Goal: Task Accomplishment & Management: Manage account settings

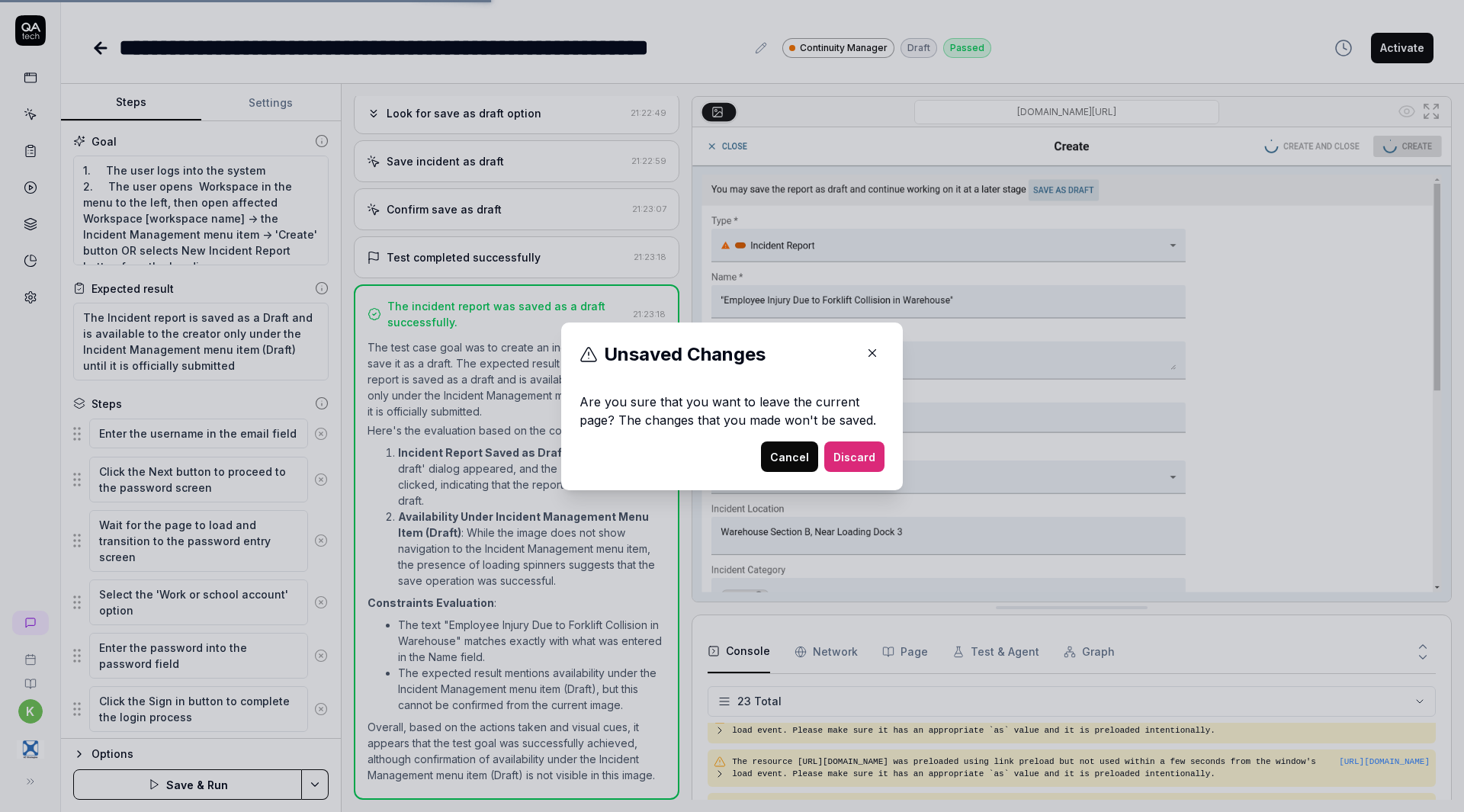
scroll to position [813, 0]
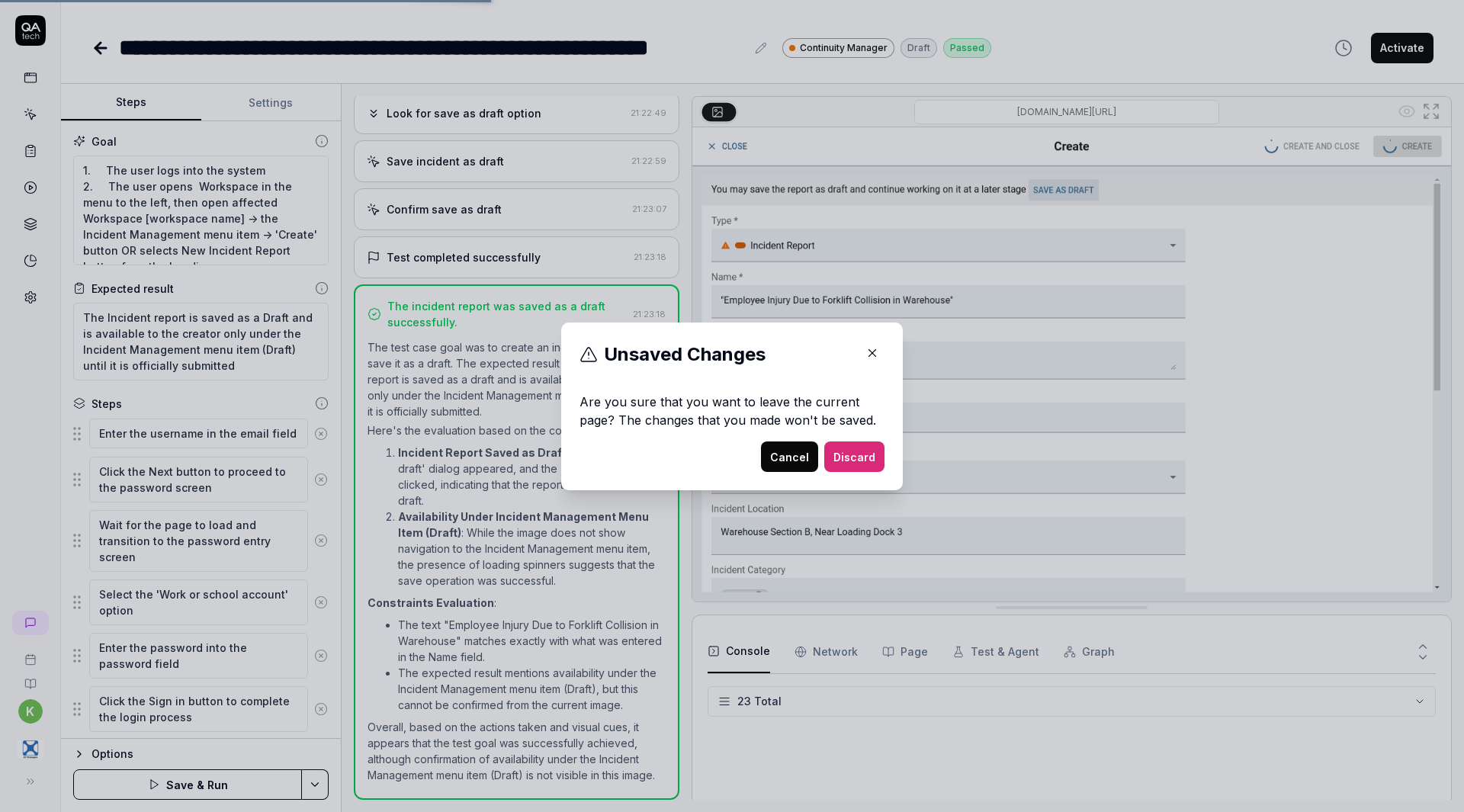
type textarea "*"
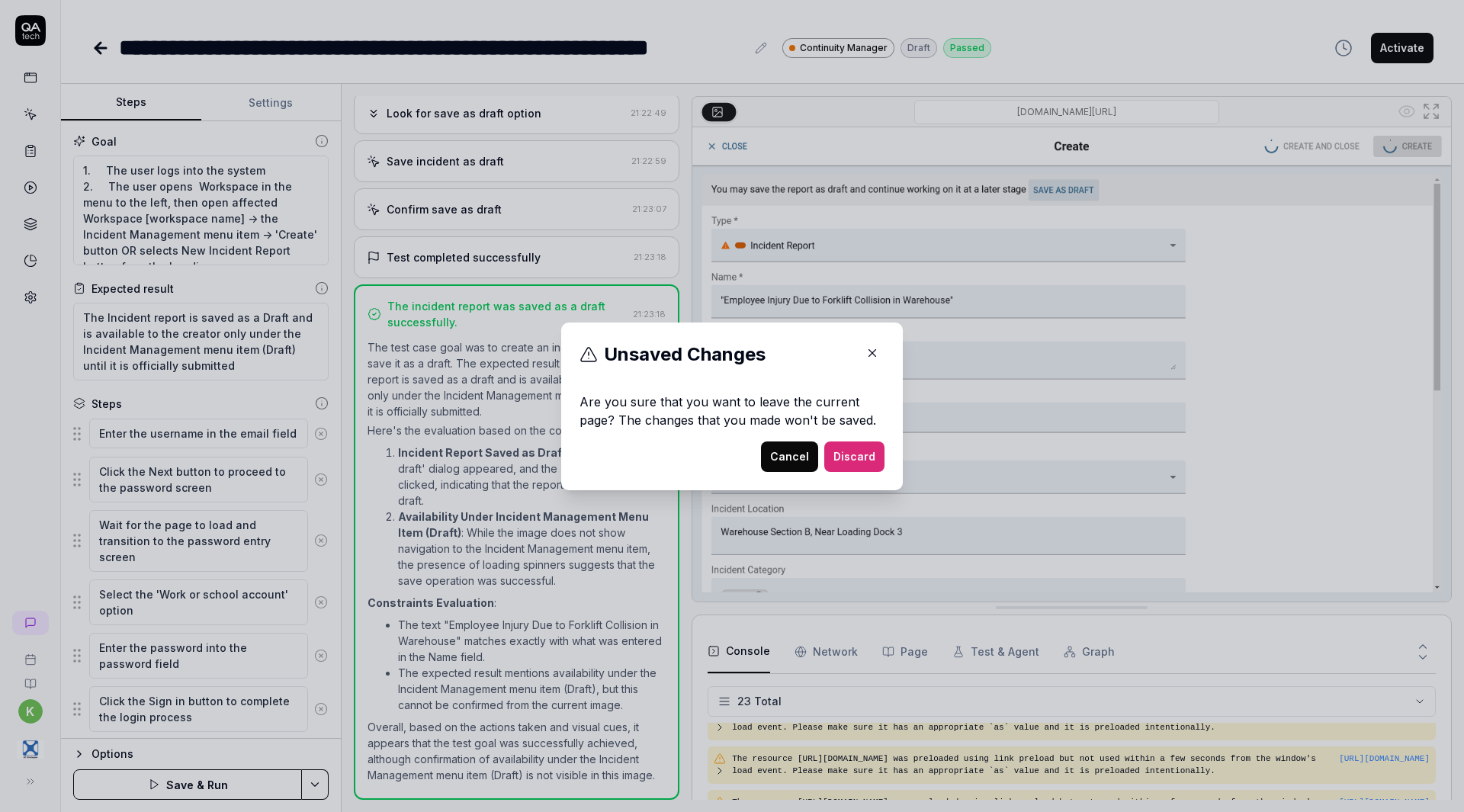
click at [869, 346] on icon "button" at bounding box center [872, 353] width 14 height 14
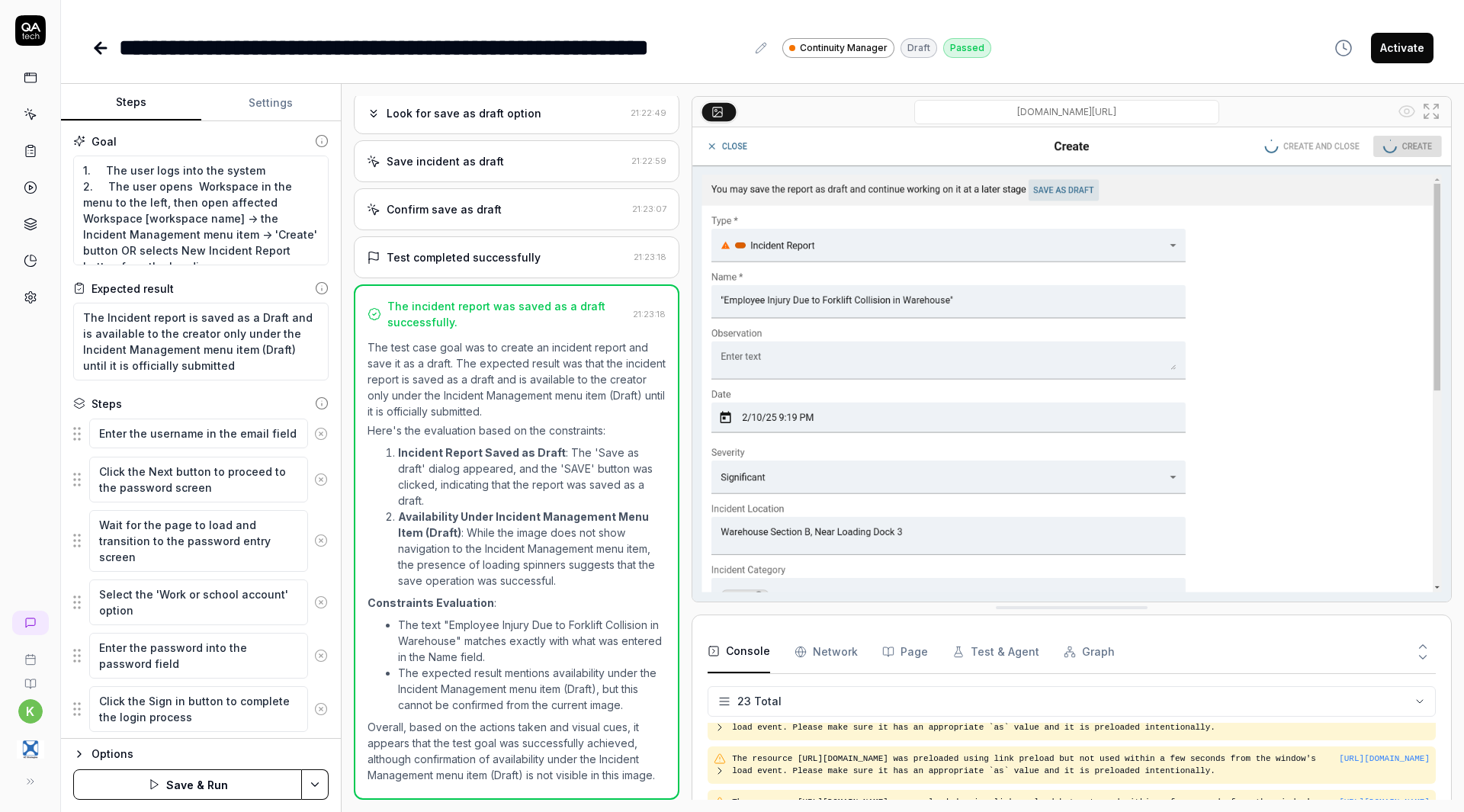
click at [101, 54] on icon at bounding box center [97, 48] width 5 height 11
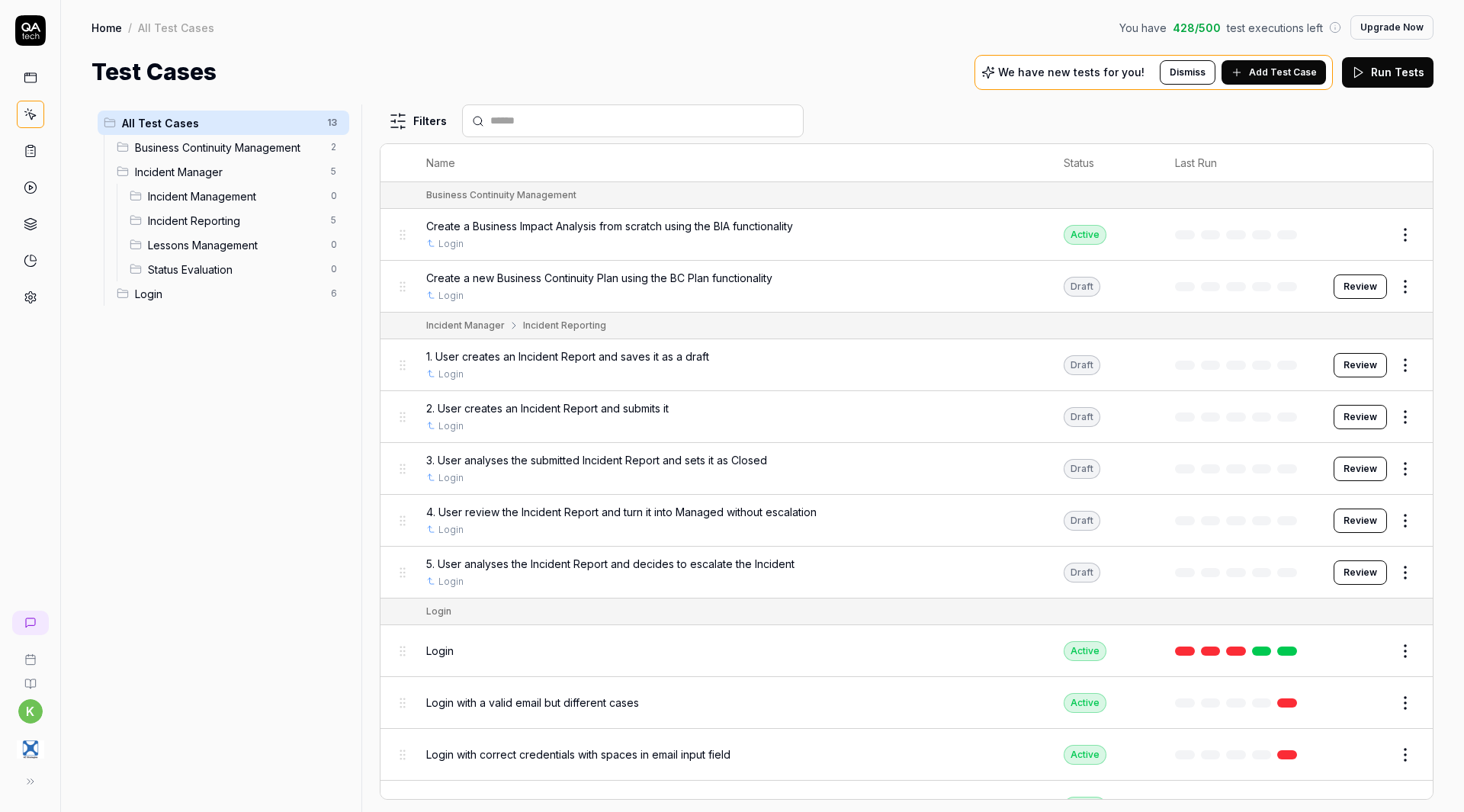
click at [882, 57] on div "Test Cases We have new tests for you! Dismiss Add Test Case Run Tests" at bounding box center [761, 71] width 1342 height 34
click at [892, 55] on div "Test Cases We have new tests for you! Dismiss Add Test Case Run Tests" at bounding box center [761, 71] width 1342 height 34
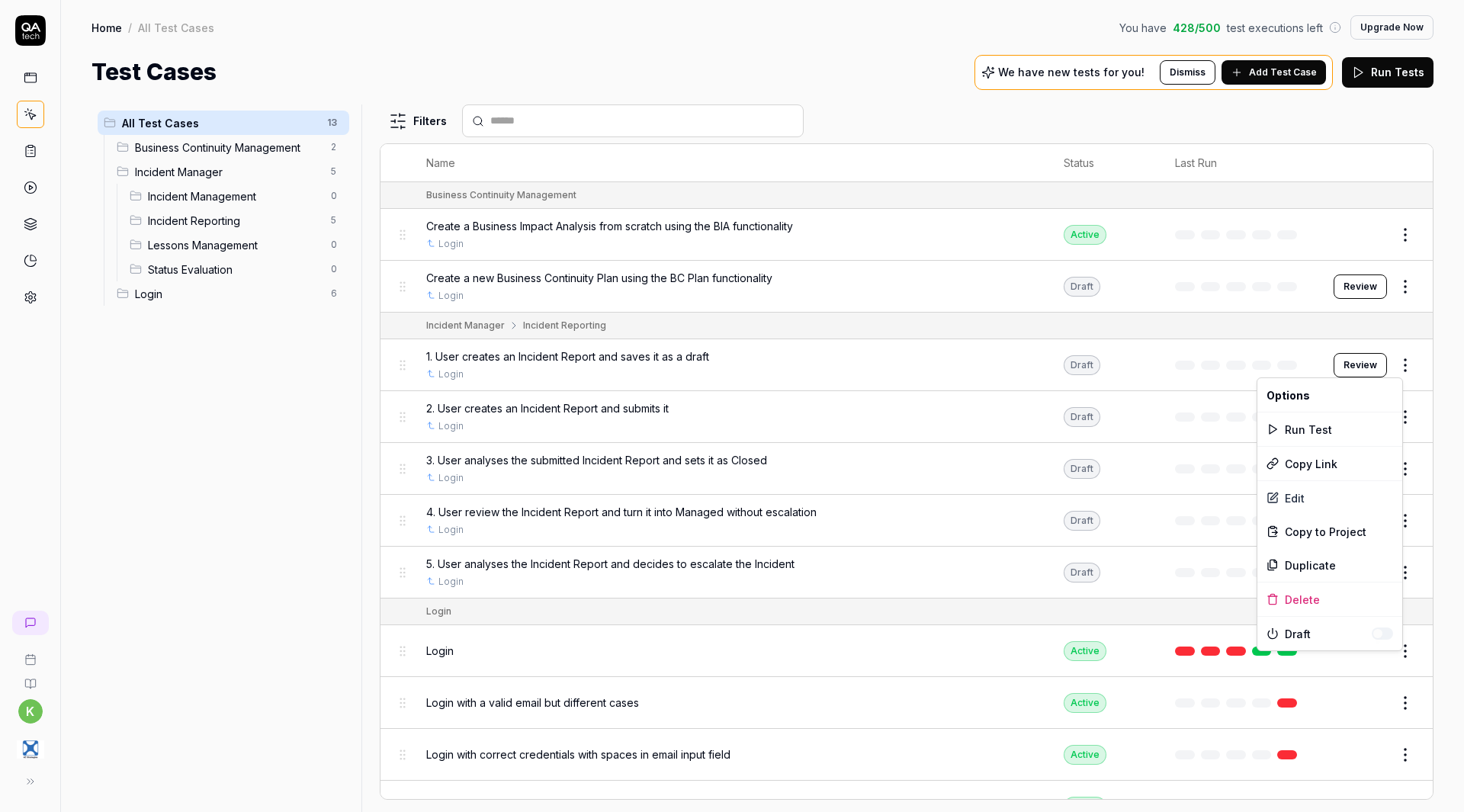
click at [1391, 363] on html "k Home / All Test Cases You have 428 / 500 test executions left Upgrade Now Hom…" at bounding box center [732, 406] width 1464 height 812
click at [1334, 429] on div "Run Test" at bounding box center [1330, 429] width 145 height 33
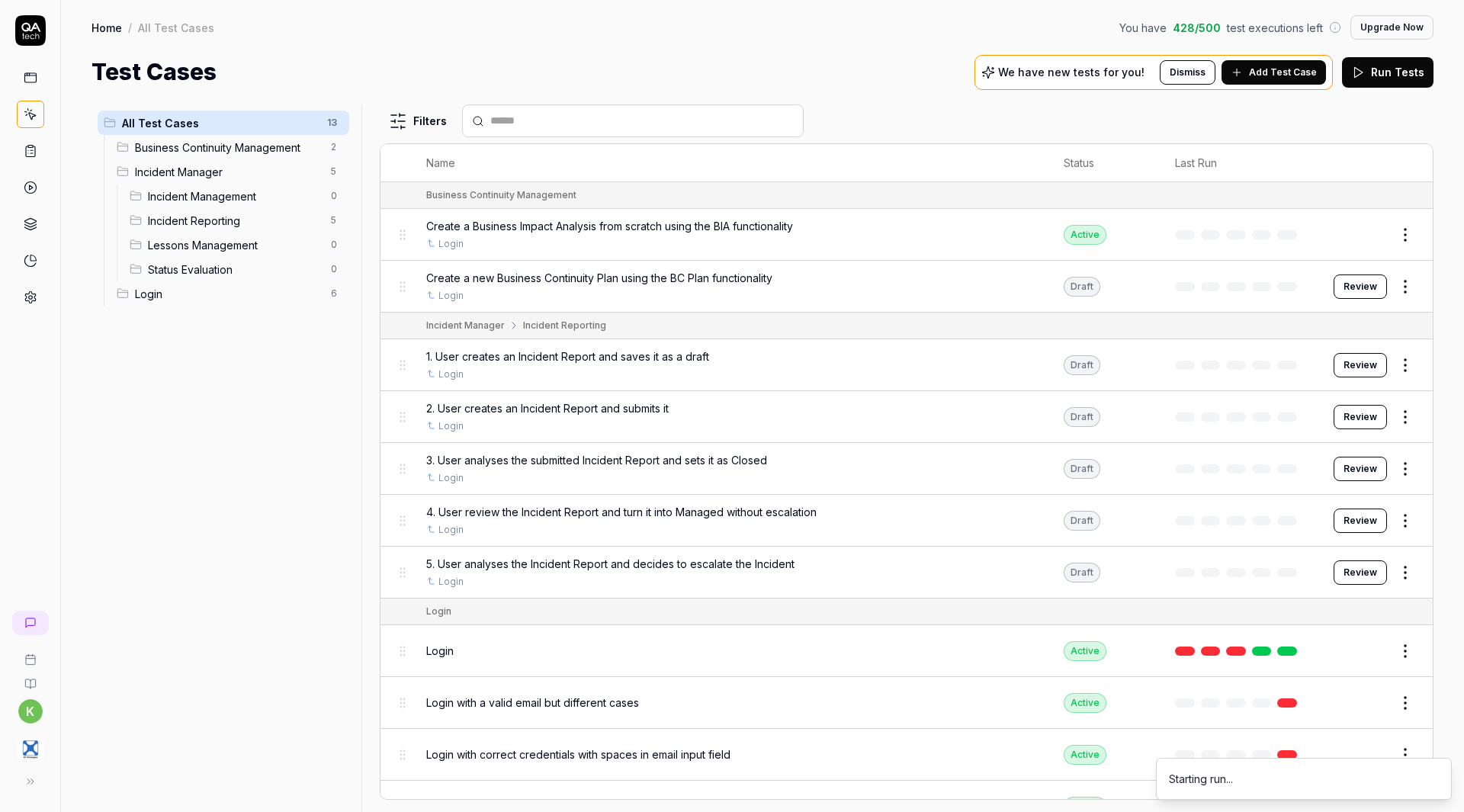
click at [1399, 414] on html "k Home / All Test Cases You have 428 / 500 test executions left Upgrade Now Hom…" at bounding box center [732, 406] width 1464 height 812
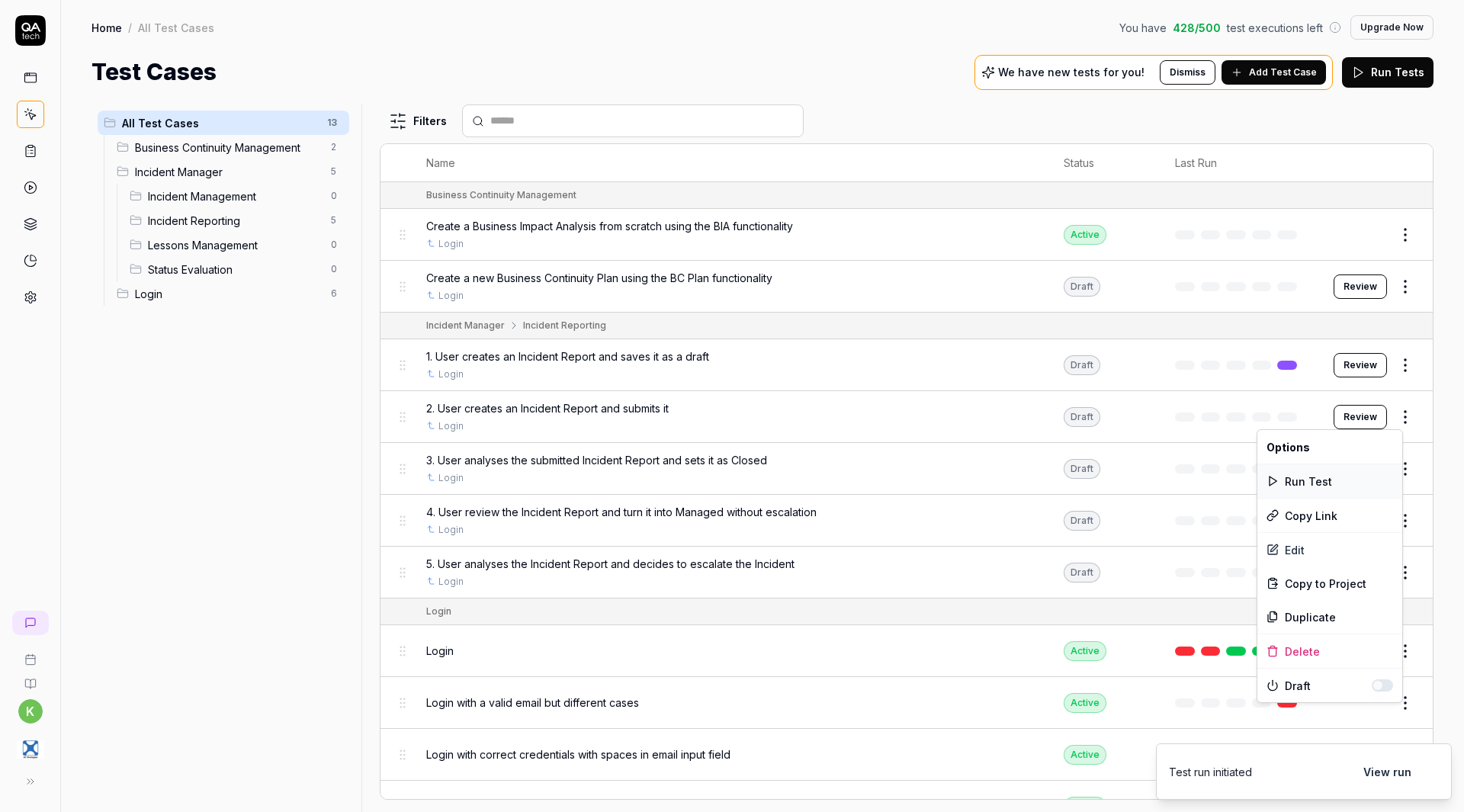
click at [1330, 477] on div "Run Test" at bounding box center [1330, 480] width 145 height 33
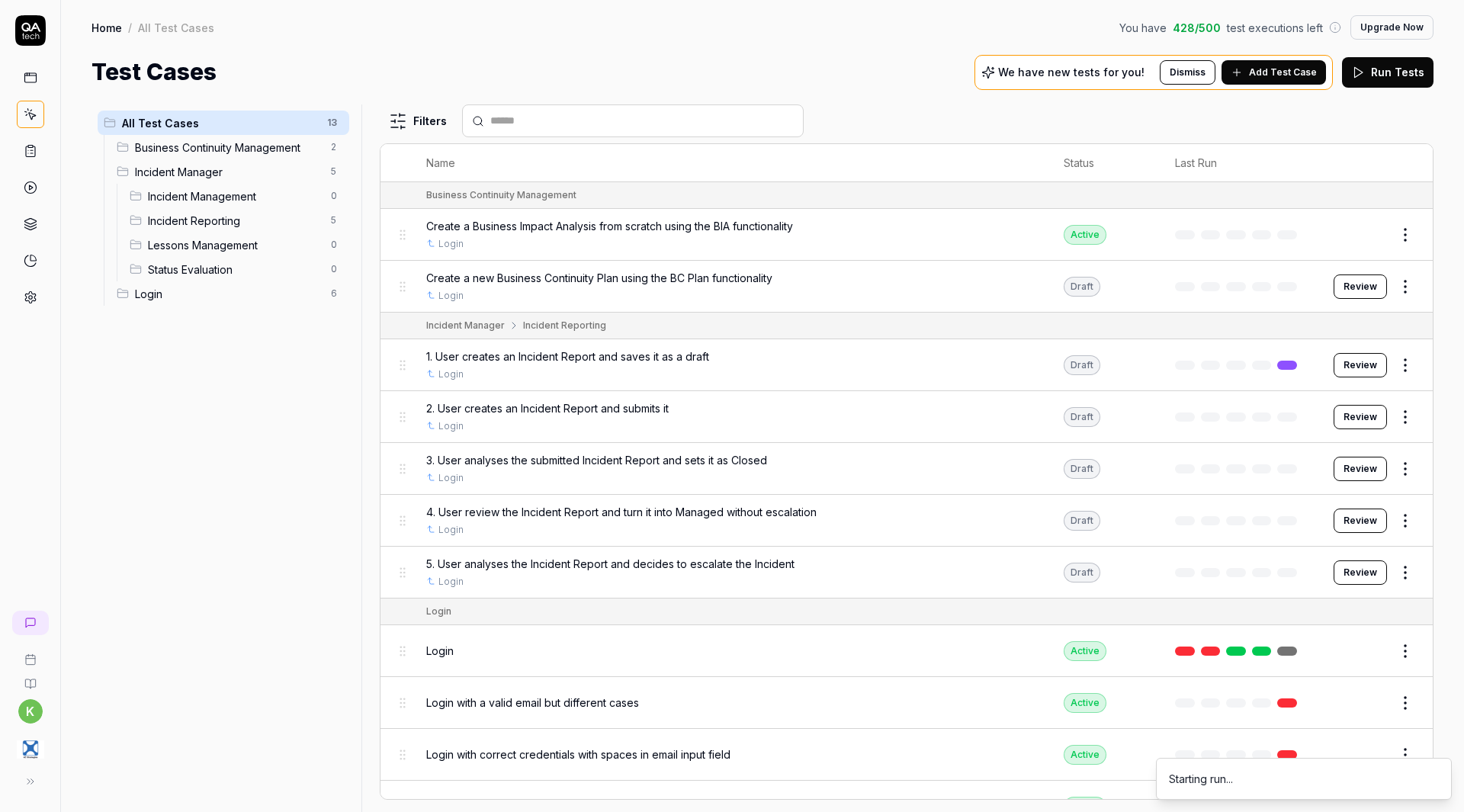
click at [1395, 464] on html "k Home / All Test Cases You have 428 / 500 test executions left Upgrade Now Hom…" at bounding box center [732, 406] width 1464 height 812
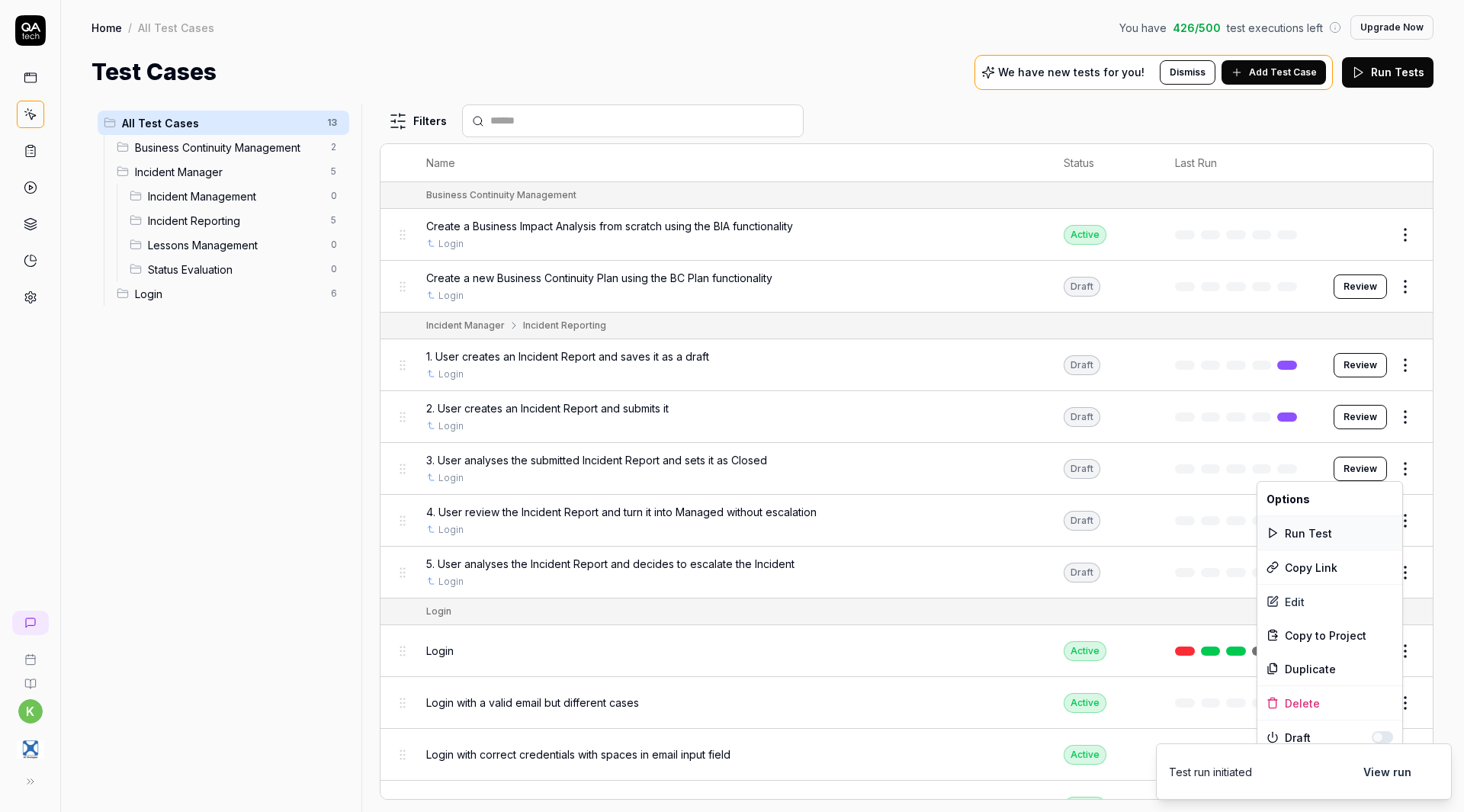
click at [1323, 533] on div "Run Test" at bounding box center [1330, 532] width 145 height 33
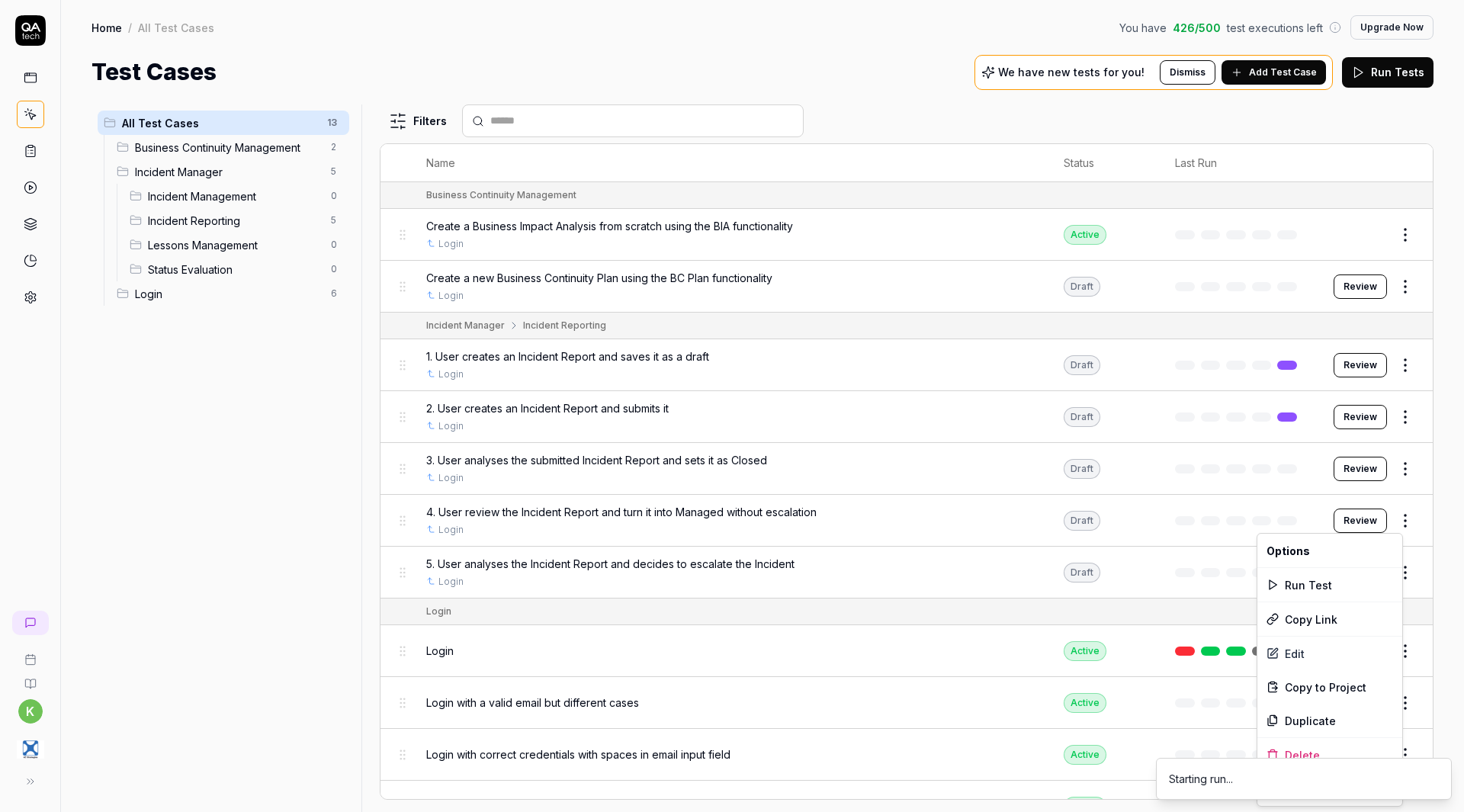
click at [1393, 528] on html "k Home / All Test Cases You have 426 / 500 test executions left Upgrade Now Hom…" at bounding box center [732, 406] width 1464 height 812
click at [1318, 582] on div "Run Test" at bounding box center [1330, 584] width 145 height 33
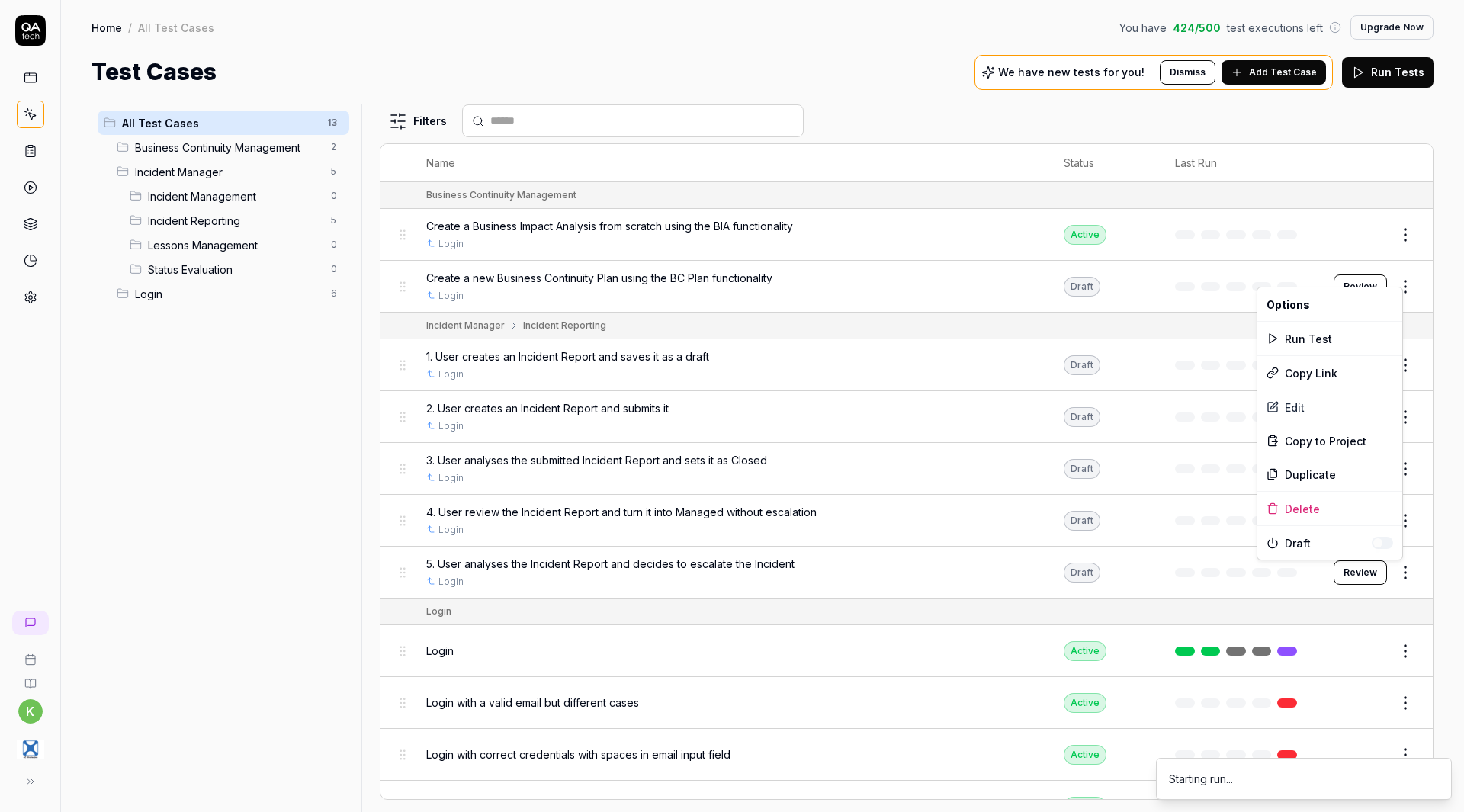
click at [1397, 575] on html "k Home / All Test Cases You have 424 / 500 test executions left Upgrade Now Hom…" at bounding box center [732, 406] width 1464 height 812
click at [1306, 342] on div "Run Test" at bounding box center [1330, 338] width 145 height 33
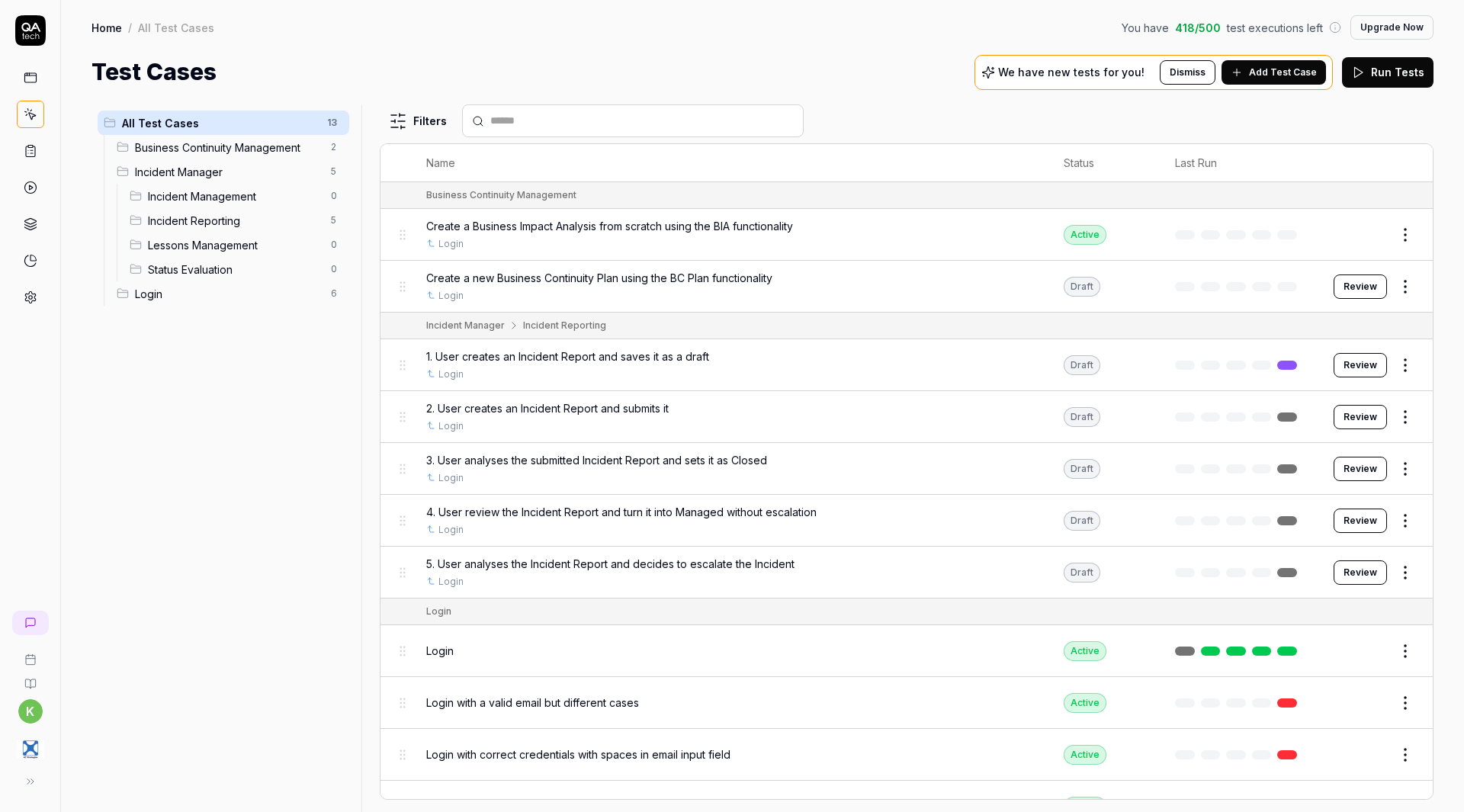
click at [1350, 420] on button "Review" at bounding box center [1360, 417] width 54 height 24
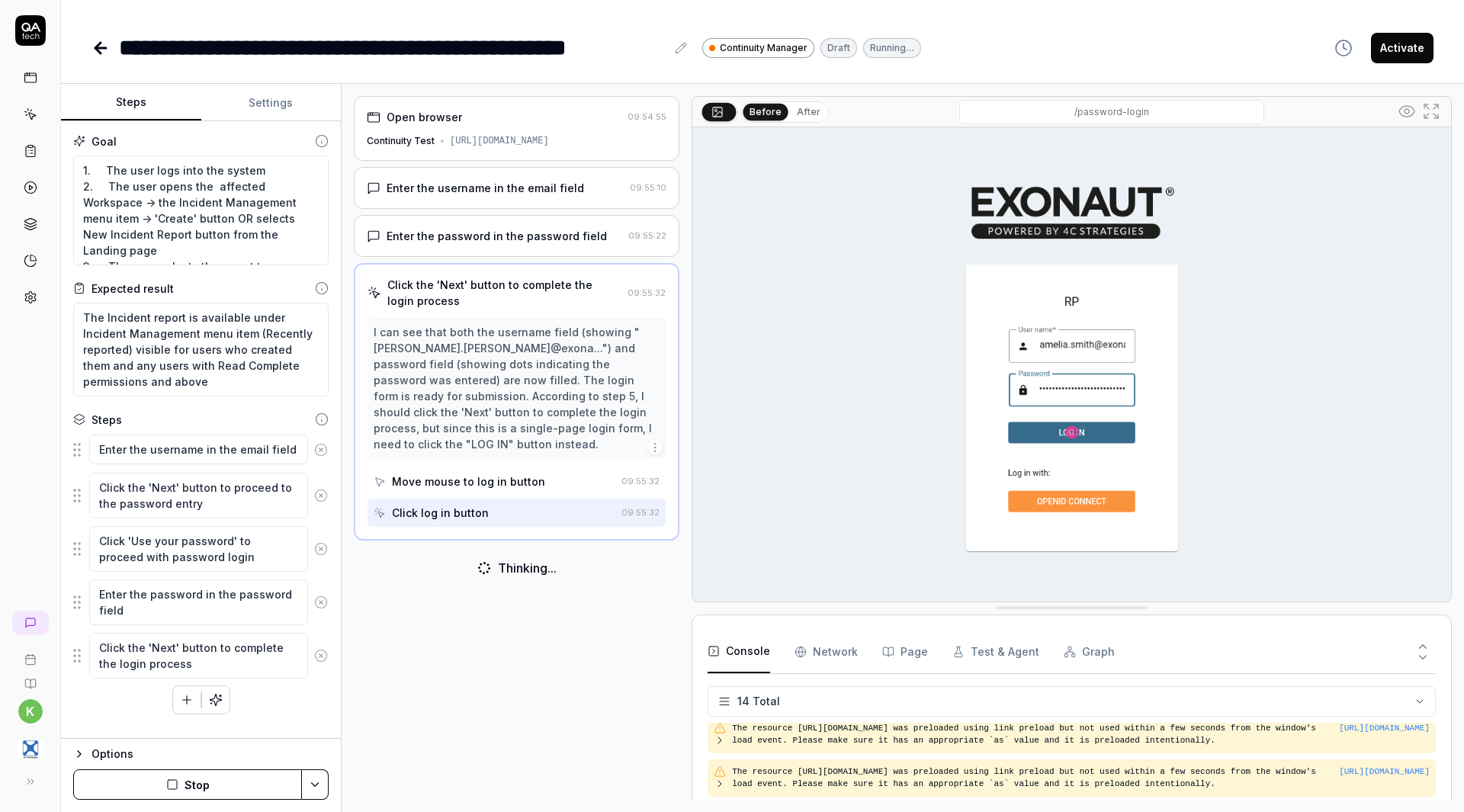
scroll to position [428, 0]
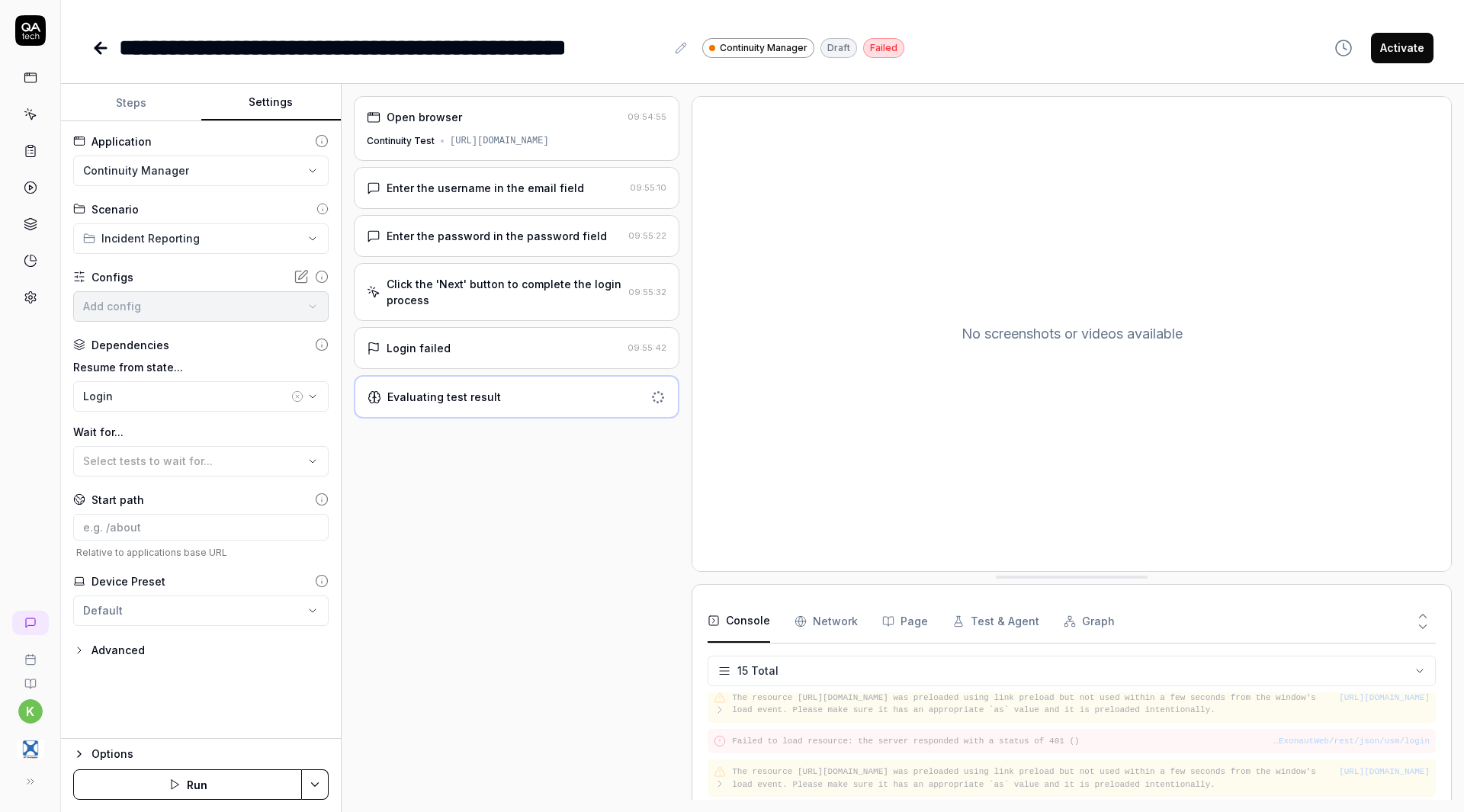
click at [271, 104] on button "Settings" at bounding box center [271, 102] width 140 height 36
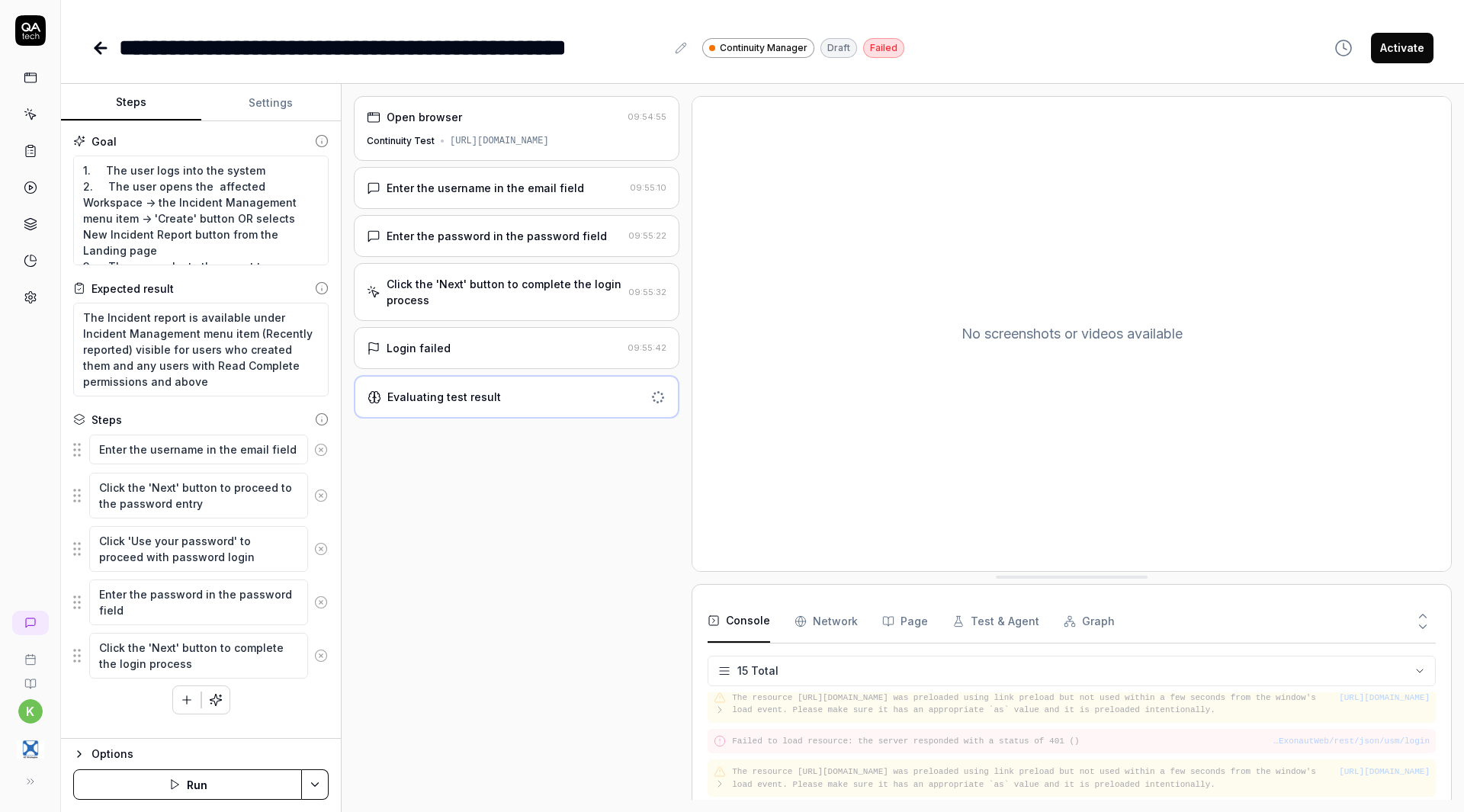
click at [143, 101] on button "Steps" at bounding box center [130, 102] width 140 height 36
click at [219, 700] on icon "button" at bounding box center [215, 699] width 12 height 12
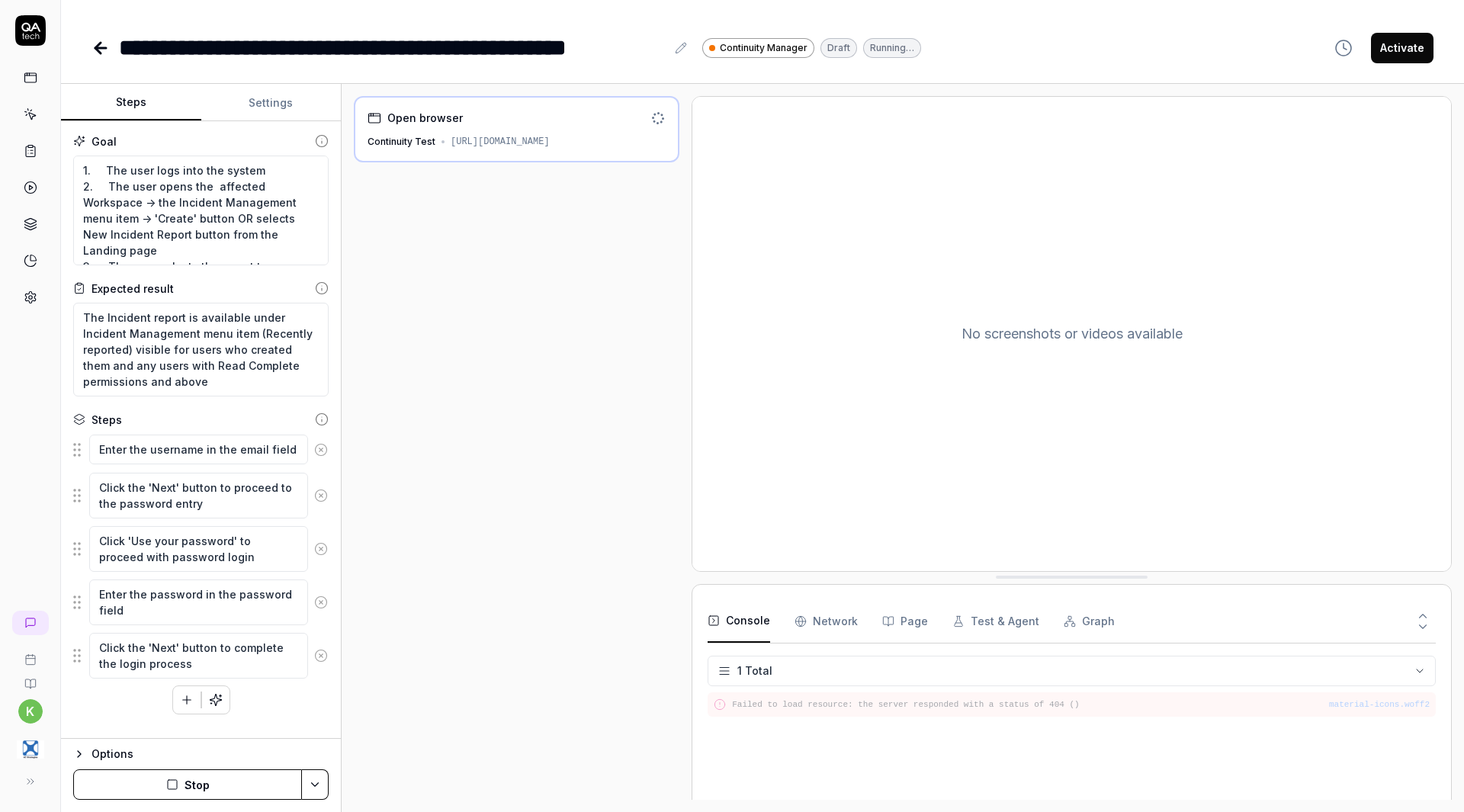
click at [319, 450] on icon at bounding box center [321, 450] width 14 height 14
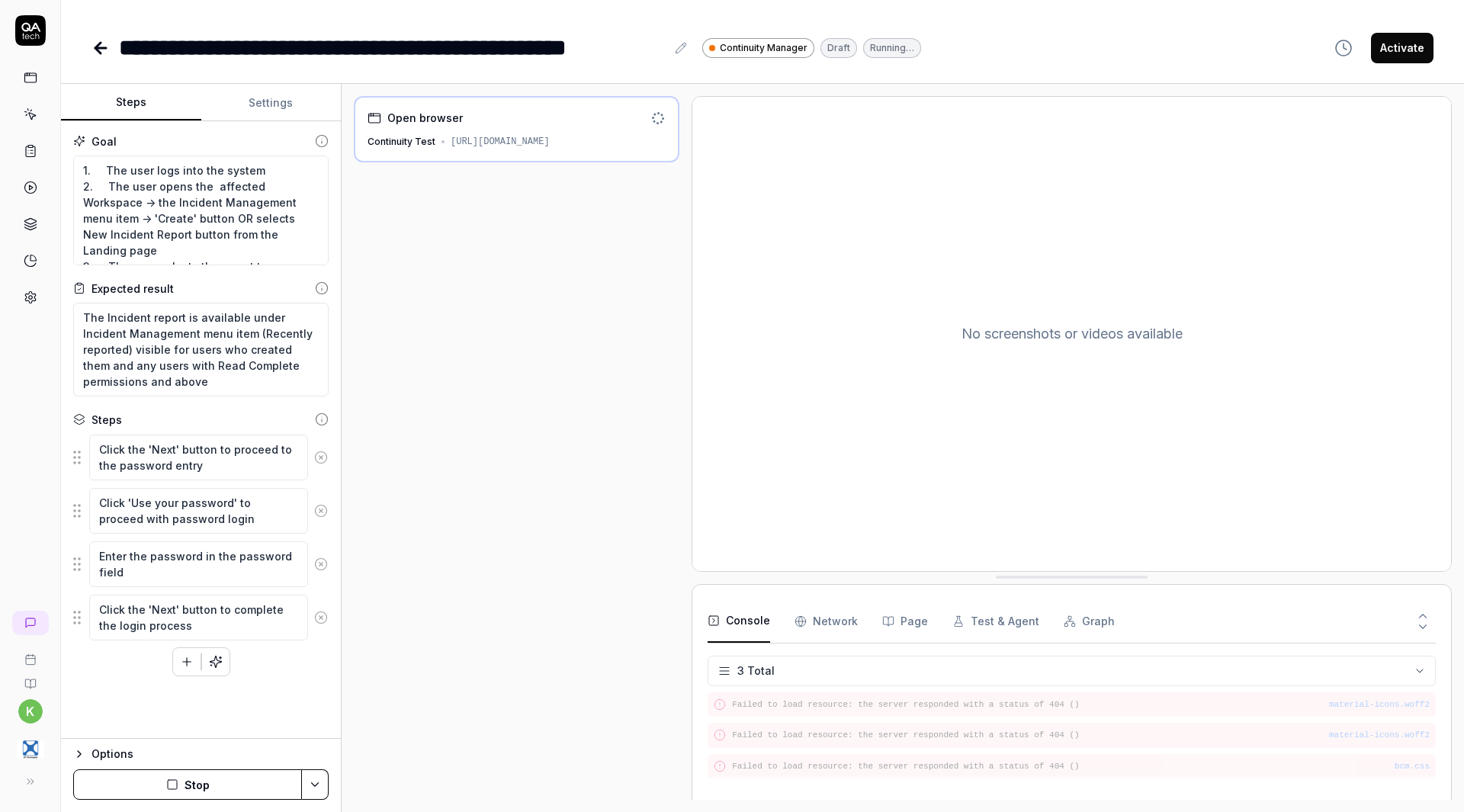
click at [319, 458] on icon at bounding box center [321, 457] width 4 height 4
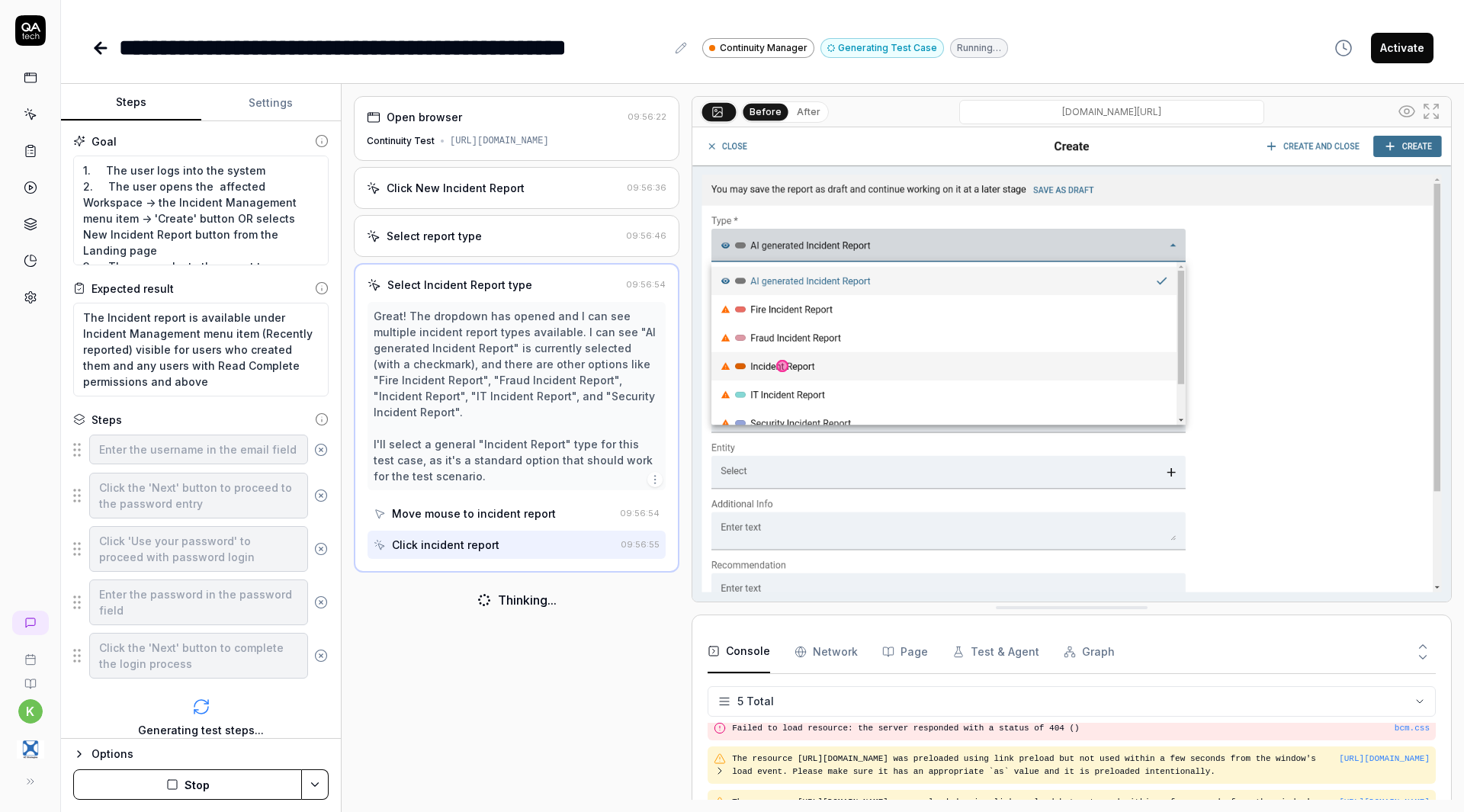
scroll to position [113, 0]
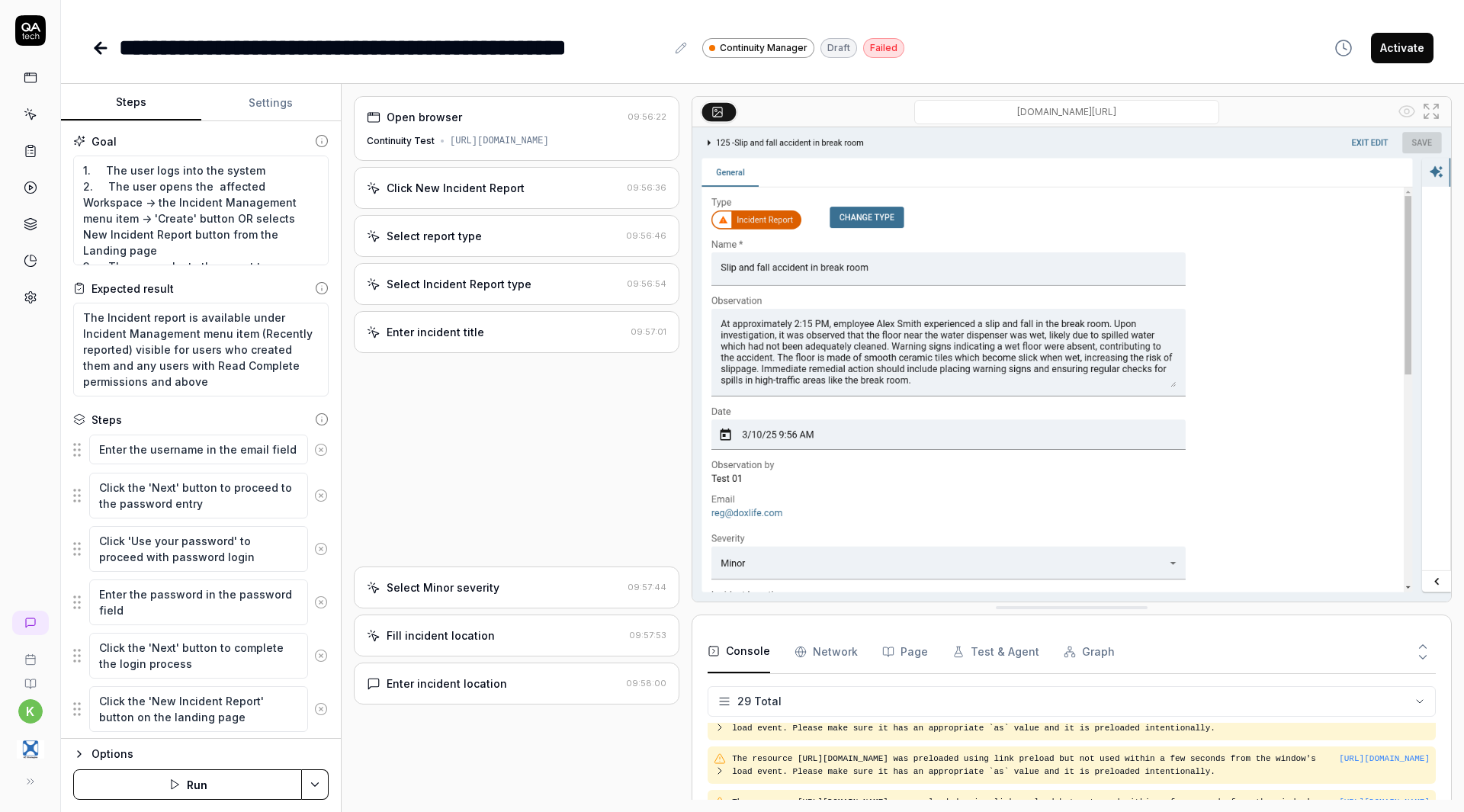
type textarea "*"
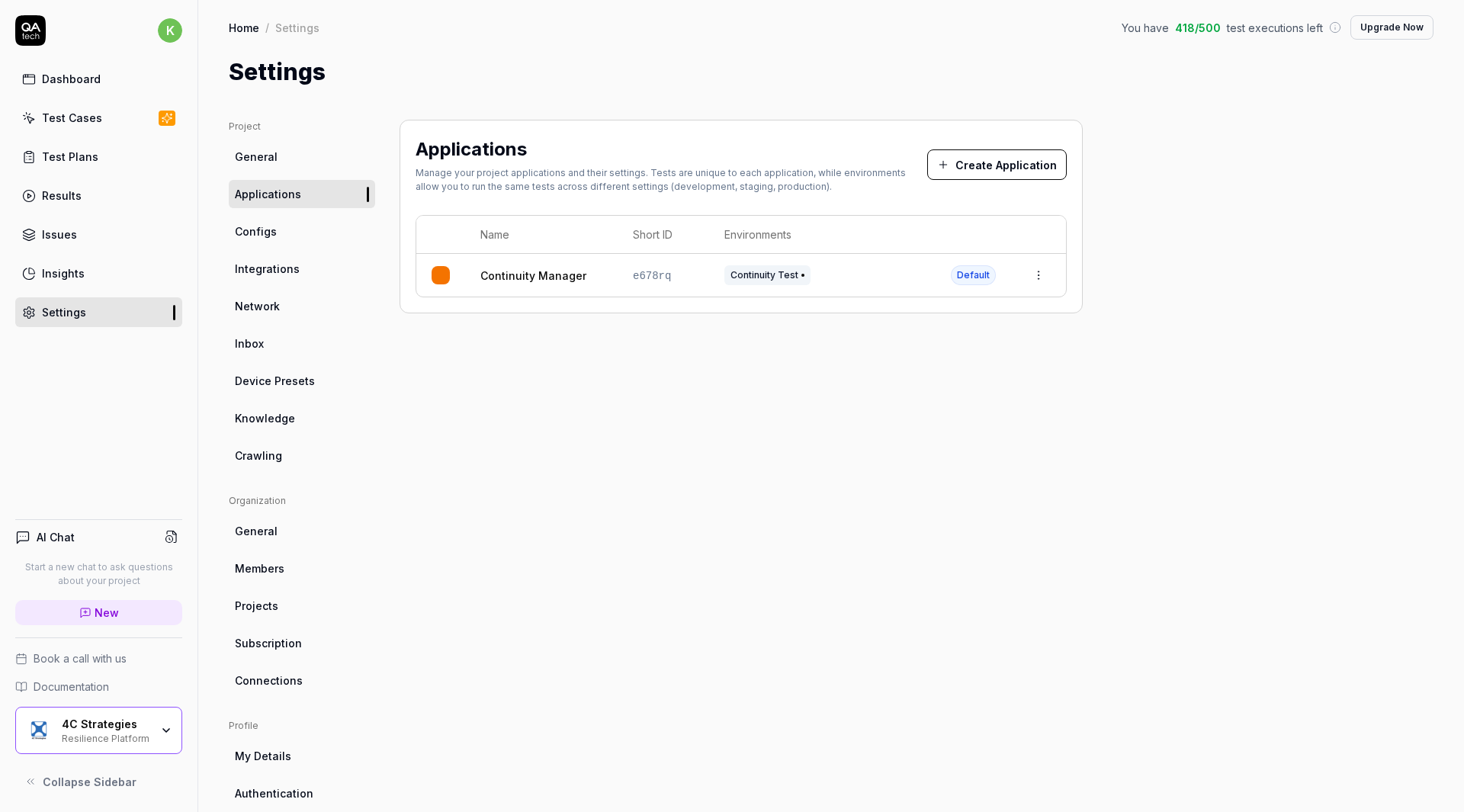
click at [105, 113] on link "Test Cases" at bounding box center [99, 117] width 167 height 29
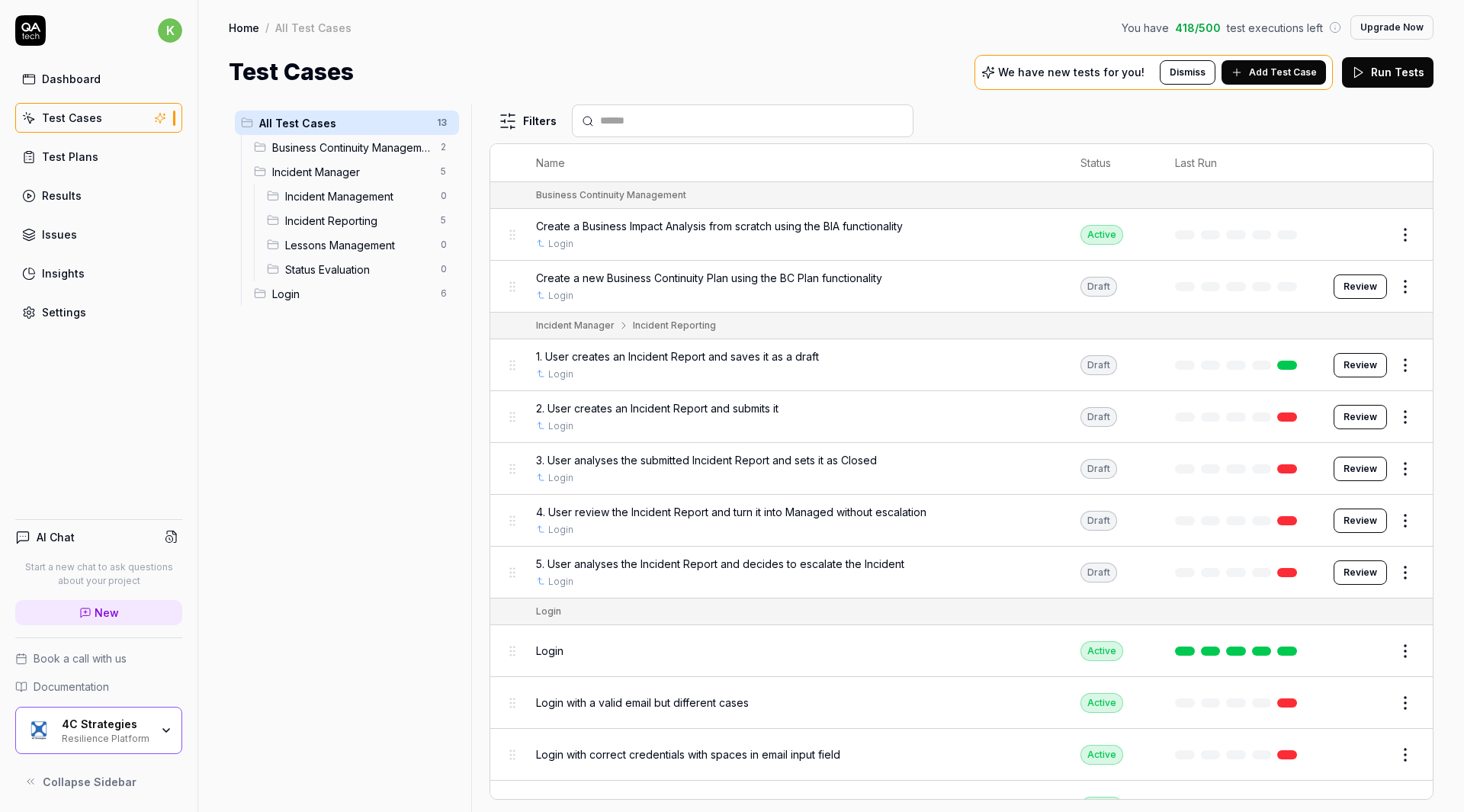
click at [1334, 419] on button "Review" at bounding box center [1360, 417] width 54 height 24
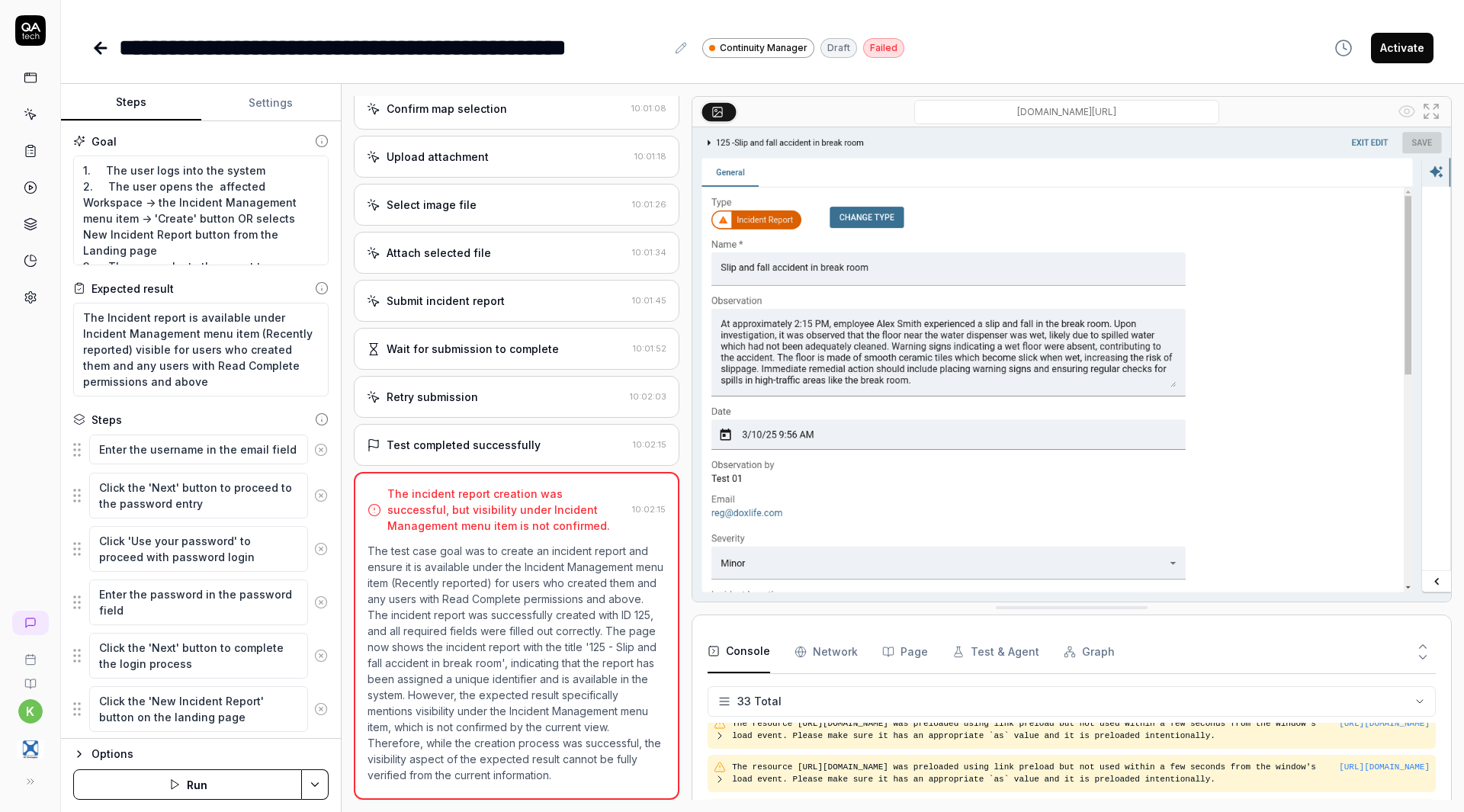
scroll to position [1247, 0]
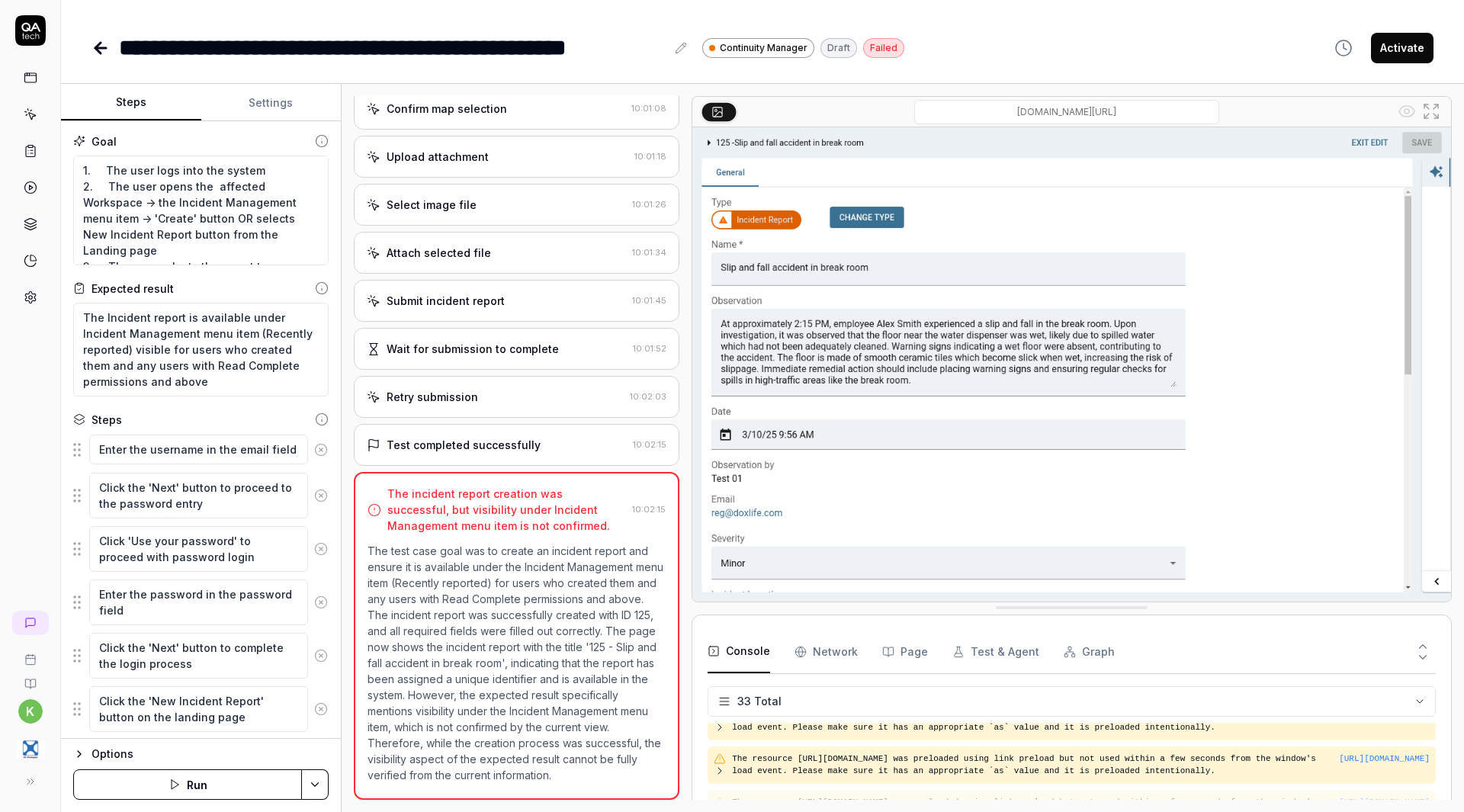
click at [492, 436] on div "Test completed successfully" at bounding box center [463, 444] width 154 height 16
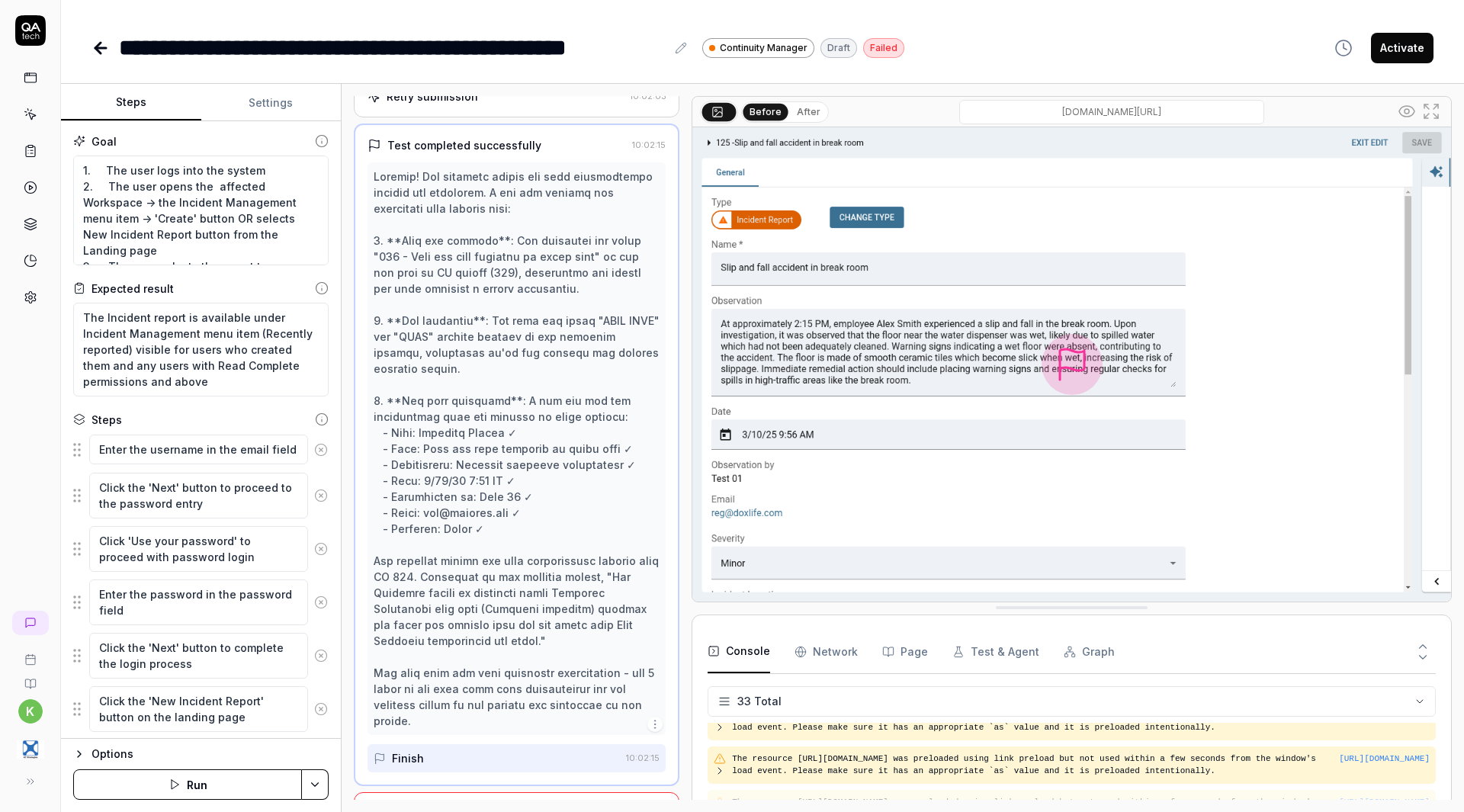
scroll to position [1948, 0]
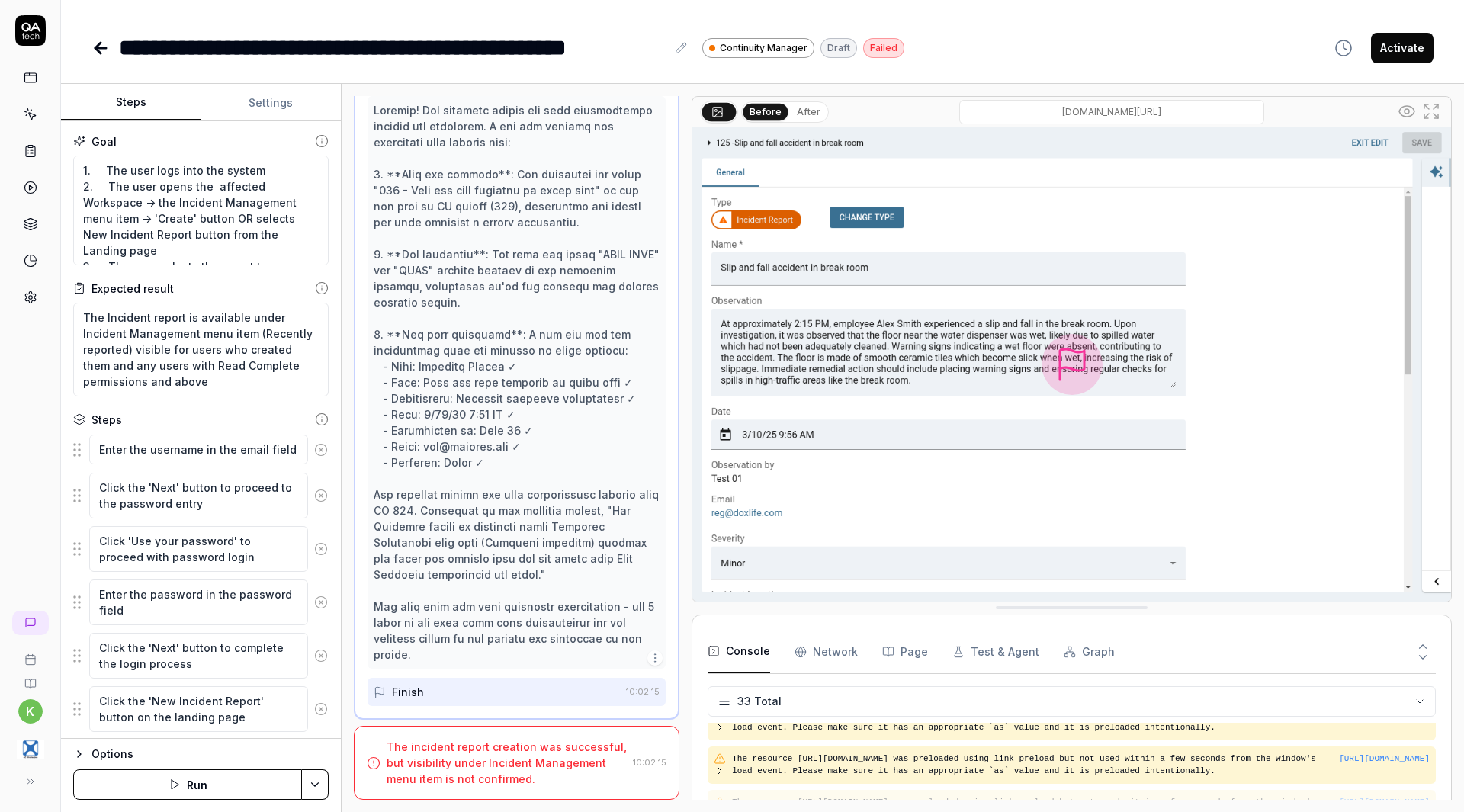
click at [538, 764] on div "The incident report creation was successful, but visibility under Incident Mana…" at bounding box center [506, 762] width 240 height 48
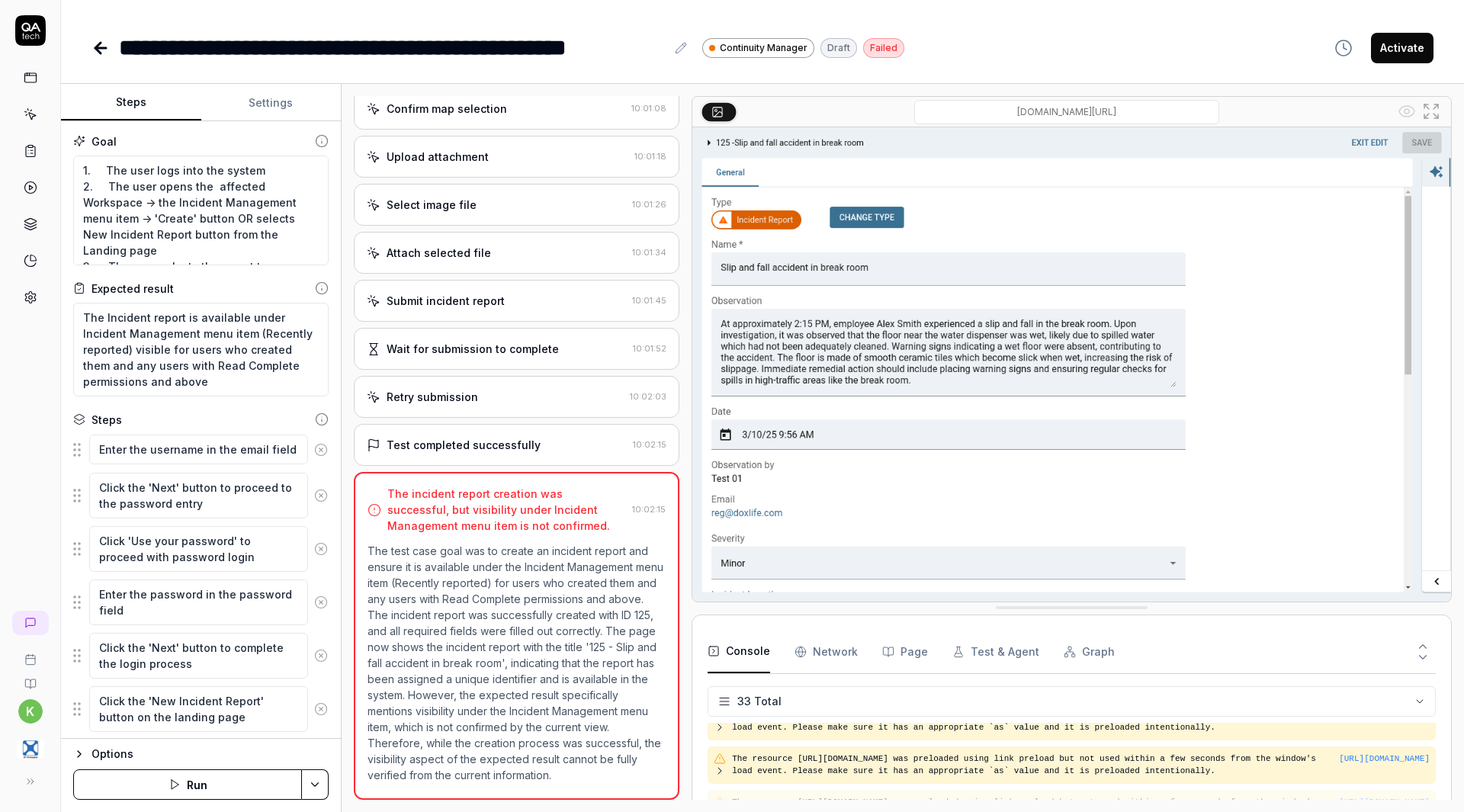
scroll to position [1598, 0]
click at [500, 762] on p "The test case goal was to create an incident report and ensure it is available …" at bounding box center [517, 662] width 298 height 240
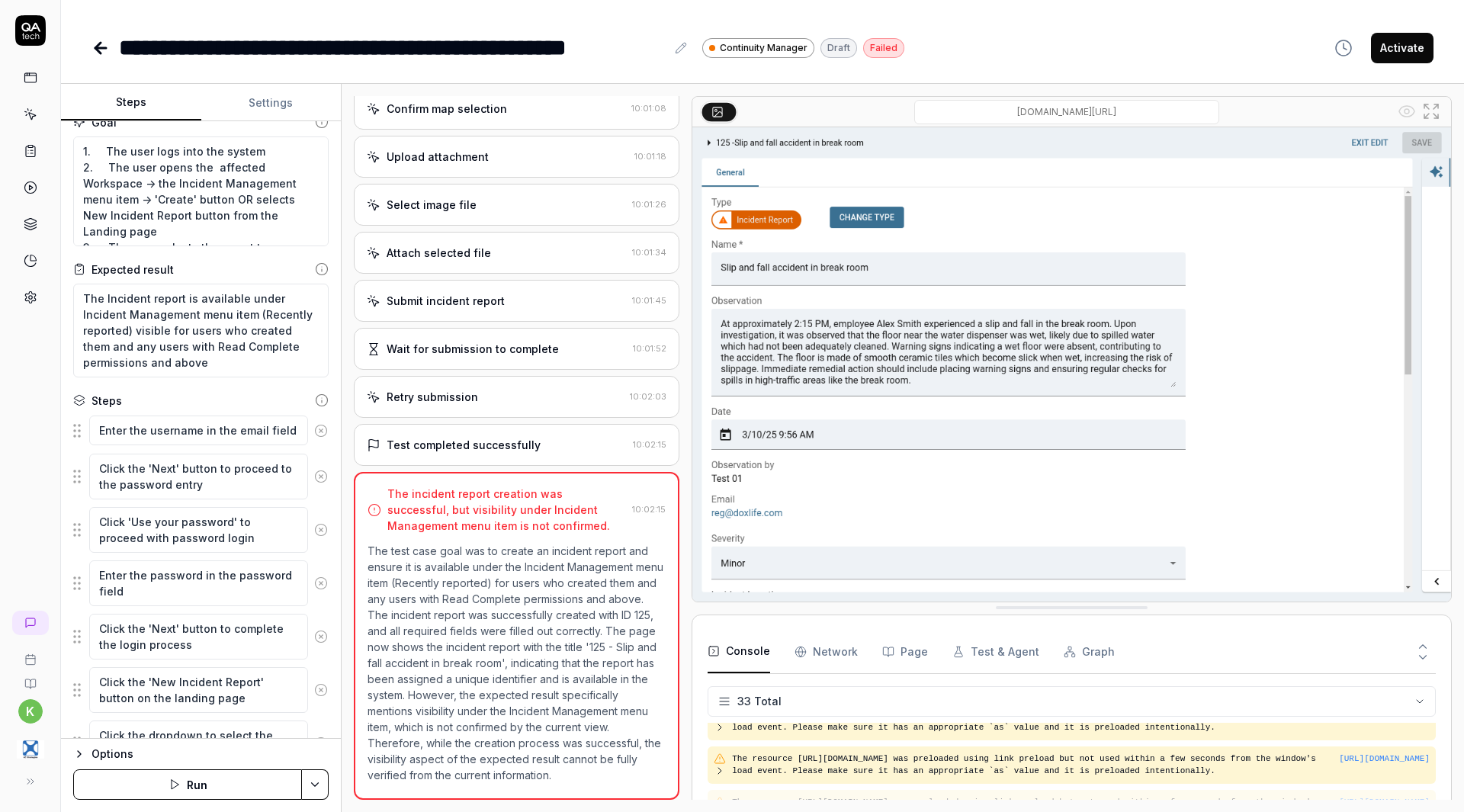
scroll to position [19, 0]
click at [140, 186] on textarea "1. The user logs into the system 2. The user opens the affected Workspace -> th…" at bounding box center [201, 192] width 255 height 110
type textarea "*"
type textarea "1. The user logs into the system 2. The user opens the affected Workspace -> th…"
click at [223, 205] on textarea "1. The user logs into the system 2. The user opens the affected Workspace -> th…" at bounding box center [201, 192] width 255 height 110
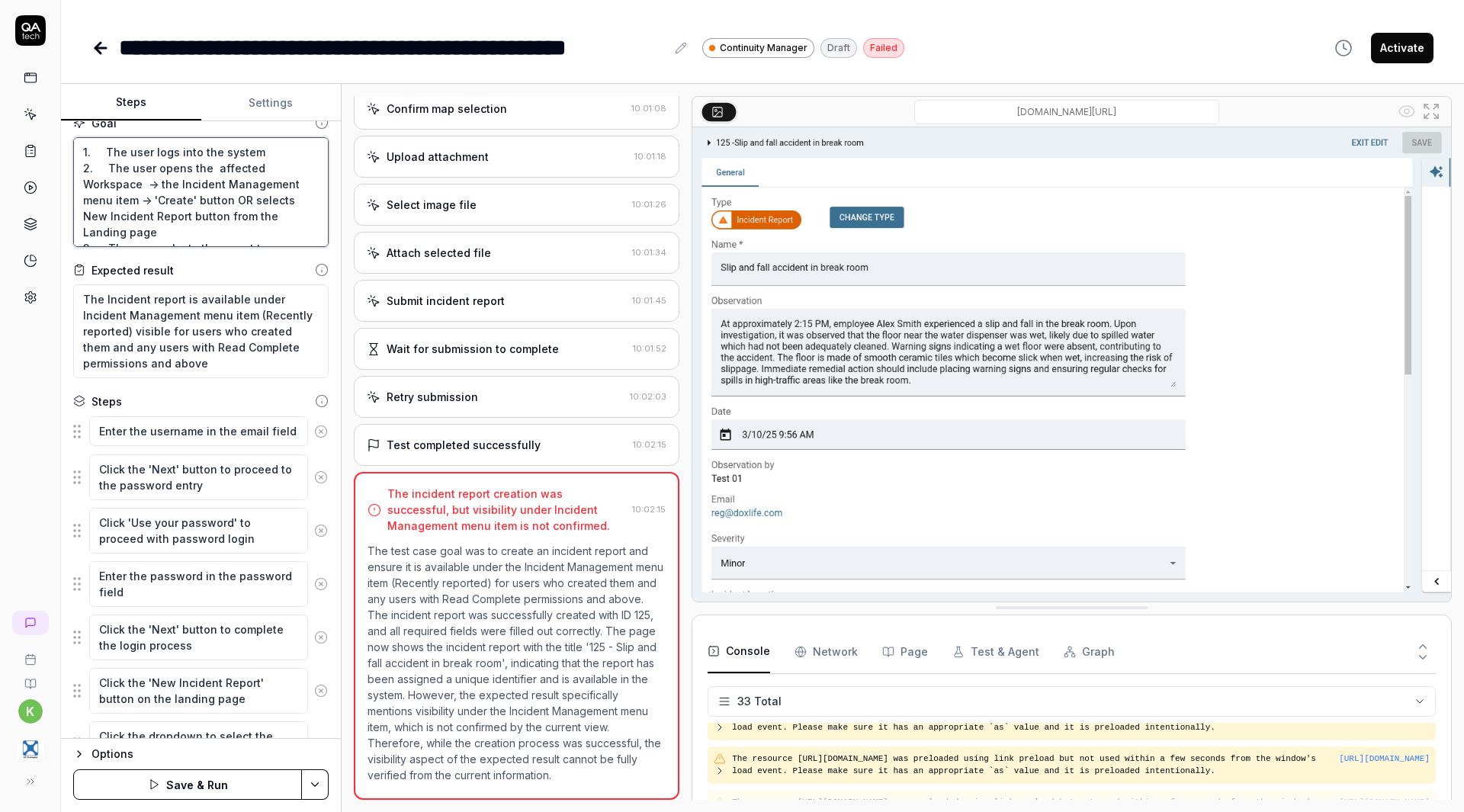
type textarea "*"
type textarea "1. The user logs into the system 2. The user opens the affected Workspace -> th…"
type textarea "*"
type textarea "1. The user logs into the system 2. The user opens the affected Workspace -> th…"
click at [207, 164] on textarea "1. The user logs into the system 2. The user opens the affected Workspace -> th…" at bounding box center [201, 192] width 255 height 110
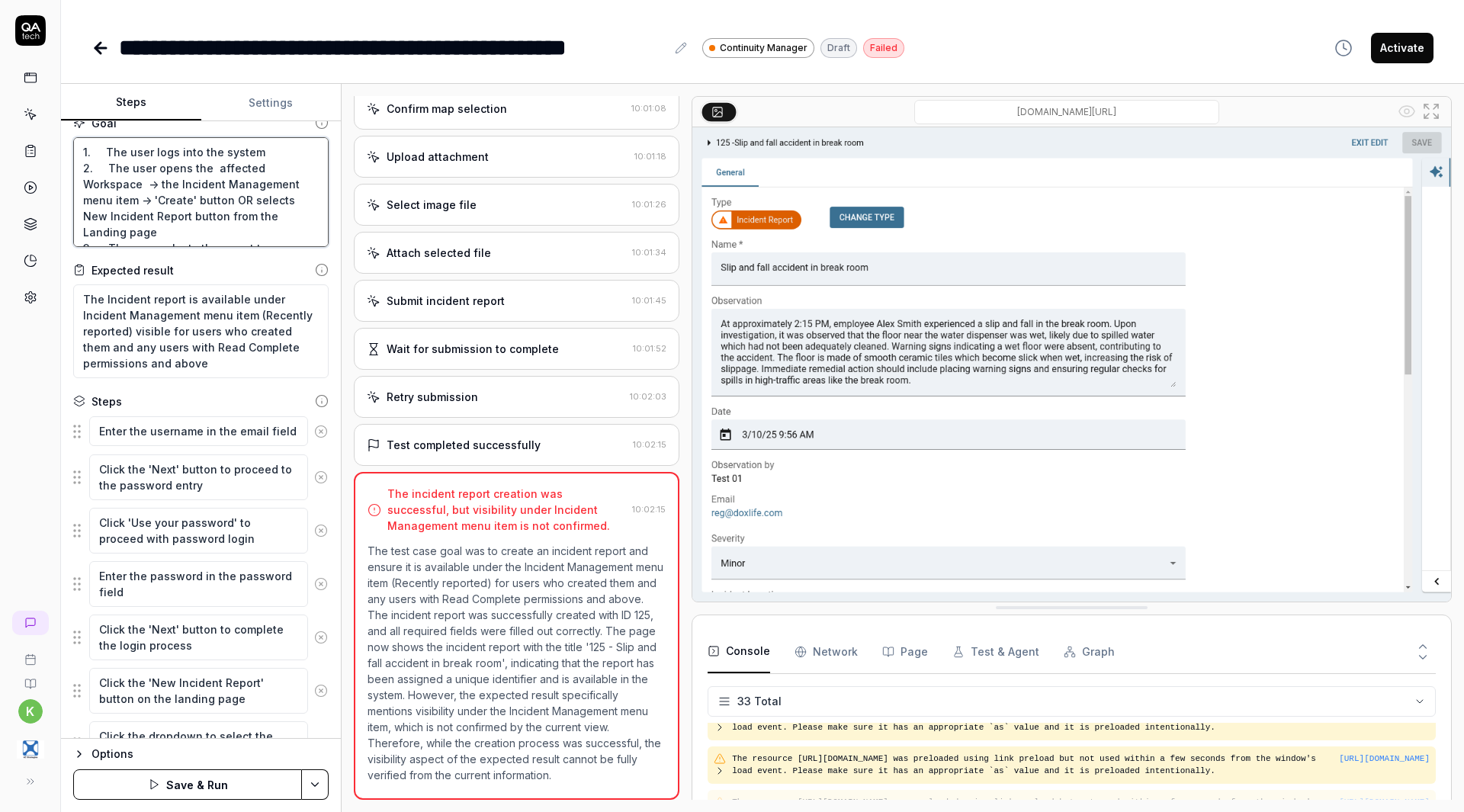
type textarea "*"
type textarea "1. The user logs into the system 2. The user opens the affecte Workspace -> the…"
type textarea "*"
type textarea "1. The user logs into the system 2. The user opens the affect Workspace -> the …"
type textarea "*"
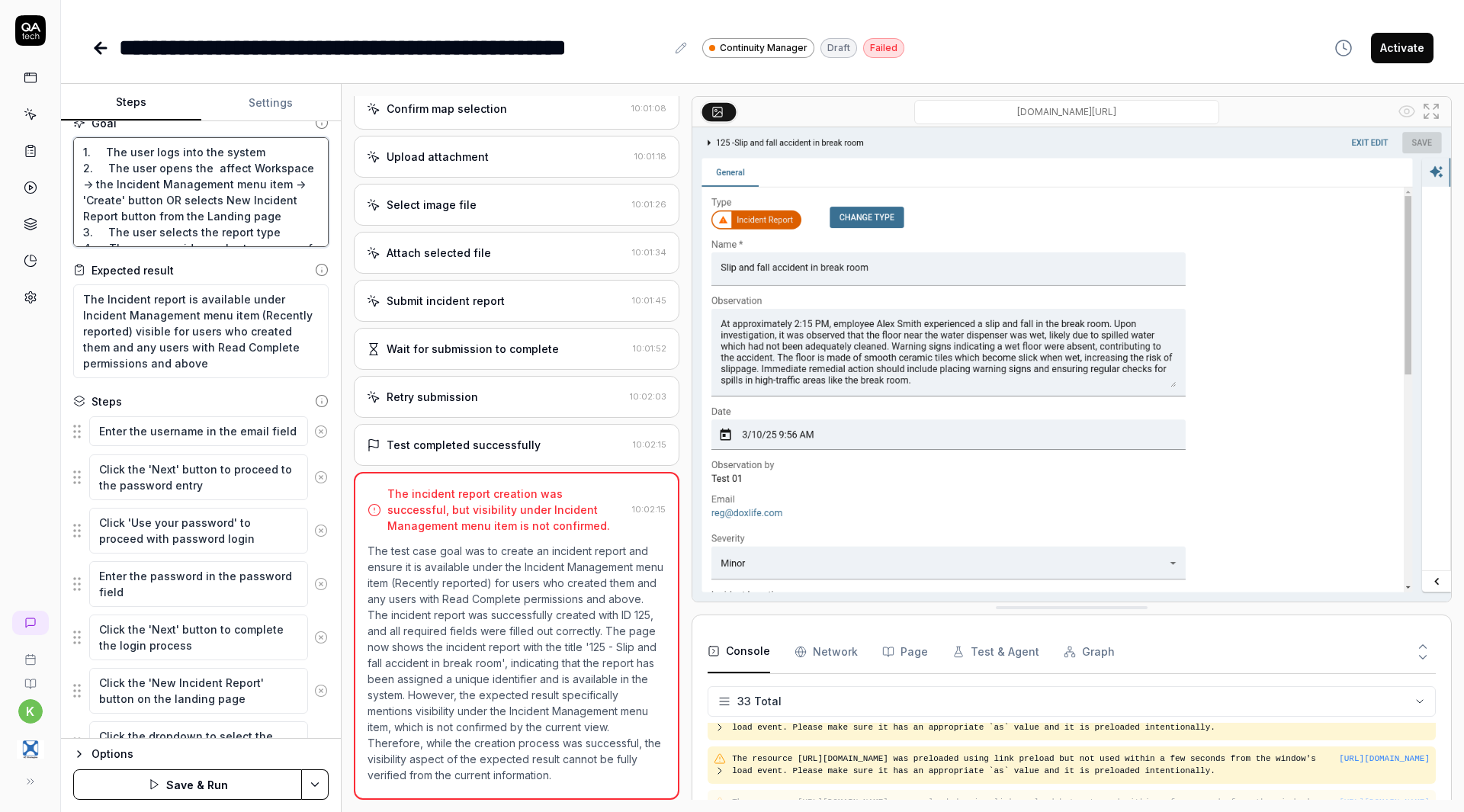
type textarea "1. The user logs into the system 2. The user opens the affec Workspace -> the I…"
type textarea "*"
type textarea "1. The user logs into the system 2. The user opens the affe Workspace -> the In…"
type textarea "*"
type textarea "1. The user logs into the system 2. The user opens the aff Workspace -> the Inc…"
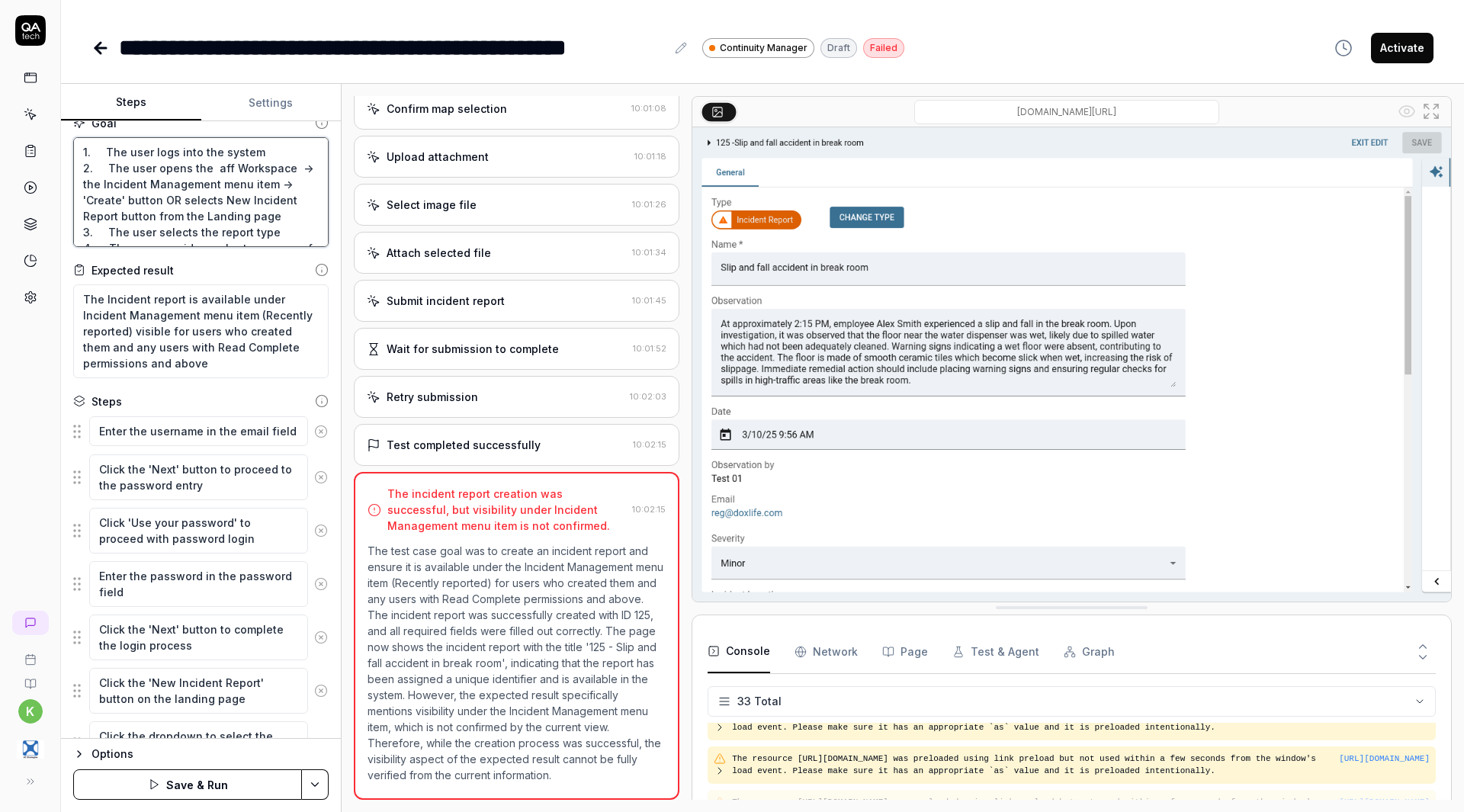
type textarea "*"
type textarea "1. The user logs into the system 2. The user opens the af Workspace -> the Inci…"
type textarea "*"
type textarea "1. The user logs into the system 2. The user opens the a Workspace -> the Incid…"
type textarea "*"
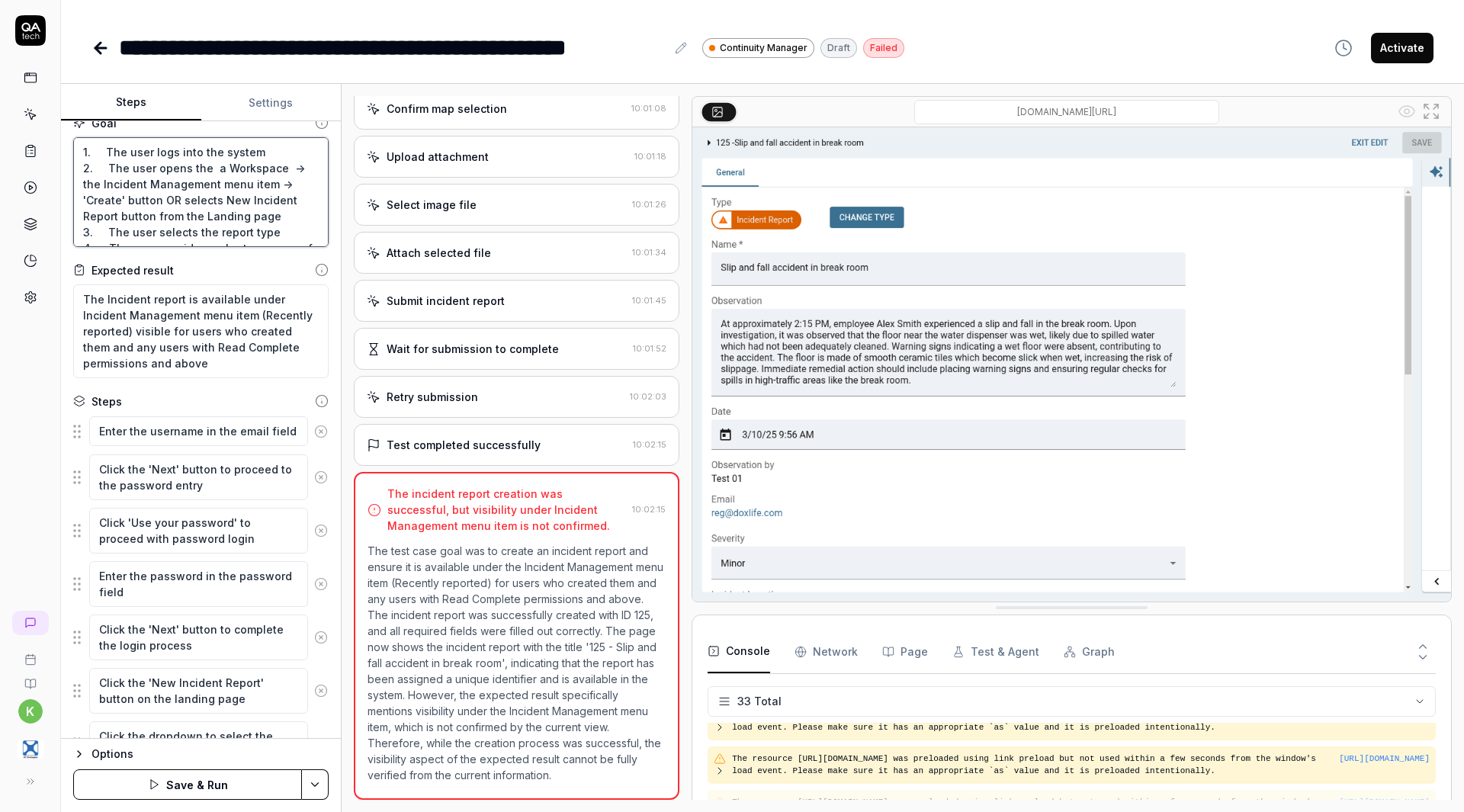
type textarea "1. The user logs into the system 2. The user opens the Workspace -> the Inciden…"
type textarea "*"
type textarea "1. The user logs into the system 2. The user opens the Workspace -> the Inciden…"
type textarea "*"
type textarea "1. The user logs into the system 2. The user opens the Workspace -> the Inciden…"
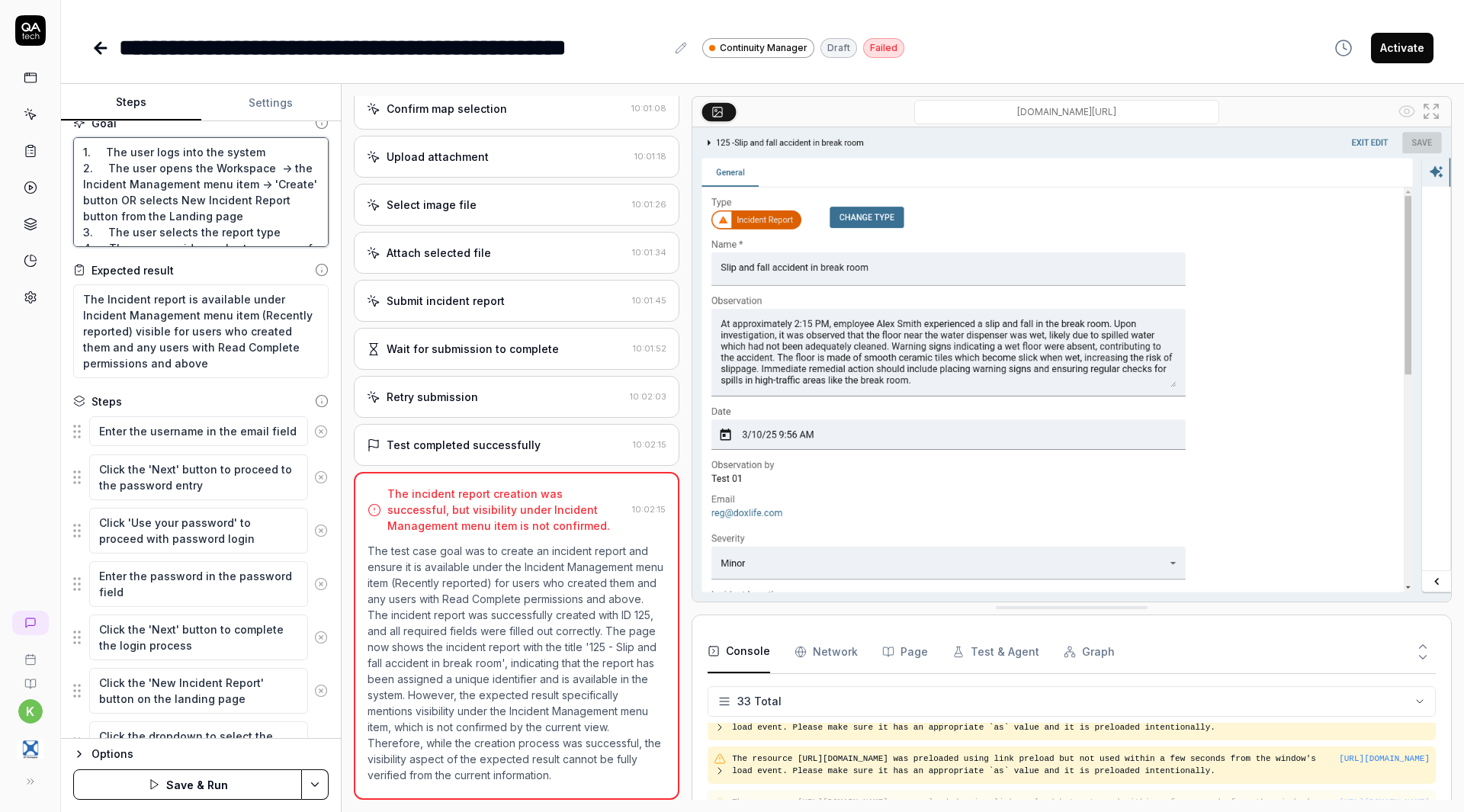
type textarea "*"
type textarea "1. The user logs into the system 2. The user opens the Workspace i -> the Incid…"
type textarea "*"
type textarea "1. The user logs into the system 2. The user opens the Workspace in -> the Inci…"
type textarea "*"
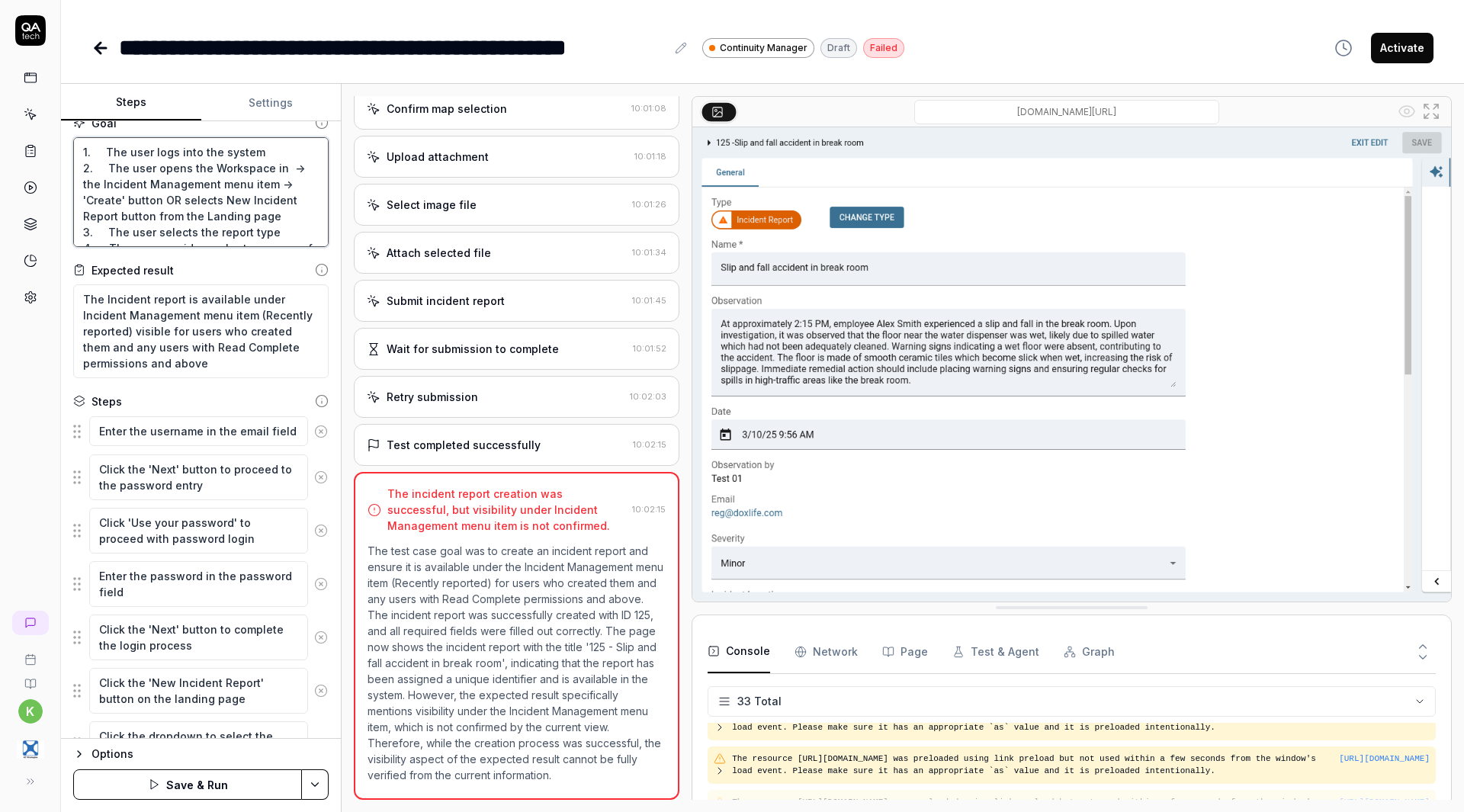
type textarea "1. The user logs into the system 2. The user opens the Workspace in -> the Inci…"
type textarea "*"
type textarea "1. The user logs into the system 2. The user opens the Workspace in th -> the I…"
type textarea "*"
type textarea "1. The user logs into the system 2. The user opens the Workspace in the -> the …"
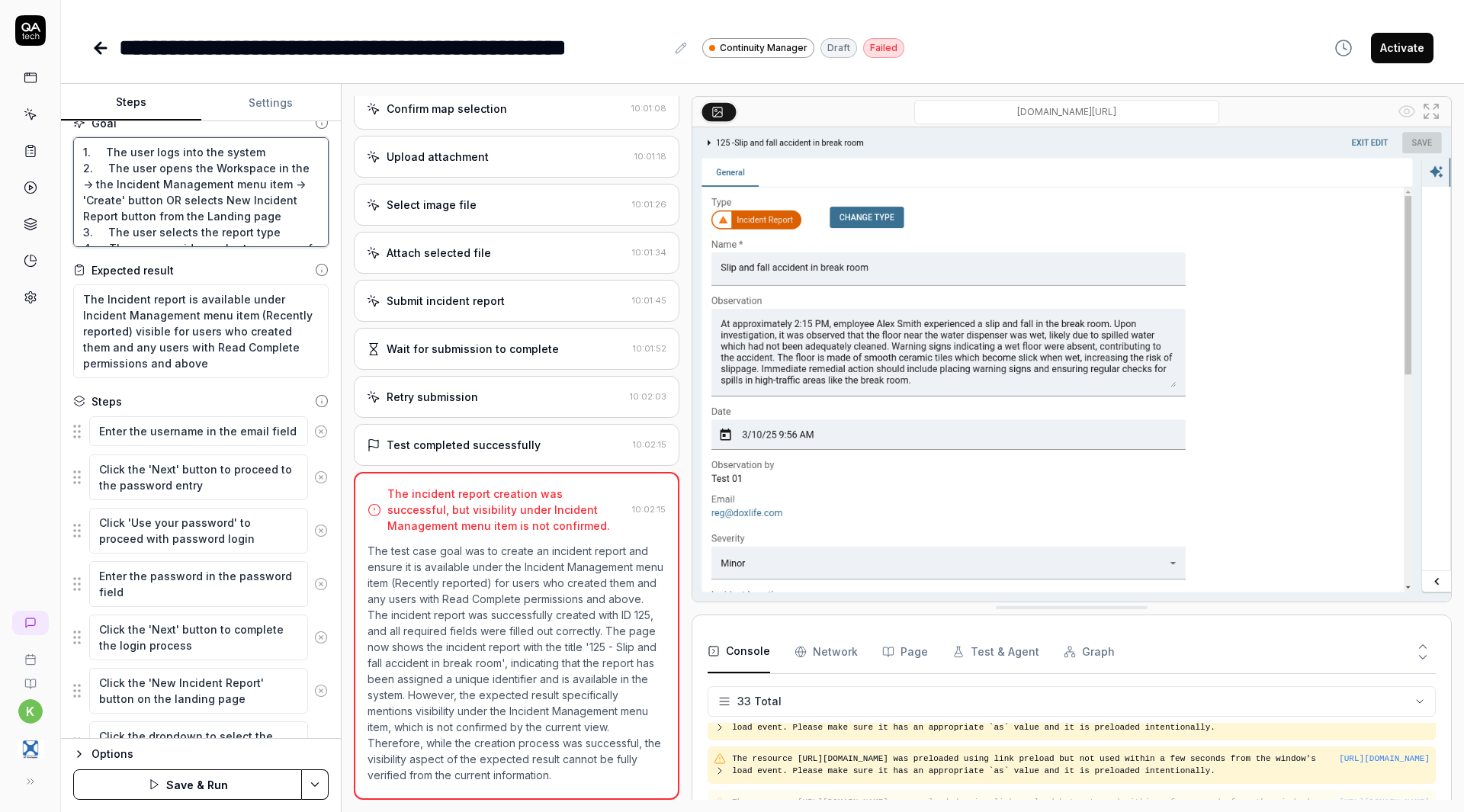
type textarea "*"
type textarea "1. The user logs into the system 2. The user opens the Workspace in the l -> th…"
type textarea "*"
type textarea "1. The user logs into the system 2. The user opens the Workspace in the le -> t…"
type textarea "*"
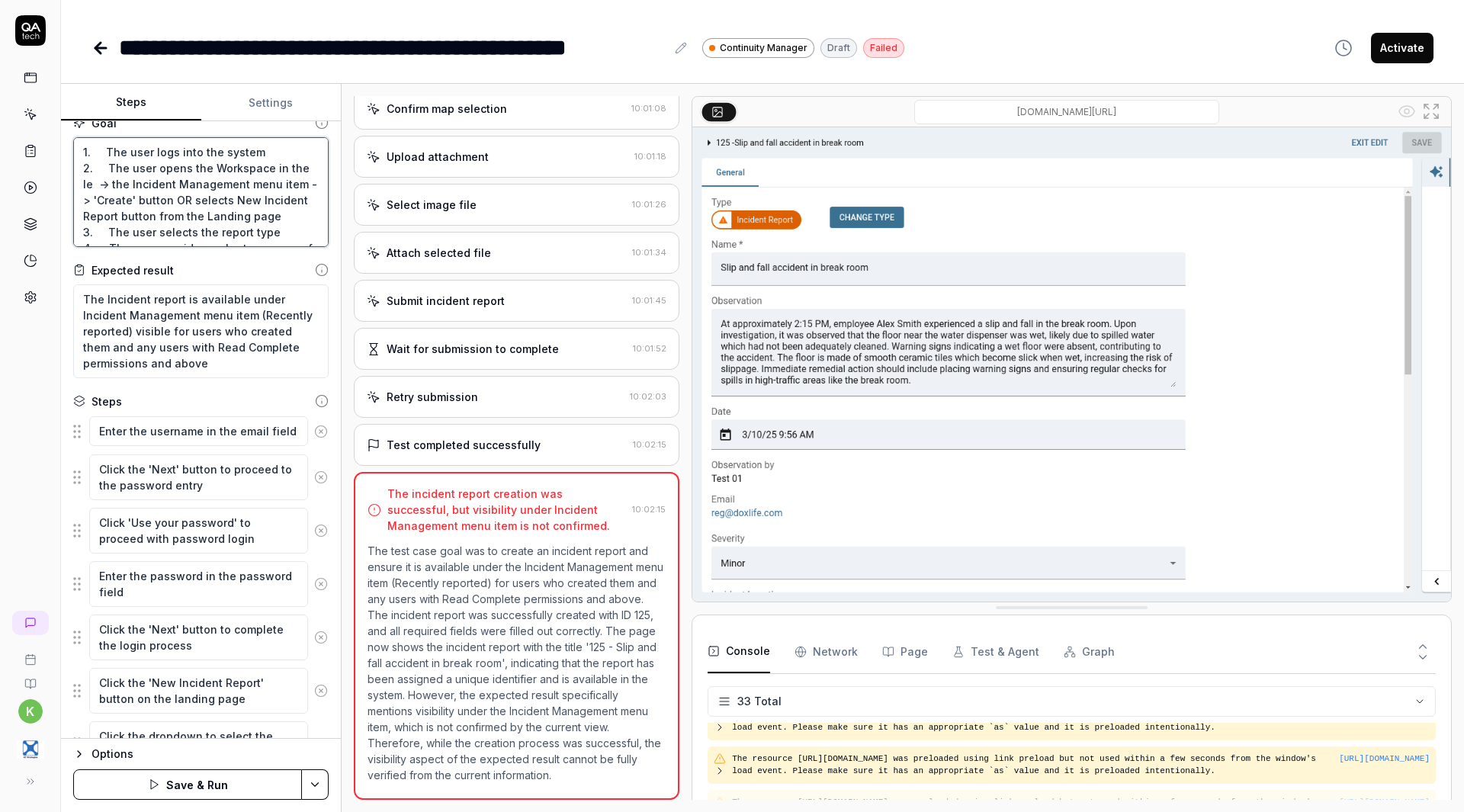
type textarea "1. The user logs into the system 2. The user opens the Workspace in the led -> …"
type textarea "*"
type textarea "1. The user logs into the system 2. The user opens the Workspace in the ledf ->…"
type textarea "*"
type textarea "1. The user logs into the system 2. The user opens the Workspace in the led -> …"
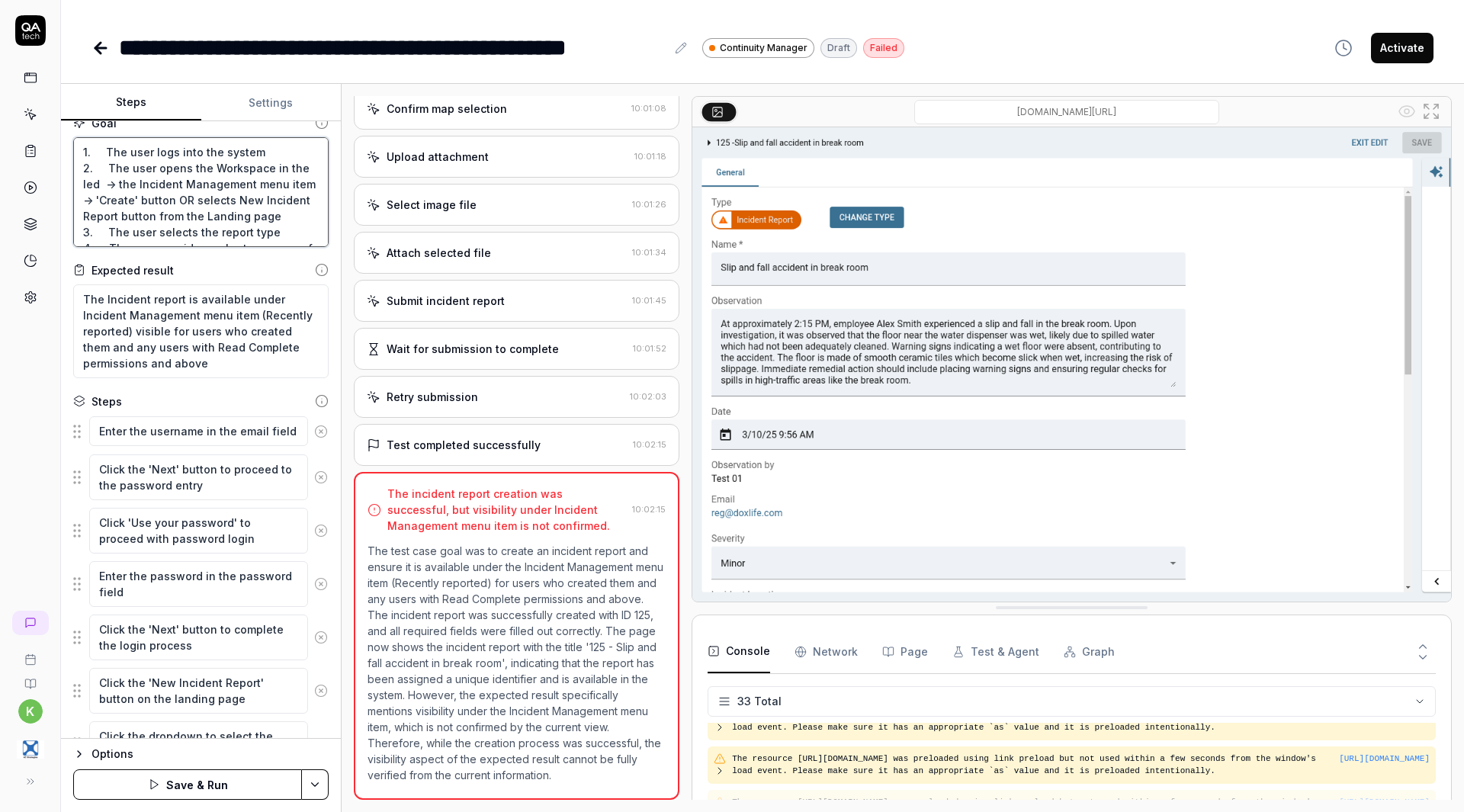
type textarea "*"
type textarea "1. The user logs into the system 2. The user opens the Workspace in the le -> t…"
type textarea "*"
type textarea "1. The user logs into the system 2. The user opens the Workspace in the lef -> …"
type textarea "*"
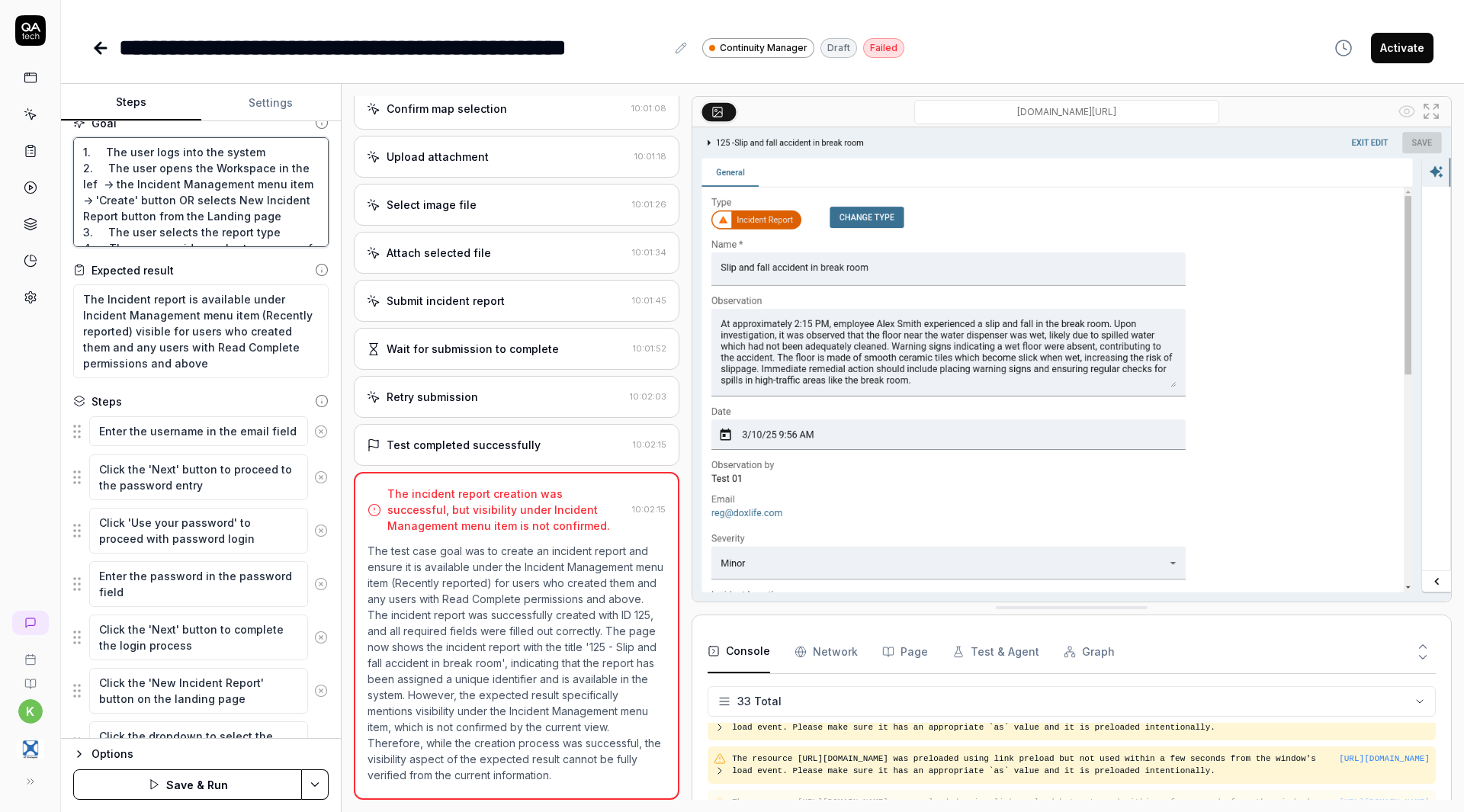
type textarea "1. The user logs into the system 2. The user opens the Workspace in the left ->…"
type textarea "*"
type textarea "1. The user logs into the system 2. The user opens the Workspace in the left ->…"
type textarea "*"
type textarea "1. The user logs into the system 2. The user opens the Workspace in the left m …"
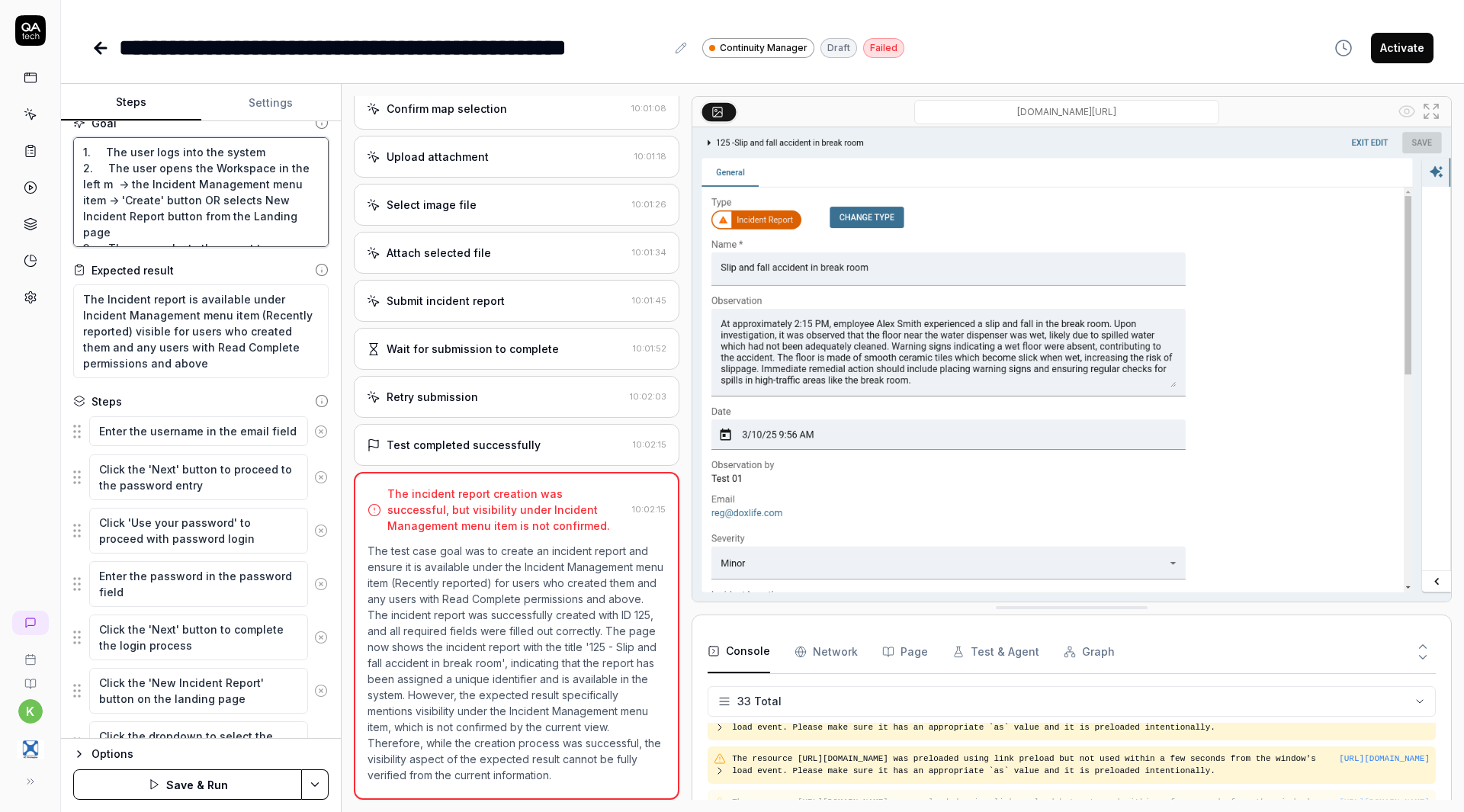
type textarea "*"
type textarea "1. The user logs into the system 2. The user opens the Workspace in the left me…"
type textarea "*"
type textarea "1. The user logs into the system 2. The user opens the Workspace in the left me…"
type textarea "*"
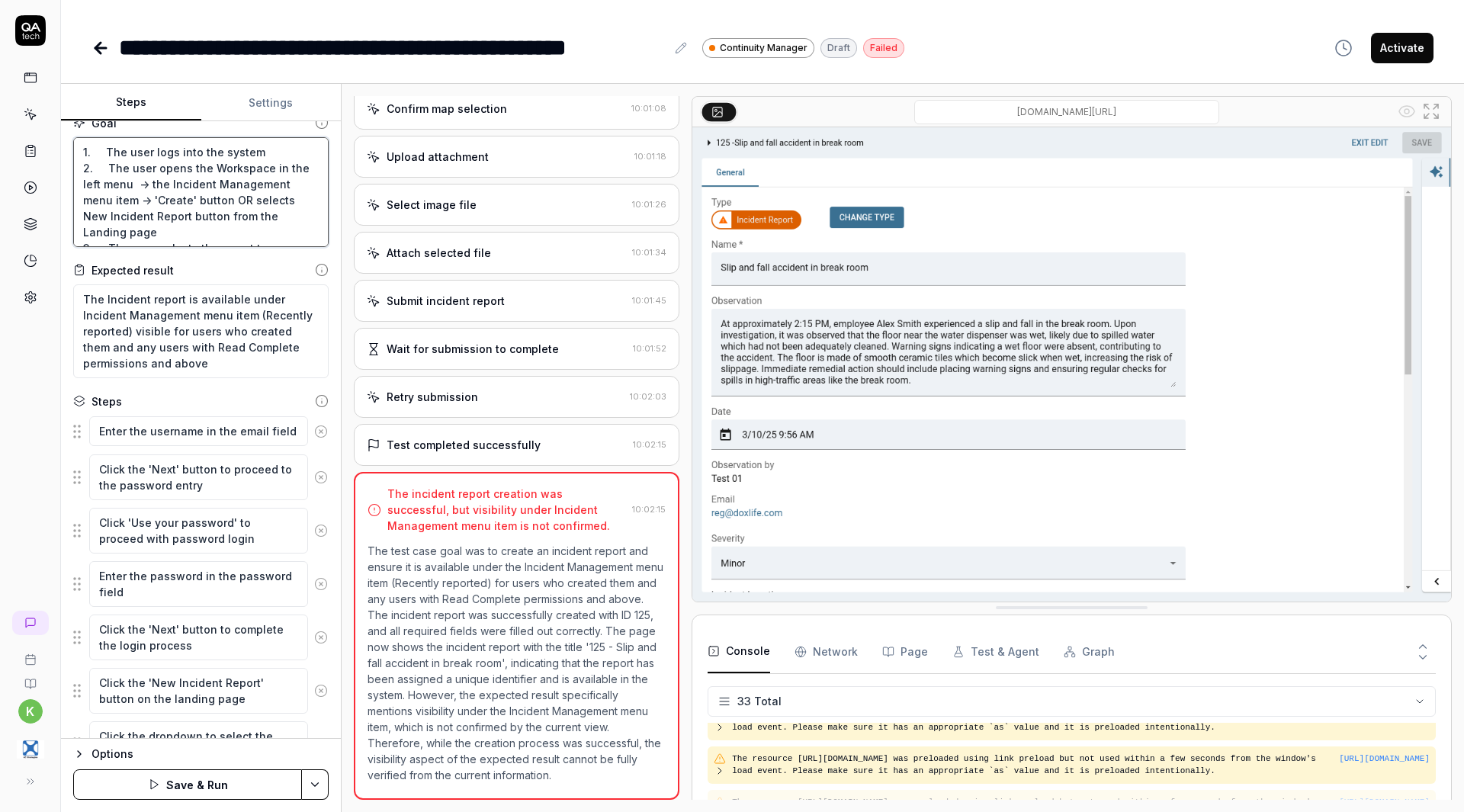
type textarea "1. The user logs into the system 2. The user opens the Workspace in the left me…"
type textarea "*"
type textarea "1. The user logs into the system 2. The user opens the Workspace in the left me…"
type textarea "*"
type textarea "1. The user logs into the system 2. The user opens the Workspace in the left me…"
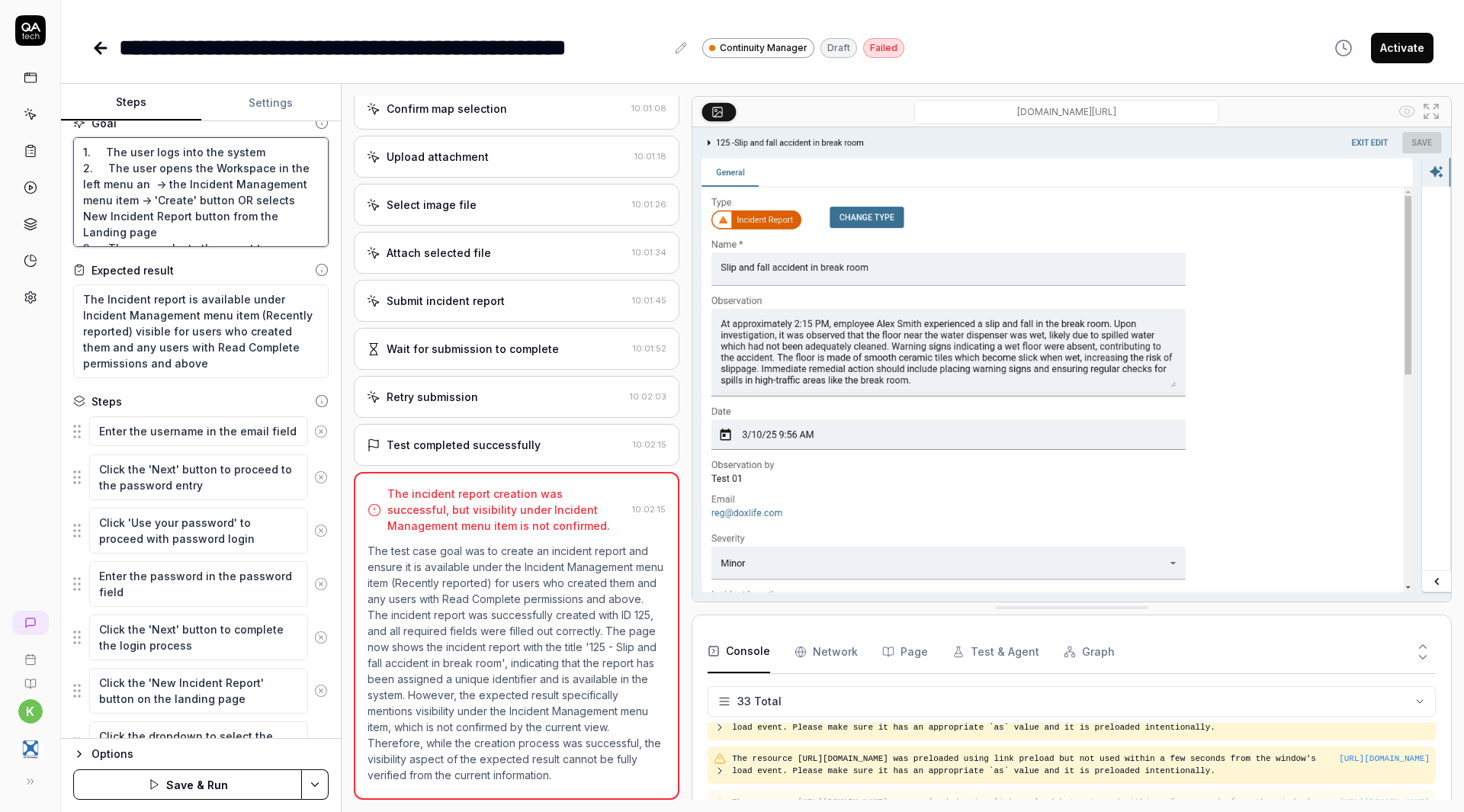
type textarea "*"
type textarea "1. The user logs into the system 2. The user opens the Workspace in the left me…"
type textarea "*"
type textarea "1. The user logs into the system 2. The user opens the Workspace in the left me…"
type textarea "*"
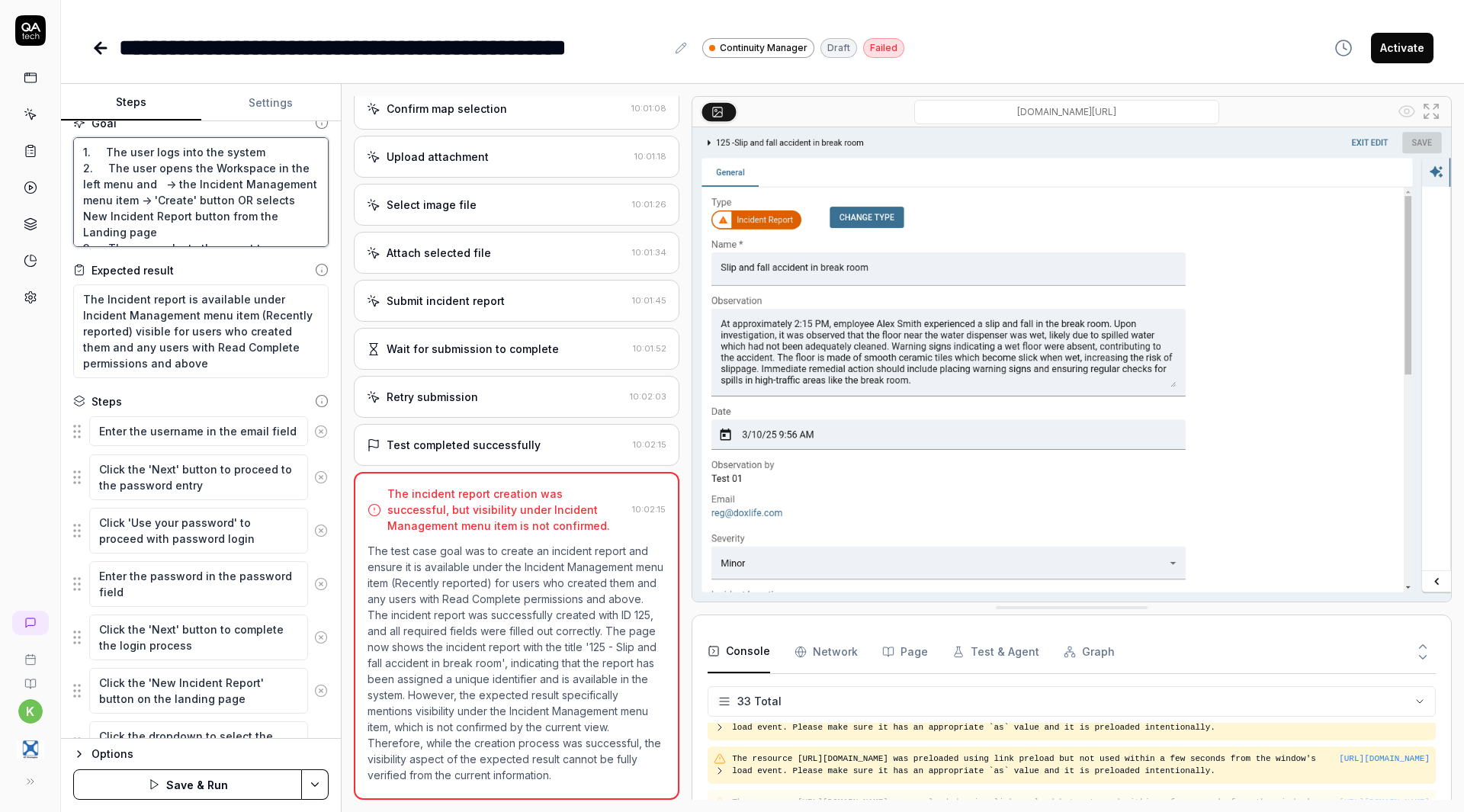
type textarea "1. The user logs into the system 2. The user opens the Workspace in the left me…"
type textarea "*"
type textarea "1. The user logs into the system 2. The user opens the Workspace in the left me…"
type textarea "*"
type textarea "1. The user logs into the system 2. The user opens the Workspace in the left me…"
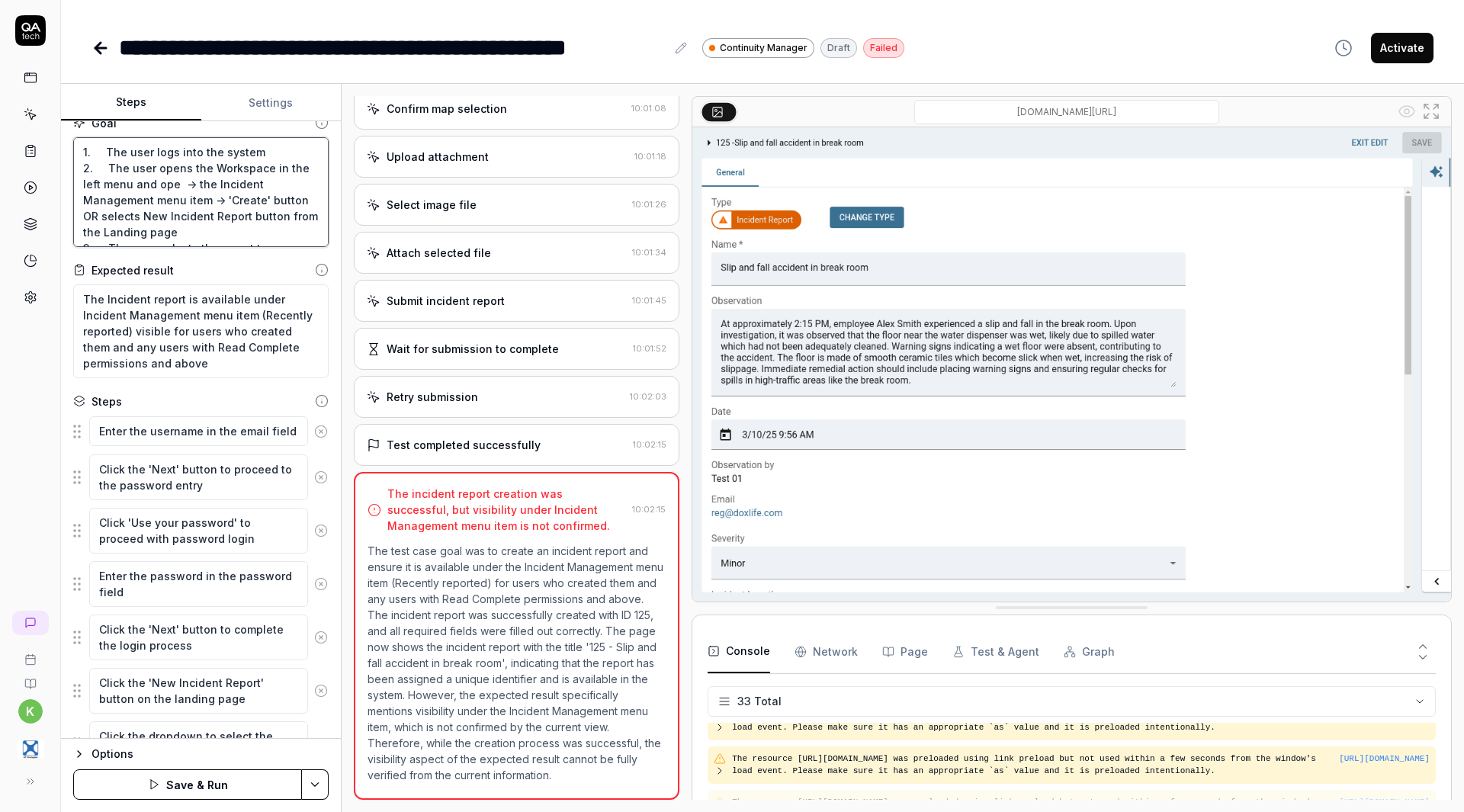
type textarea "*"
type textarea "1. The user logs into the system 2. The user opens the Workspace in the left me…"
type textarea "*"
type textarea "1. The user logs into the system 2. The user opens the Workspace in the left me…"
type textarea "*"
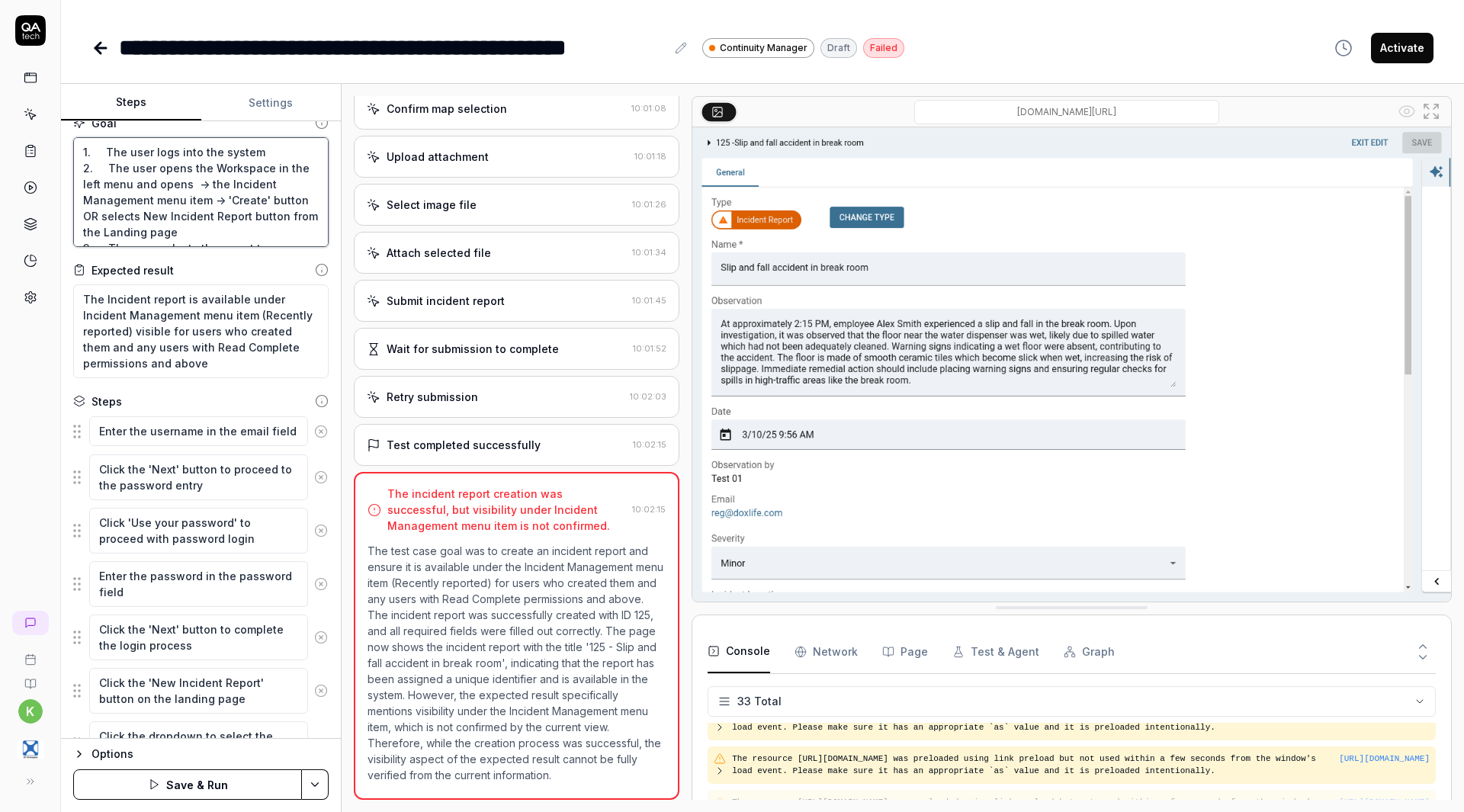
type textarea "1. The user logs into the system 2. The user opens the Workspace in the left me…"
type textarea "*"
type textarea "1. The user logs into the system 2. The user opens the Workspace in the left me…"
type textarea "*"
type textarea "1. The user logs into the system 2. The user opens the Workspace in the left me…"
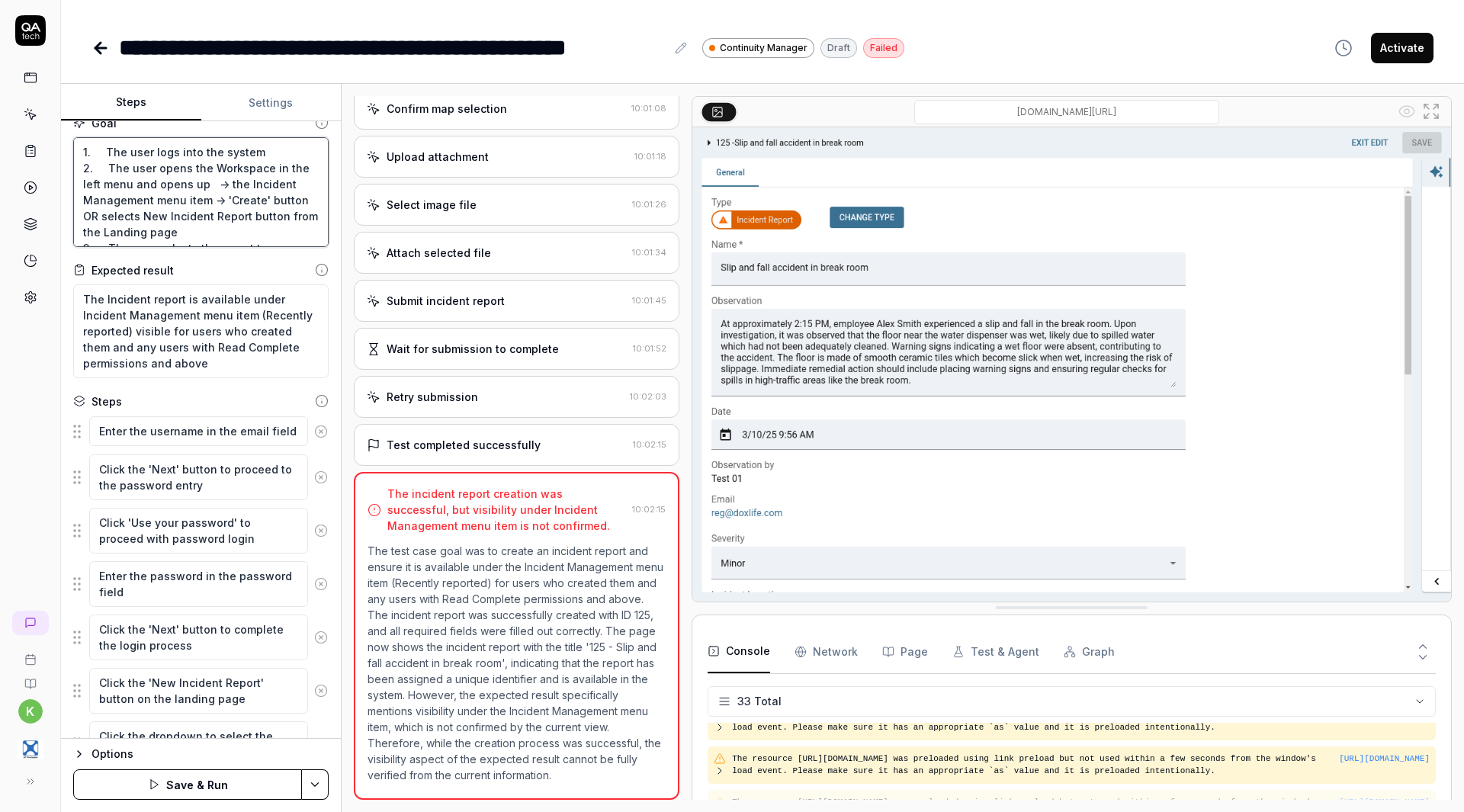
type textarea "*"
type textarea "1. The user logs into the system 2. The user opens the Workspace in the left me…"
type textarea "*"
type textarea "1. The user logs into the system 2. The user opens the Workspace in the left me…"
type textarea "*"
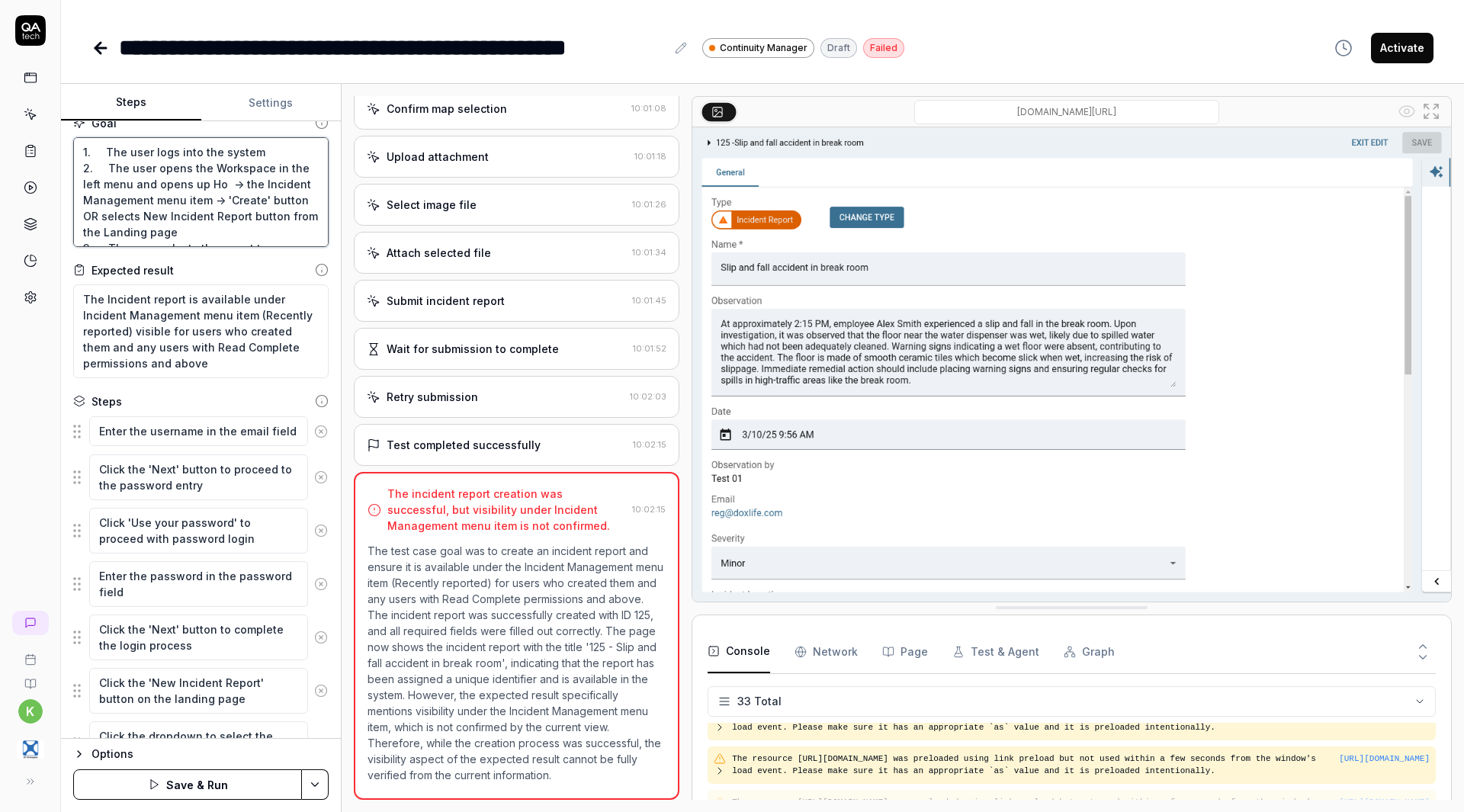
type textarea "1. The user logs into the system 2. The user opens the Workspace in the left me…"
type textarea "*"
type textarea "1. The user logs into the system 2. The user opens the Workspace in the left me…"
type textarea "*"
type textarea "1. The user logs into the system 2. The user opens the Workspace in the left me…"
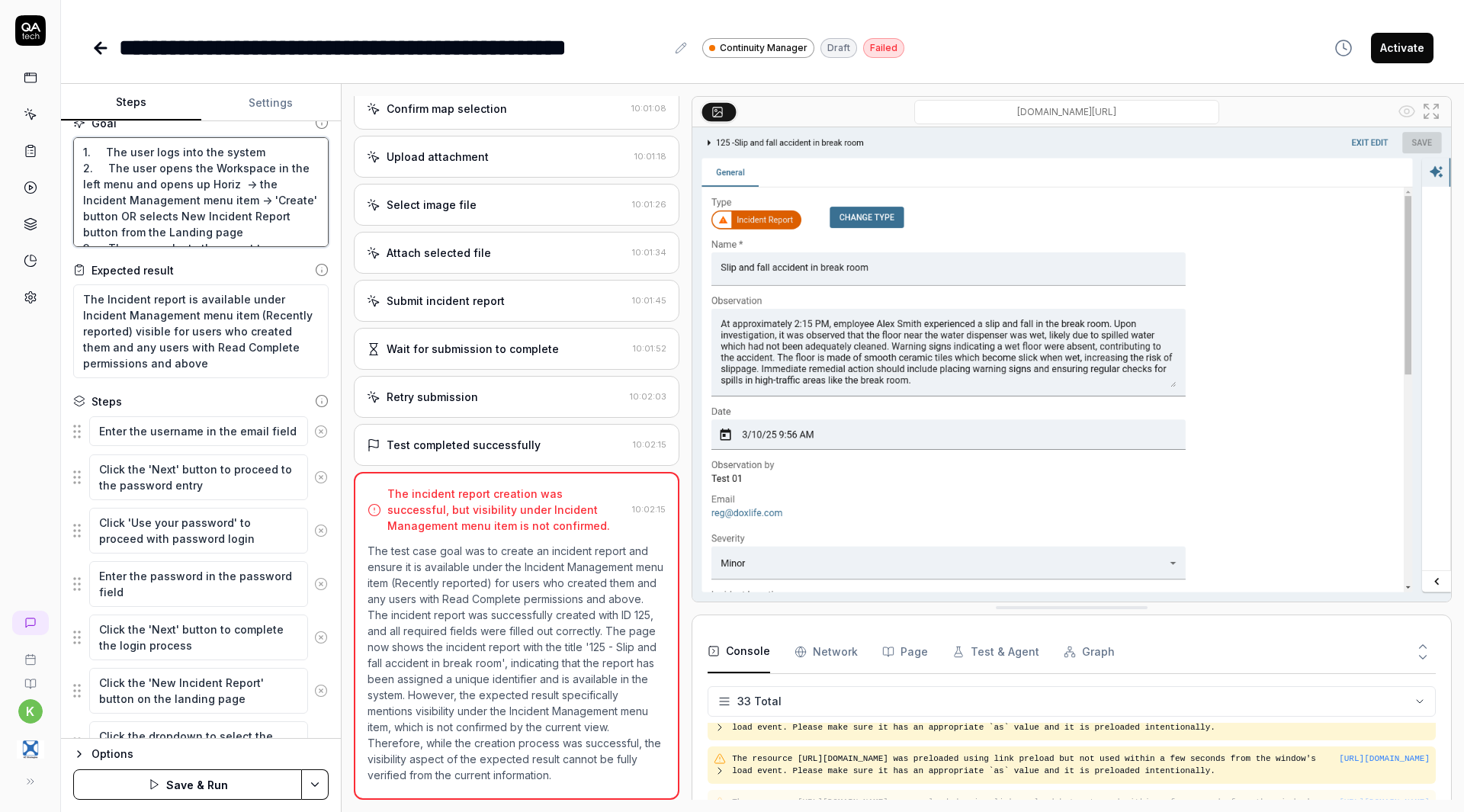
type textarea "*"
type textarea "1. The user logs into the system 2. The user opens the Workspace in the left me…"
type textarea "*"
type textarea "1. The user logs into the system 2. The user opens the Workspace in the left me…"
type textarea "*"
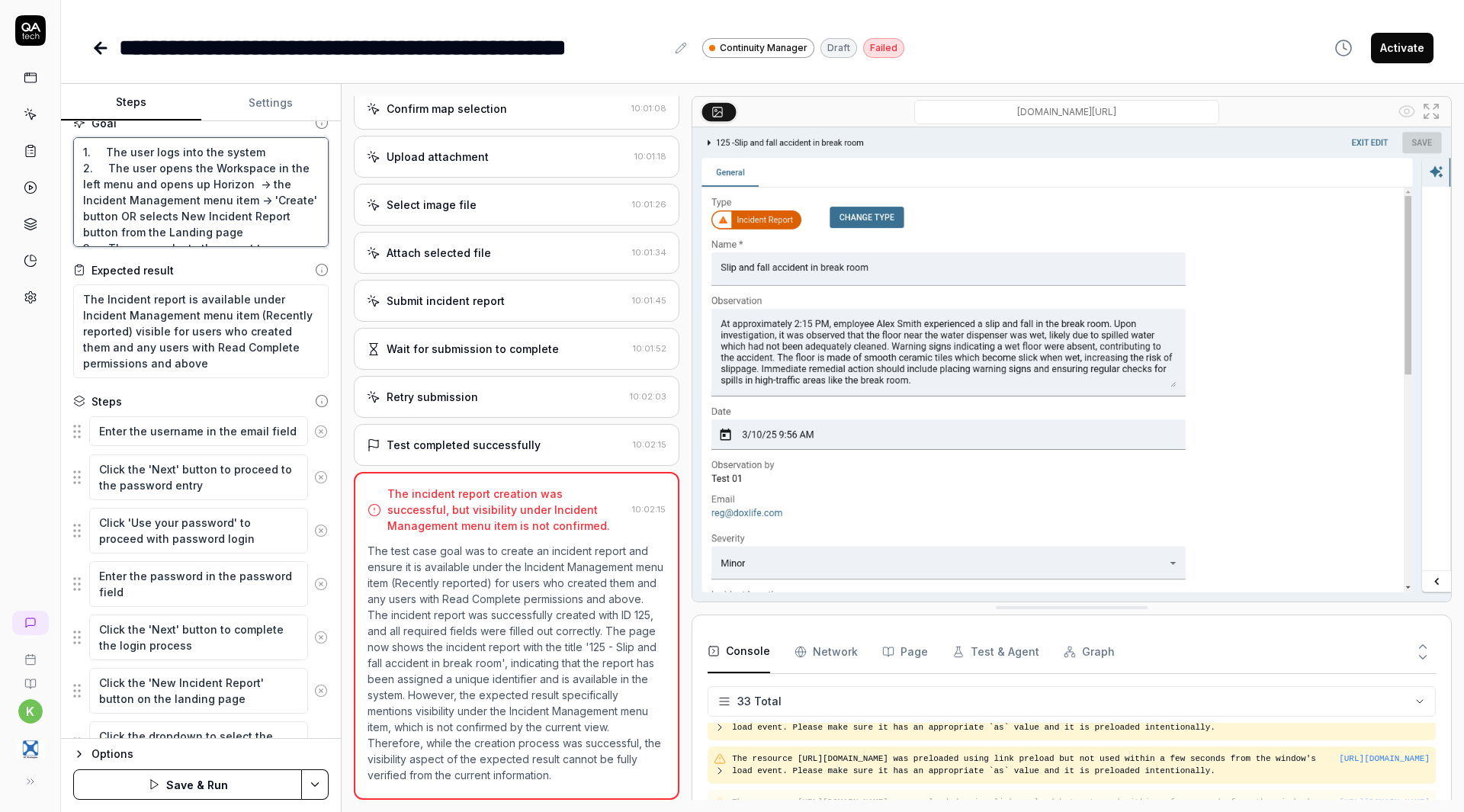
type textarea "1. The user logs into the system 2. The user opens the Workspace in the left me…"
type textarea "*"
type textarea "1. The user logs into the system 2. The user opens the Workspace in the left me…"
type textarea "*"
type textarea "1. The user logs into the system 2. The user opens the Workspace in the left me…"
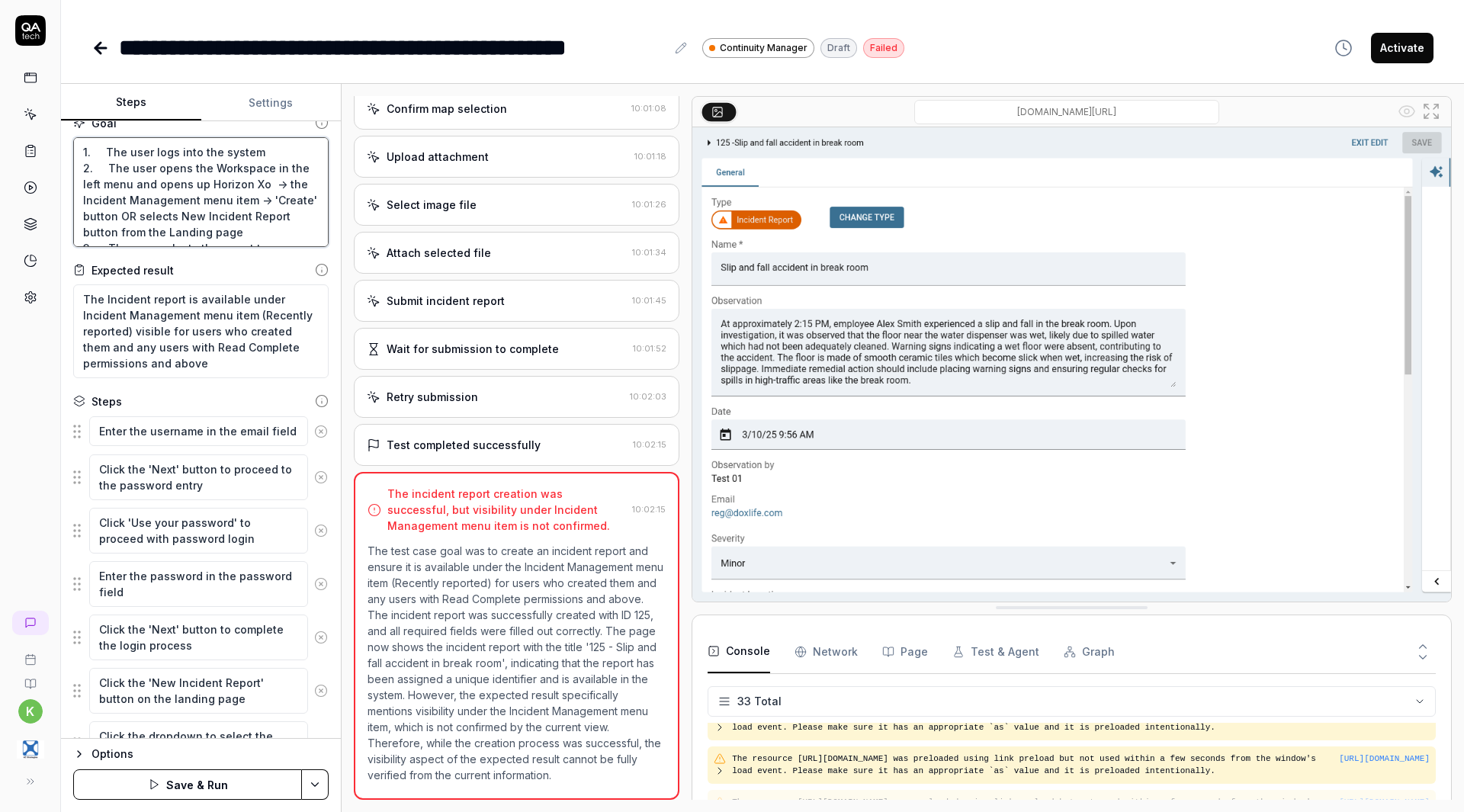
type textarea "*"
type textarea "1. The user logs into the system 2. The user opens the Workspace in the left me…"
type textarea "*"
type textarea "1. The user logs into the system 2. The user opens the Workspace in the left me…"
type textarea "*"
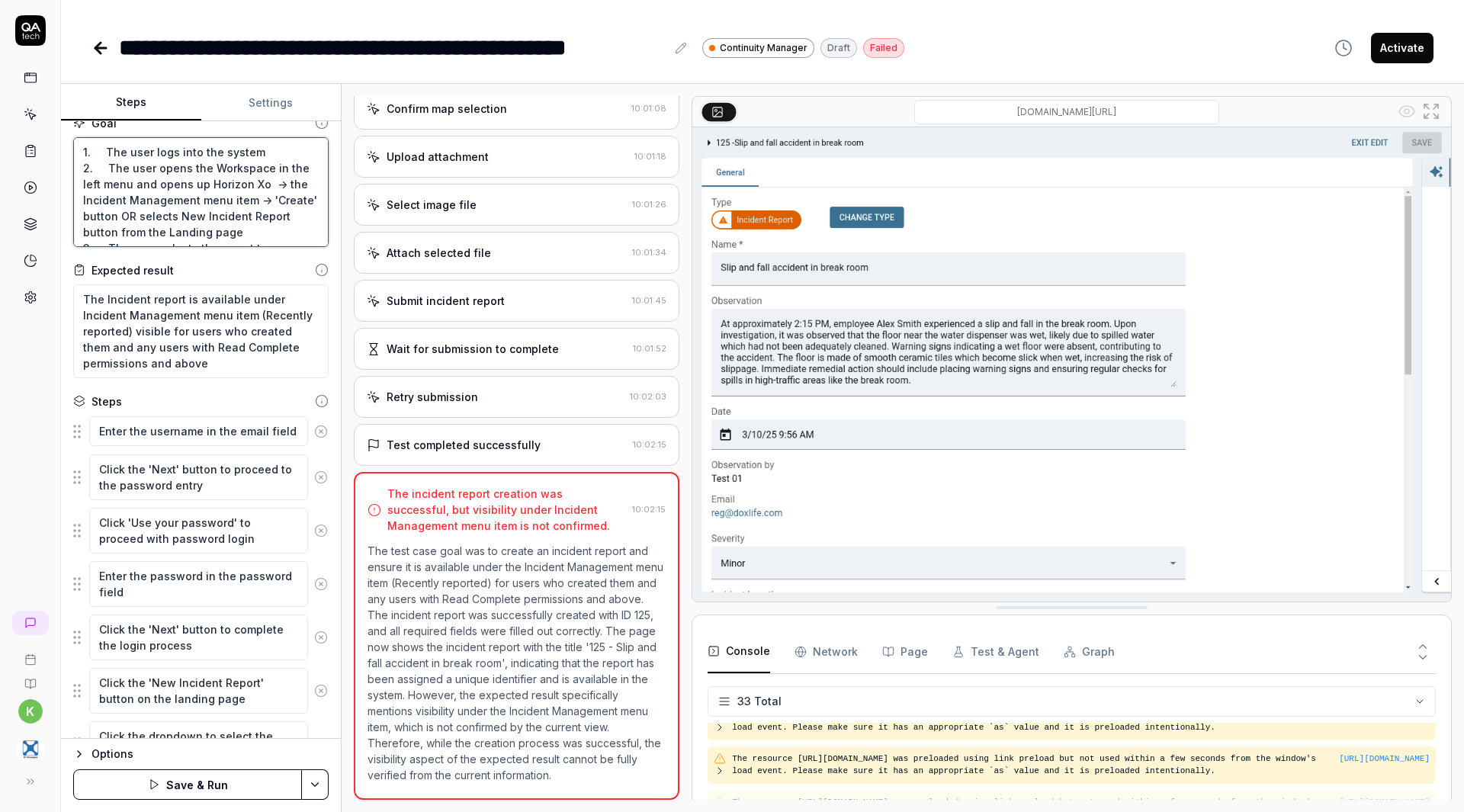
type textarea "1. The user logs into the system 2. The user opens the Workspace in the left me…"
type textarea "*"
type textarea "1. The user logs into the system 2. The user opens the Workspace in the left me…"
type textarea "*"
type textarea "1. The user logs into the system 2. The user opens the Workspace in the left me…"
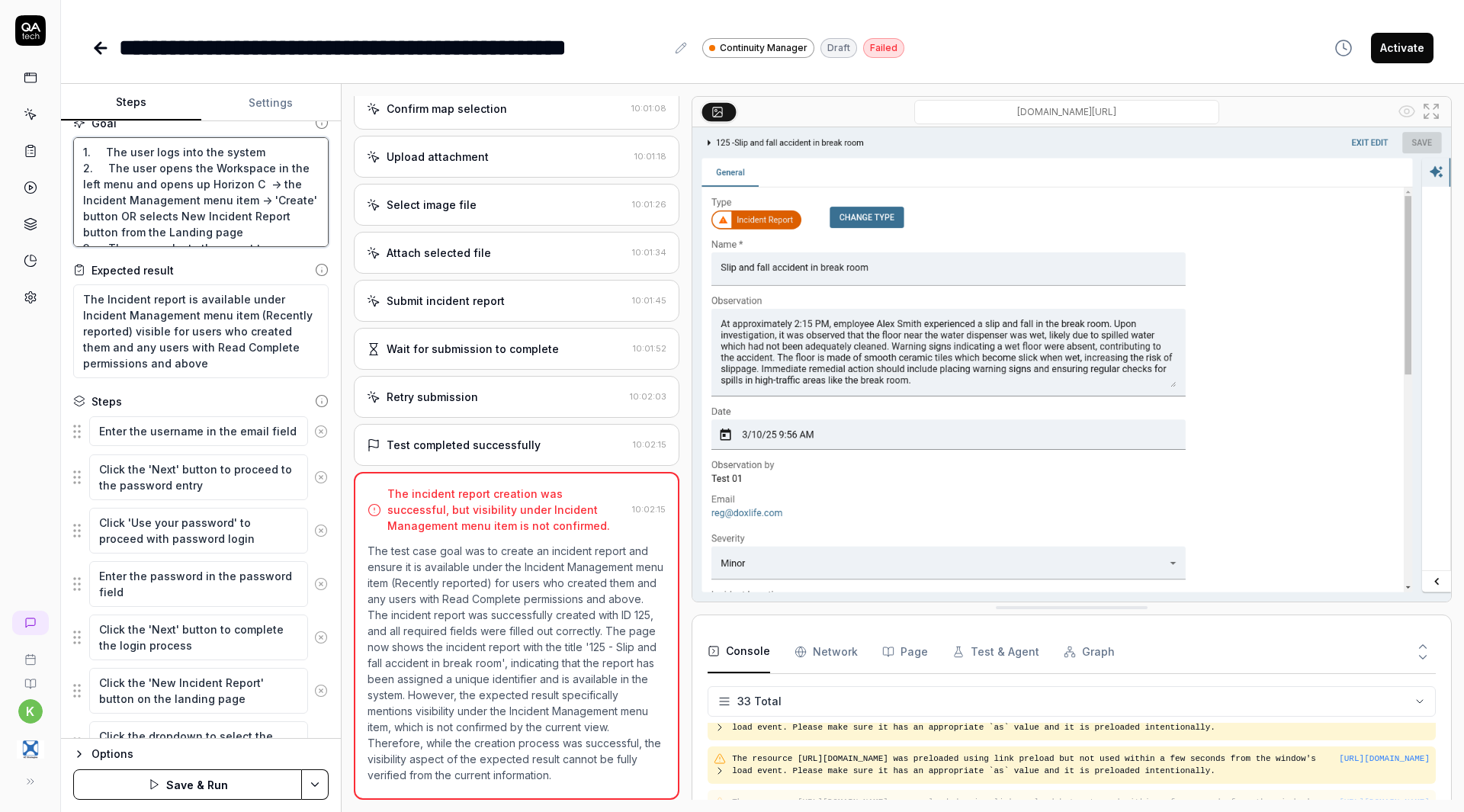
type textarea "*"
type textarea "1. The user logs into the system 2. The user opens the Workspace in the left me…"
type textarea "*"
type textarea "1. The user logs into the system 2. The user opens the Workspace in the left me…"
type textarea "*"
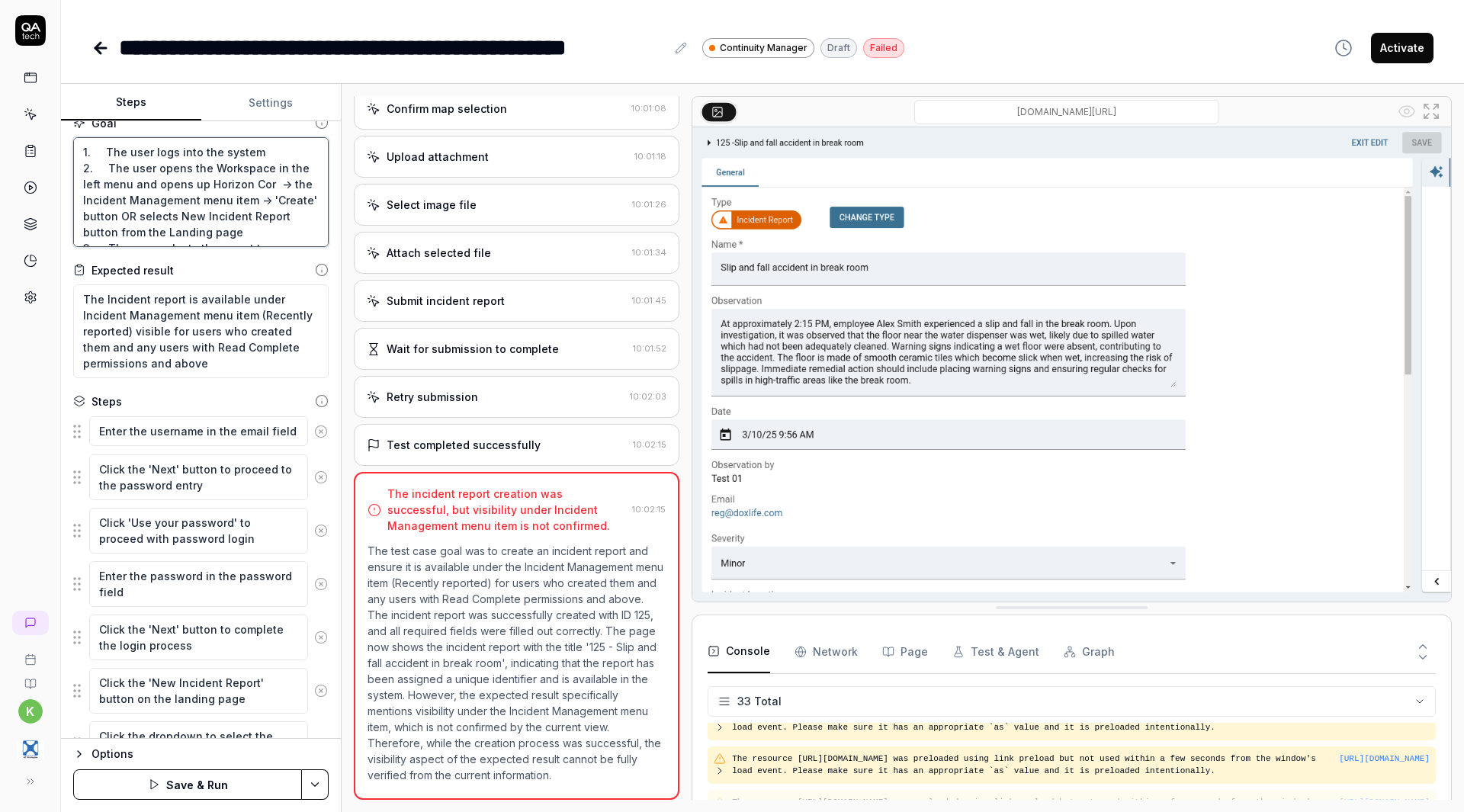
type textarea "1. The user logs into the system 2. The user opens the Workspace in the left me…"
type textarea "*"
type textarea "1. The user logs into the system 2. The user opens the Workspace in the left me…"
type textarea "*"
type textarea "1. The user logs into the system 2. The user opens the Workspace in the left me…"
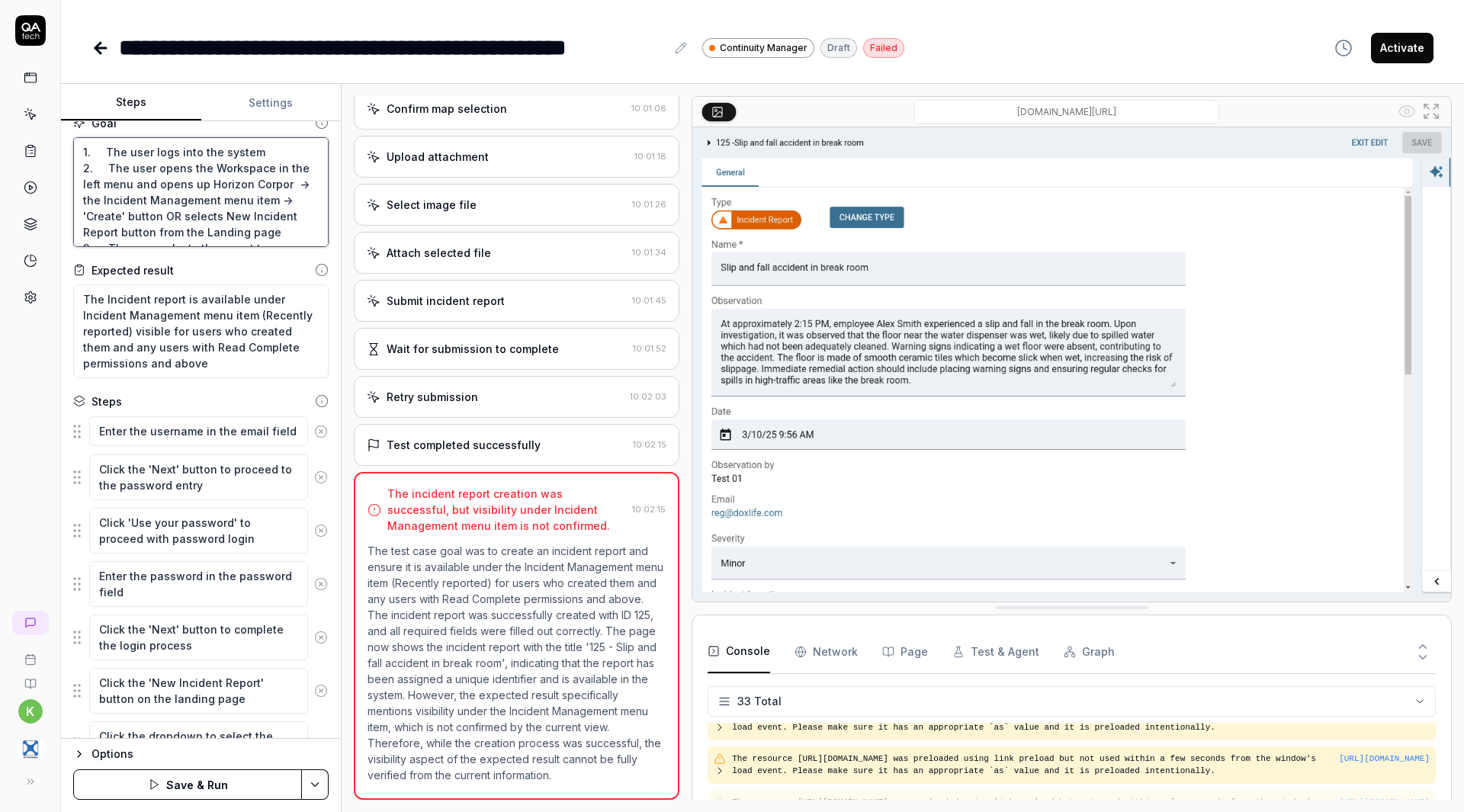
type textarea "*"
type textarea "1. The user logs into the system 2. The user opens the Workspace in the left me…"
type textarea "*"
type textarea "1. The user logs into the system 2. The user opens the Workspace in the left me…"
type textarea "*"
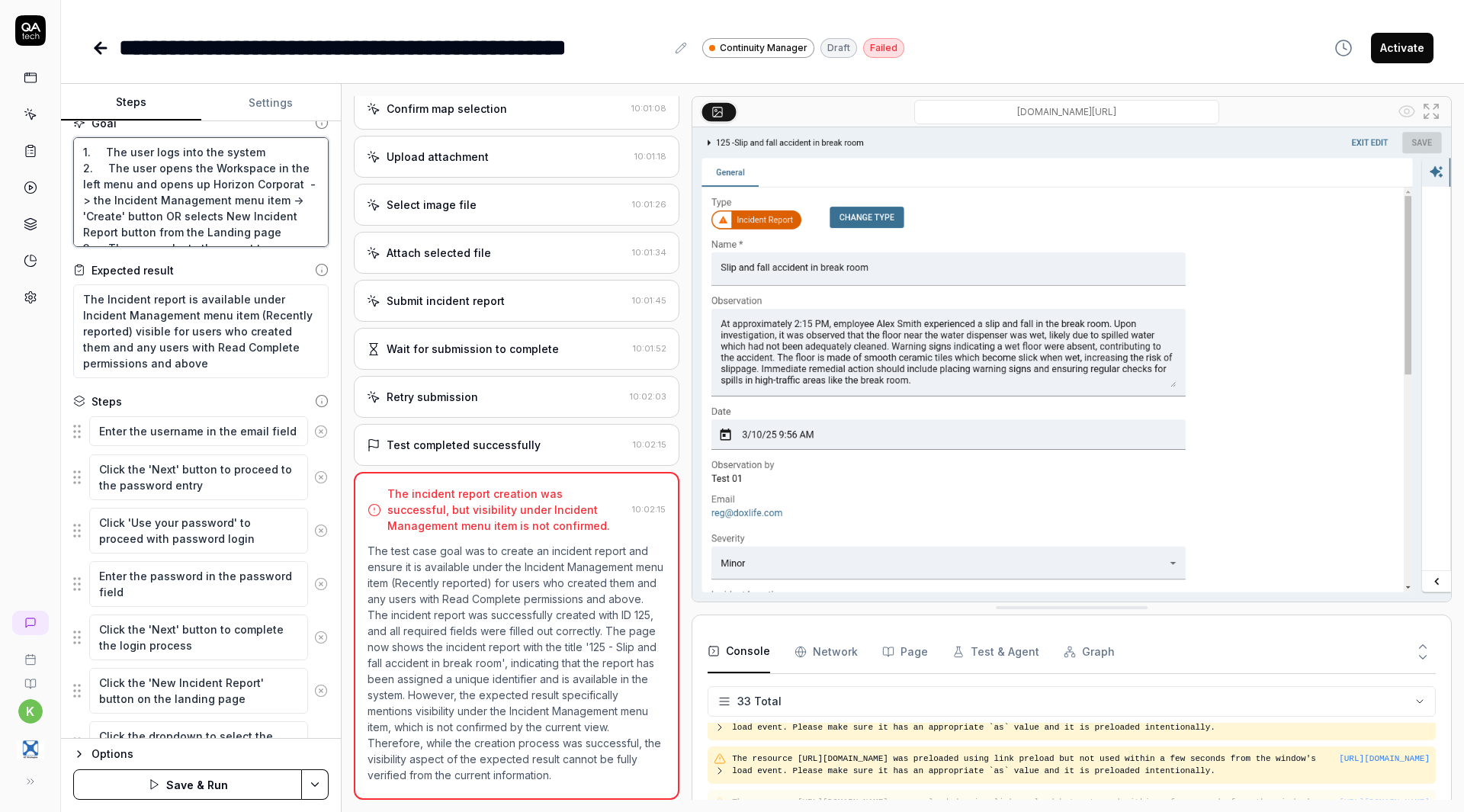
type textarea "1. The user logs into the system 2. The user opens the Workspace in the left me…"
type textarea "*"
type textarea "1. The user logs into the system 2. The user opens the Workspace in the left me…"
type textarea "*"
type textarea "1. The user logs into the system 2. The user opens the Workspace in the left me…"
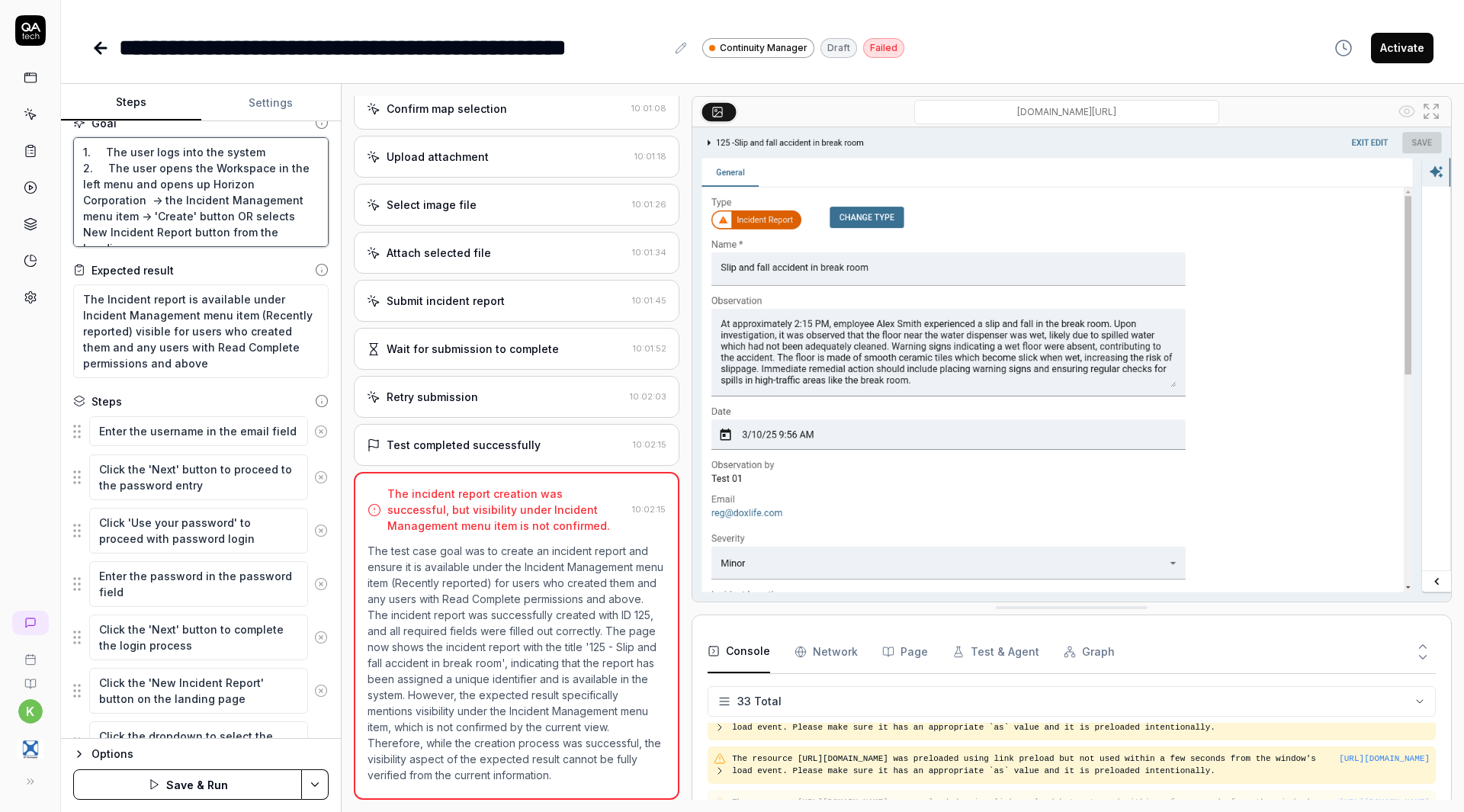
type textarea "*"
type textarea "1. The user logs into the system 2. The user opens the Workspace in the left me…"
type textarea "*"
type textarea "1. The user logs into the system 2. The user opens the Workspace in the left me…"
type textarea "*"
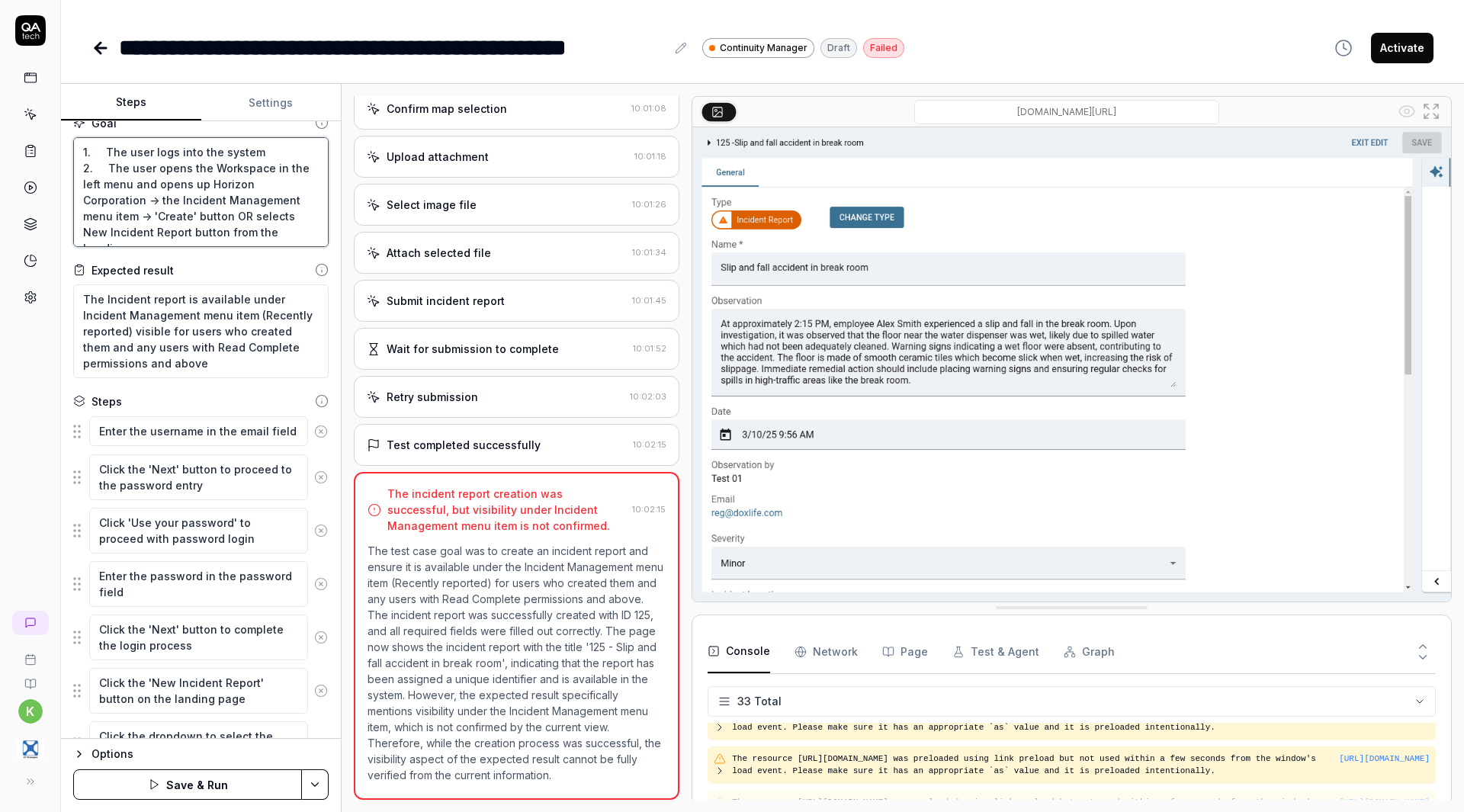
type textarea "1. The user logs into the system 2. The user opens the Workspace in the left me…"
click at [194, 256] on div "Goal 1. The user logs into the system 2. The user opens the Workspace in the le…" at bounding box center [201, 429] width 280 height 617
click at [314, 786] on html "**********" at bounding box center [732, 406] width 1464 height 812
click at [247, 647] on div "Save & Run w. Dependencies" at bounding box center [239, 645] width 195 height 33
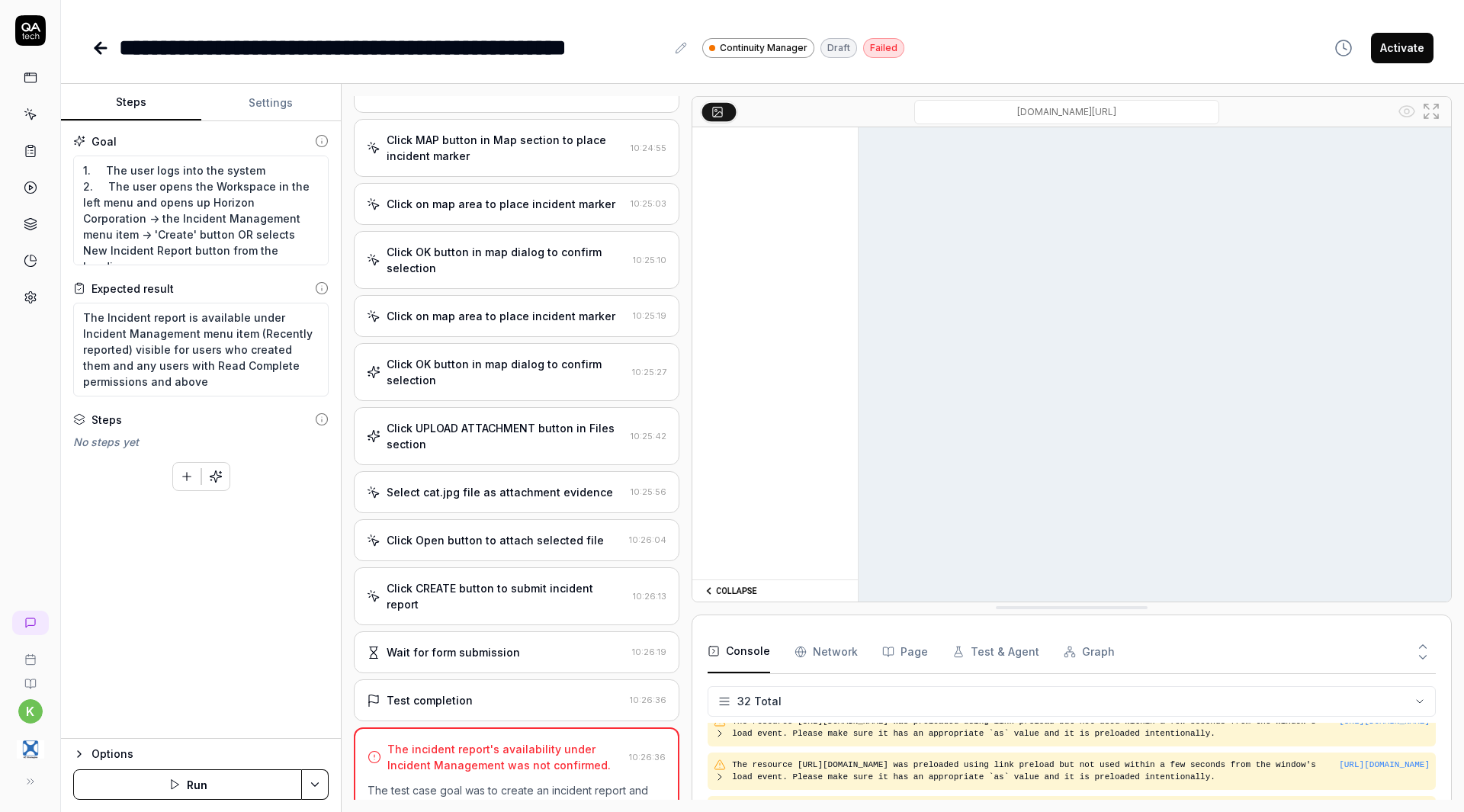
scroll to position [1204, 0]
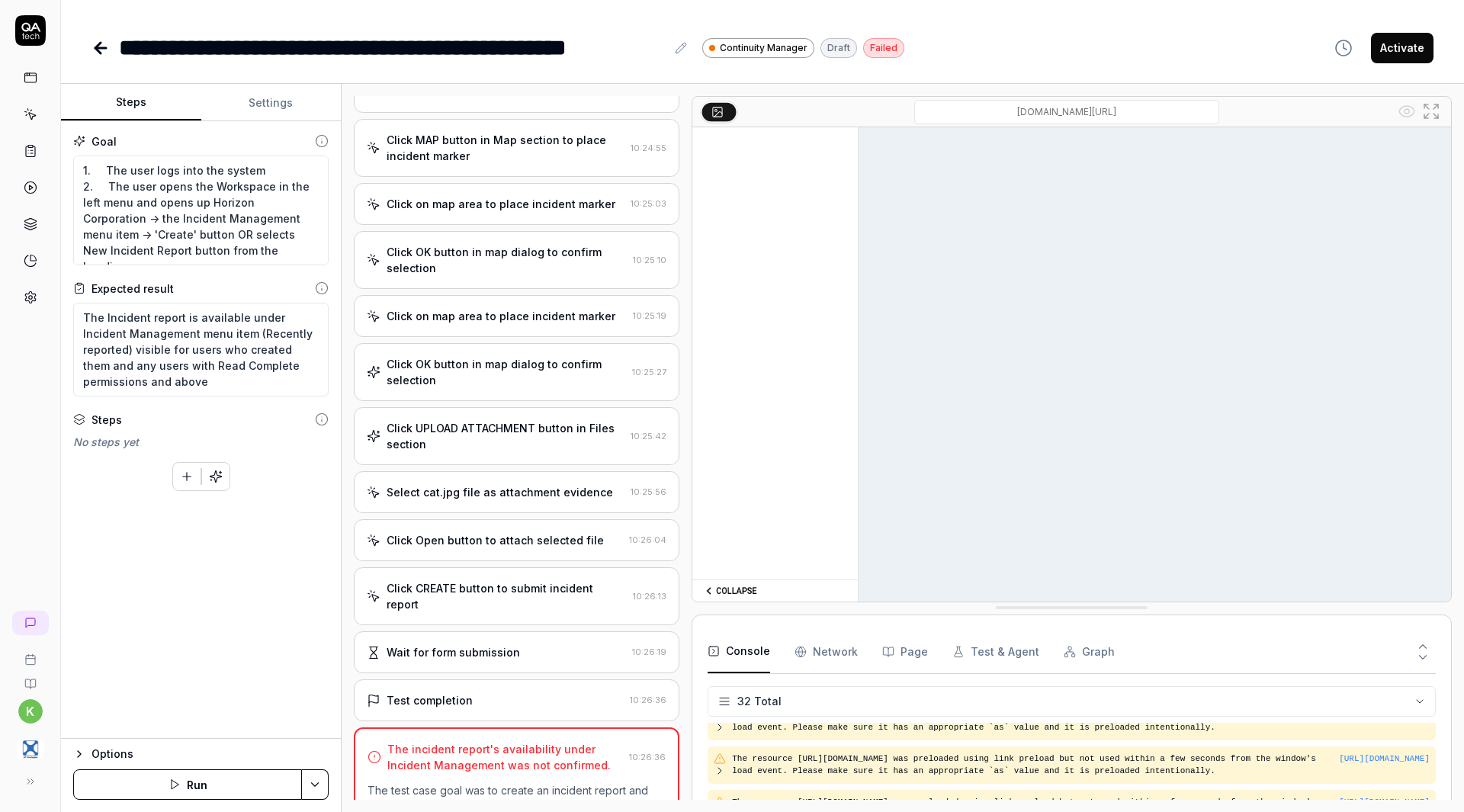
click at [95, 44] on icon at bounding box center [100, 48] width 19 height 19
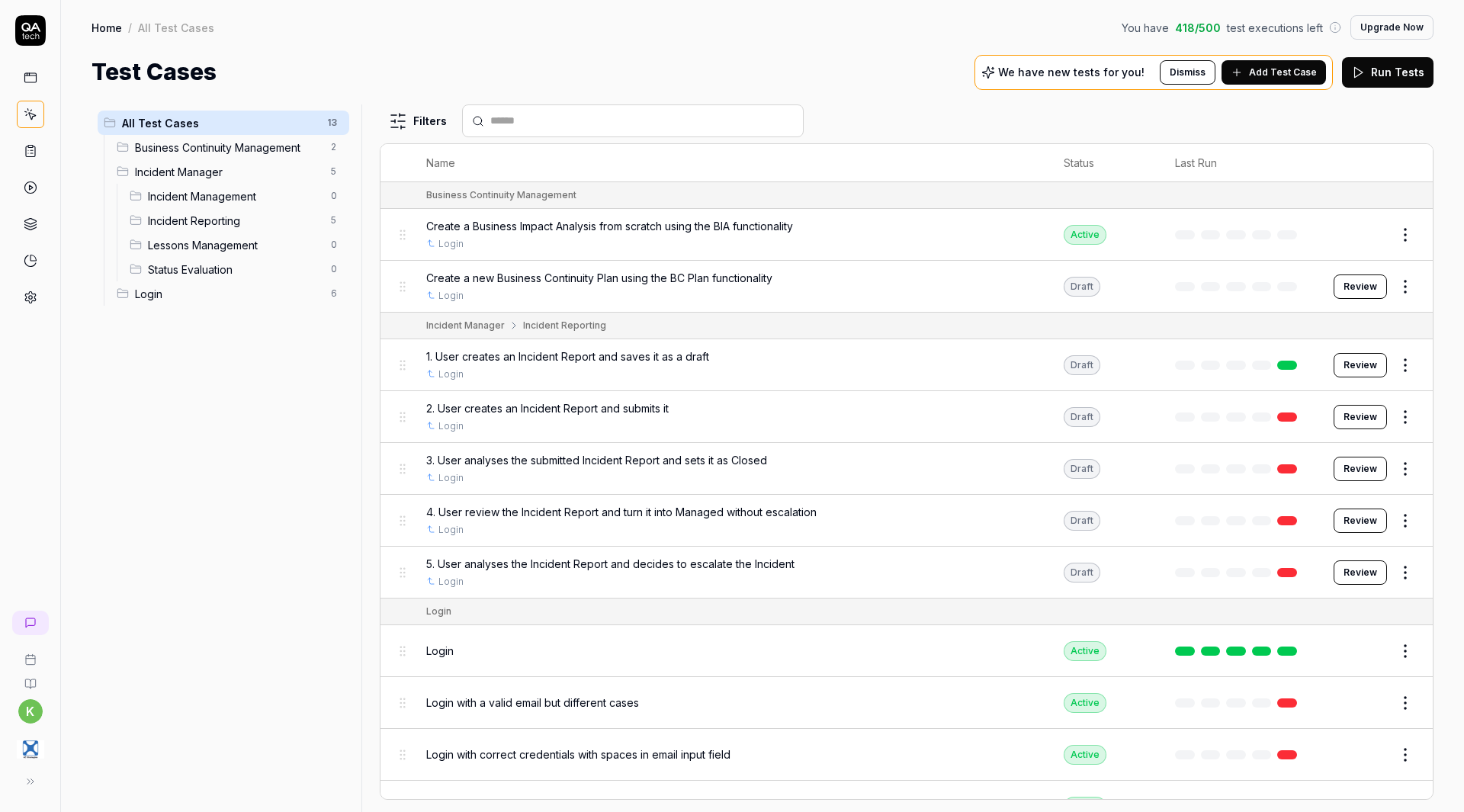
click at [1271, 67] on span "Add Test Case" at bounding box center [1282, 72] width 68 height 14
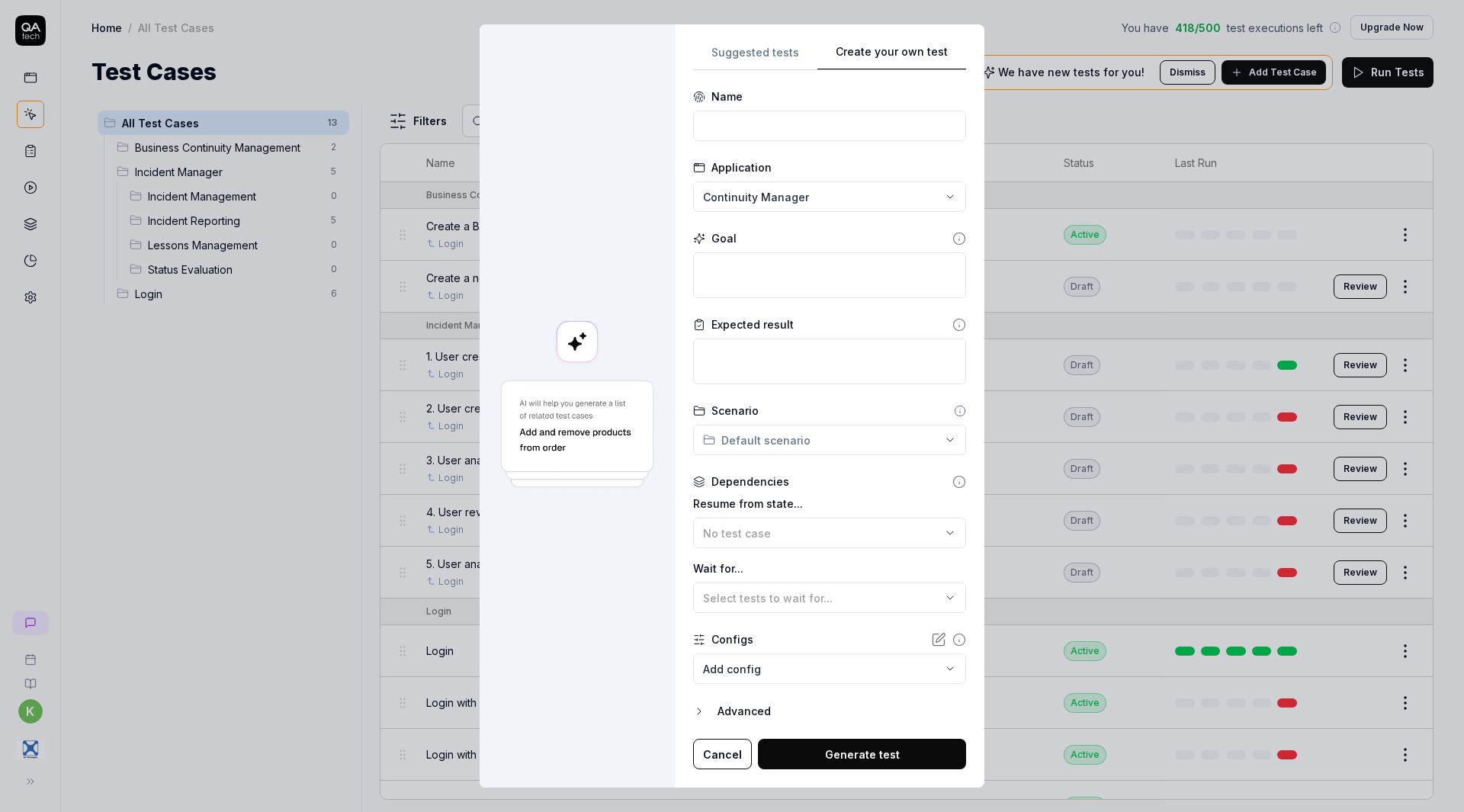
click at [916, 39] on div "**********" at bounding box center [829, 406] width 309 height 764
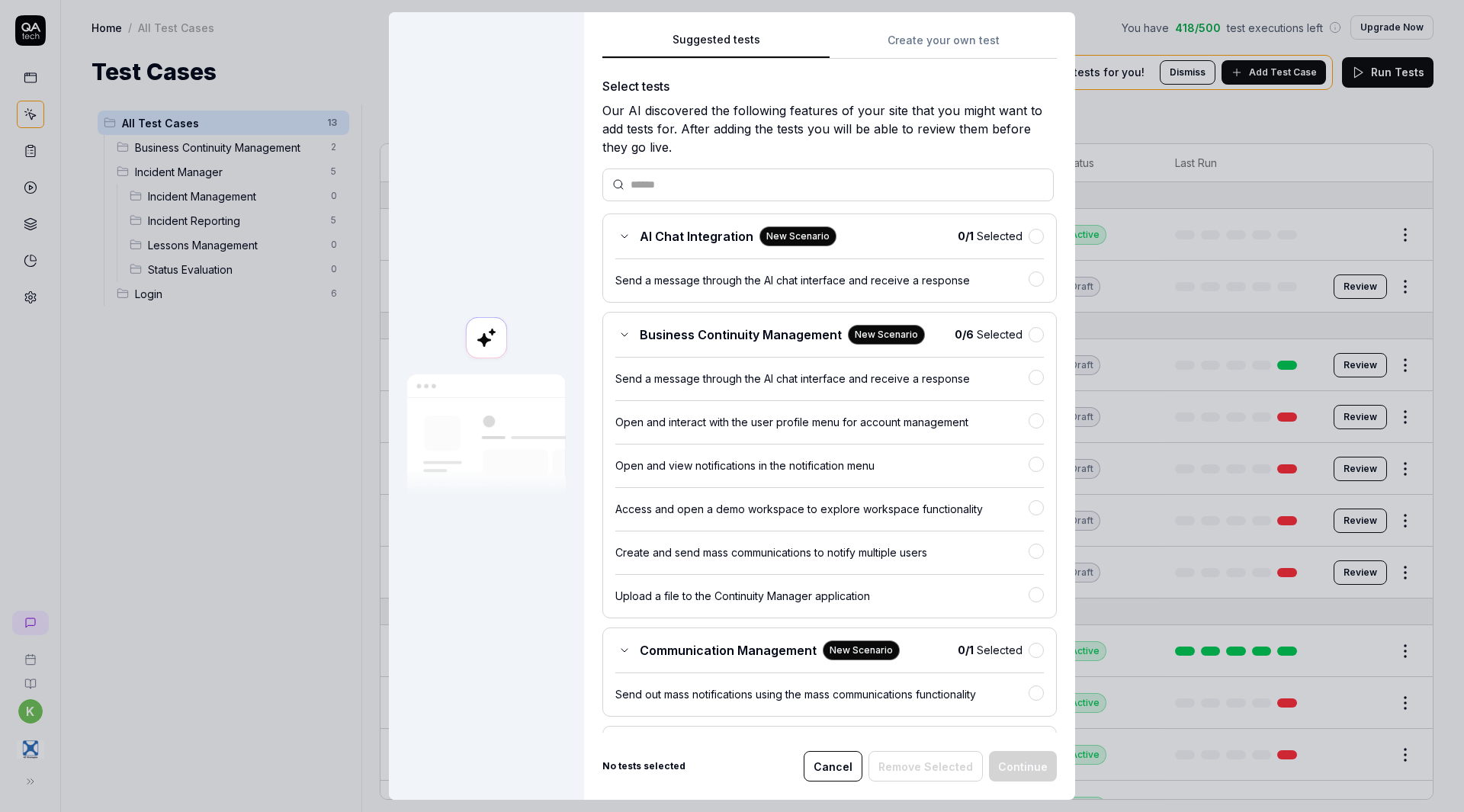
click at [755, 59] on div "Suggested tests Create your own test Select tests Our AI discovered the followi…" at bounding box center [829, 382] width 454 height 702
click at [845, 765] on button "Cancel" at bounding box center [833, 765] width 59 height 30
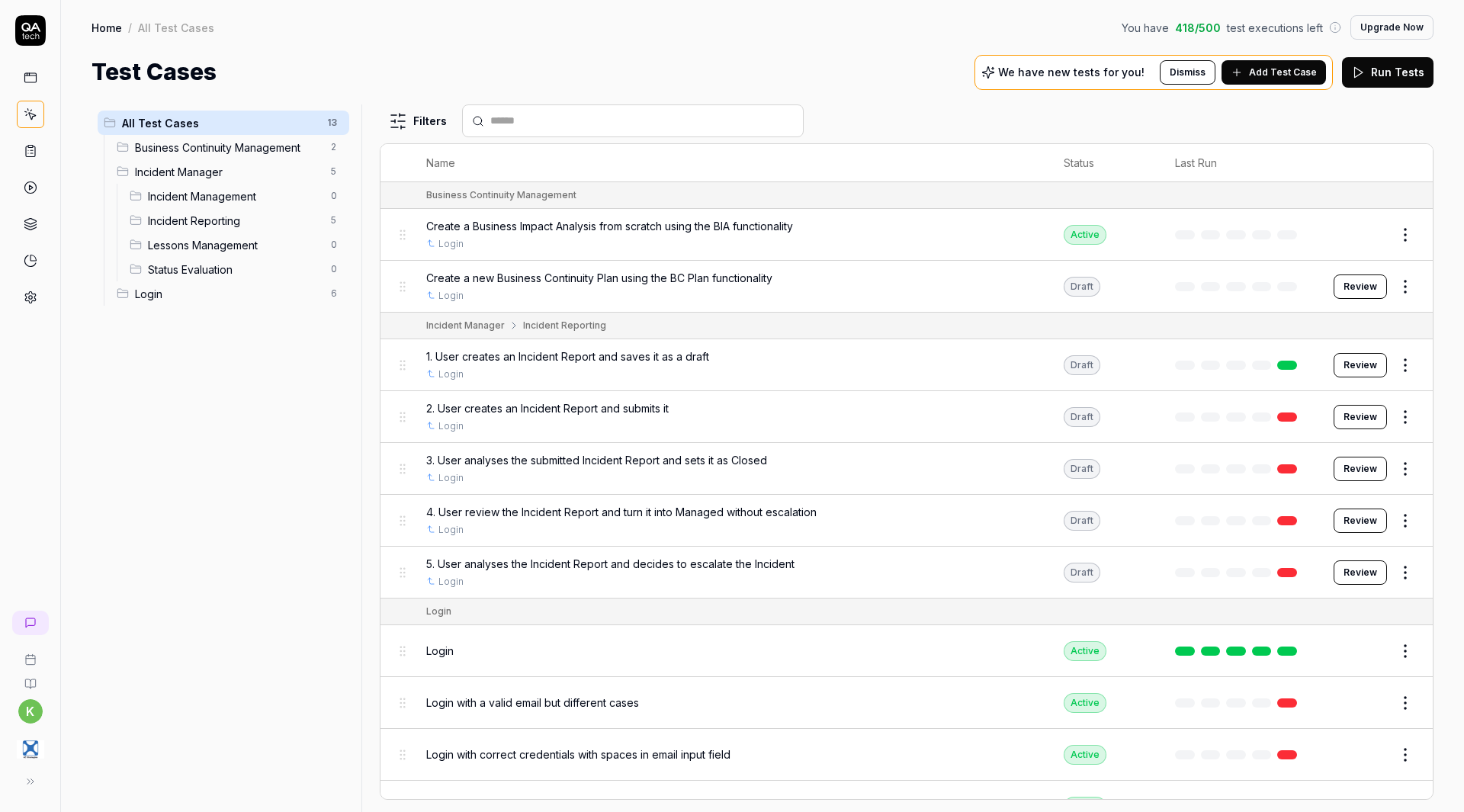
click at [26, 75] on icon at bounding box center [26, 74] width 0 height 2
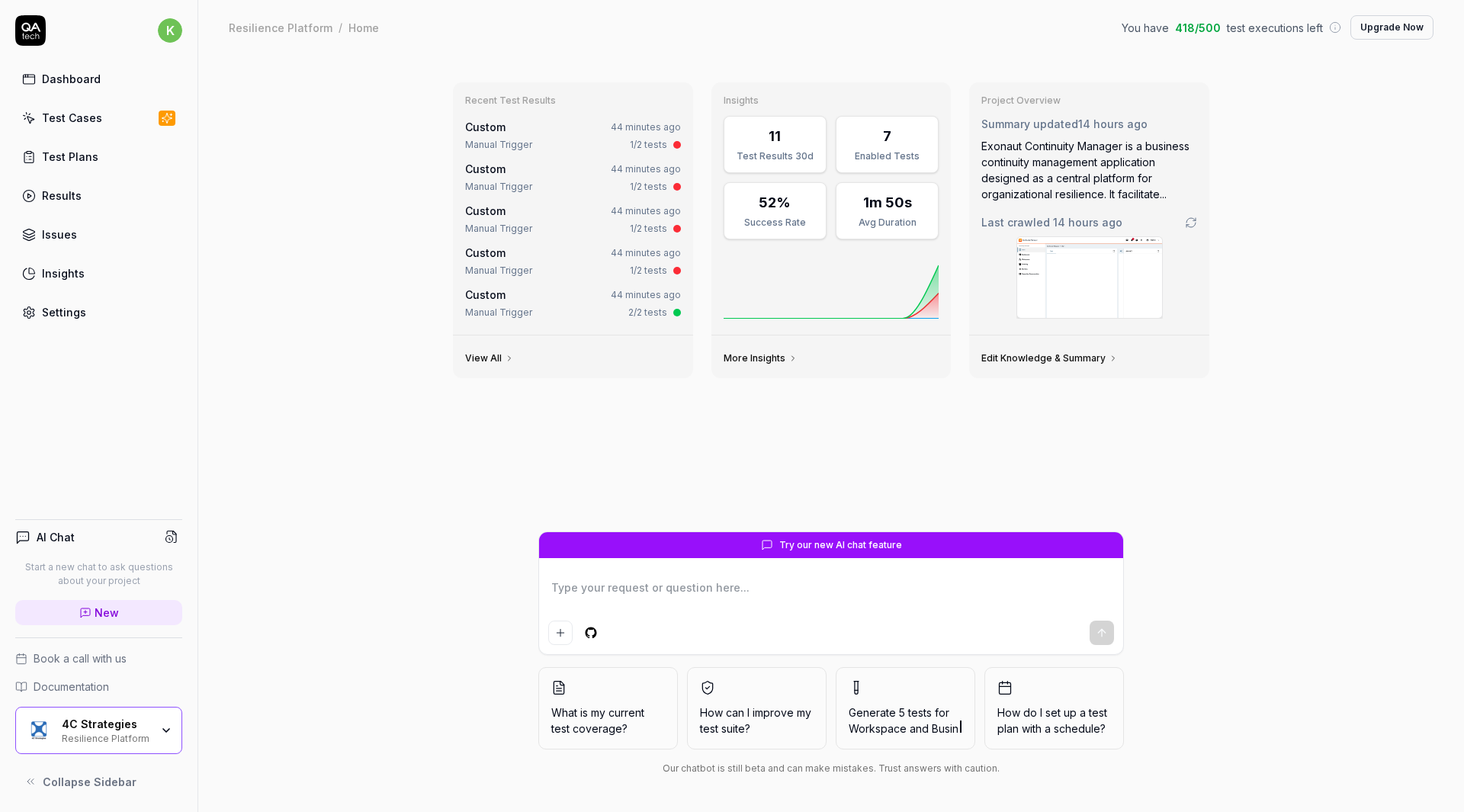
click at [88, 115] on div "Test Cases" at bounding box center [72, 117] width 61 height 16
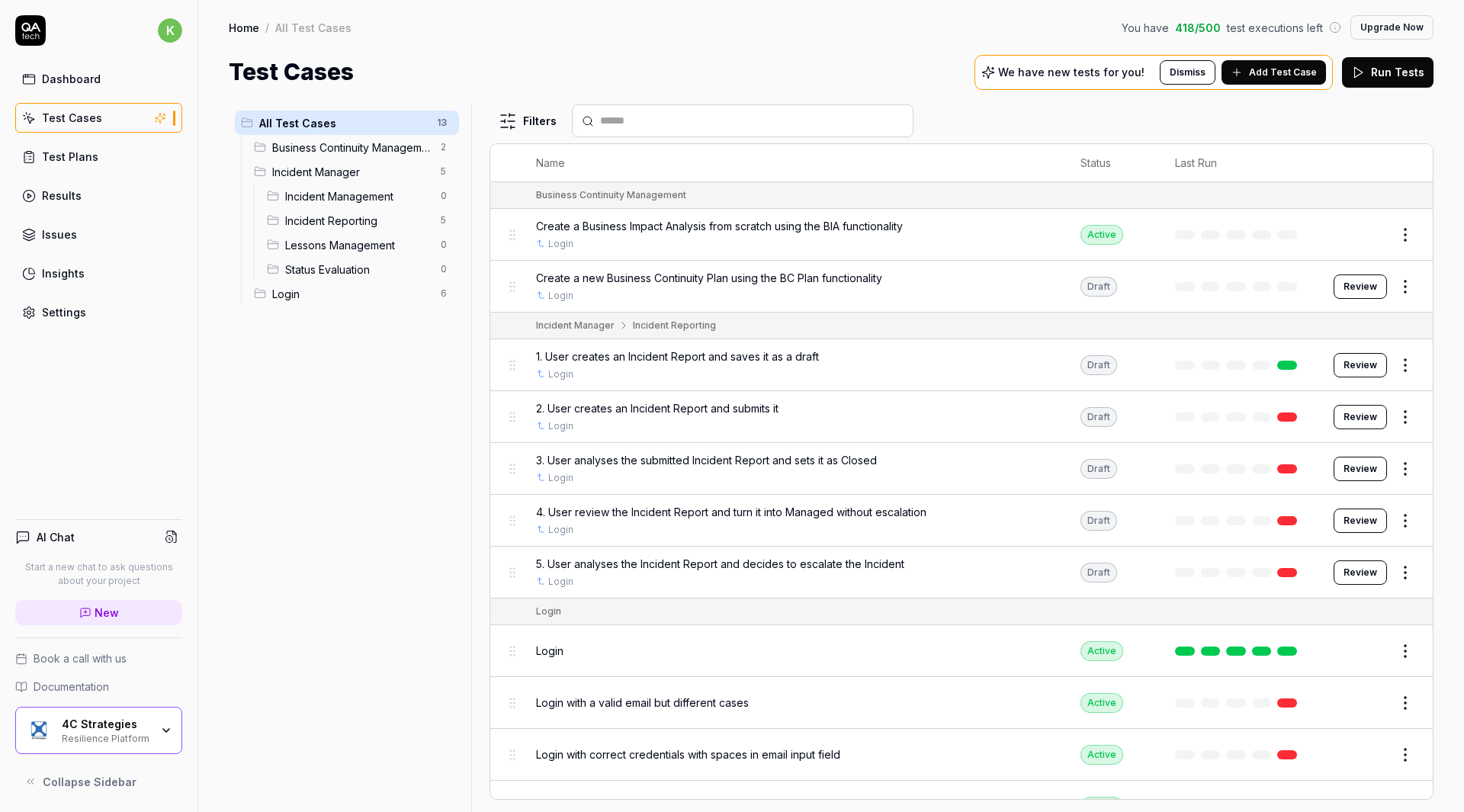
click at [789, 359] on span "1. User creates an Incident Report and saves it as a draft" at bounding box center [677, 356] width 283 height 16
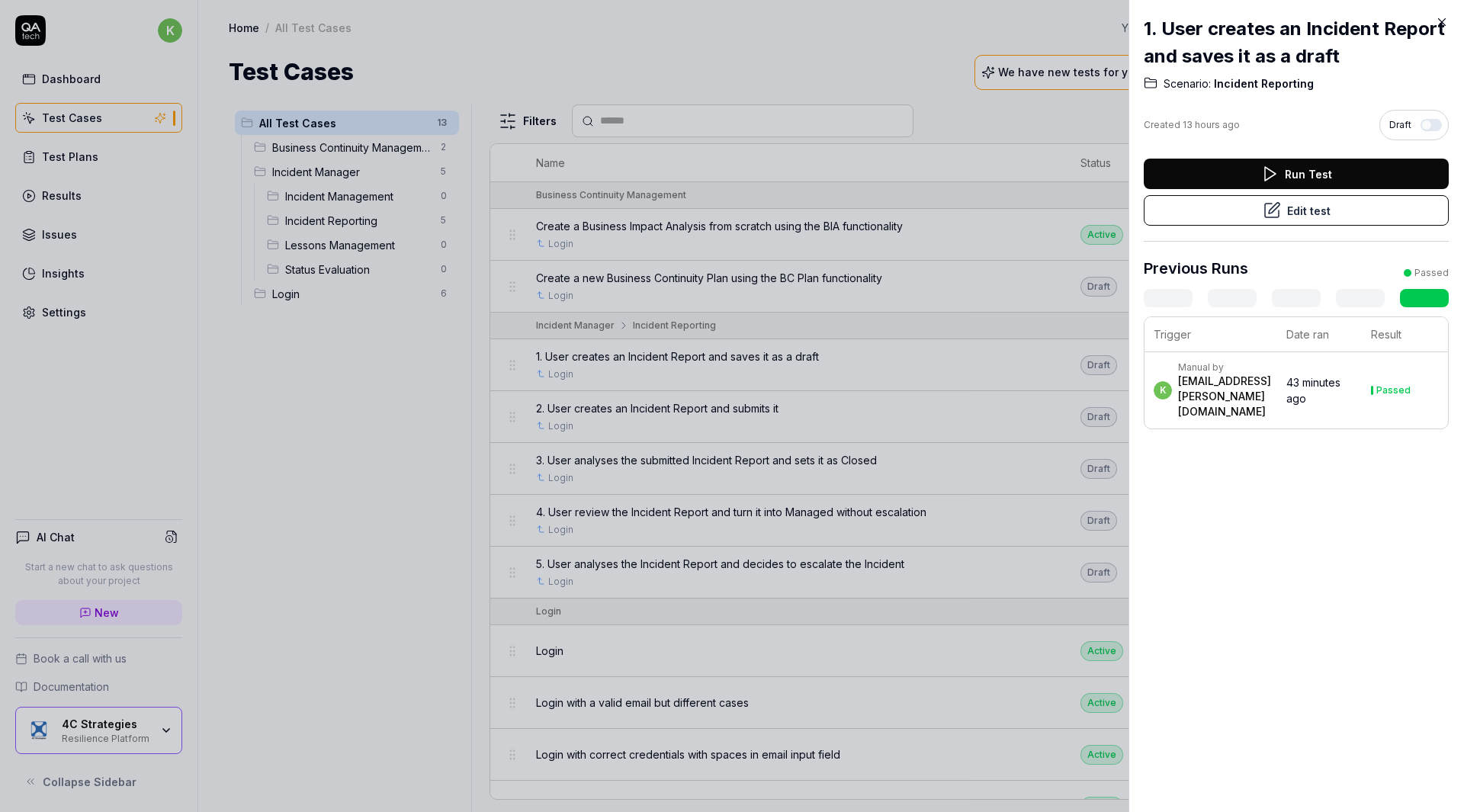
click at [994, 351] on div at bounding box center [732, 406] width 1464 height 812
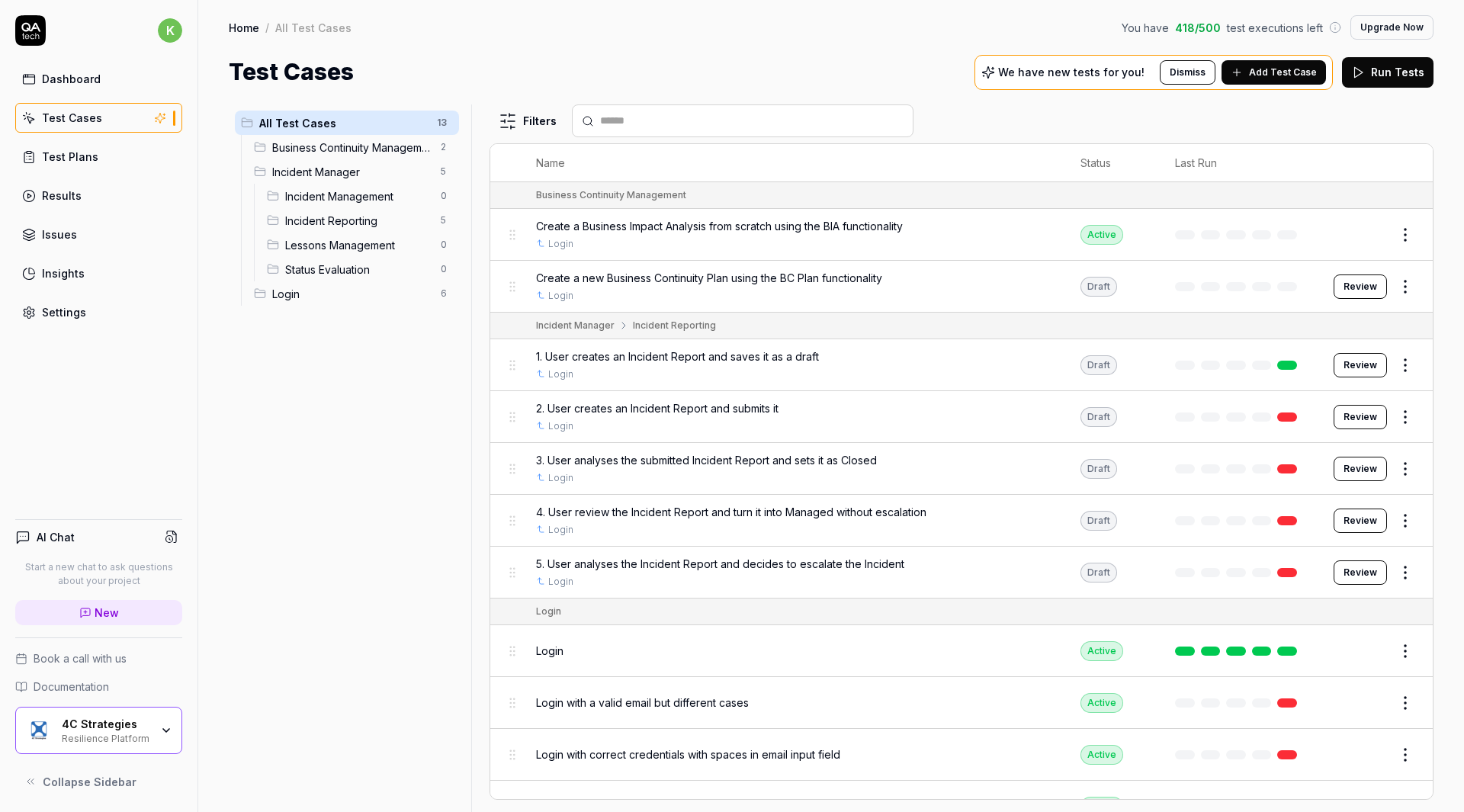
click at [1355, 363] on button "Review" at bounding box center [1360, 365] width 54 height 24
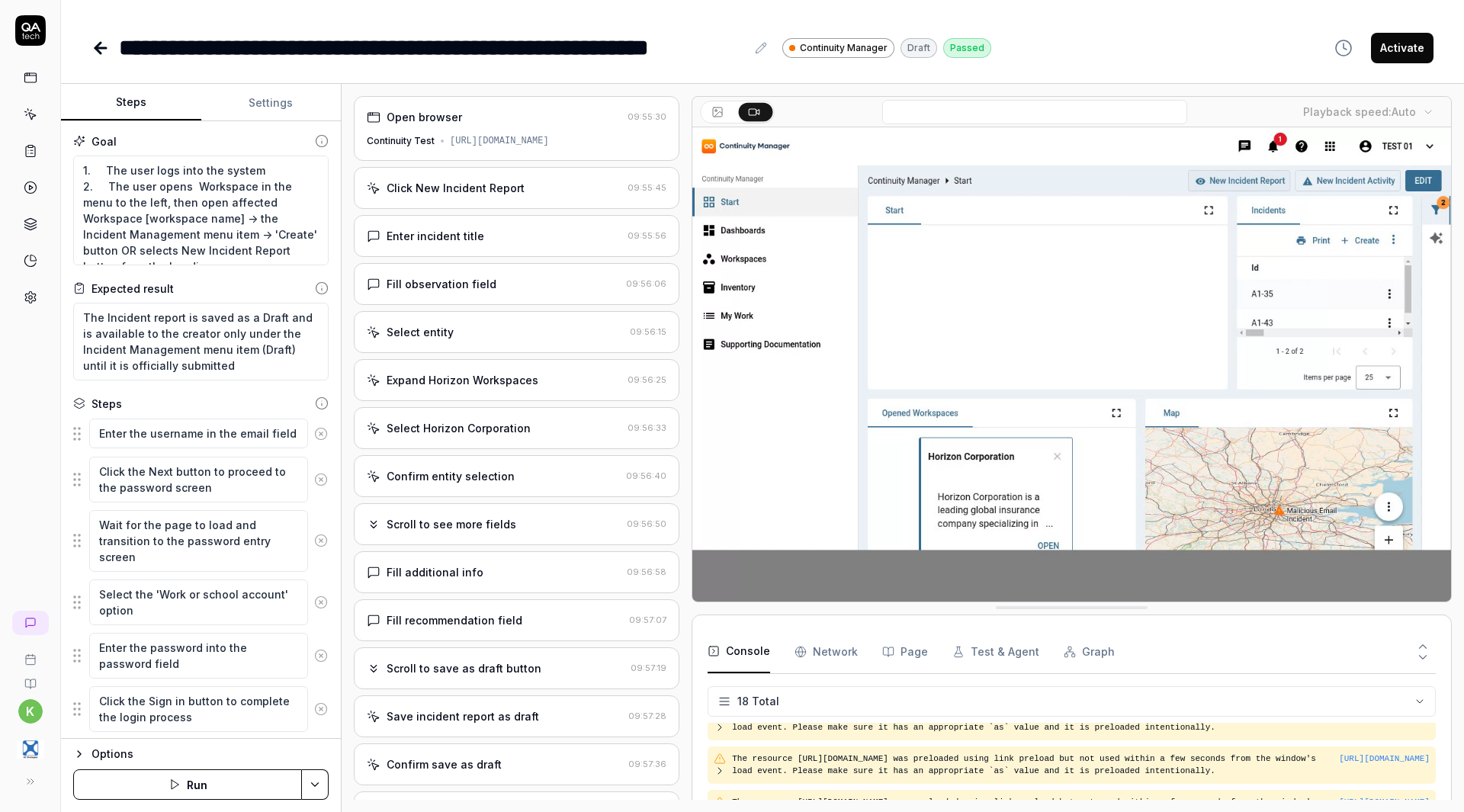
click at [101, 50] on icon at bounding box center [100, 48] width 19 height 19
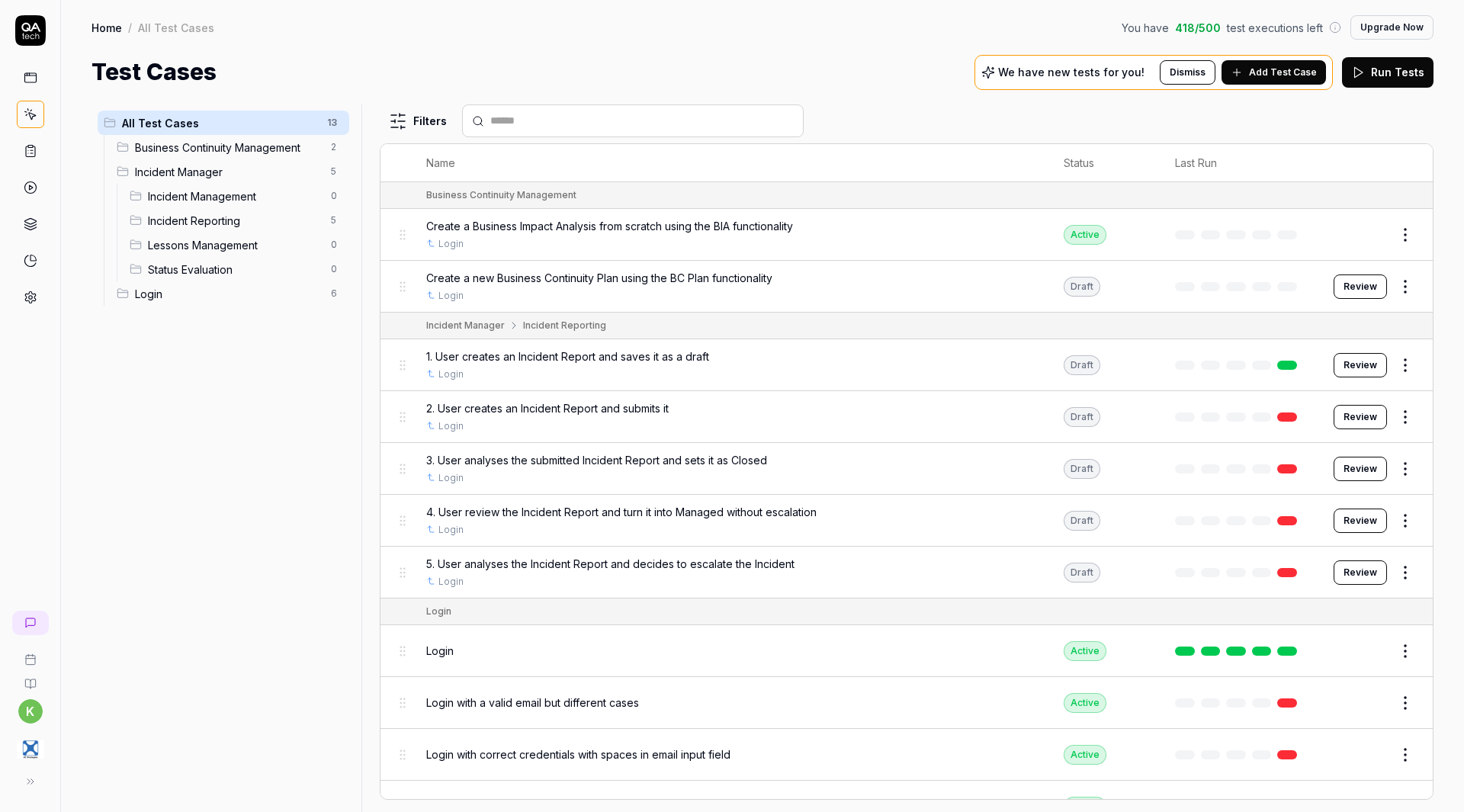
click at [1293, 73] on span "Add Test Case" at bounding box center [1282, 72] width 68 height 14
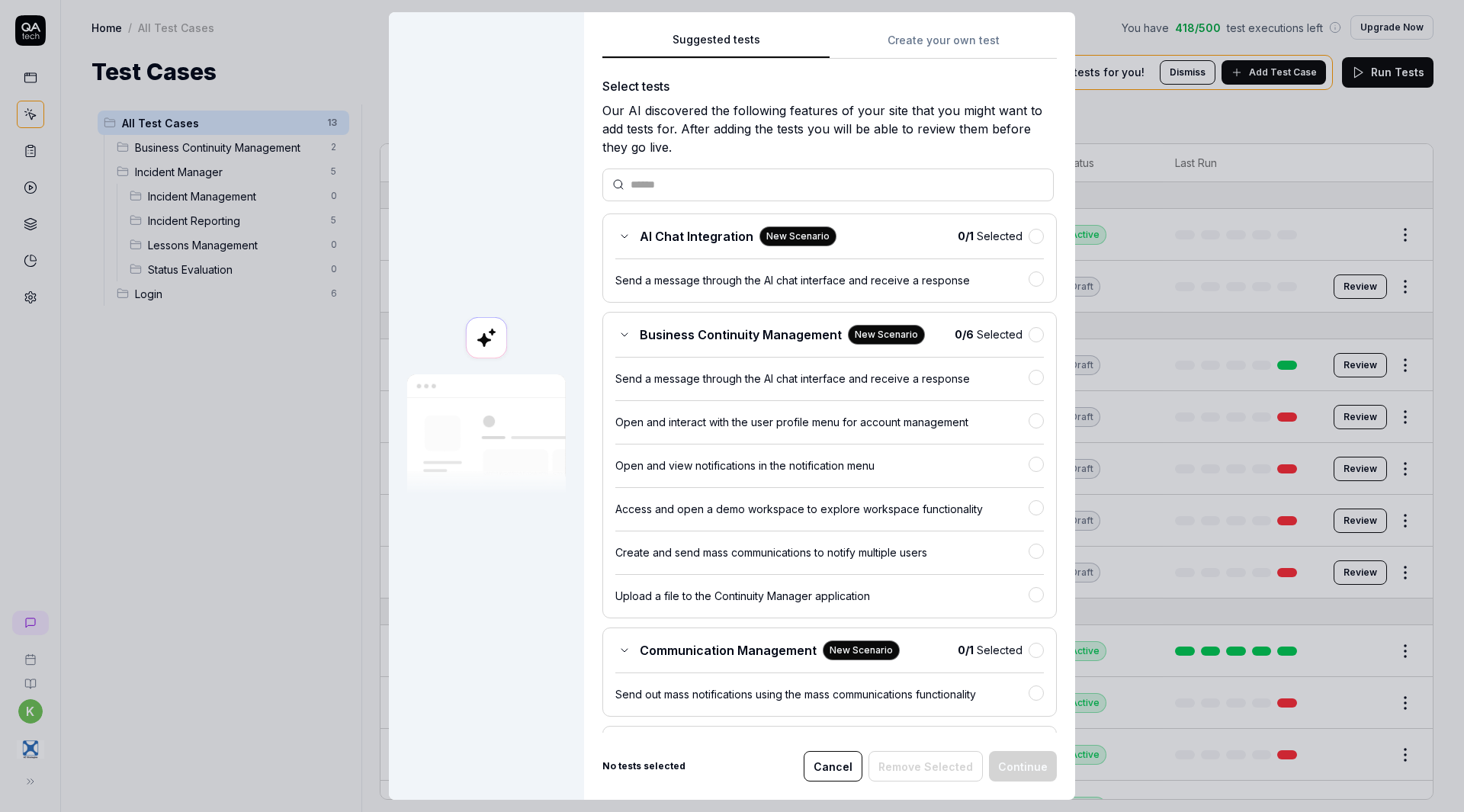
click at [833, 767] on button "Cancel" at bounding box center [833, 765] width 59 height 30
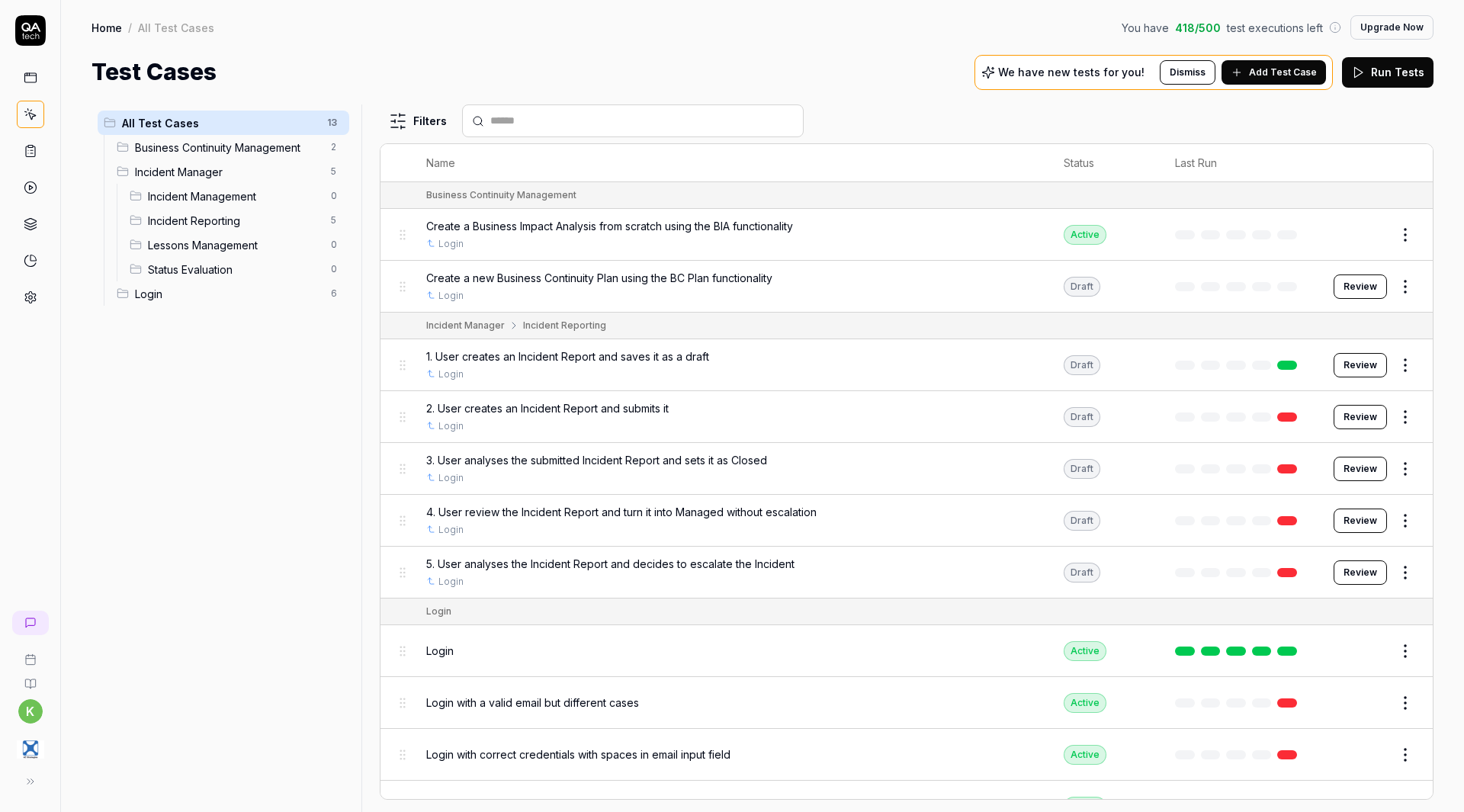
click at [1266, 72] on span "Add Test Case" at bounding box center [1282, 72] width 68 height 14
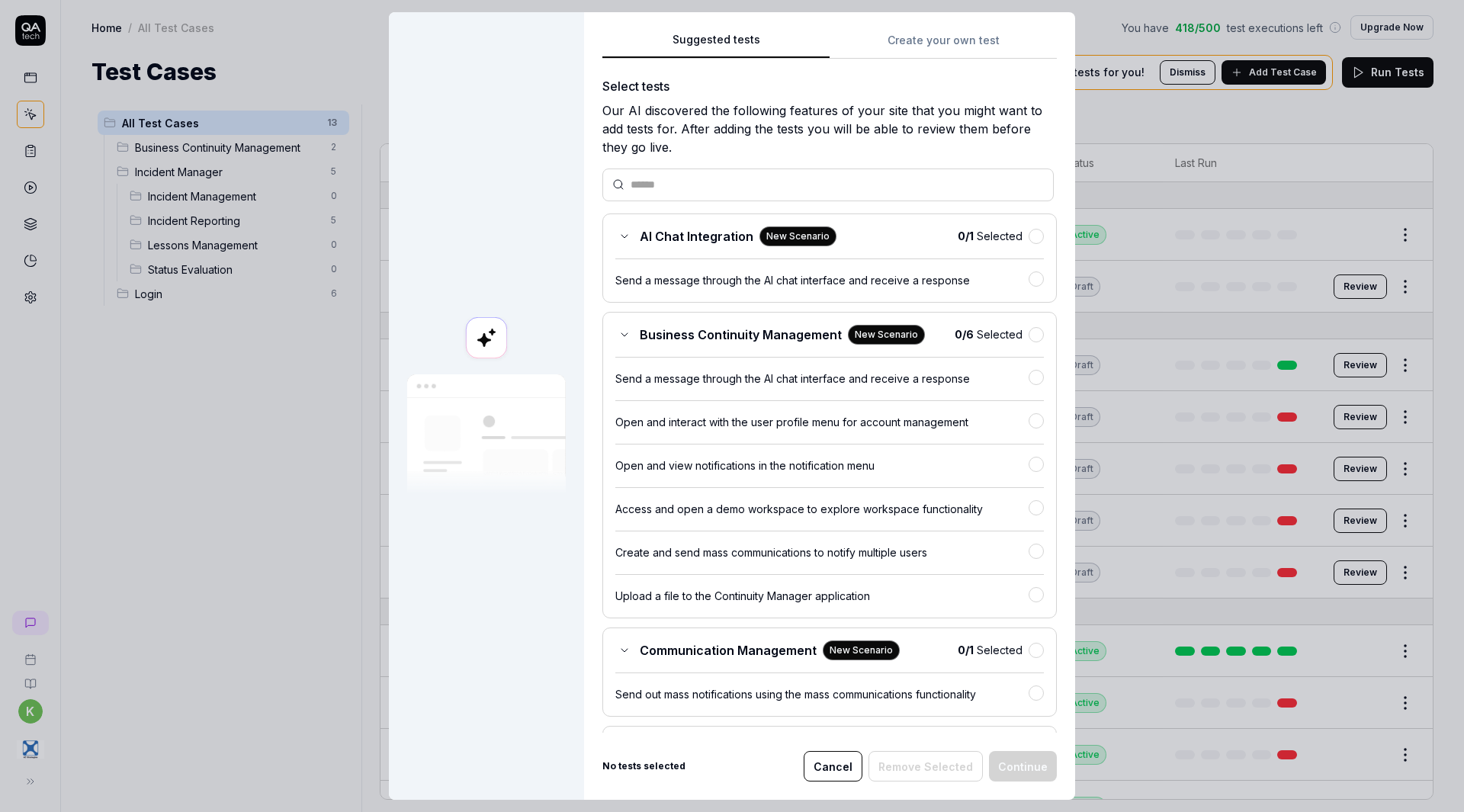
click at [934, 43] on button "Create your own test" at bounding box center [943, 45] width 227 height 27
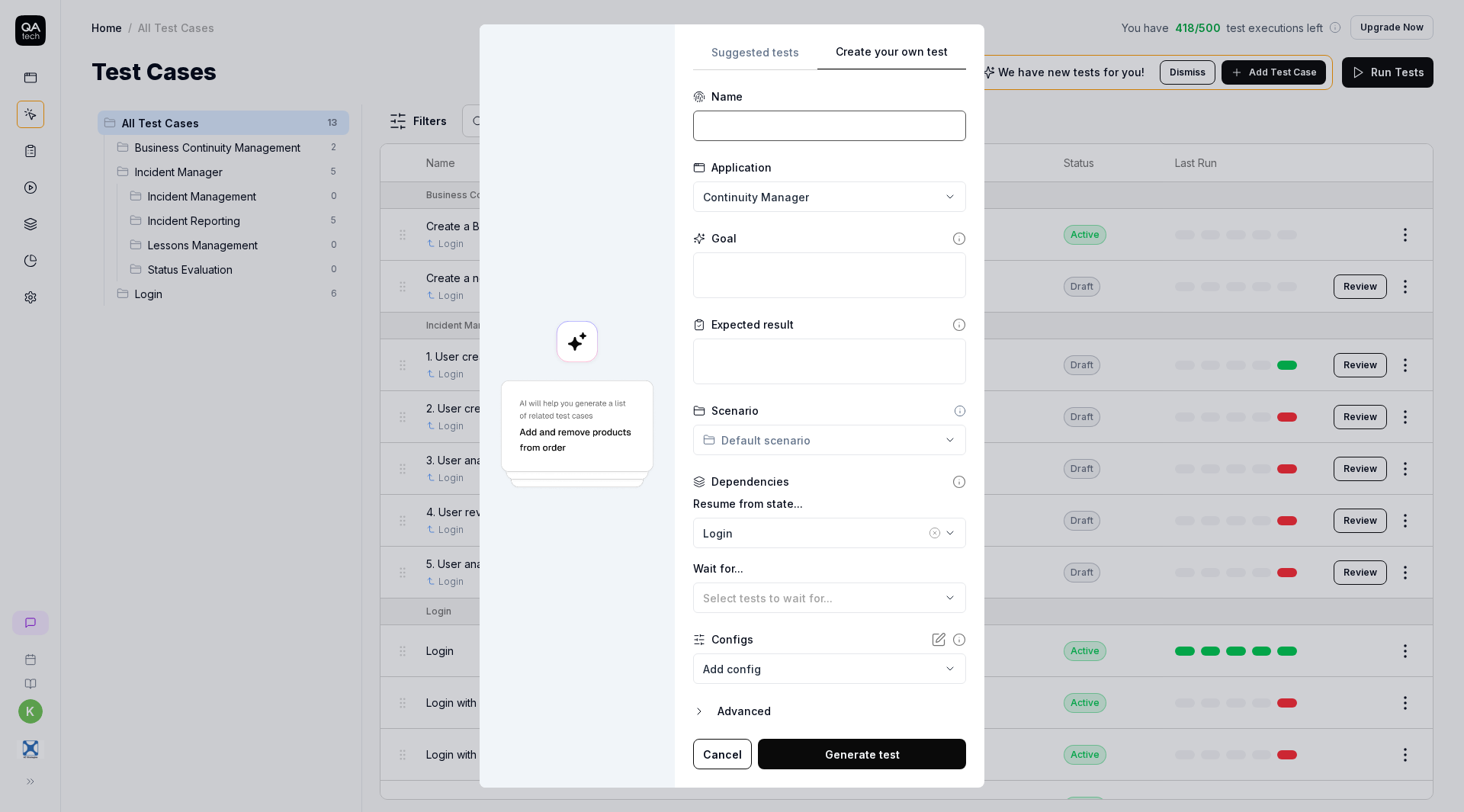
click at [737, 124] on input at bounding box center [829, 125] width 273 height 30
click at [715, 271] on textarea at bounding box center [829, 275] width 273 height 46
click at [952, 237] on icon at bounding box center [959, 239] width 14 height 14
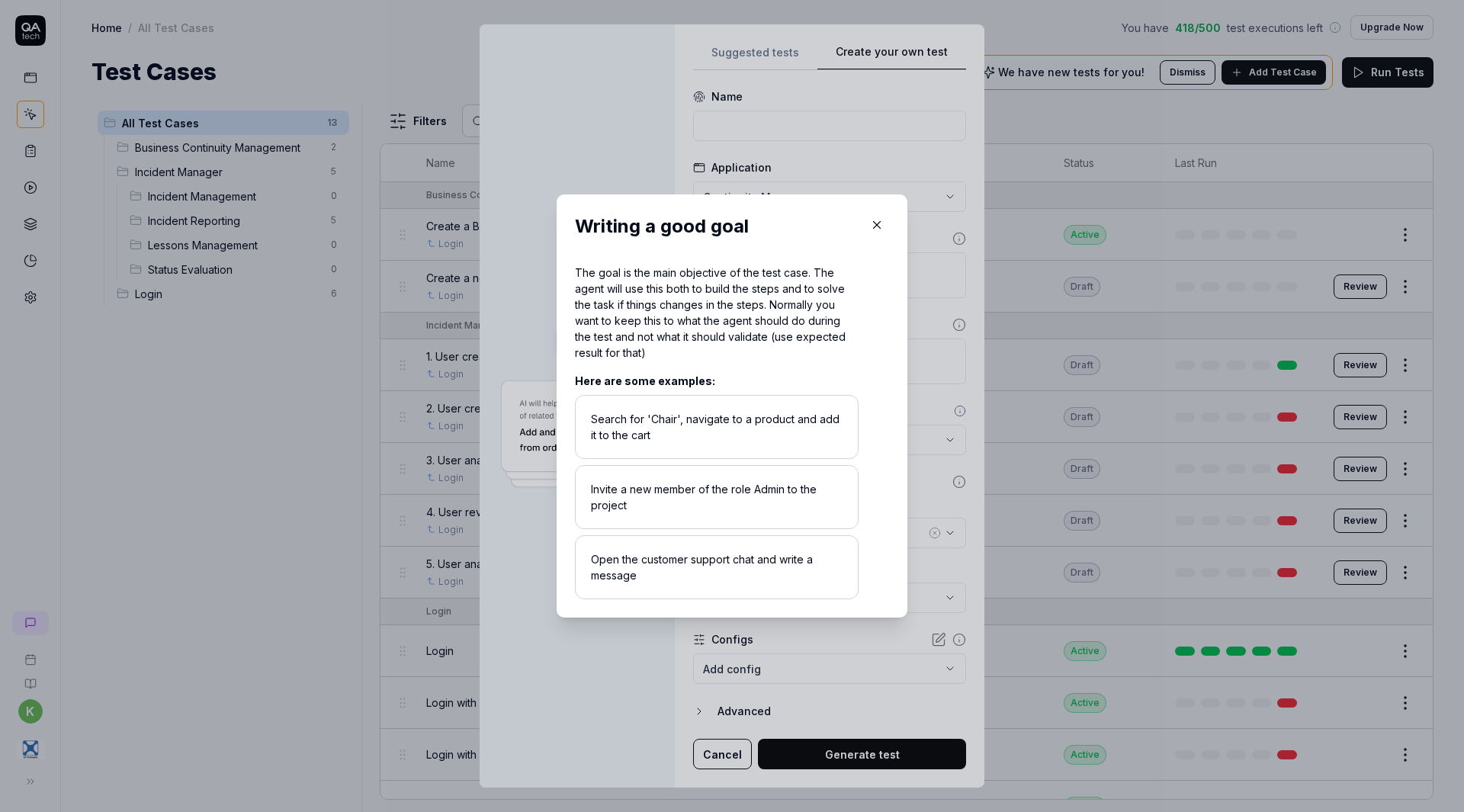
click at [875, 222] on icon "button" at bounding box center [877, 225] width 14 height 14
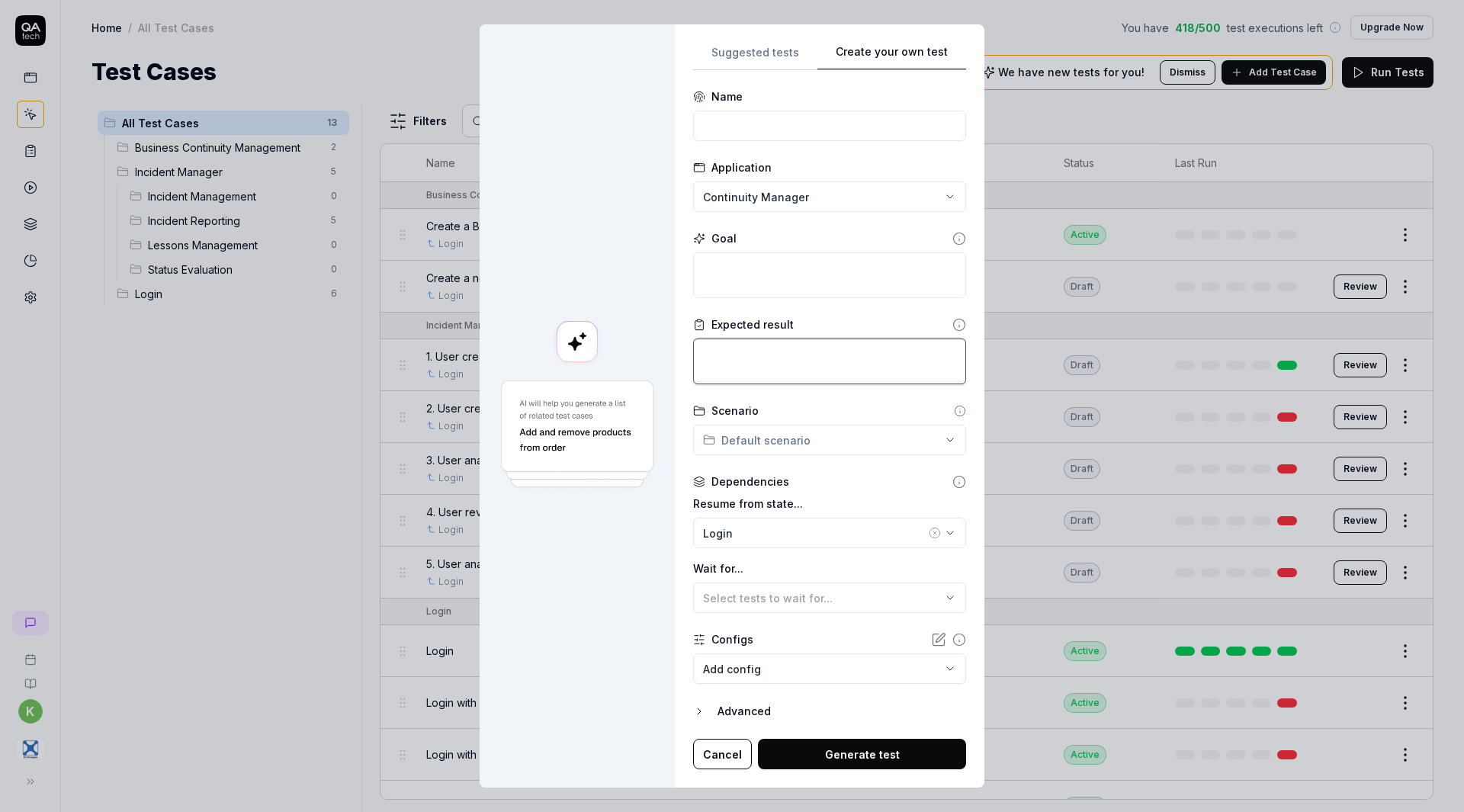
click at [728, 371] on textarea at bounding box center [829, 361] width 273 height 46
click at [792, 285] on textarea at bounding box center [829, 275] width 273 height 46
click at [724, 751] on button "Cancel" at bounding box center [722, 753] width 59 height 30
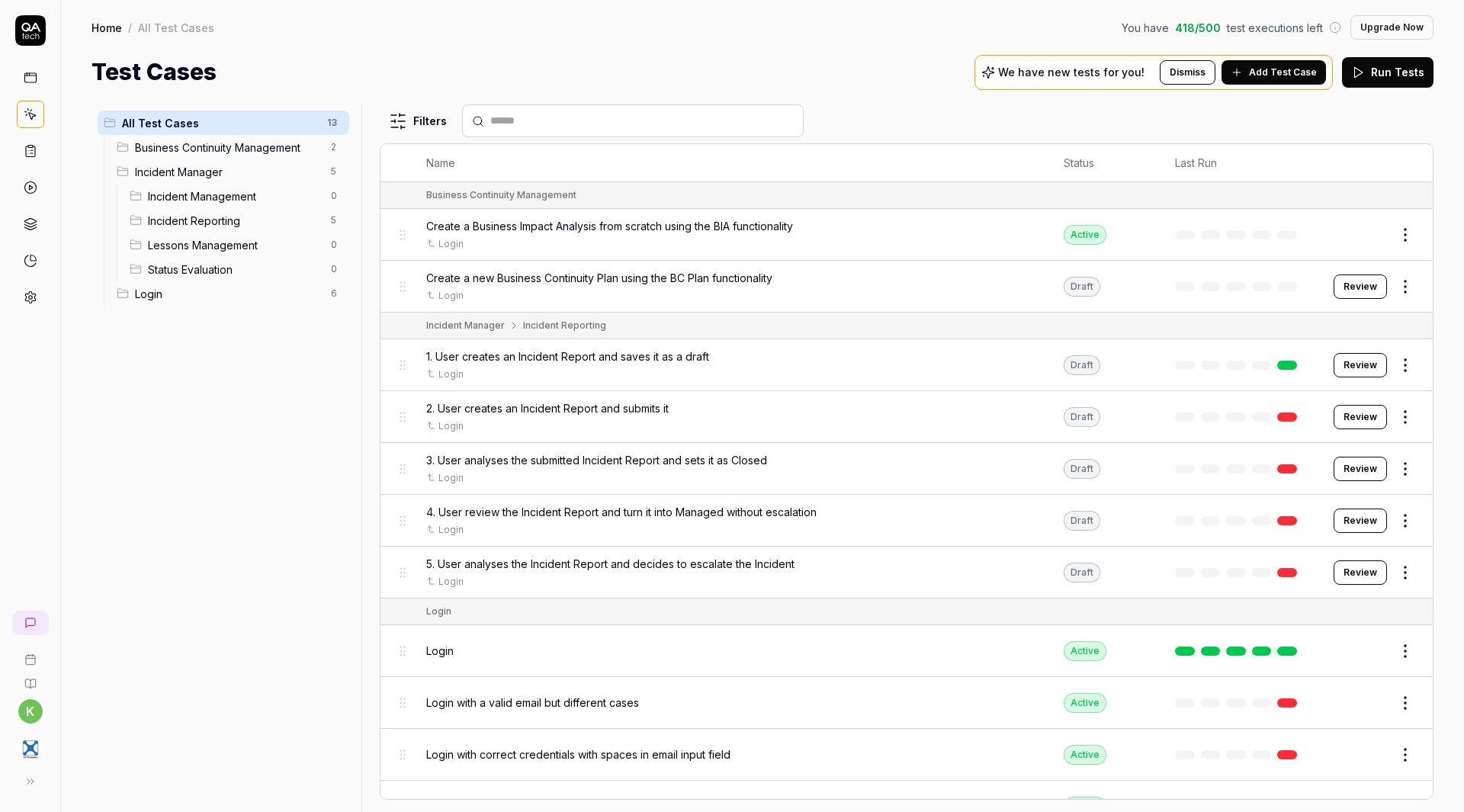
click at [1278, 68] on span "Add Test Case" at bounding box center [1282, 72] width 68 height 14
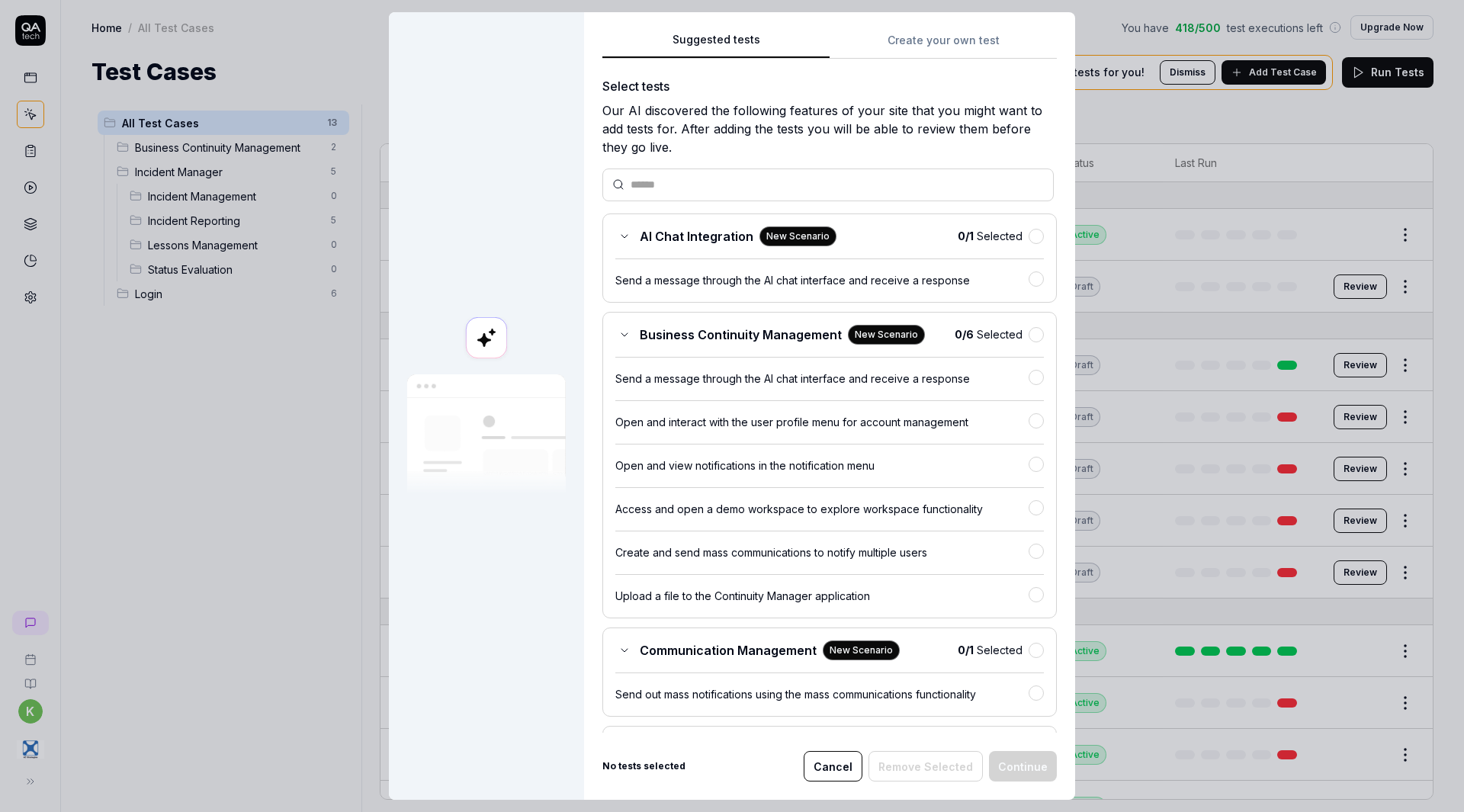
click at [745, 54] on button "Suggested tests" at bounding box center [715, 45] width 227 height 27
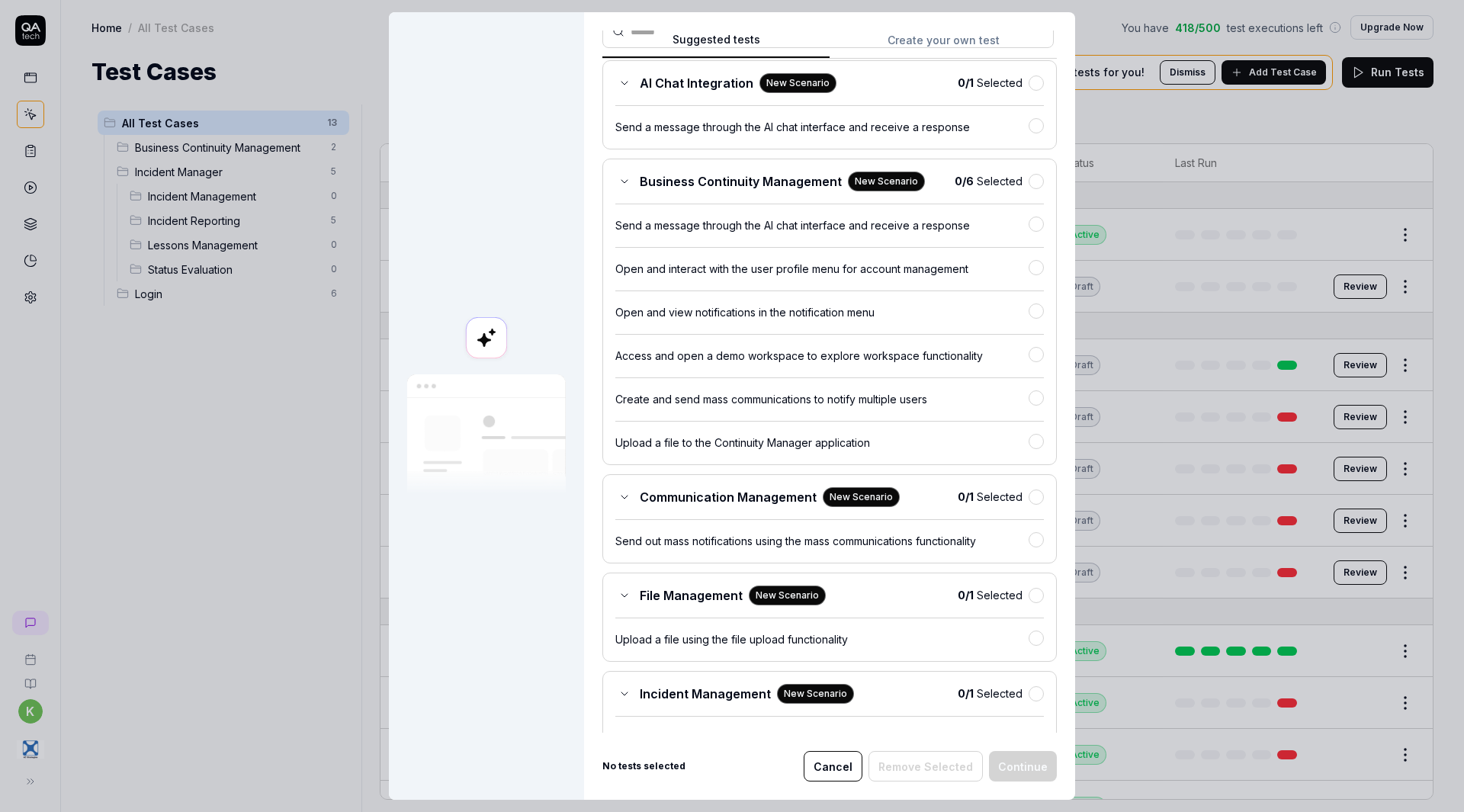
scroll to position [153, 0]
click at [1029, 183] on button "button" at bounding box center [1036, 182] width 16 height 16
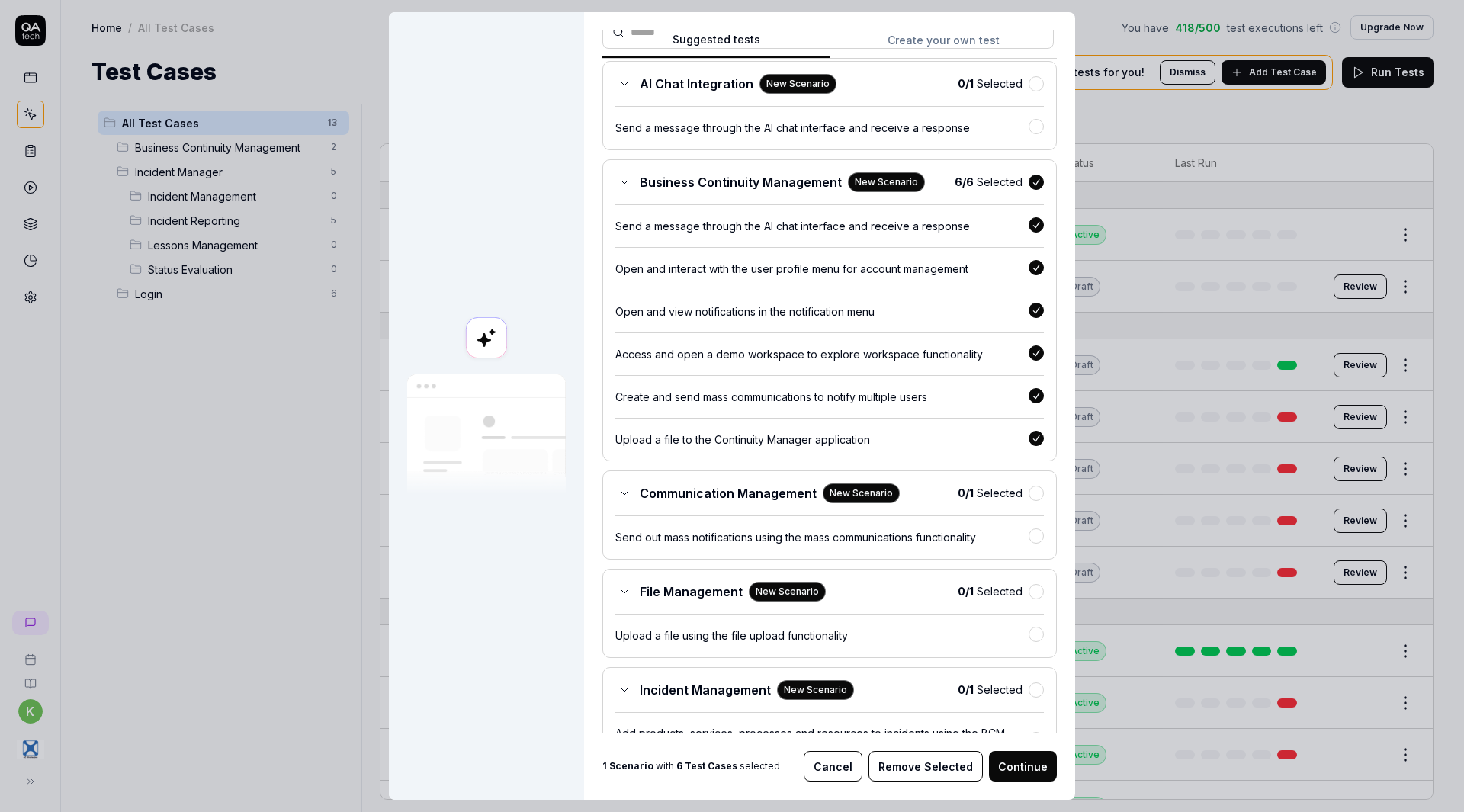
click at [1013, 761] on button "Continue" at bounding box center [1022, 765] width 68 height 30
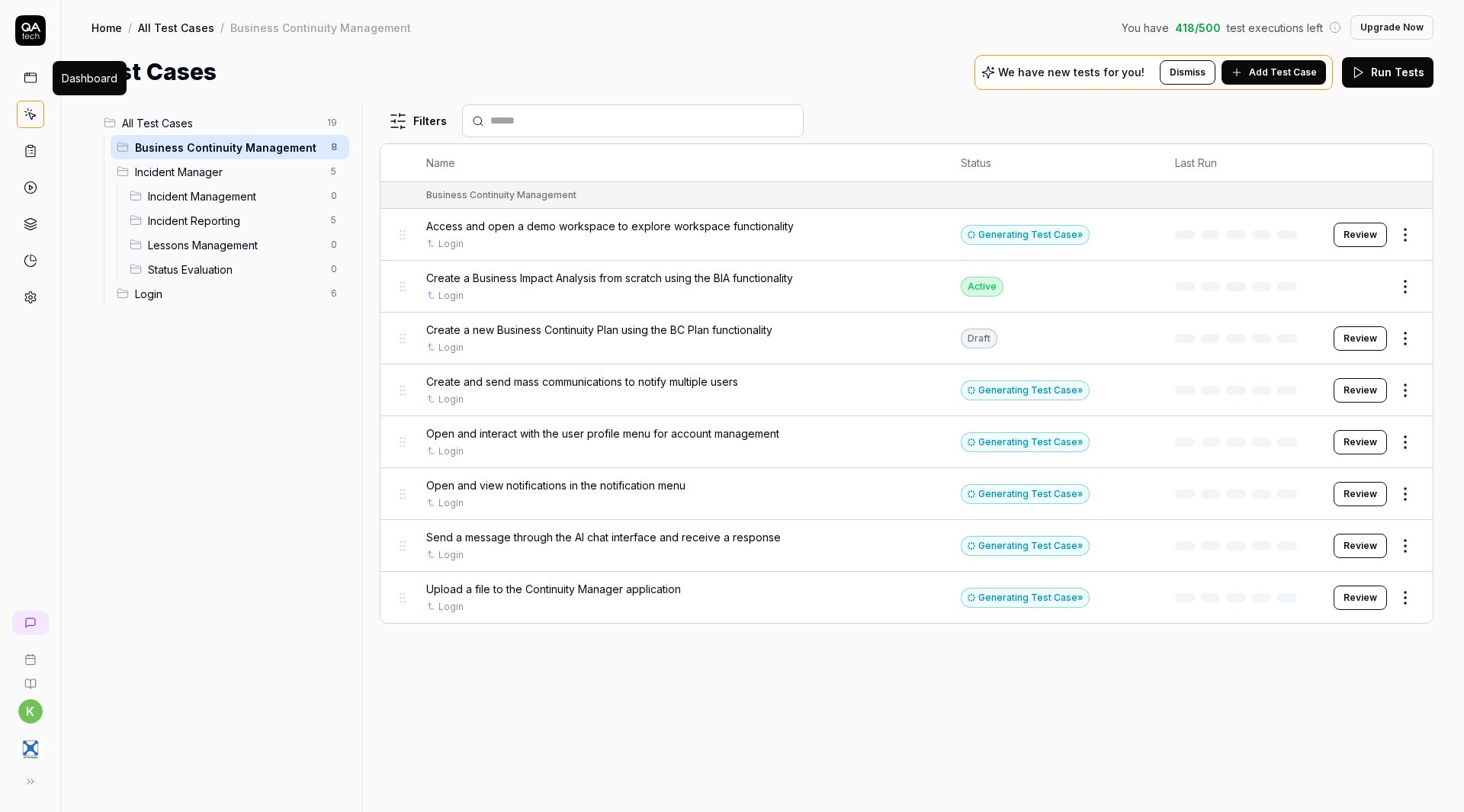
click at [30, 78] on icon at bounding box center [30, 77] width 14 height 14
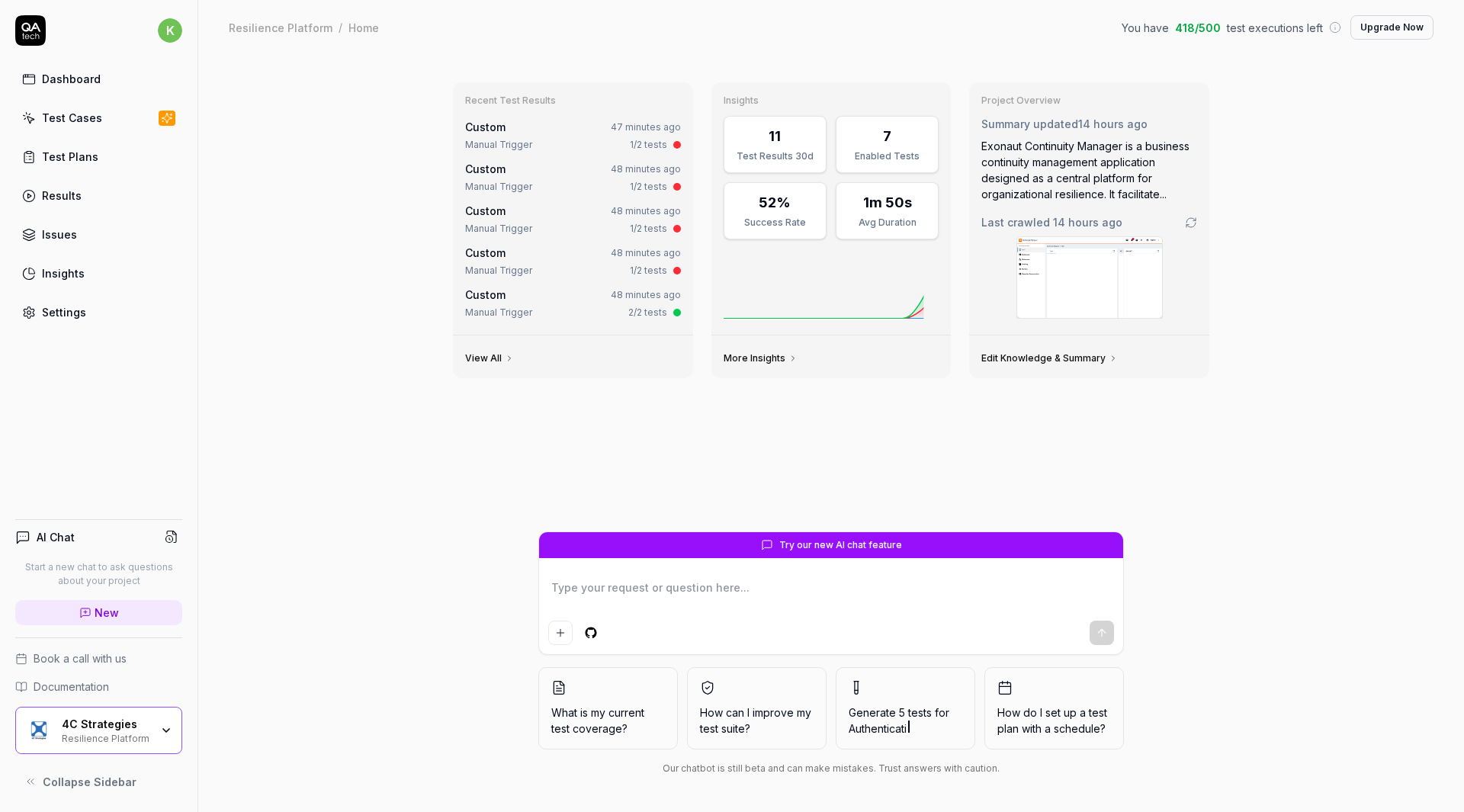
click at [699, 578] on textarea at bounding box center [831, 595] width 566 height 38
type textarea "*"
type textarea "I"
type textarea "*"
type textarea "I"
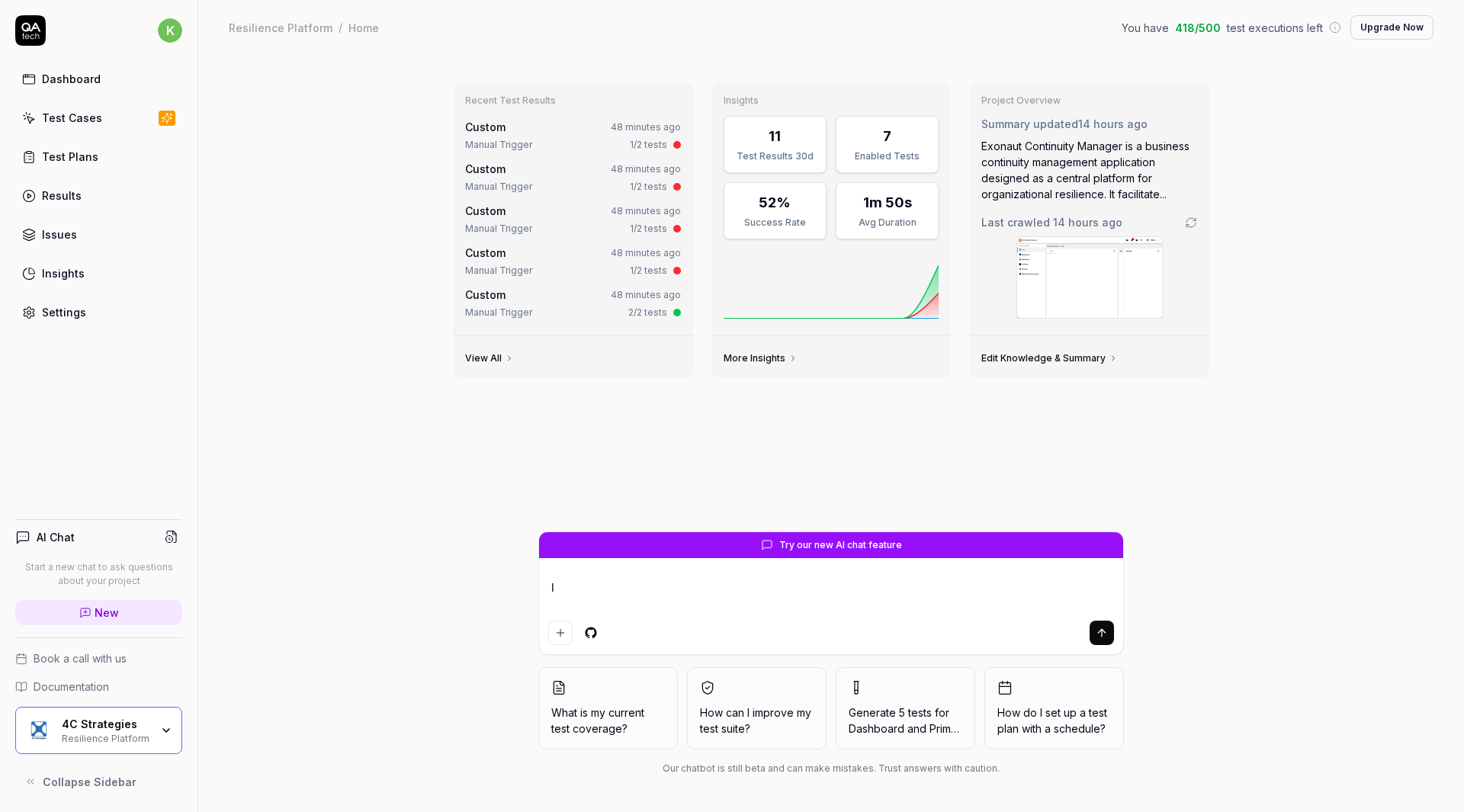
type textarea "*"
type textarea "I w"
type textarea "*"
type textarea "I wo"
type textarea "*"
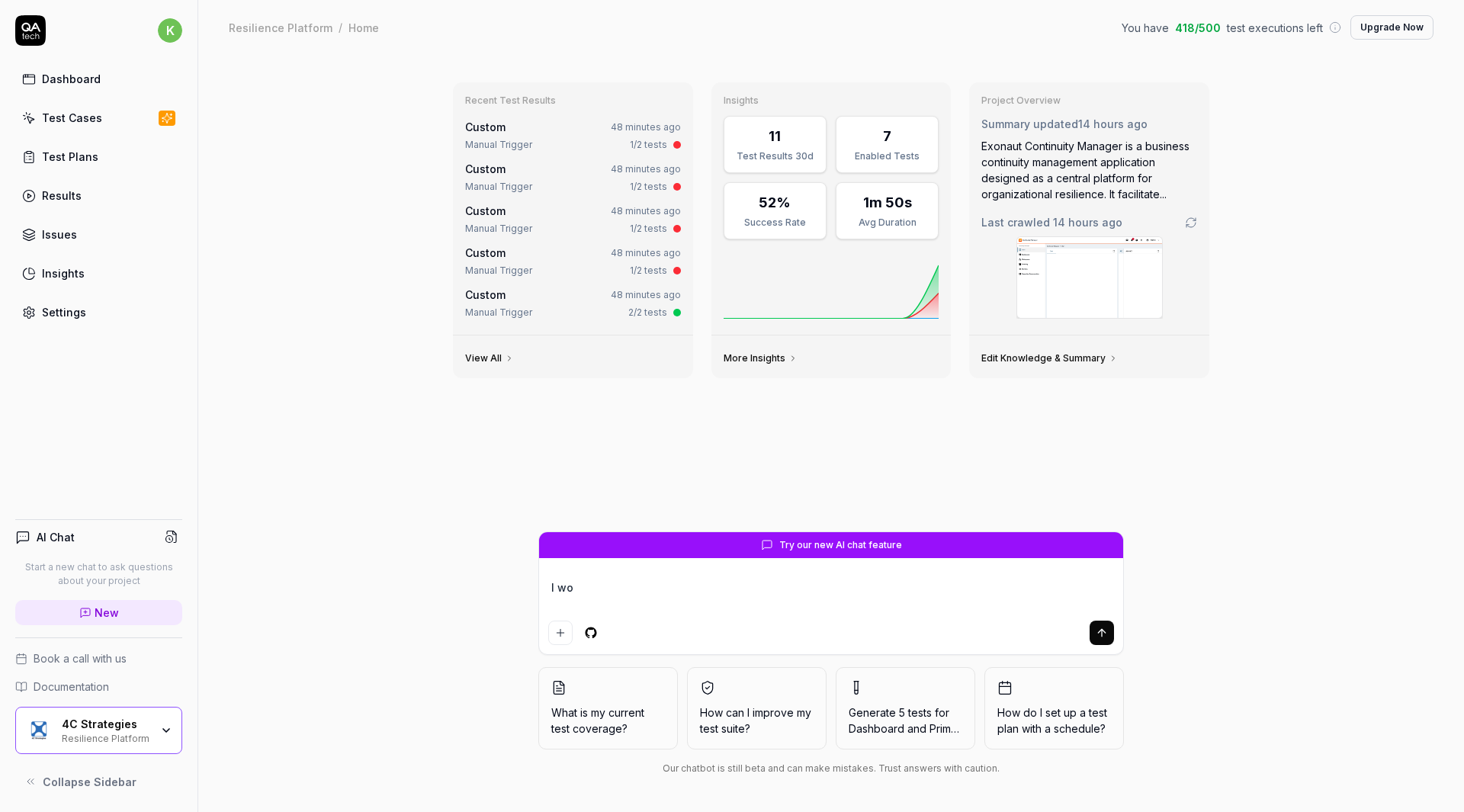
type textarea "I wou"
type textarea "*"
type textarea "I woul"
type textarea "*"
type textarea "I would"
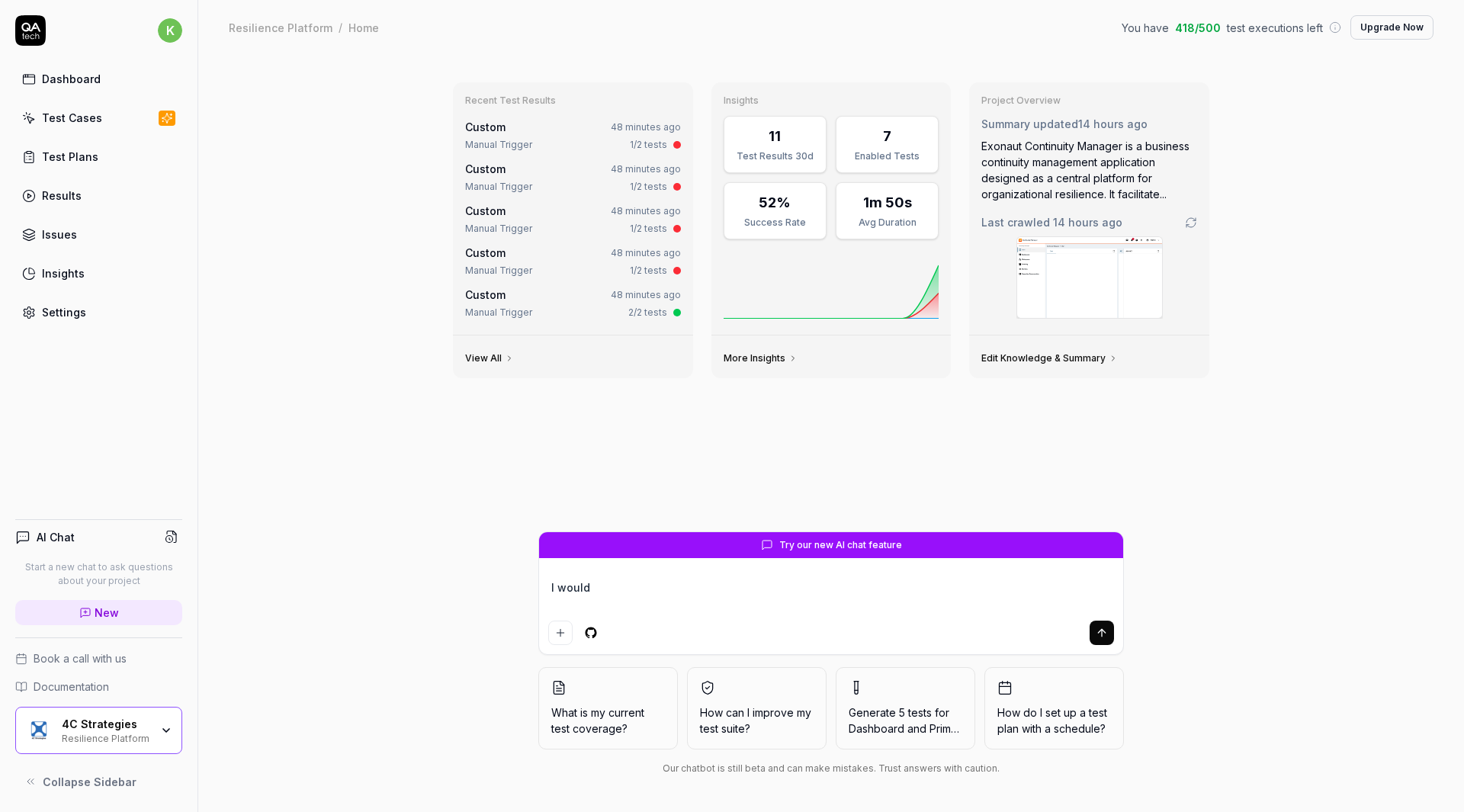
type textarea "*"
type textarea "I would"
type textarea "*"
type textarea "I would l"
type textarea "*"
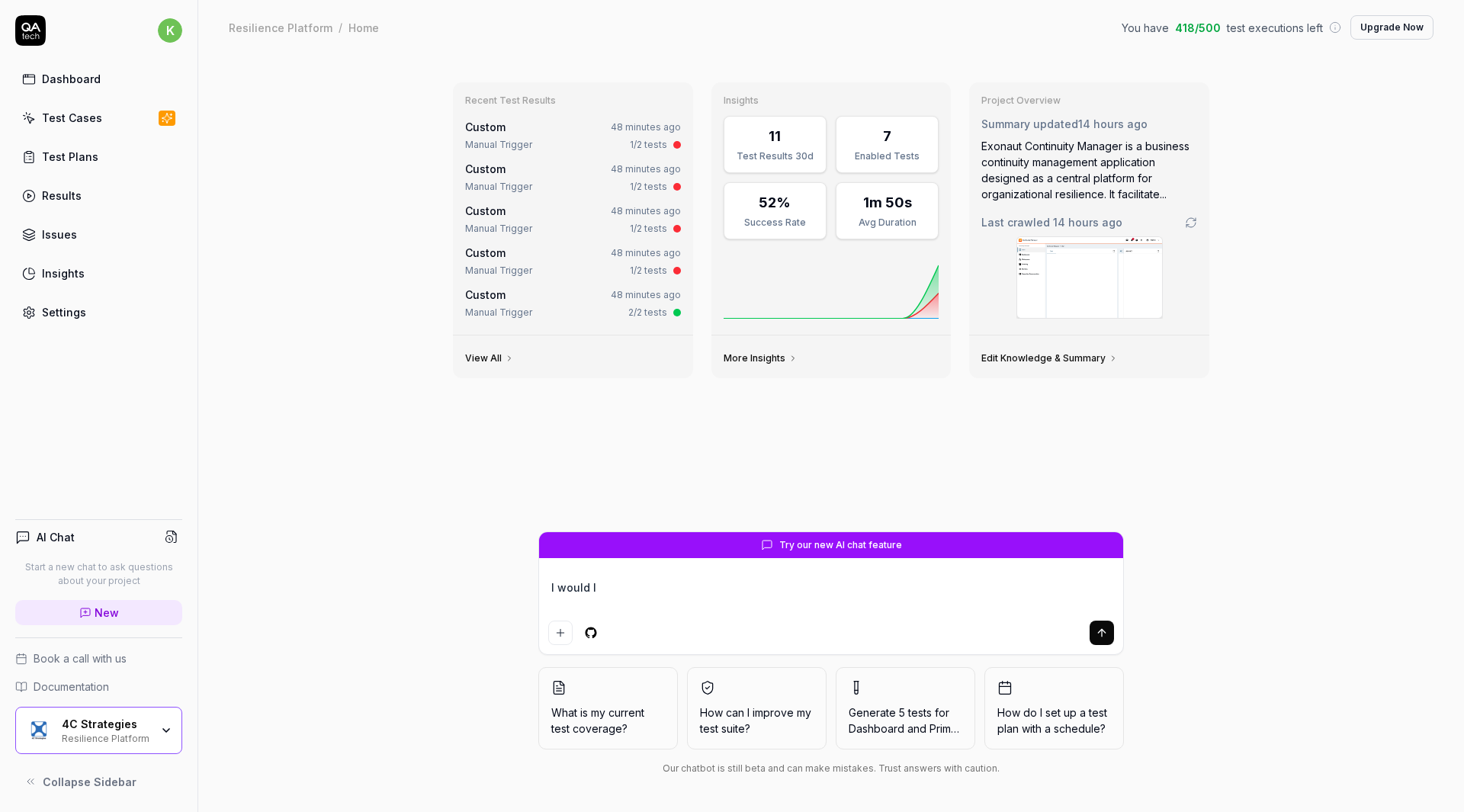
type textarea "I would li"
type textarea "*"
type textarea "I would lik"
type textarea "*"
type textarea "I would like"
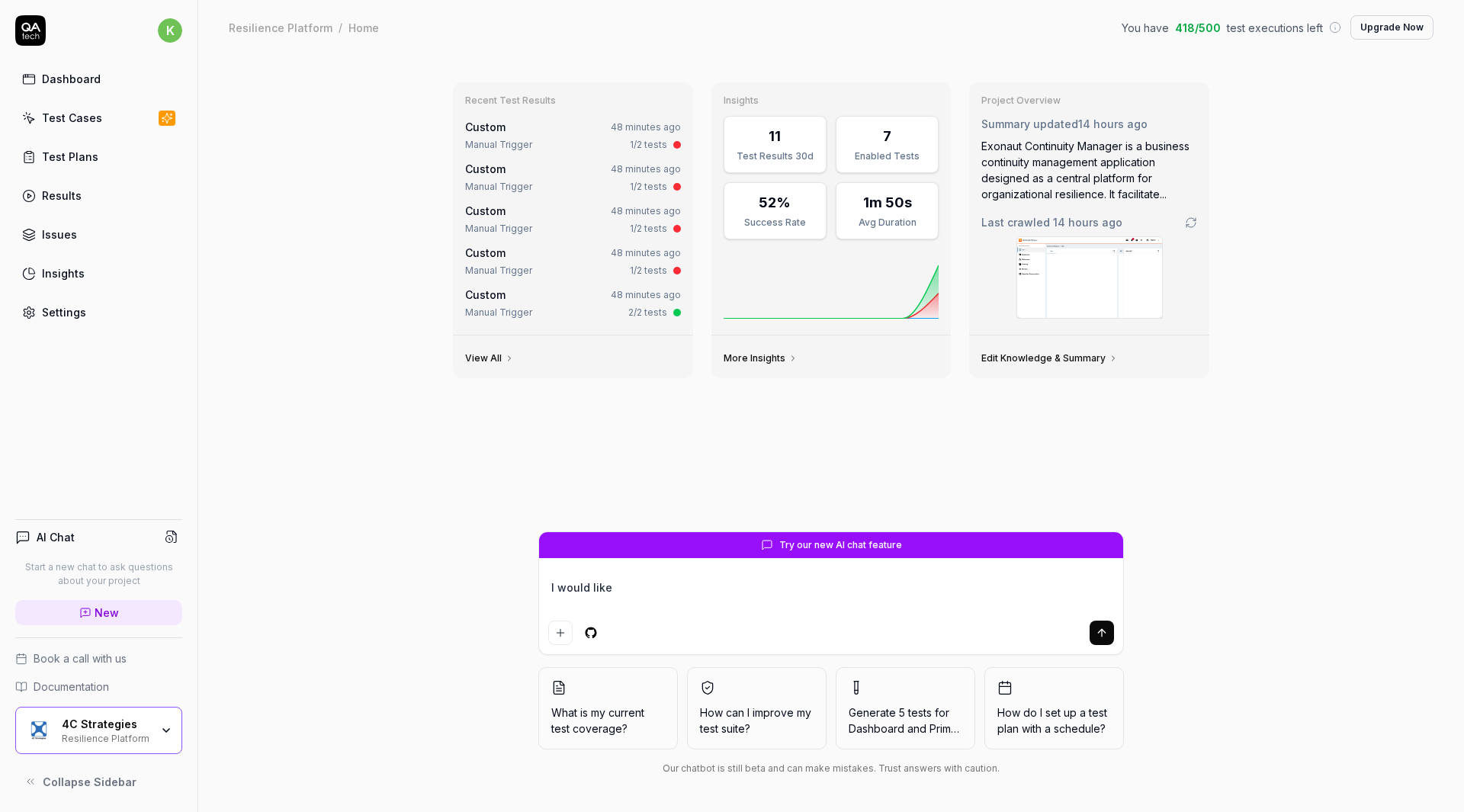
type textarea "*"
type textarea "I would like"
type textarea "*"
type textarea "I would like t"
type textarea "*"
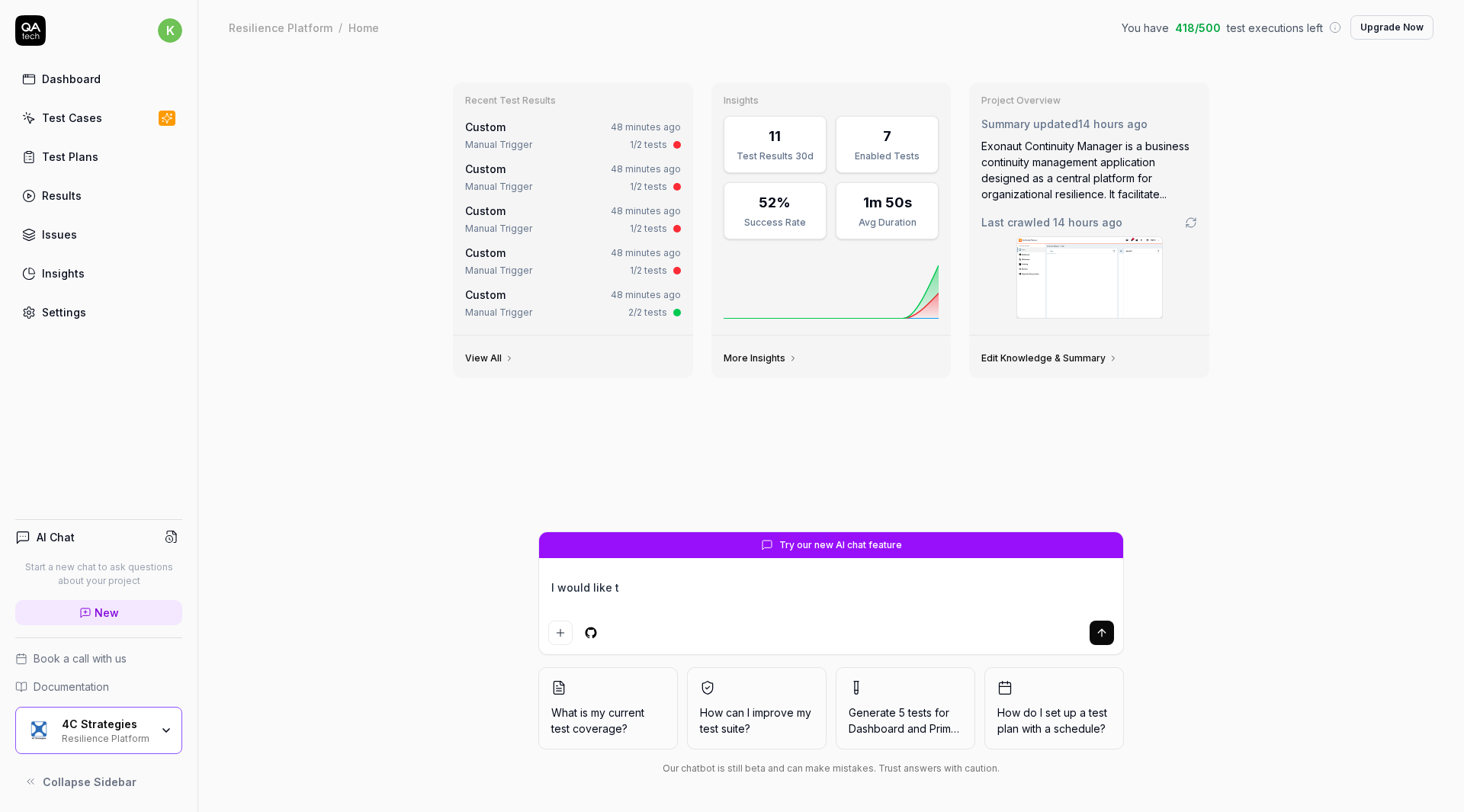
type textarea "I would like to"
type textarea "*"
type textarea "I would like to"
type textarea "*"
type textarea "I would like to"
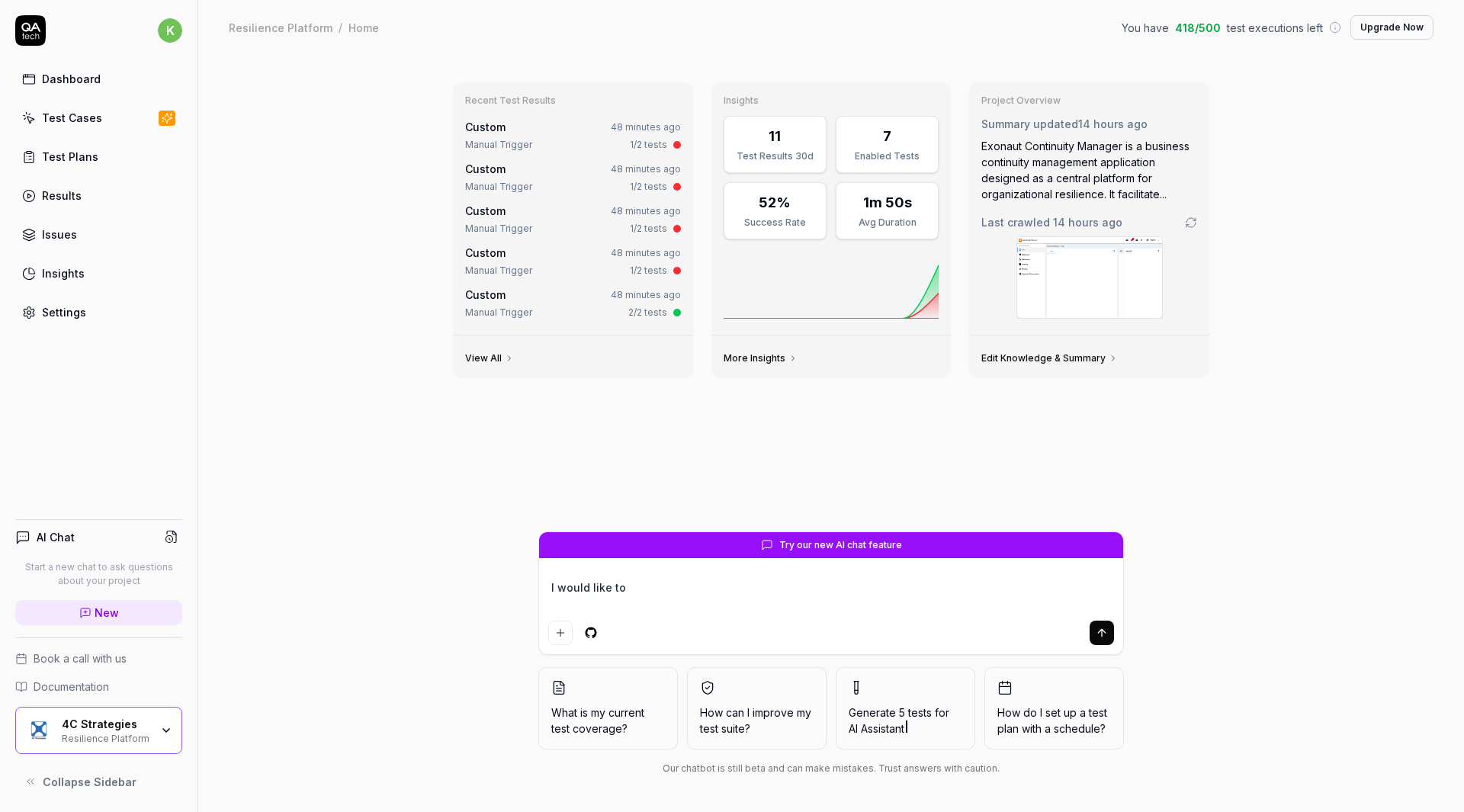
type textarea "*"
type textarea "I would like t"
type textarea "*"
type textarea "I would like"
type textarea "*"
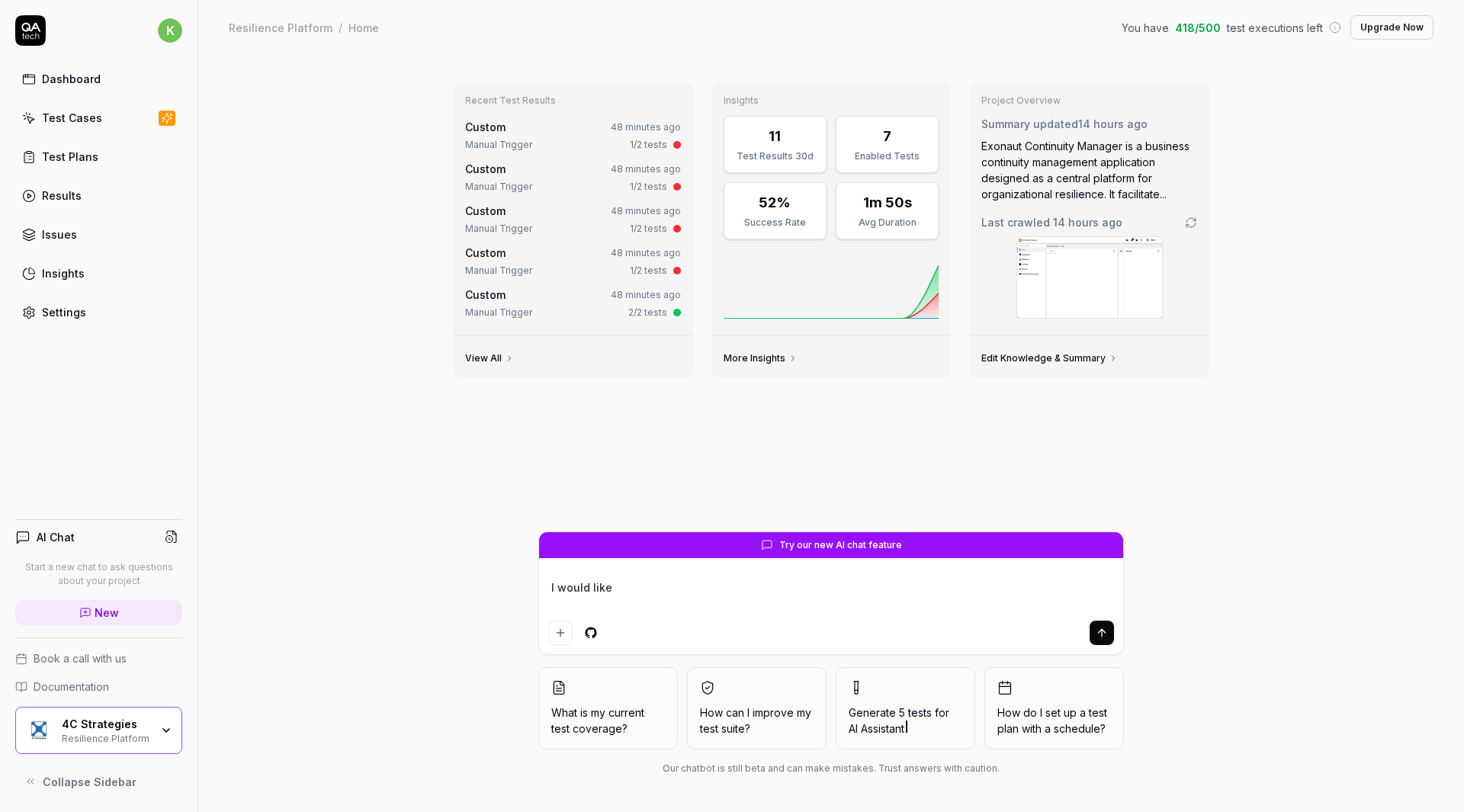
type textarea "I would like"
type textarea "*"
type textarea "I would lik"
type textarea "*"
type textarea "I would li"
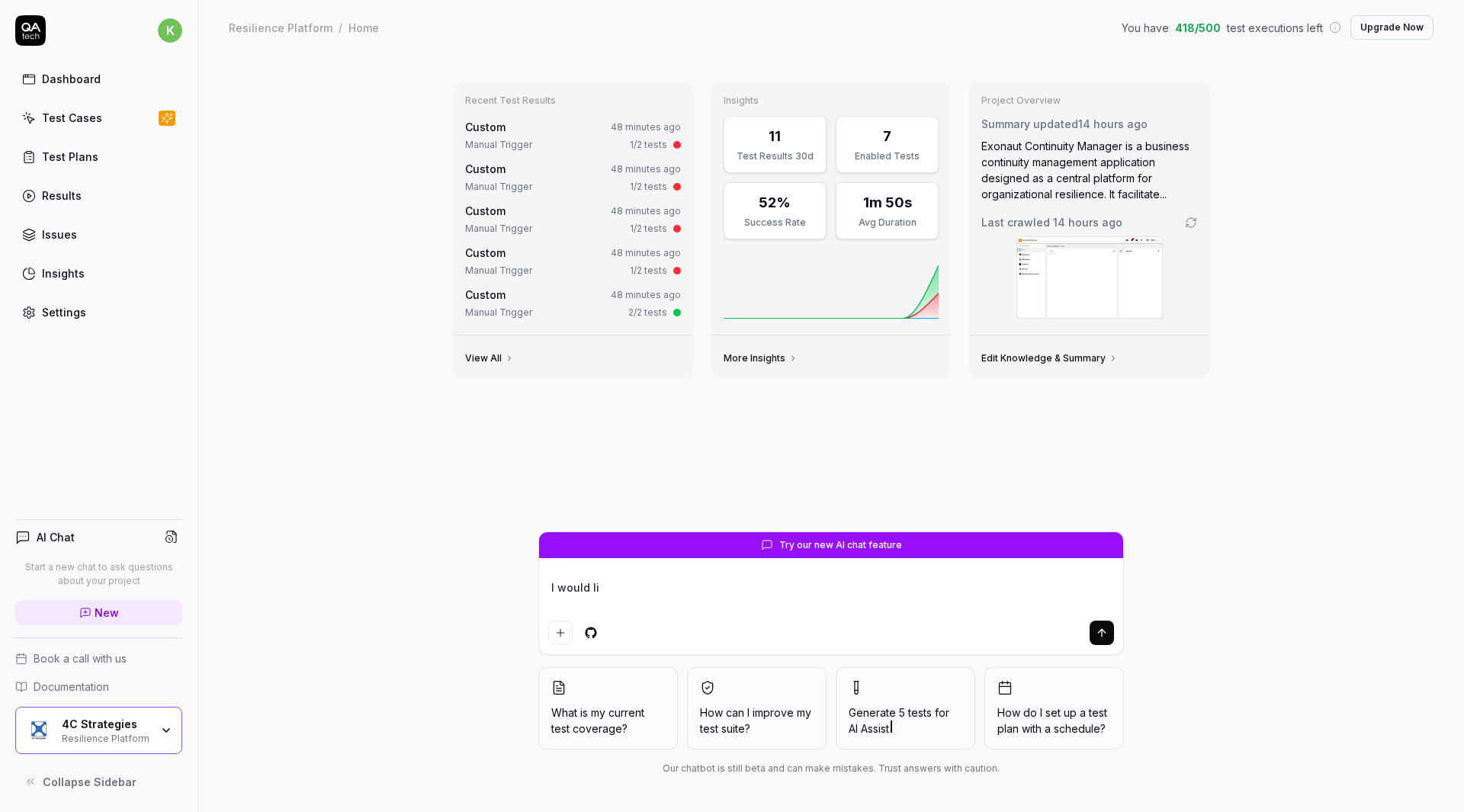
type textarea "*"
type textarea "I would l"
type textarea "*"
type textarea "I would"
type textarea "*"
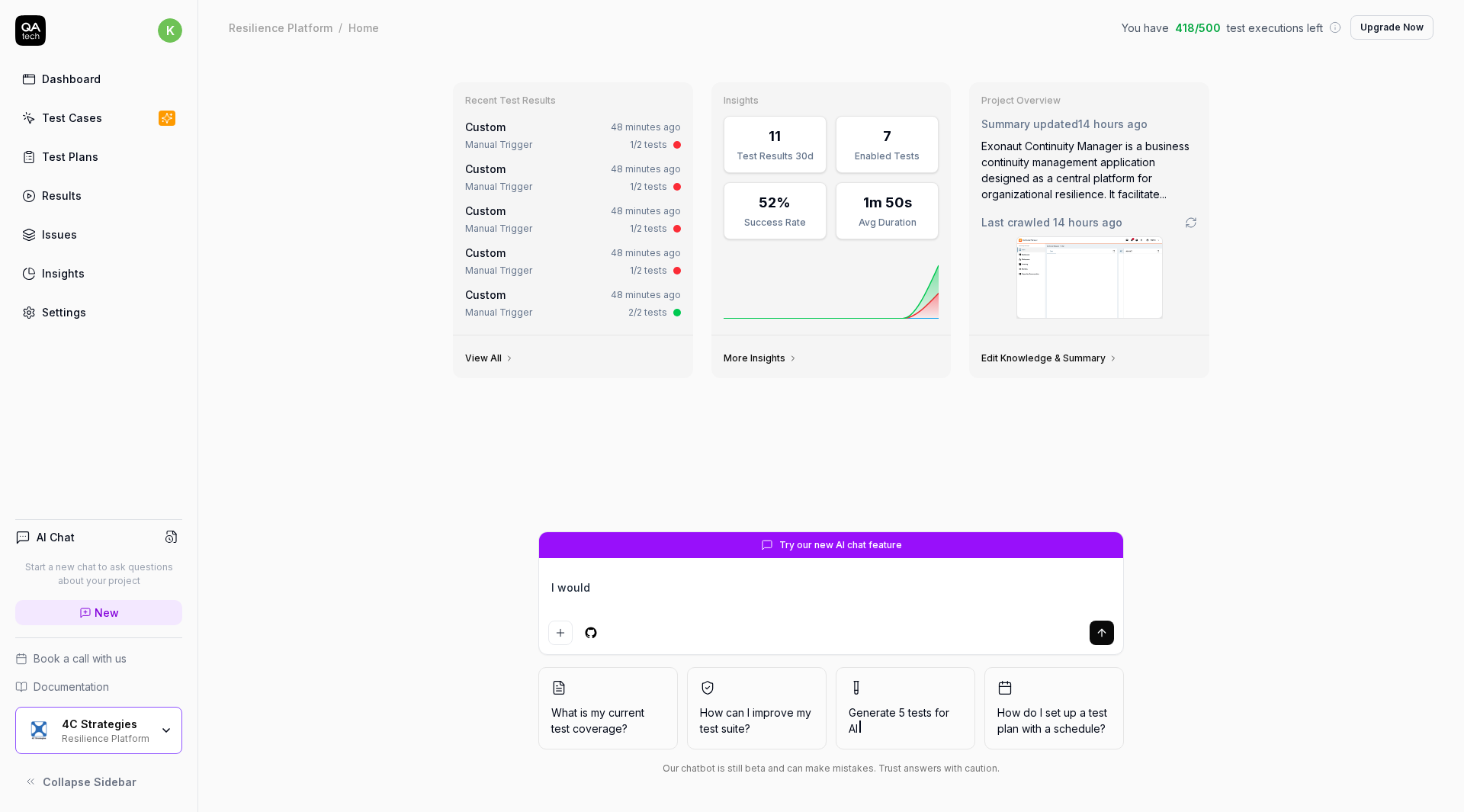
type textarea "I would"
type textarea "*"
type textarea "I woul"
type textarea "*"
type textarea "I wou"
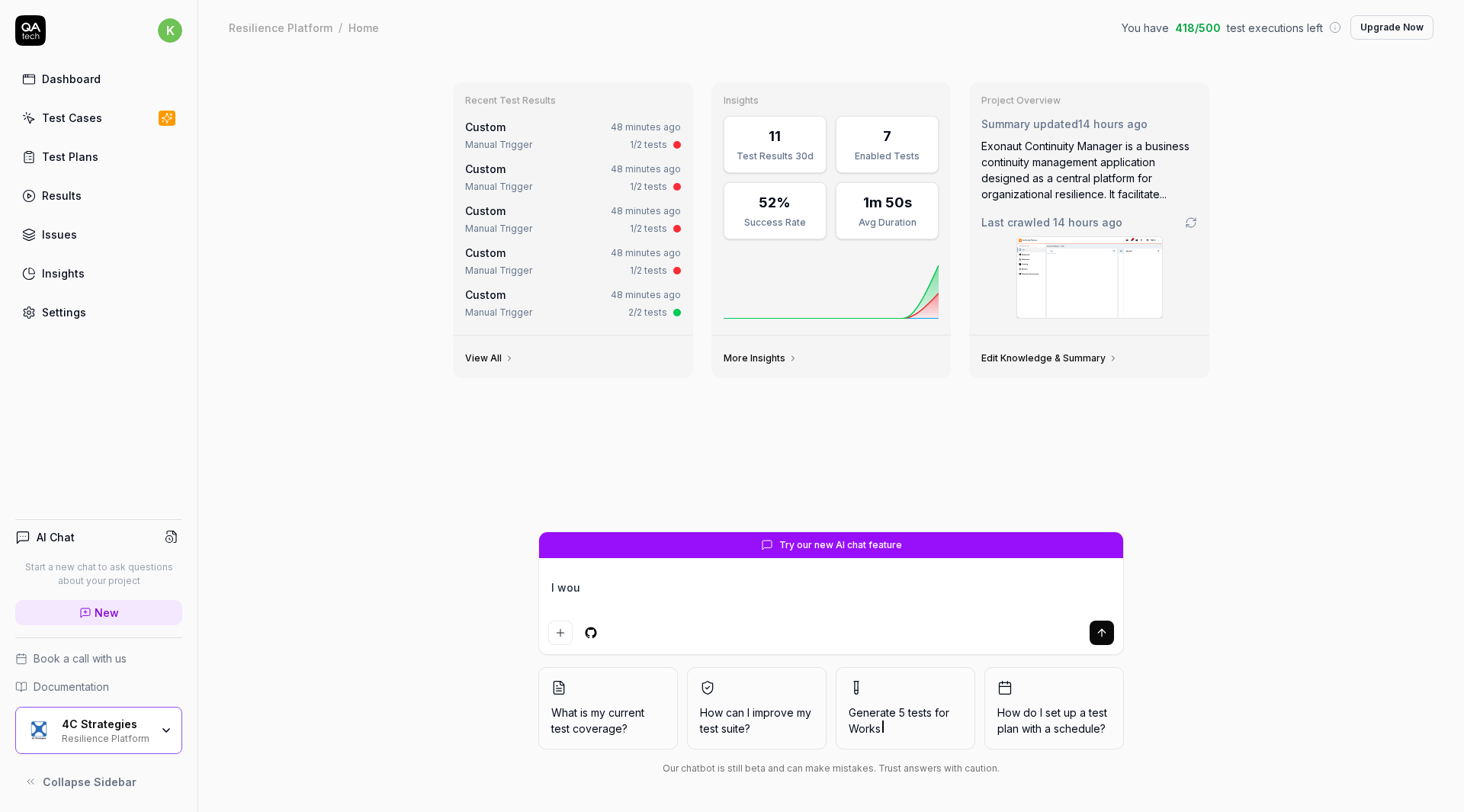
type textarea "*"
type textarea "I wo"
type textarea "*"
type textarea "I w"
click at [753, 702] on button "How can I improve my test suite?" at bounding box center [756, 708] width 140 height 82
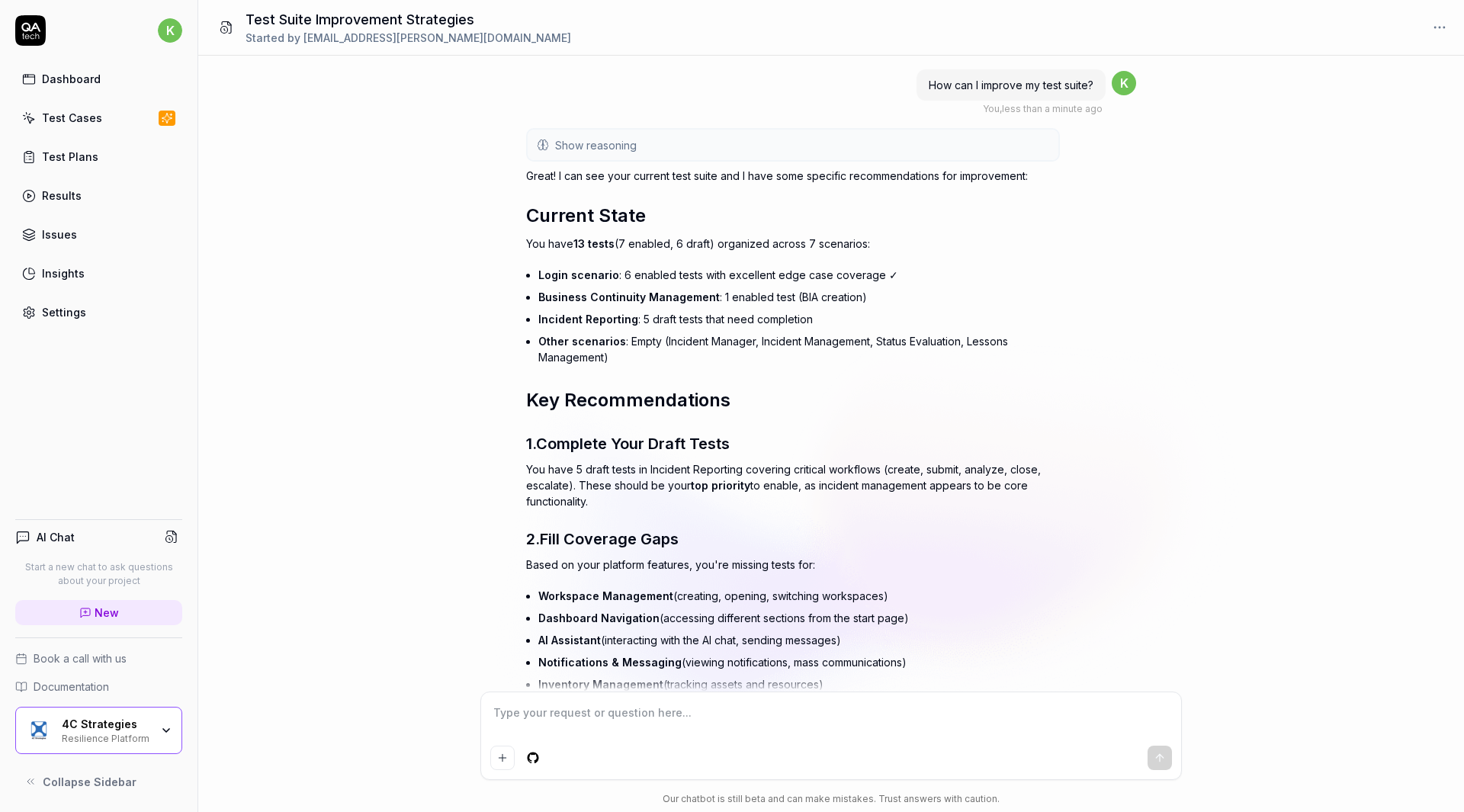
click at [91, 119] on div "Test Cases" at bounding box center [72, 117] width 61 height 16
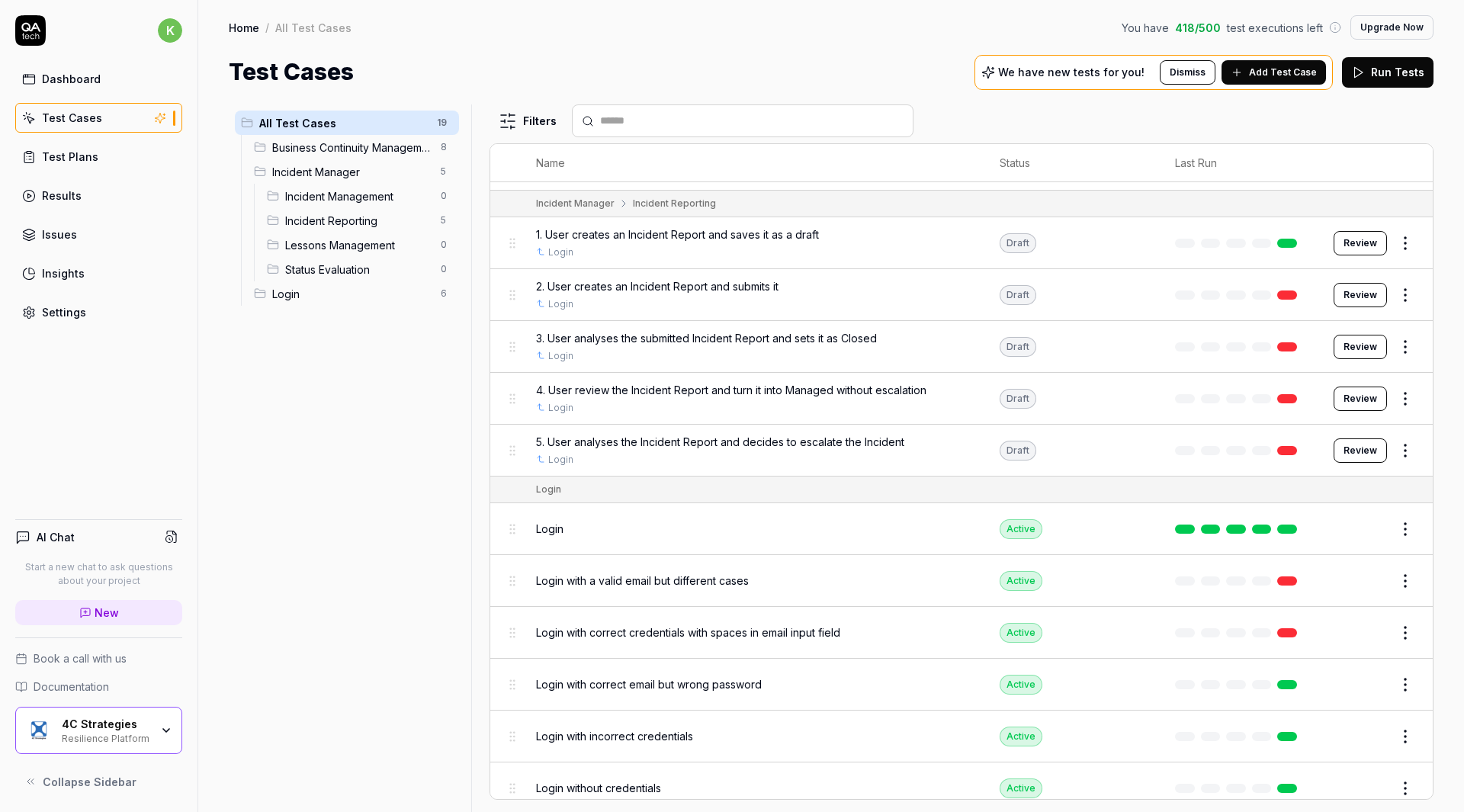
scroll to position [433, 0]
click at [1348, 294] on button "Review" at bounding box center [1360, 293] width 54 height 24
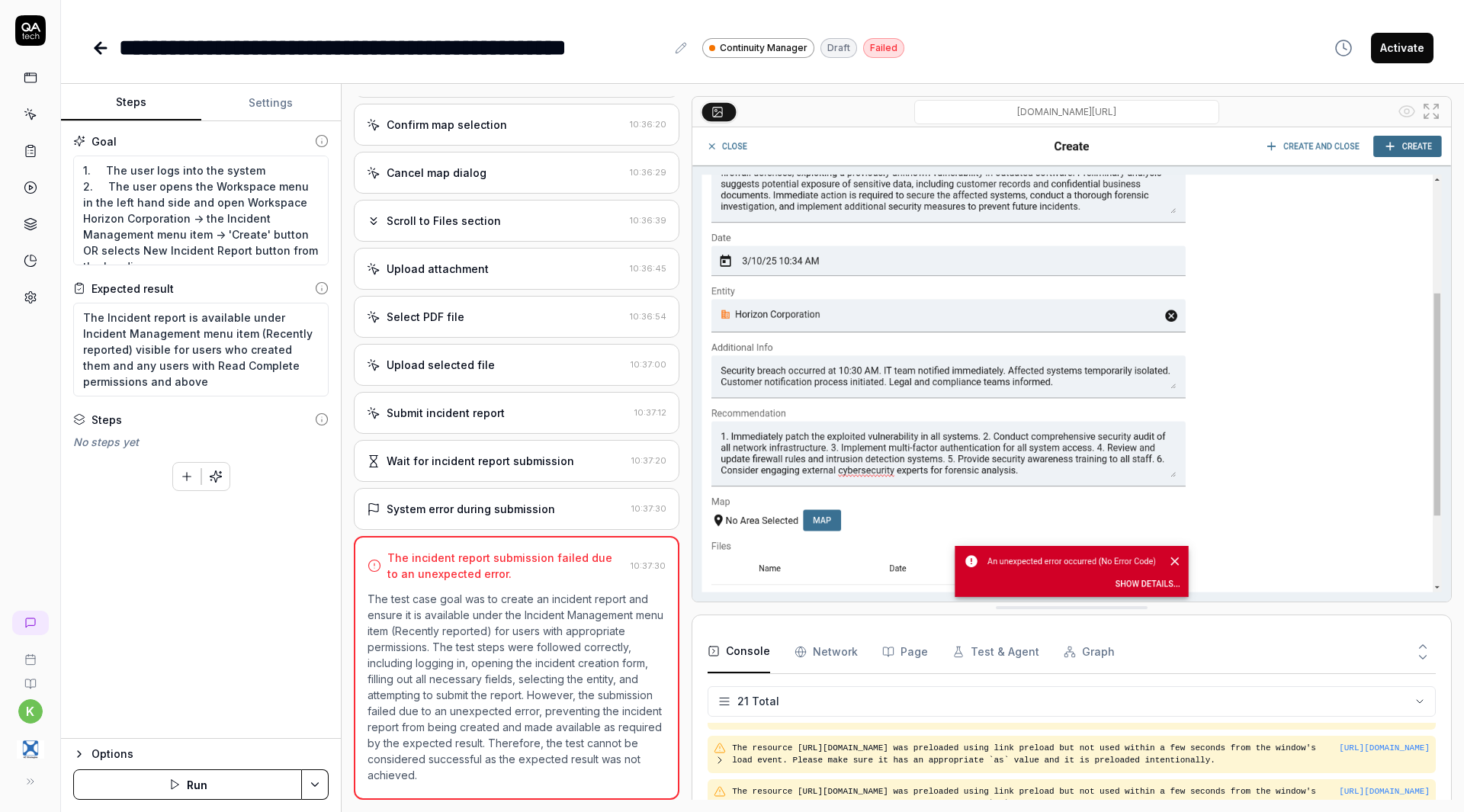
scroll to position [726, 0]
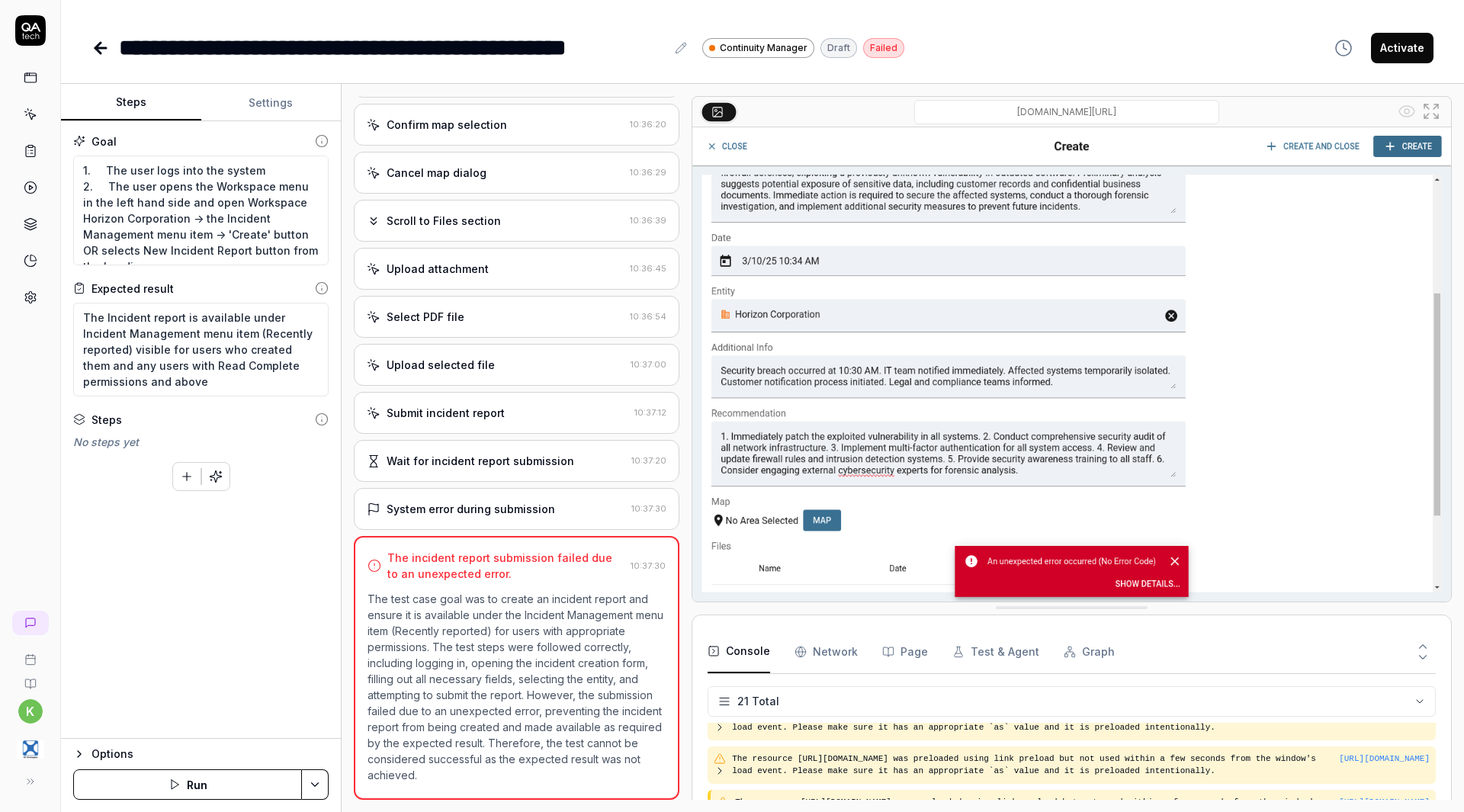
click at [99, 48] on icon at bounding box center [100, 48] width 11 height 0
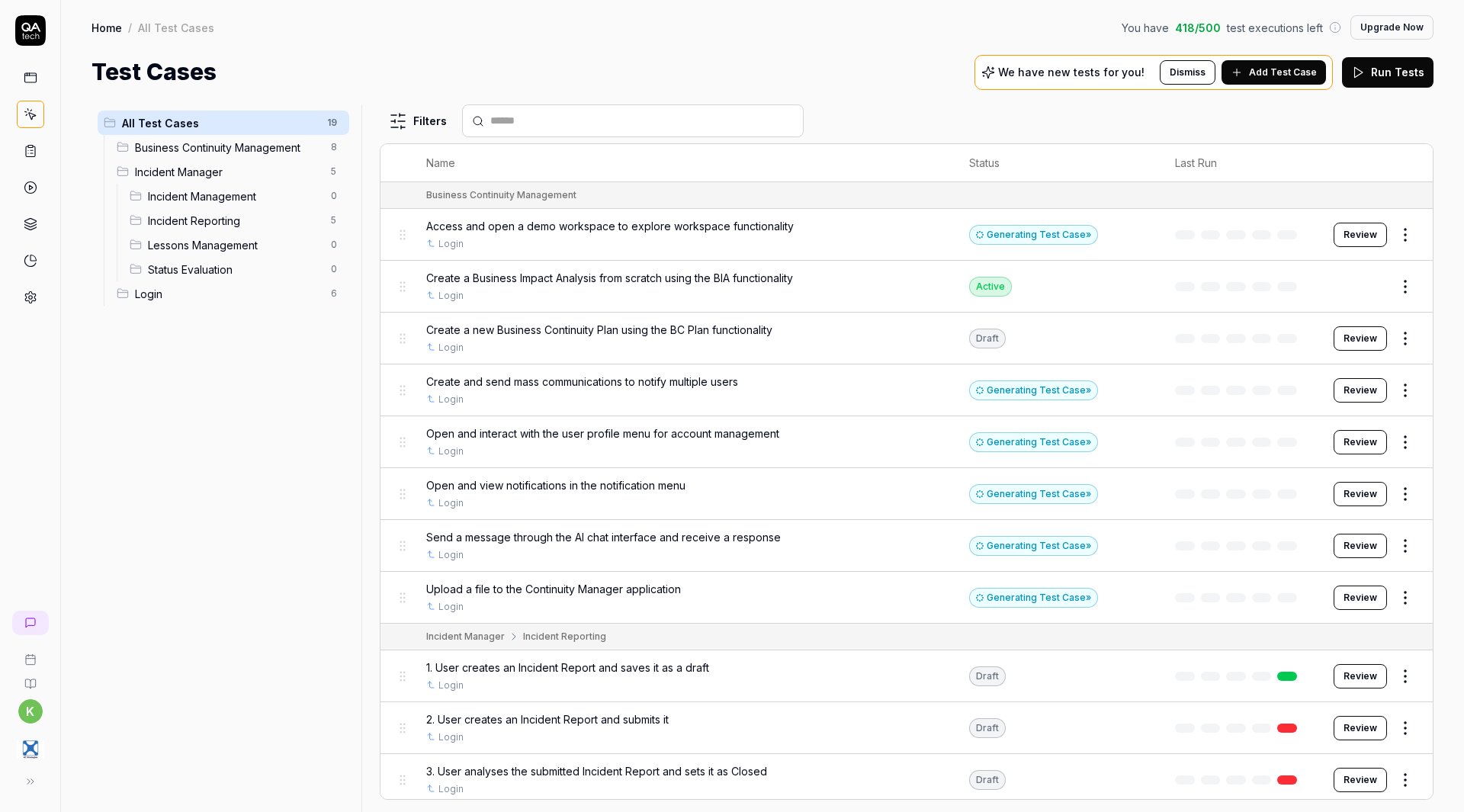
click at [1351, 447] on button "Review" at bounding box center [1360, 441] width 54 height 24
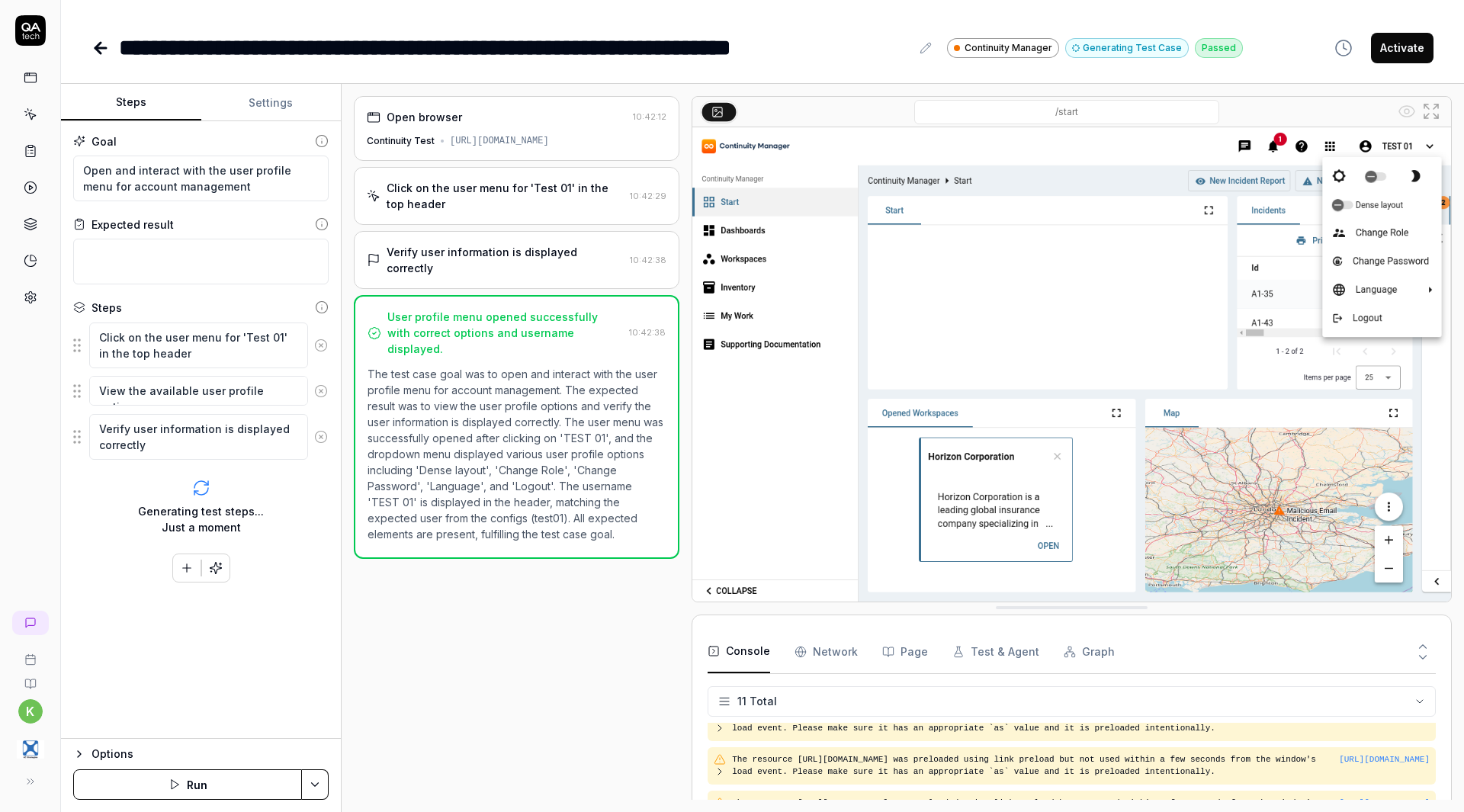
scroll to position [292, 0]
click at [98, 50] on icon at bounding box center [97, 48] width 5 height 11
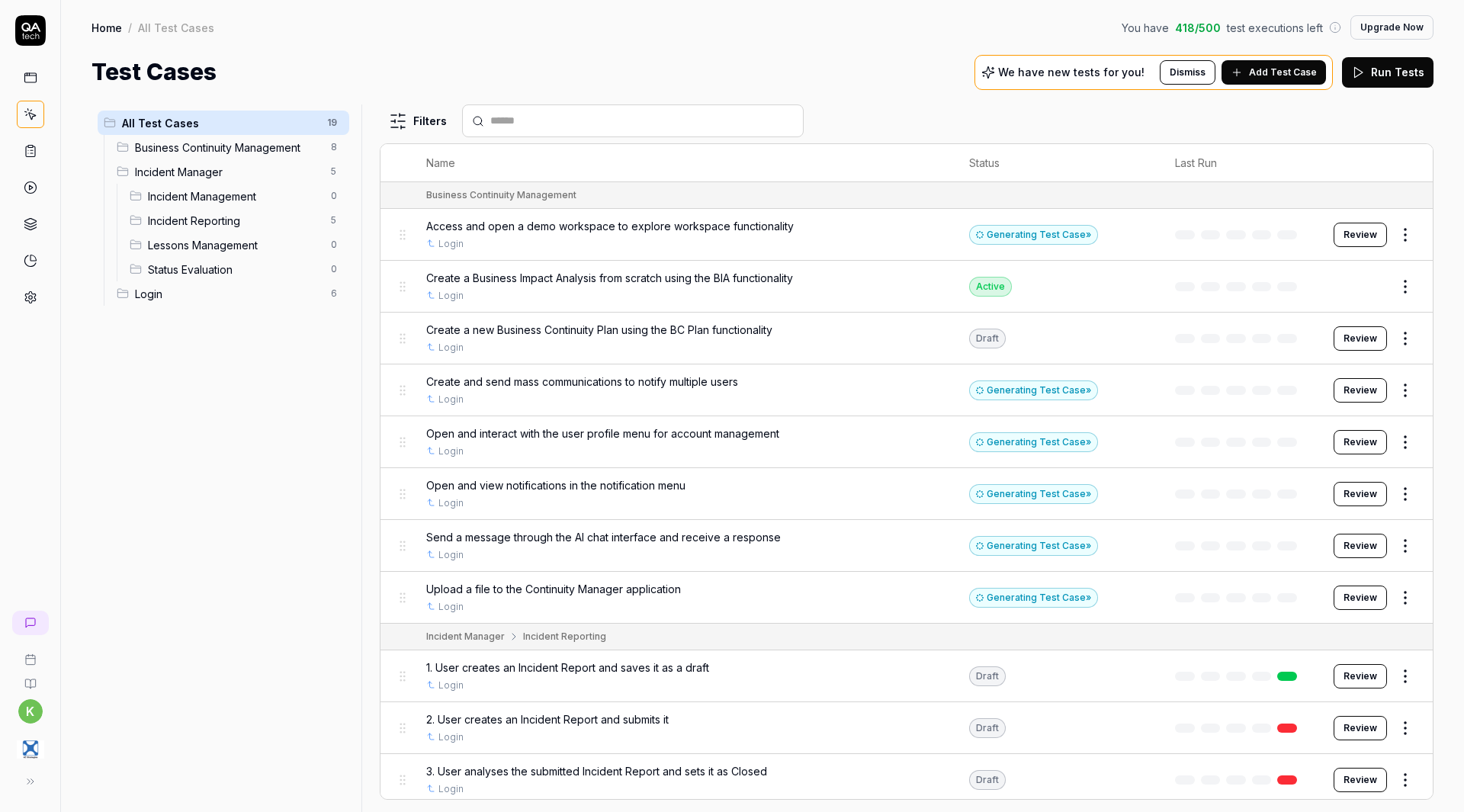
click at [1271, 72] on span "Add Test Case" at bounding box center [1282, 72] width 68 height 14
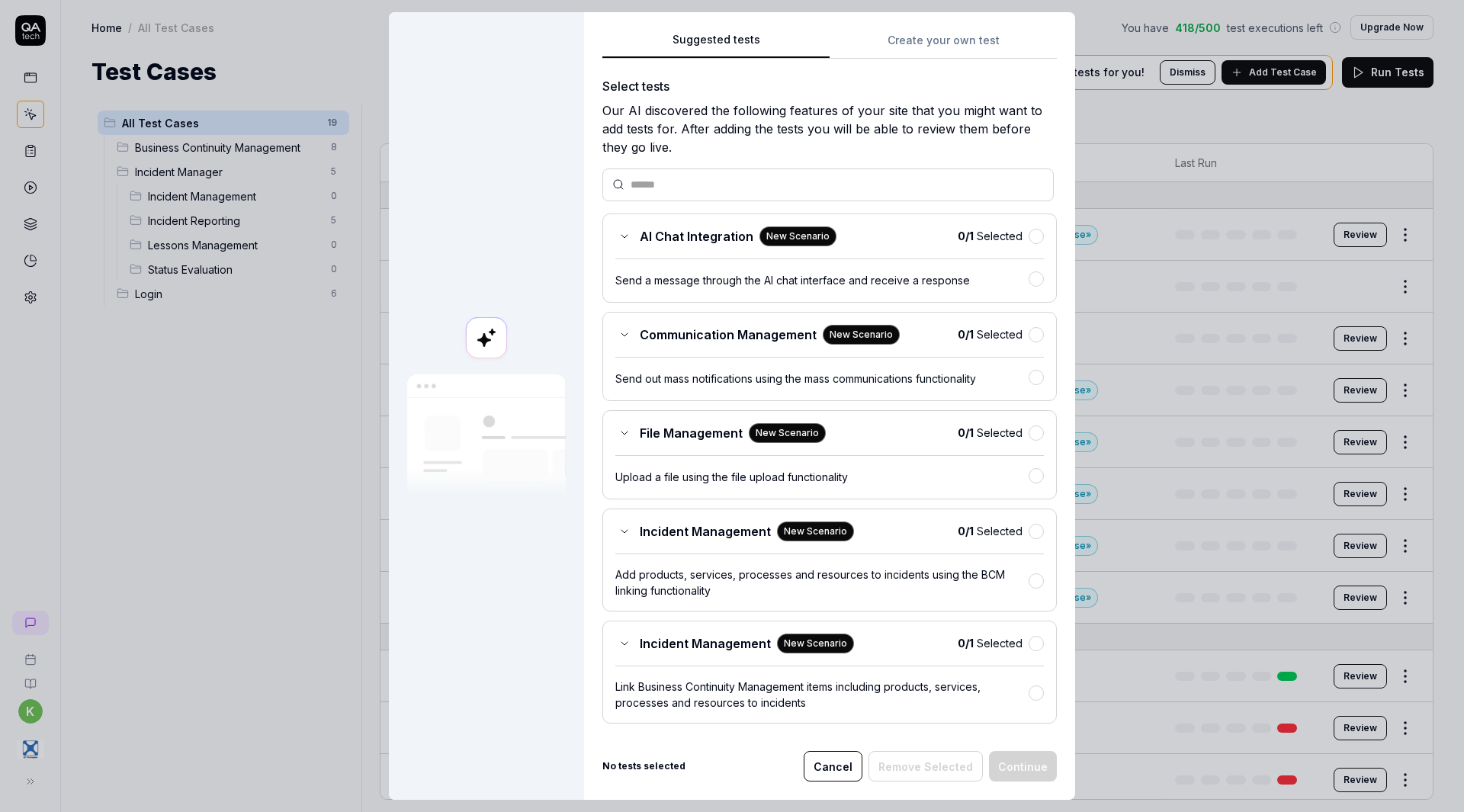
click at [836, 765] on button "Cancel" at bounding box center [833, 765] width 59 height 30
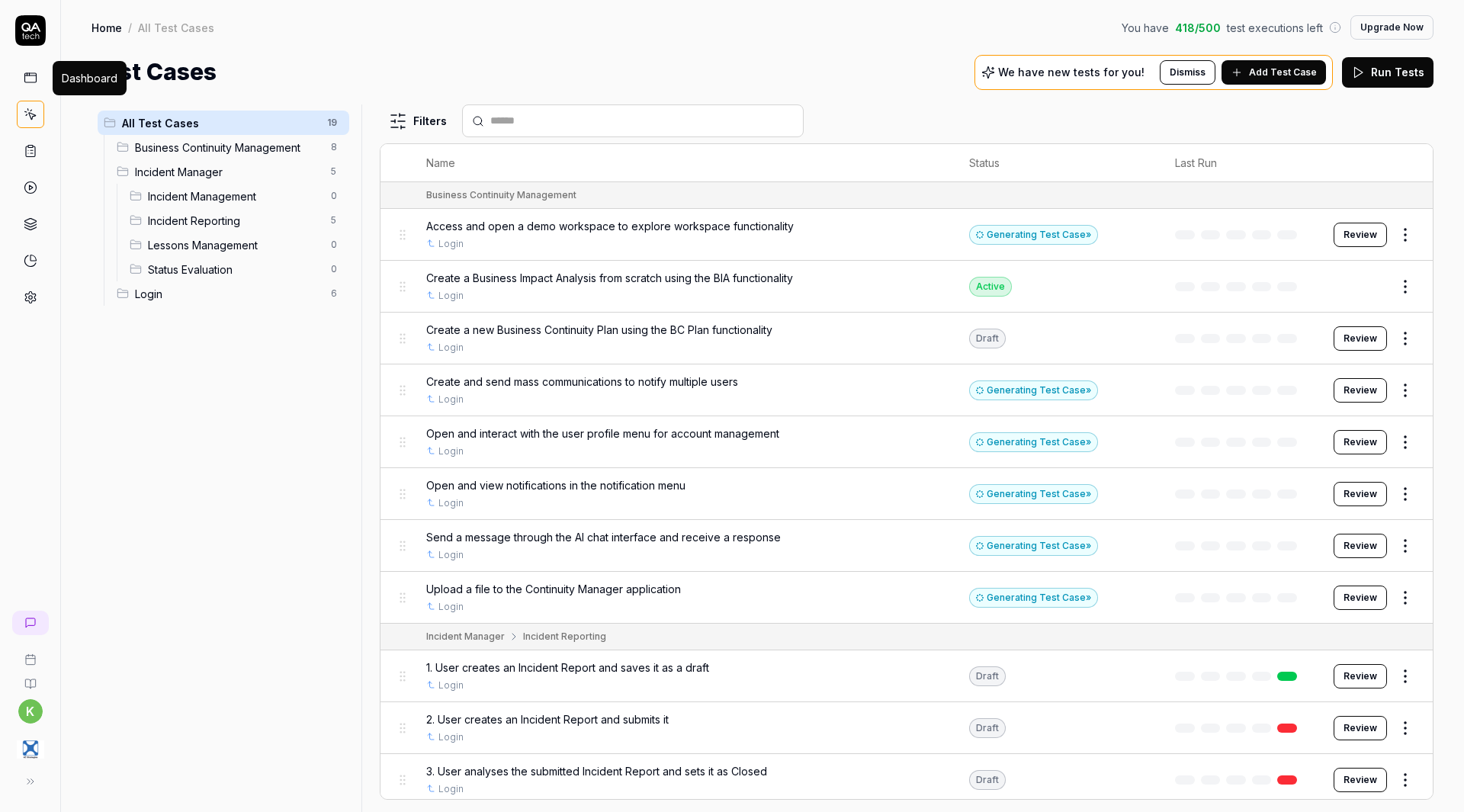
click at [23, 74] on link at bounding box center [30, 77] width 27 height 27
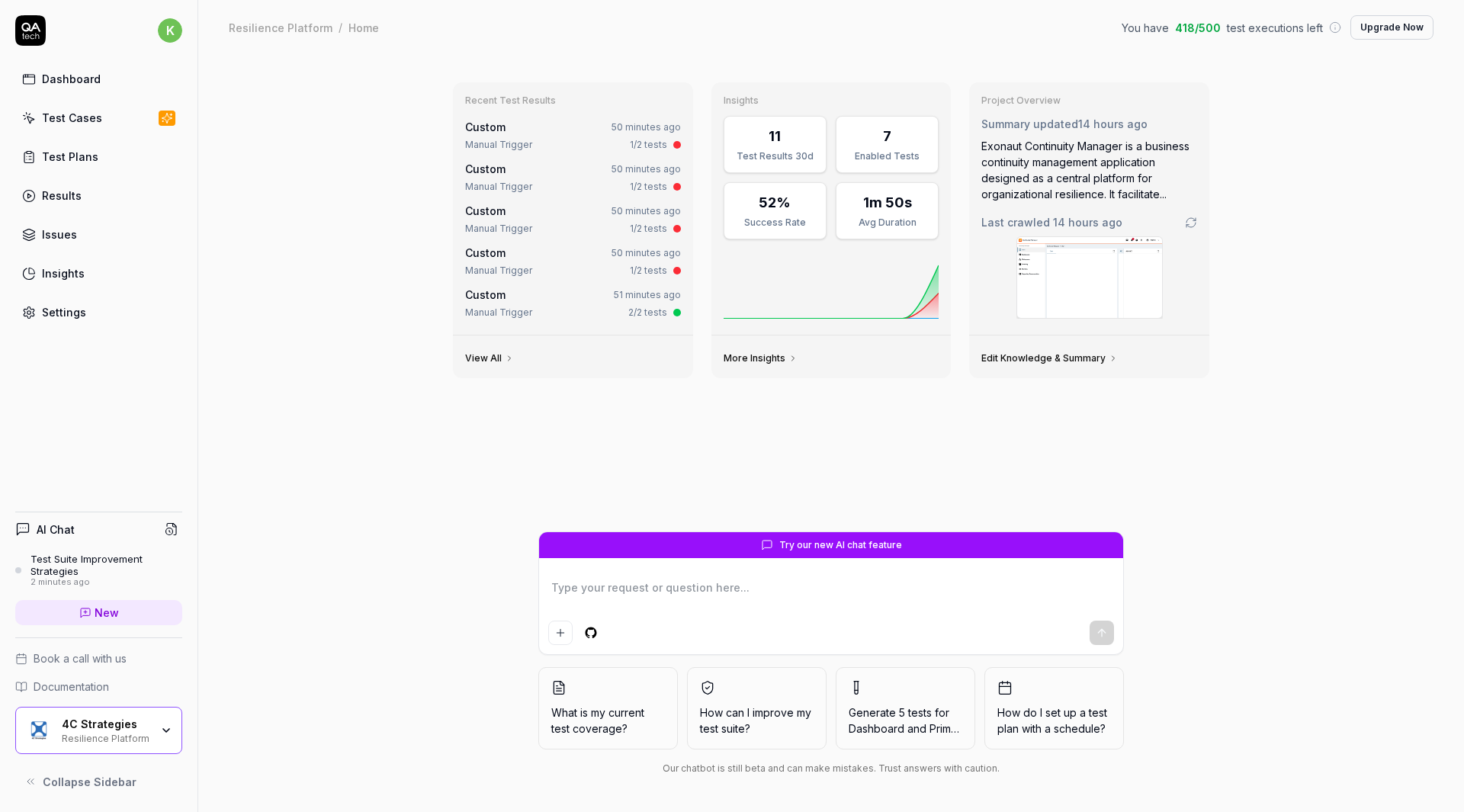
click at [750, 714] on span "How can I improve my test suite?" at bounding box center [756, 720] width 114 height 32
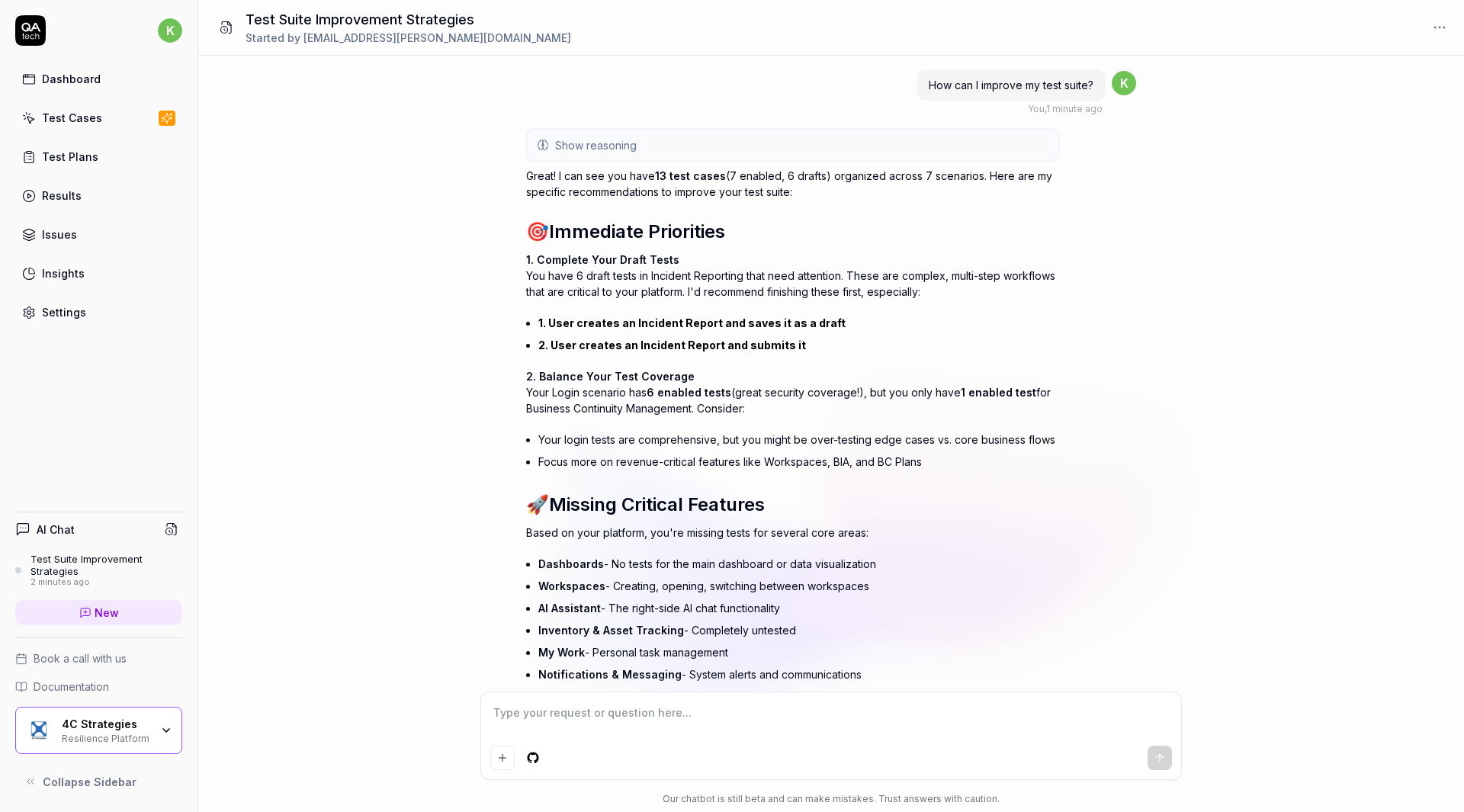
click at [102, 119] on link "Test Cases" at bounding box center [99, 117] width 167 height 29
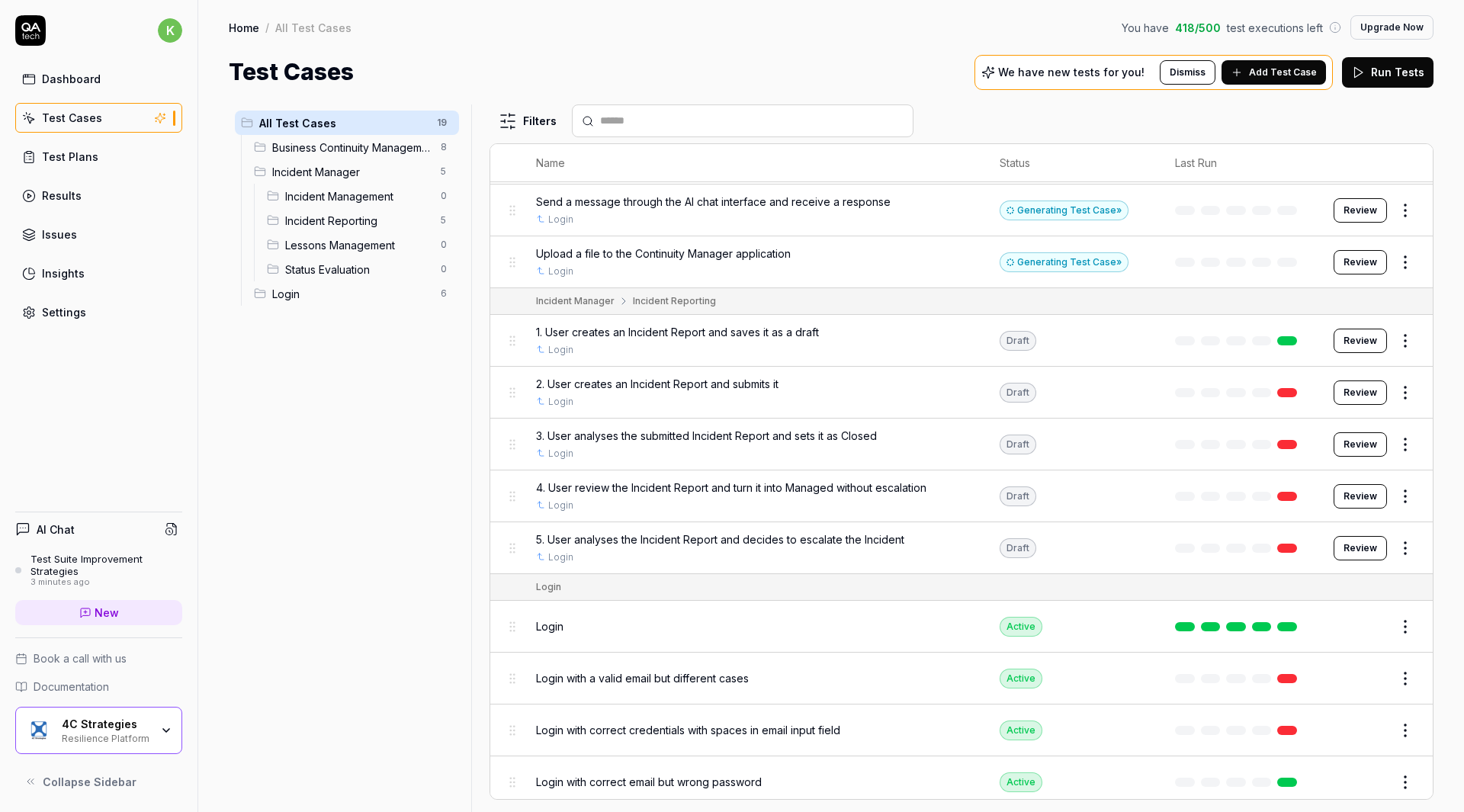
scroll to position [388, 0]
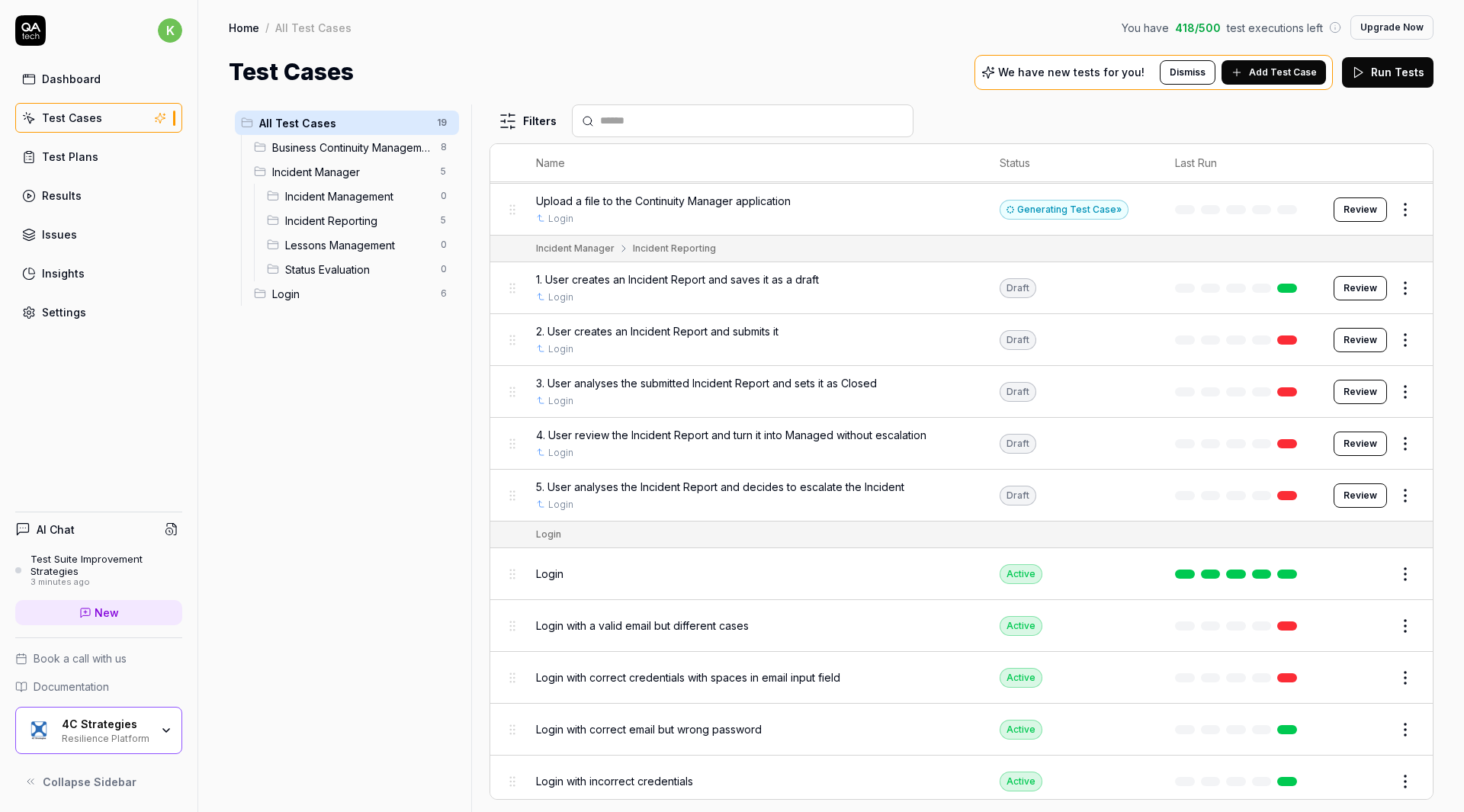
click at [1349, 288] on button "Review" at bounding box center [1360, 288] width 54 height 24
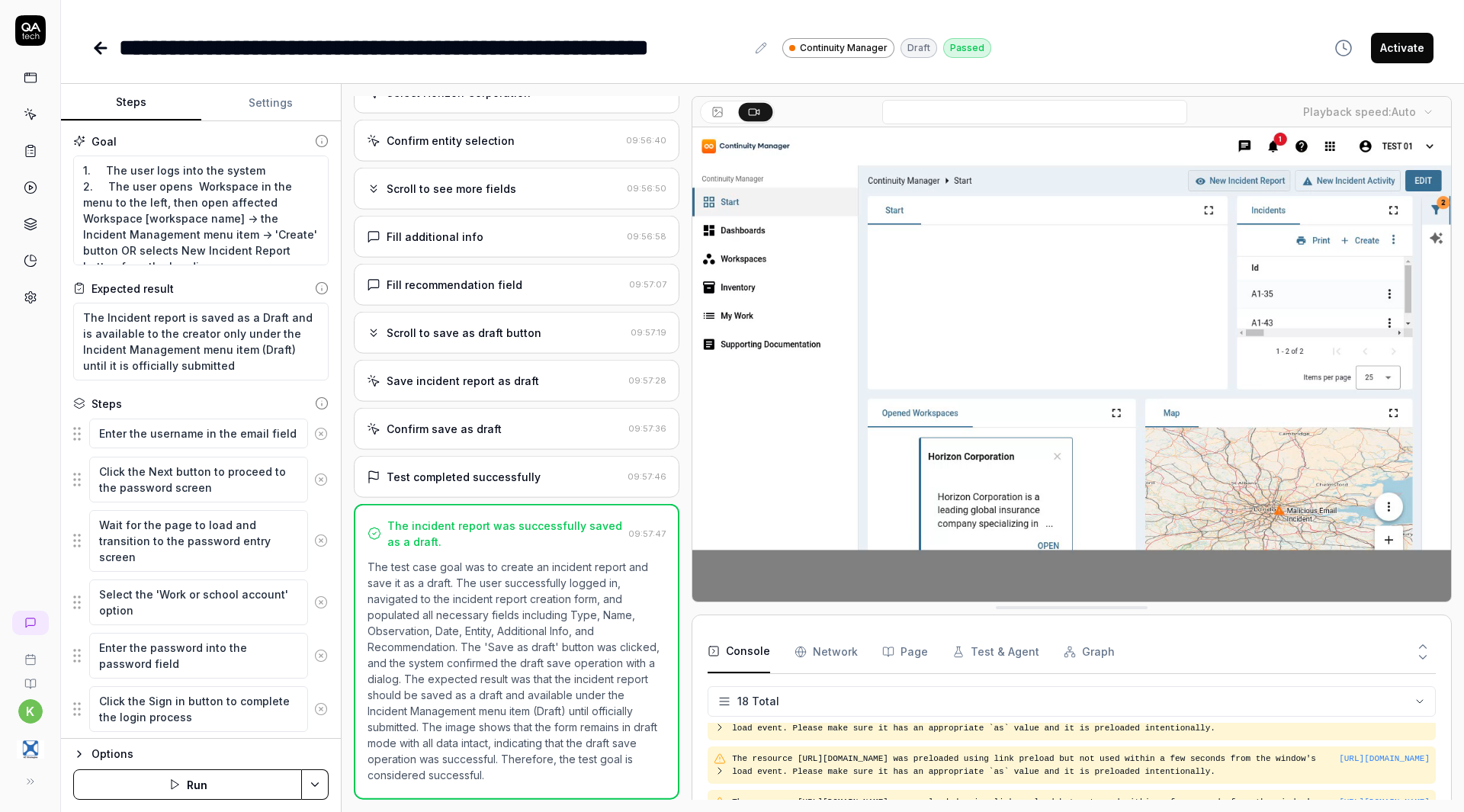
scroll to position [349, 0]
click at [94, 40] on icon at bounding box center [100, 48] width 19 height 19
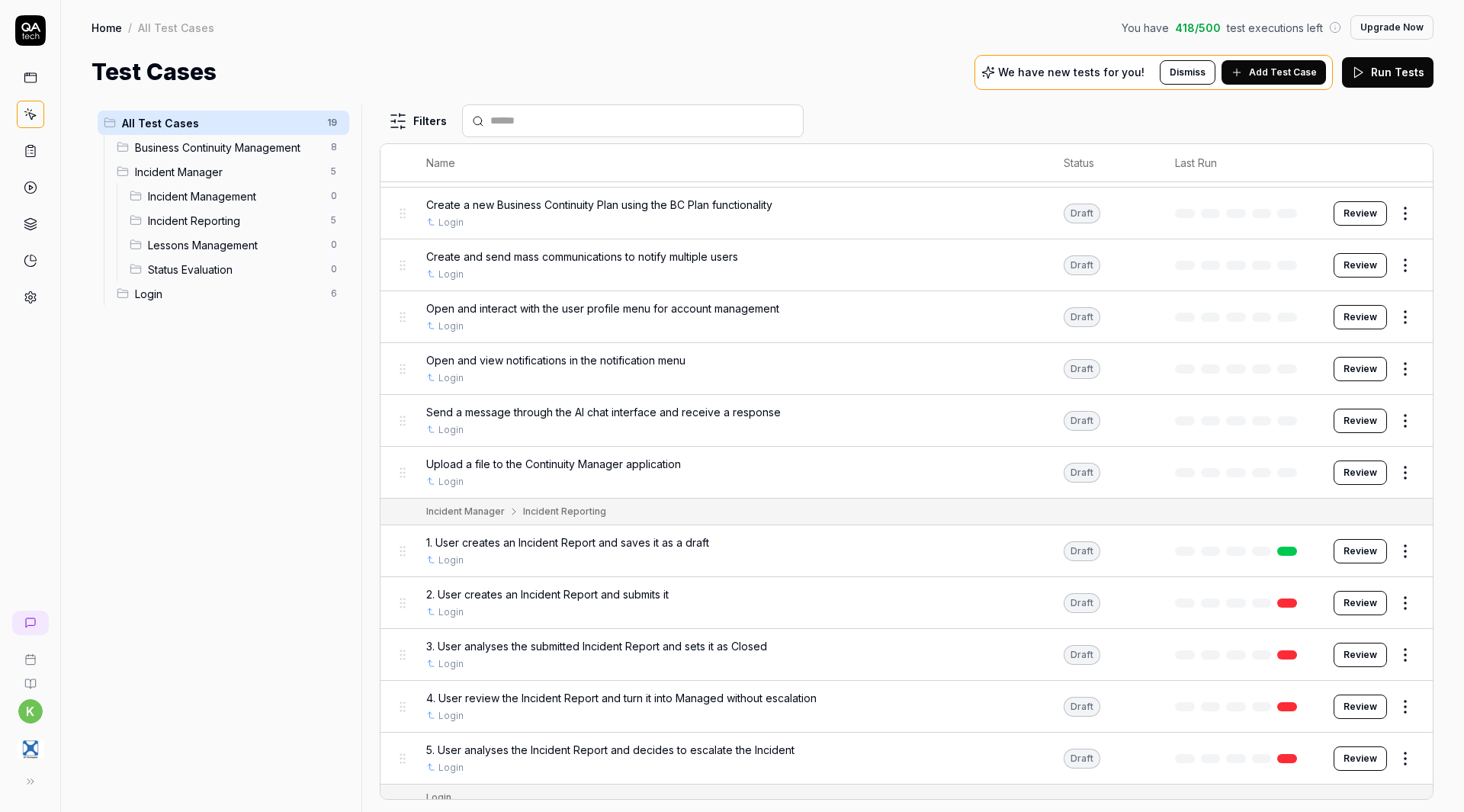
scroll to position [124, 0]
click at [1257, 78] on span "Add Test Case" at bounding box center [1282, 72] width 68 height 14
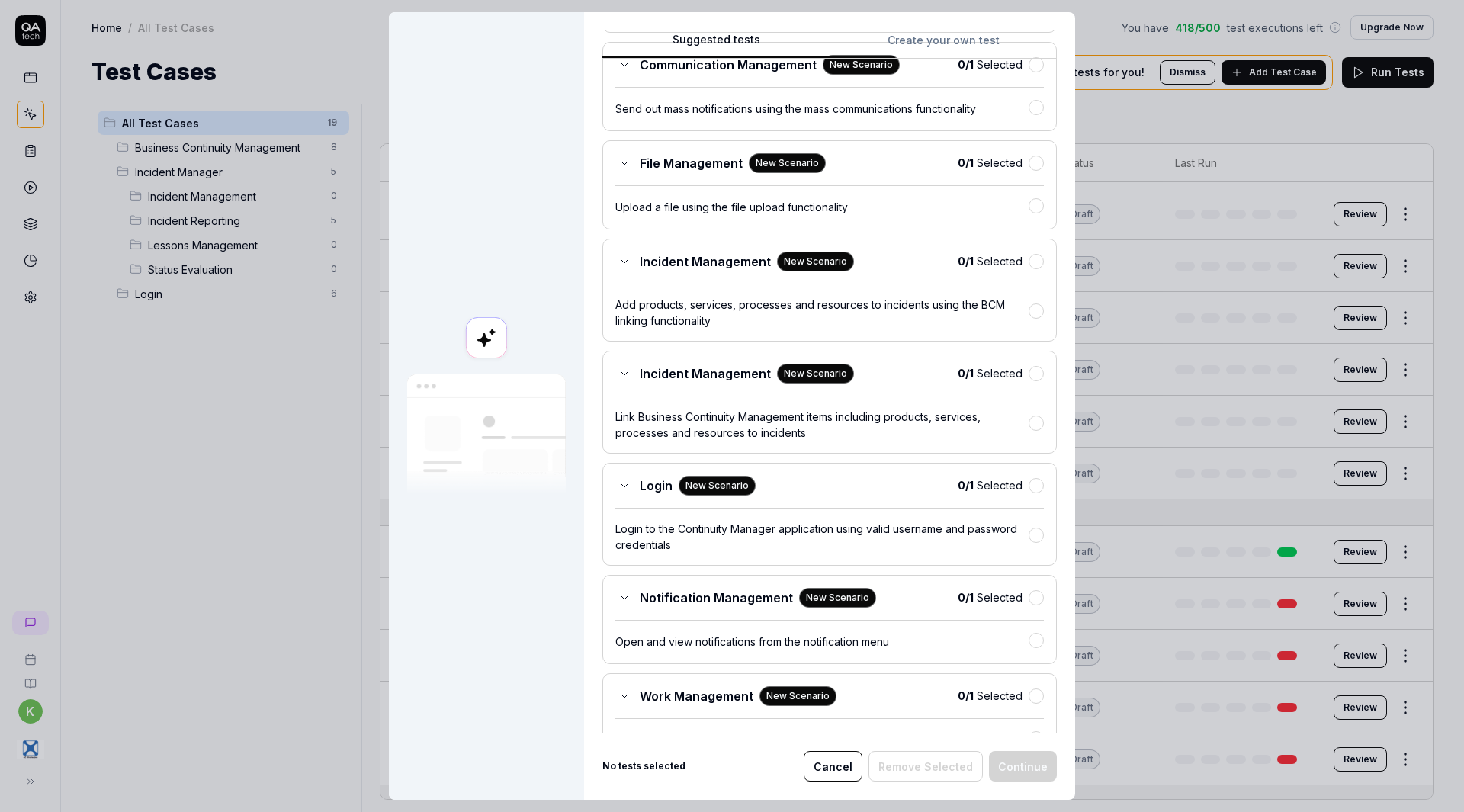
scroll to position [445, 0]
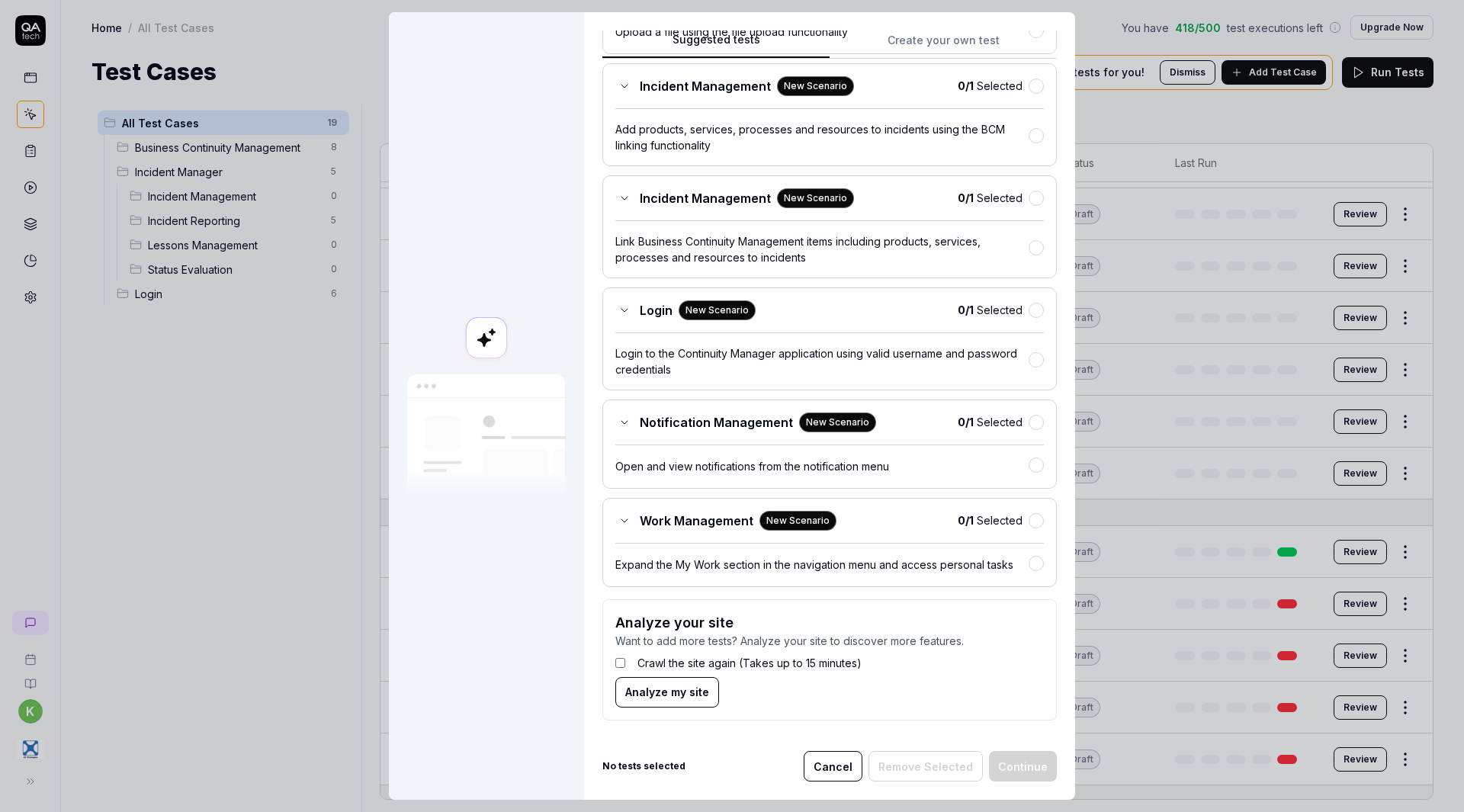
click at [683, 692] on span "Analyze my site" at bounding box center [667, 692] width 84 height 16
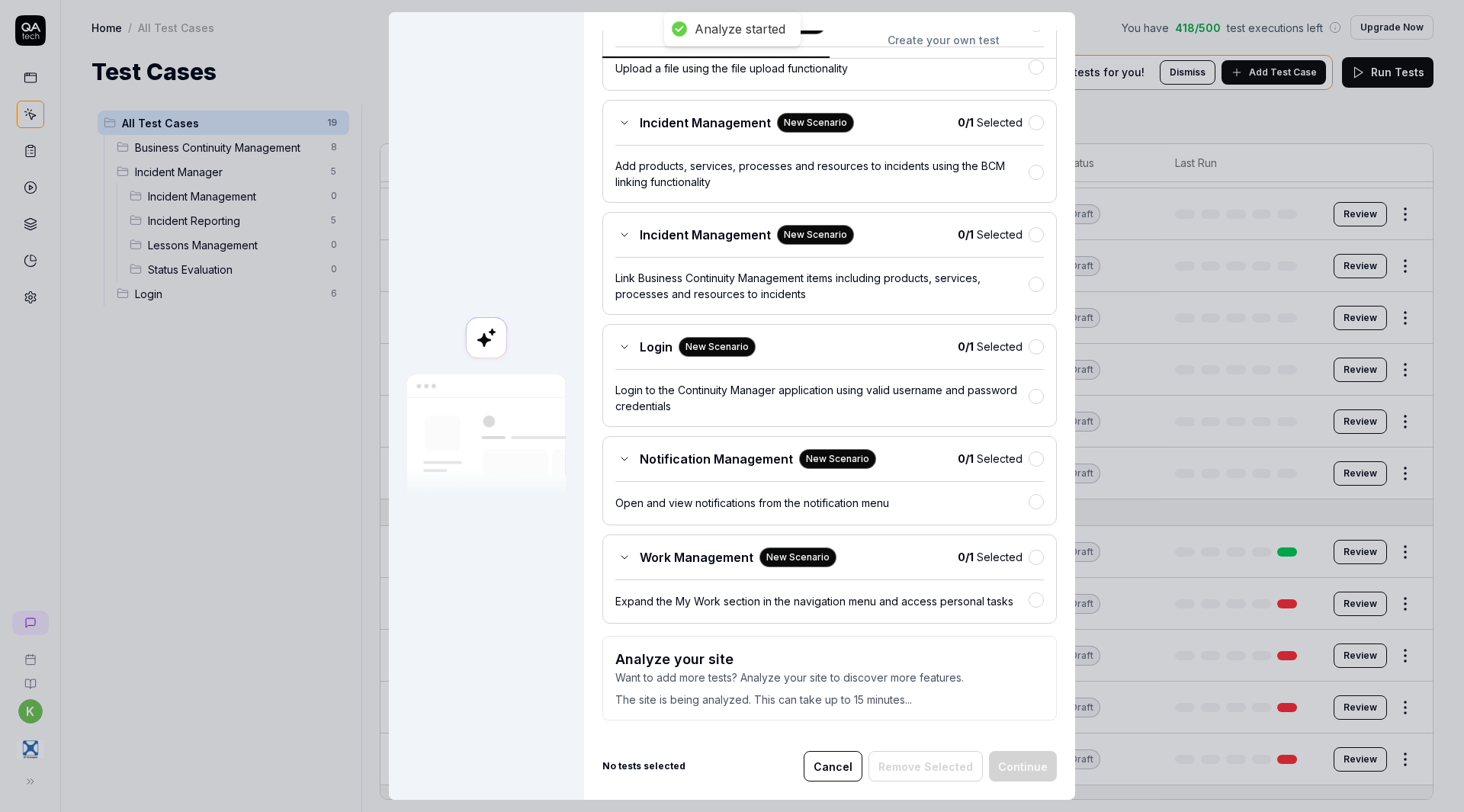
scroll to position [409, 0]
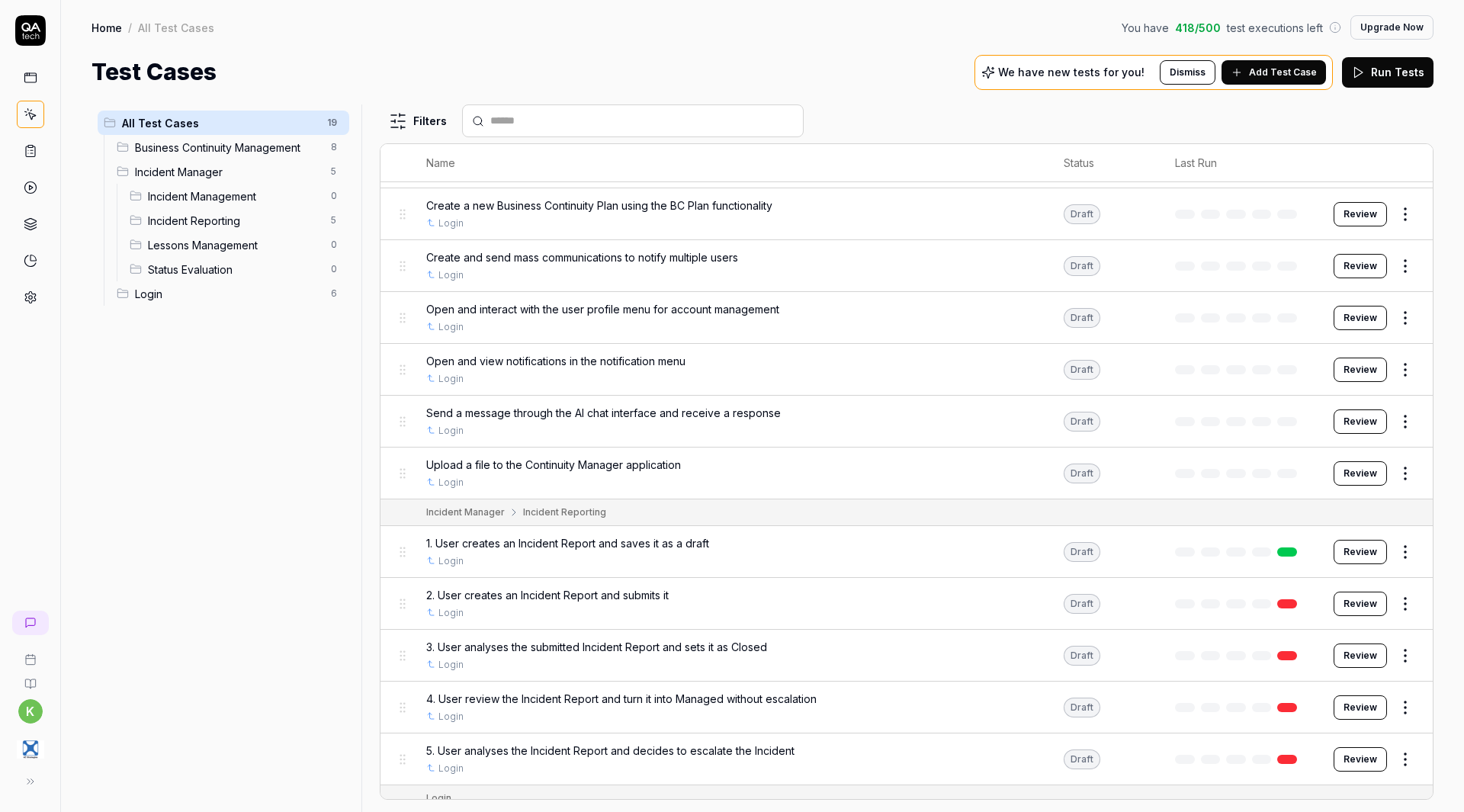
click at [39, 77] on link at bounding box center [30, 77] width 27 height 27
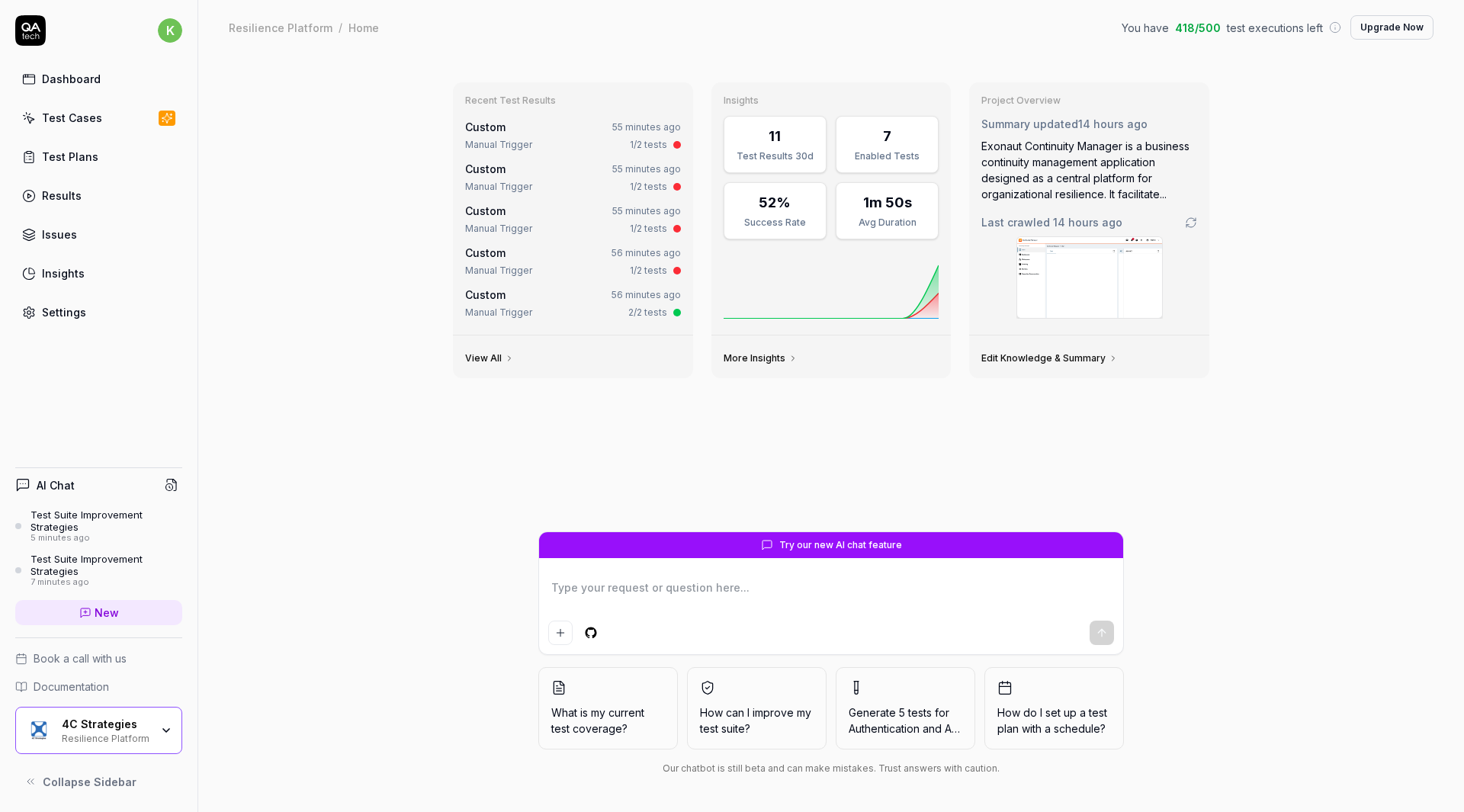
click at [641, 574] on div at bounding box center [831, 610] width 584 height 87
click at [641, 586] on textarea at bounding box center [831, 595] width 566 height 38
click at [709, 587] on textarea "How can I help you to get wider suggested test scenarios" at bounding box center [831, 595] width 566 height 38
click at [876, 580] on textarea "How can I help you to get more suggested test scenarios" at bounding box center [831, 595] width 566 height 38
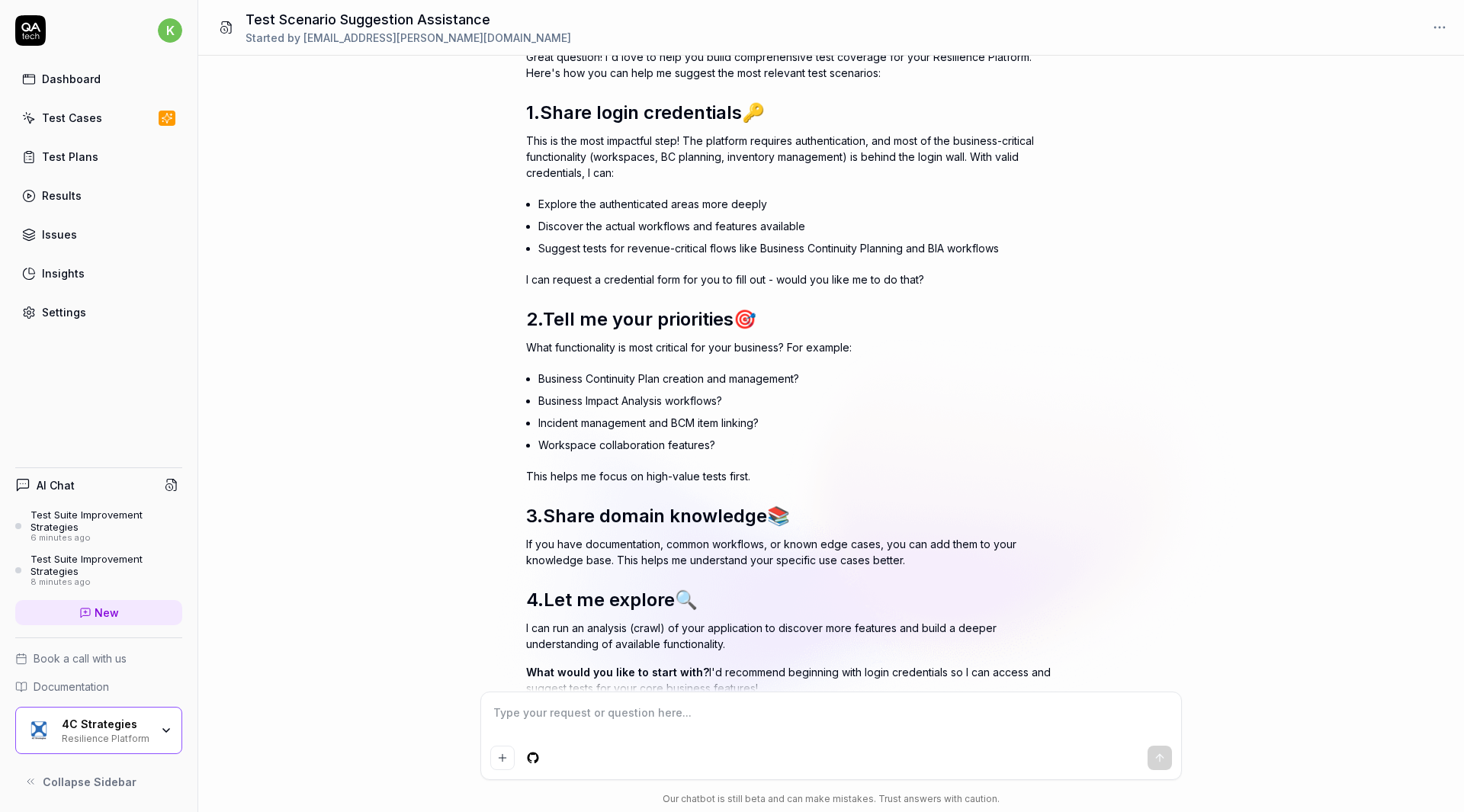
scroll to position [136, 0]
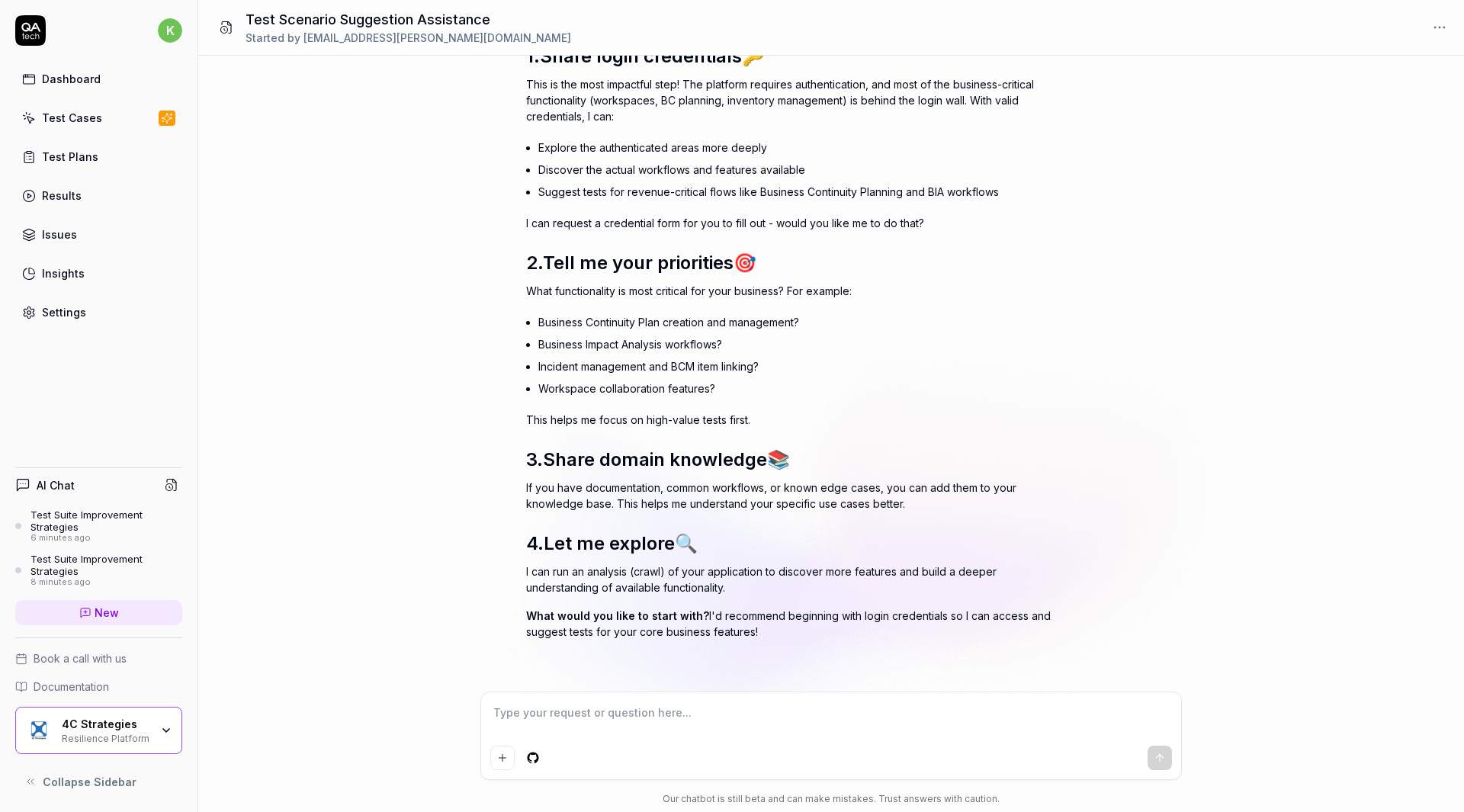
click at [923, 358] on li "Incident management and BCM item linking?" at bounding box center [799, 366] width 522 height 23
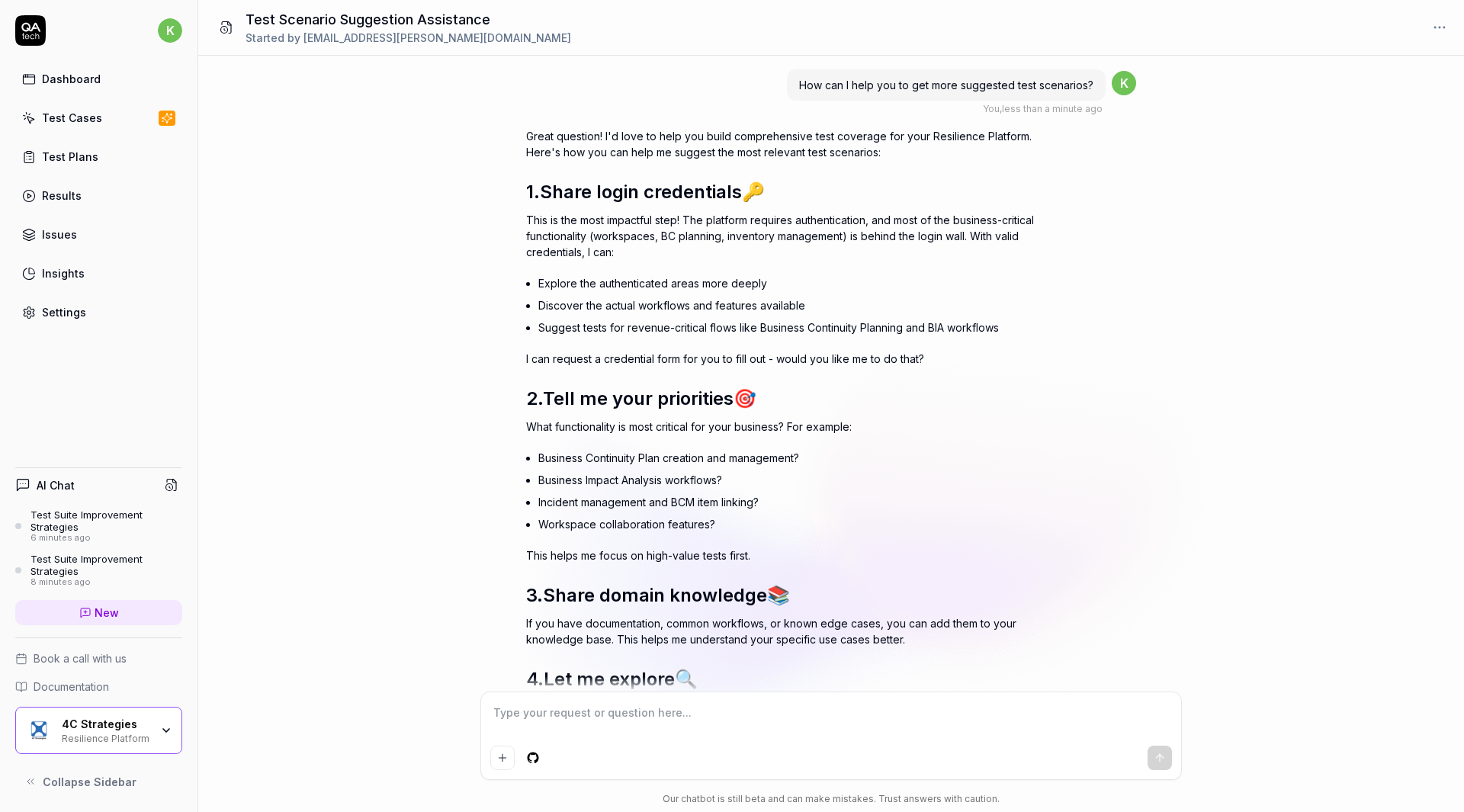
drag, startPoint x: 785, startPoint y: 630, endPoint x: 518, endPoint y: 101, distance: 592.6
click at [518, 101] on div "How can I help you to get more suggested test scenarios? You , less than a minu…" at bounding box center [831, 374] width 1265 height 636
click at [720, 73] on div "How can I help you to get more suggested test scenarios? You , less than a minu…" at bounding box center [831, 91] width 610 height 48
drag, startPoint x: 792, startPoint y: 78, endPoint x: 1091, endPoint y: 95, distance: 299.5
click at [1091, 95] on div "How can I help you to get more suggested test scenarios?" at bounding box center [946, 85] width 319 height 31
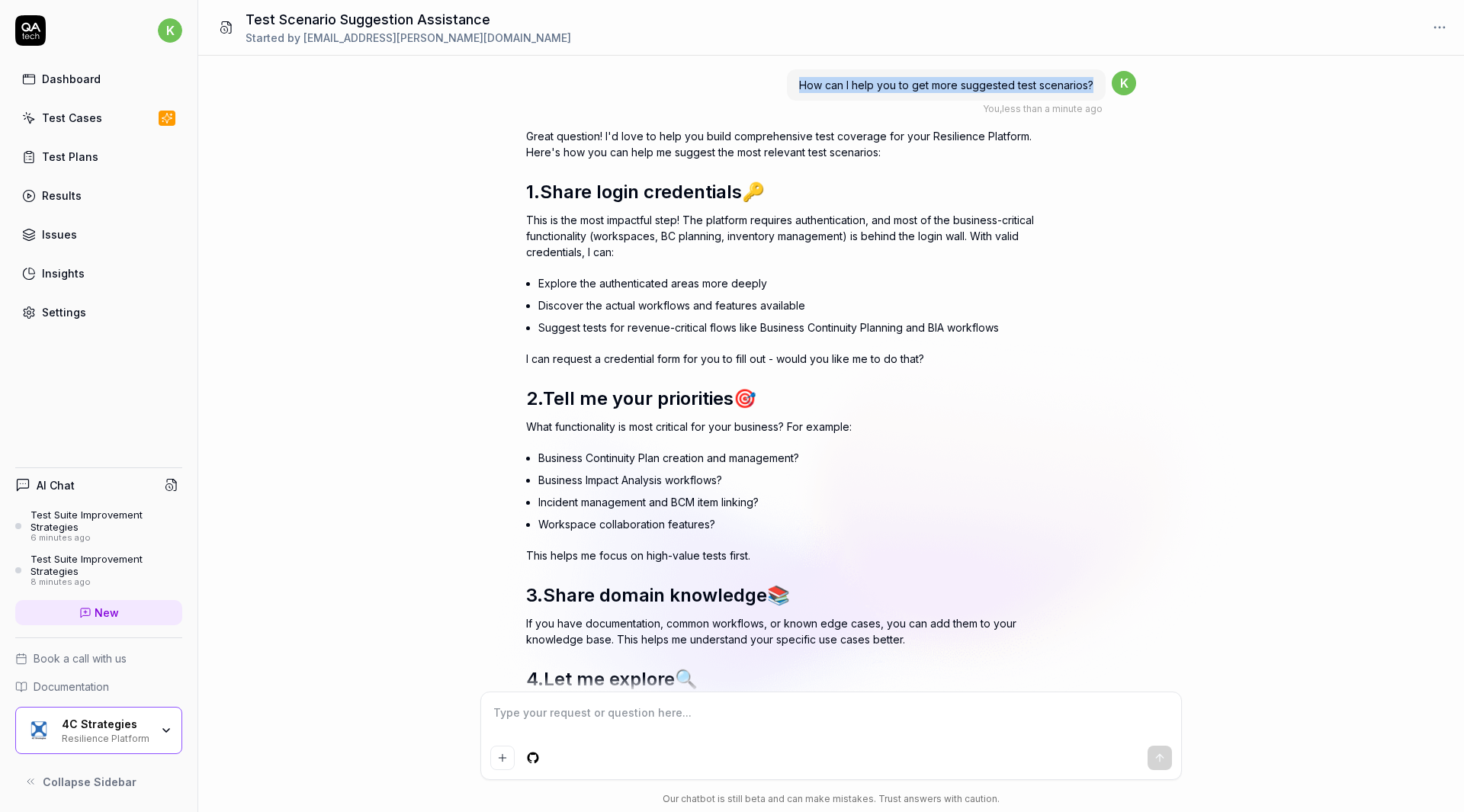
copy span "How can I help you to get more suggested test scenarios?"
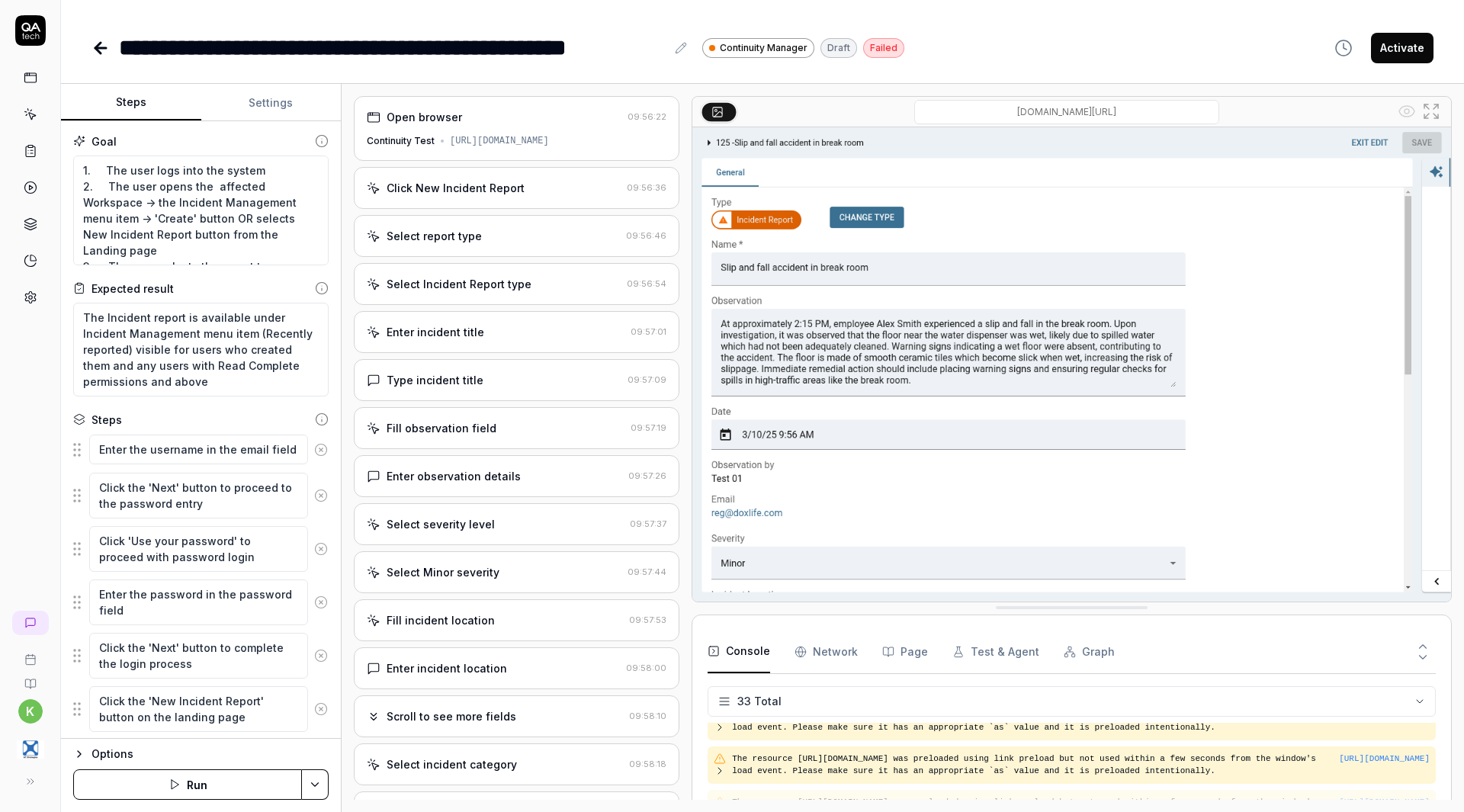
click at [314, 449] on icon at bounding box center [321, 450] width 14 height 14
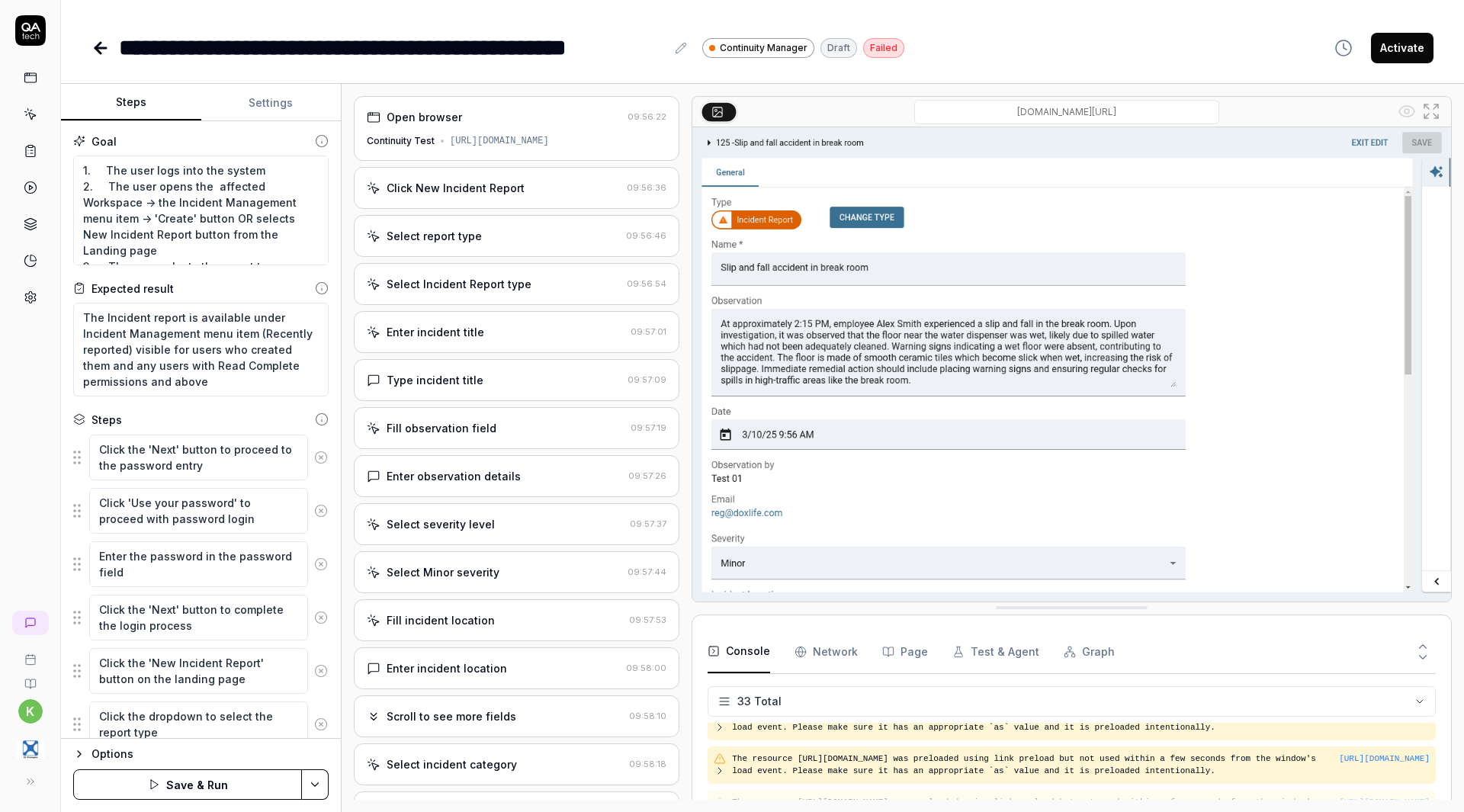
click at [314, 506] on icon at bounding box center [321, 511] width 14 height 14
click at [314, 457] on icon at bounding box center [321, 457] width 14 height 14
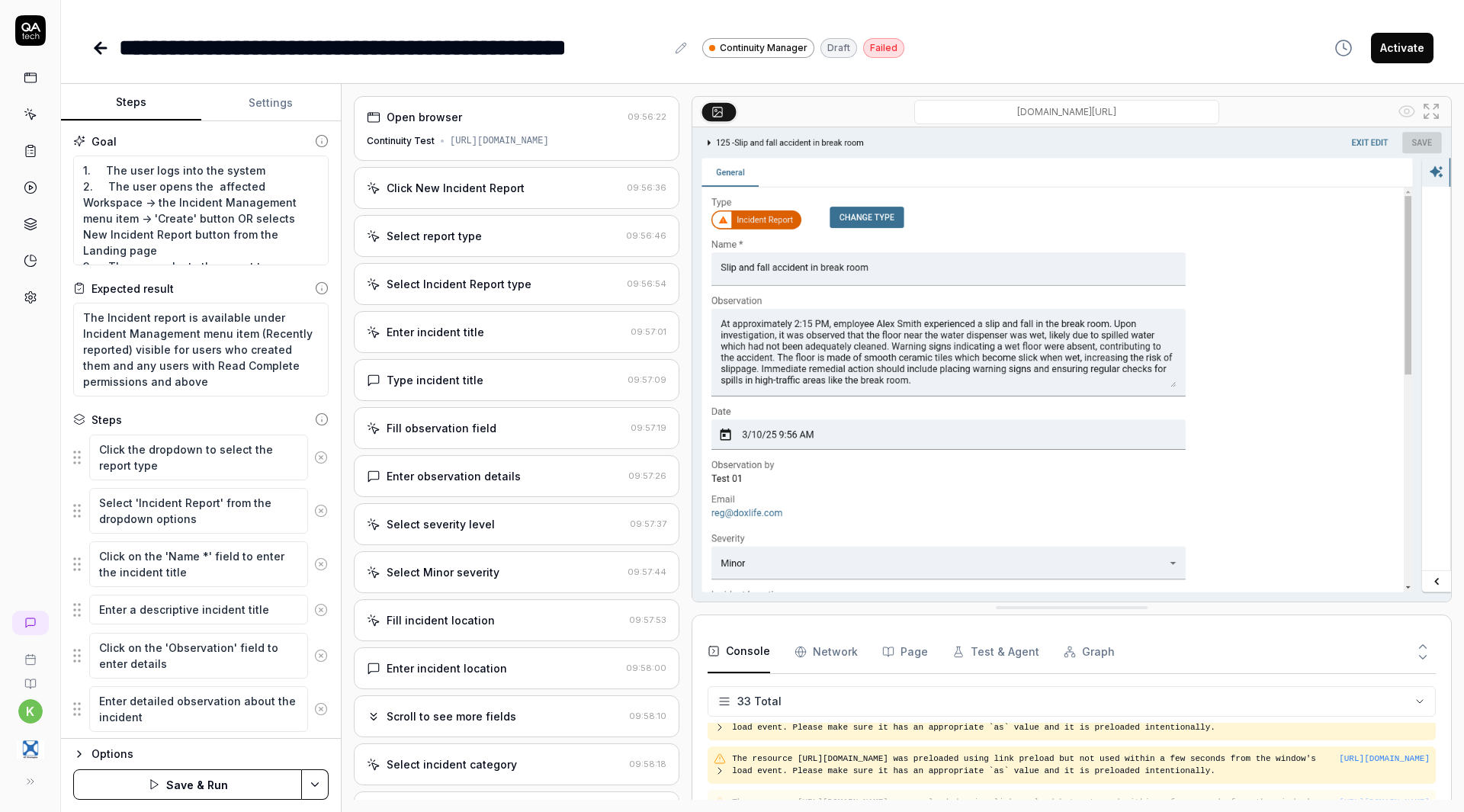
click at [314, 457] on icon at bounding box center [321, 457] width 14 height 14
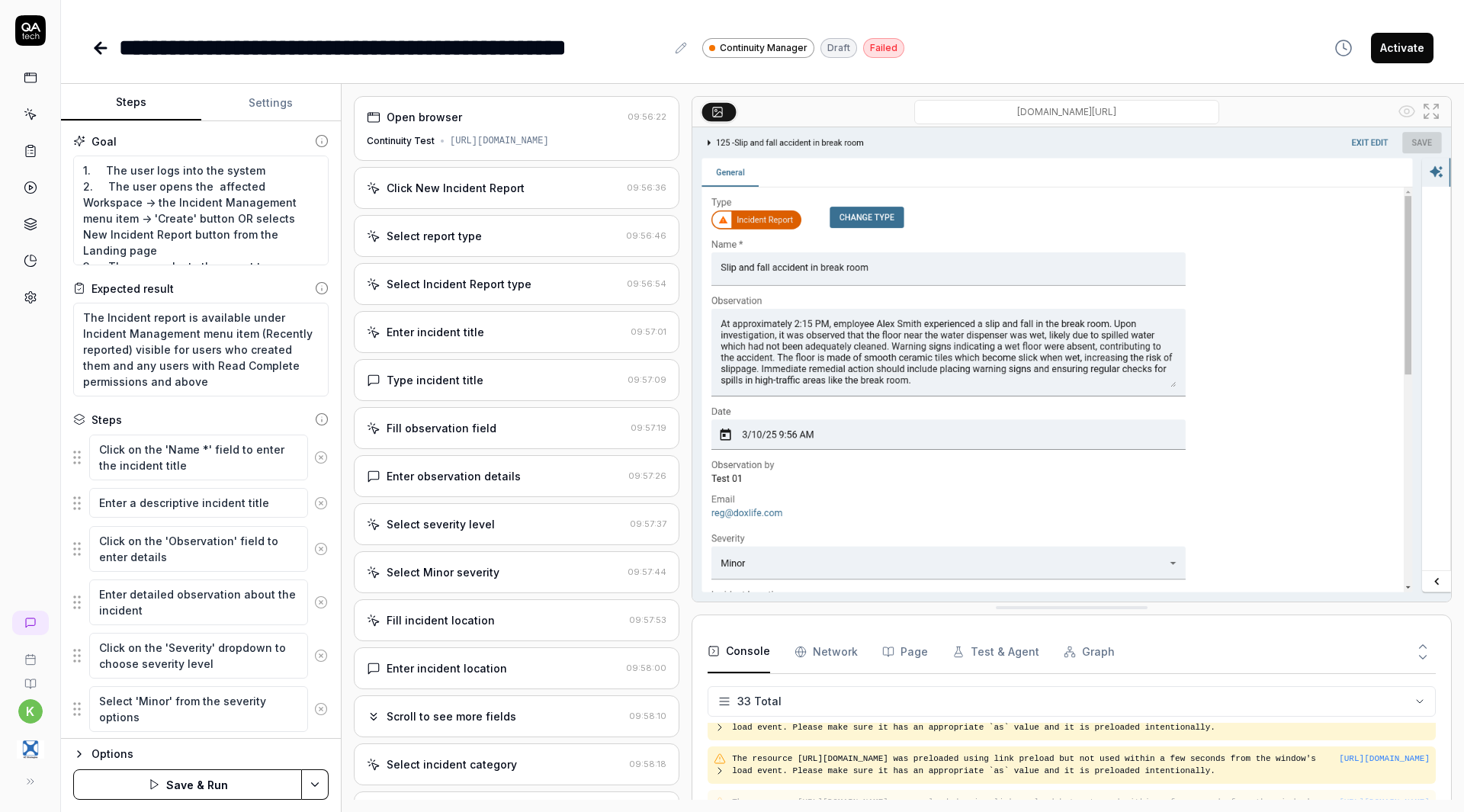
click at [314, 457] on icon at bounding box center [321, 457] width 14 height 14
click at [308, 457] on button at bounding box center [321, 449] width 25 height 30
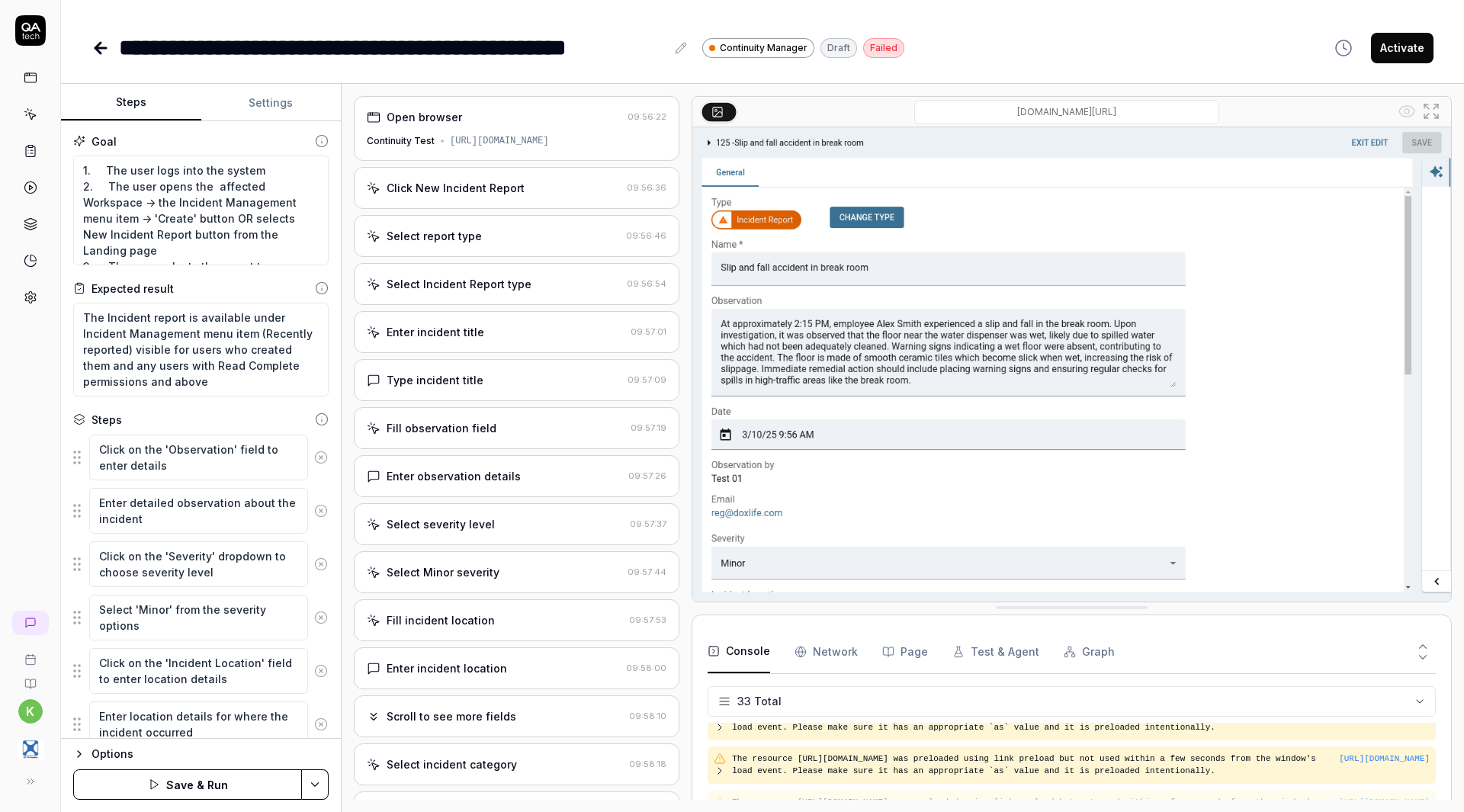
click at [314, 457] on icon at bounding box center [321, 457] width 14 height 14
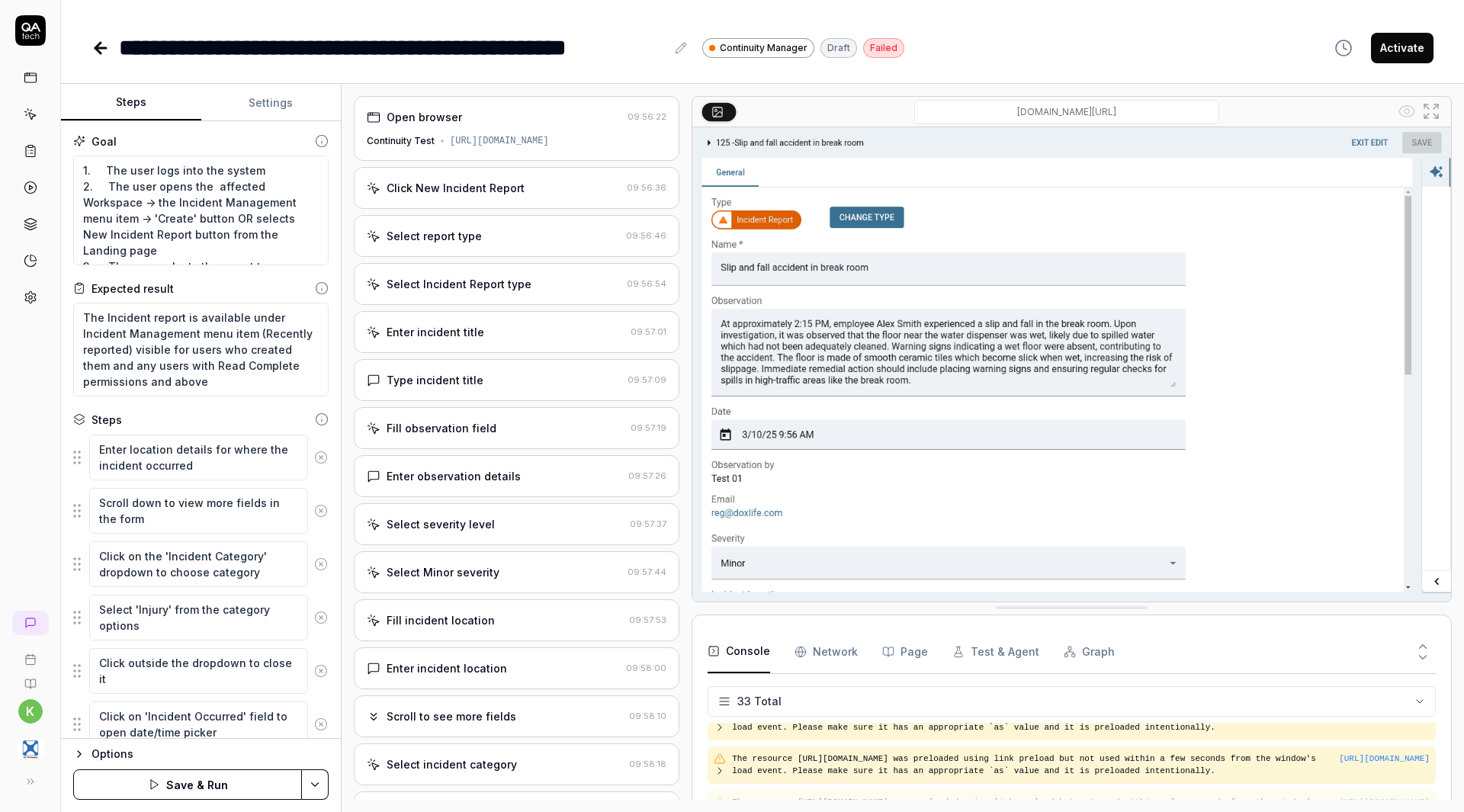
click at [314, 457] on icon at bounding box center [321, 457] width 14 height 14
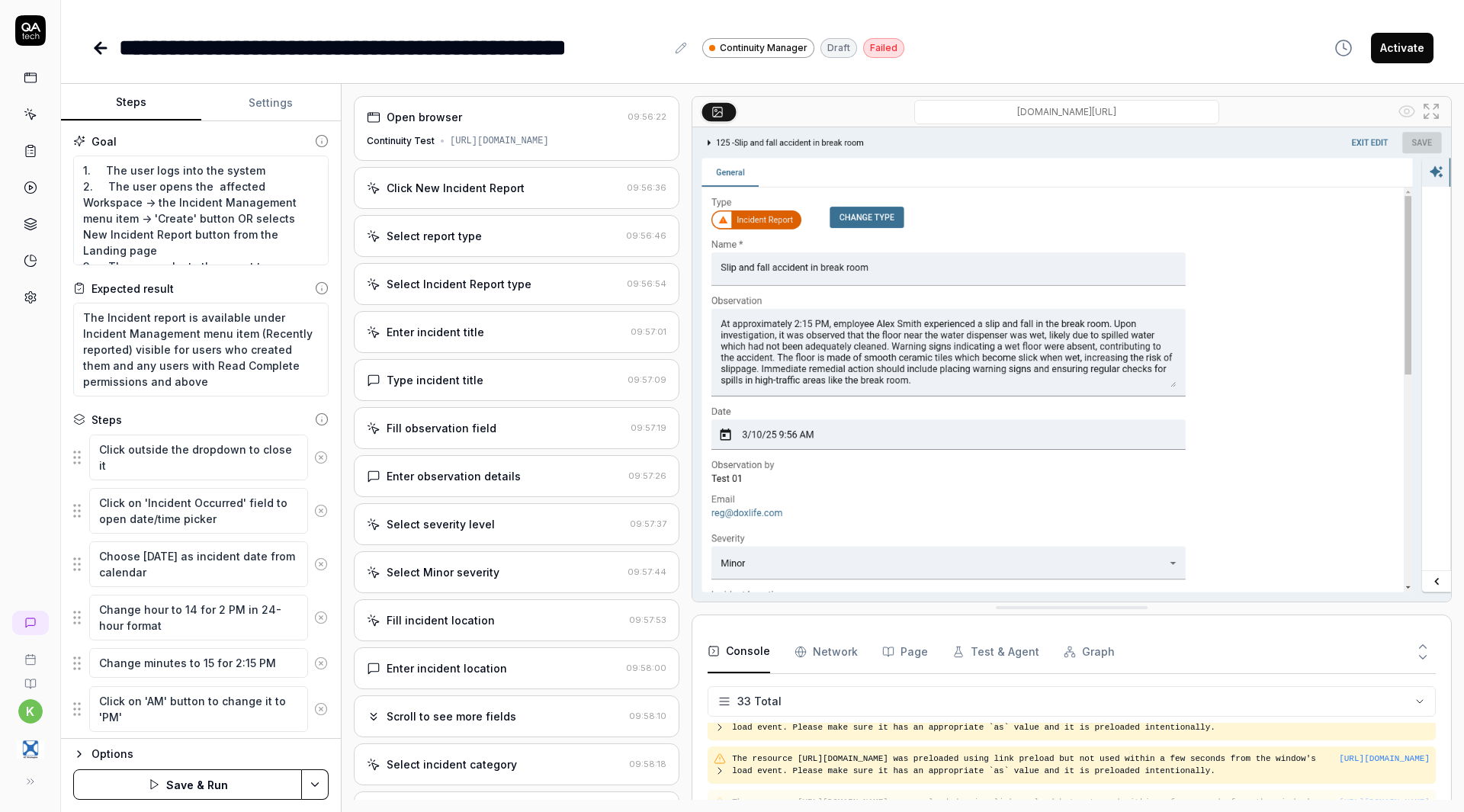
click at [314, 457] on icon at bounding box center [321, 457] width 14 height 14
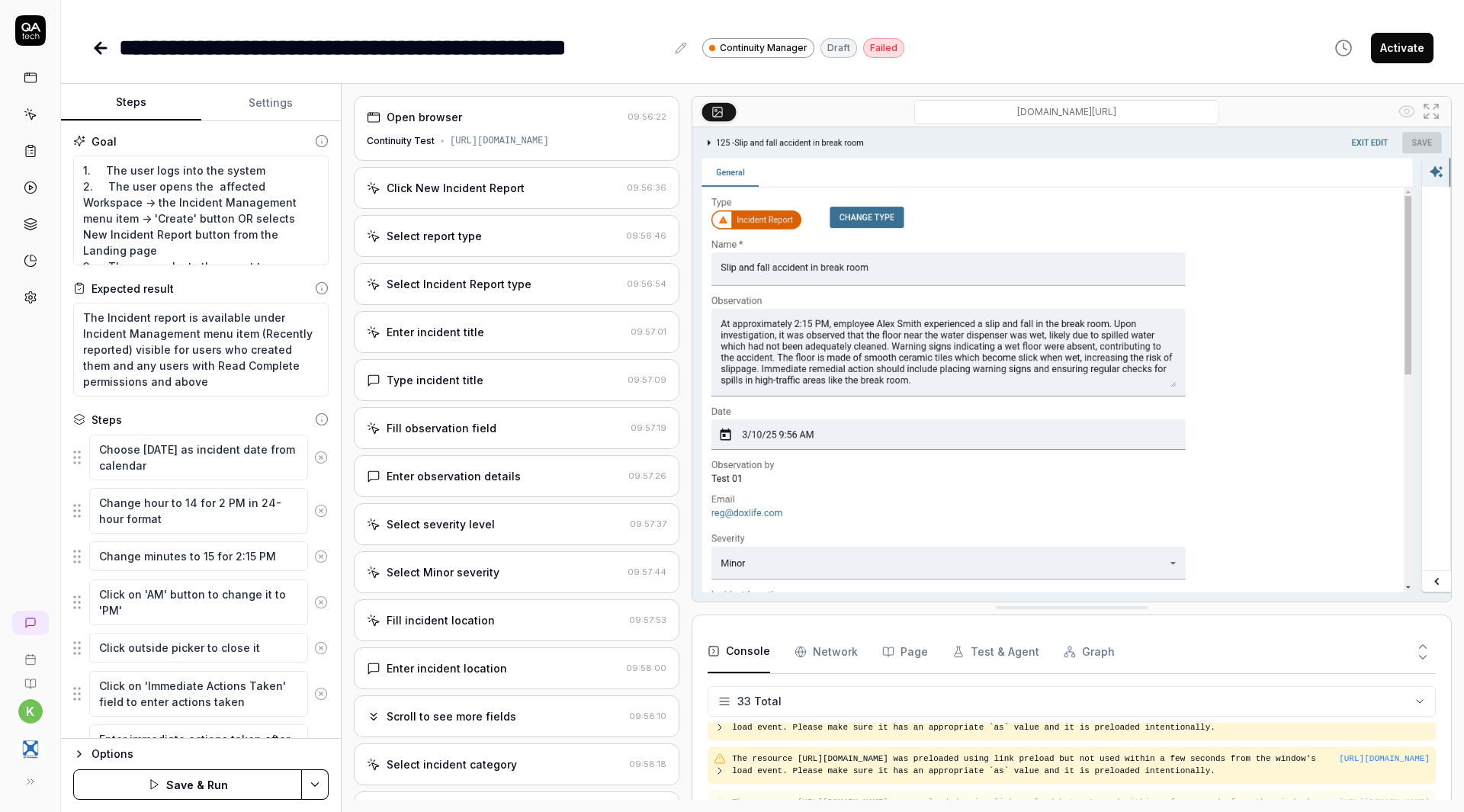
click at [314, 457] on icon at bounding box center [321, 457] width 14 height 14
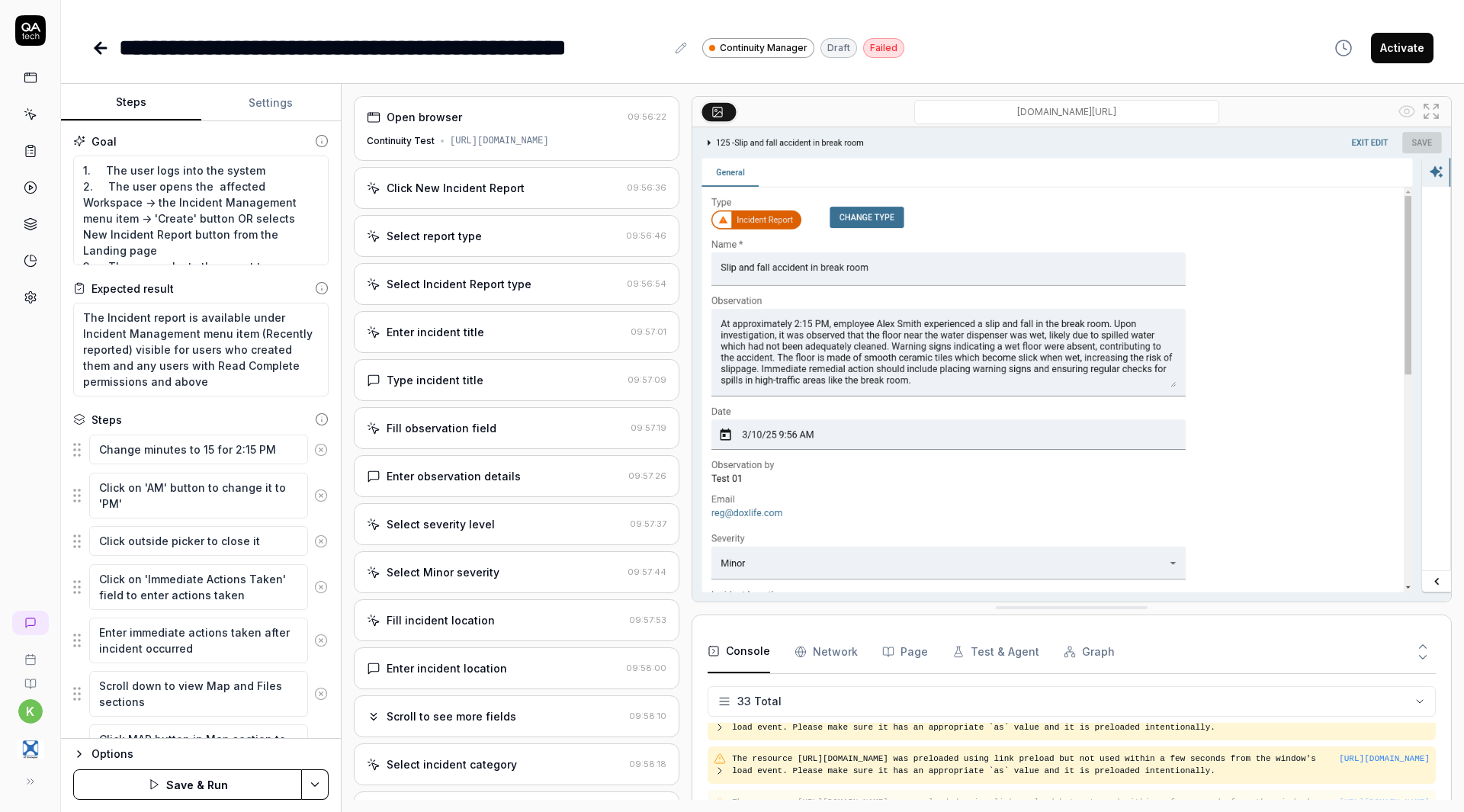
click at [308, 457] on button at bounding box center [321, 449] width 25 height 30
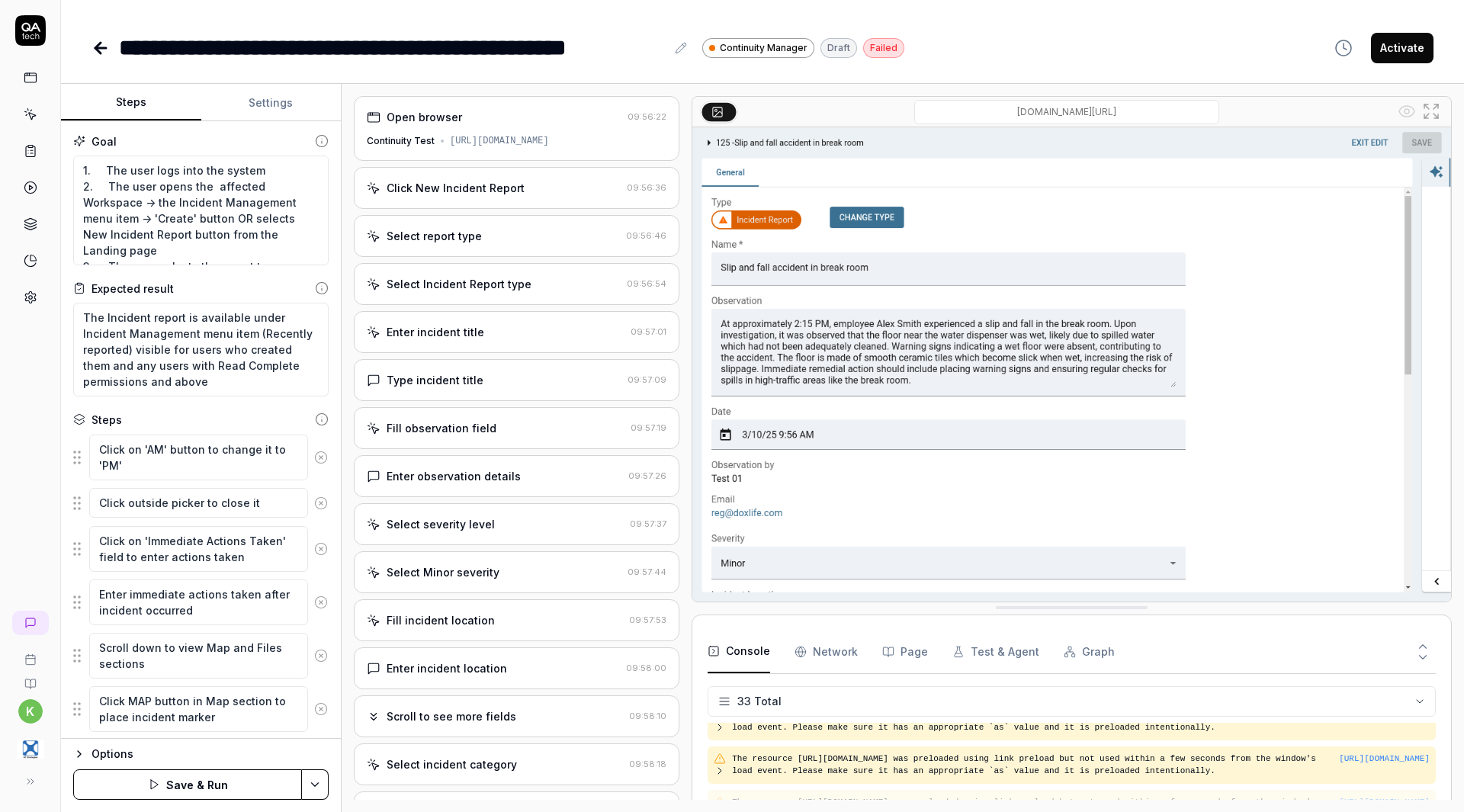
click at [314, 457] on icon at bounding box center [321, 457] width 14 height 14
click at [308, 457] on button at bounding box center [321, 449] width 25 height 30
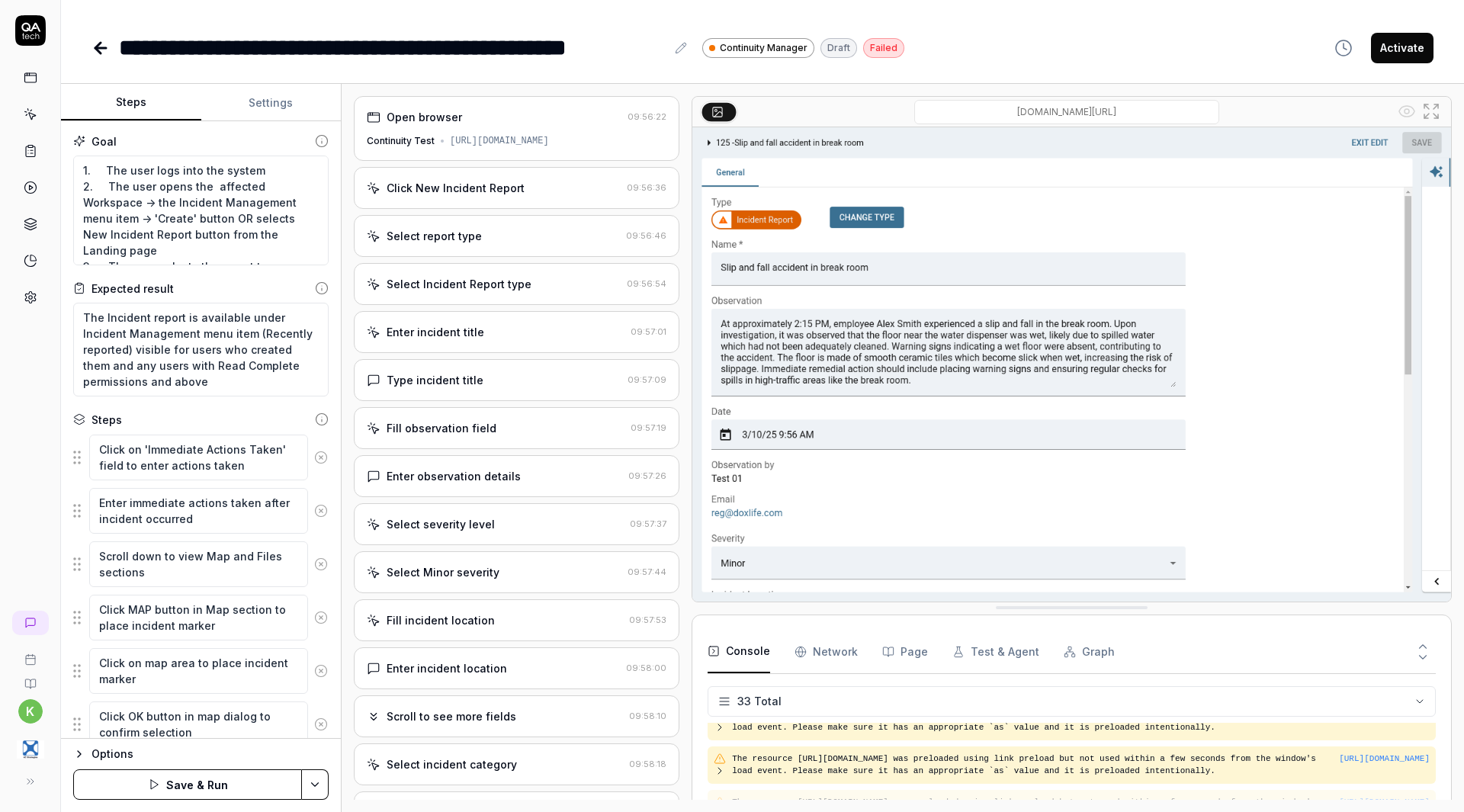
click at [314, 457] on icon at bounding box center [321, 457] width 14 height 14
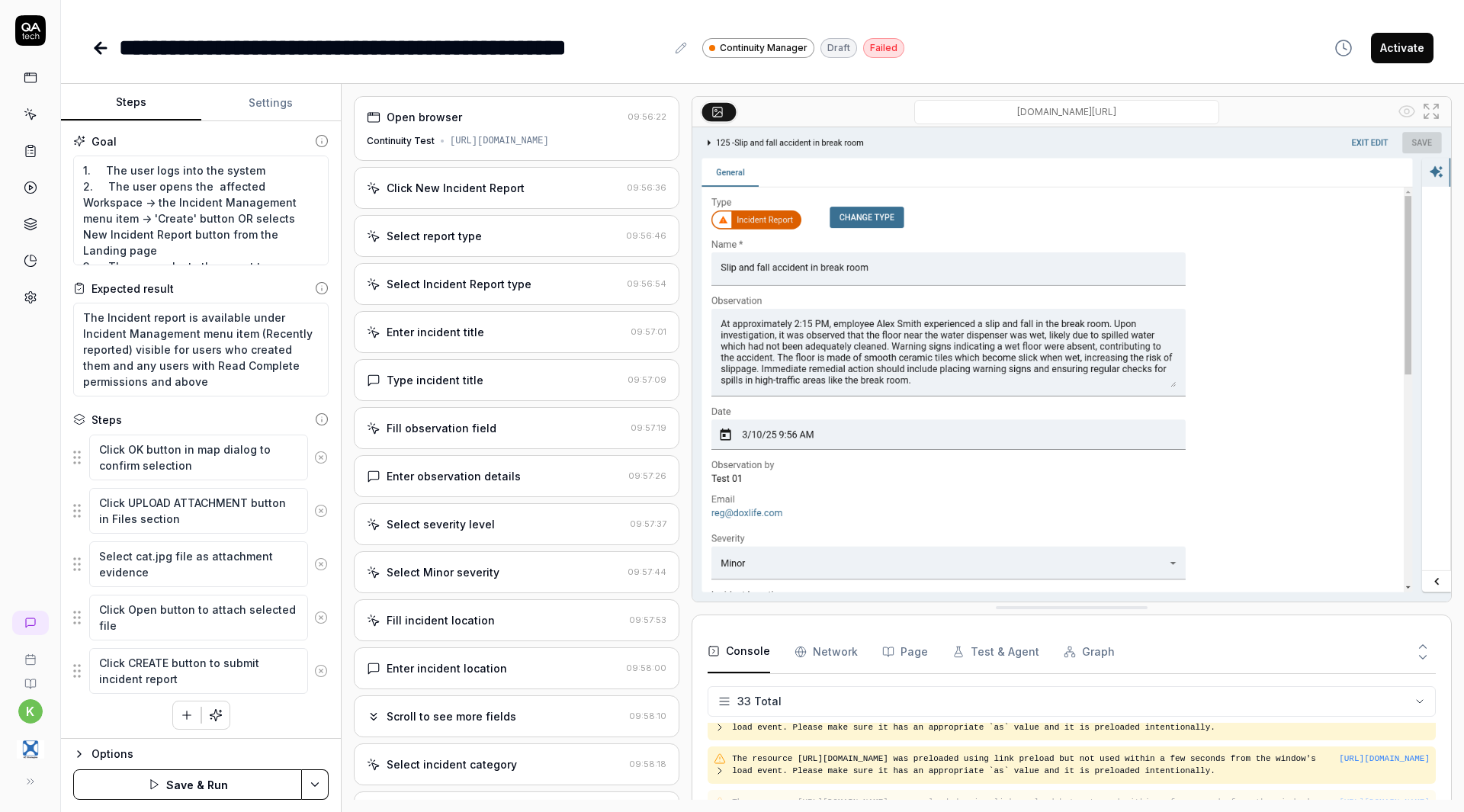
click at [314, 457] on icon at bounding box center [321, 457] width 14 height 14
click at [321, 459] on icon at bounding box center [321, 457] width 14 height 14
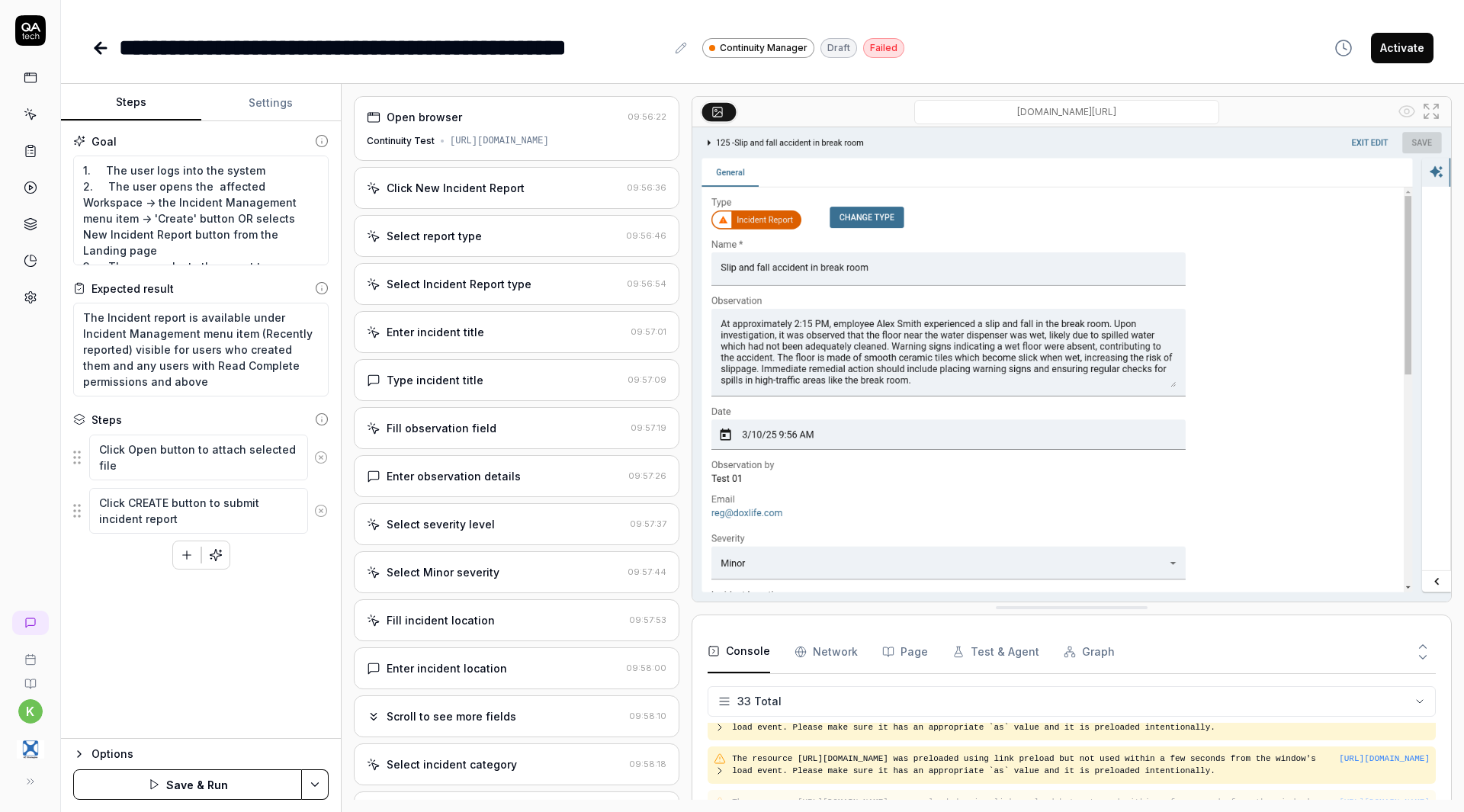
click at [321, 459] on icon at bounding box center [321, 457] width 14 height 14
type textarea "*"
click at [144, 202] on textarea "1. The user logs into the system 2. The user opens the affected Workspace -> th…" at bounding box center [201, 210] width 255 height 110
click at [208, 188] on textarea "1. The user logs into the system 2. The user opens the affected Workspace -> th…" at bounding box center [201, 210] width 255 height 110
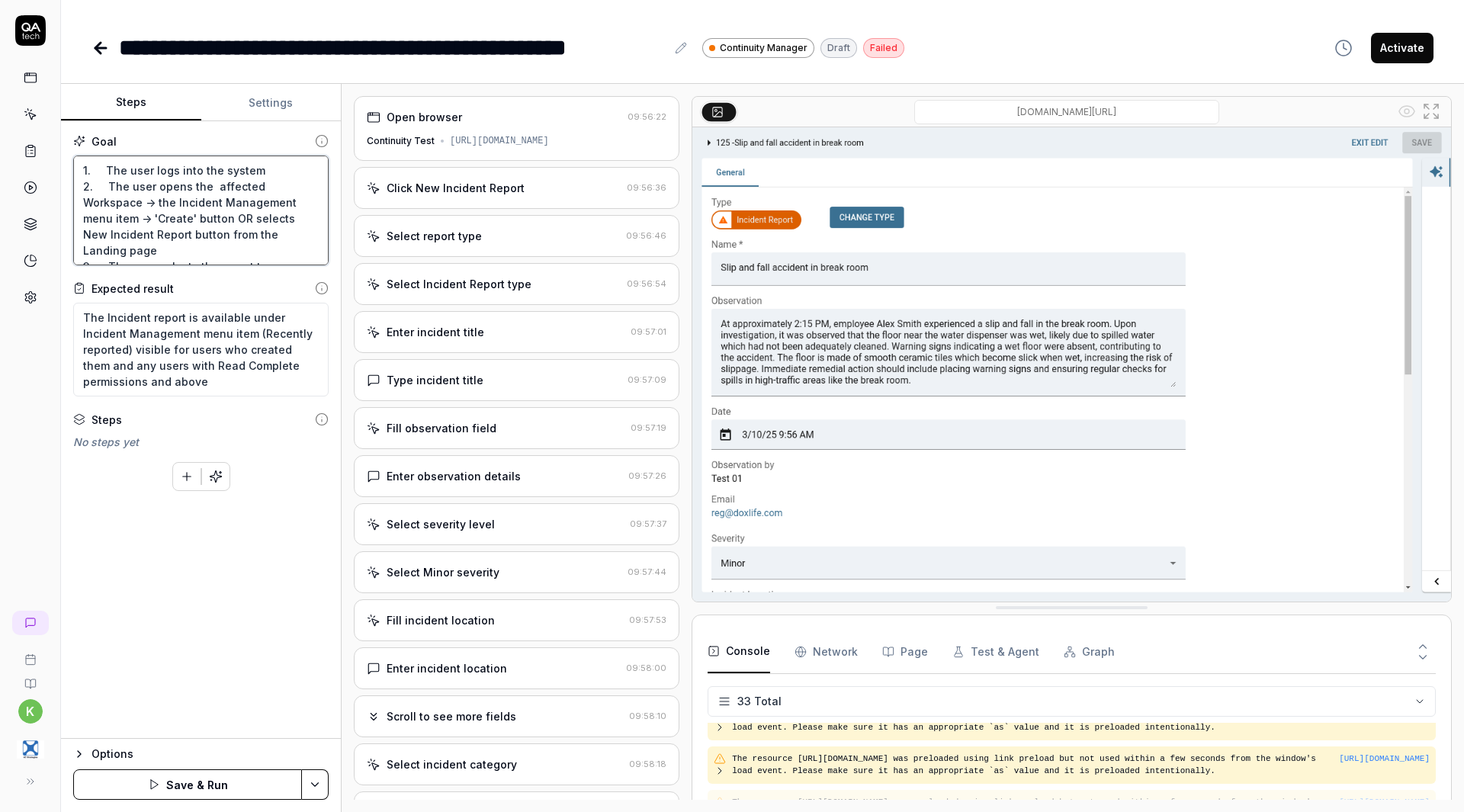
type textarea "1. The user logs into the system 2. The user opens the W affected Workspace -> …"
type textarea "*"
type textarea "1. The user logs into the system 2. The user opens the Wo affected Workspace ->…"
type textarea "*"
type textarea "1. The user logs into the system 2. The user opens the Wor affected Workspace -…"
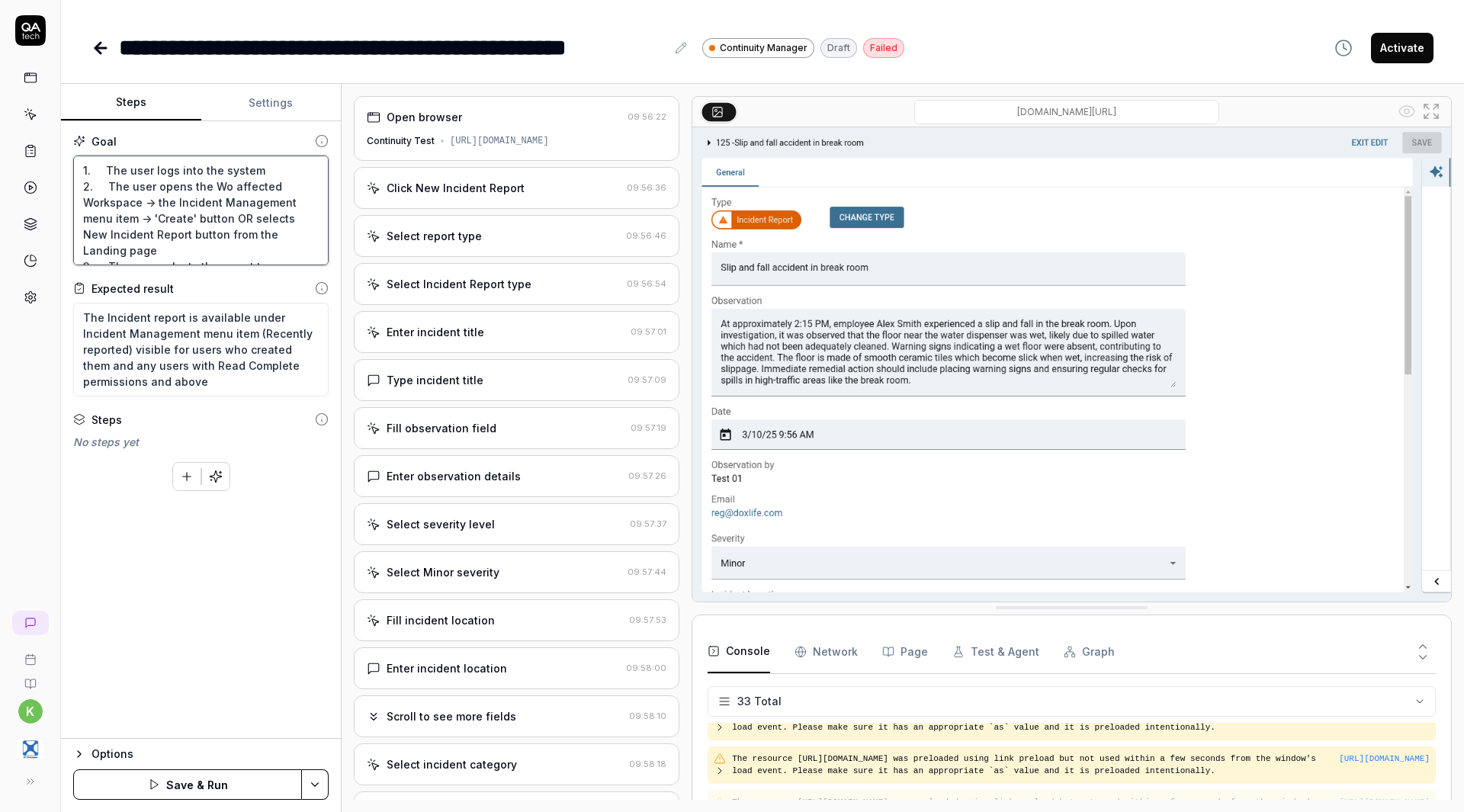
type textarea "*"
type textarea "1. The user logs into the system 2. The user opens the Work affected Workspace …"
type textarea "*"
type textarea "1. The user logs into the system 2. The user opens the Works affected Workspace…"
type textarea "*"
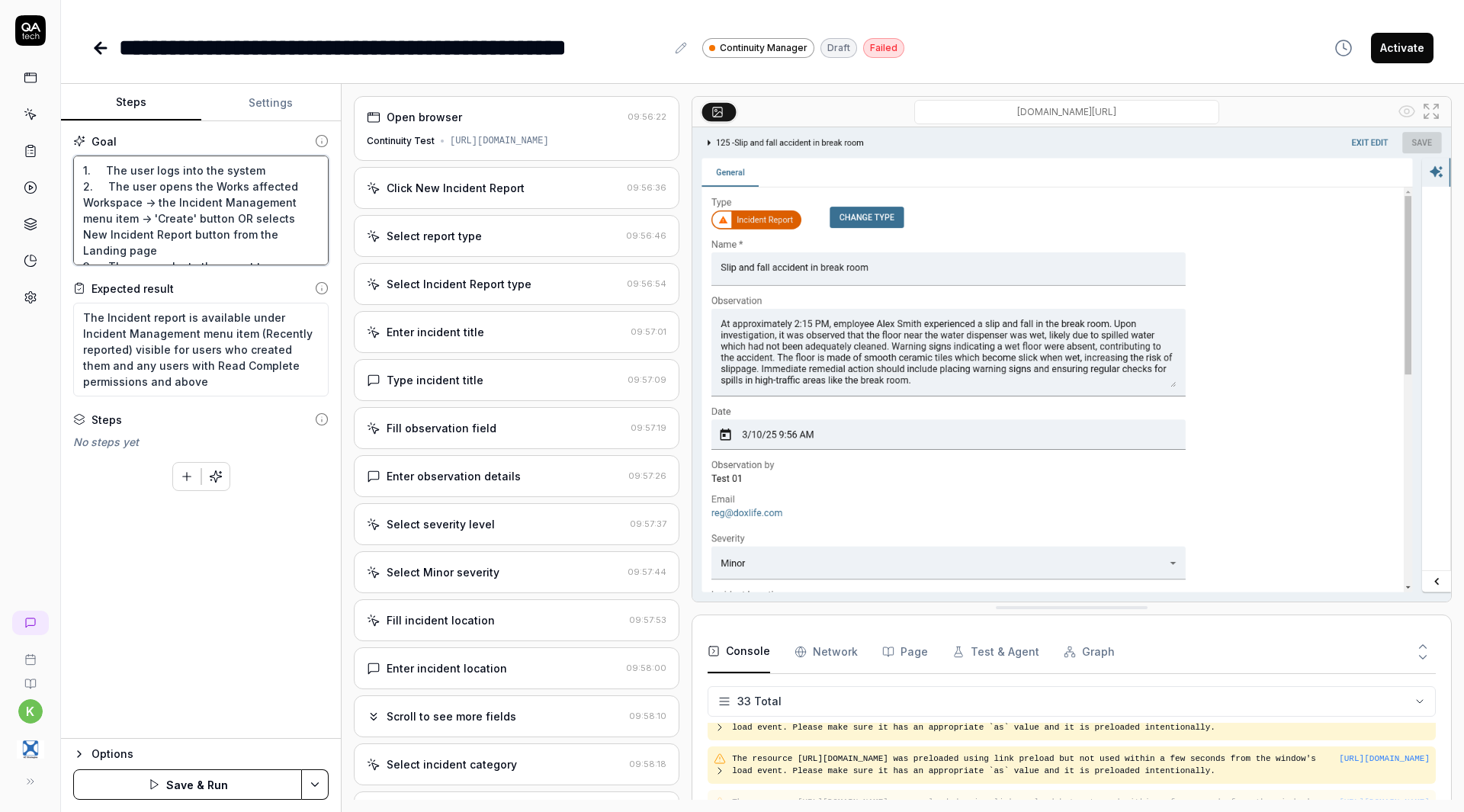
type textarea "1. The user logs into the system 2. The user opens the Worksp affected Workspac…"
type textarea "*"
type textarea "1. The user logs into the system 2. The user opens the Workspa affected Workspa…"
type textarea "*"
type textarea "1. The user logs into the system 2. The user opens the Workspac affected Worksp…"
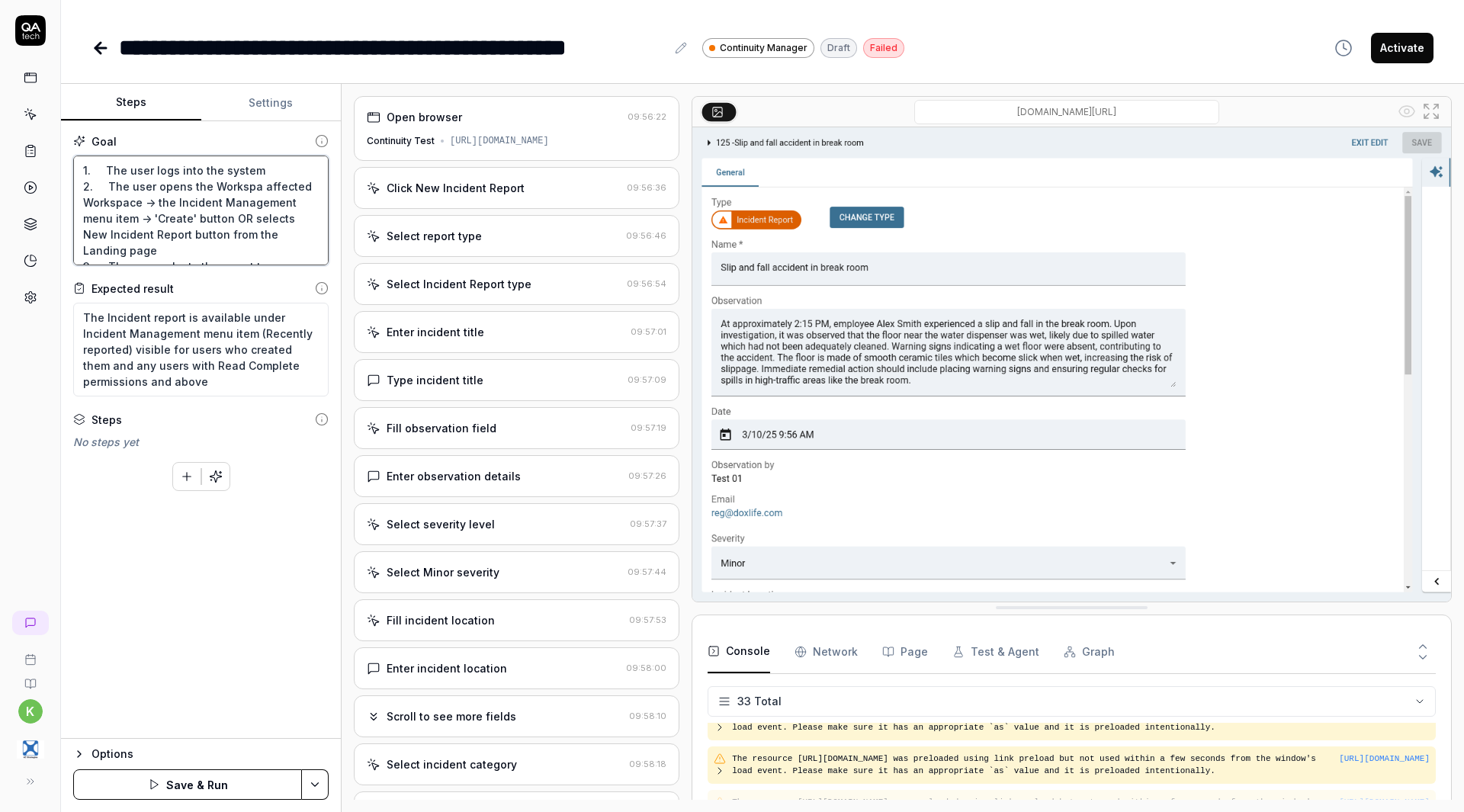
type textarea "*"
type textarea "1. The user logs into the system 2. The user opens the Workspace affected Works…"
type textarea "*"
type textarea "1. The user logs into the system 2. The user opens the Workspac affected Worksp…"
type textarea "*"
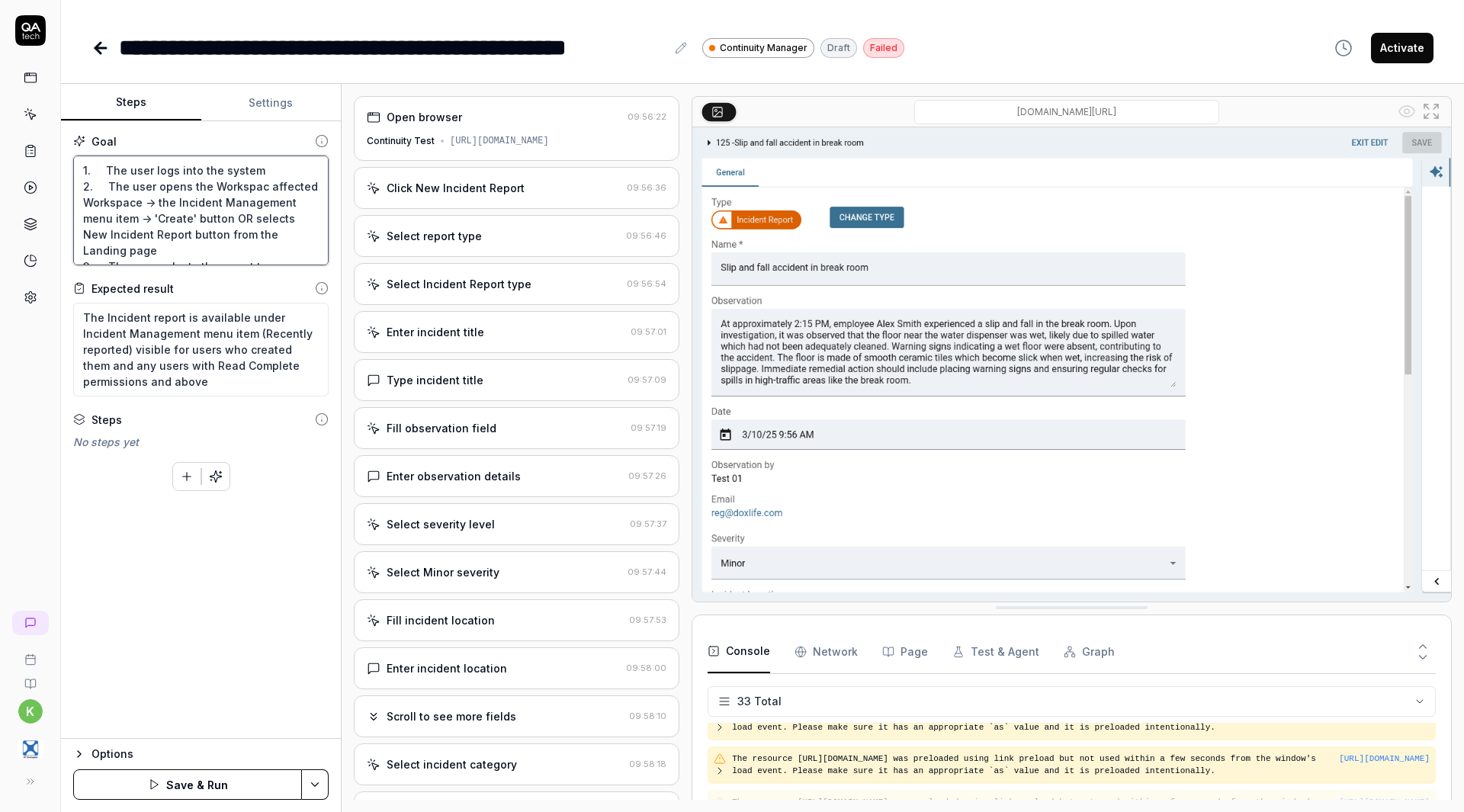
type textarea "1. The user logs into the system 2. The user opens the Workspace affected Works…"
type textarea "*"
type textarea "1. The user logs into the system 2. The user opens the Workspace affected Works…"
type textarea "*"
type textarea "1. The user logs into the system 2. The user opens the Workspace m affected Wor…"
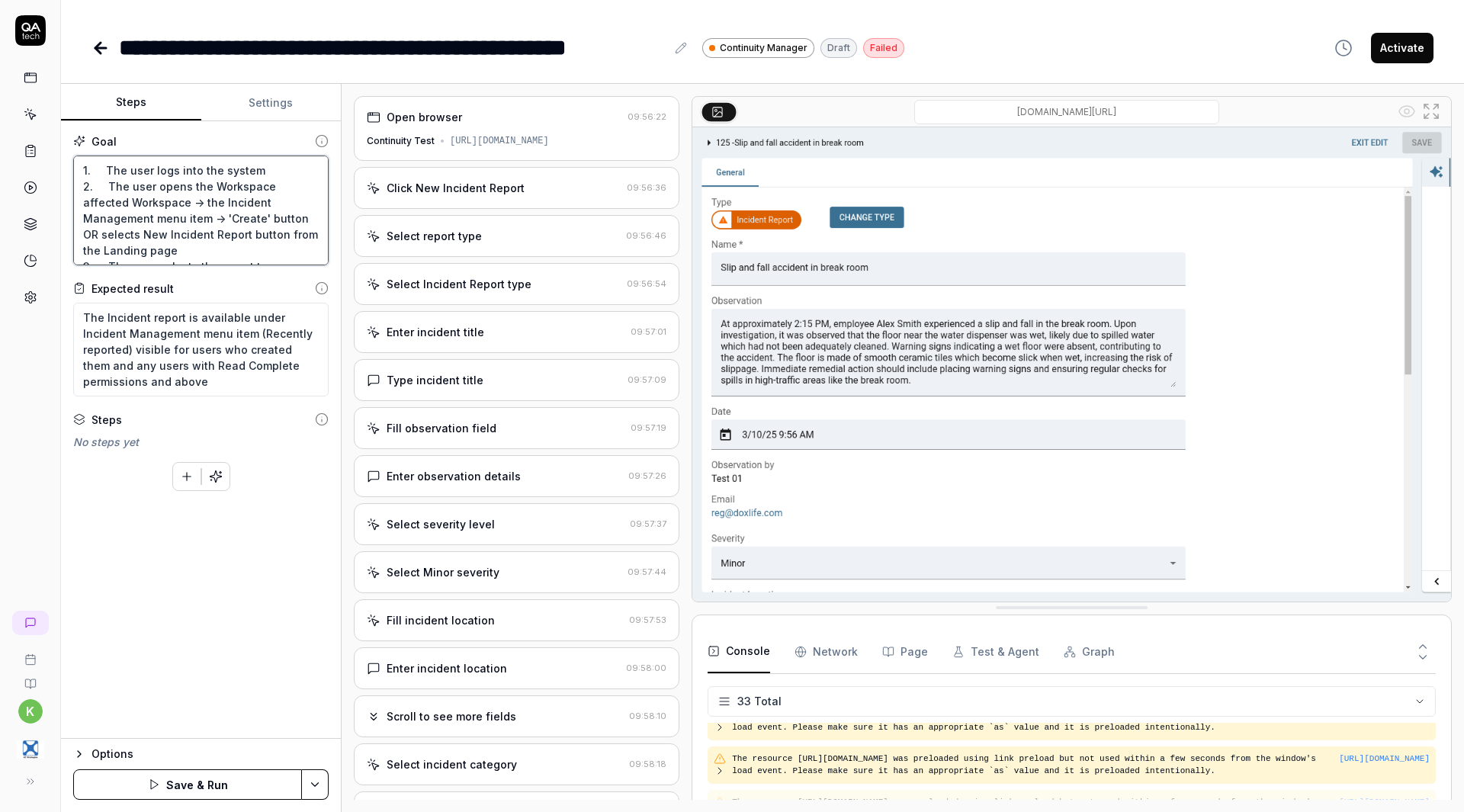
type textarea "*"
type textarea "1. The user logs into the system 2. The user opens the Workspace me affected Wo…"
type textarea "*"
type textarea "1. The user logs into the system 2. The user opens the Workspace men affected W…"
type textarea "*"
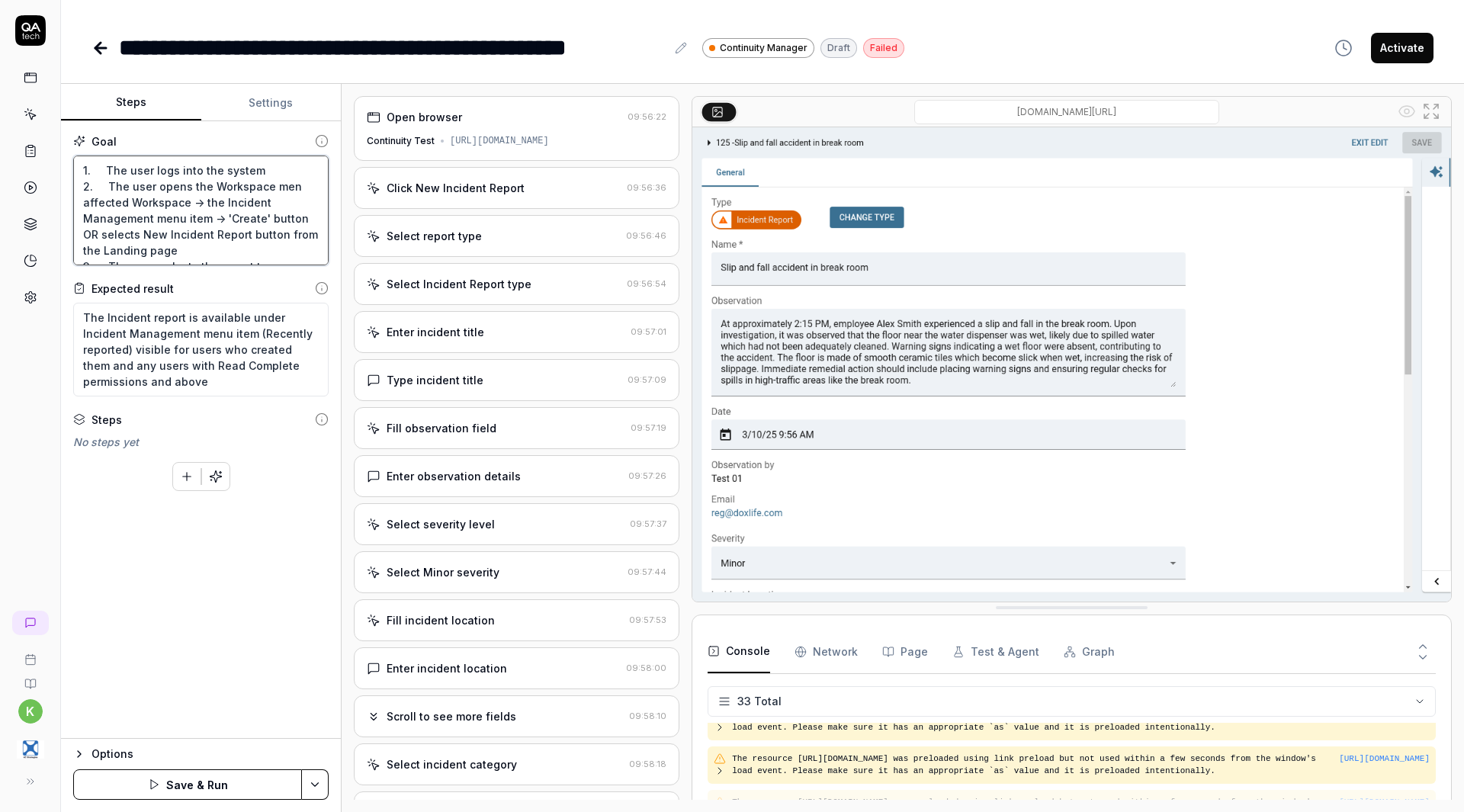
type textarea "1. The user logs into the system 2. The user opens the Workspace menu affected …"
type textarea "*"
type textarea "1. The user logs into the system 2. The user opens the Workspace menu affected …"
type textarea "*"
type textarea "1. The user logs into the system 2. The user opens the Workspace menu t affecte…"
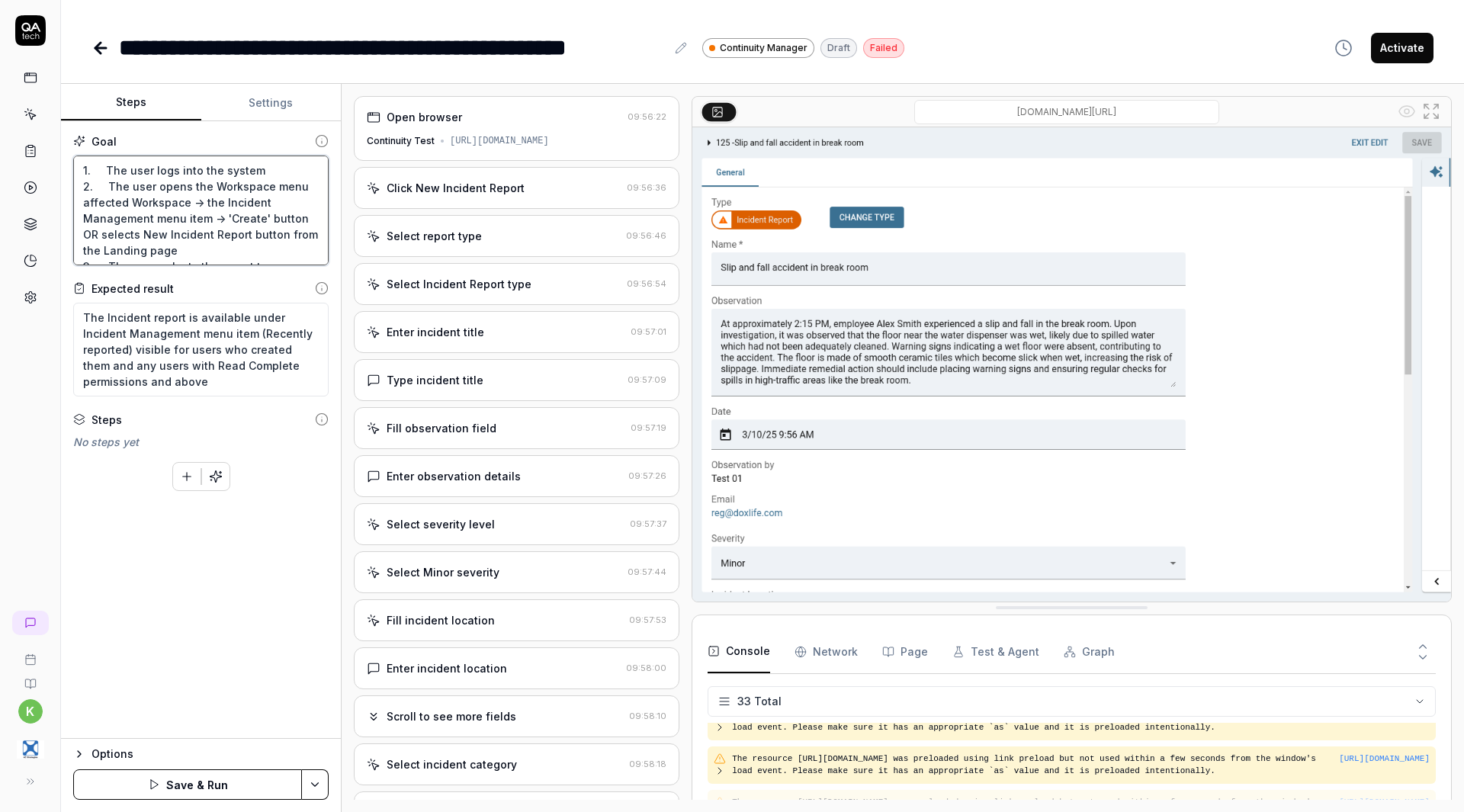
type textarea "*"
type textarea "1. The user logs into the system 2. The user opens the Workspace menu to affect…"
type textarea "*"
type textarea "1. The user logs into the system 2. The user opens the Workspace menu to affect…"
type textarea "*"
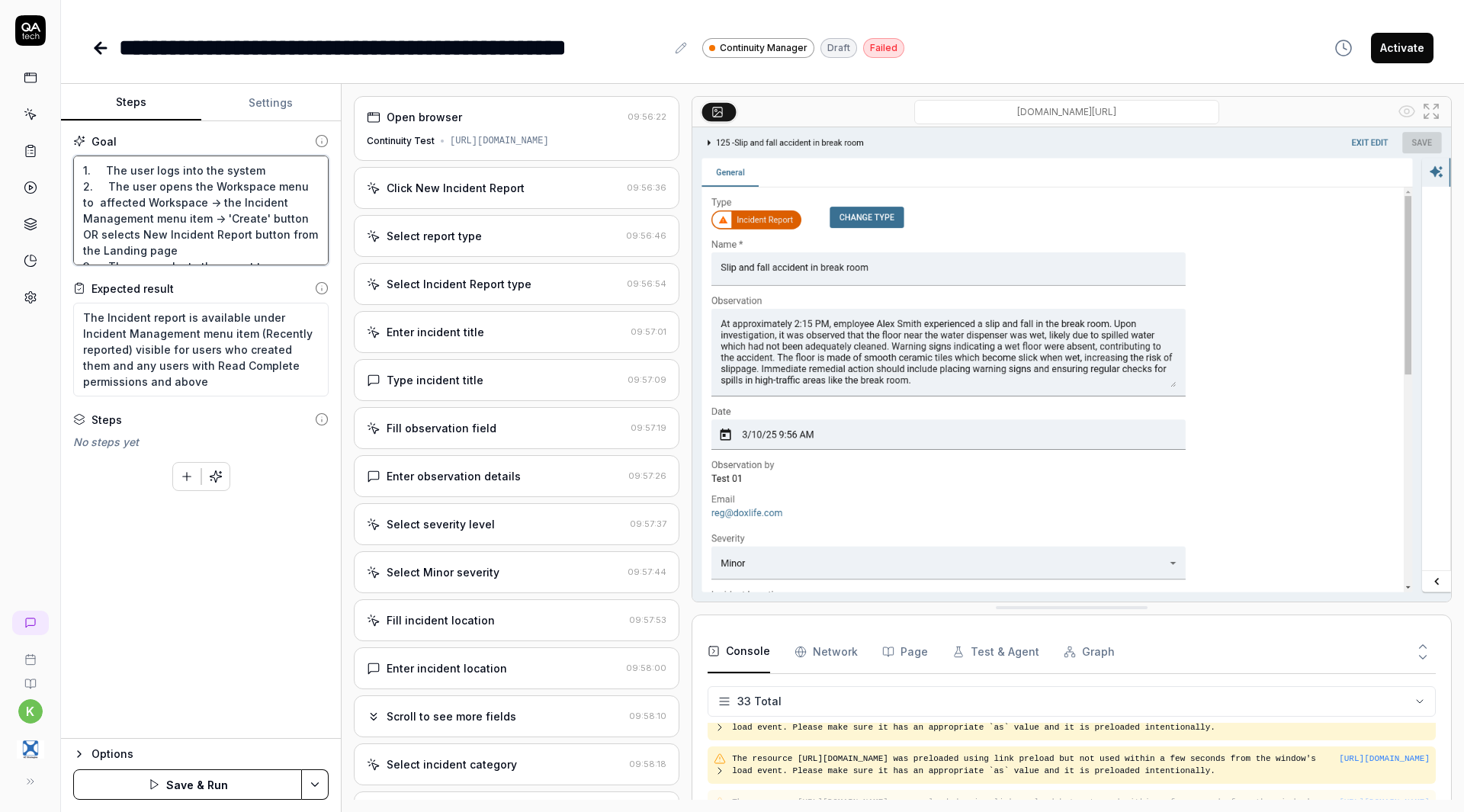
type textarea "1. The user logs into the system 2. The user opens the Workspace menu to t affe…"
type textarea "*"
type textarea "1. The user logs into the system 2. The user opens the Workspace menu to th aff…"
type textarea "*"
type textarea "1. The user logs into the system 2. The user opens the Workspace menu to the af…"
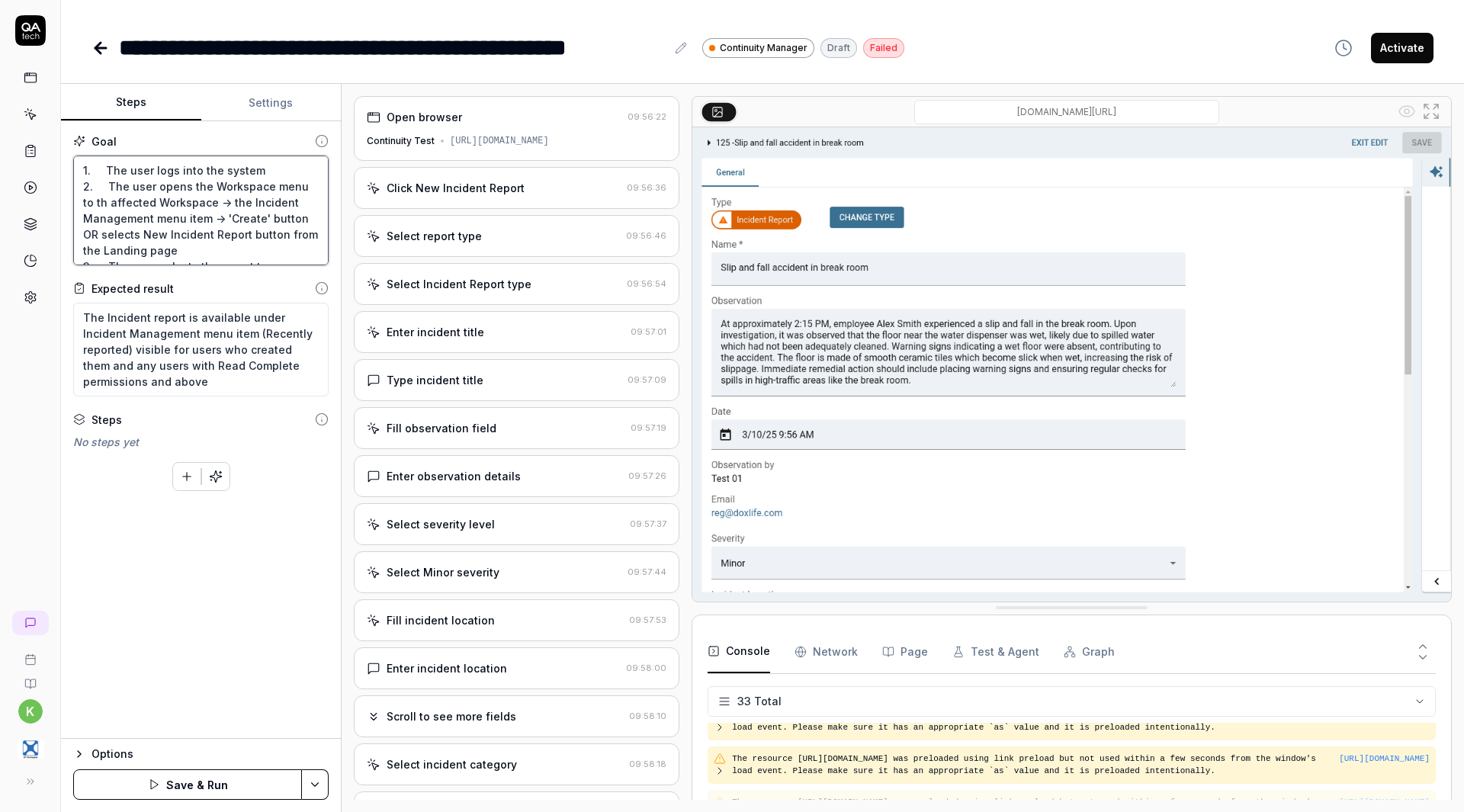
type textarea "*"
type textarea "1. The user logs into the system 2. The user opens the Workspace menu to the af…"
type textarea "*"
type textarea "1. The user logs into the system 2. The user opens the Workspace menu to the l …"
type textarea "*"
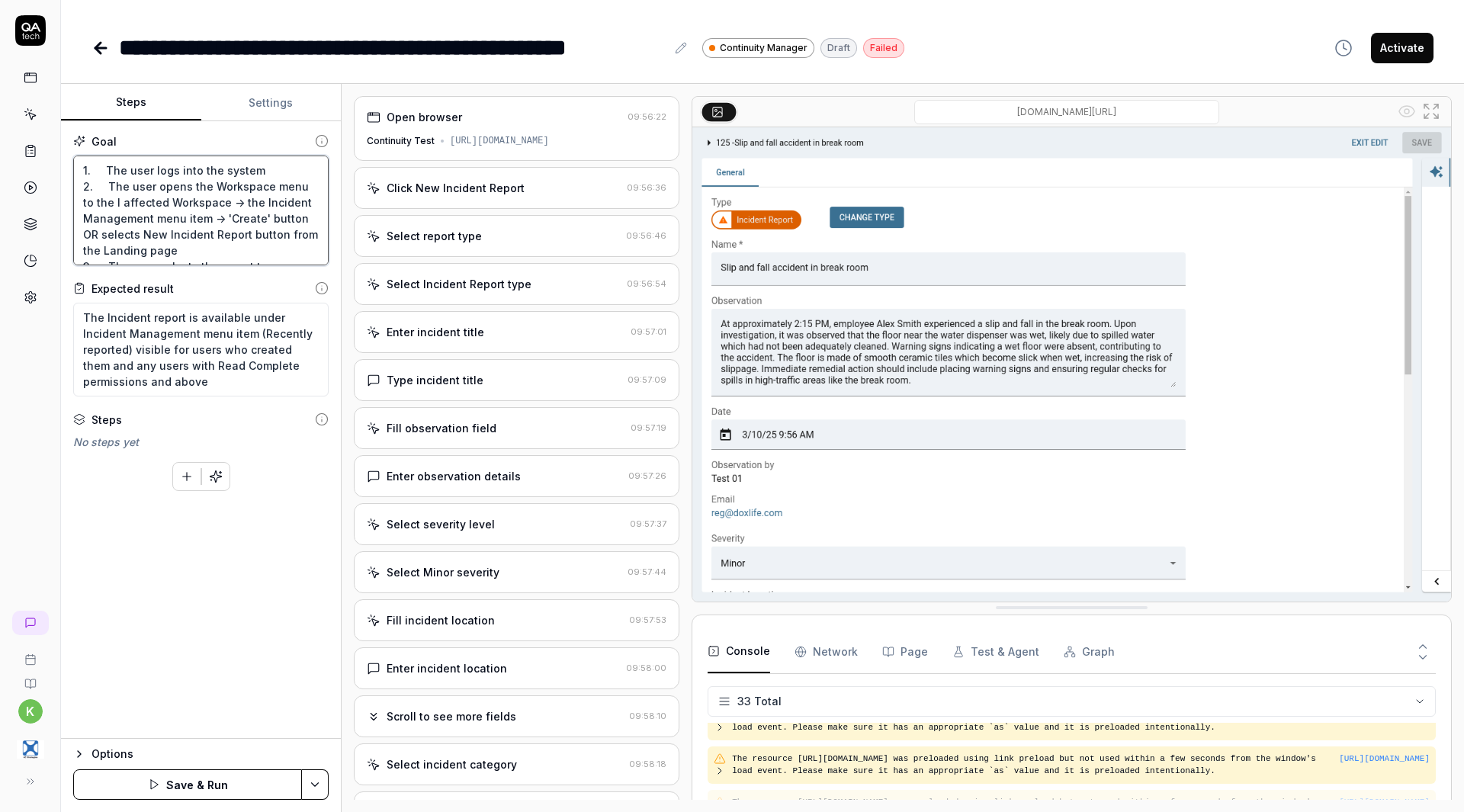
type textarea "1. The user logs into the system 2. The user opens the Workspace menu to the af…"
type textarea "*"
type textarea "1. The user logs into the system 2. The user opens the Workspace menu to the af…"
type textarea "*"
type textarea "1. The user logs into the system 2. The user opens the Workspace menu to th aff…"
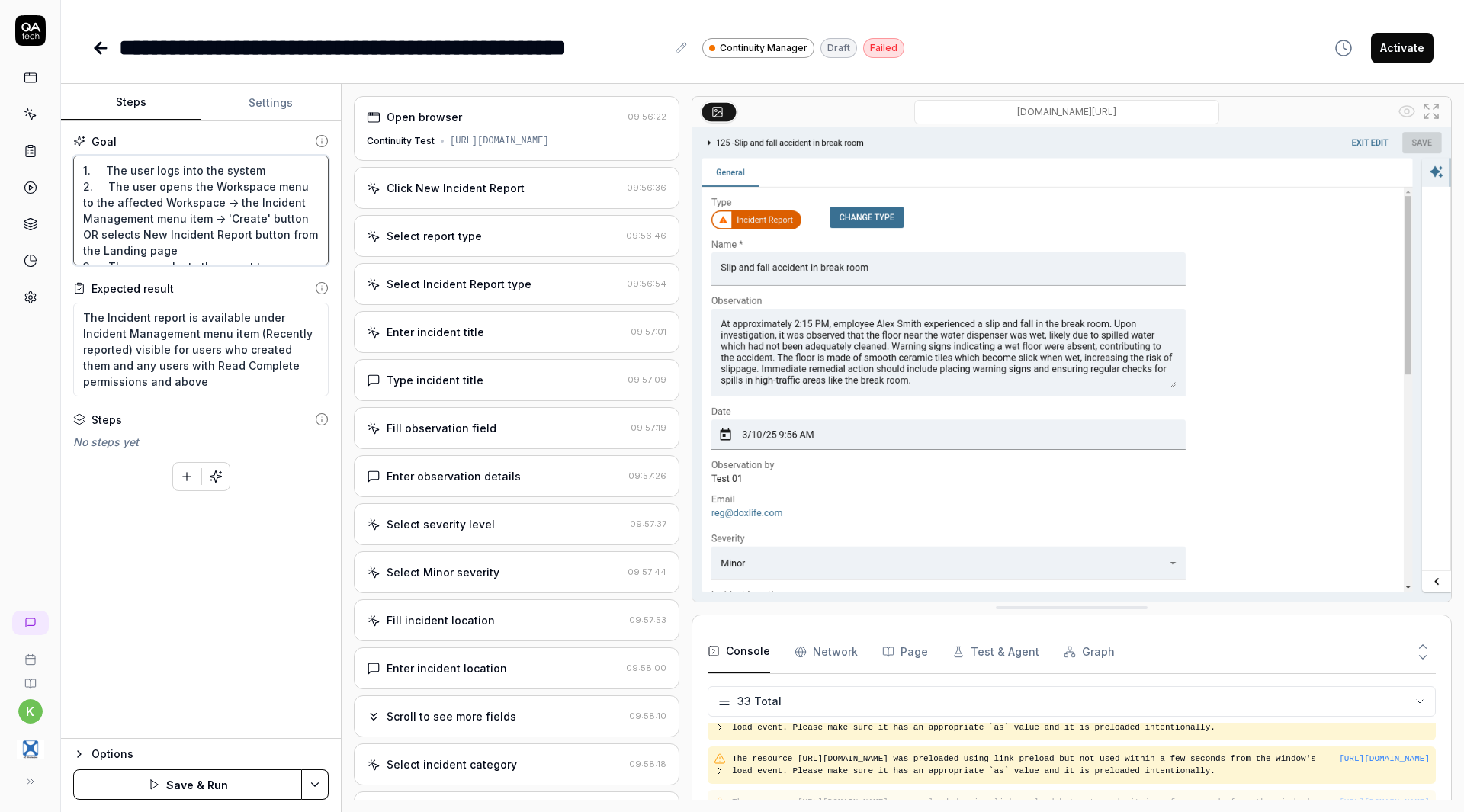
type textarea "*"
type textarea "1. The user logs into the system 2. The user opens the Workspace menu to t affe…"
type textarea "*"
type textarea "1. The user logs into the system 2. The user opens the Workspace menu to affect…"
type textarea "*"
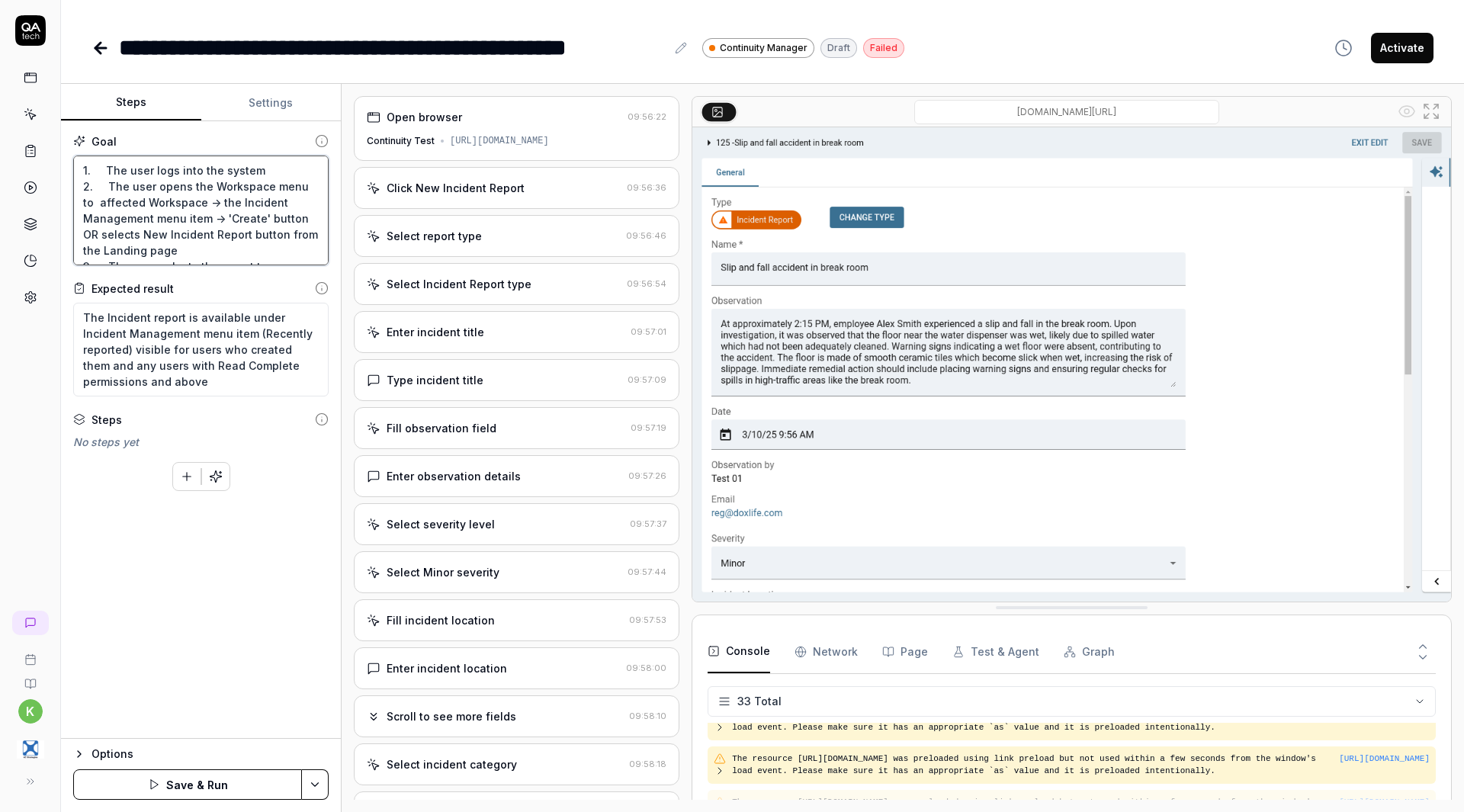
type textarea "1. The user logs into the system 2. The user opens the Workspace menu to affect…"
type textarea "*"
type textarea "1. The user logs into the system 2. The user opens the Workspace menu t affecte…"
type textarea "*"
type textarea "1. The user logs into the system 2. The user opens the Workspace menu affected …"
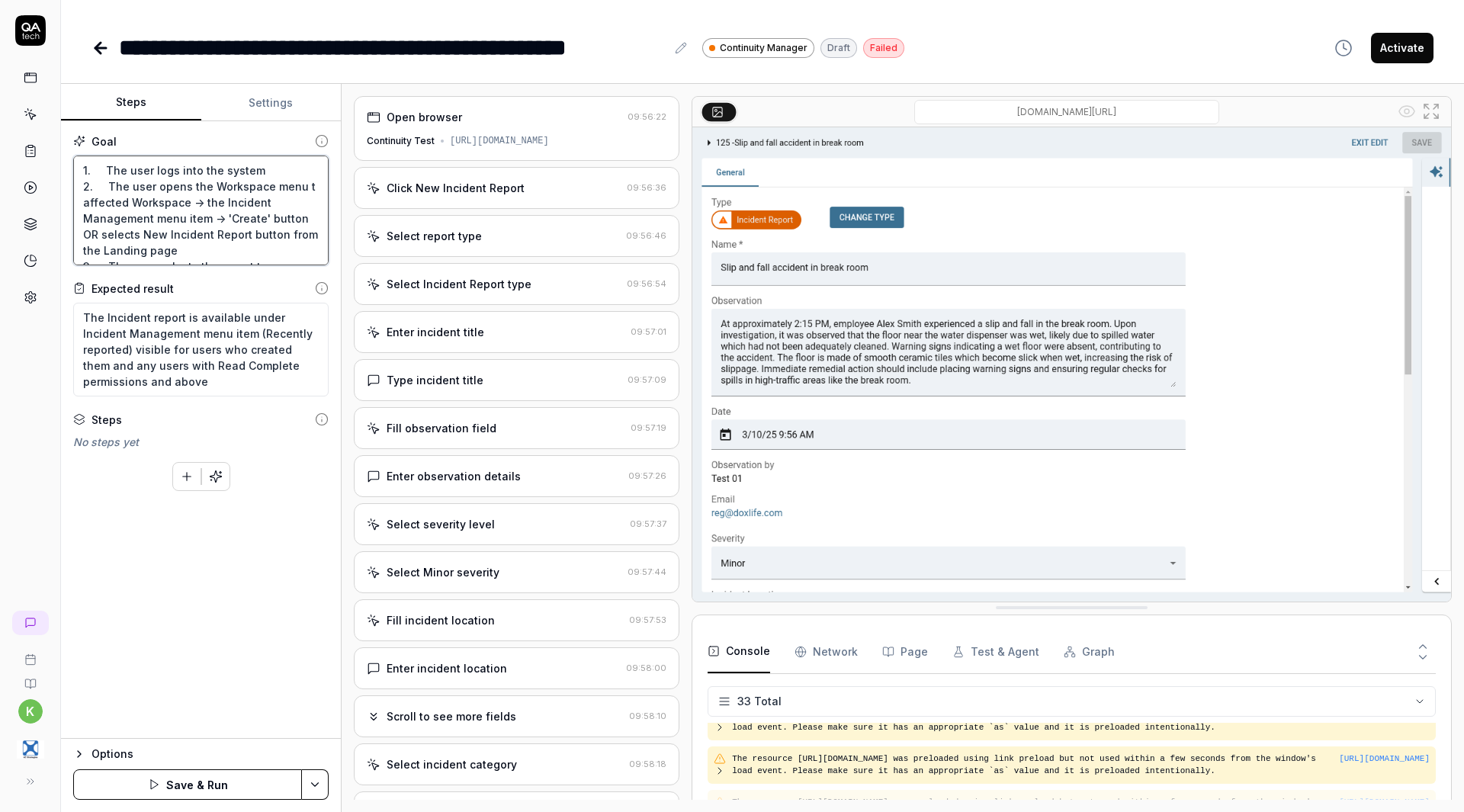
type textarea "*"
type textarea "1. The user logs into the system 2. The user opens the Workspace menu i affecte…"
type textarea "*"
type textarea "1. The user logs into the system 2. The user opens the Workspace menu in affect…"
type textarea "*"
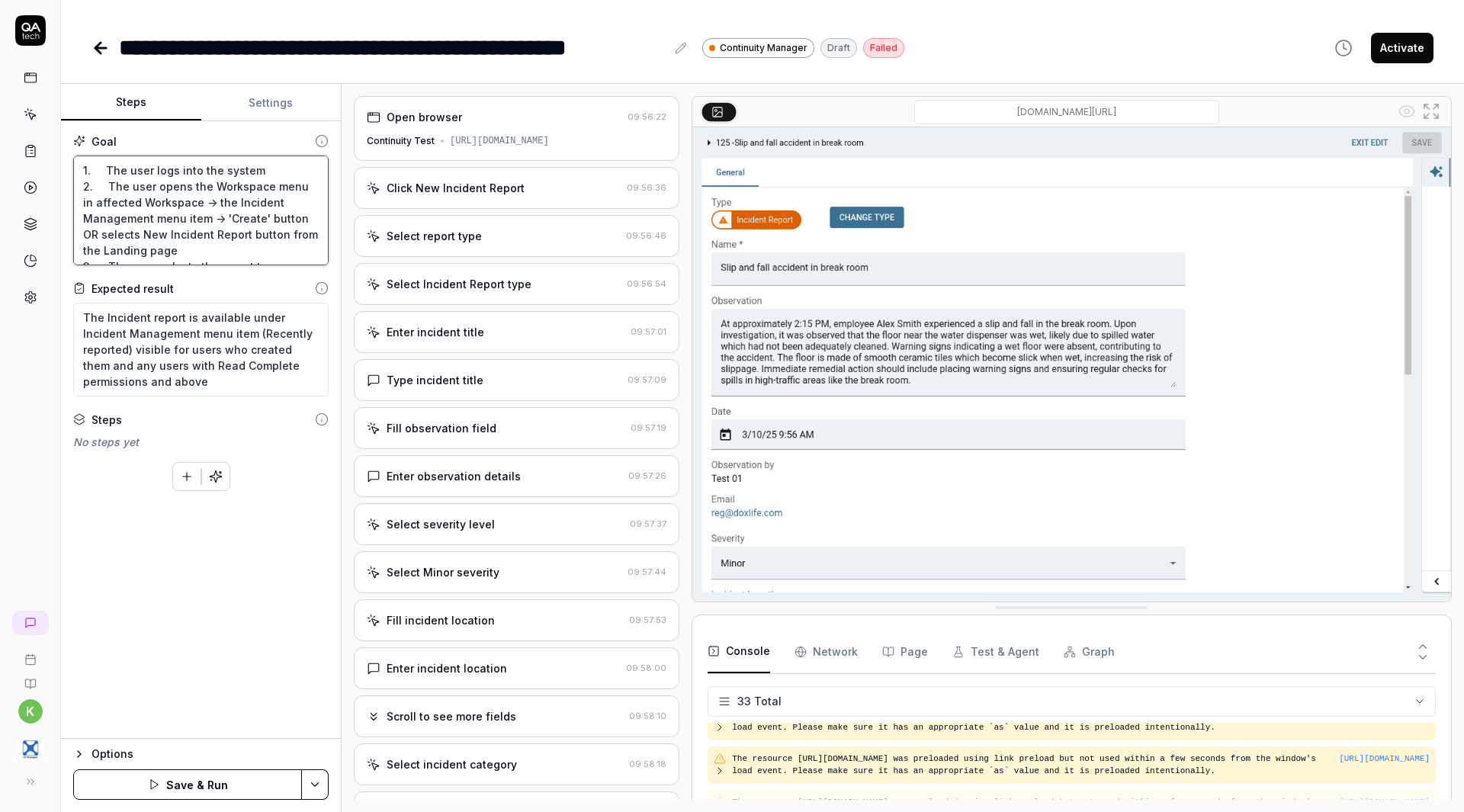
type textarea "1. The user logs into the system 2. The user opens the Workspace menu in affect…"
type textarea "*"
type textarea "1. The user logs into the system 2. The user opens the Workspace menu in t affe…"
type textarea "*"
type textarea "1. The user logs into the system 2. The user opens the Workspace menu in th aff…"
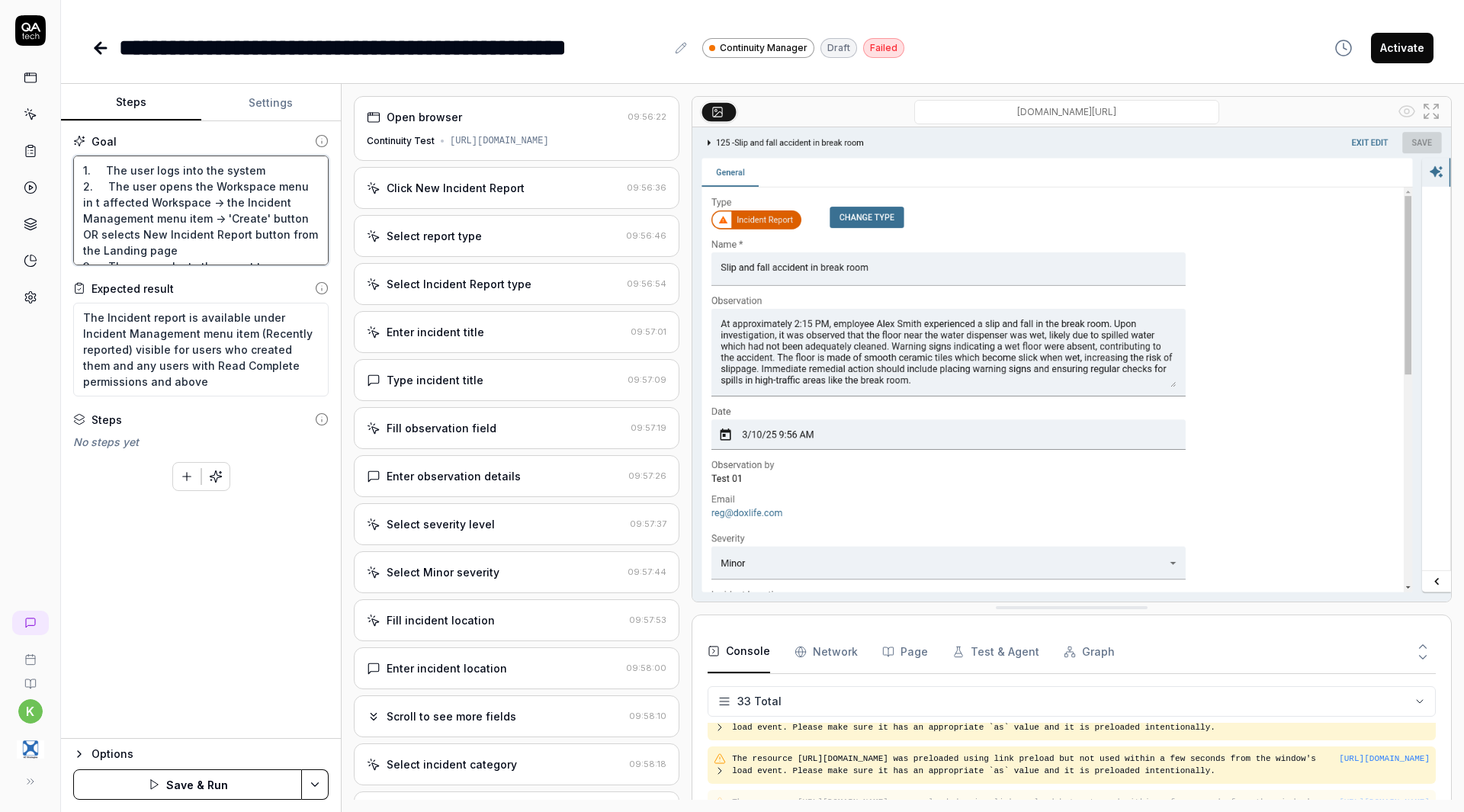
type textarea "*"
type textarea "1. The user logs into the system 2. The user opens the Workspace menu in the af…"
type textarea "*"
type textarea "1. The user logs into the system 2. The user opens the Workspace menu in the af…"
type textarea "*"
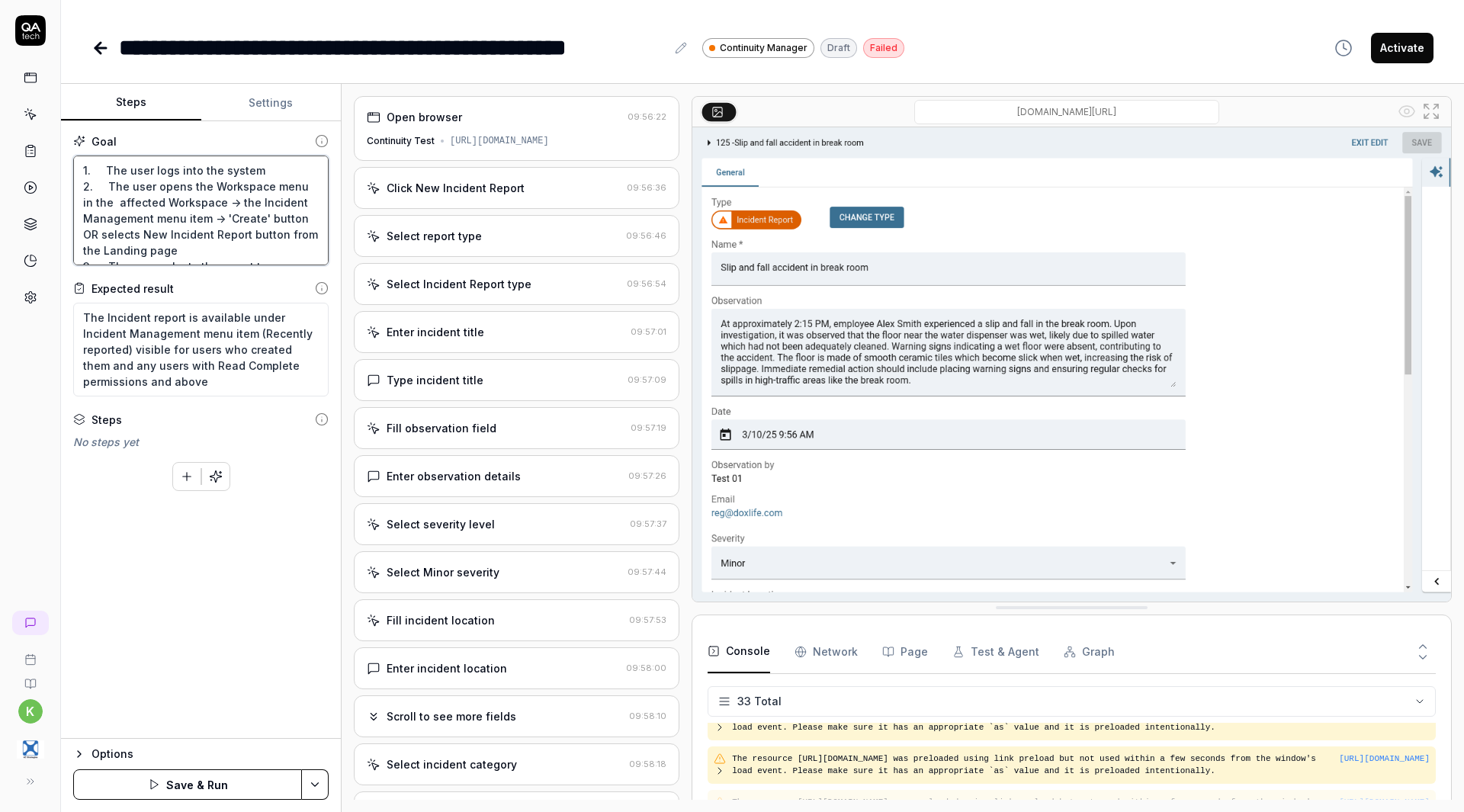
type textarea "1. The user logs into the system 2. The user opens the Workspace menu in the l …"
type textarea "*"
type textarea "1. The user logs into the system 2. The user opens the Workspace menu in the le…"
type textarea "*"
type textarea "1. The user logs into the system 2. The user opens the Workspace menu in the le…"
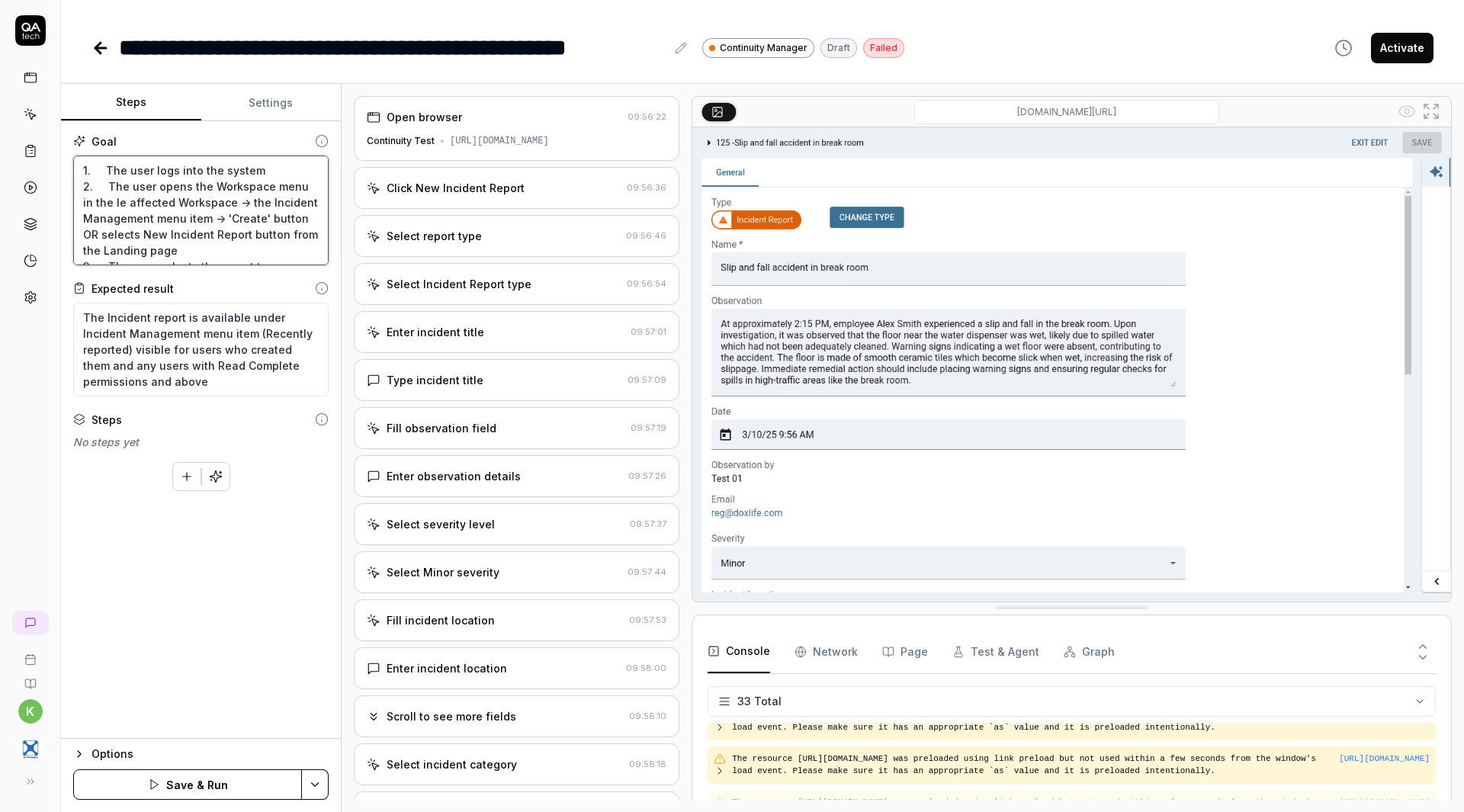
type textarea "*"
type textarea "1. The user logs into the system 2. The user opens the Workspace menu in the le…"
type textarea "*"
type textarea "1. The user logs into the system 2. The user opens the Workspace menu in the le…"
type textarea "*"
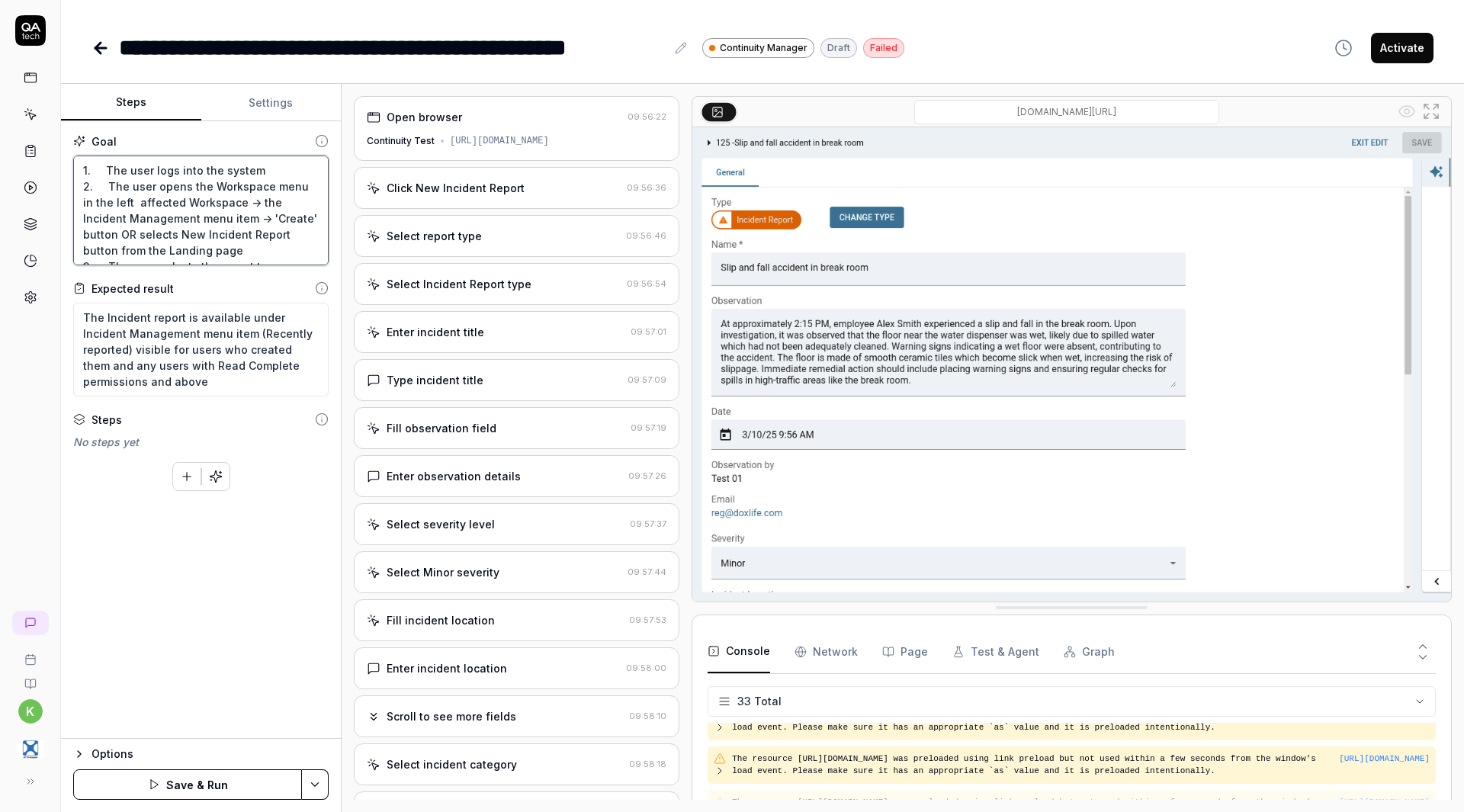
type textarea "1. The user logs into the system 2. The user opens the Workspace menu in the le…"
type textarea "*"
type textarea "1. The user logs into the system 2. The user opens the Workspace menu in the le…"
type textarea "*"
type textarea "1. The user logs into the system 2. The user opens the Workspace menu in the le…"
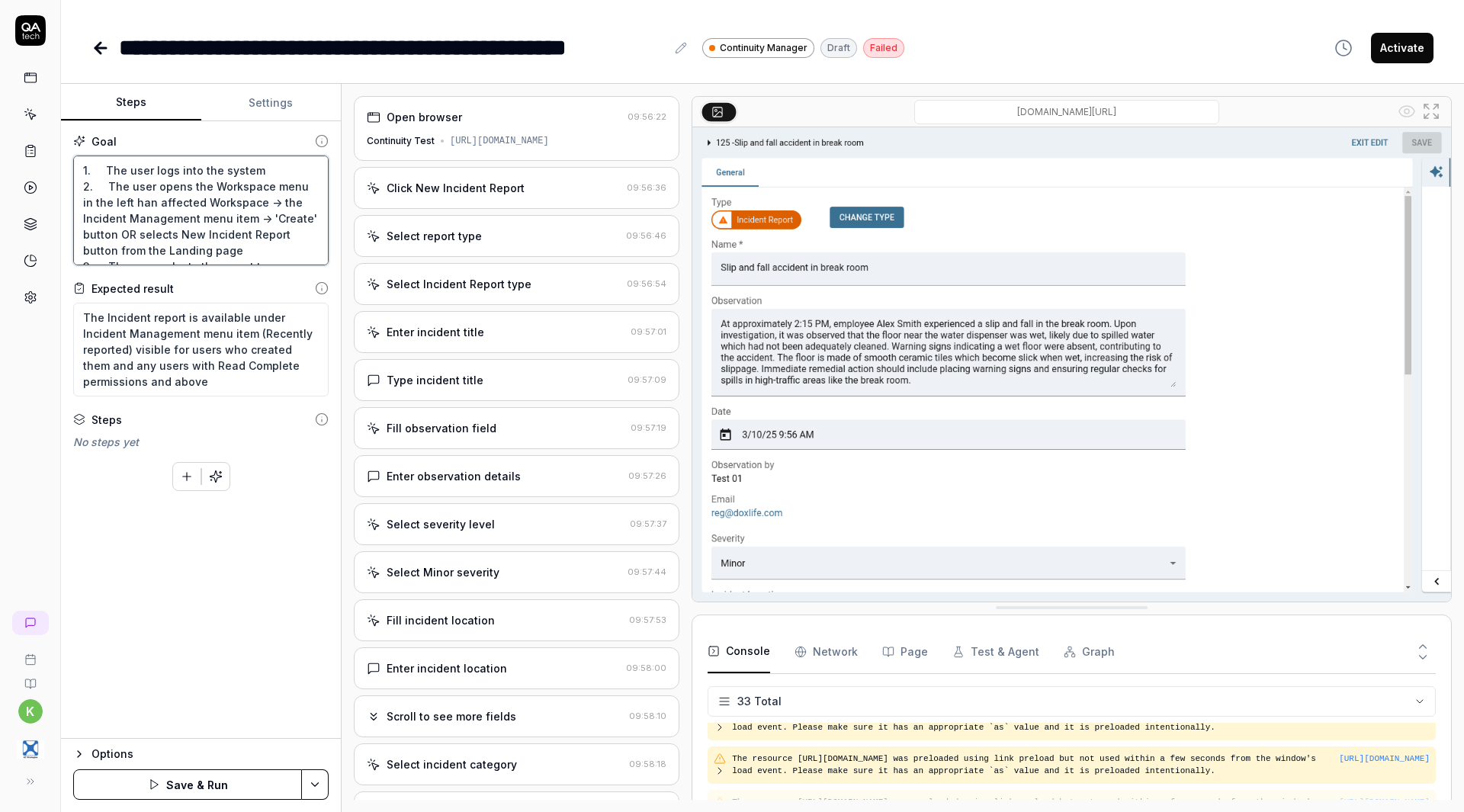
type textarea "*"
type textarea "1. The user logs into the system 2. The user opens the Workspace menu in the le…"
type textarea "*"
type textarea "1. The user logs into the system 2. The user opens the Workspace menu in the le…"
type textarea "*"
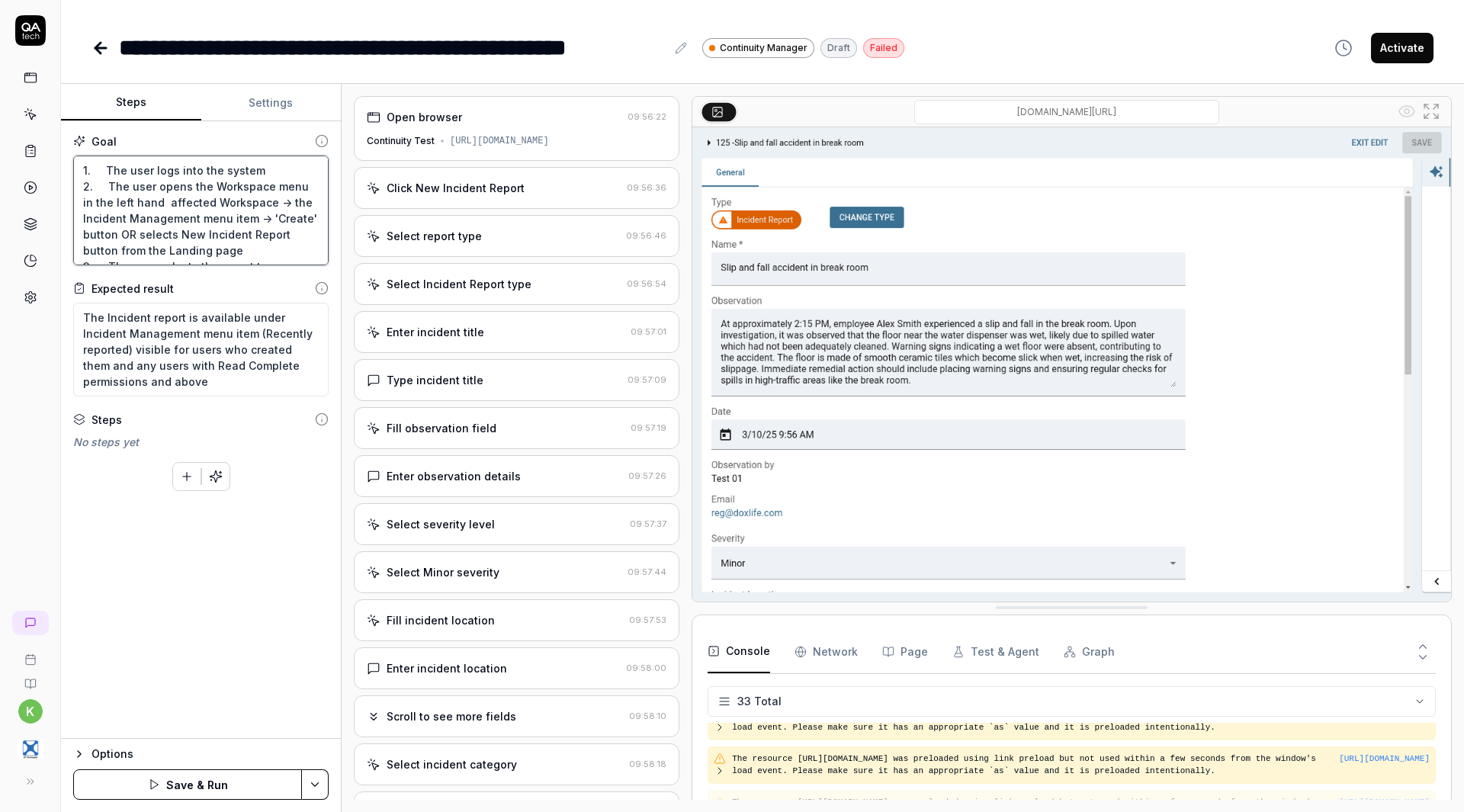
type textarea "1. The user logs into the system 2. The user opens the Workspace menu in the le…"
type textarea "*"
type textarea "1. The user logs into the system 2. The user opens the Workspace menu in the le…"
type textarea "*"
type textarea "1. The user logs into the system 2. The user opens the Workspace menu in the le…"
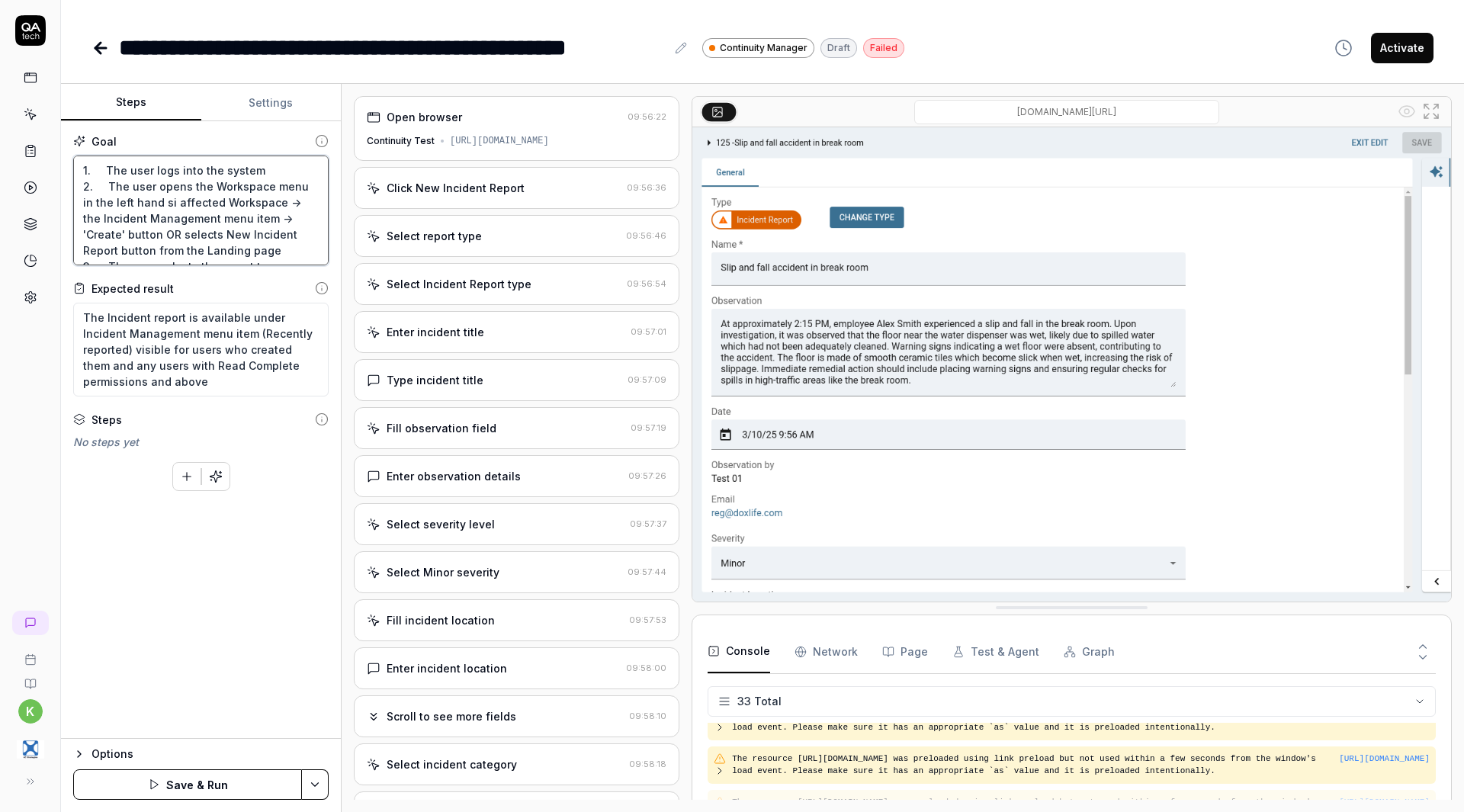
type textarea "*"
type textarea "1. The user logs into the system 2. The user opens the Workspace menu in the le…"
type textarea "*"
type textarea "1. The user logs into the system 2. The user opens the Workspace menu in the le…"
type textarea "*"
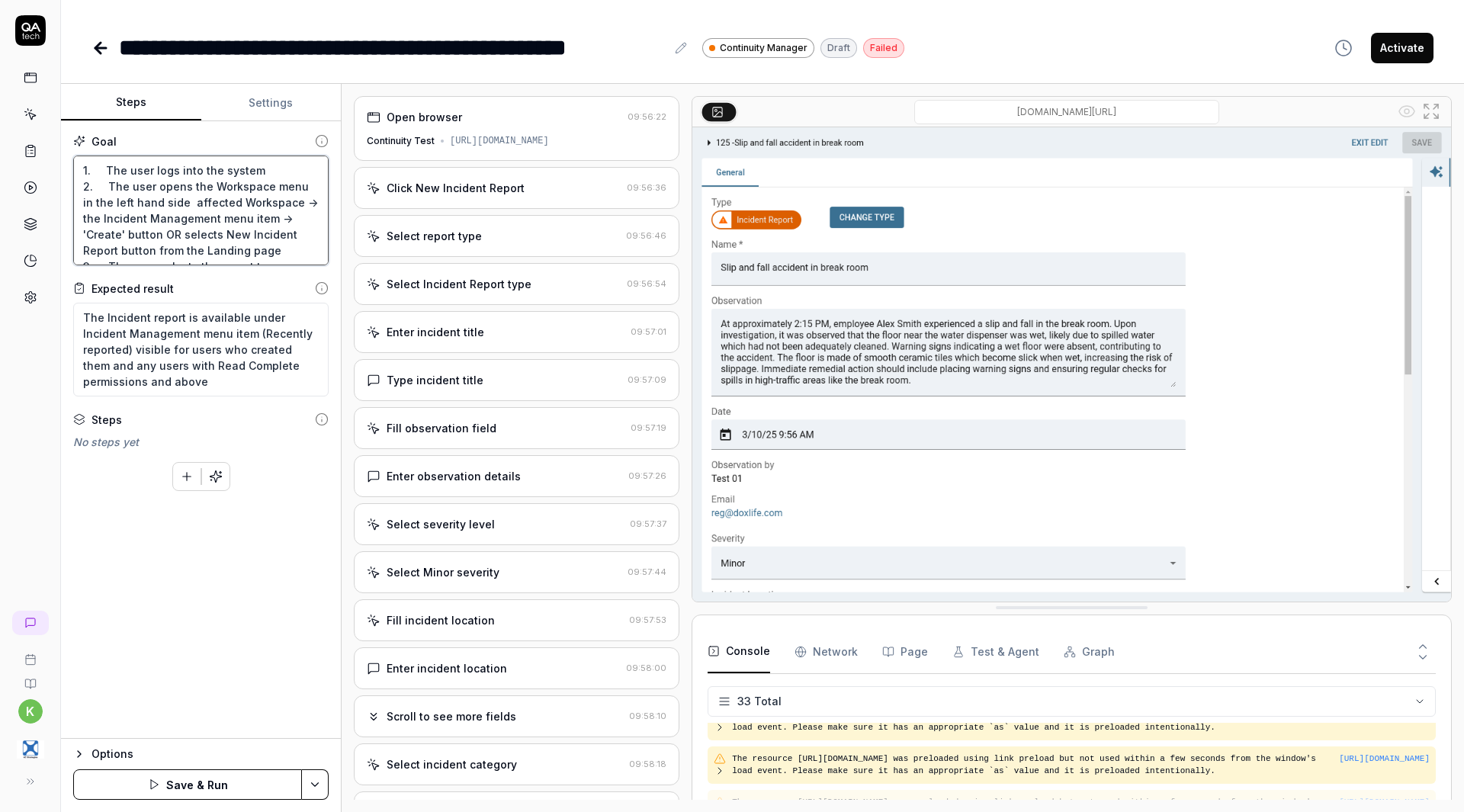
type textarea "1. The user logs into the system 2. The user opens the Workspace menu in the le…"
type textarea "*"
type textarea "1. The user logs into the system 2. The user opens the Workspace menu in the le…"
type textarea "*"
type textarea "1. The user logs into the system 2. The user opens the Workspace menu in the le…"
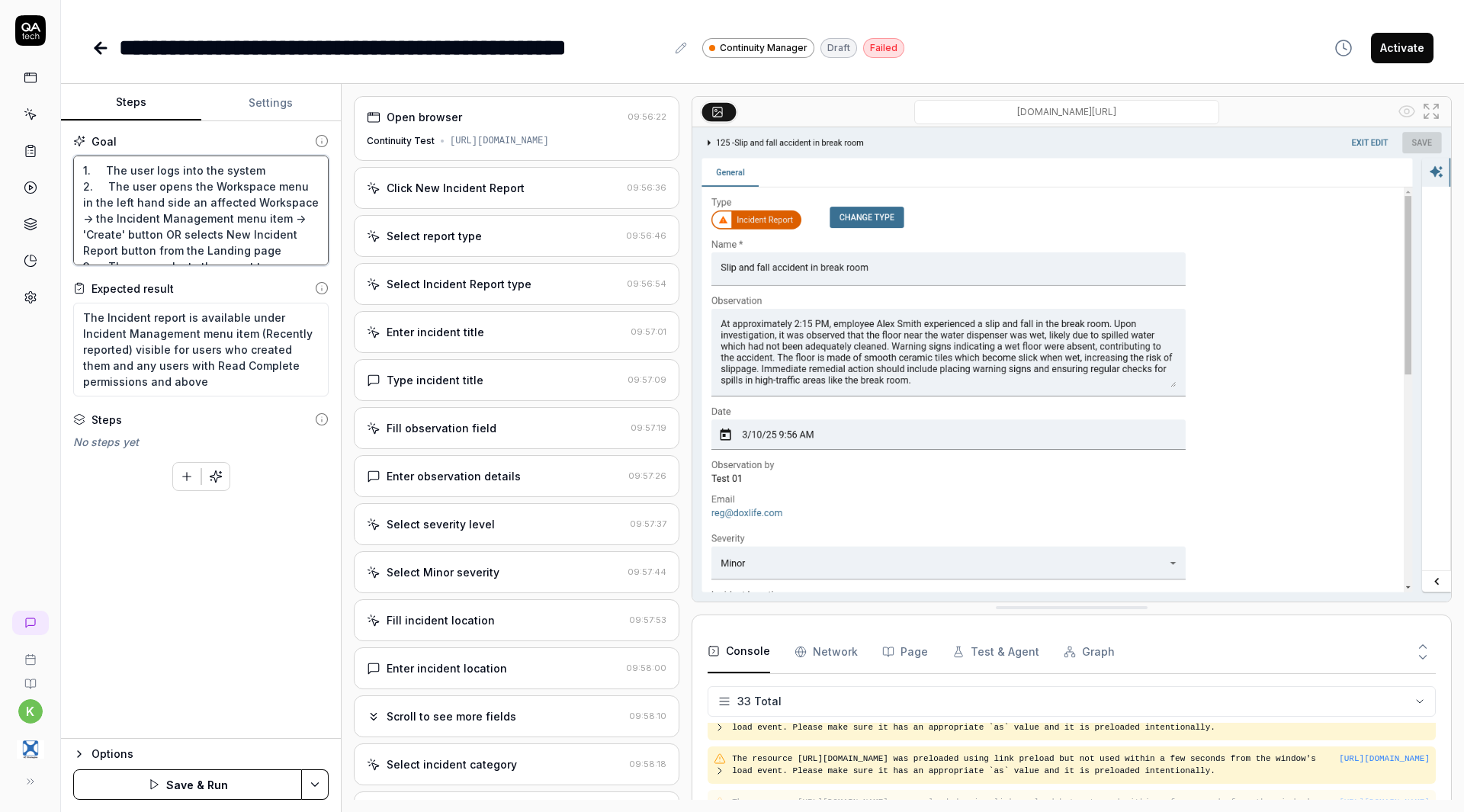
type textarea "*"
type textarea "1. The user logs into the system 2. The user opens the Workspace menu in the le…"
type textarea "*"
type textarea "1. The user logs into the system 2. The user opens the Workspace menu in the le…"
type textarea "*"
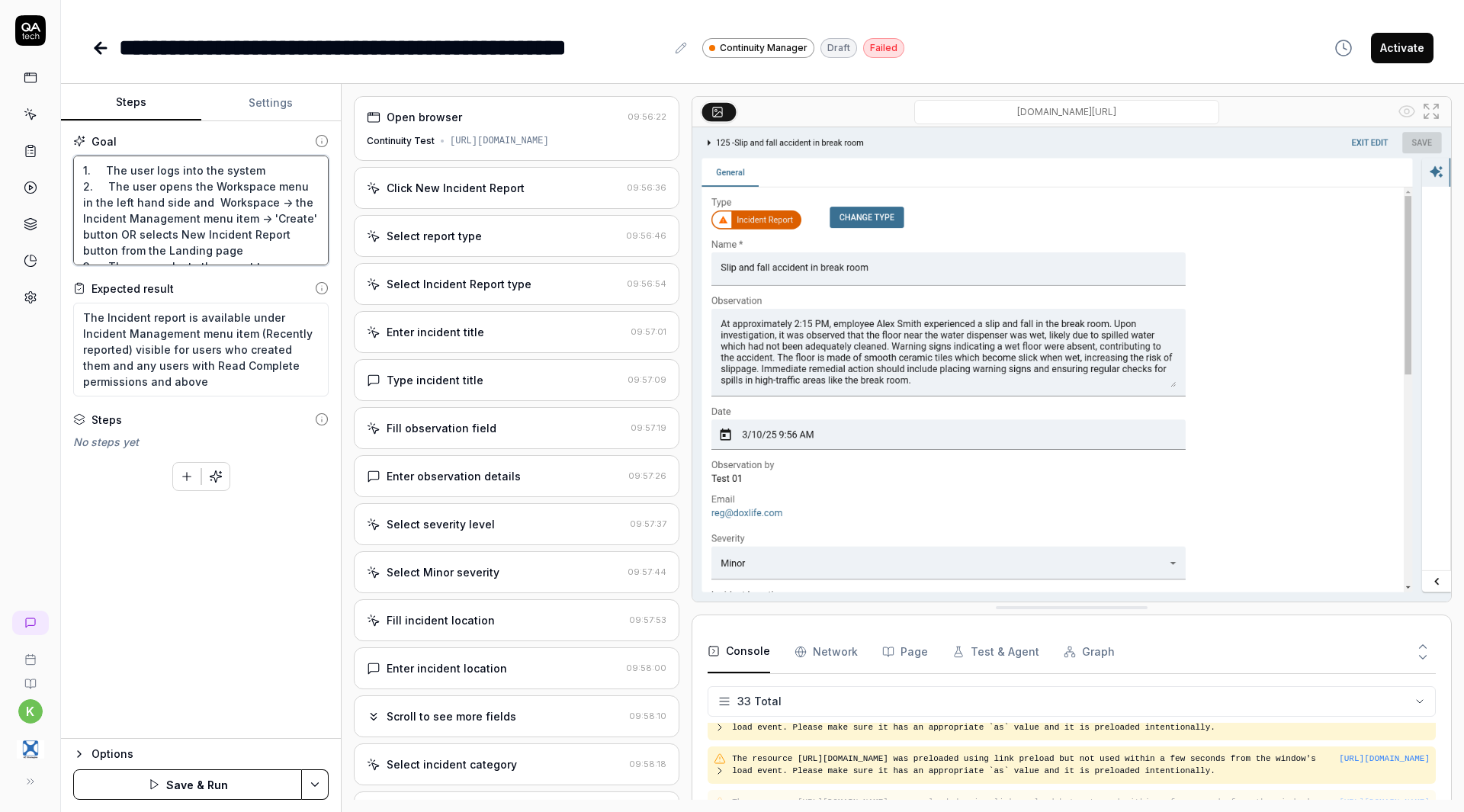
type textarea "1. The user logs into the system 2. The user opens the Workspace menu in the le…"
type textarea "*"
type textarea "1. The user logs into the system 2. The user opens the Workspace menu in the le…"
type textarea "*"
type textarea "1. The user logs into the system 2. The user opens the Workspace menu in the le…"
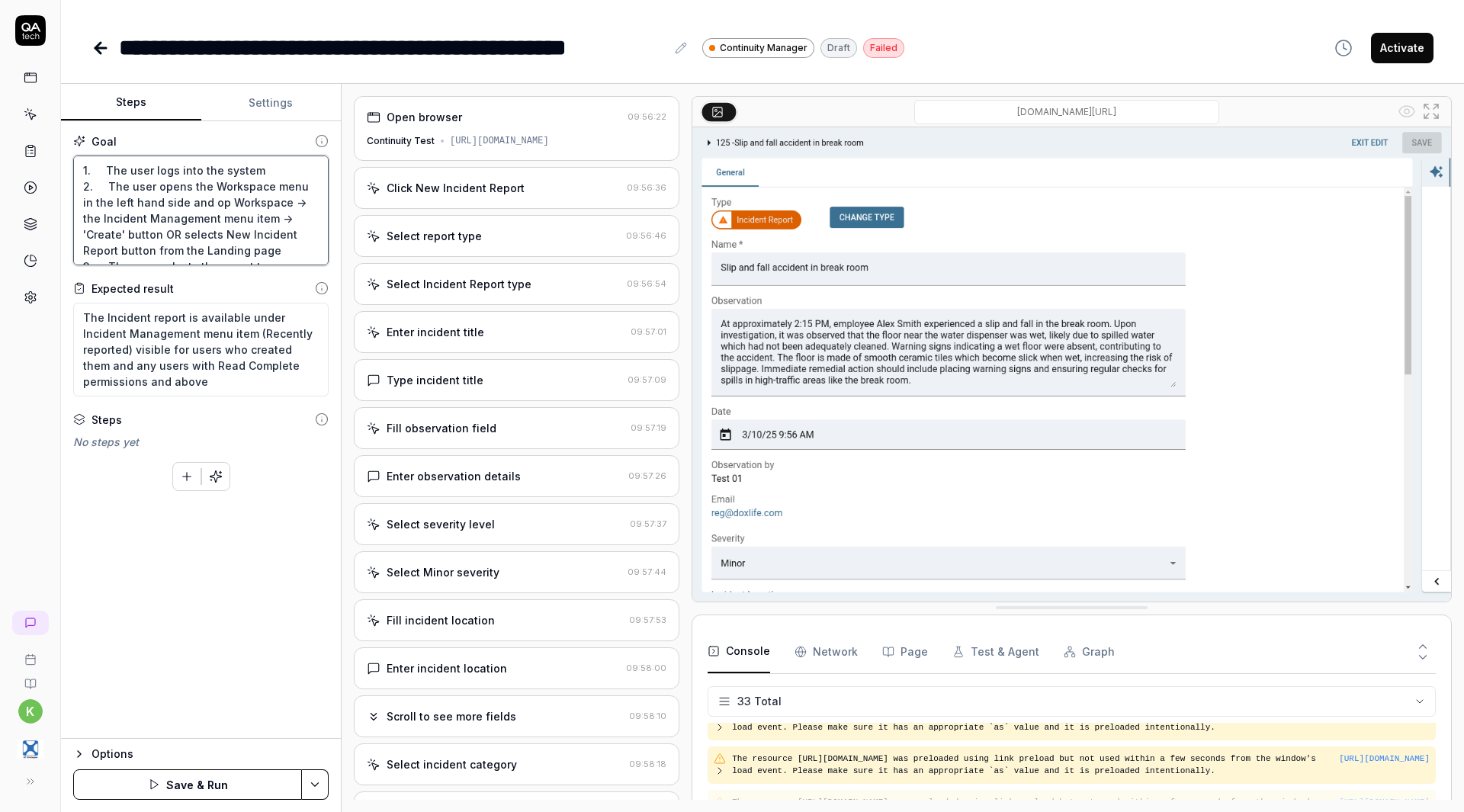
type textarea "*"
type textarea "1. The user logs into the system 2. The user opens the Workspace menu in the le…"
type textarea "*"
type textarea "1. The user logs into the system 2. The user opens the Workspace menu in the le…"
type textarea "*"
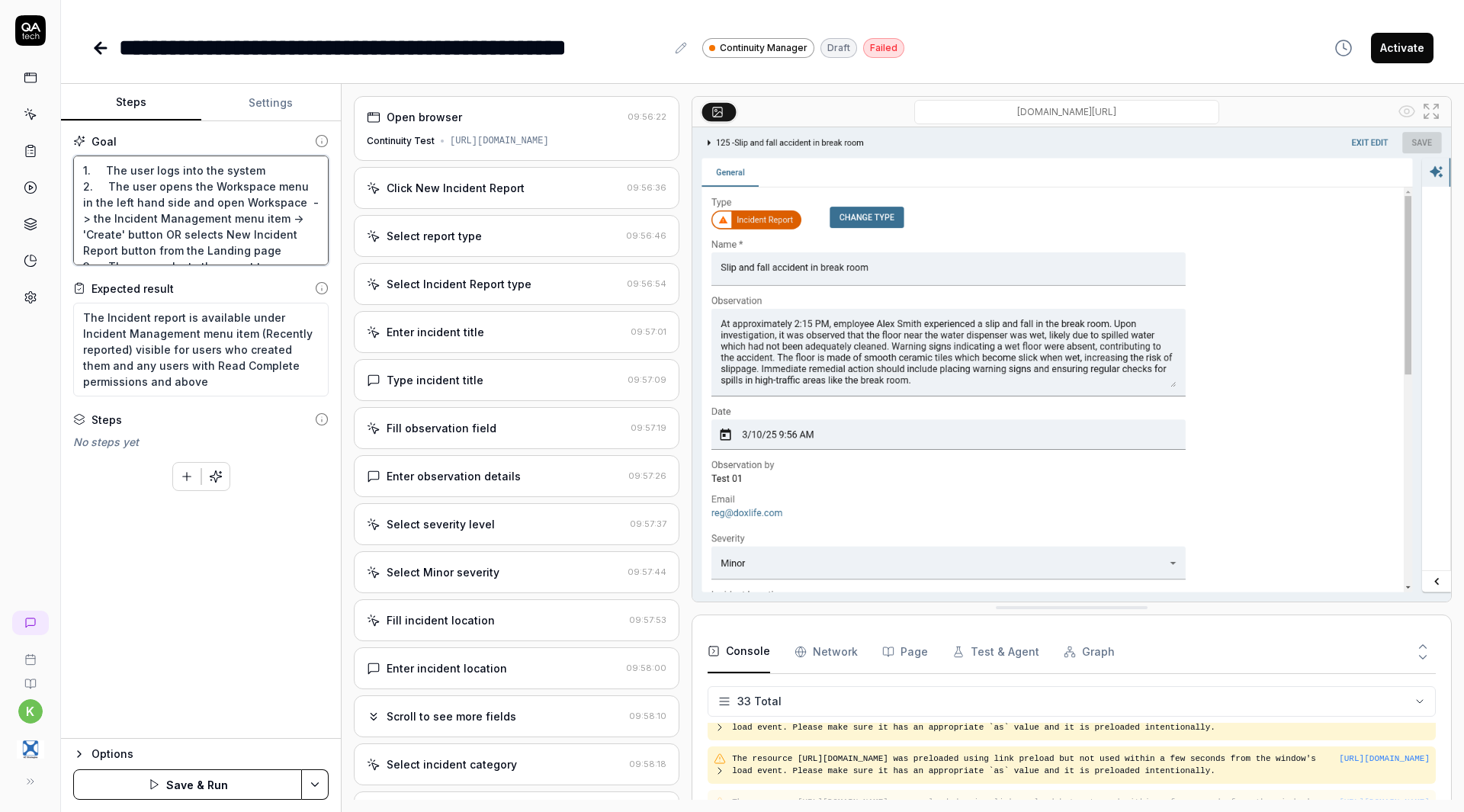
type textarea "1. The user logs into the system 2. The user opens the Workspace menu in the le…"
type textarea "*"
type textarea "1. The user logs into the system 2. The user opens the Workspace menu in the le…"
type textarea "*"
type textarea "1. The user logs into the system 2. The user opens the Workspace menu in the le…"
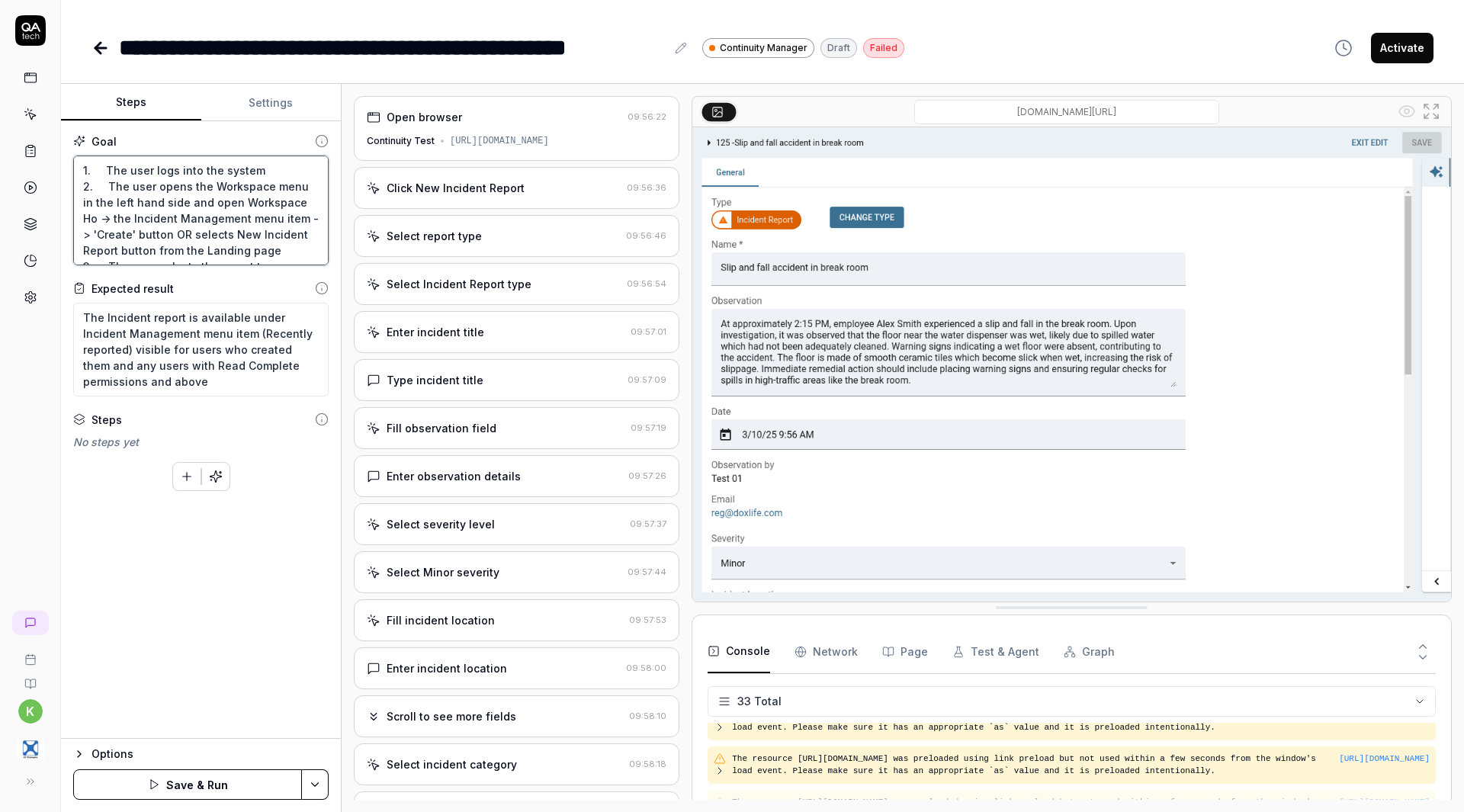
type textarea "*"
type textarea "1. The user logs into the system 2. The user opens the Workspace menu in the le…"
type textarea "*"
type textarea "1. The user logs into the system 2. The user opens the Workspace menu in the le…"
type textarea "*"
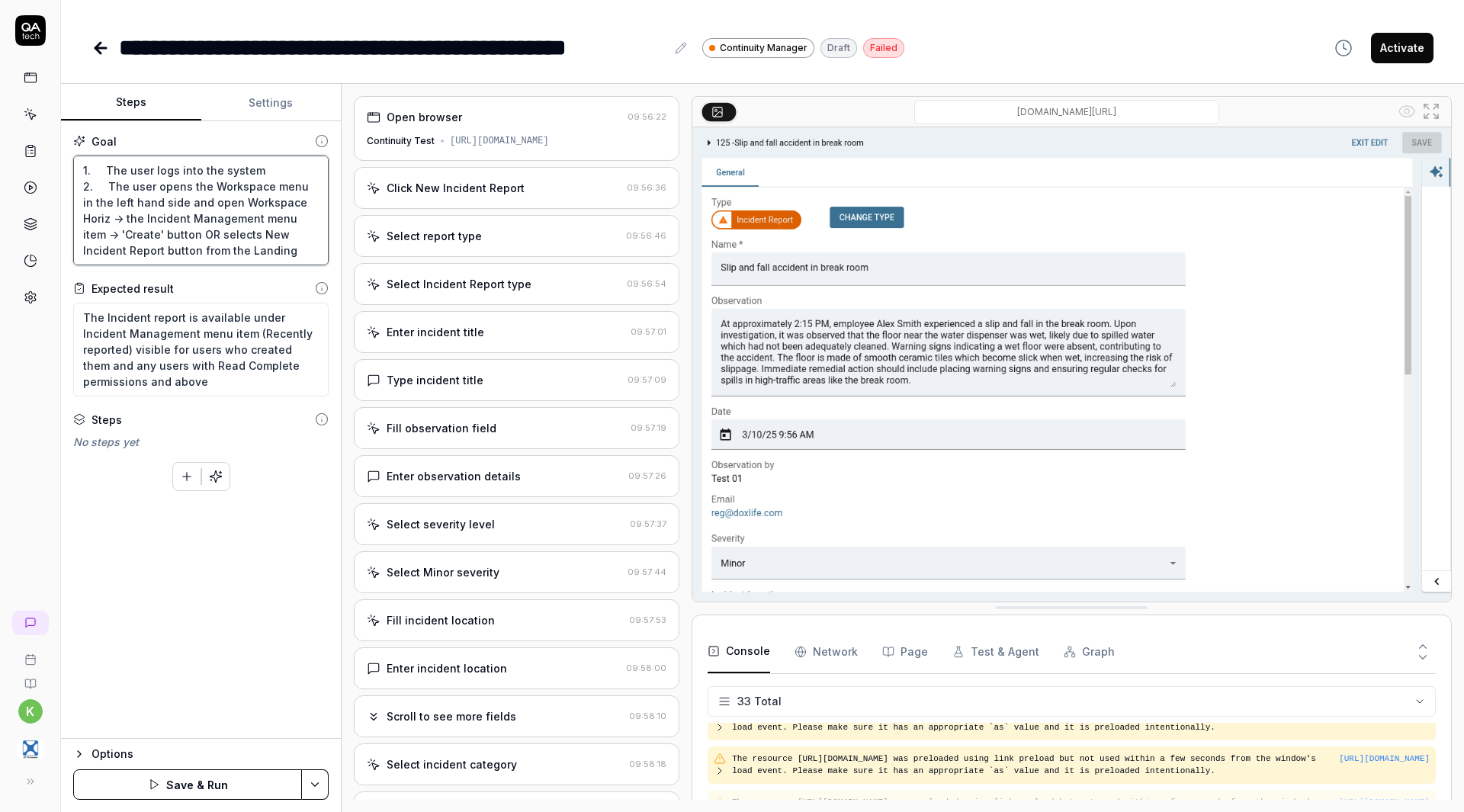
type textarea "1. The user logs into the system 2. The user opens the Workspace menu in the le…"
type textarea "*"
type textarea "1. The user logs into the system 2. The user opens the Workspace menu in the le…"
type textarea "*"
type textarea "1. The user logs into the system 2. The user opens the Workspace menu in the le…"
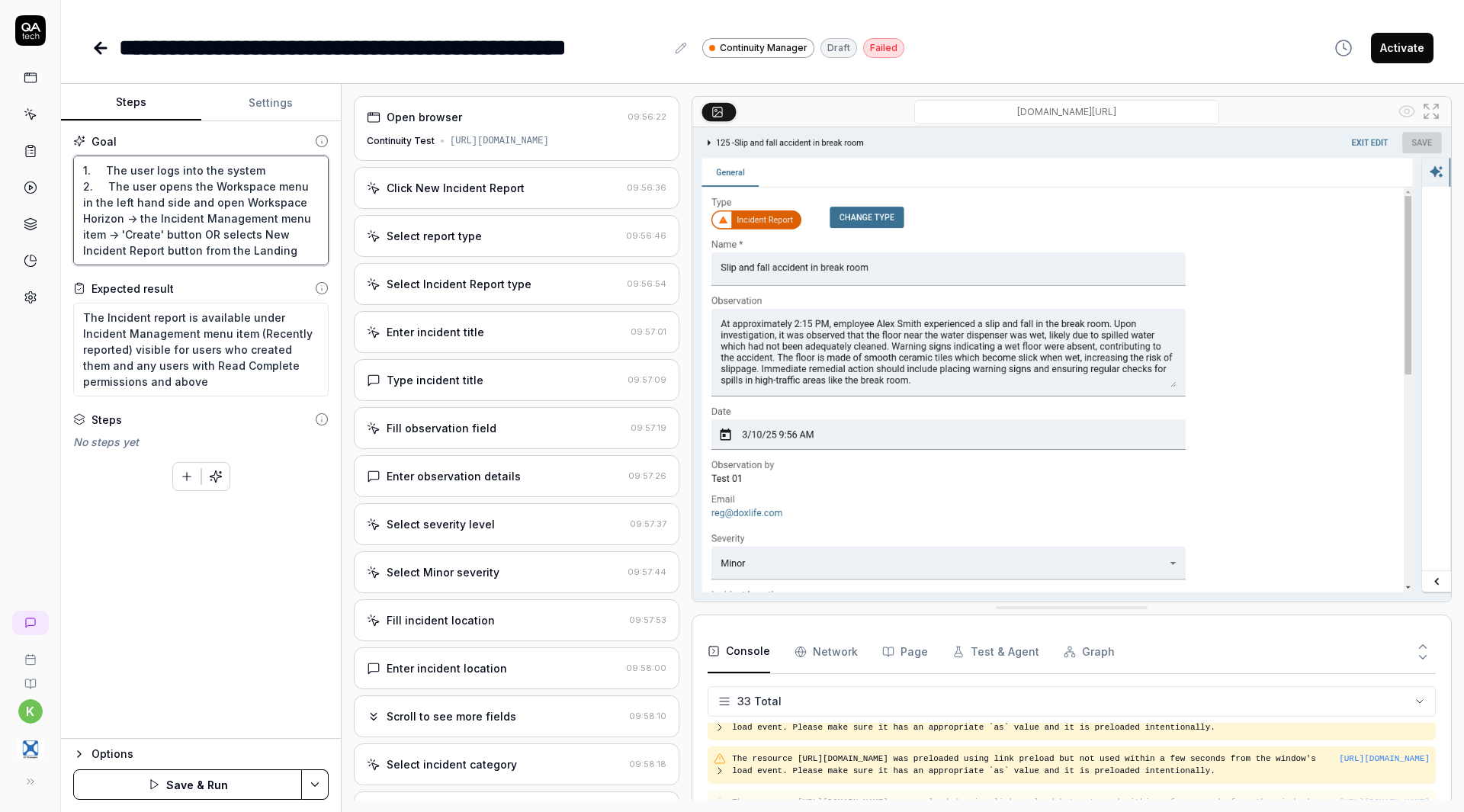
type textarea "*"
type textarea "1. The user logs into the system 2. The user opens the Workspace menu in the le…"
type textarea "*"
type textarea "1. The user logs into the system 2. The user opens the Workspace menu in the le…"
type textarea "*"
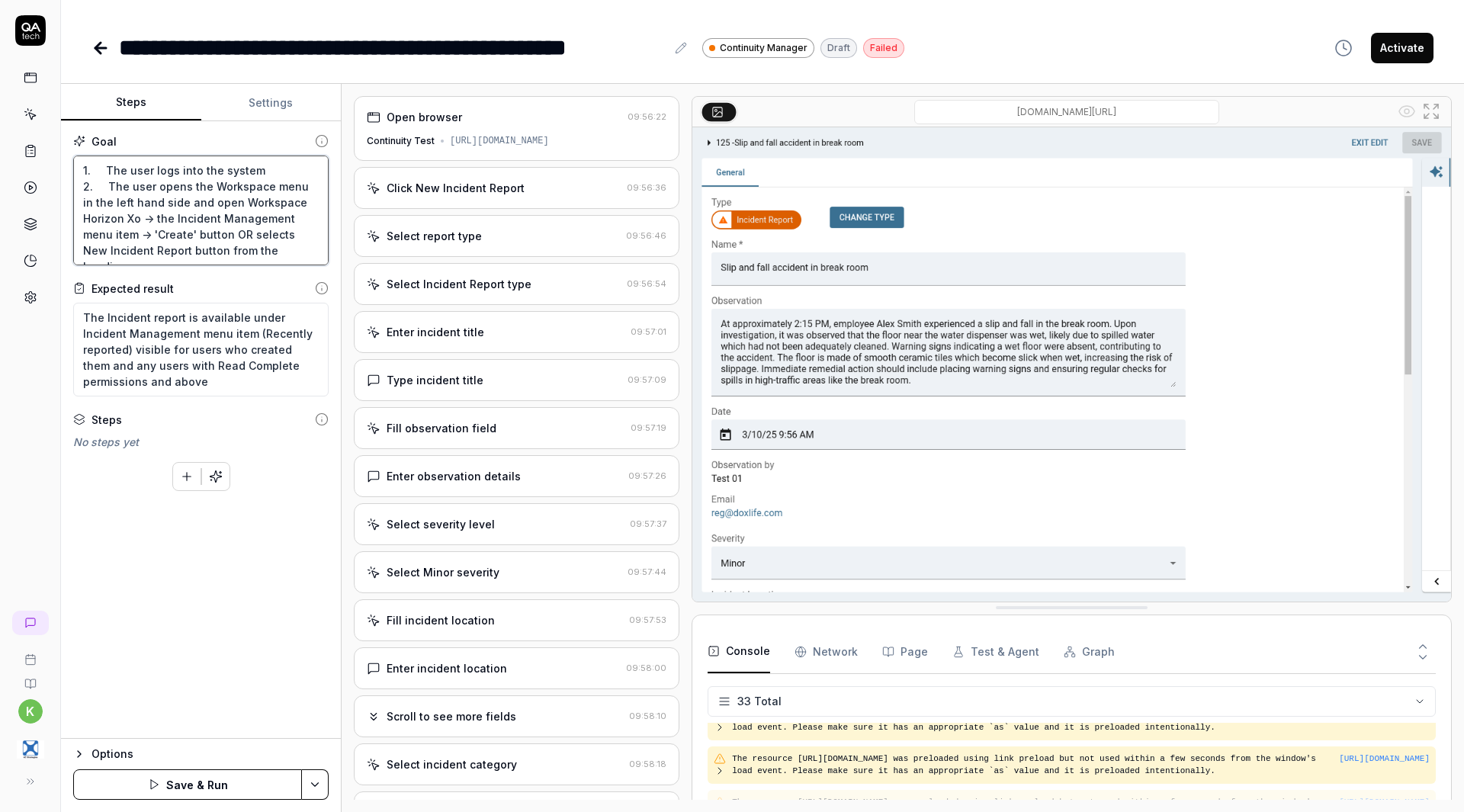
type textarea "1. The user logs into the system 2. The user opens the Workspace menu in the le…"
type textarea "*"
type textarea "1. The user logs into the system 2. The user opens the Workspace menu in the le…"
type textarea "*"
type textarea "1. The user logs into the system 2. The user opens the Workspace menu in the le…"
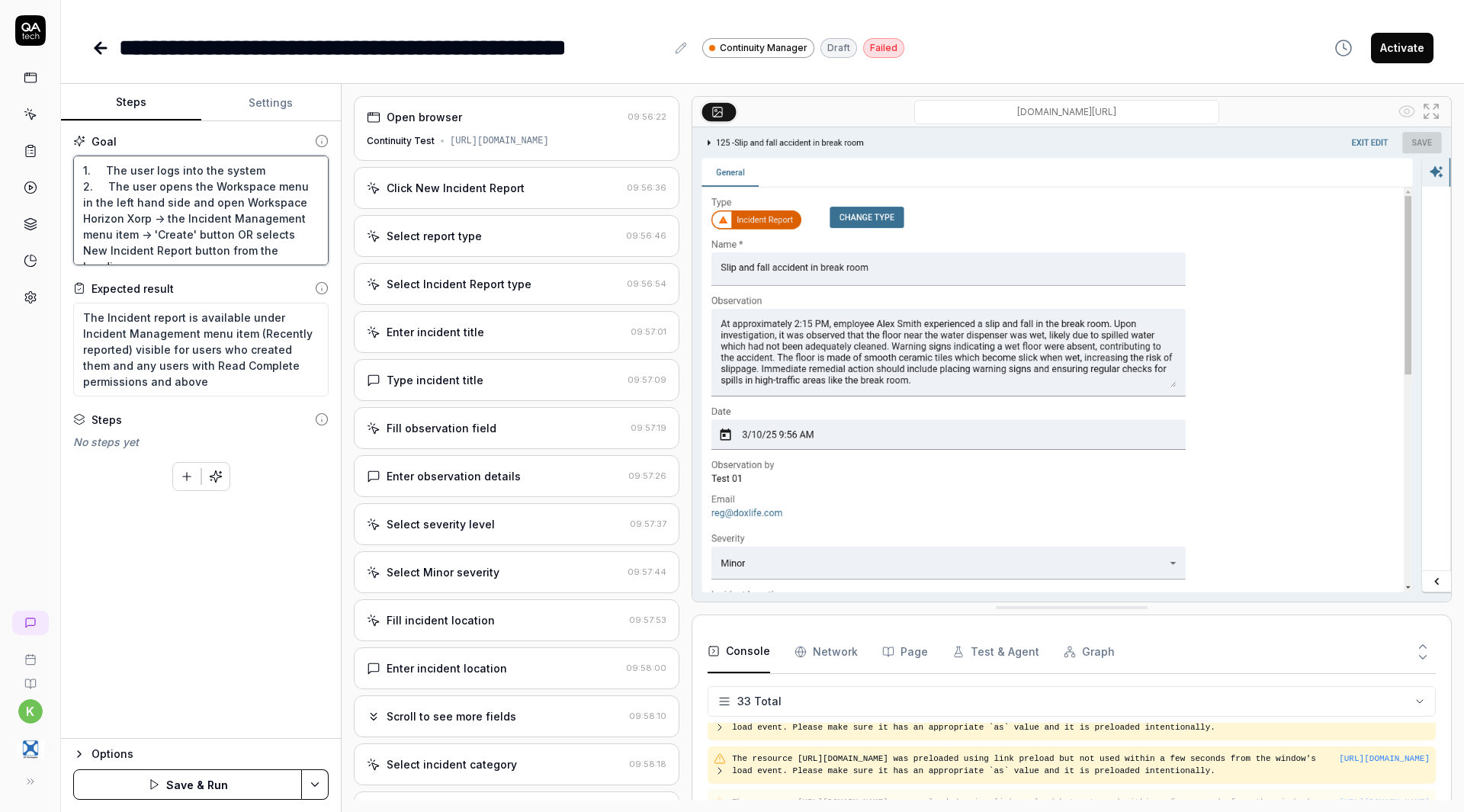
type textarea "*"
type textarea "1. The user logs into the system 2. The user opens the Workspace menu in the le…"
type textarea "*"
type textarea "1. The user logs into the system 2. The user opens the Workspace menu in the le…"
type textarea "*"
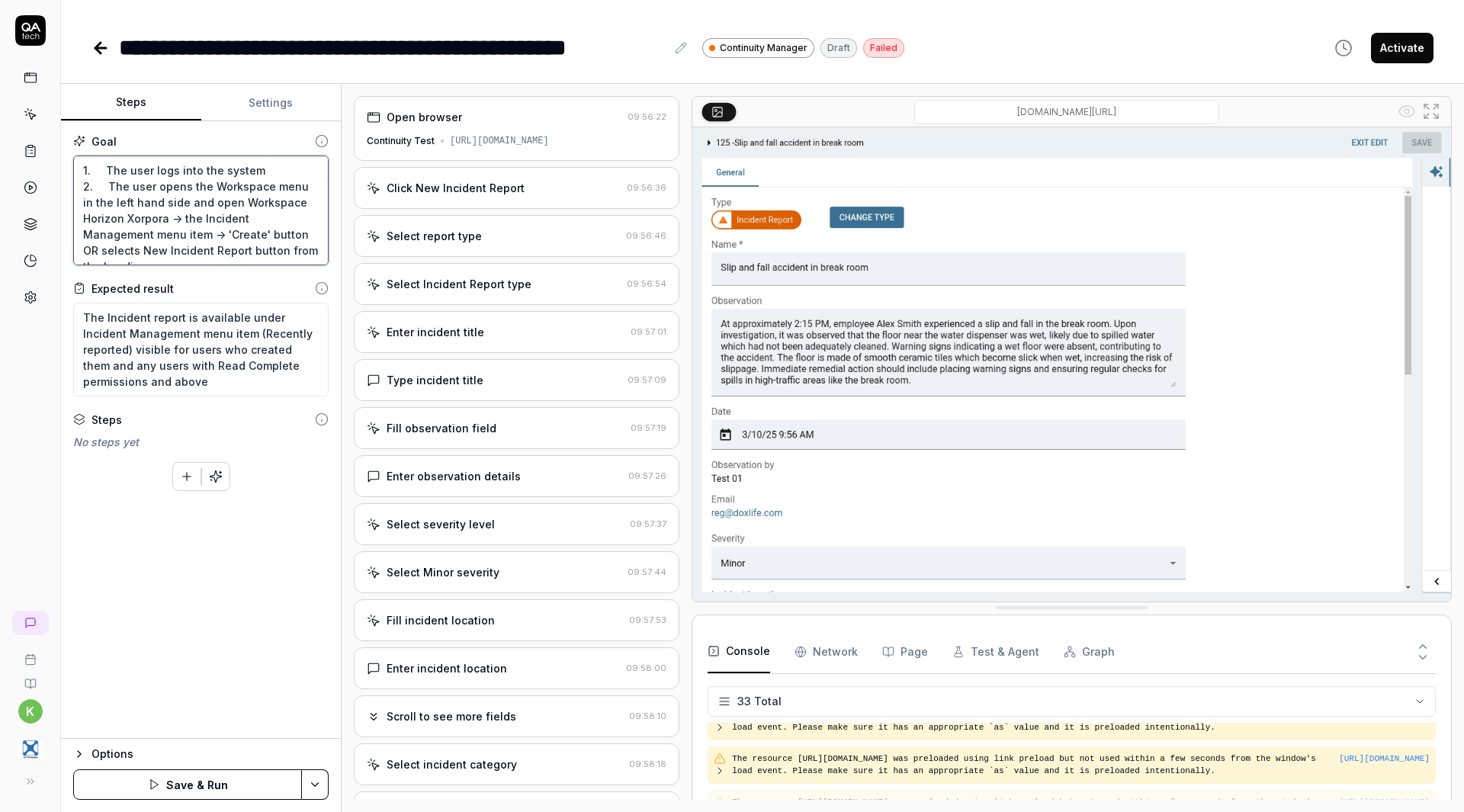
type textarea "1. The user logs into the system 2. The user opens the Workspace menu in the le…"
type textarea "*"
type textarea "1. The user logs into the system 2. The user opens the Workspace menu in the le…"
type textarea "*"
type textarea "1. The user logs into the system 2. The user opens the Workspace menu in the le…"
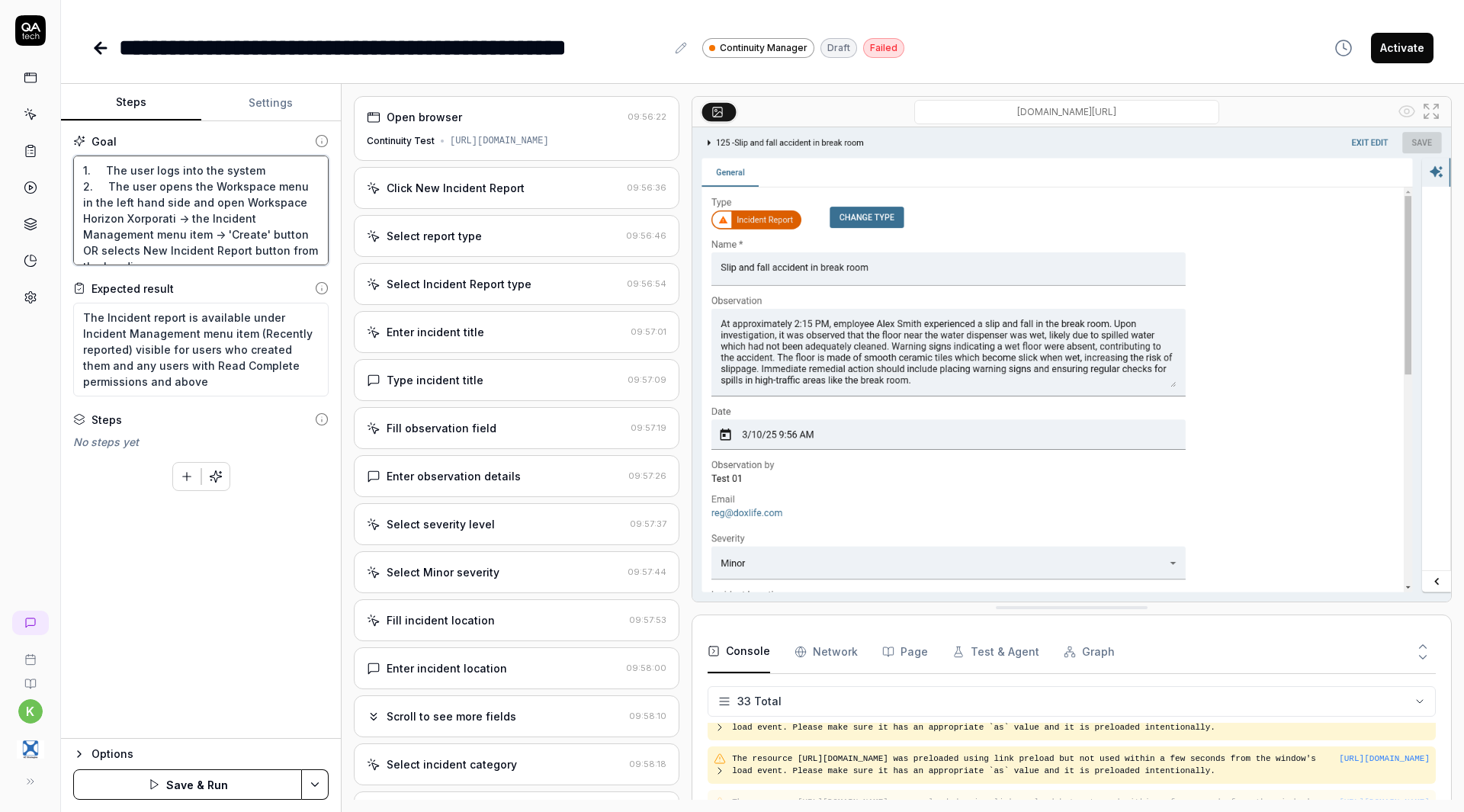
type textarea "*"
type textarea "1. The user logs into the system 2. The user opens the Workspace menu in the le…"
type textarea "*"
type textarea "1. The user logs into the system 2. The user opens the Workspace menu in the le…"
type textarea "*"
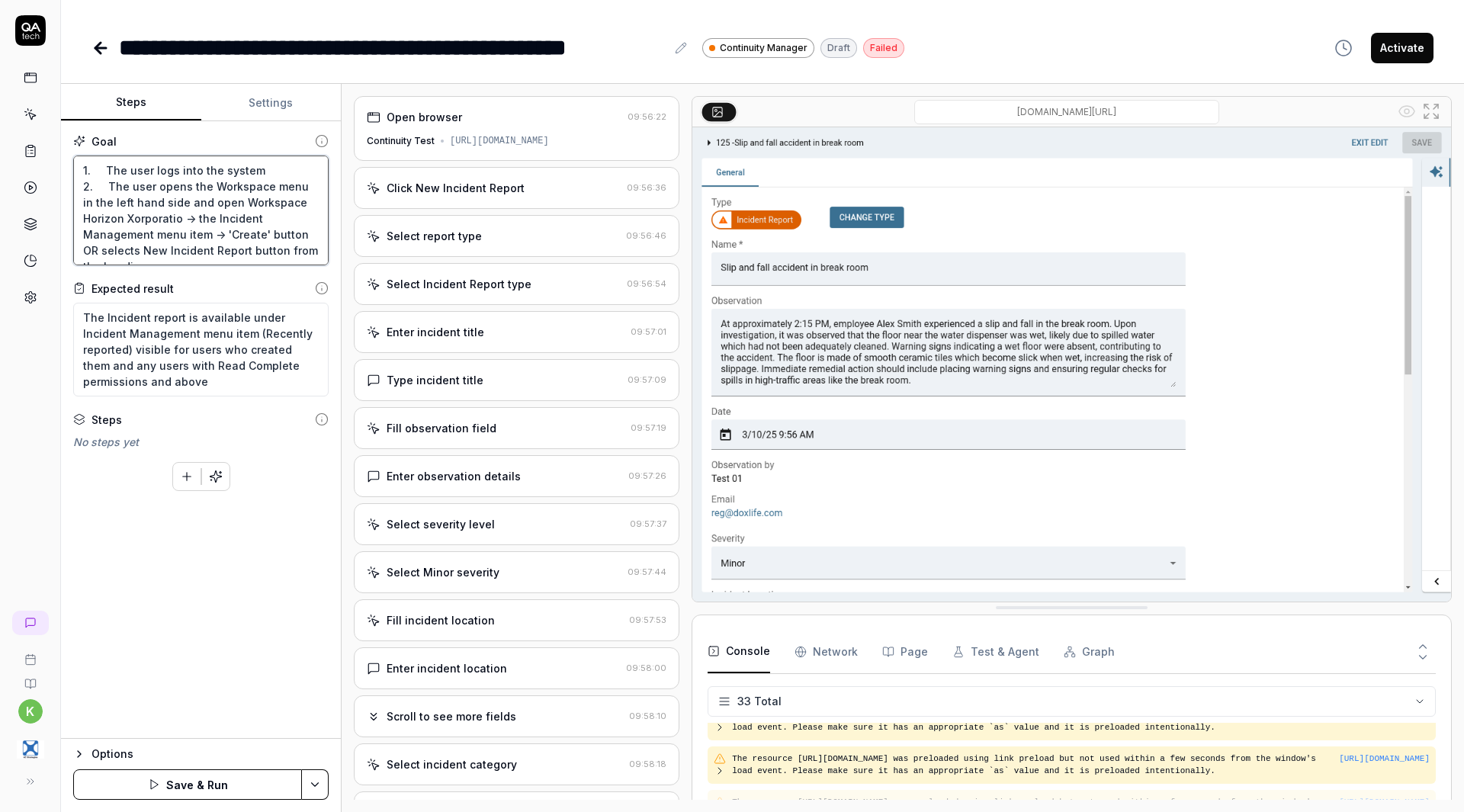
type textarea "1. The user logs into the system 2. The user opens the Workspace menu in the le…"
type textarea "*"
type textarea "1. The user logs into the system 2. The user opens the Workspace menu in the le…"
type textarea "*"
type textarea "1. The user logs into the system 2. The user opens the Workspace menu in the le…"
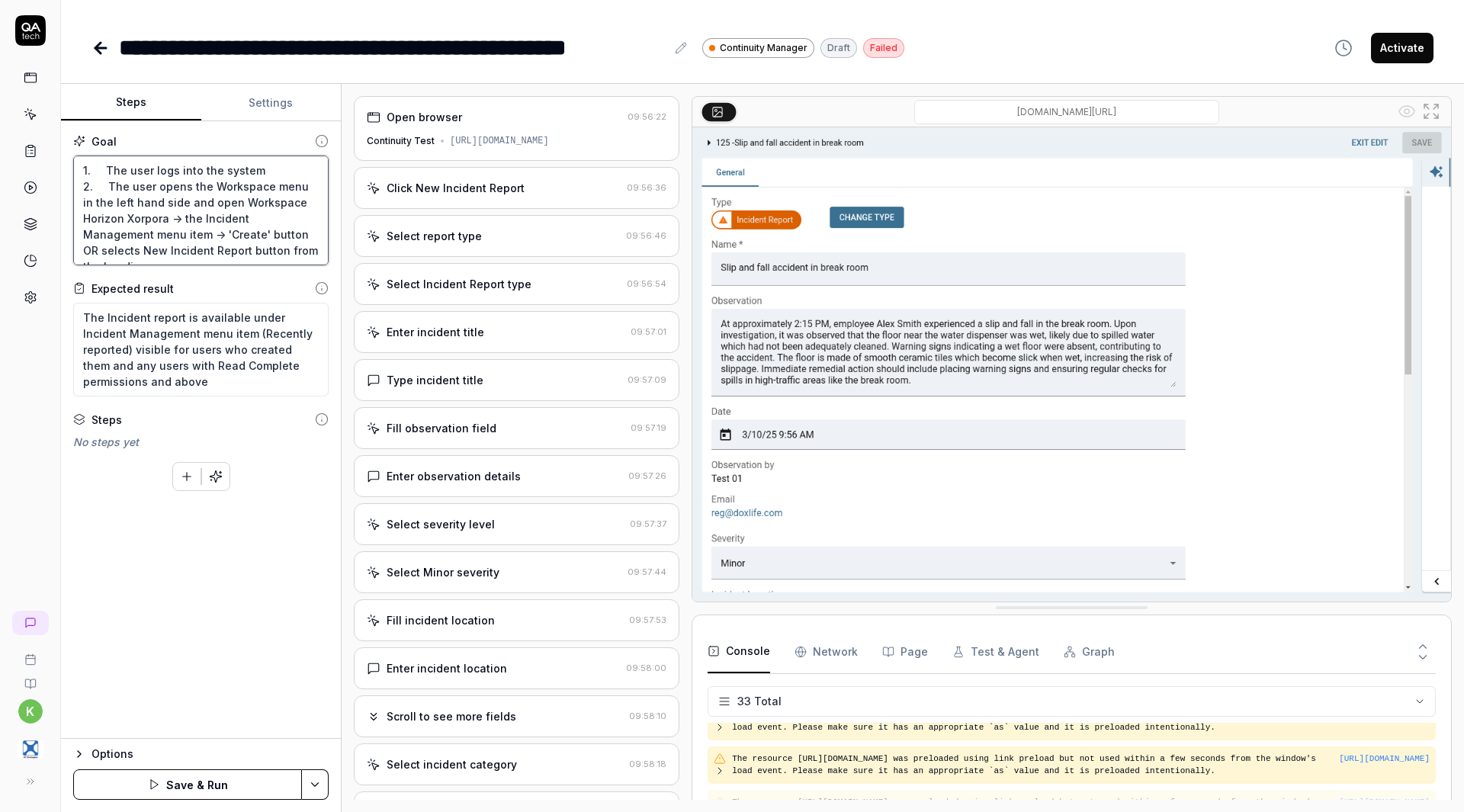
type textarea "*"
type textarea "1. The user logs into the system 2. The user opens the Workspace menu in the le…"
type textarea "*"
type textarea "1. The user logs into the system 2. The user opens the Workspace menu in the le…"
type textarea "*"
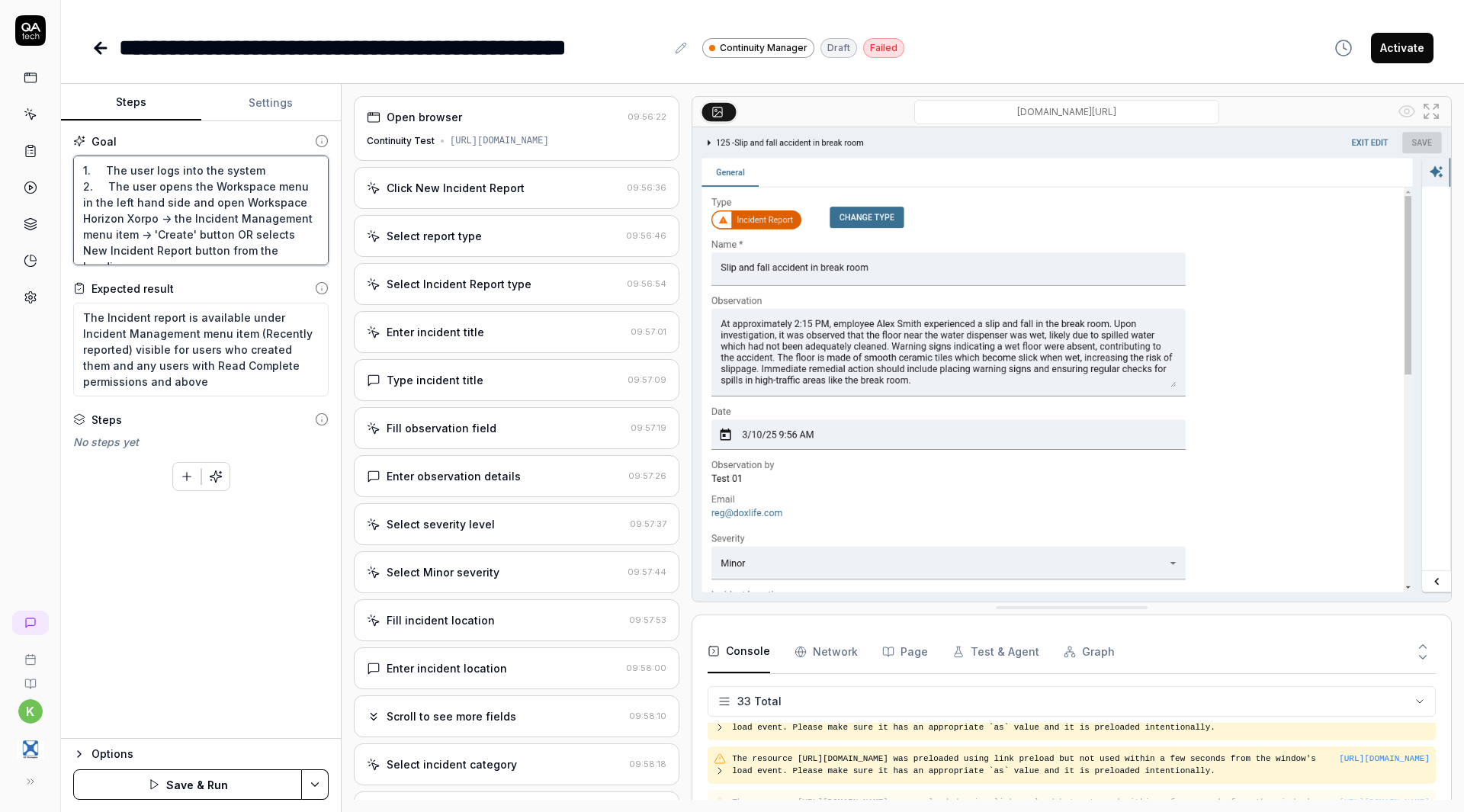
type textarea "1. The user logs into the system 2. The user opens the Workspace menu in the le…"
type textarea "*"
type textarea "1. The user logs into the system 2. The user opens the Workspace menu in the le…"
type textarea "*"
type textarea "1. The user logs into the system 2. The user opens the Workspace menu in the le…"
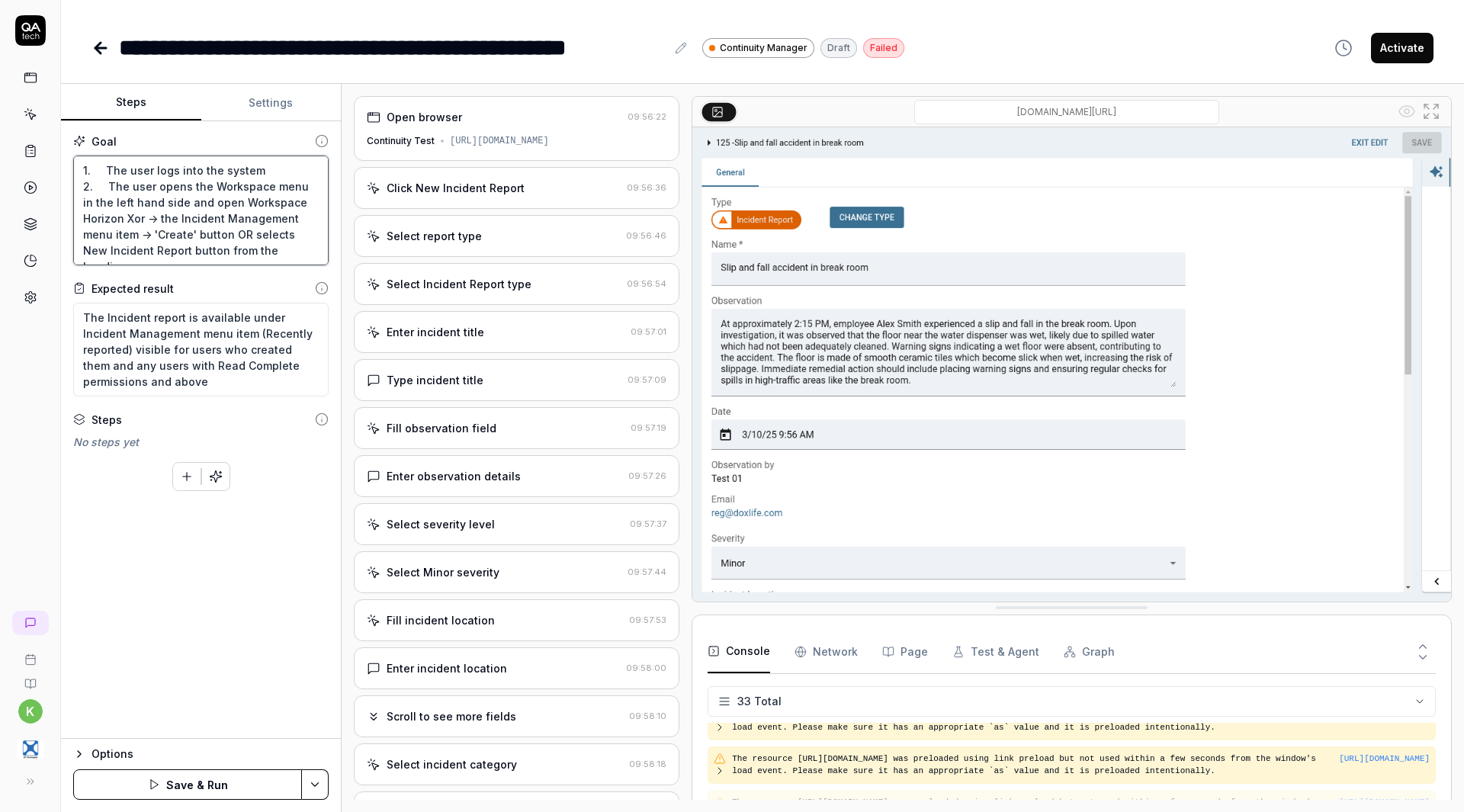
type textarea "*"
type textarea "1. The user logs into the system 2. The user opens the Workspace menu in the le…"
type textarea "*"
type textarea "1. The user logs into the system 2. The user opens the Workspace menu in the le…"
type textarea "*"
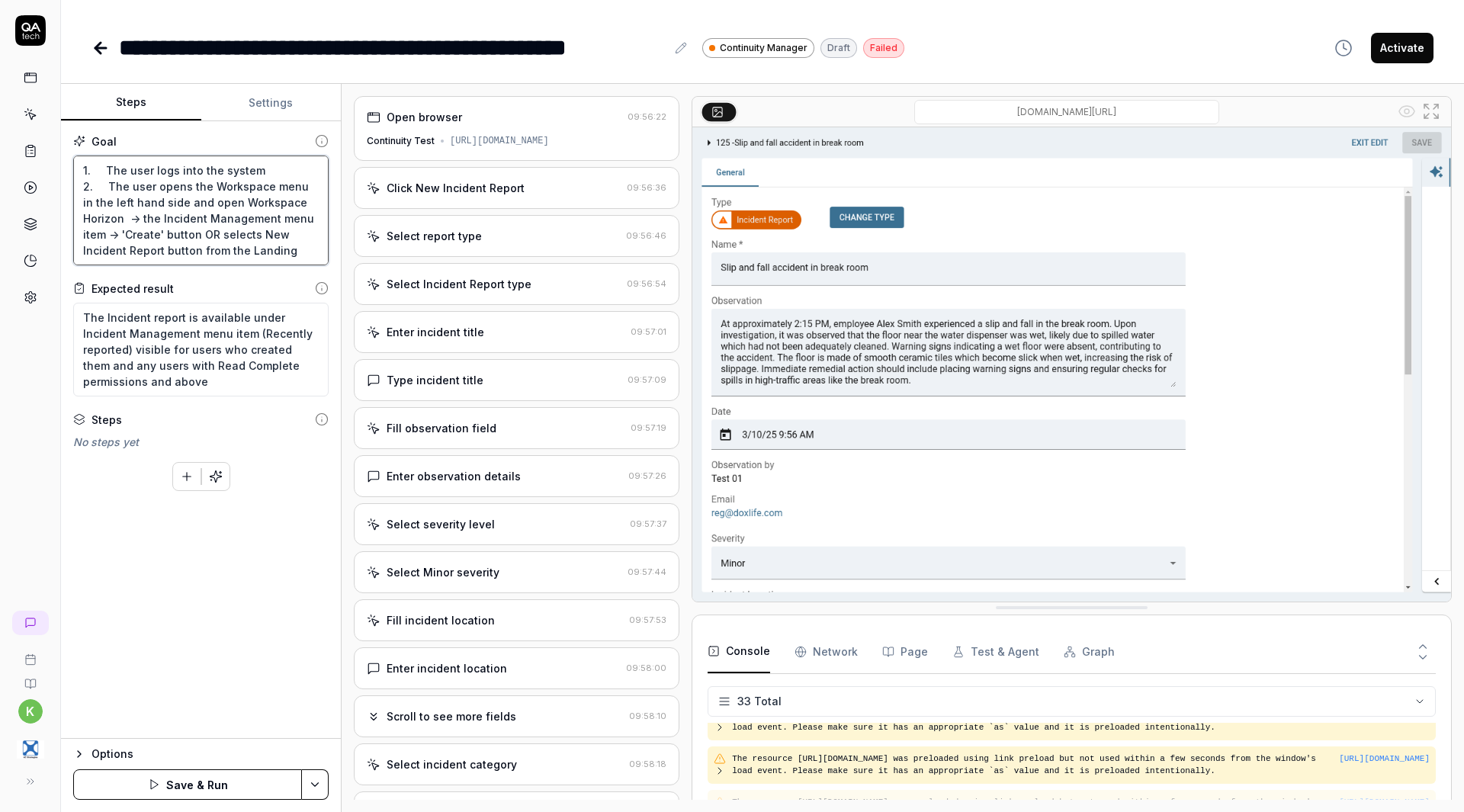
type textarea "1. The user logs into the system 2. The user opens the Workspace menu in the le…"
type textarea "*"
type textarea "1. The user logs into the system 2. The user opens the Workspace menu in the le…"
type textarea "*"
type textarea "1. The user logs into the system 2. The user opens the Workspace menu in the le…"
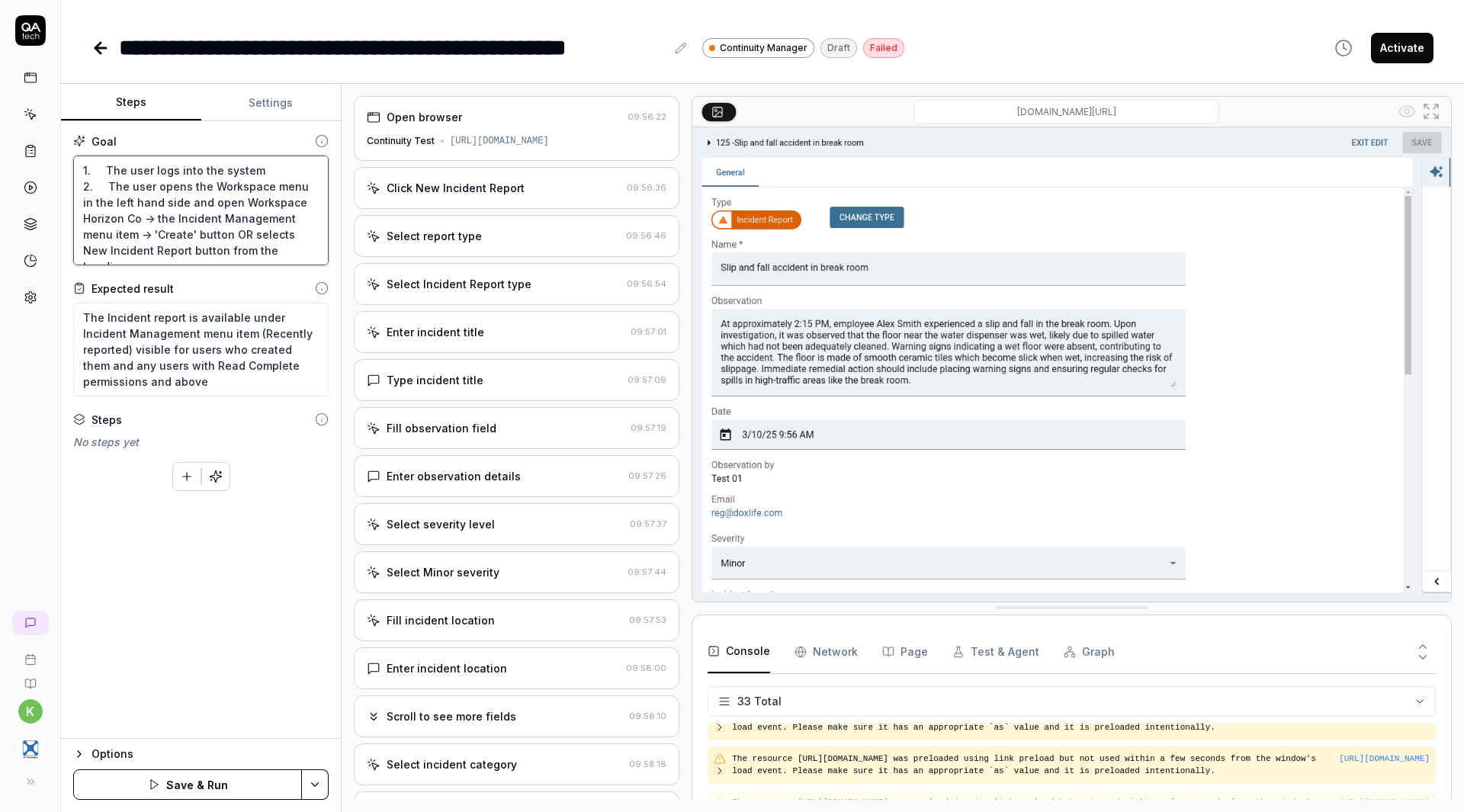
type textarea "*"
type textarea "1. The user logs into the system 2. The user opens the Workspace menu in the le…"
type textarea "*"
type textarea "1. The user logs into the system 2. The user opens the Workspace menu in the le…"
click at [212, 545] on div "Goal 1. The user logs into the system 2. The user opens the Workspace menu in t…" at bounding box center [201, 429] width 280 height 617
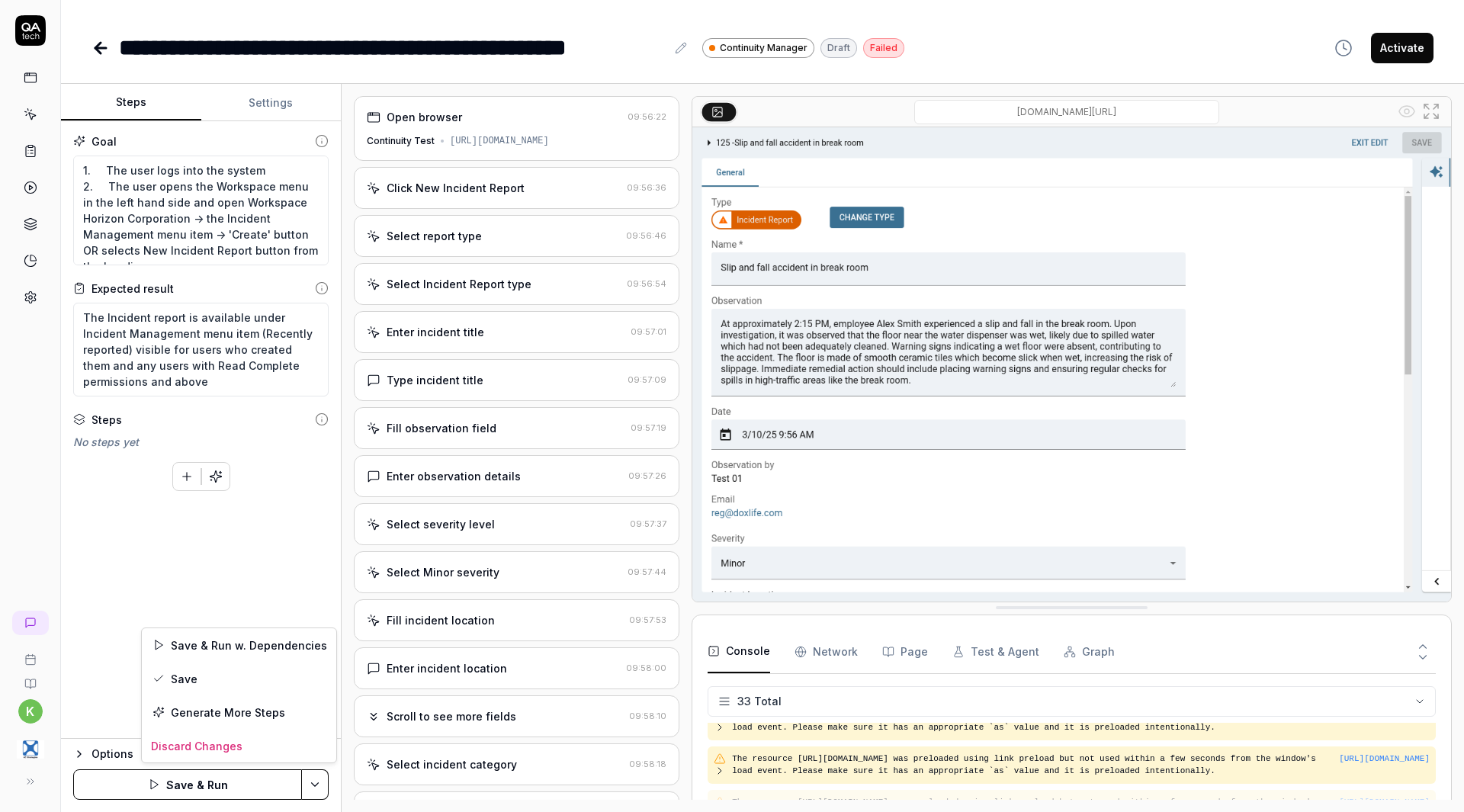
click at [320, 779] on html "**********" at bounding box center [732, 406] width 1464 height 812
click at [244, 644] on div "Save & Run w. Dependencies" at bounding box center [239, 645] width 195 height 33
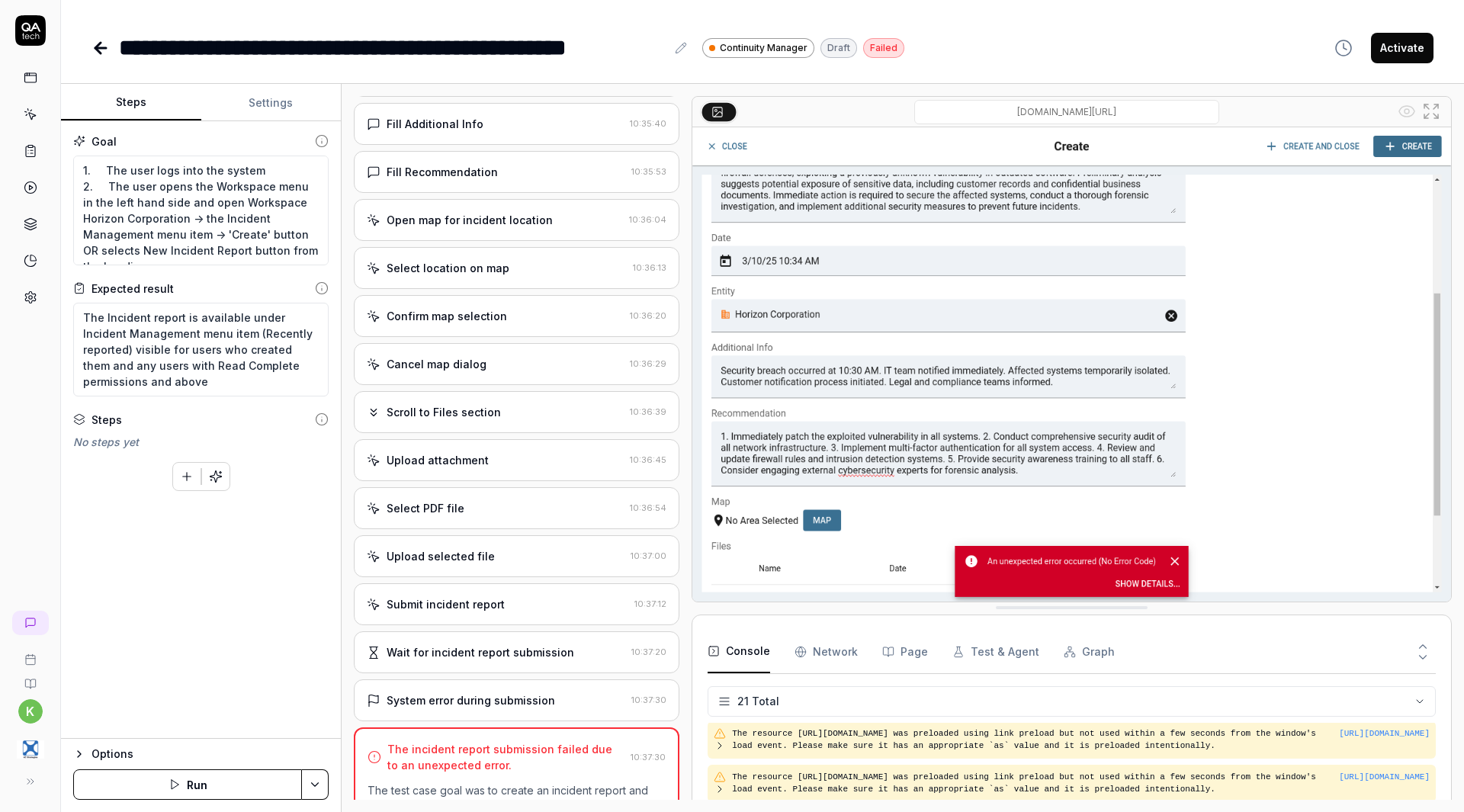
scroll to position [726, 0]
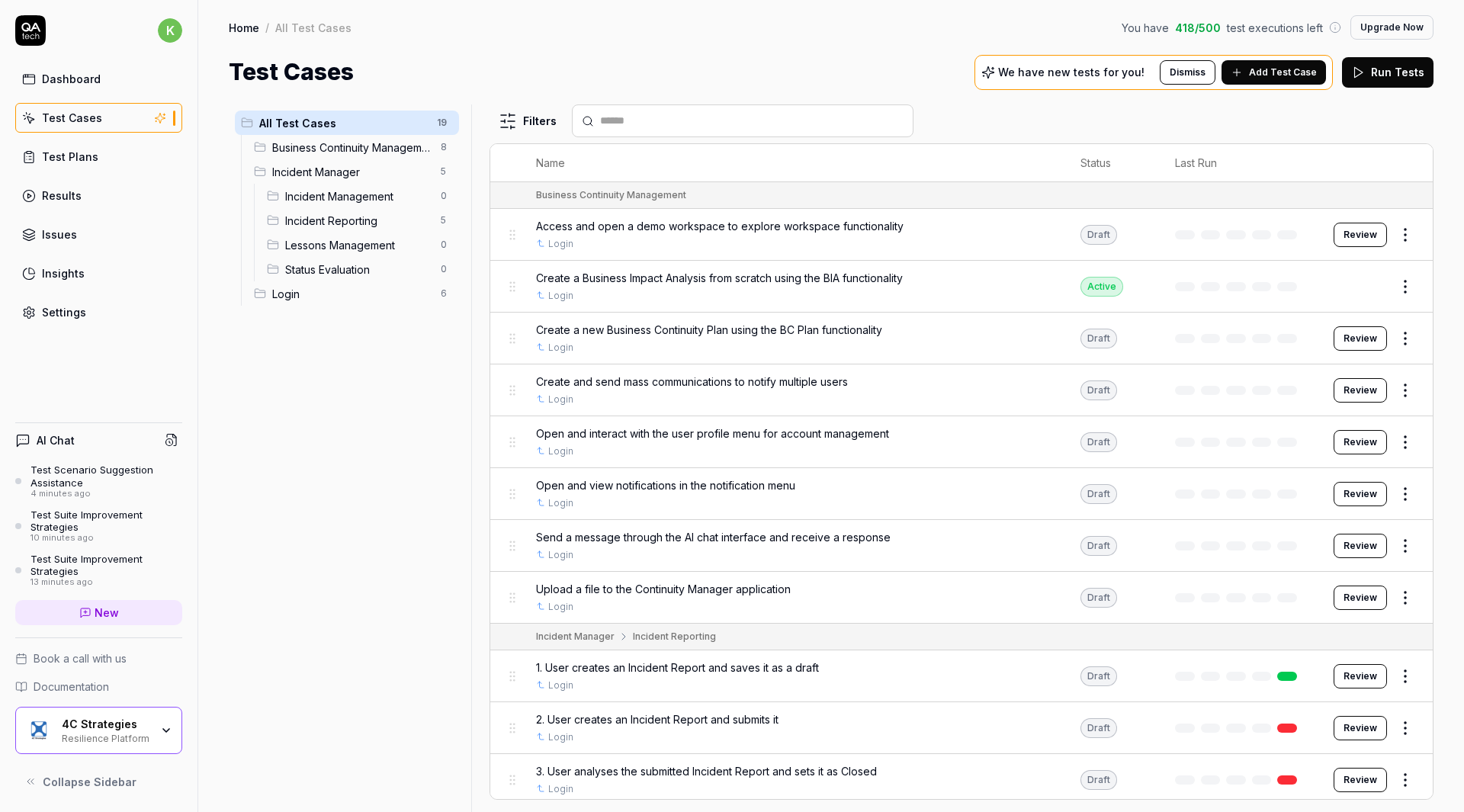
click at [1259, 77] on span "Add Test Case" at bounding box center [1282, 72] width 68 height 14
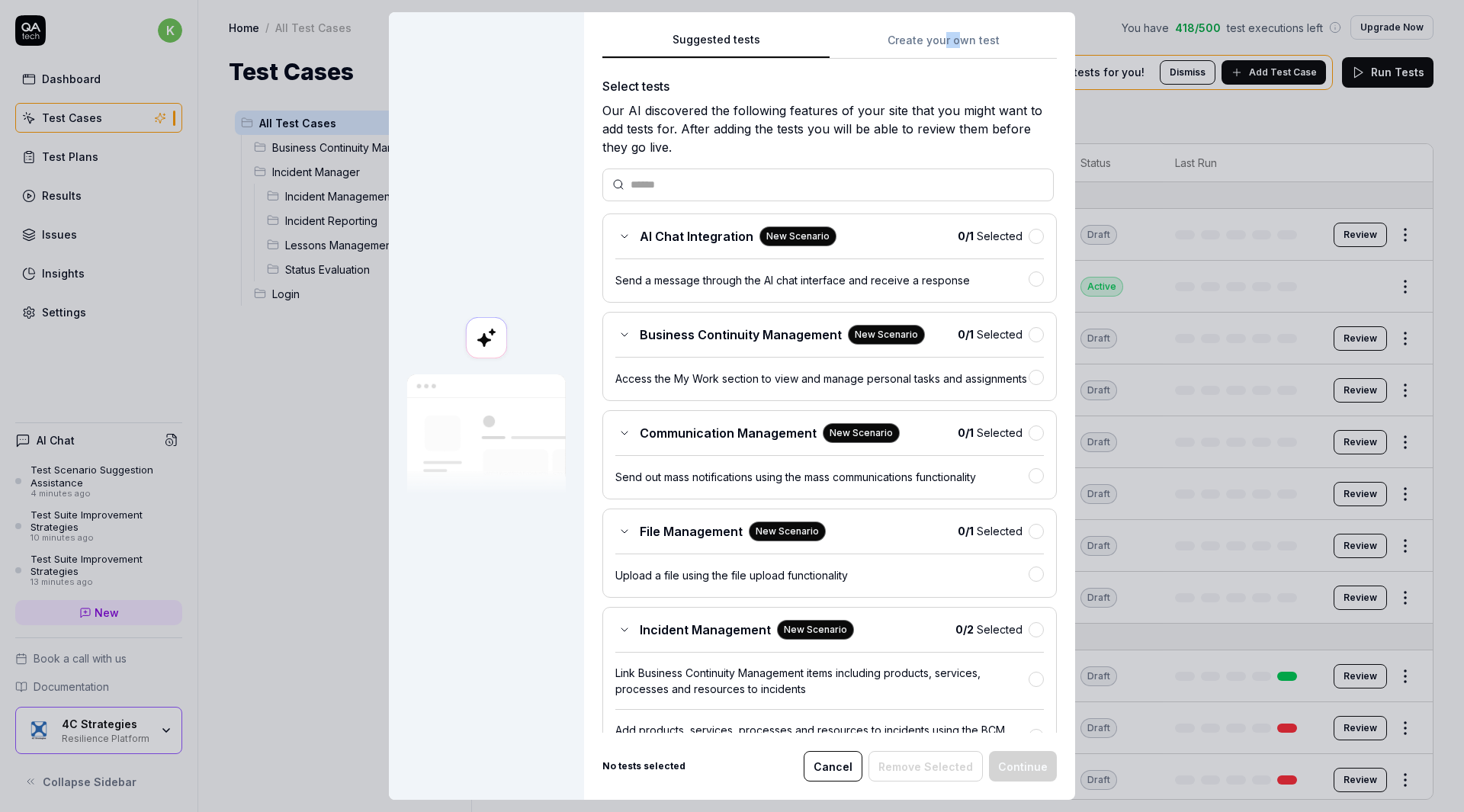
drag, startPoint x: 941, startPoint y: 26, endPoint x: 932, endPoint y: 47, distance: 22.8
click at [932, 47] on div "Suggested tests Create your own test Select tests Our AI discovered the followi…" at bounding box center [830, 405] width 491 height 788
click at [932, 47] on button "Create your own test" at bounding box center [943, 45] width 227 height 27
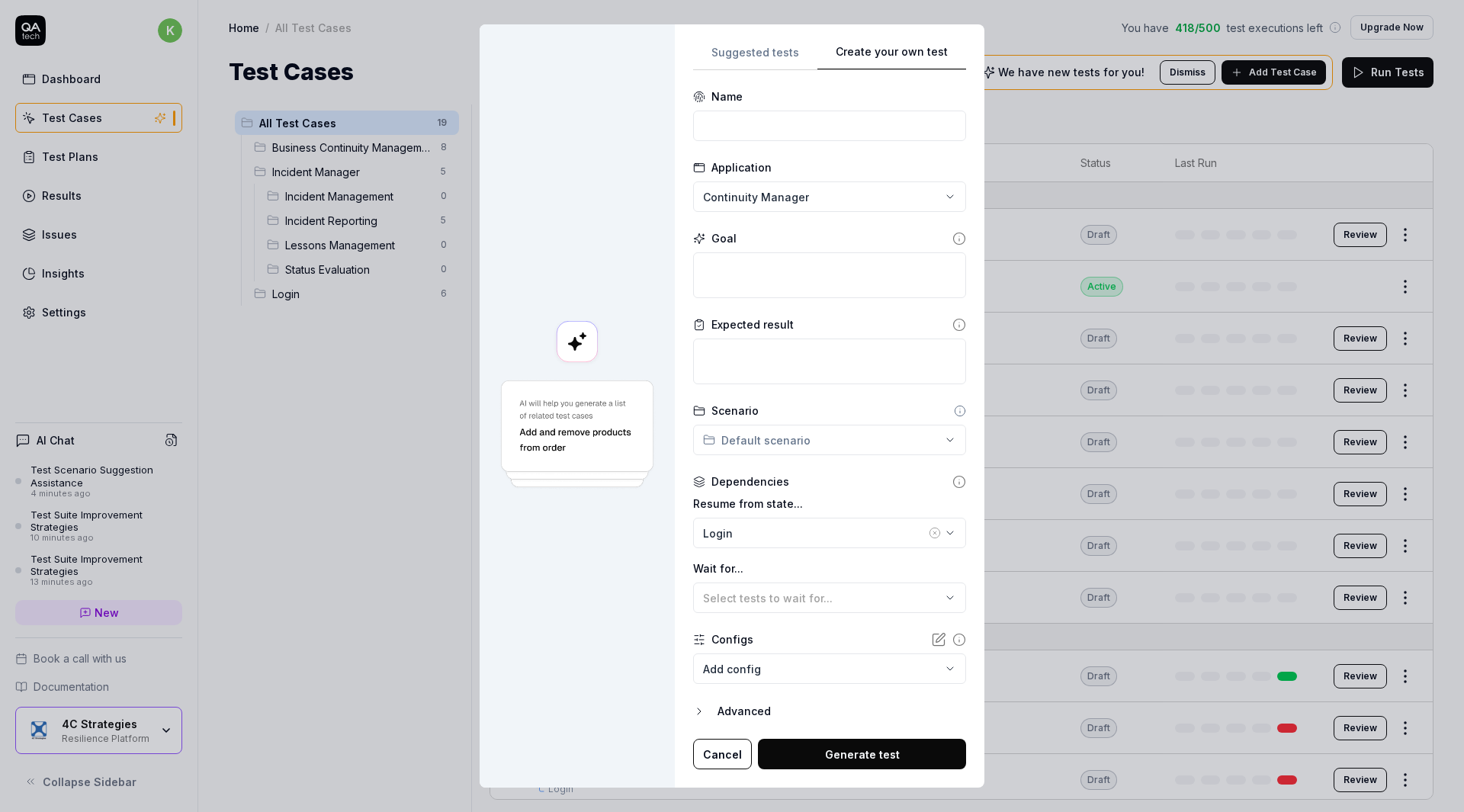
click at [850, 80] on div "**********" at bounding box center [829, 406] width 273 height 727
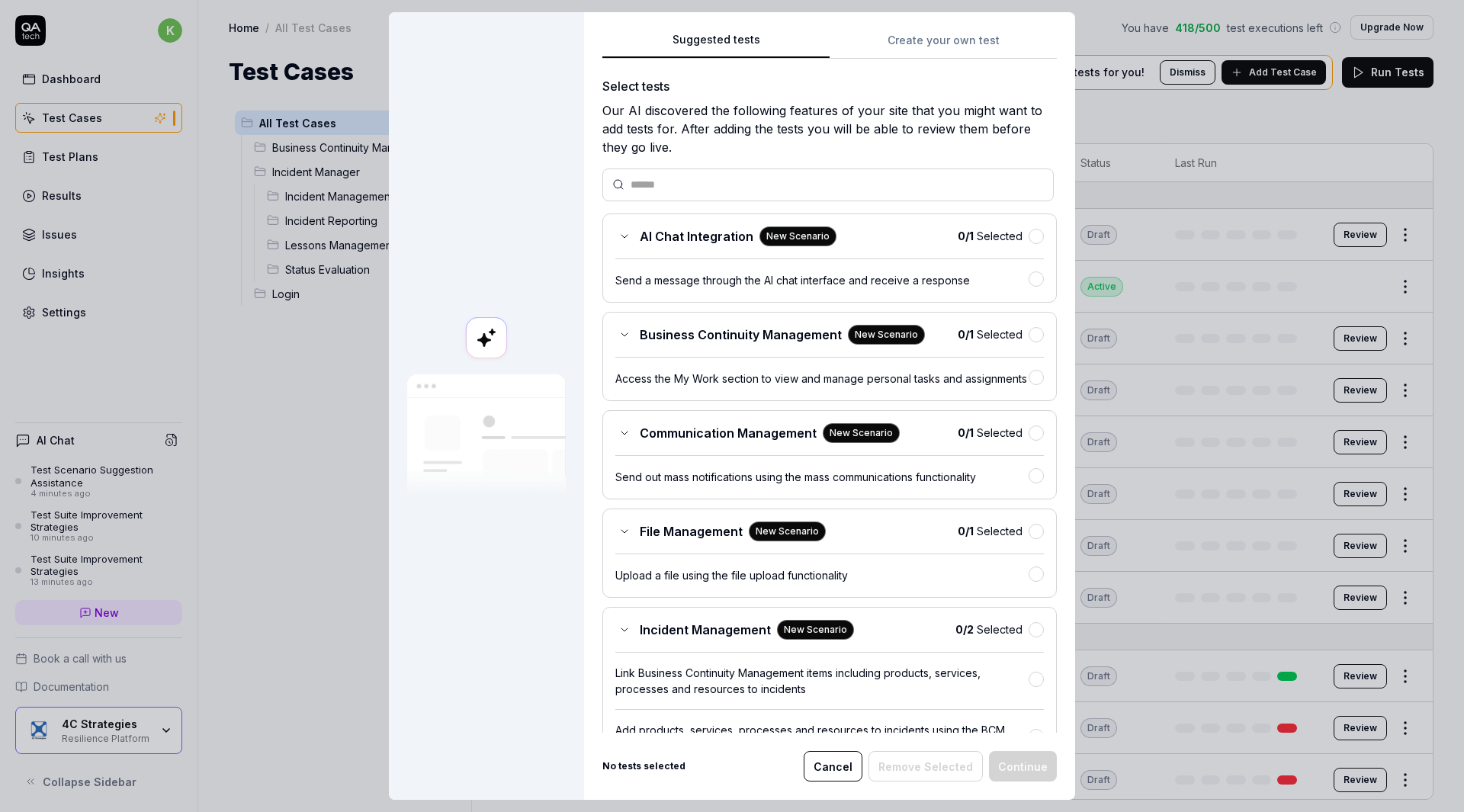
click at [763, 54] on button "Suggested tests" at bounding box center [715, 45] width 227 height 27
click at [833, 760] on button "Cancel" at bounding box center [833, 765] width 59 height 30
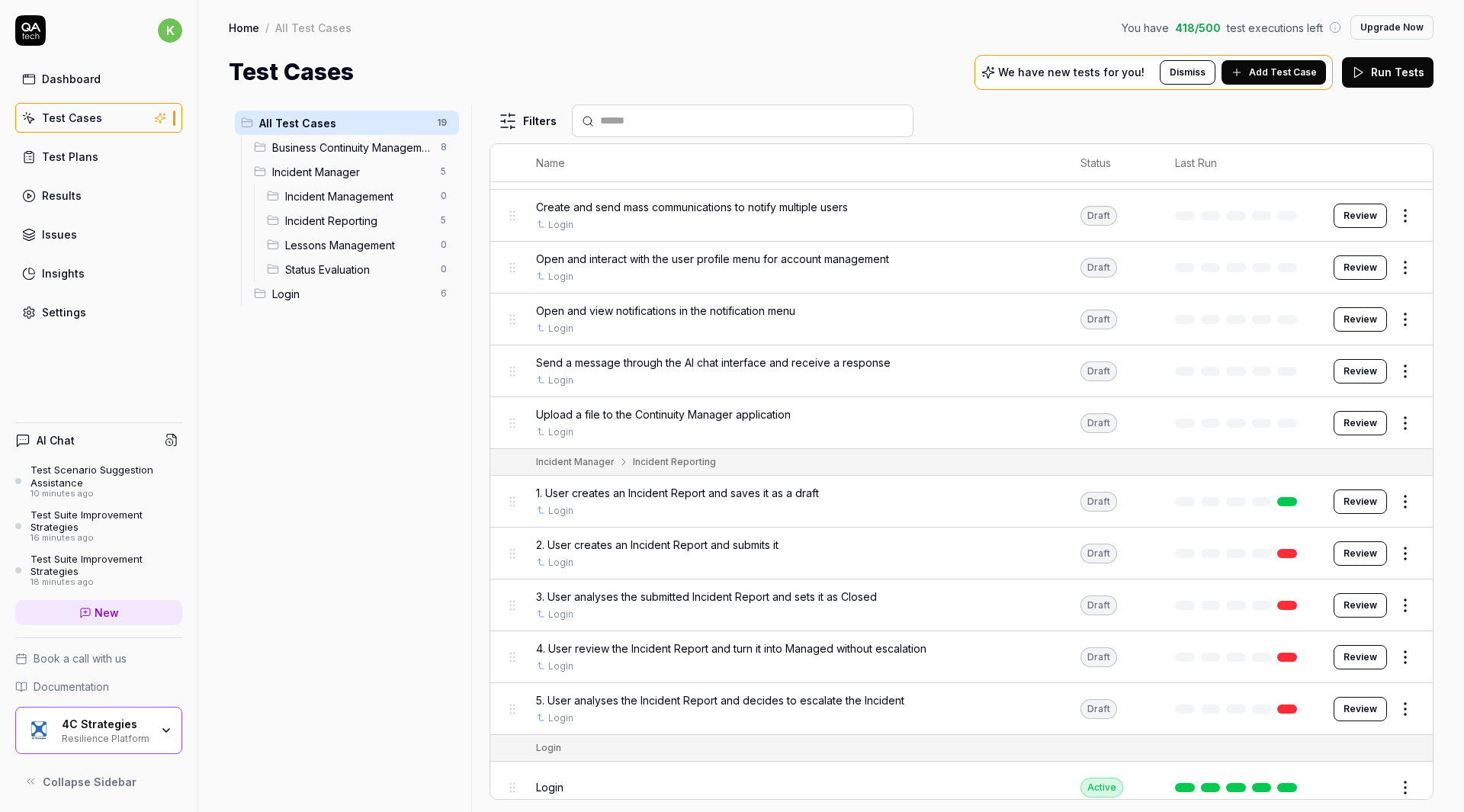
scroll to position [175, 0]
click at [1350, 552] on button "Review" at bounding box center [1360, 552] width 54 height 24
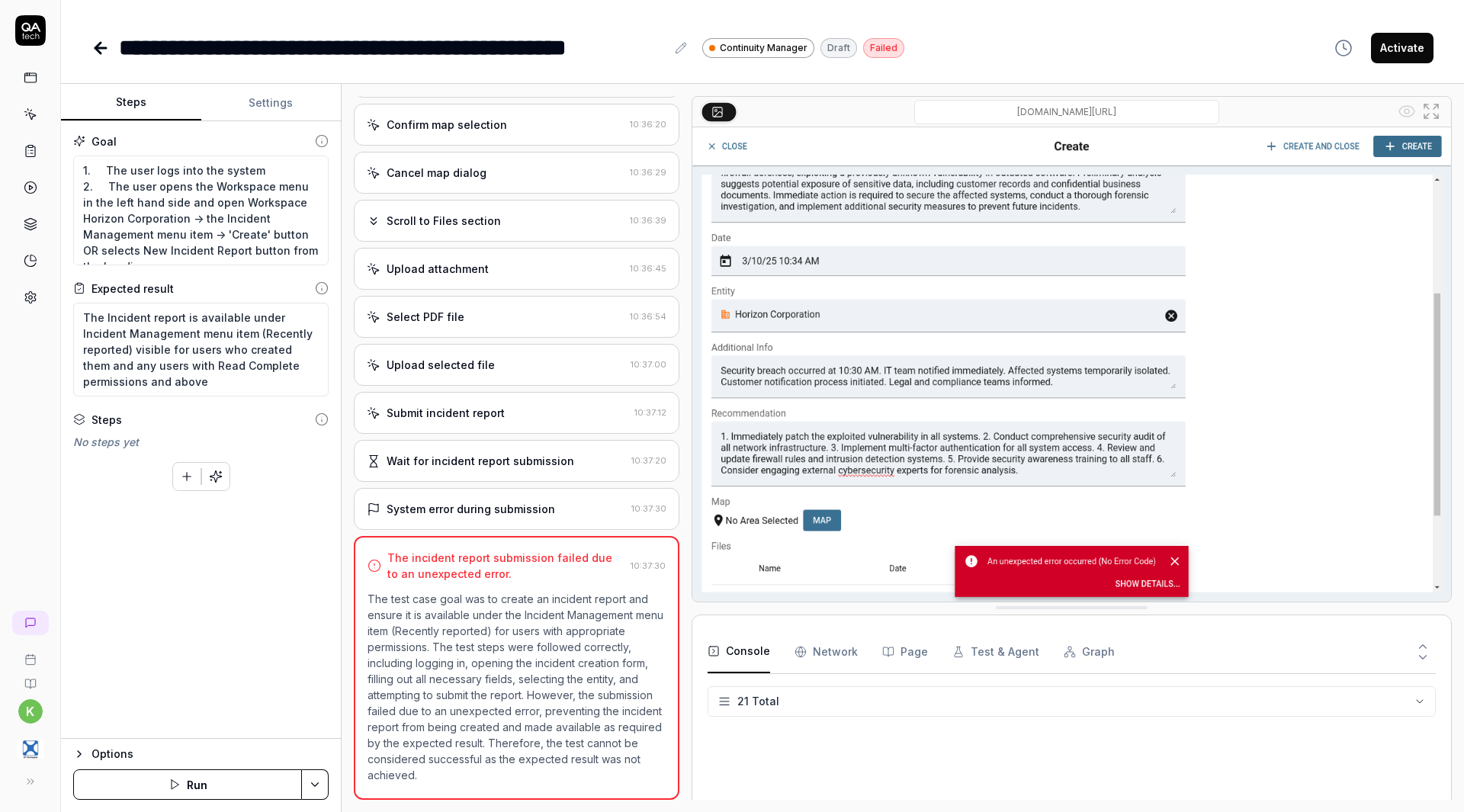
scroll to position [726, 0]
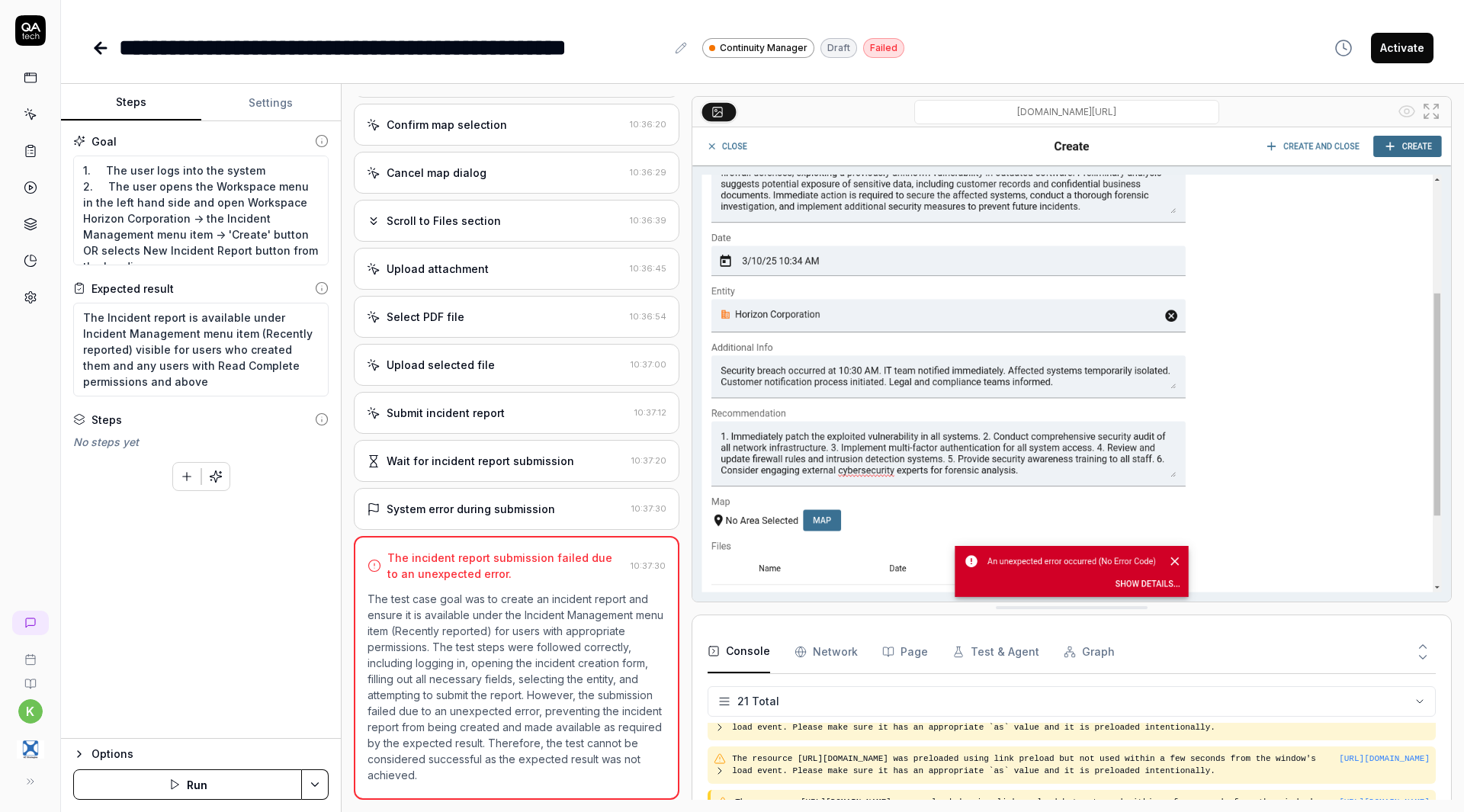
click at [219, 484] on button "button" at bounding box center [215, 476] width 27 height 27
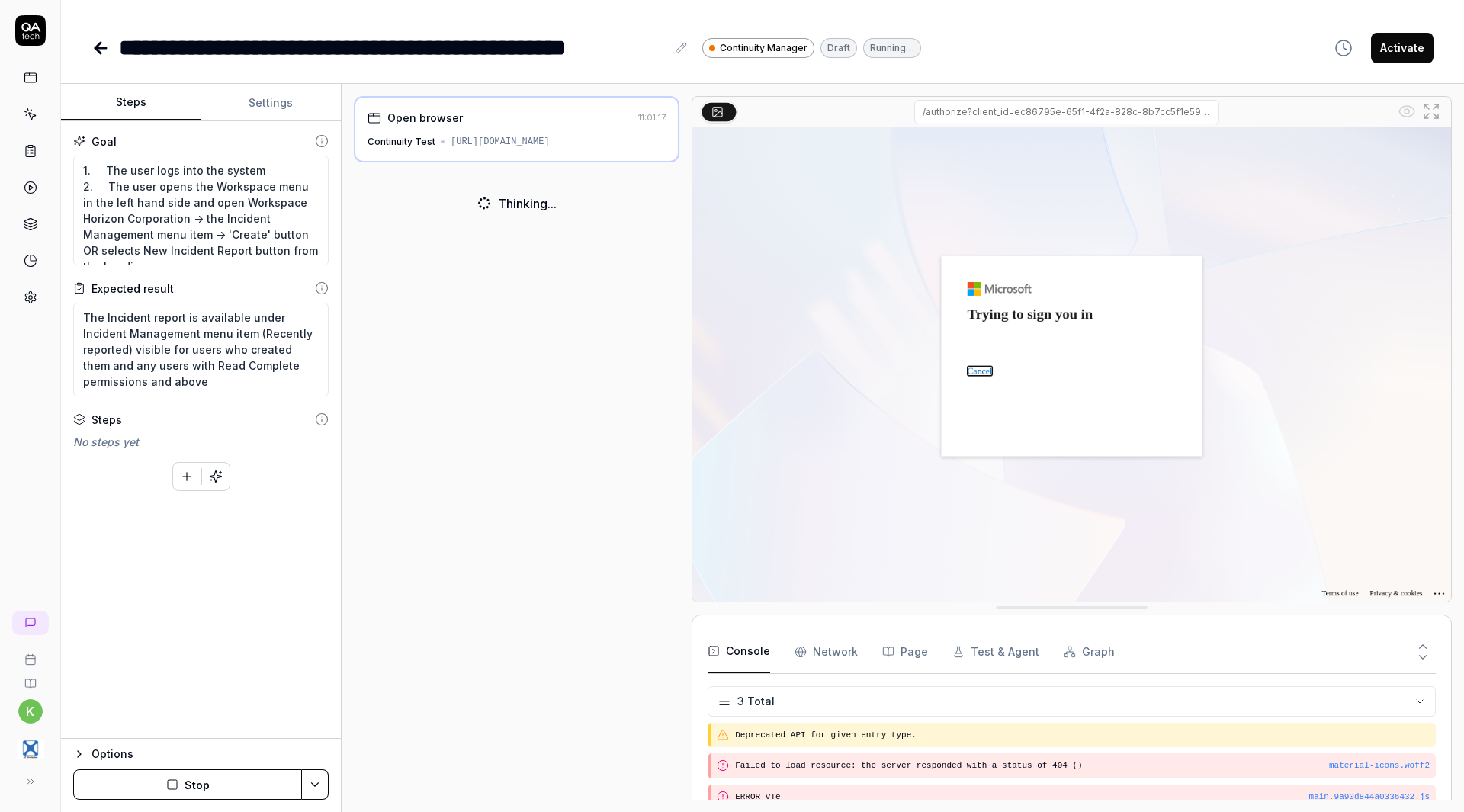
scroll to position [13, 0]
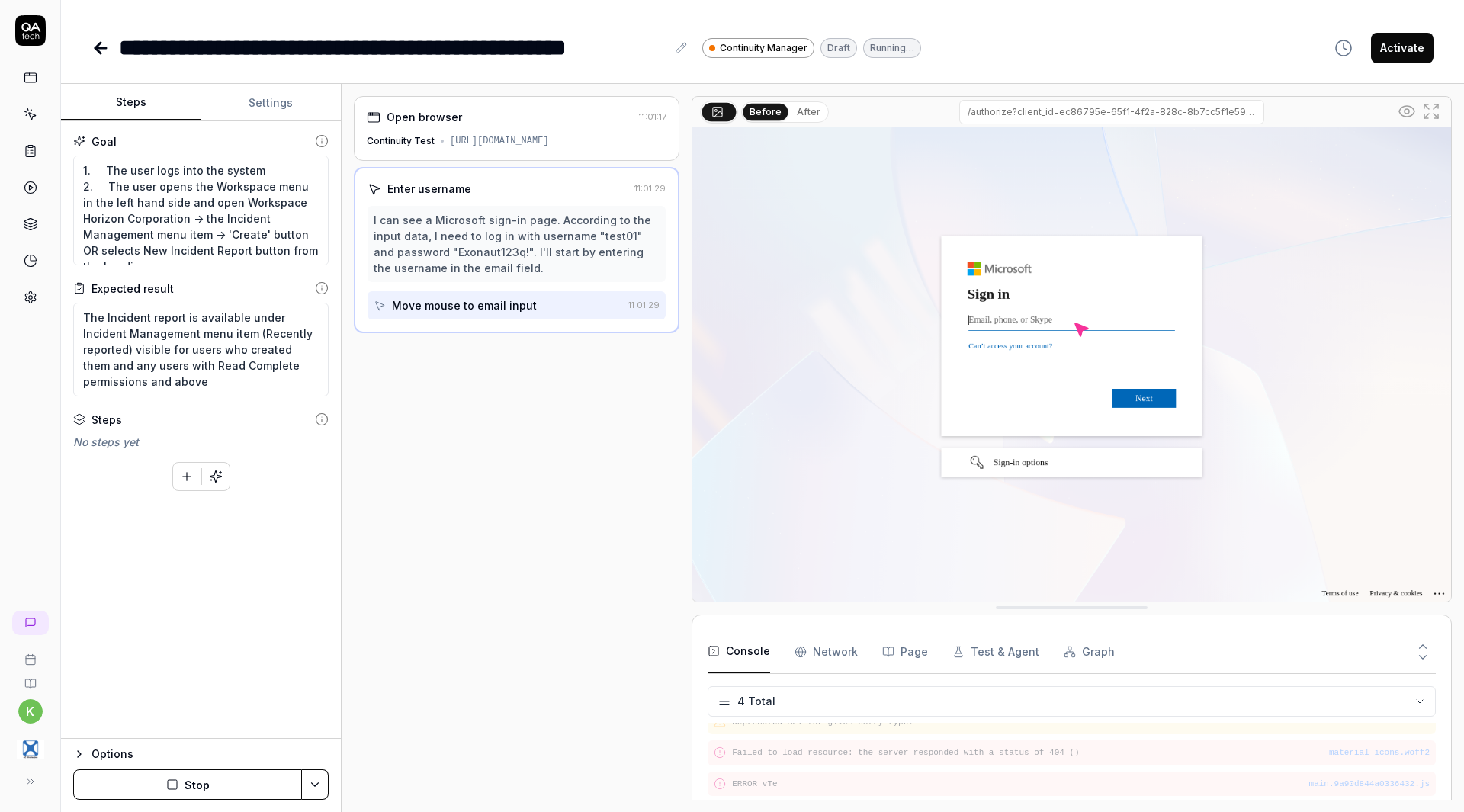
drag, startPoint x: 613, startPoint y: 144, endPoint x: 675, endPoint y: 150, distance: 62.3
click at [675, 150] on div "Open browser 11:01:17 Continuity Test https://continuity-test.exonaut.com/exona…" at bounding box center [516, 128] width 326 height 65
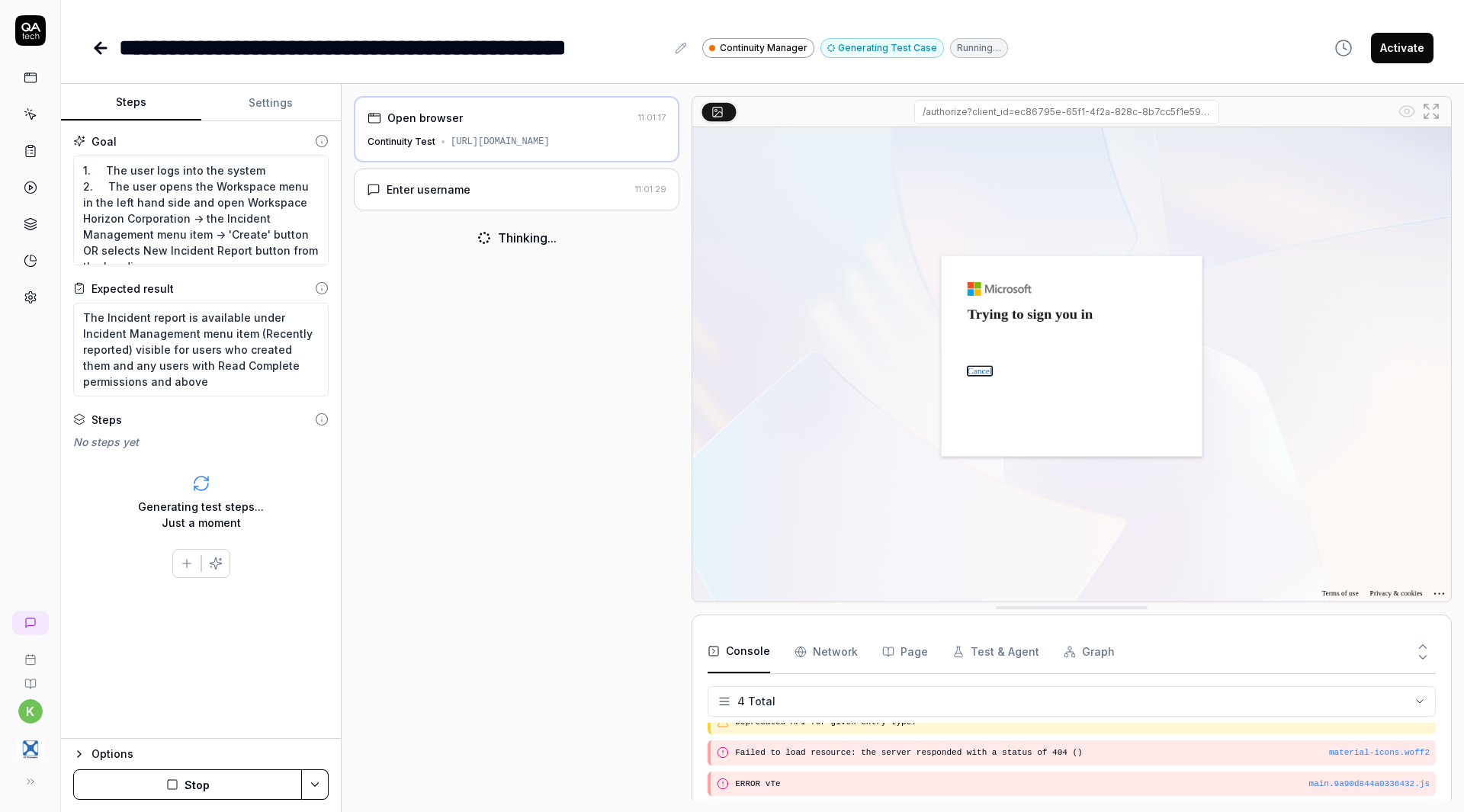
type textarea "*"
click at [264, 95] on button "Settings" at bounding box center [271, 102] width 140 height 36
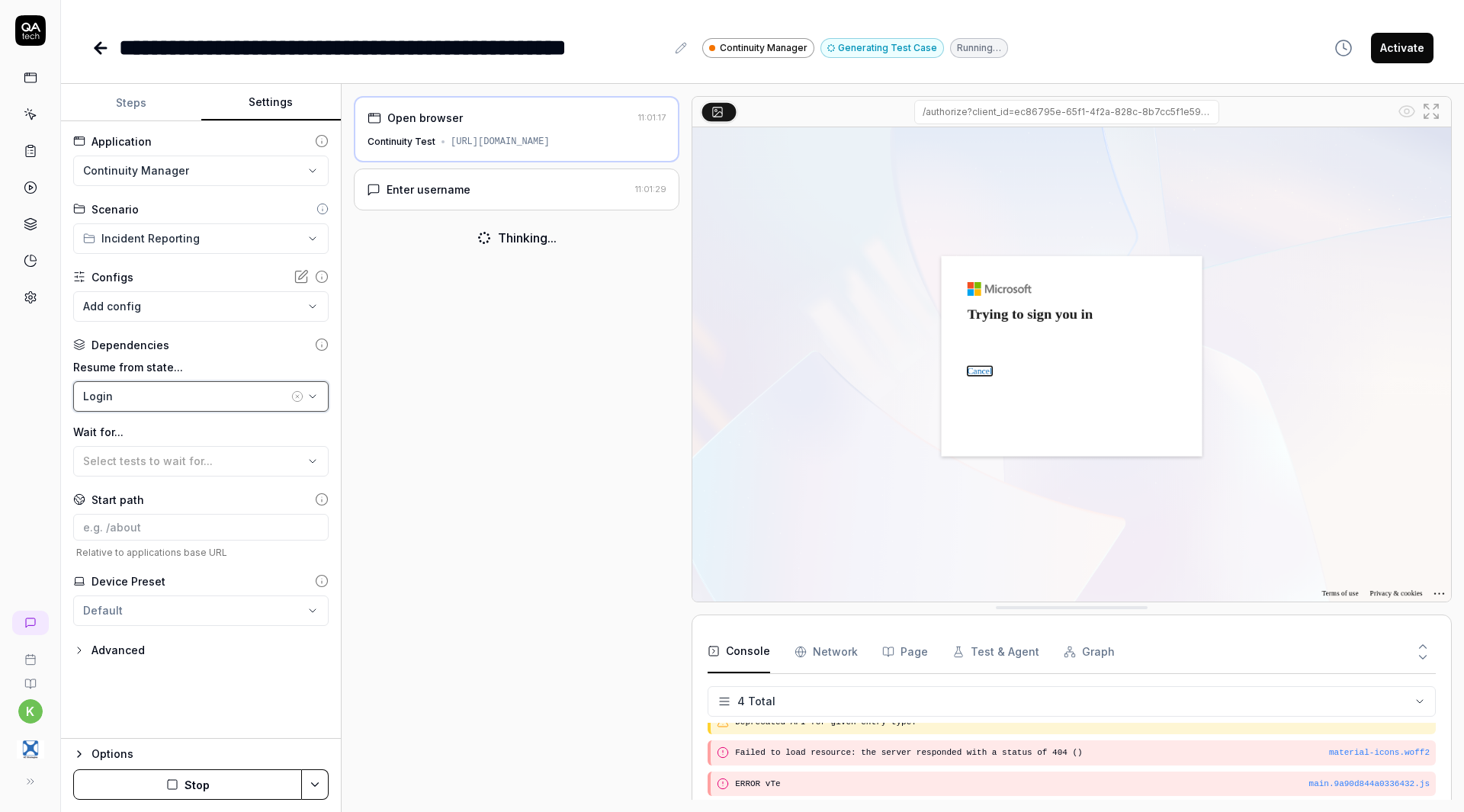
click at [208, 398] on div "Login" at bounding box center [186, 396] width 206 height 16
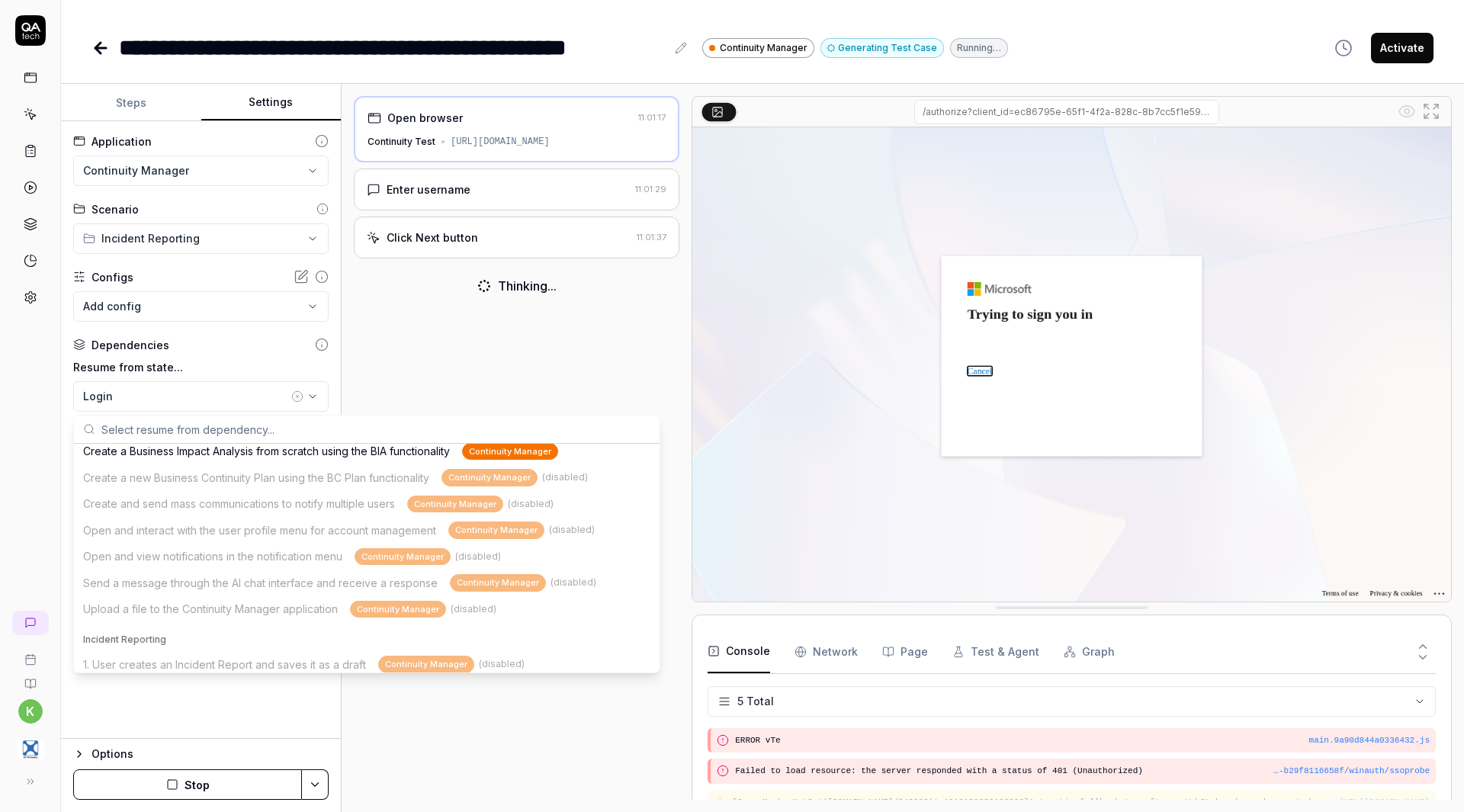
scroll to position [0, 0]
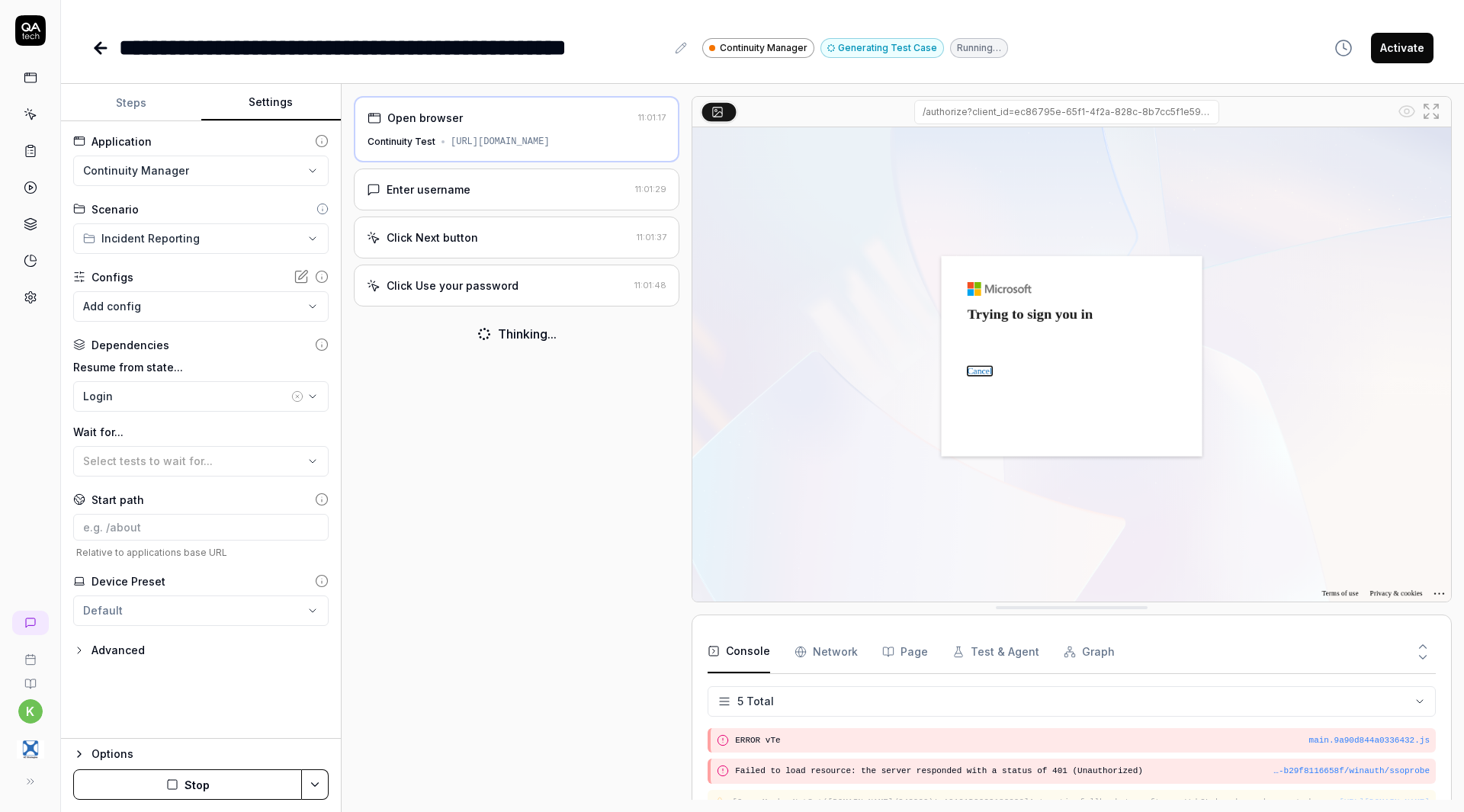
click at [252, 341] on div "Dependencies" at bounding box center [201, 344] width 255 height 16
click at [531, 198] on div "Enter username" at bounding box center [498, 189] width 262 height 16
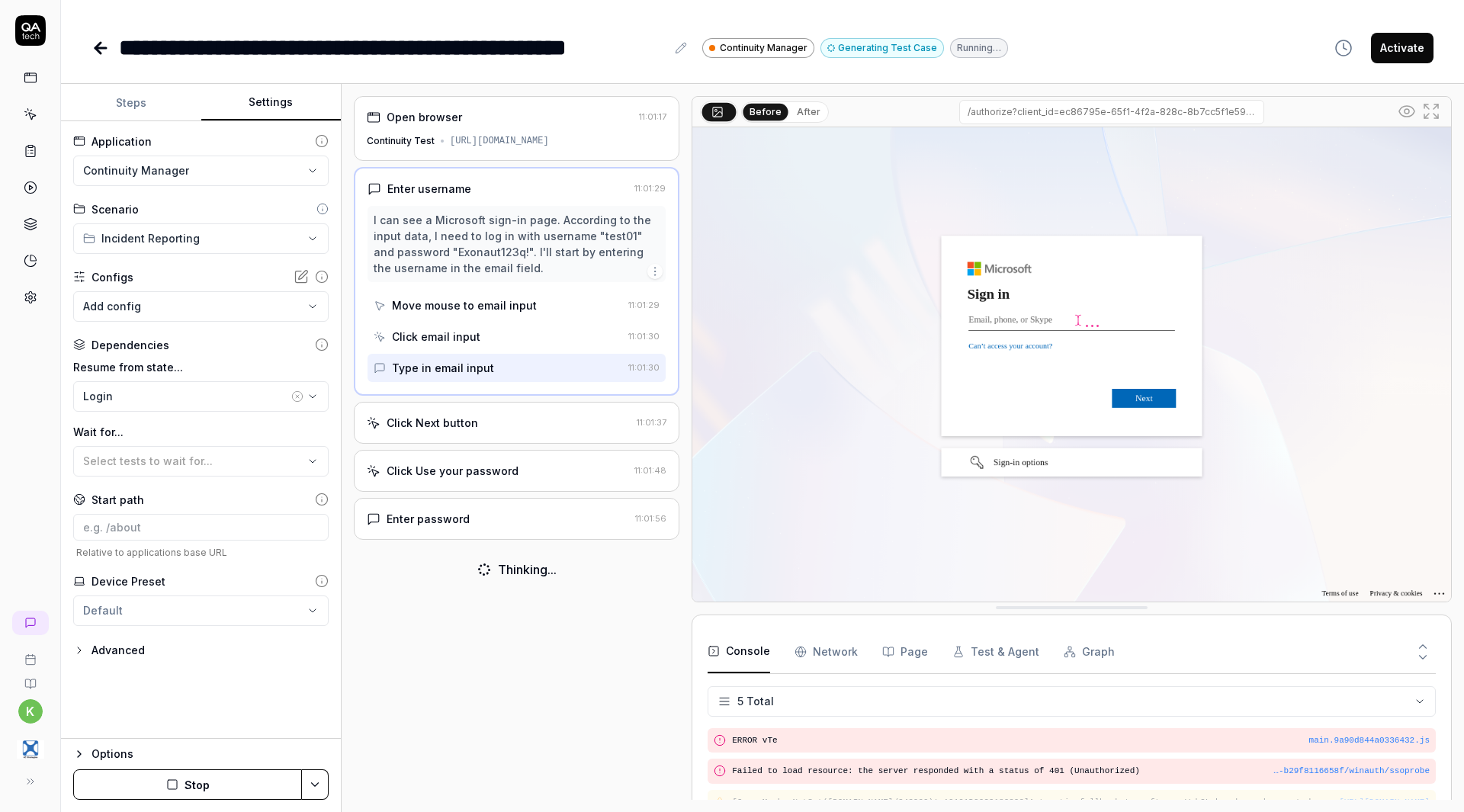
click at [508, 430] on div "Click Next button" at bounding box center [499, 423] width 264 height 16
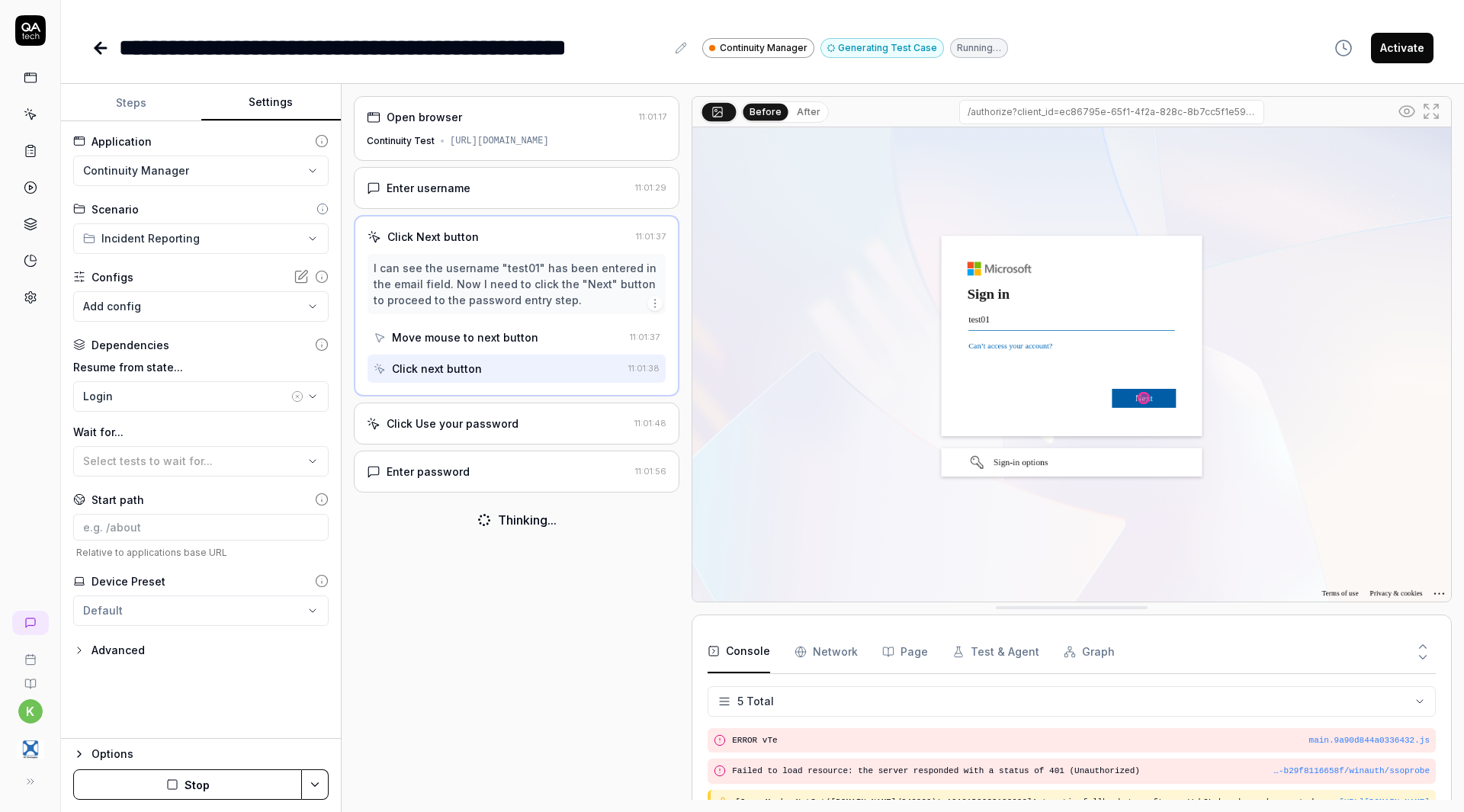
click at [513, 431] on div "Click Use your password" at bounding box center [452, 424] width 132 height 16
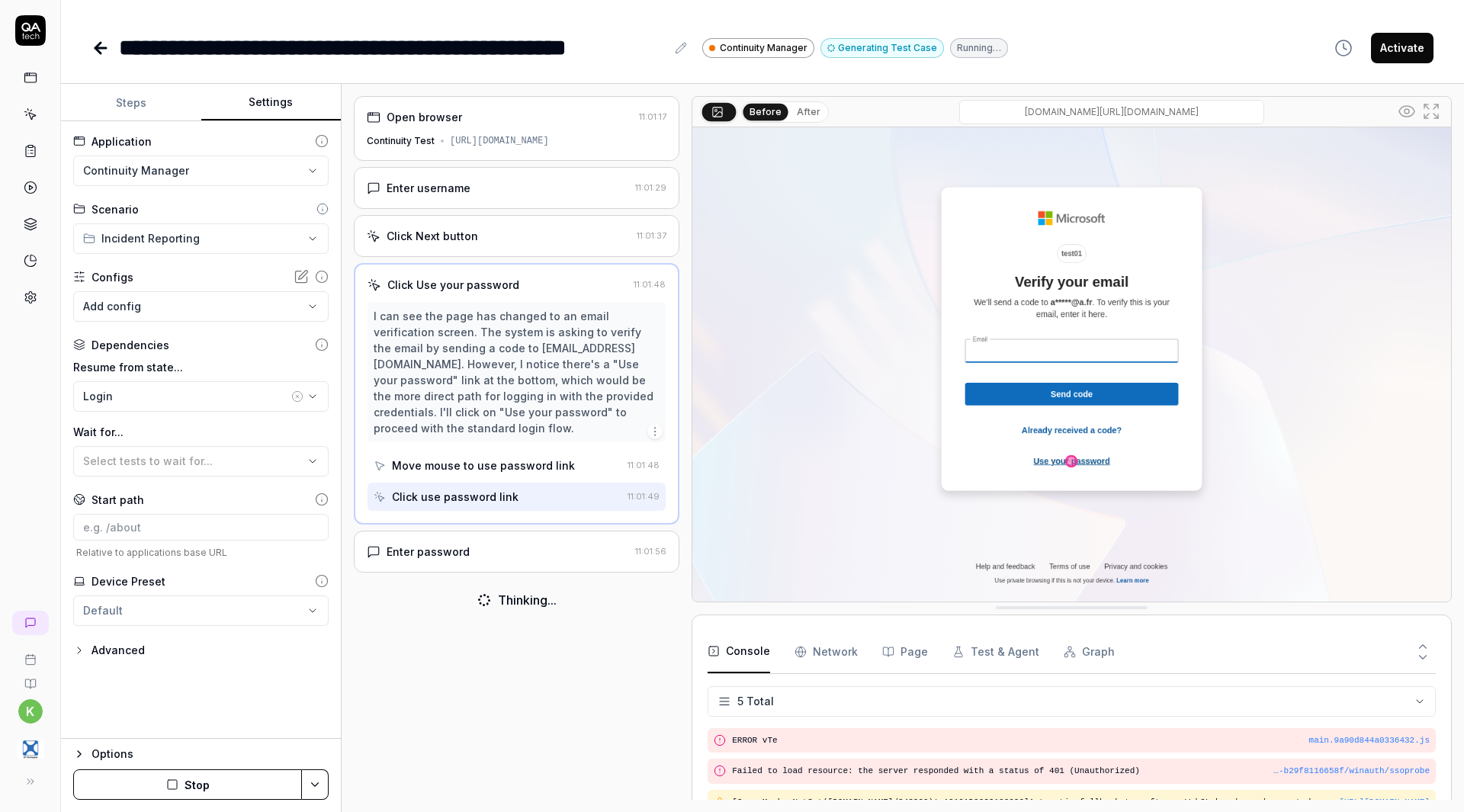
click at [496, 554] on div "Enter password" at bounding box center [498, 551] width 262 height 16
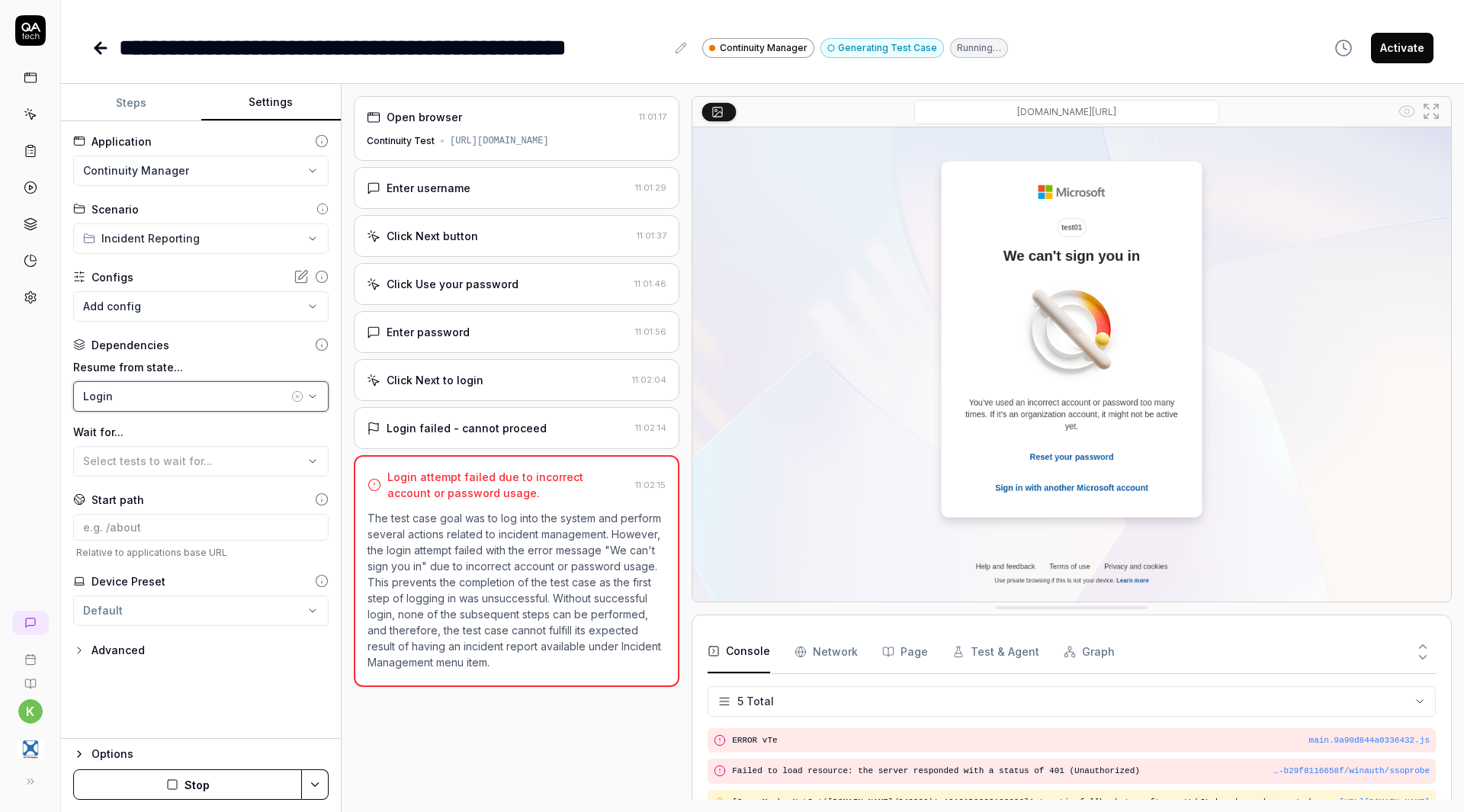
click at [215, 395] on div "Login" at bounding box center [186, 396] width 206 height 16
click at [242, 357] on div "Dependencies Resume from state... Login Wait for... Select tests to wait for..." at bounding box center [201, 406] width 255 height 140
click at [181, 532] on input at bounding box center [201, 526] width 255 height 26
drag, startPoint x: 255, startPoint y: 533, endPoint x: 389, endPoint y: 529, distance: 134.1
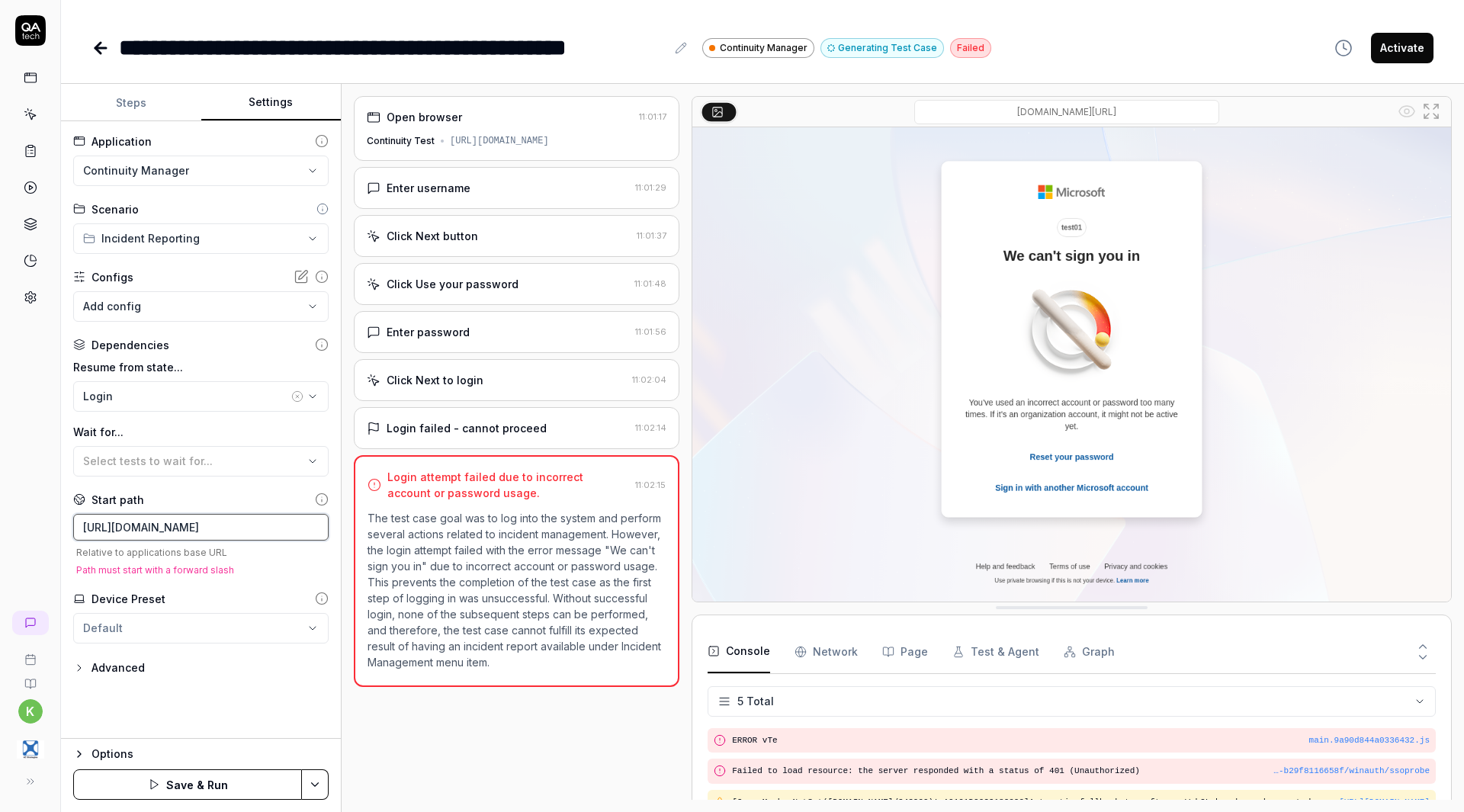
click at [389, 529] on div "**********" at bounding box center [761, 448] width 1402 height 728
click at [281, 561] on div "https://continuity-test.exonaut.com/exonaut-rdp/#/password-login Relative to ap…" at bounding box center [201, 544] width 255 height 62
drag, startPoint x: 265, startPoint y: 529, endPoint x: 39, endPoint y: 505, distance: 227.3
click at [39, 505] on div "**********" at bounding box center [732, 406] width 1464 height 812
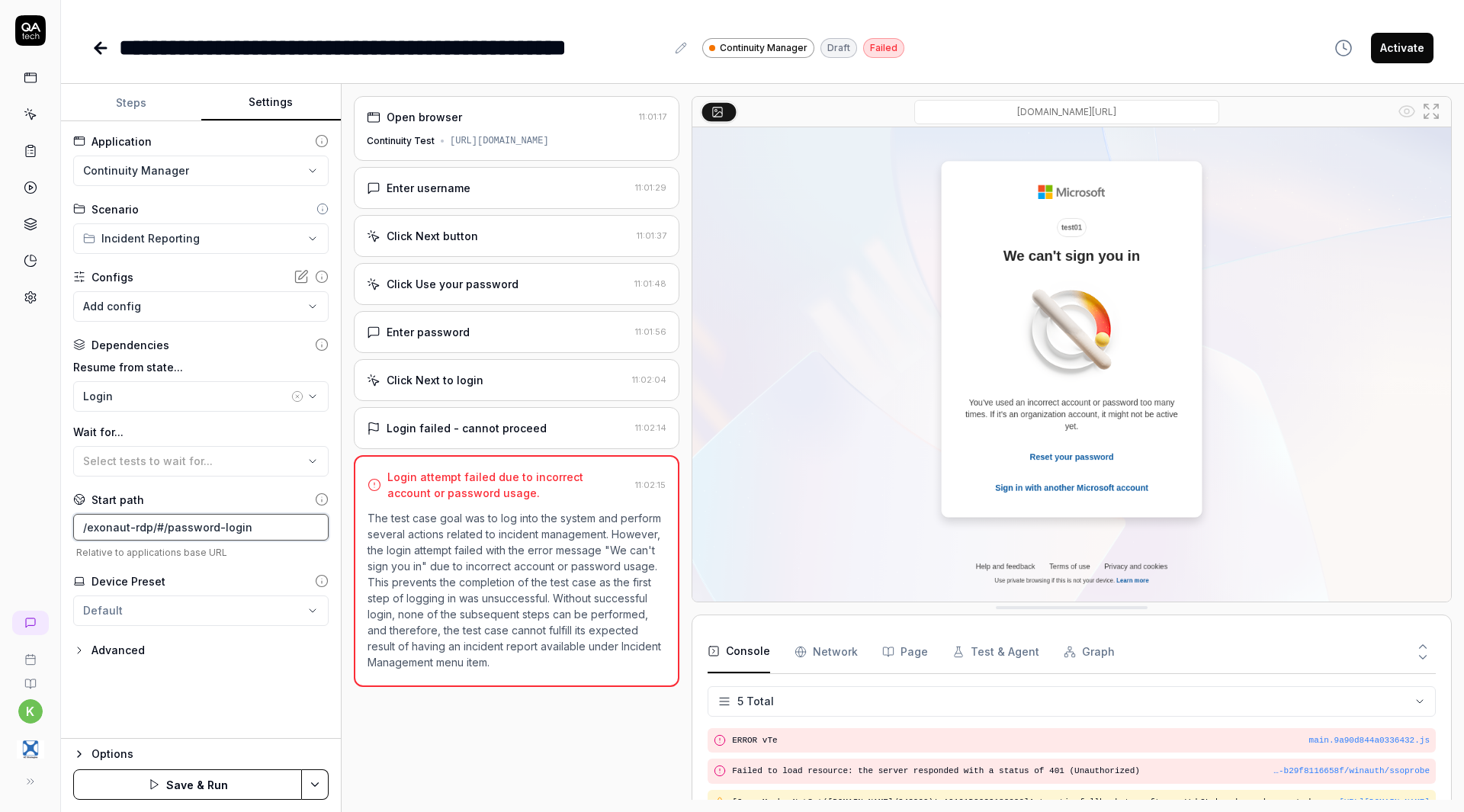
type input "/exonaut-rdp/#/password-login"
click at [253, 566] on div "**********" at bounding box center [201, 429] width 280 height 617
click at [309, 783] on html "**********" at bounding box center [732, 406] width 1464 height 812
click at [273, 646] on div "Save & Run w. Dependencies" at bounding box center [239, 645] width 195 height 33
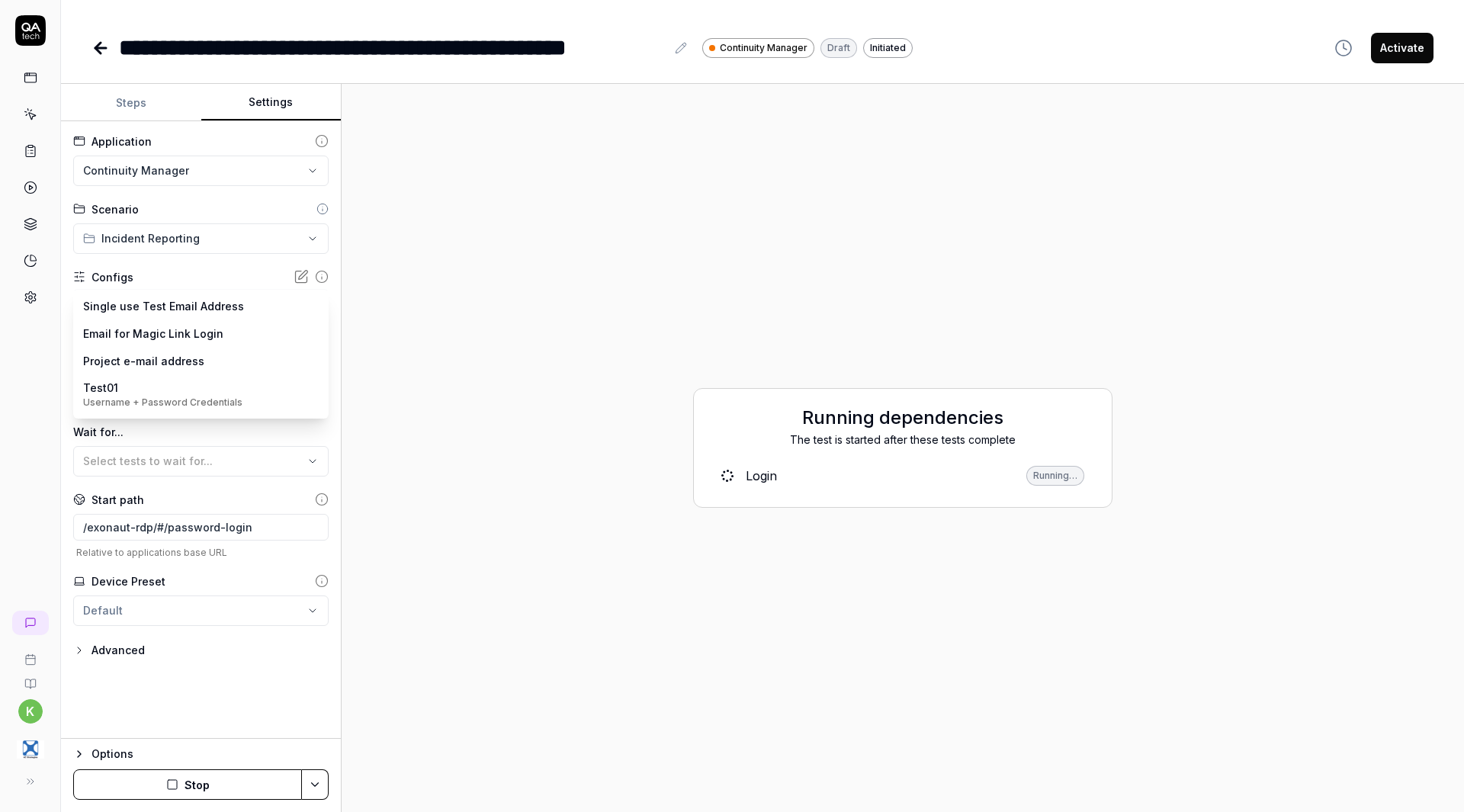
click at [259, 314] on body "**********" at bounding box center [732, 406] width 1464 height 812
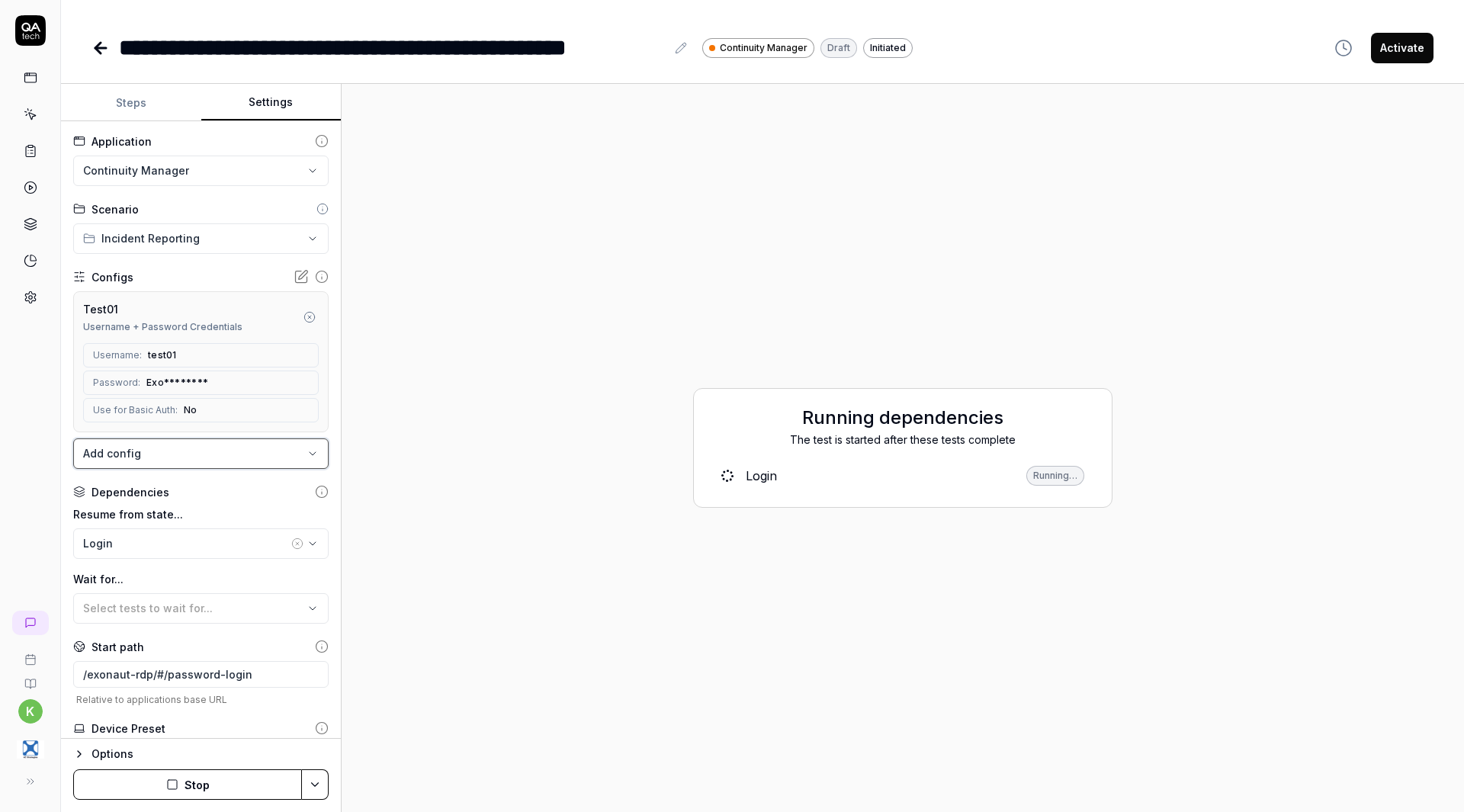
scroll to position [80, 0]
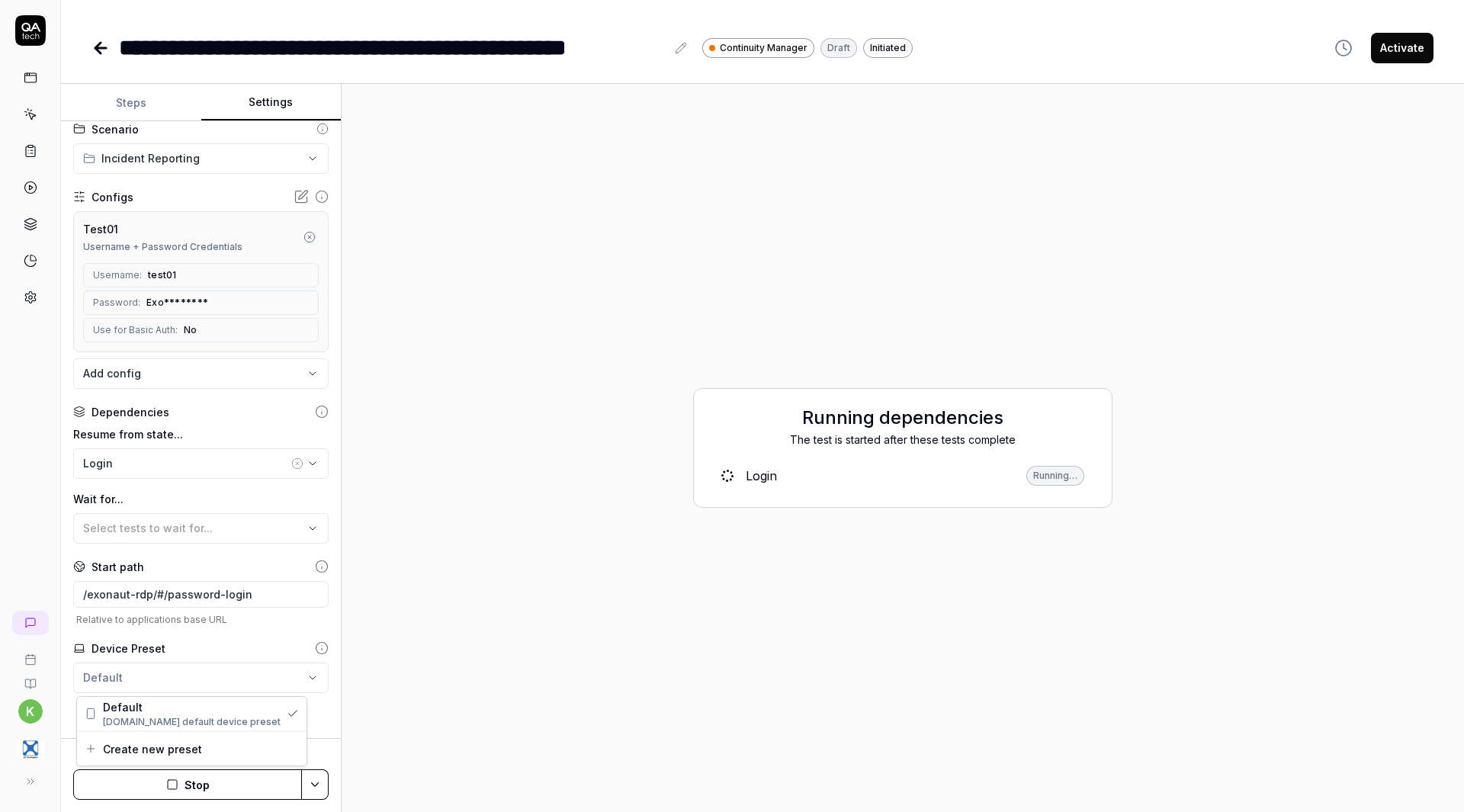
click at [239, 676] on html "**********" at bounding box center [732, 406] width 1464 height 812
click at [252, 619] on html "**********" at bounding box center [732, 406] width 1464 height 812
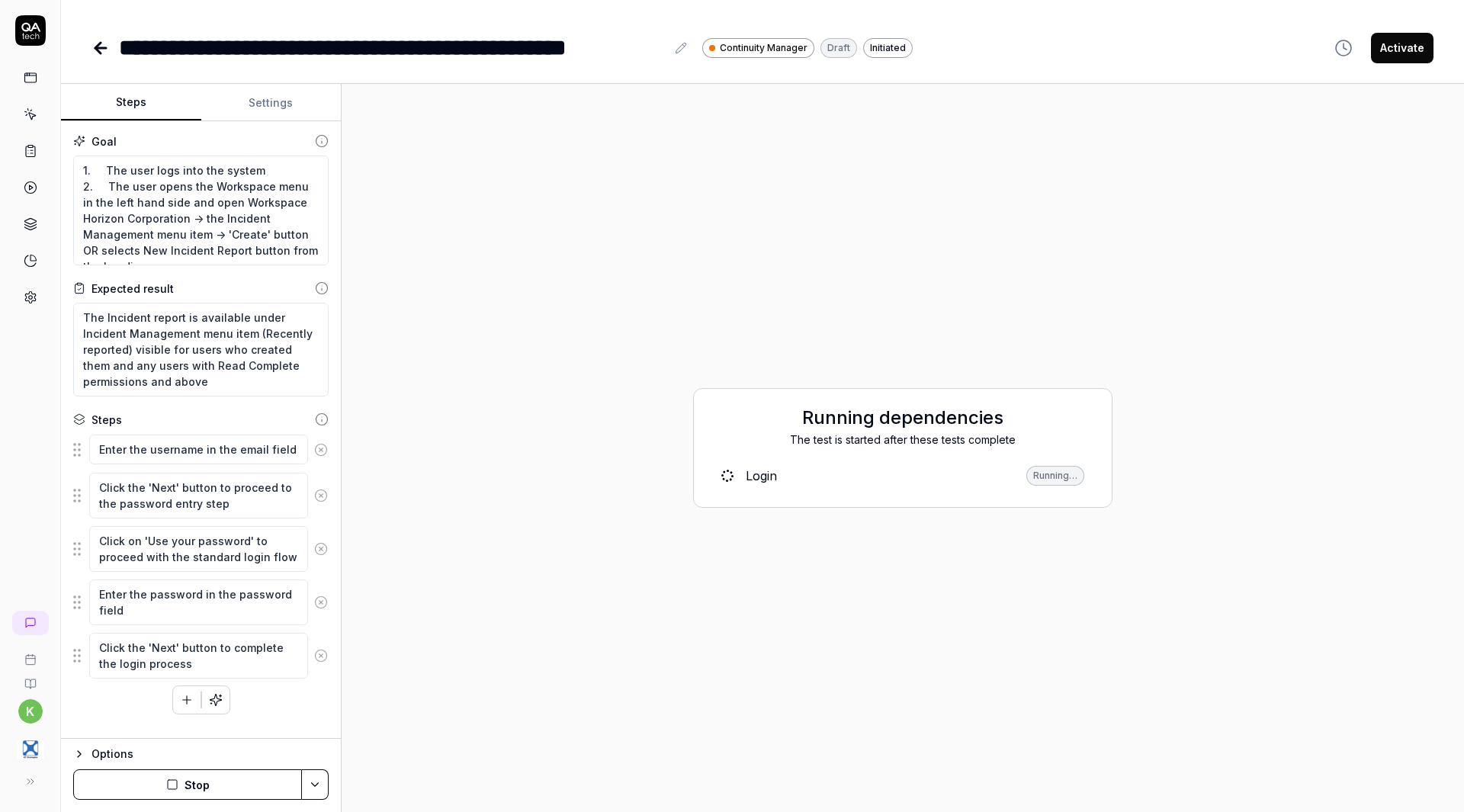
click at [129, 92] on button "Steps" at bounding box center [130, 102] width 140 height 36
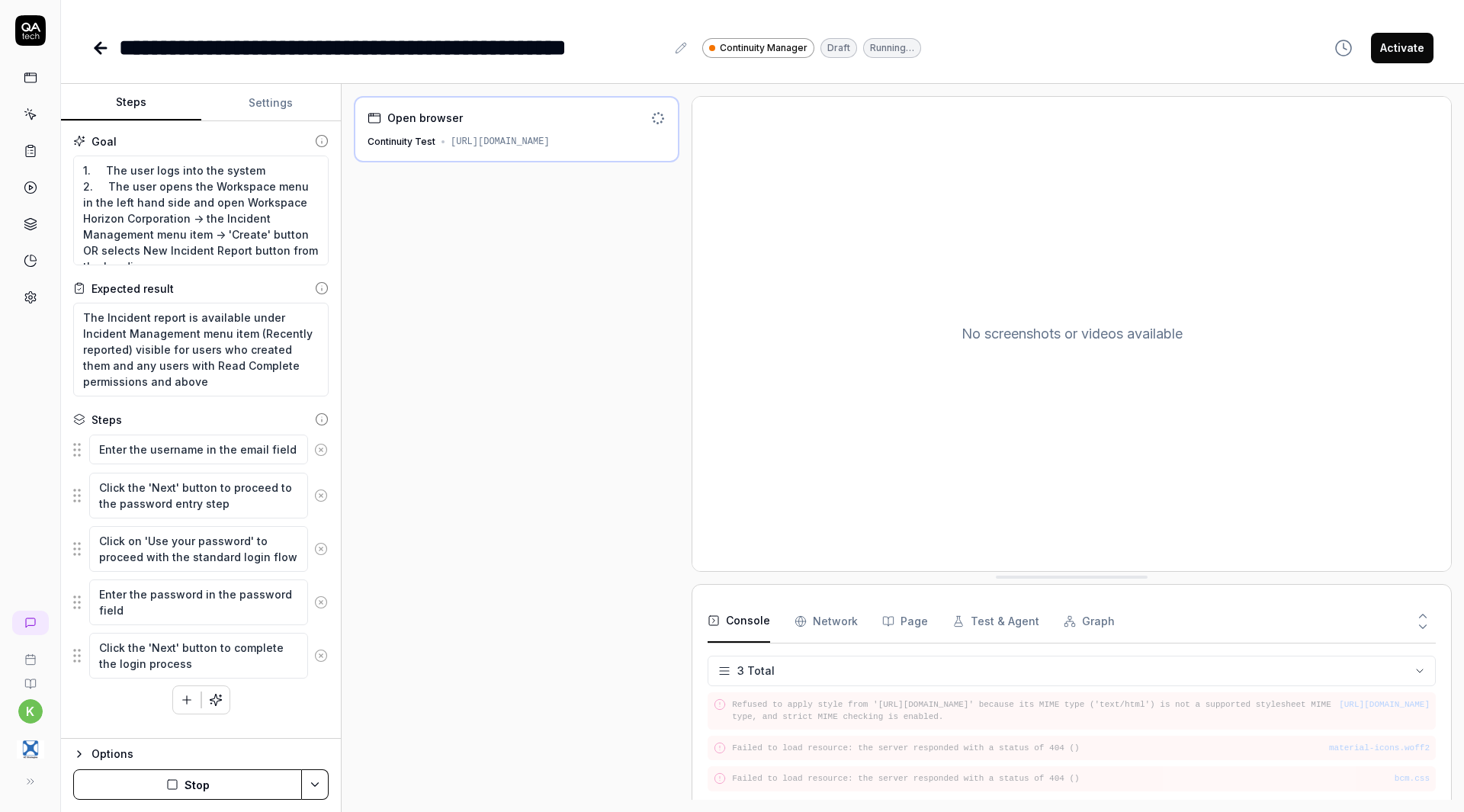
click at [578, 135] on div "Continuity Test https://continuity-test.exonaut.com/exonaut-rdp/#/password-login" at bounding box center [517, 142] width 298 height 14
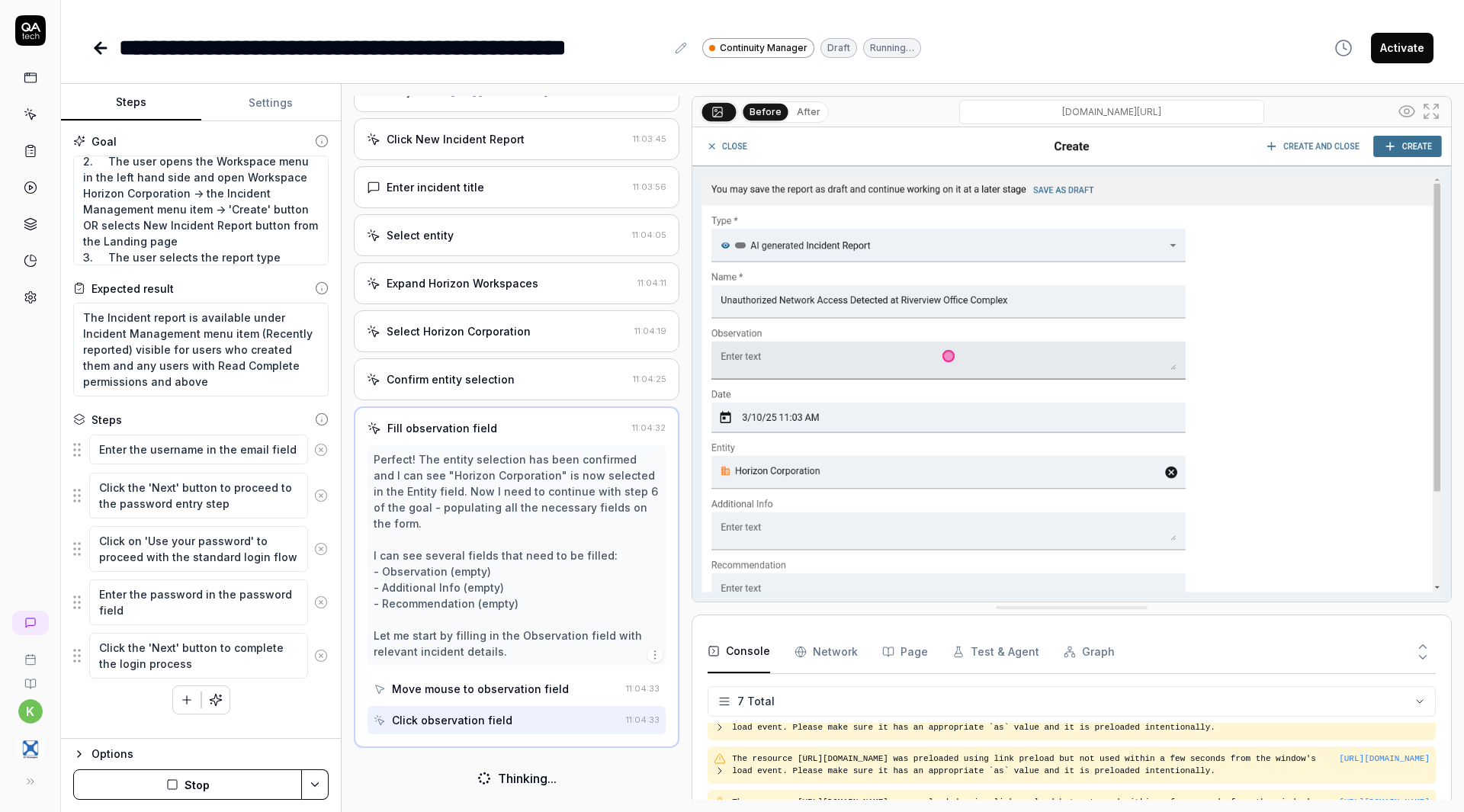
scroll to position [60, 0]
click at [199, 195] on textarea "1. The user logs into the system 2. The user opens the Workspace menu in the le…" at bounding box center [201, 210] width 255 height 110
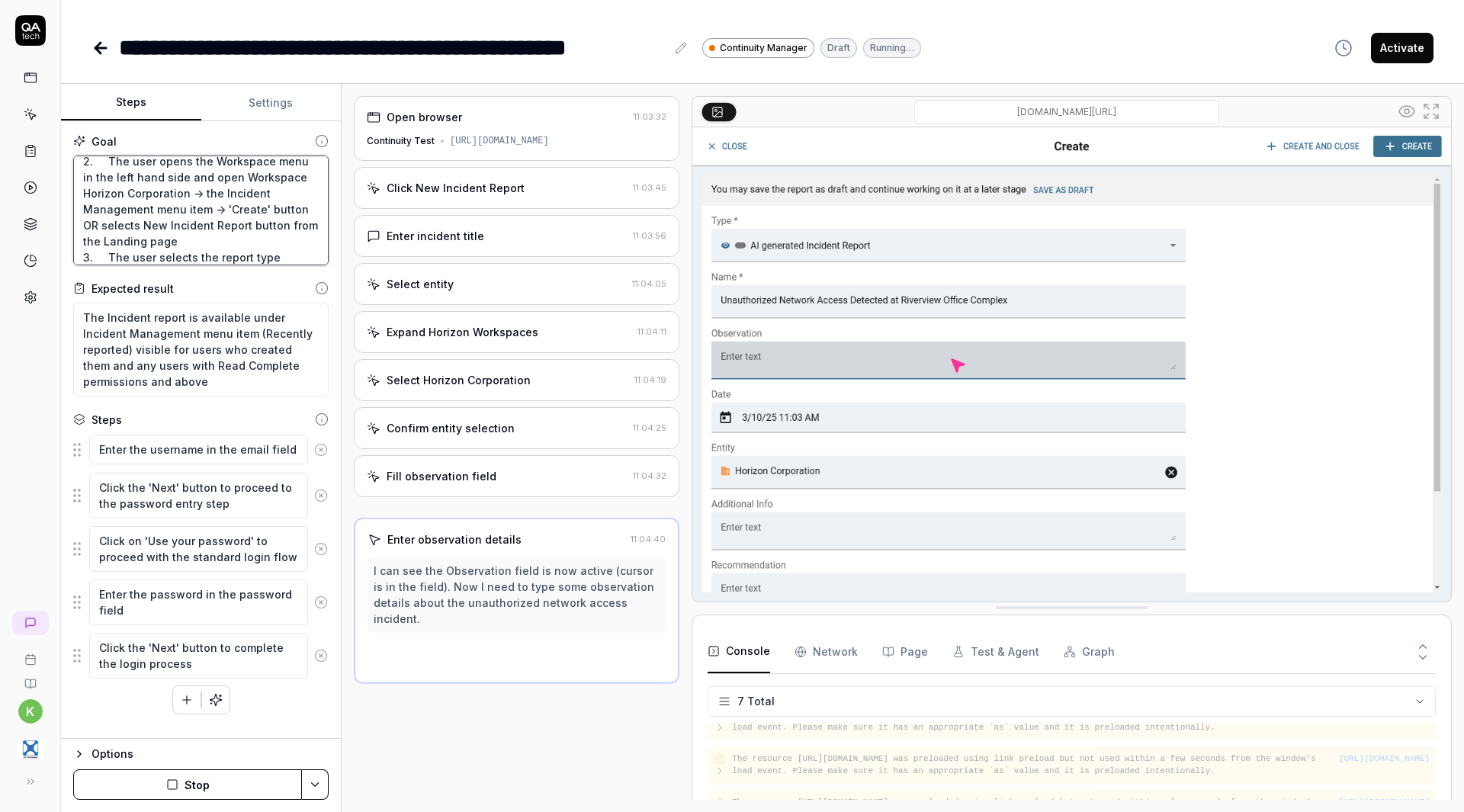
scroll to position [212, 0]
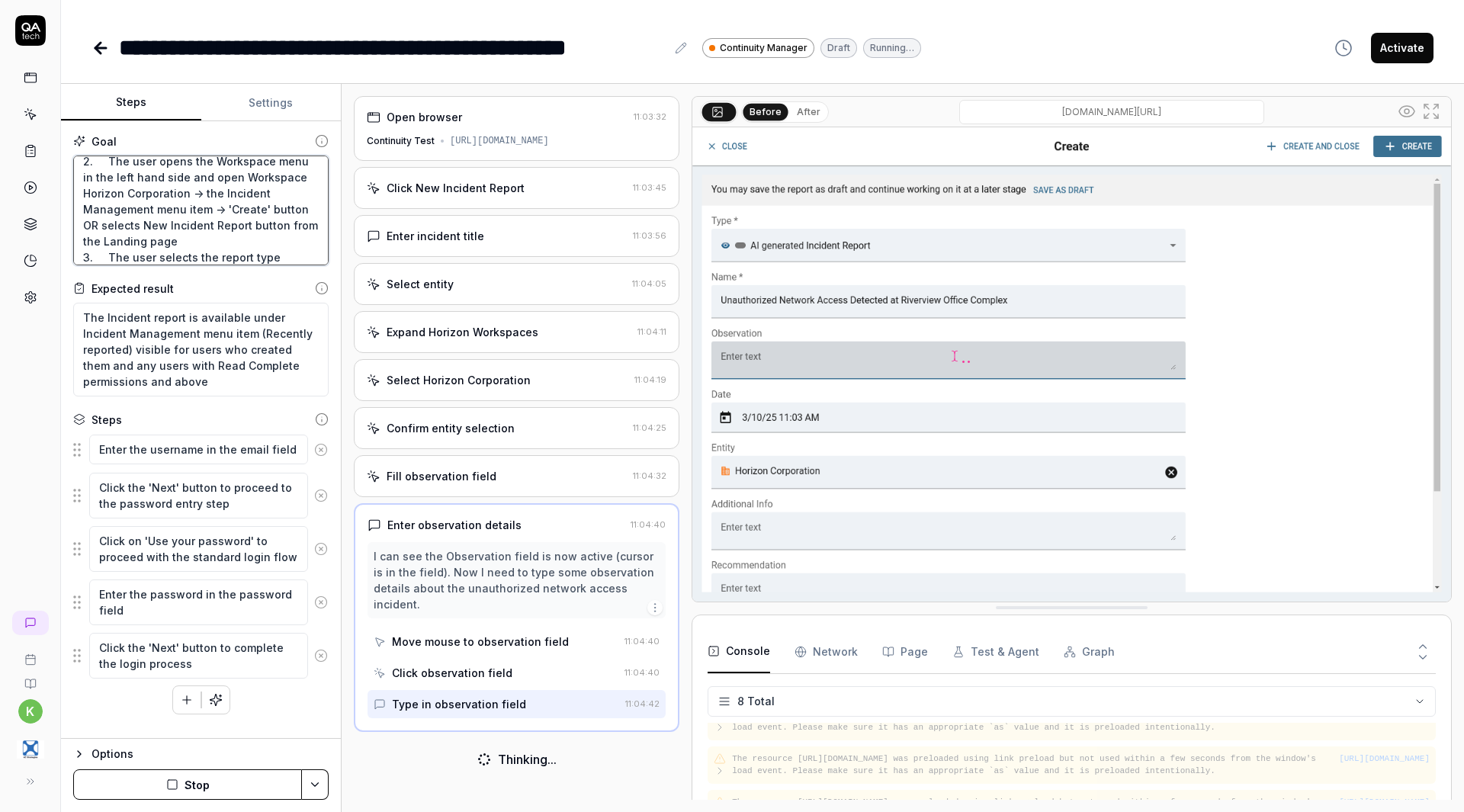
type textarea "*"
type textarea "1. The user logs into the system 2. The user opens the Workspace menu in the le…"
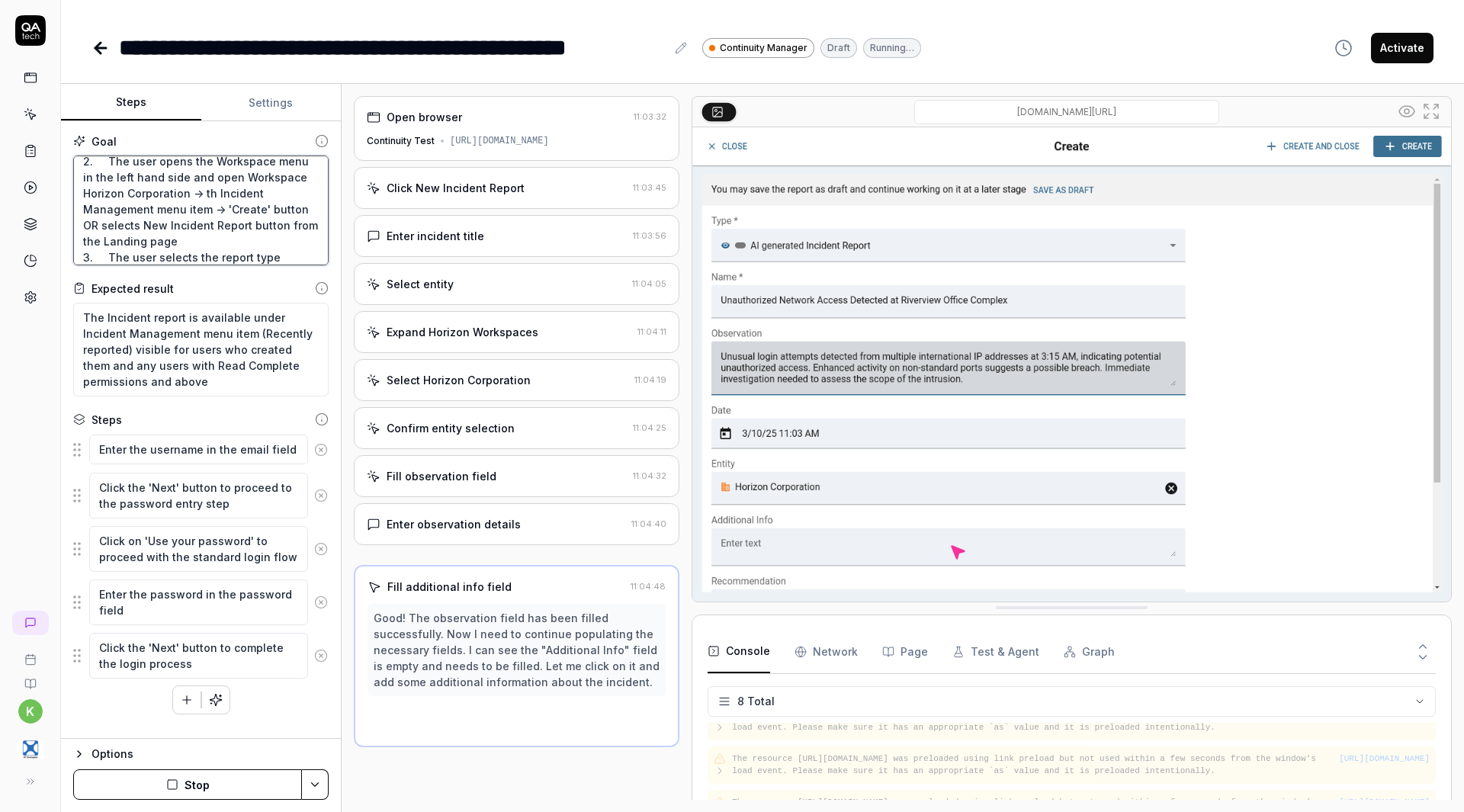
type textarea "*"
type textarea "1. The user logs into the system 2. The user opens the Workspace menu in the le…"
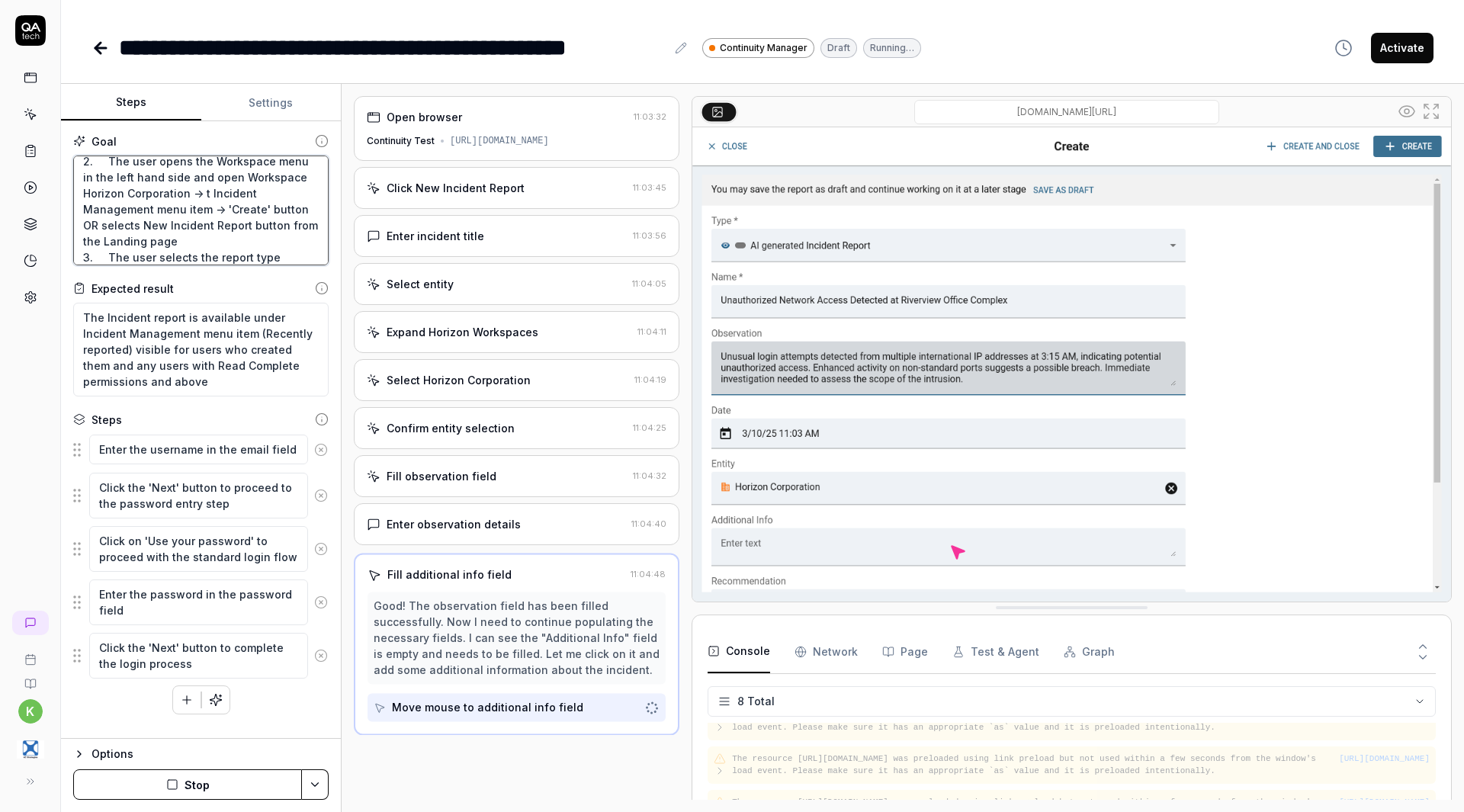
type textarea "*"
type textarea "1. The user logs into the system 2. The user opens the Workspace menu in the le…"
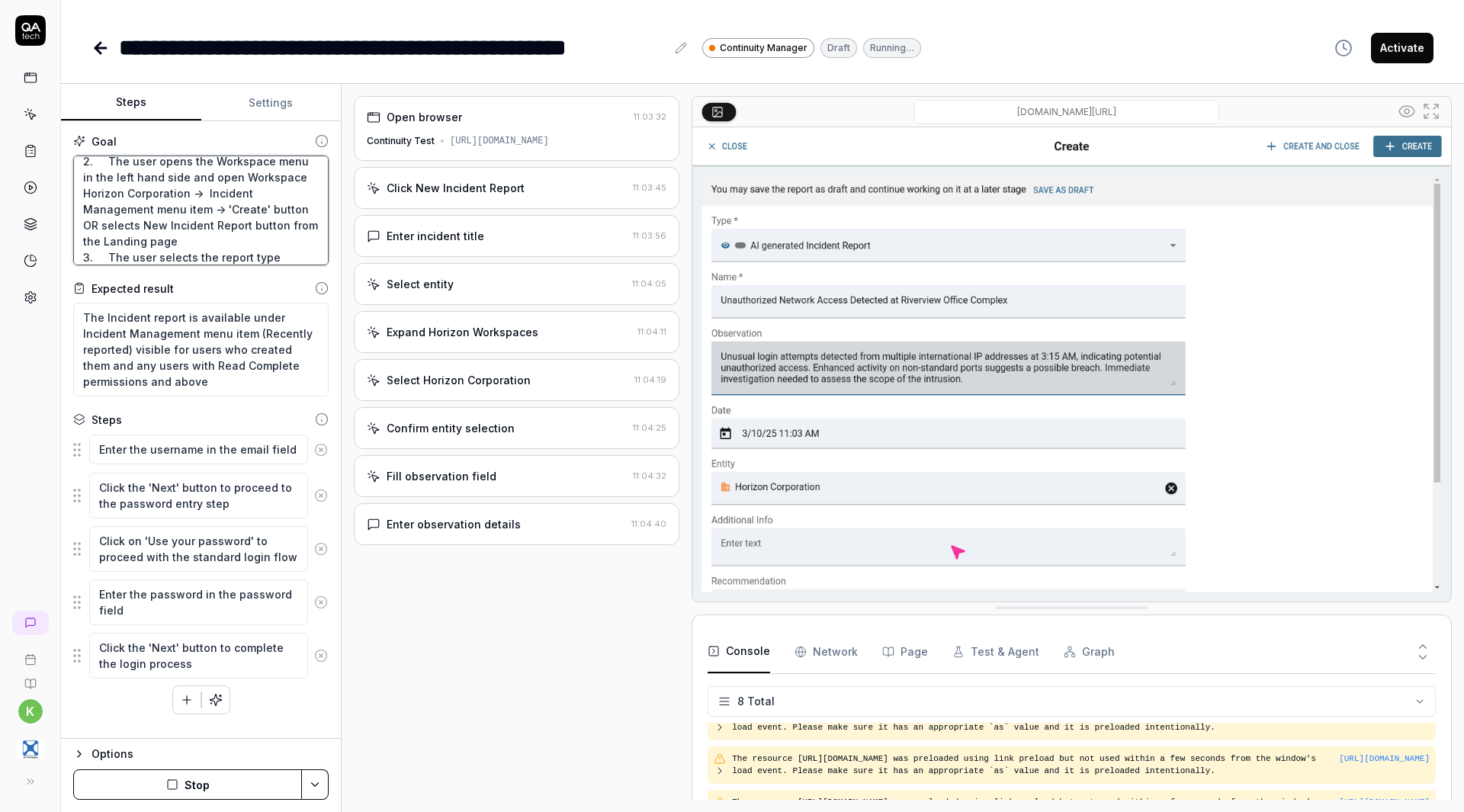
type textarea "*"
type textarea "1. The user logs into the system 2. The user opens the Workspace menu in the le…"
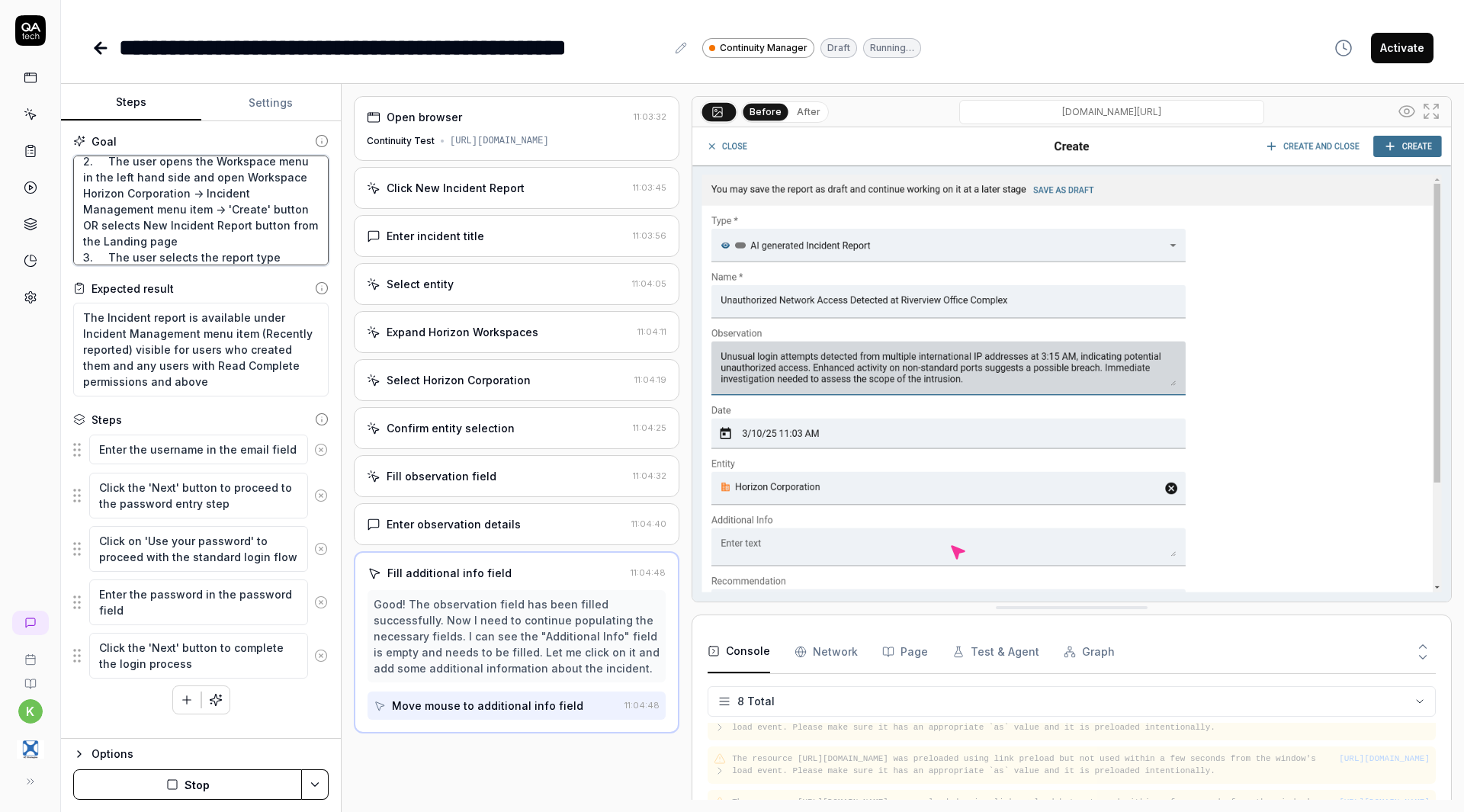
scroll to position [0, 0]
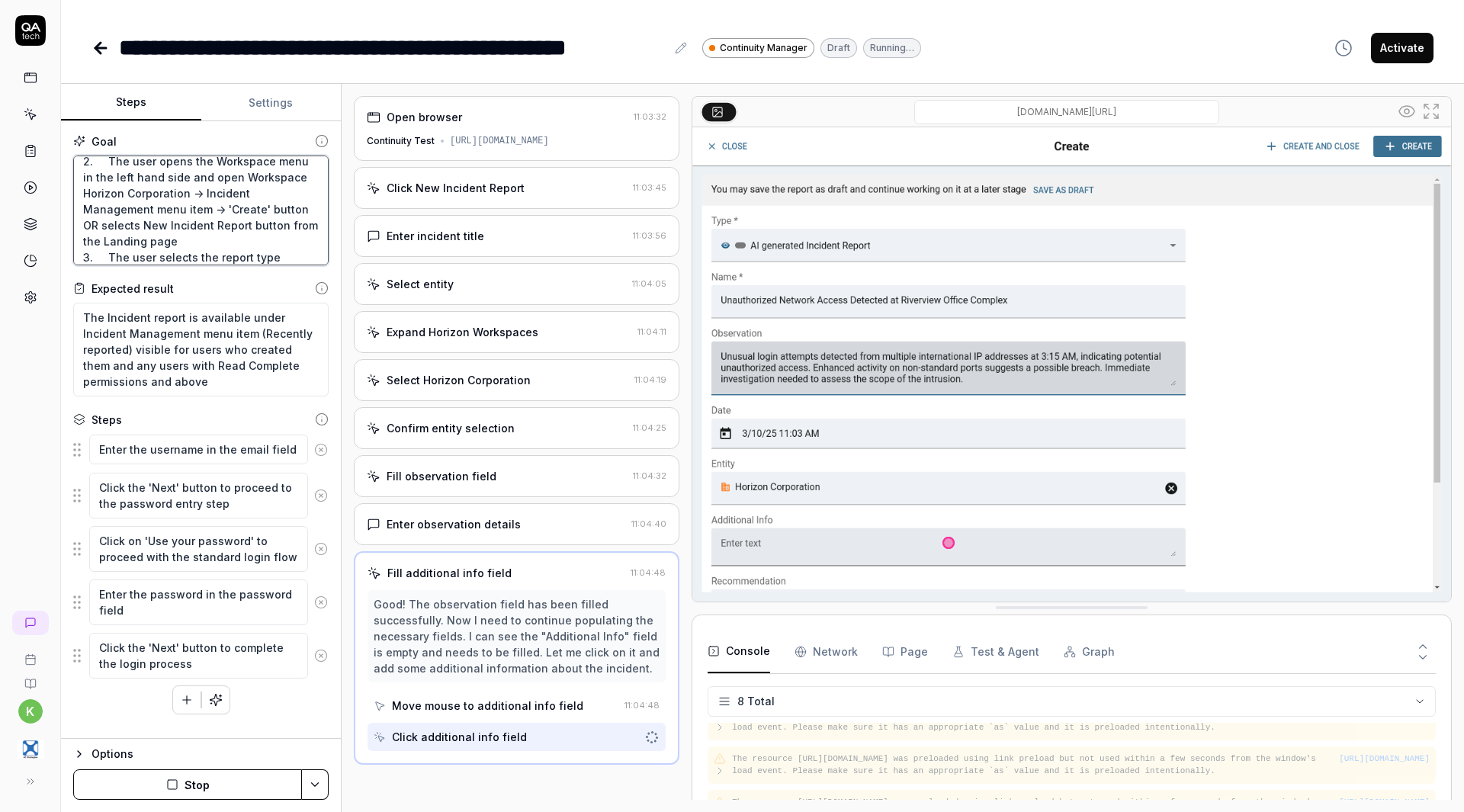
type textarea "*"
type textarea "1. The user logs into the system 2. The user opens the Workspace menu in the le…"
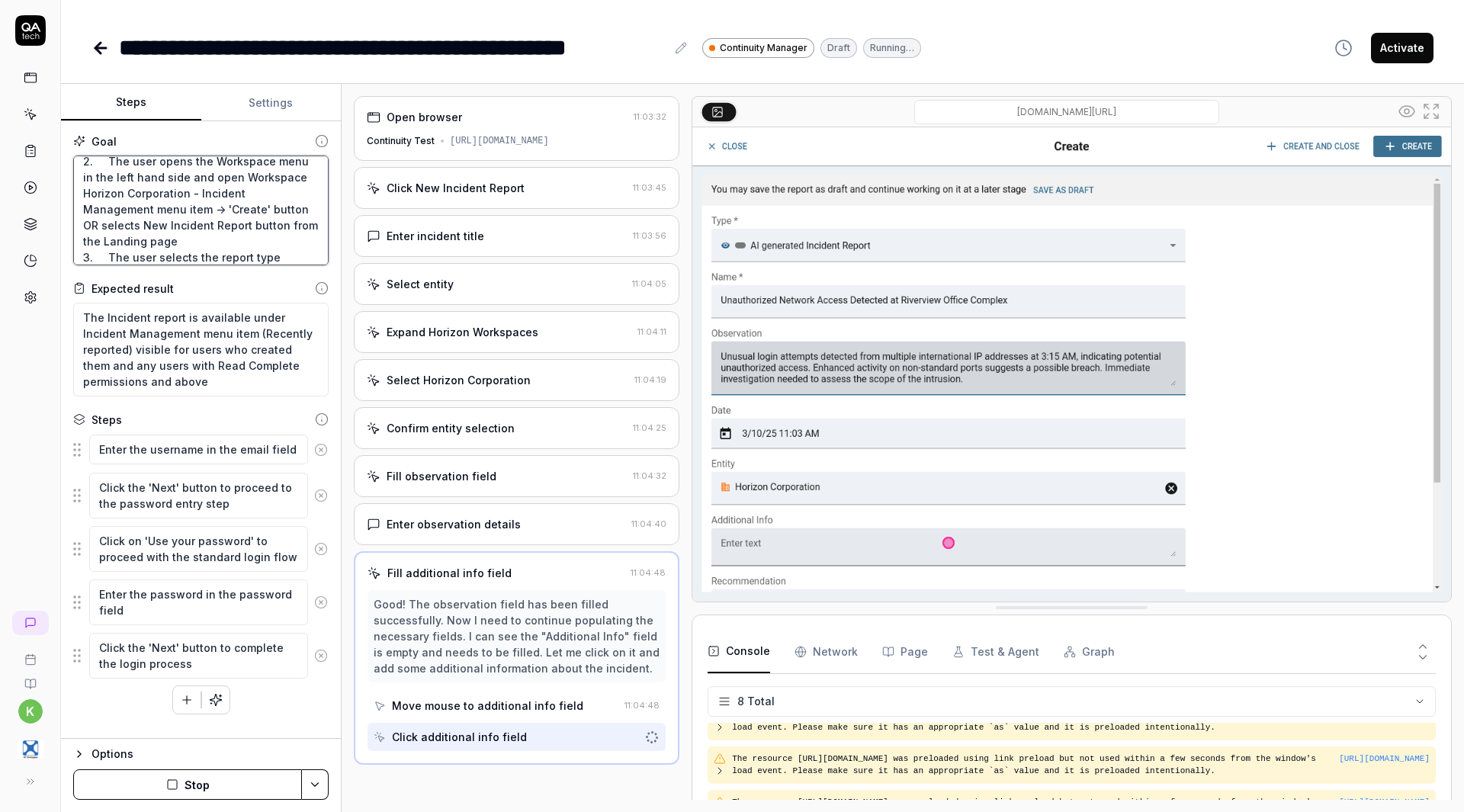
type textarea "*"
type textarea "1. The user logs into the system 2. The user opens the Workspace menu in the le…"
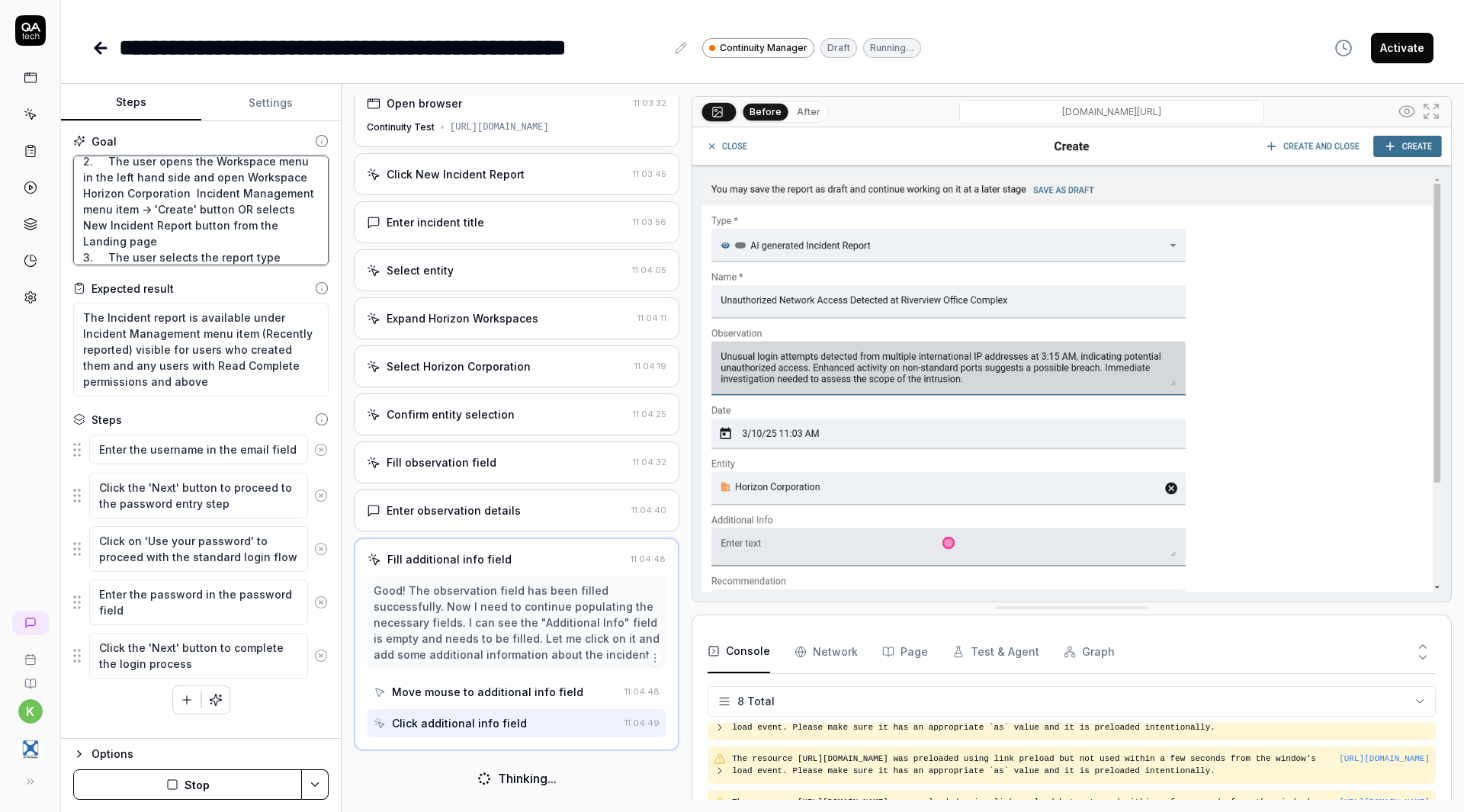
scroll to position [27, 0]
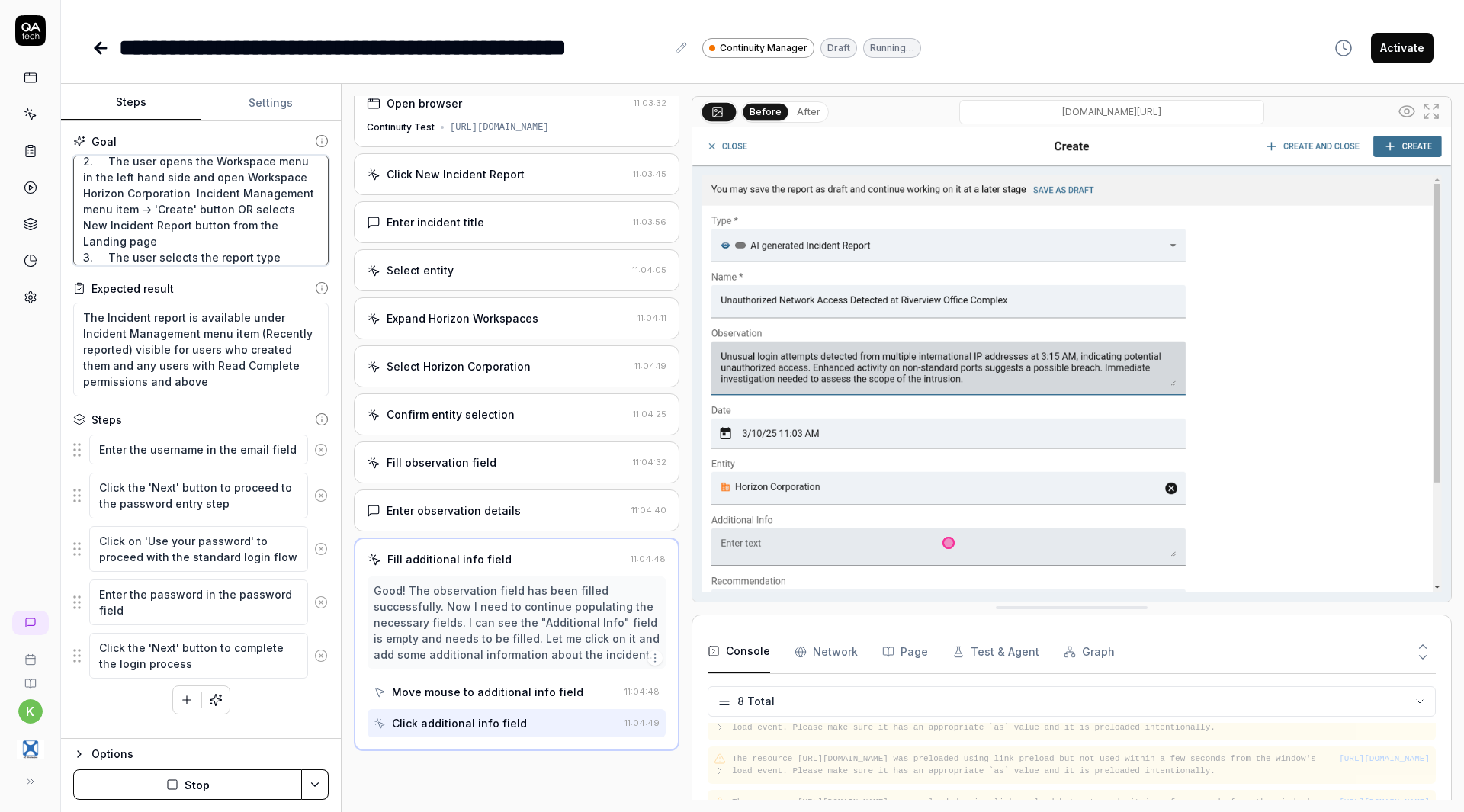
type textarea "*"
type textarea "1. The user logs into the system 2. The user opens the Workspace menu in the le…"
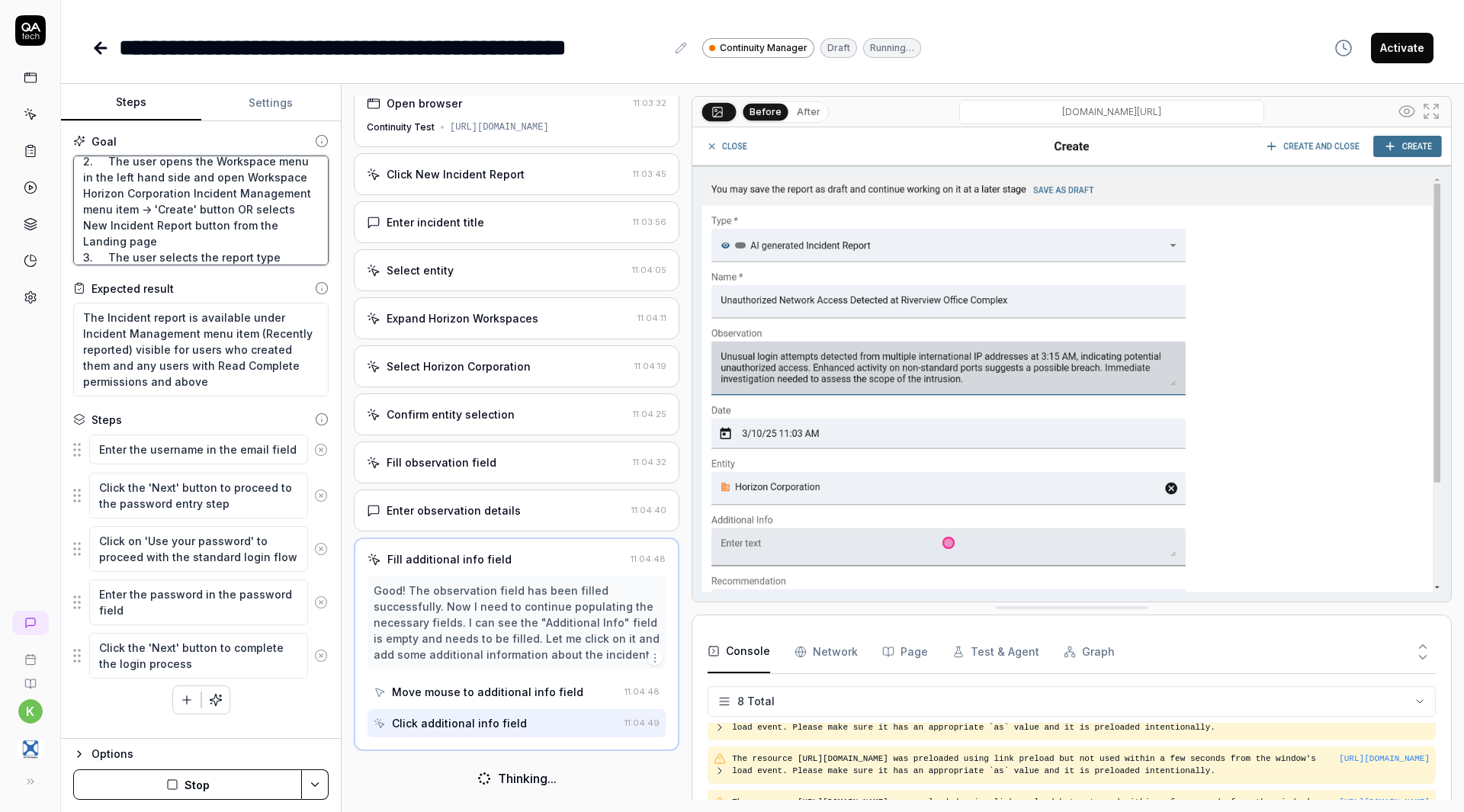
type textarea "*"
type textarea "1. The user logs into the system 2. The user opens the Workspace menu in the le…"
type textarea "*"
type textarea "1. The user logs into the system 2. The user opens the Workspace menu in the le…"
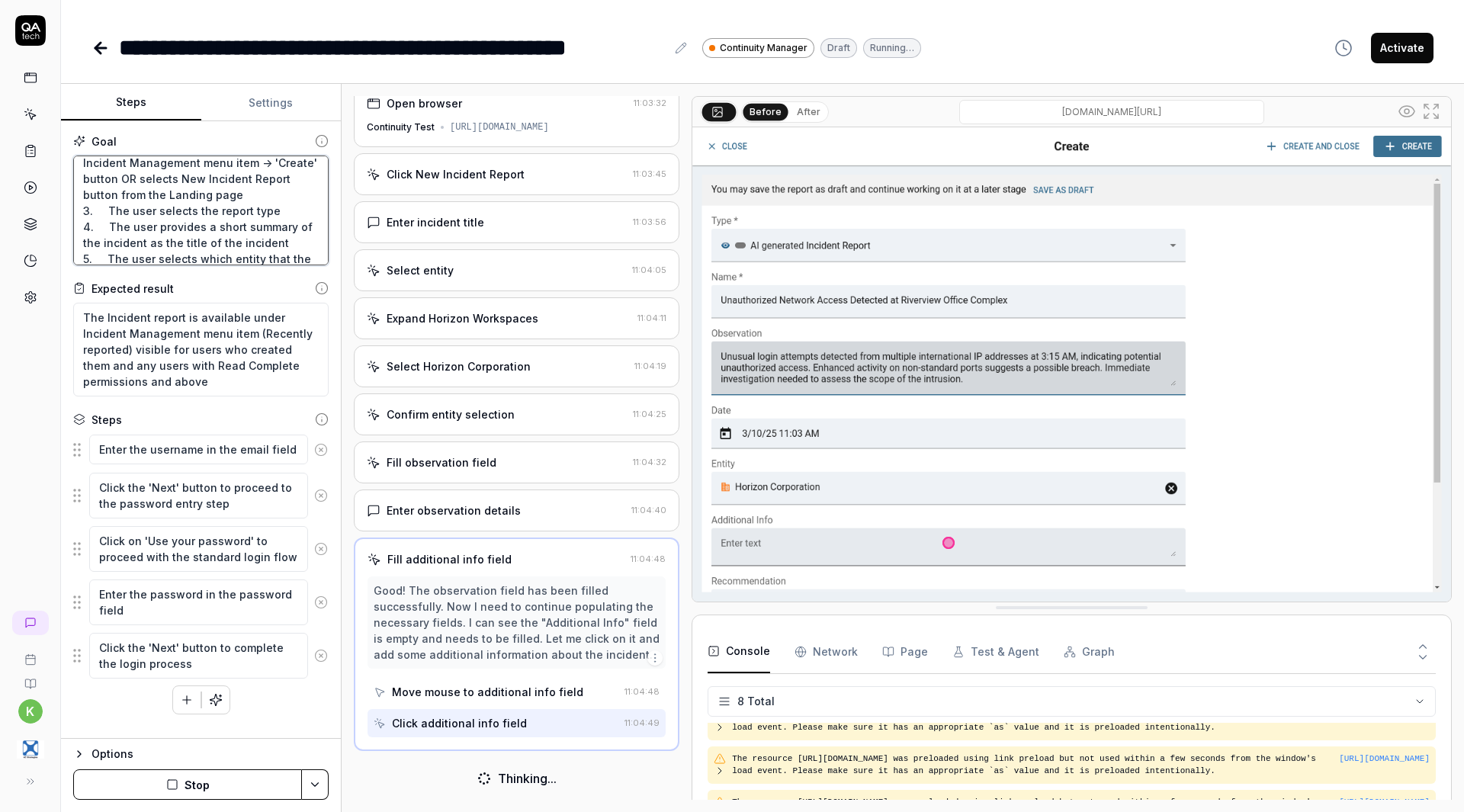
type textarea "*"
type textarea "1. The user logs into the system 2. The user opens the Workspace menu in the le…"
type textarea "*"
type textarea "1. The user logs into the system 2. The user opens the Workspace menu in the le…"
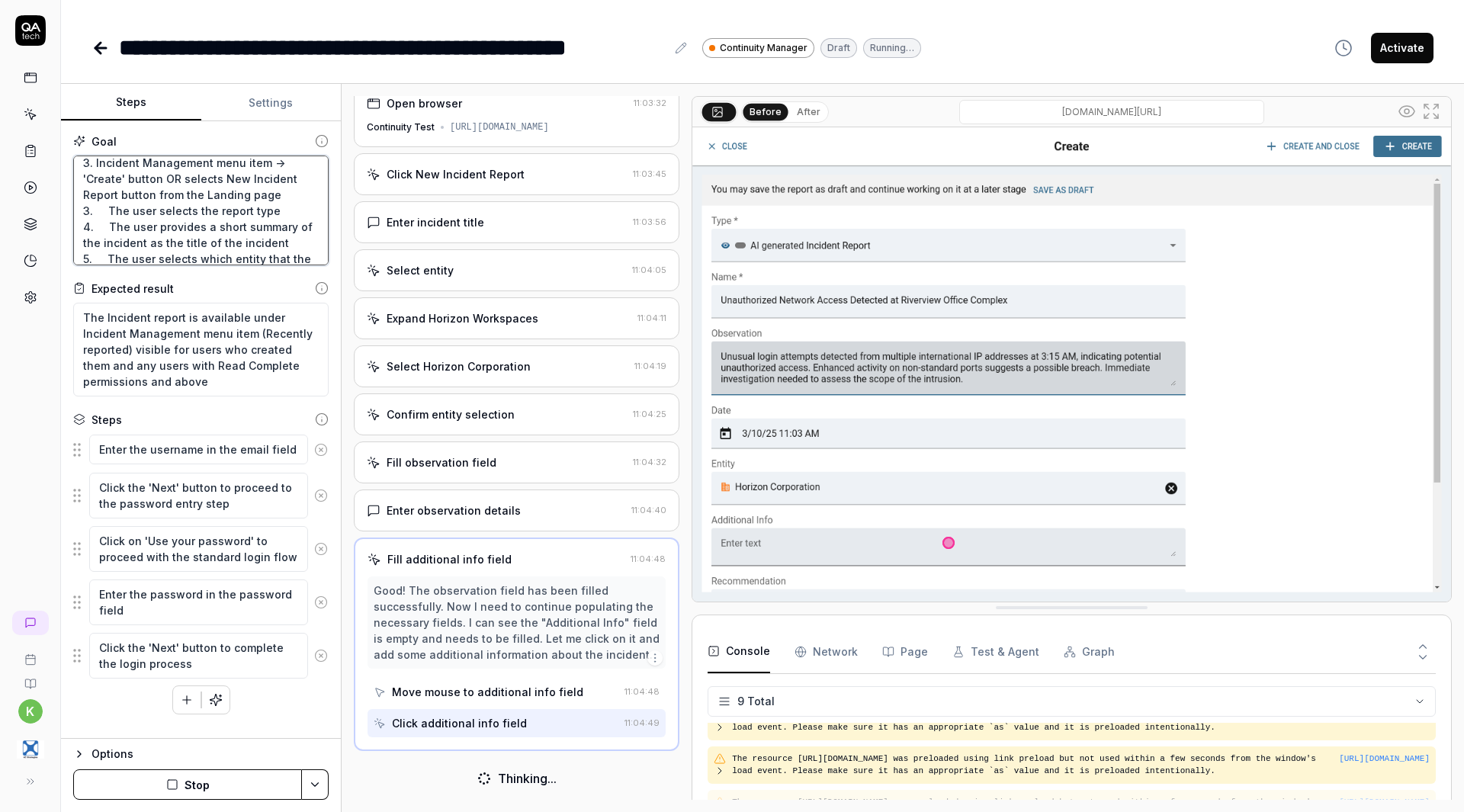
type textarea "*"
type textarea "1. The user logs into the system 2. The user opens the Workspace menu in the le…"
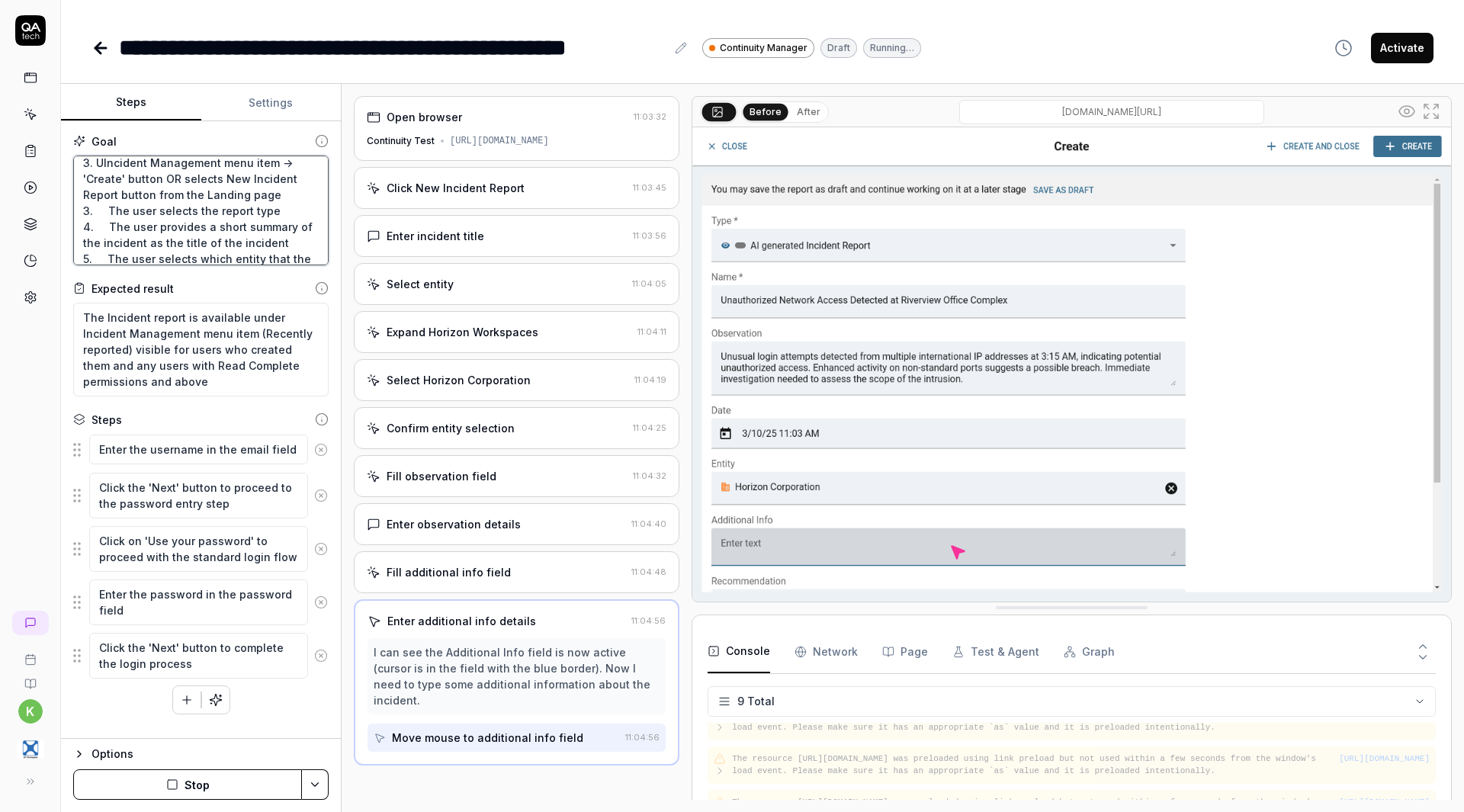
type textarea "*"
type textarea "1. The user logs into the system 2. The user opens the Workspace menu in the le…"
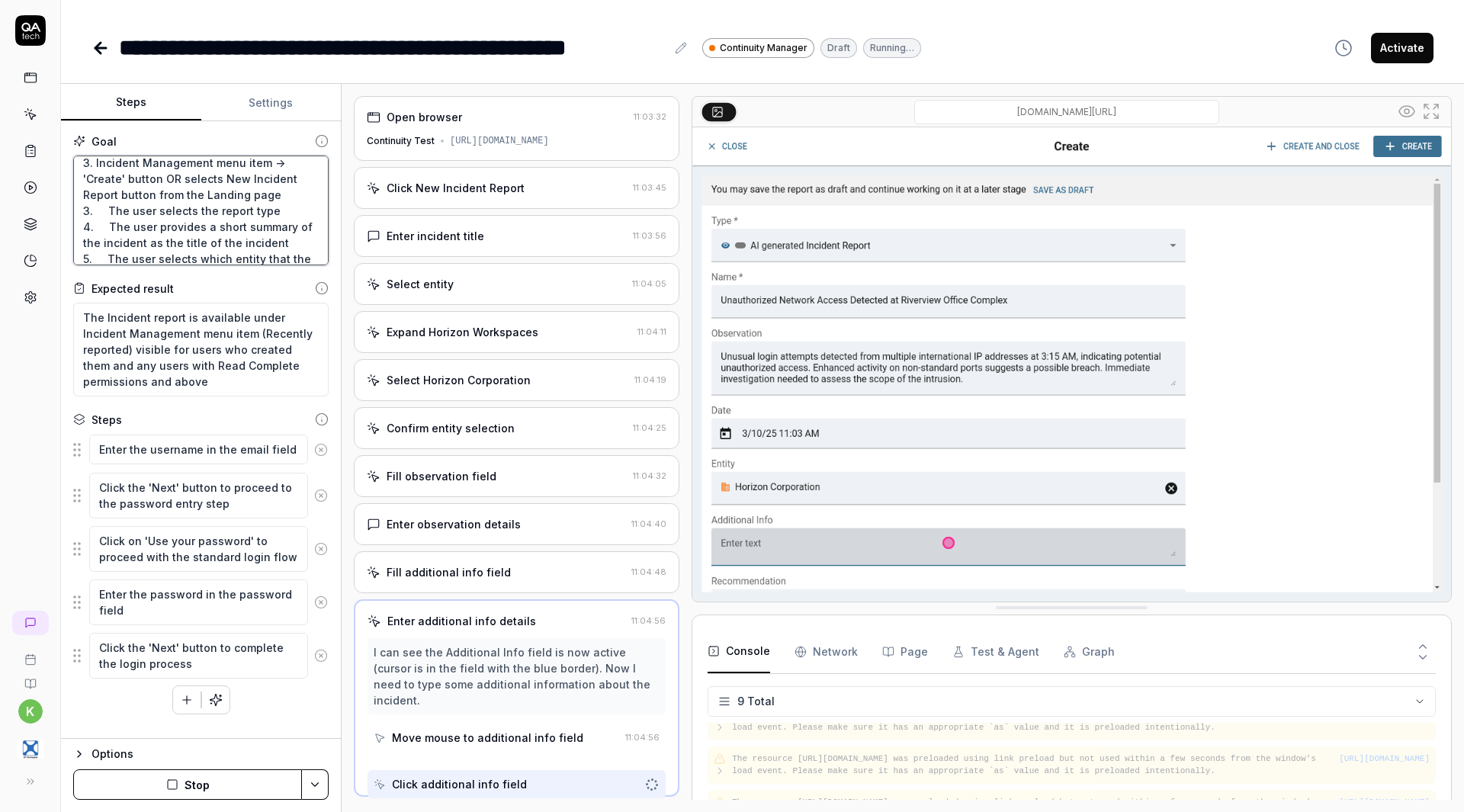
type textarea "*"
type textarea "1. The user logs into the system 2. The user opens the Workspace menu in the le…"
type textarea "*"
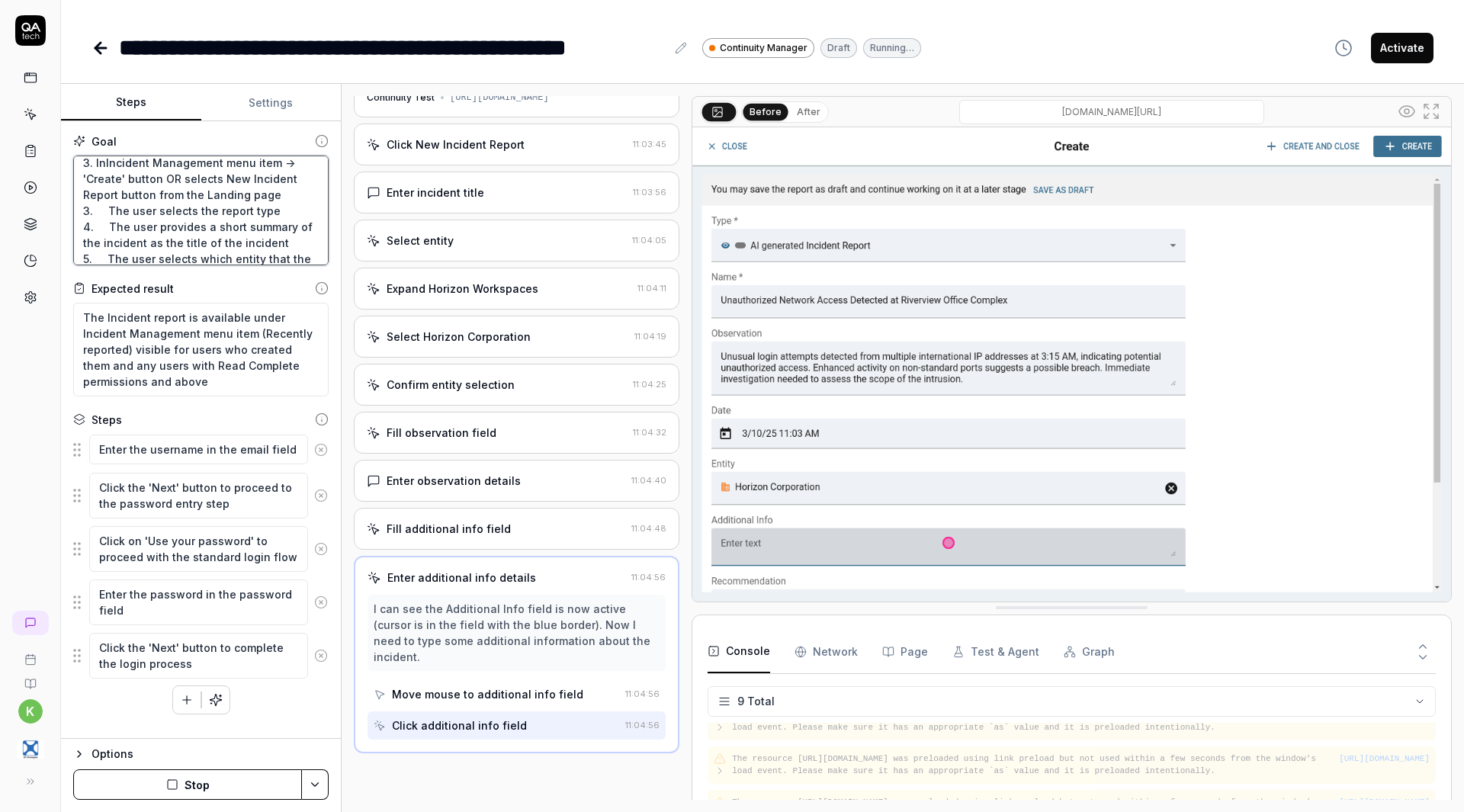
type textarea "1. The user logs into the system 2. The user opens the Workspace menu in the le…"
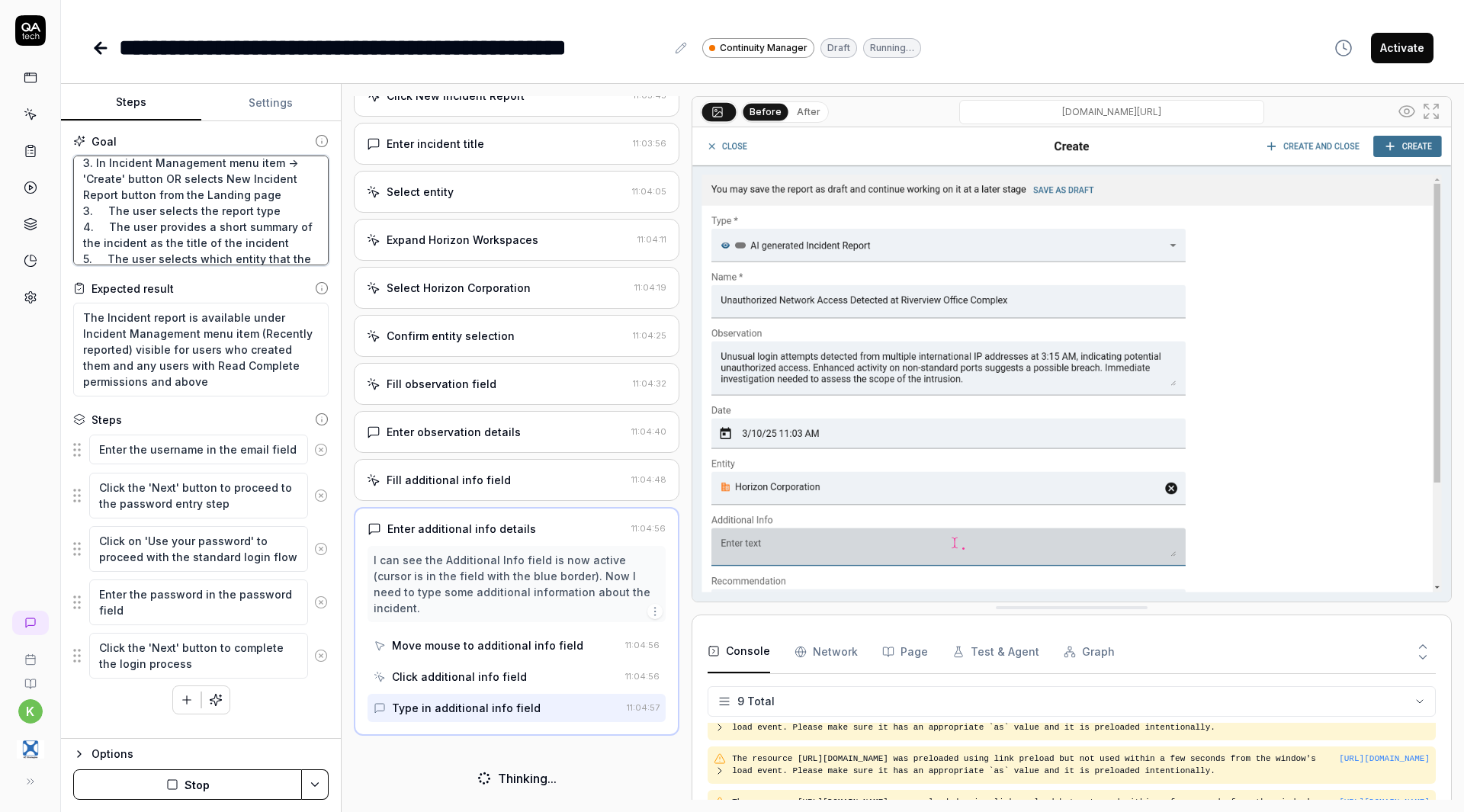
type textarea "*"
type textarea "1. The user logs into the system 2. The user opens the Workspace menu in the le…"
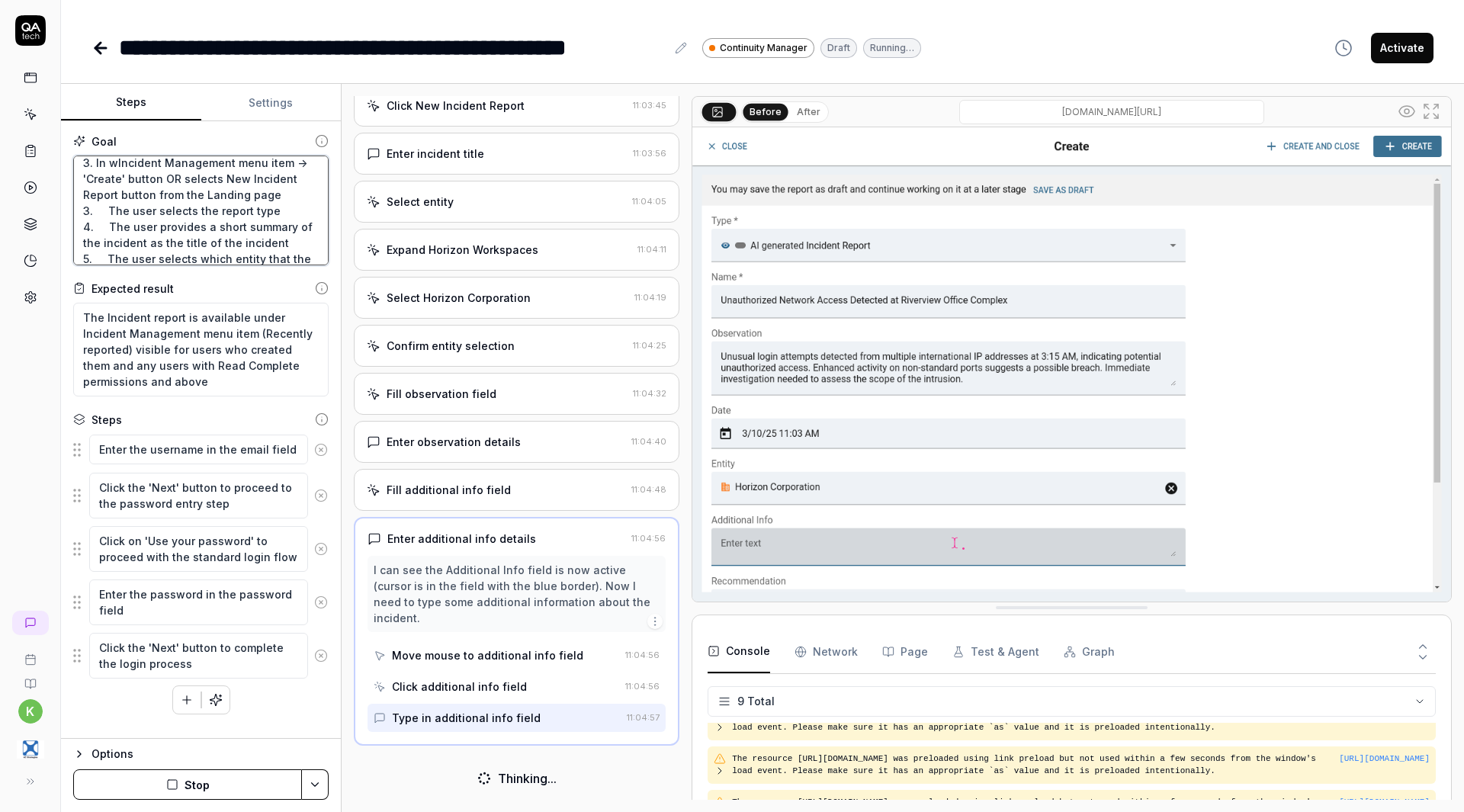
type textarea "*"
type textarea "1. The user logs into the system 2. The user opens the Workspace menu in the le…"
type textarea "*"
type textarea "1. The user logs into the system 2. The user opens the Workspace menu in the le…"
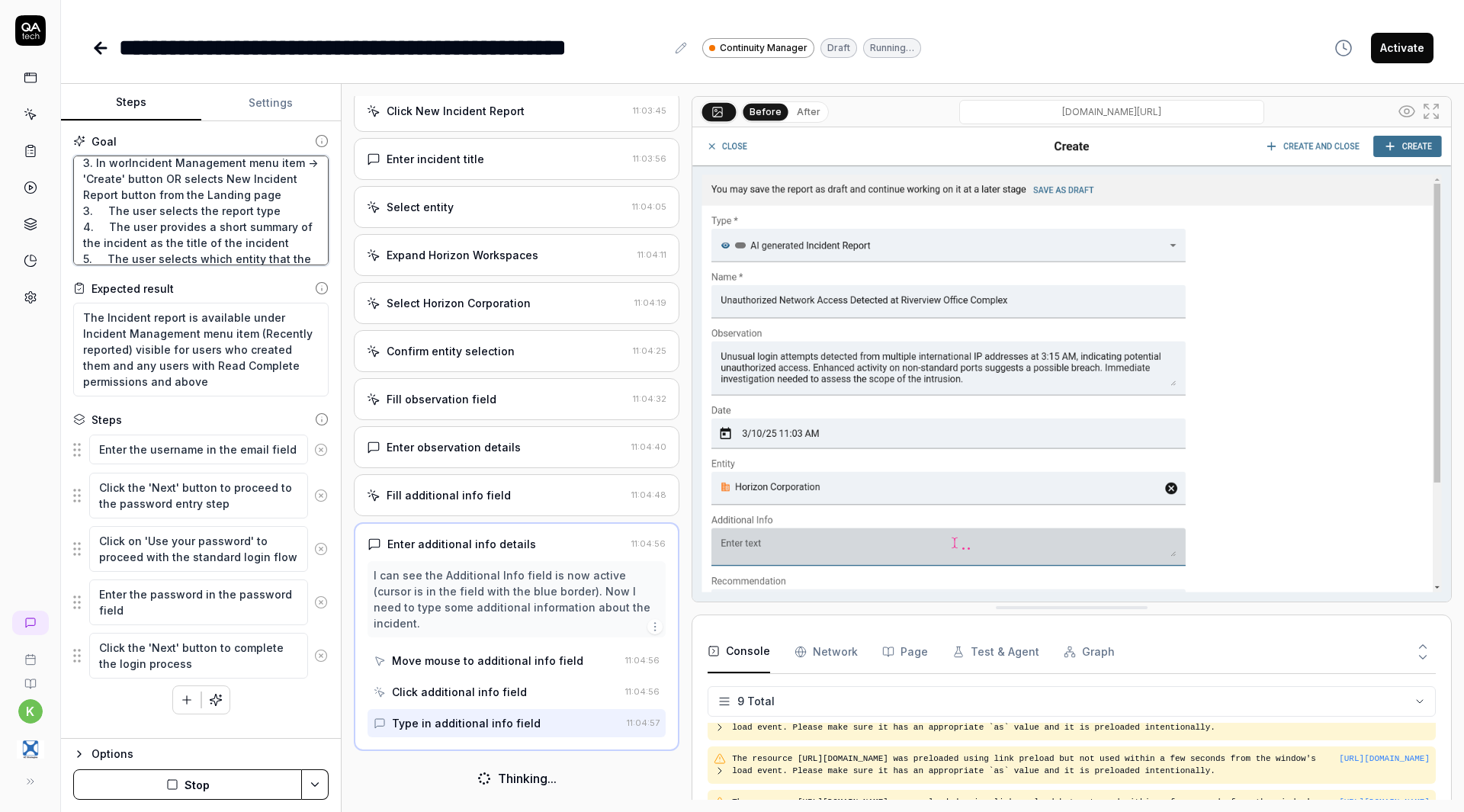
scroll to position [91, 0]
type textarea "*"
type textarea "1. The user logs into the system 2. The user opens the Workspace menu in the le…"
type textarea "*"
type textarea "1. The user logs into the system 2. The user opens the Workspace menu in the le…"
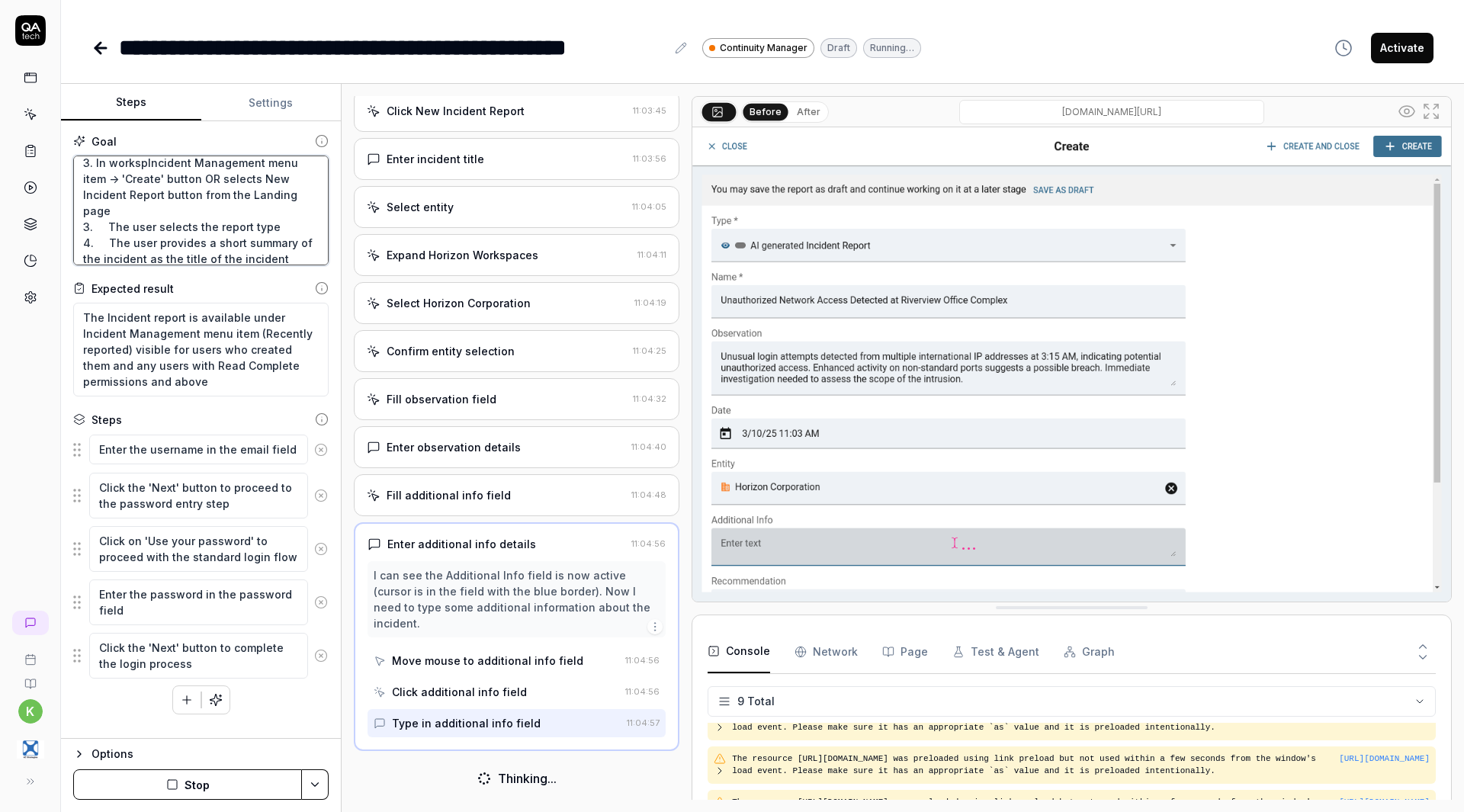
type textarea "*"
type textarea "1. The user logs into the system 2. The user opens the Workspace menu in the le…"
type textarea "*"
type textarea "1. The user logs into the system 2. The user opens the Workspace menu in the le…"
type textarea "*"
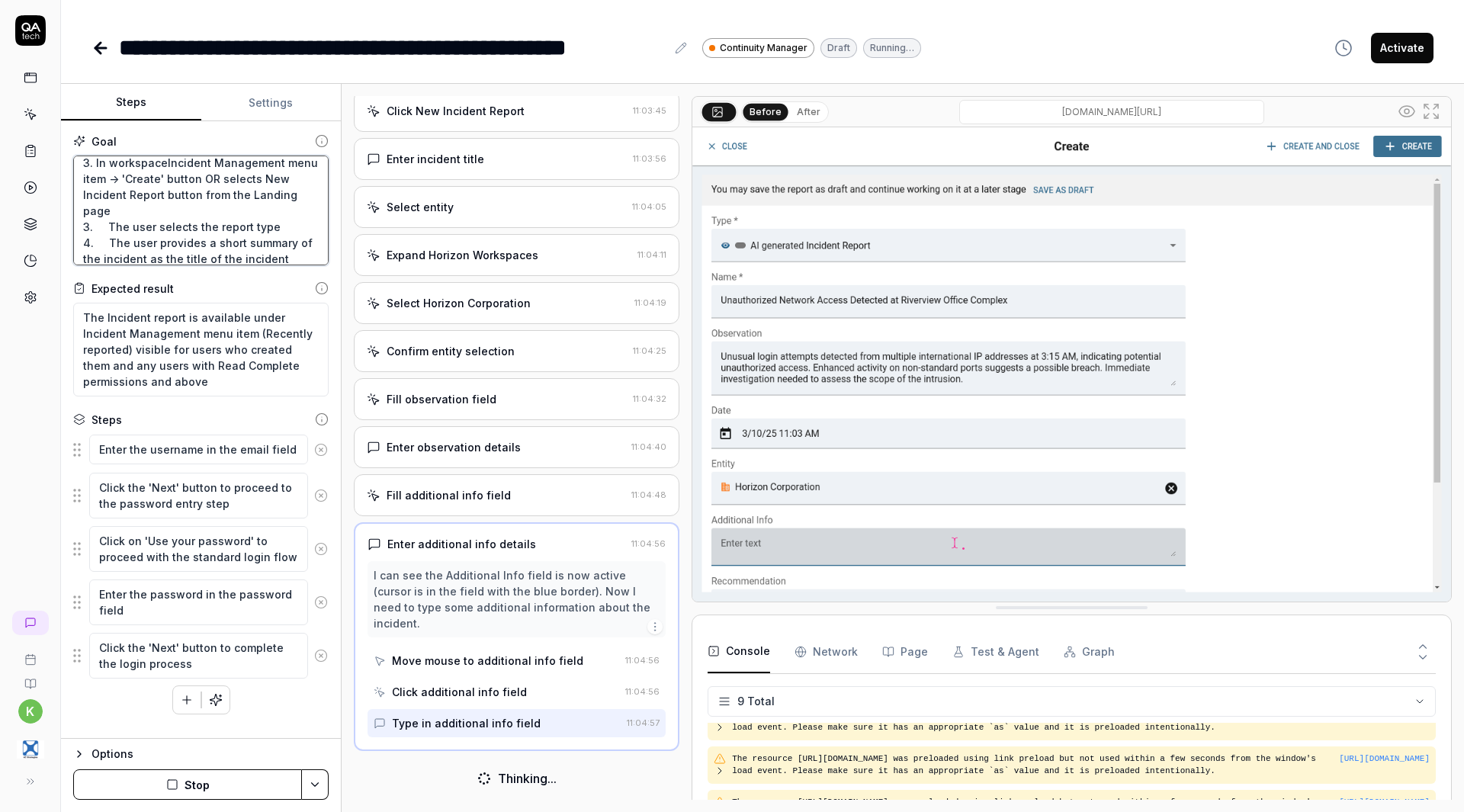
type textarea "1. The user logs into the system 2. The user opens the Workspace menu in the le…"
type textarea "*"
type textarea "1. The user logs into the system 2. The user opens the Workspace menu in the le…"
type textarea "*"
type textarea "1. The user logs into the system 2. The user opens the Workspace menu in the le…"
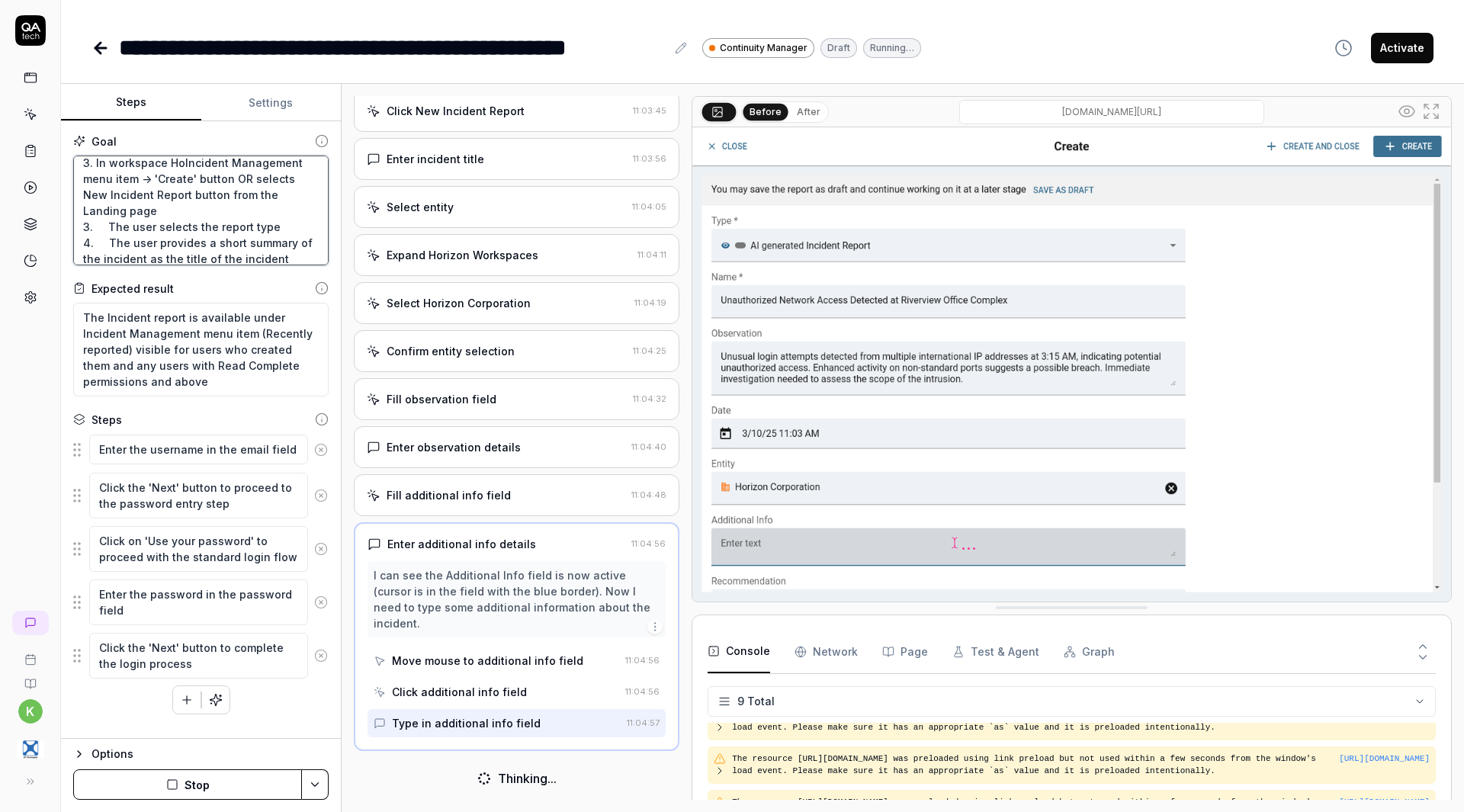
type textarea "*"
type textarea "1. The user logs into the system 2. The user opens the Workspace menu in the le…"
type textarea "*"
type textarea "1. The user logs into the system 2. The user opens the Workspace menu in the le…"
type textarea "*"
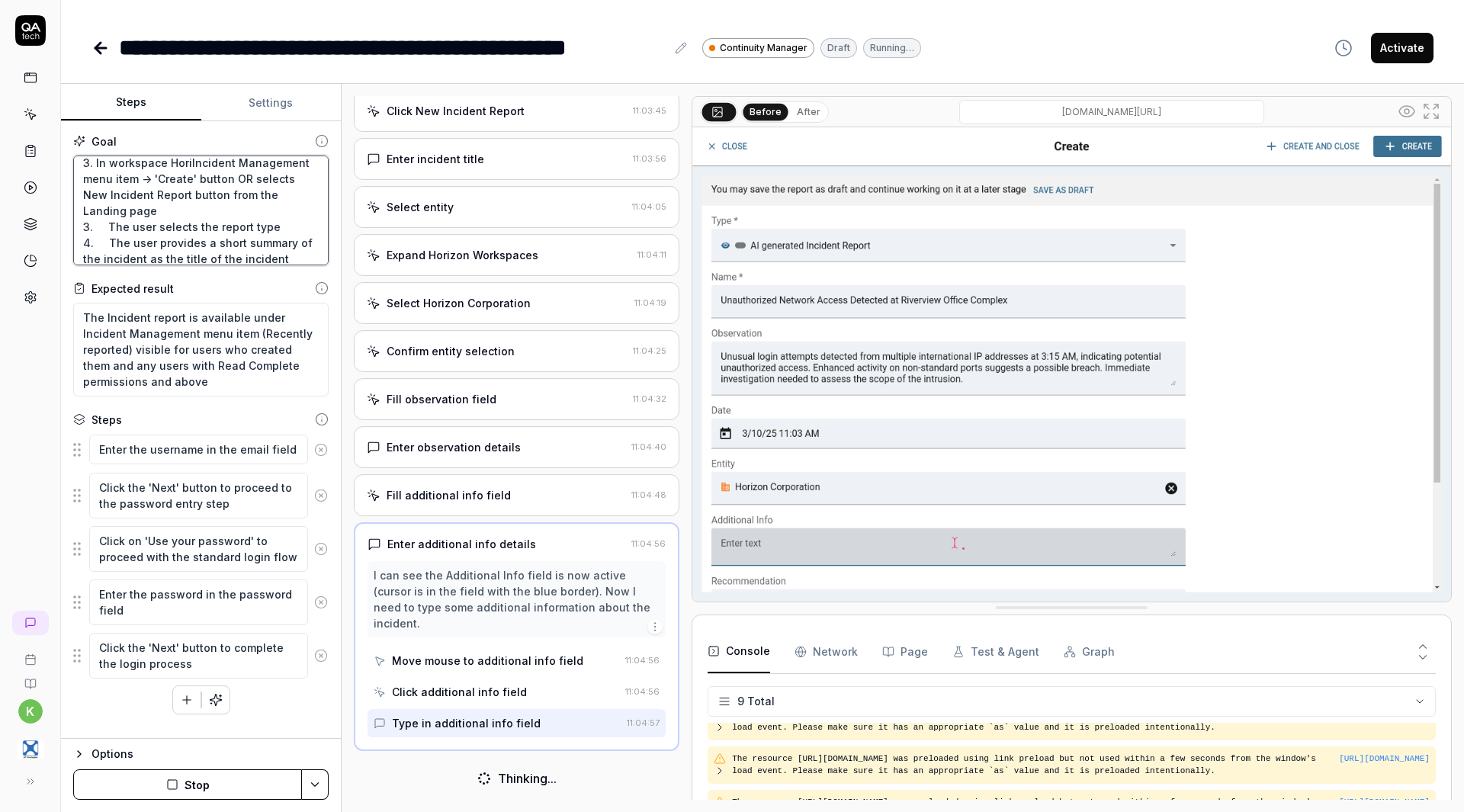
type textarea "1. The user logs into the system 2. The user opens the Workspace menu in the le…"
type textarea "*"
type textarea "1. The user logs into the system 2. The user opens the Workspace menu in the le…"
type textarea "*"
type textarea "1. The user logs into the system 2. The user opens the Workspace menu in the le…"
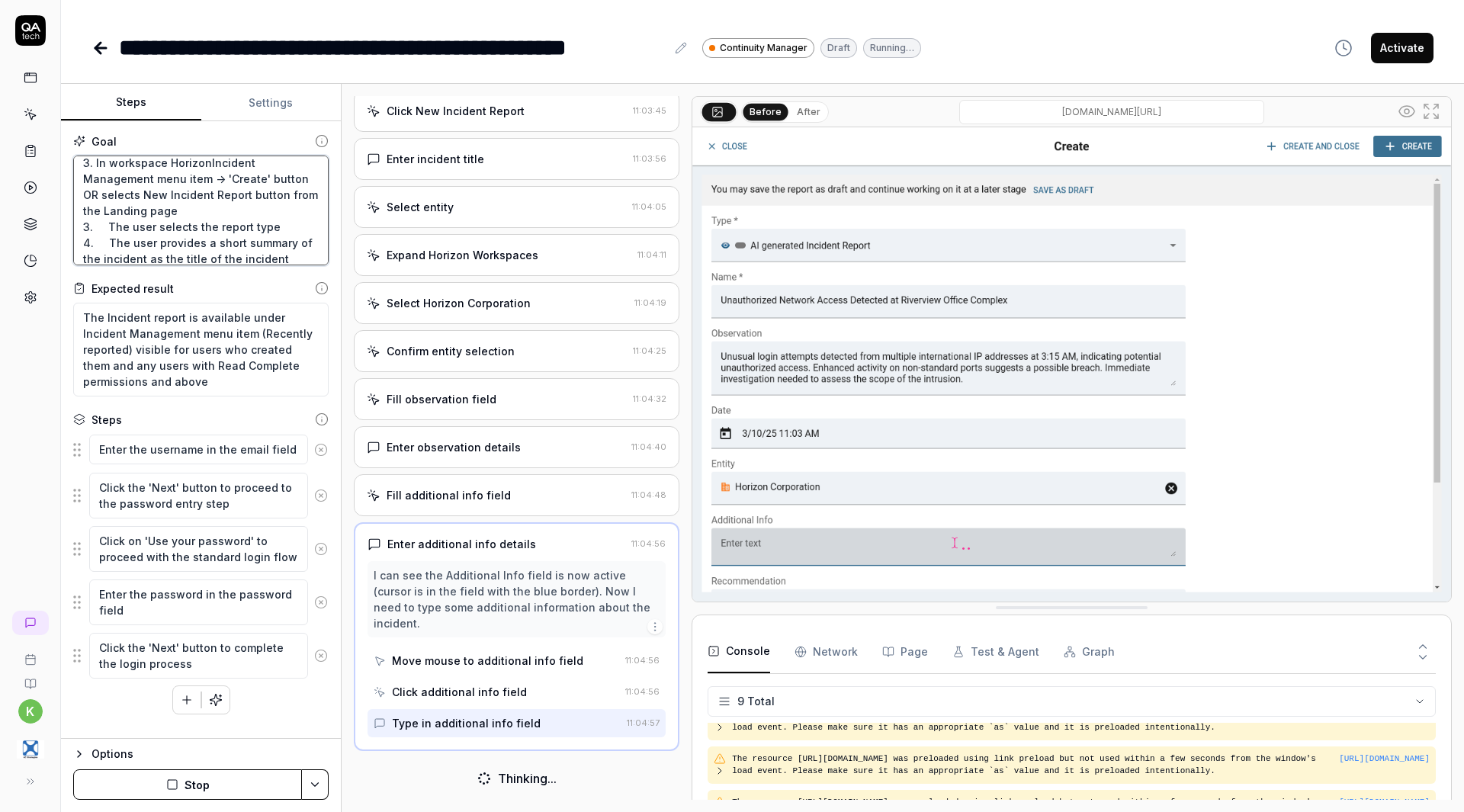
type textarea "*"
type textarea "1. The user logs into the system 2. The user opens the Workspace menu in the le…"
type textarea "*"
type textarea "1. The user logs into the system 2. The user opens the Workspace menu in the le…"
type textarea "*"
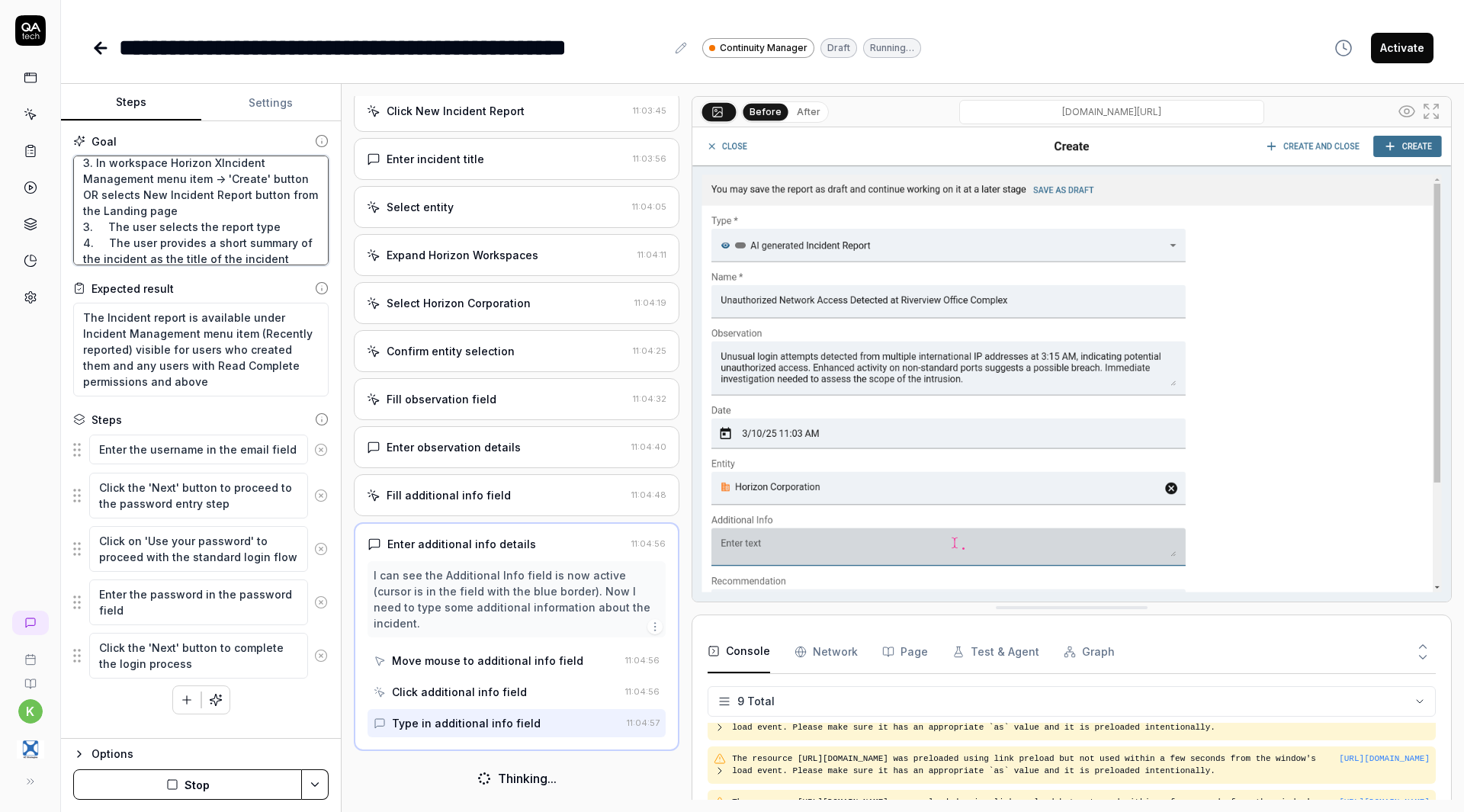
type textarea "1. The user logs into the system 2. The user opens the Workspace menu in the le…"
type textarea "*"
type textarea "1. The user logs into the system 2. The user opens the Workspace menu in the le…"
type textarea "*"
type textarea "1. The user logs into the system 2. The user opens the Workspace menu in the le…"
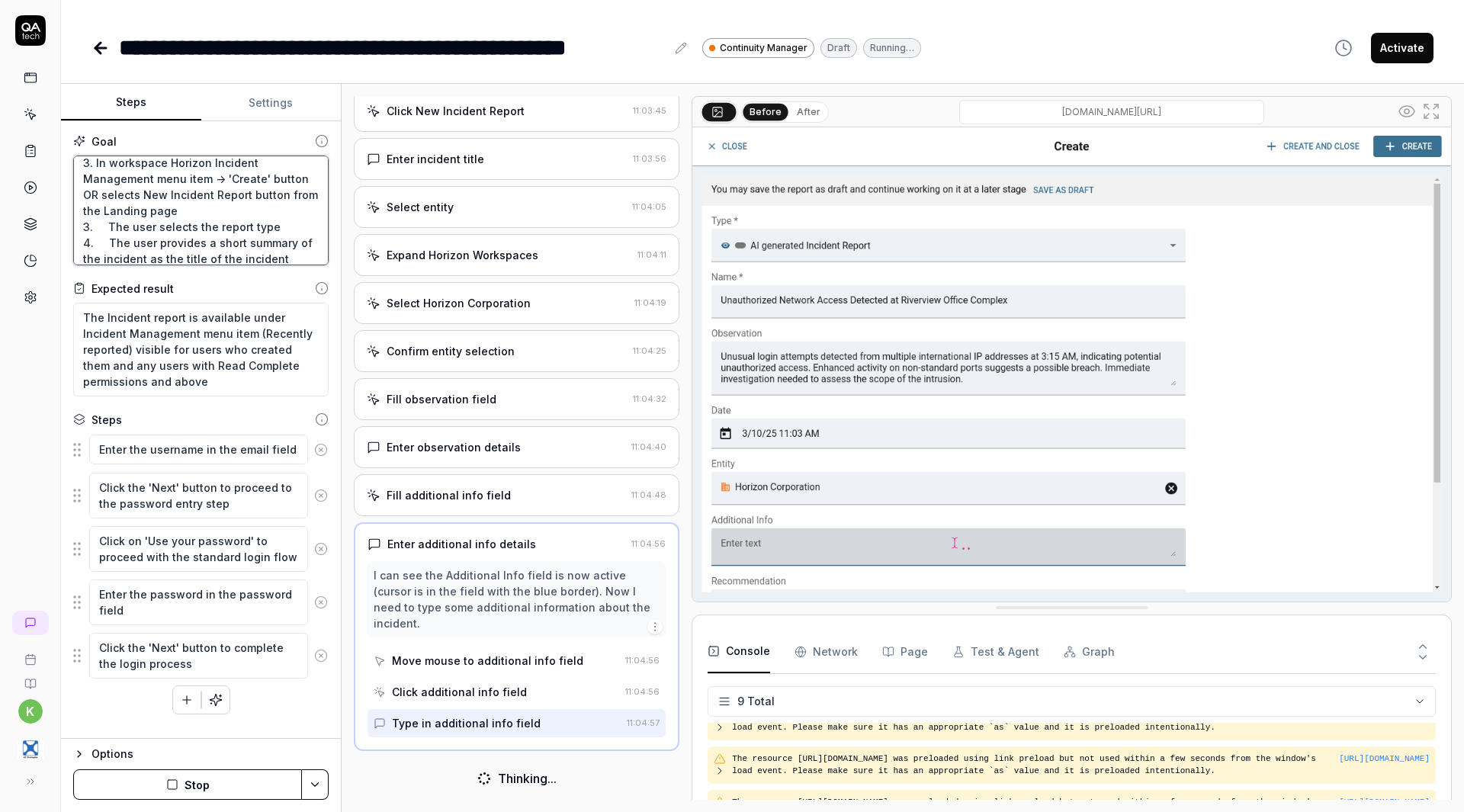
type textarea "*"
type textarea "1. The user logs into the system 2. The user opens the Workspace menu in the le…"
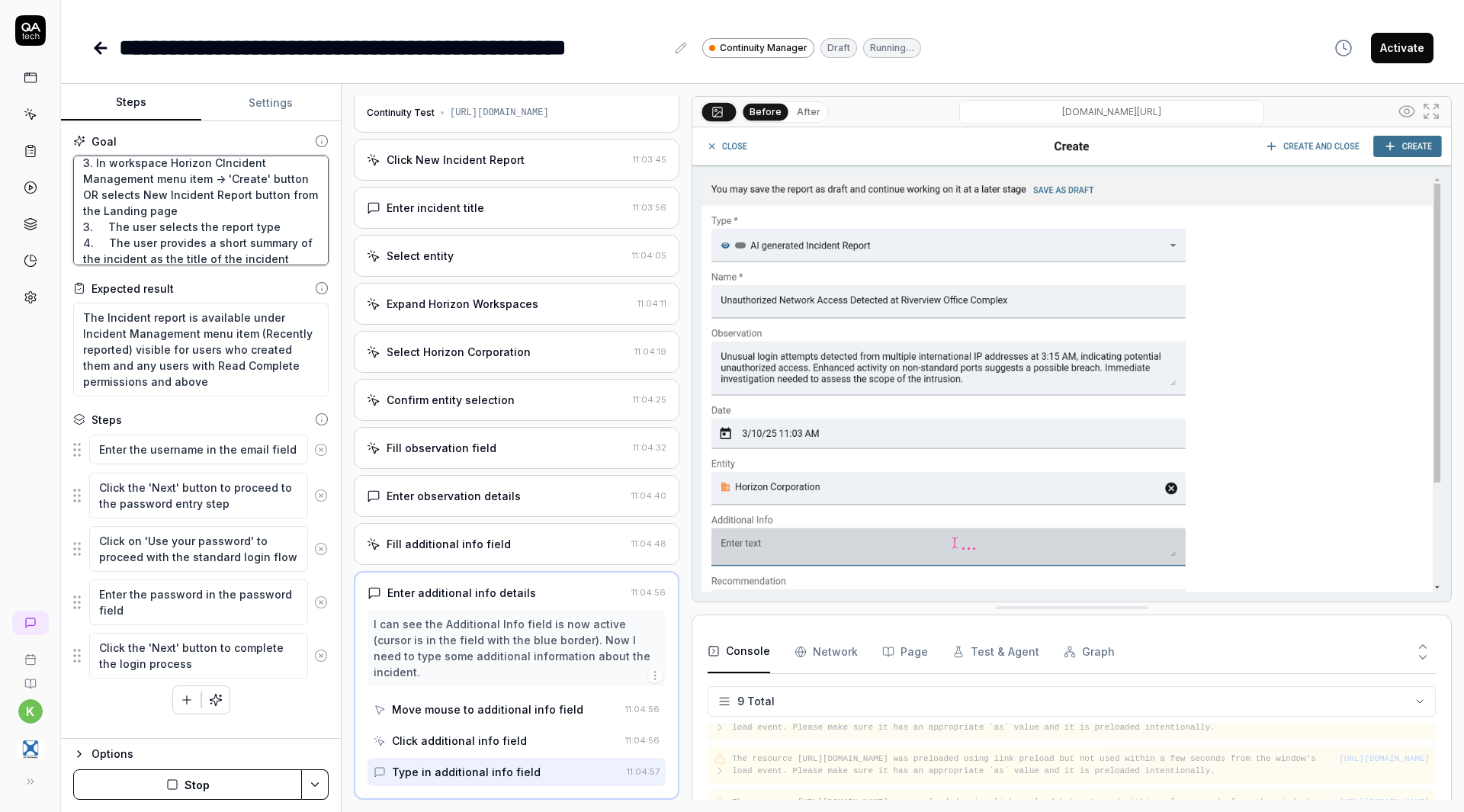
type textarea "*"
type textarea "1. The user logs into the system 2. The user opens the Workspace menu in the le…"
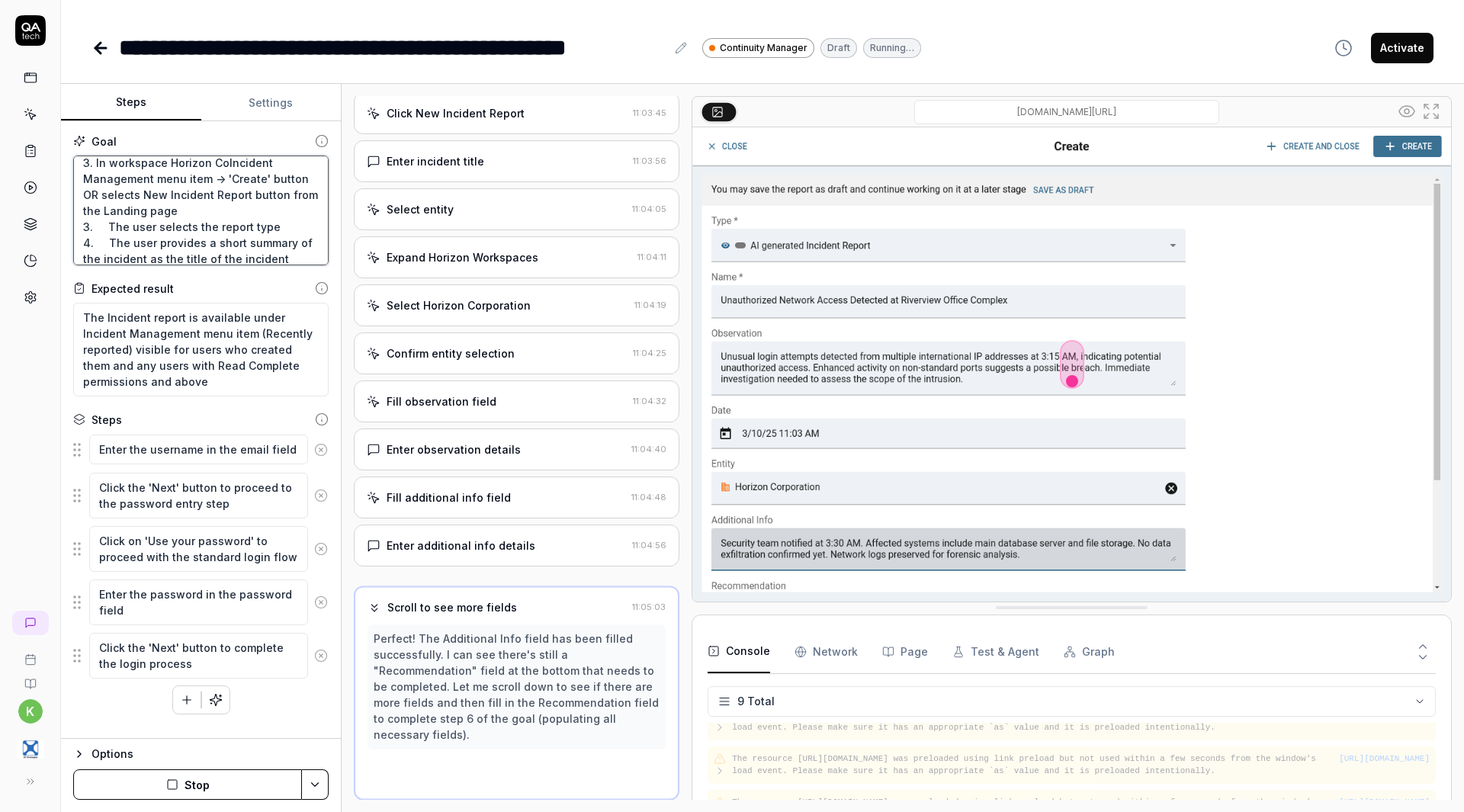
type textarea "*"
type textarea "1. The user logs into the system 2. The user opens the Workspace menu in the le…"
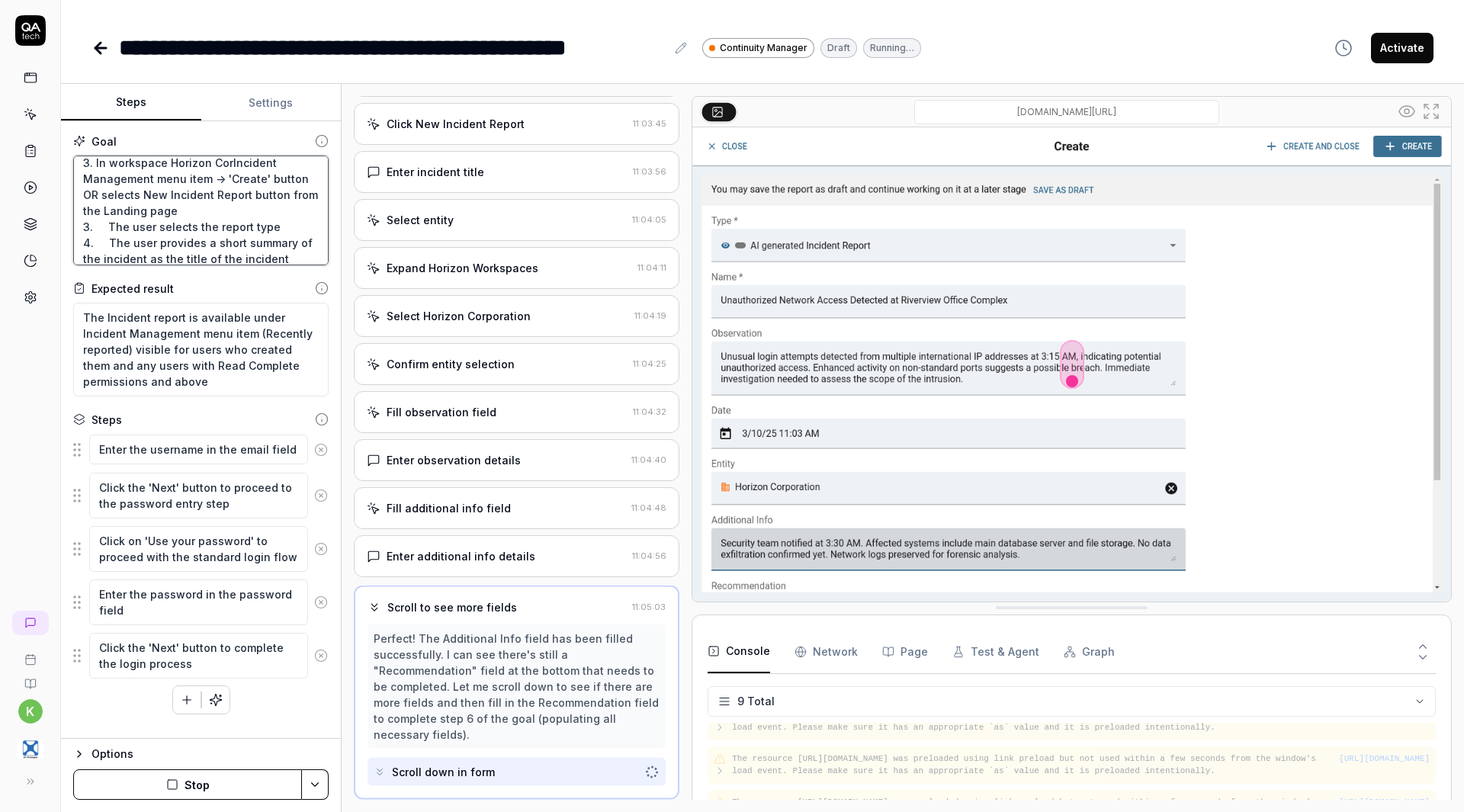
type textarea "*"
type textarea "1. The user logs into the system 2. The user opens the Workspace menu in the le…"
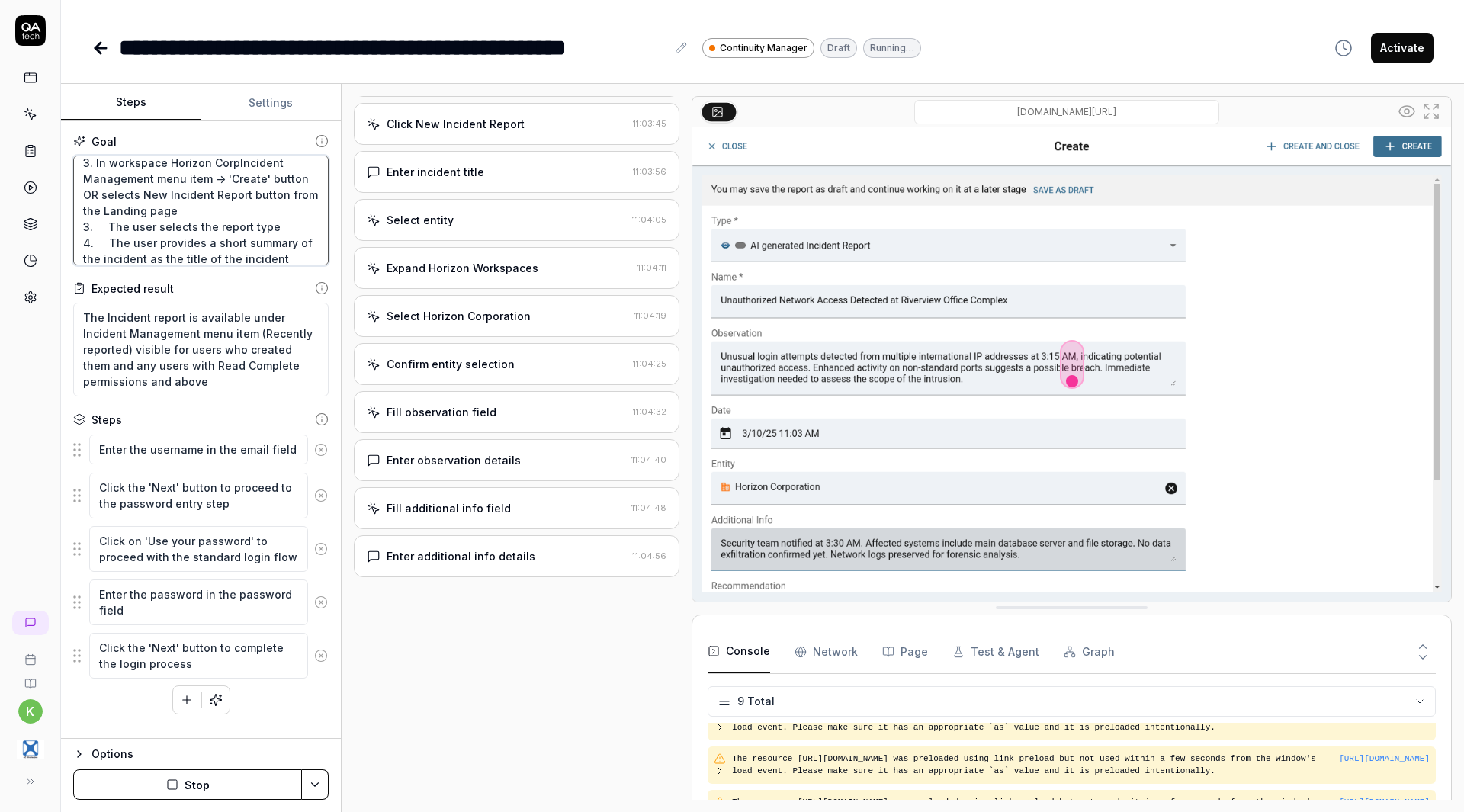
type textarea "*"
type textarea "1. The user logs into the system 2. The user opens the Workspace menu in the le…"
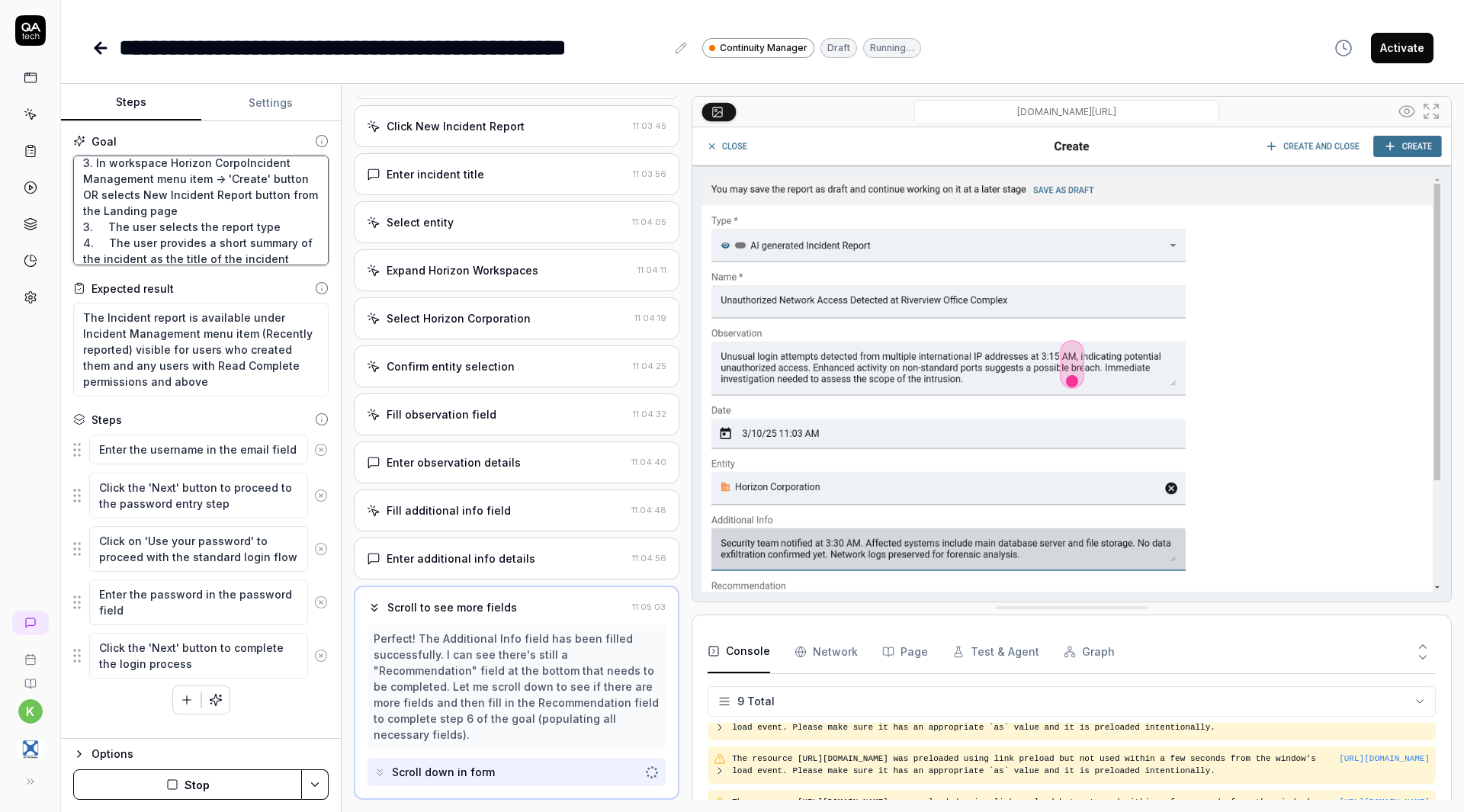
type textarea "*"
type textarea "1. The user logs into the system 2. The user opens the Workspace menu in the le…"
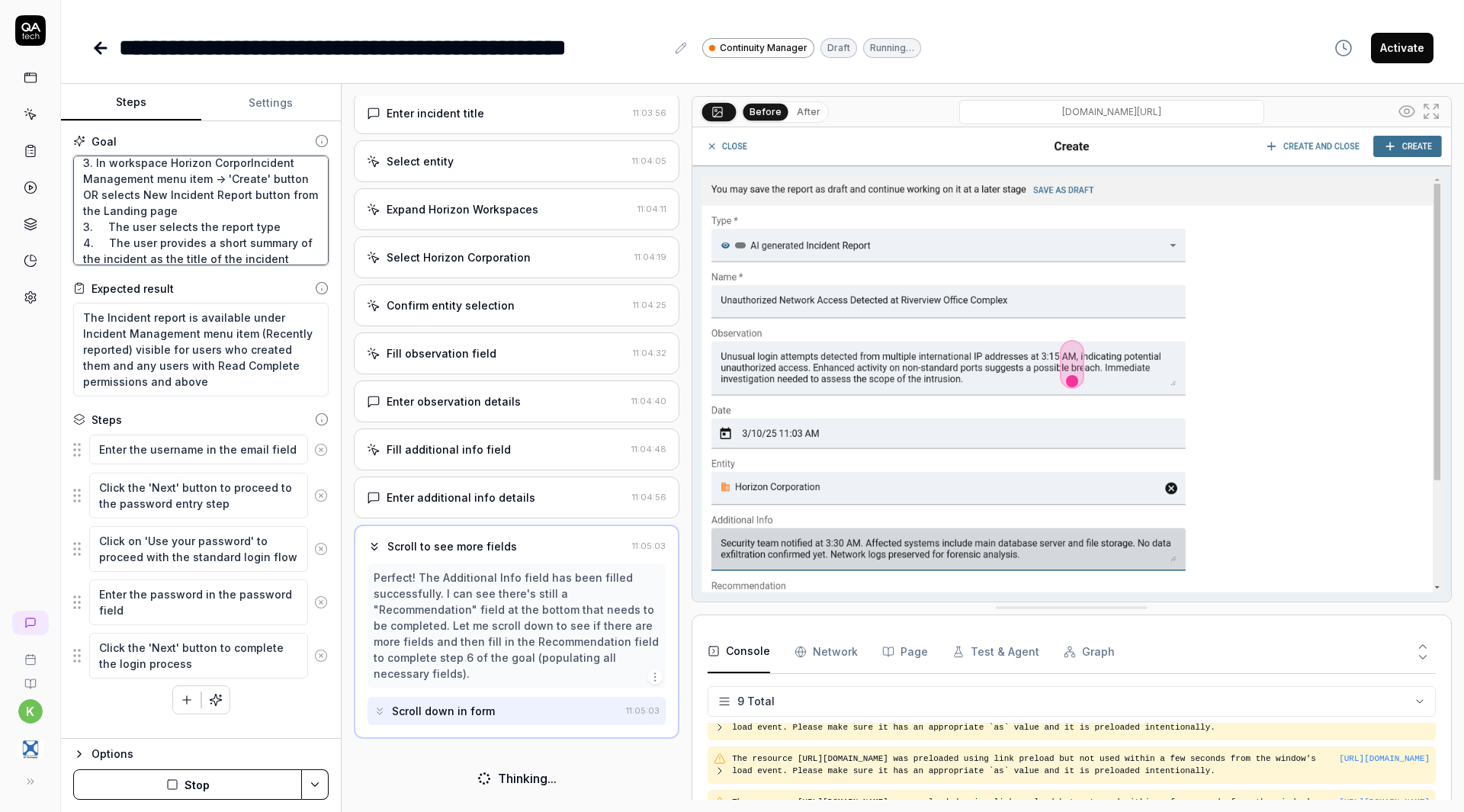
type textarea "*"
type textarea "1. The user logs into the system 2. The user opens the Workspace menu in the le…"
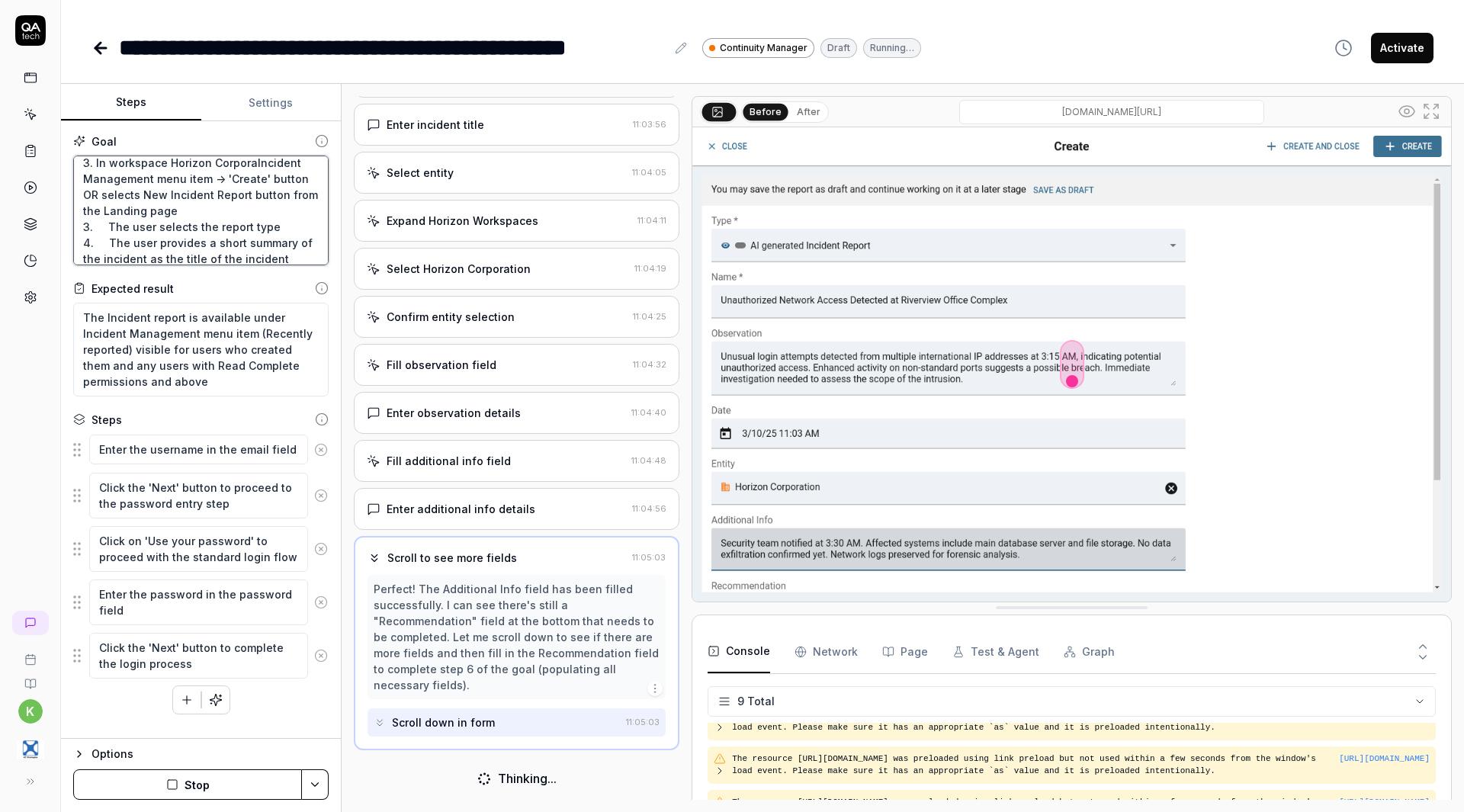
type textarea "*"
type textarea "1. The user logs into the system 2. The user opens the Workspace menu in the le…"
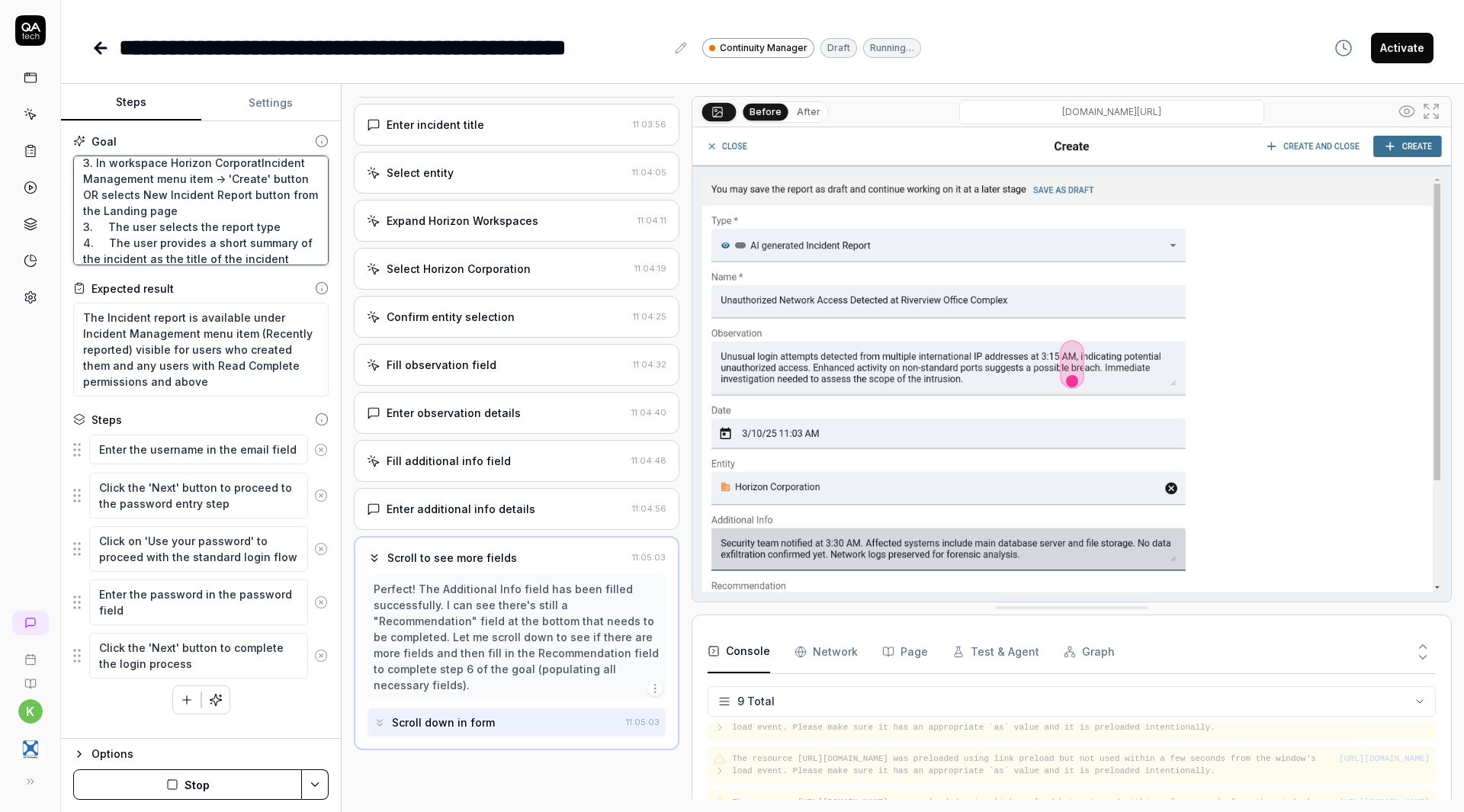
type textarea "*"
type textarea "1. The user logs into the system 2. The user opens the Workspace menu in the le…"
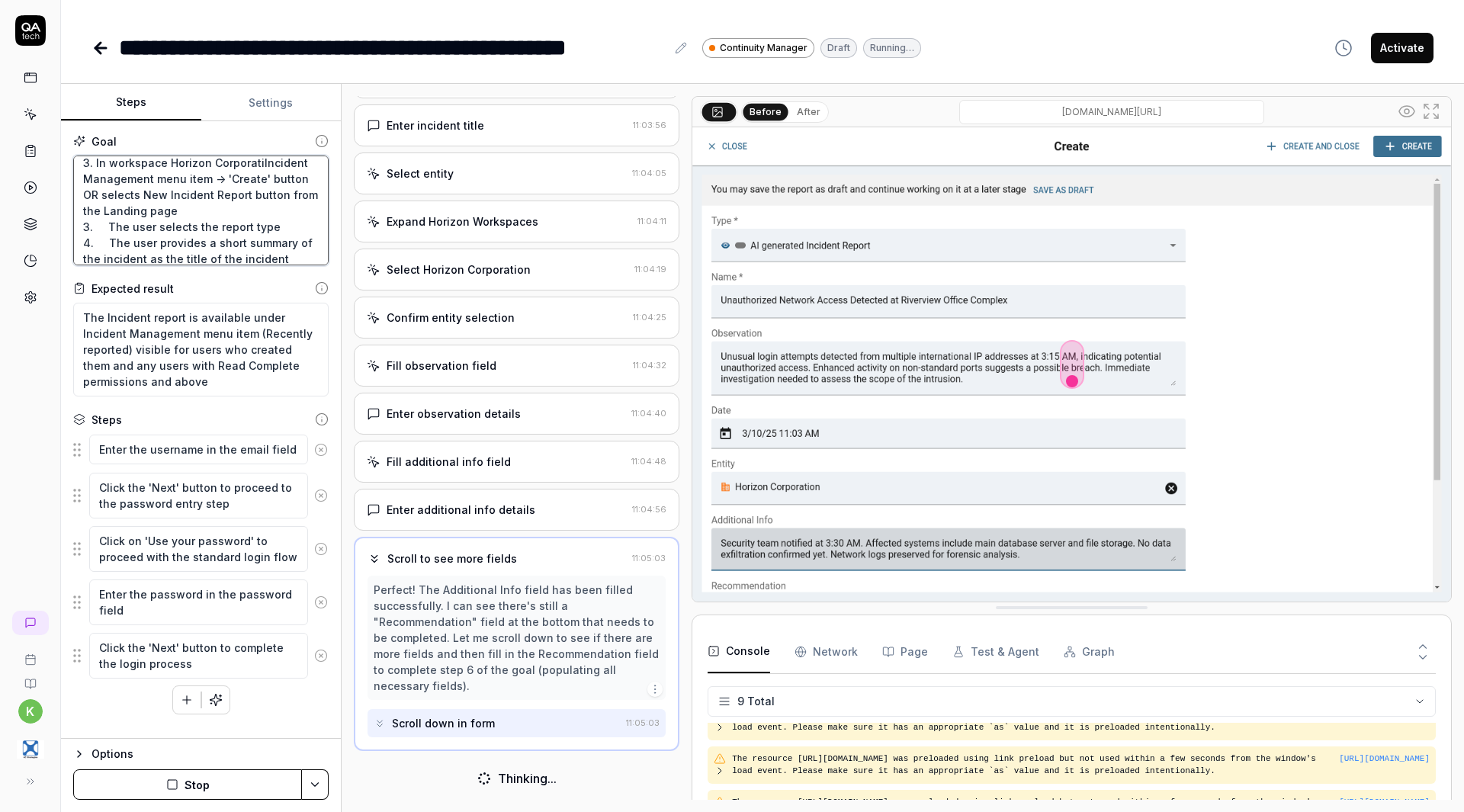
type textarea "*"
type textarea "1. The user logs into the system 2. The user opens the Workspace menu in the le…"
type textarea "*"
type textarea "1. The user logs into the system 2. The user opens the Workspace menu in the le…"
type textarea "*"
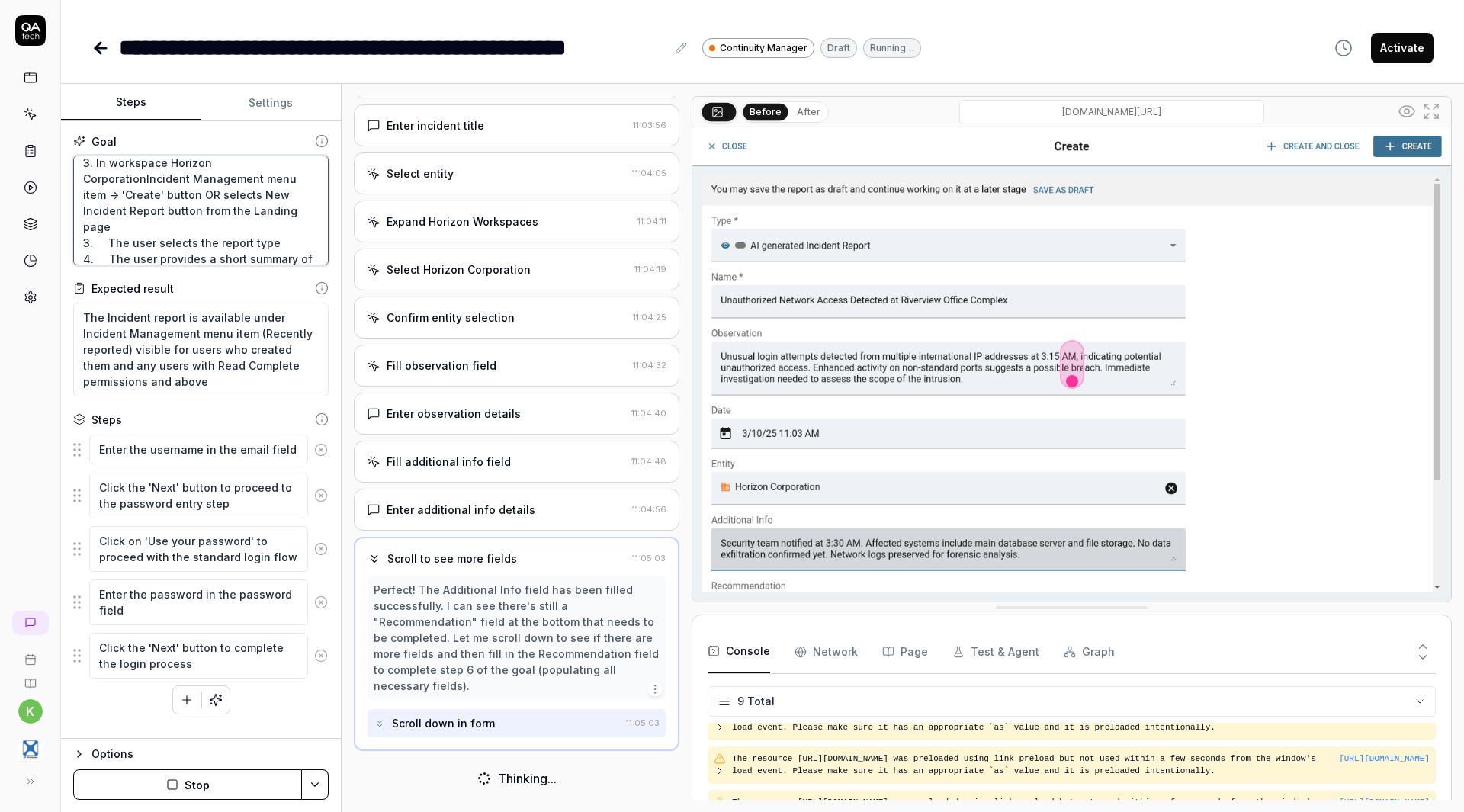
type textarea "1. The user logs into the system 2. The user opens the Workspace menu in the le…"
type textarea "*"
type textarea "1. The user logs into the system 2. The user opens the Workspace menu in the le…"
type textarea "*"
type textarea "1. The user logs into the system 2. The user opens the Workspace menu in the le…"
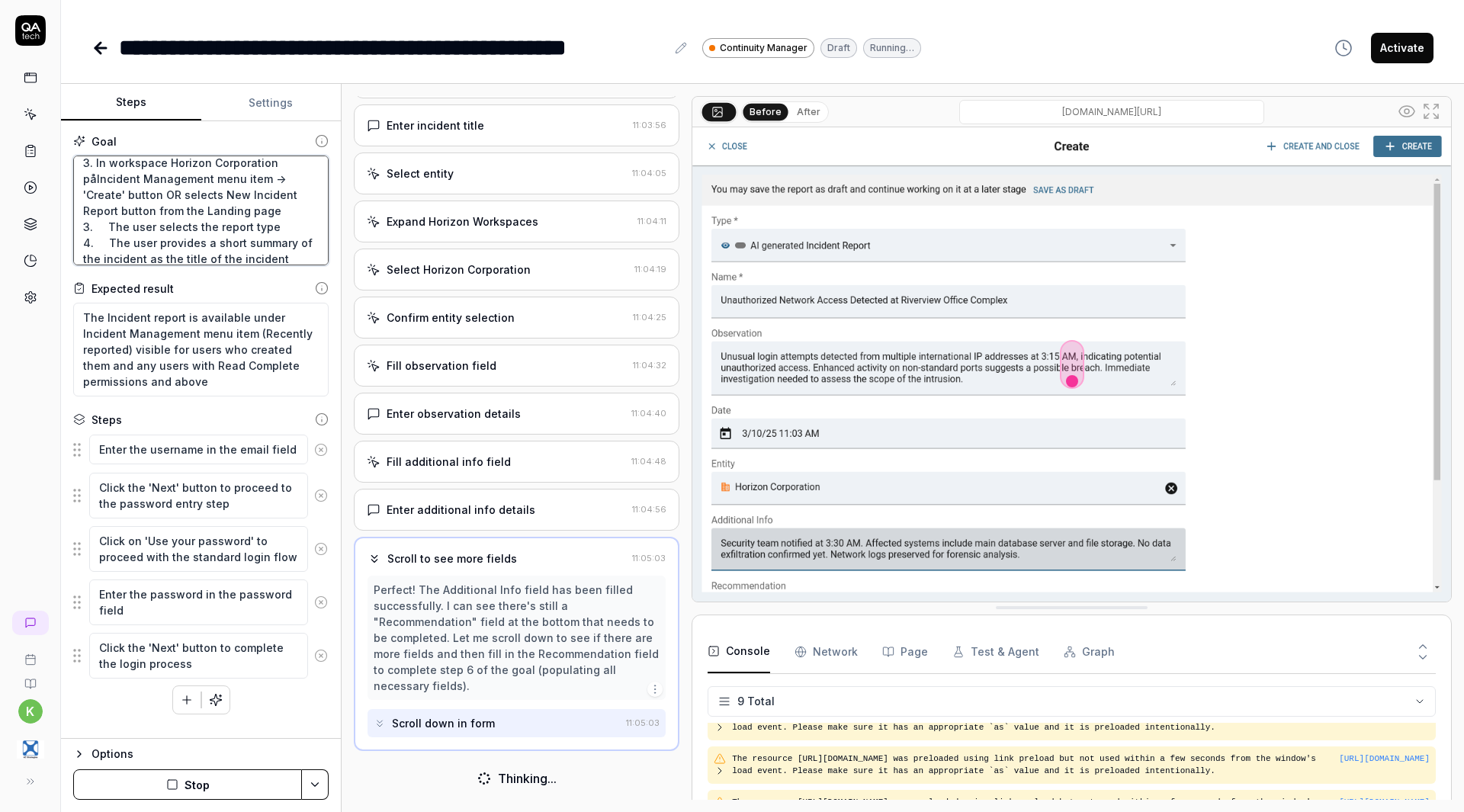
type textarea "*"
type textarea "1. The user logs into the system 2. The user opens the Workspace menu in the le…"
type textarea "*"
type textarea "1. The user logs into the system 2. The user opens the Workspace menu in the le…"
type textarea "*"
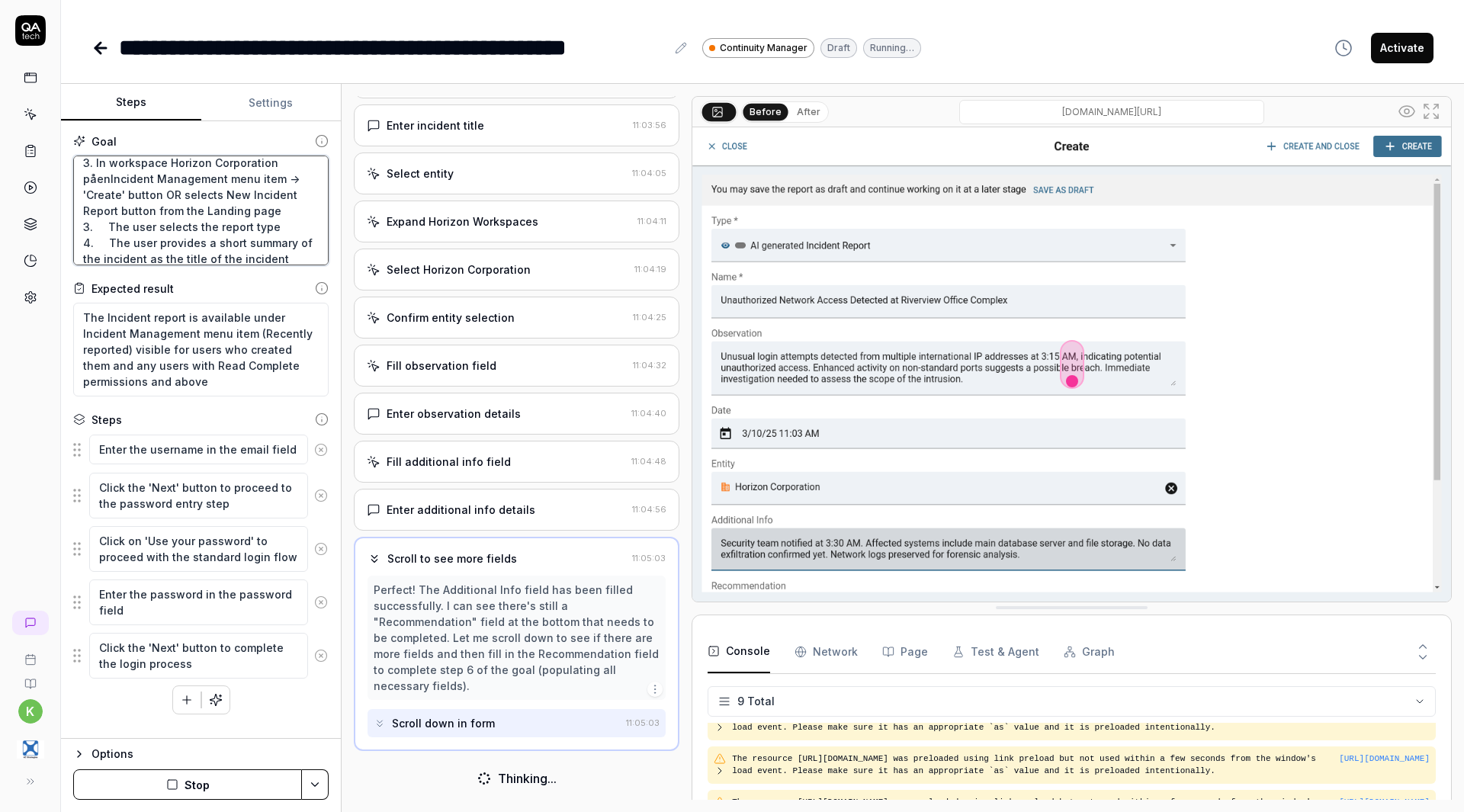
type textarea "1. The user logs into the system 2. The user opens the Workspace menu in the le…"
type textarea "*"
type textarea "1. The user logs into the system 2. The user opens the Workspace menu in the le…"
type textarea "*"
type textarea "1. The user logs into the system 2. The user opens the Workspace menu in the le…"
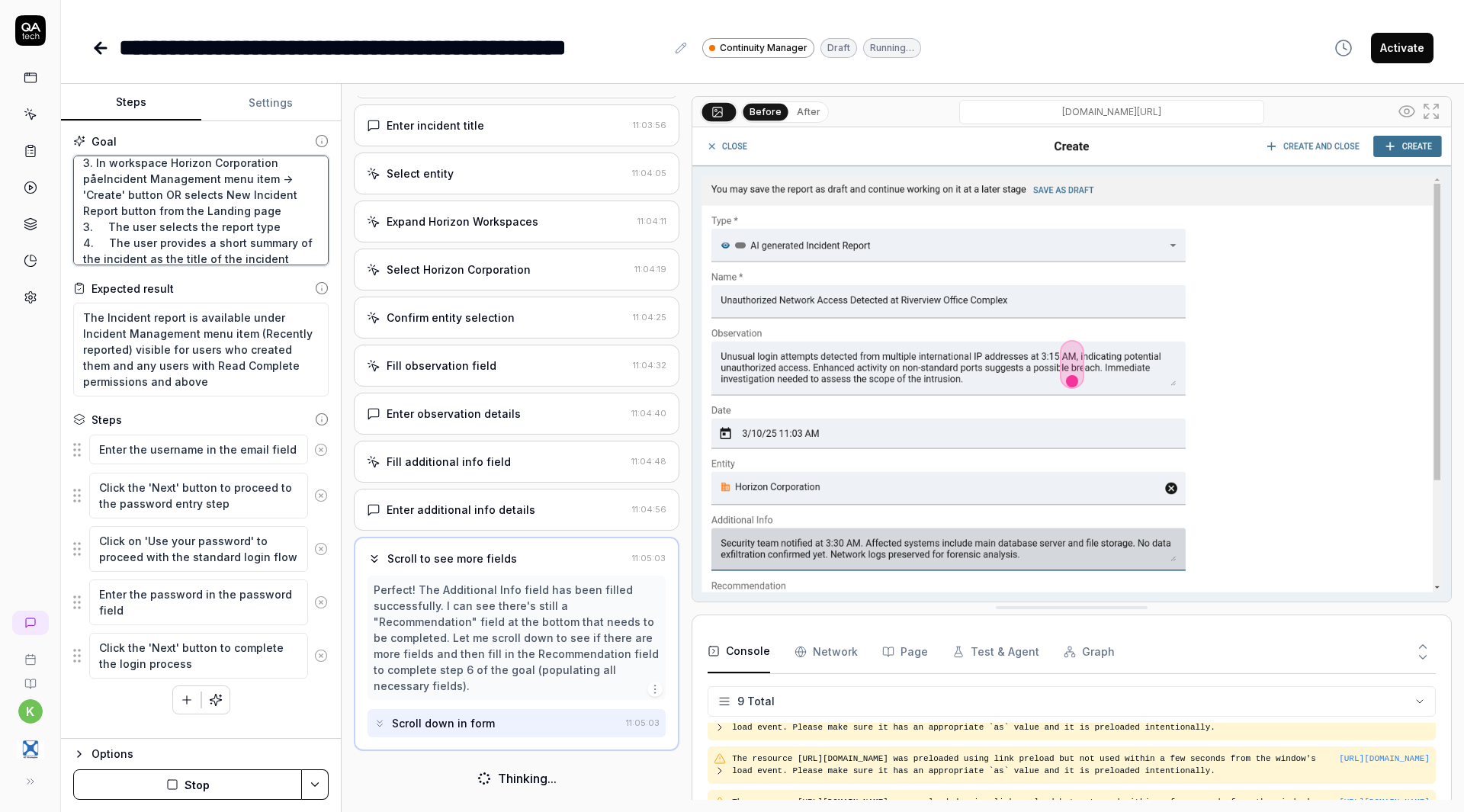
type textarea "*"
type textarea "1. The user logs into the system 2. The user opens the Workspace menu in the le…"
type textarea "*"
type textarea "1. The user logs into the system 2. The user opens the Workspace menu in the le…"
type textarea "*"
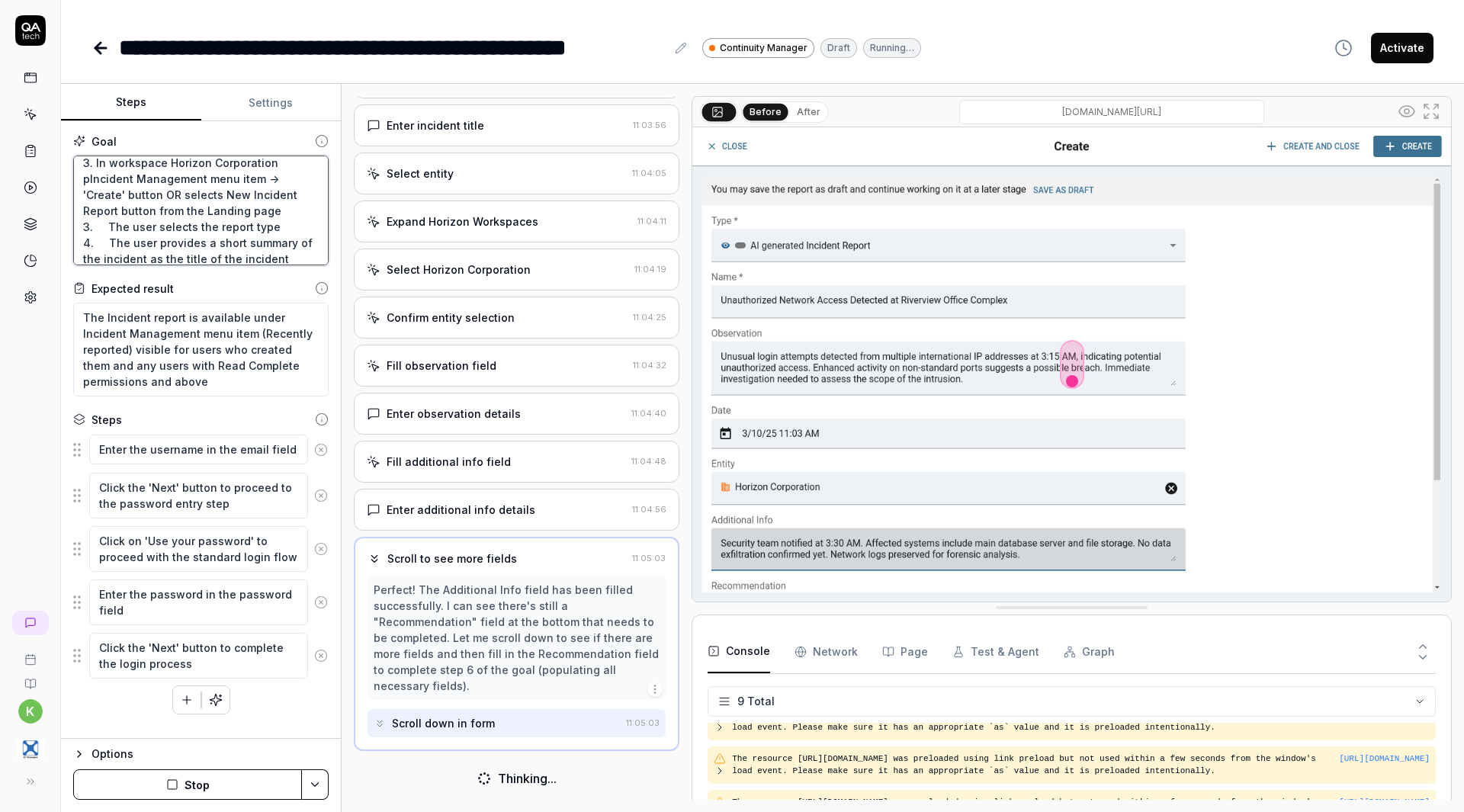
type textarea "1. The user logs into the system 2. The user opens the Workspace menu in the le…"
type textarea "*"
type textarea "1. The user logs into the system 2. The user opens the Workspace menu in the le…"
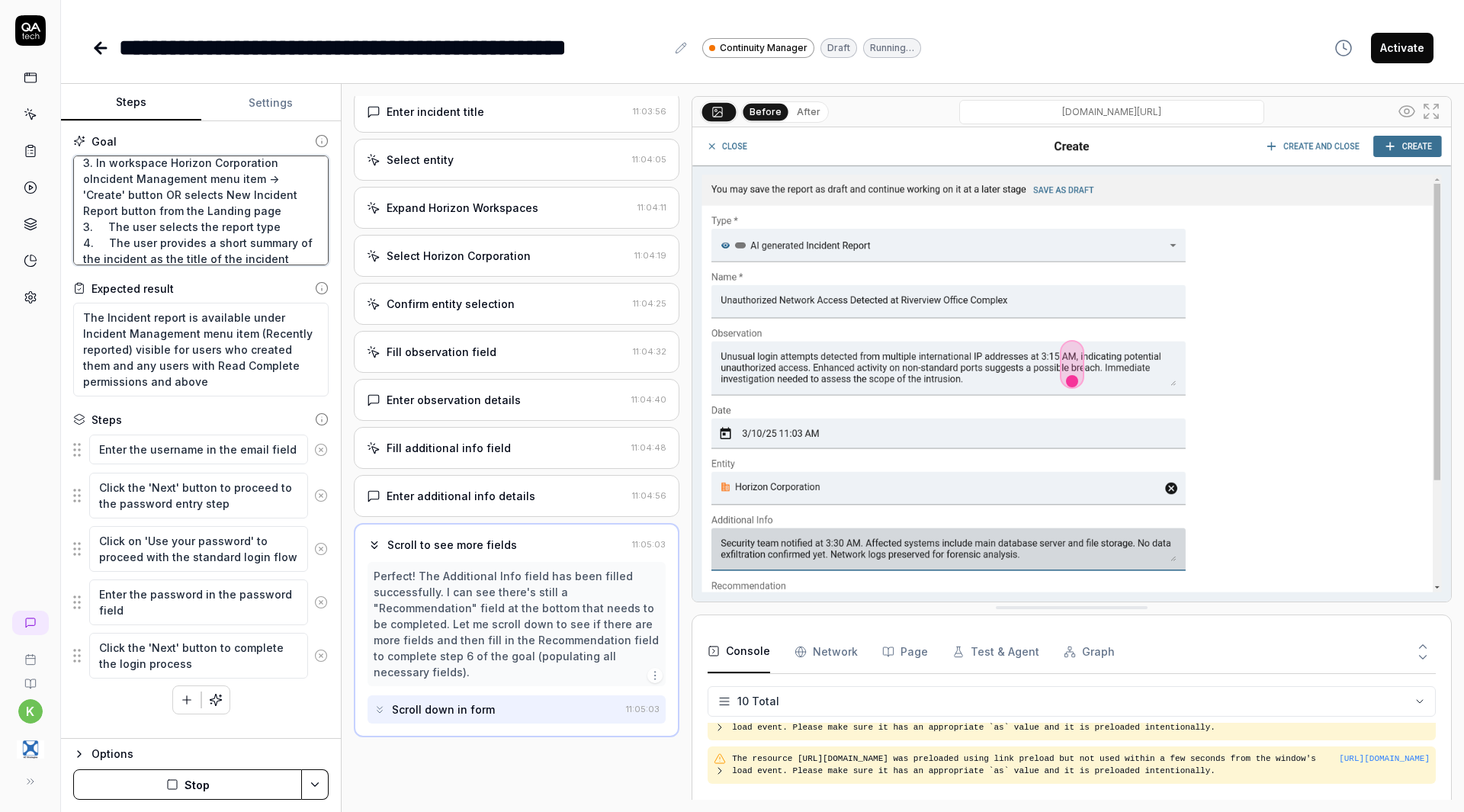
type textarea "*"
type textarea "1. The user logs into the system 2. The user opens the Workspace menu in the le…"
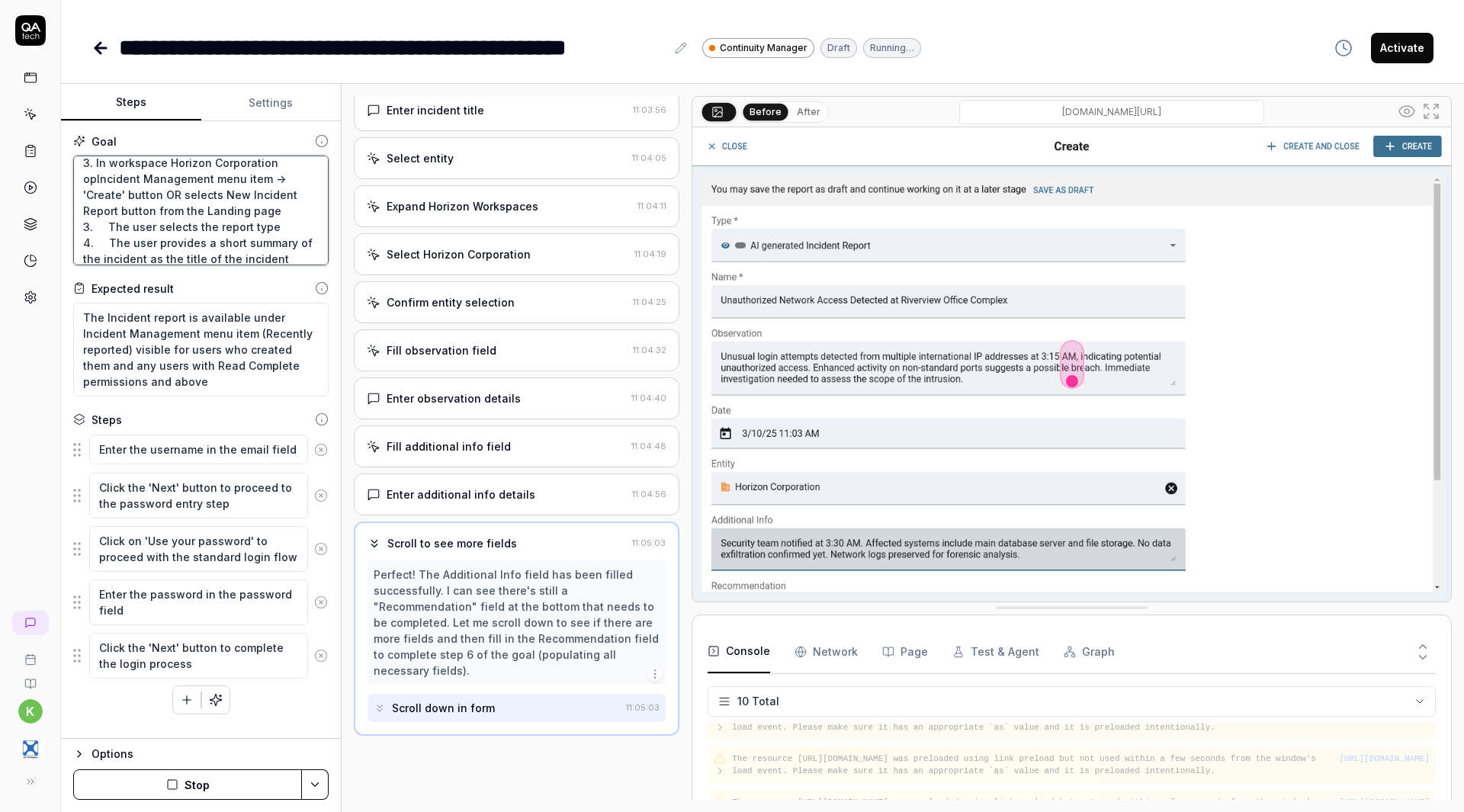
type textarea "*"
type textarea "1. The user logs into the system 2. The user opens the Workspace menu in the le…"
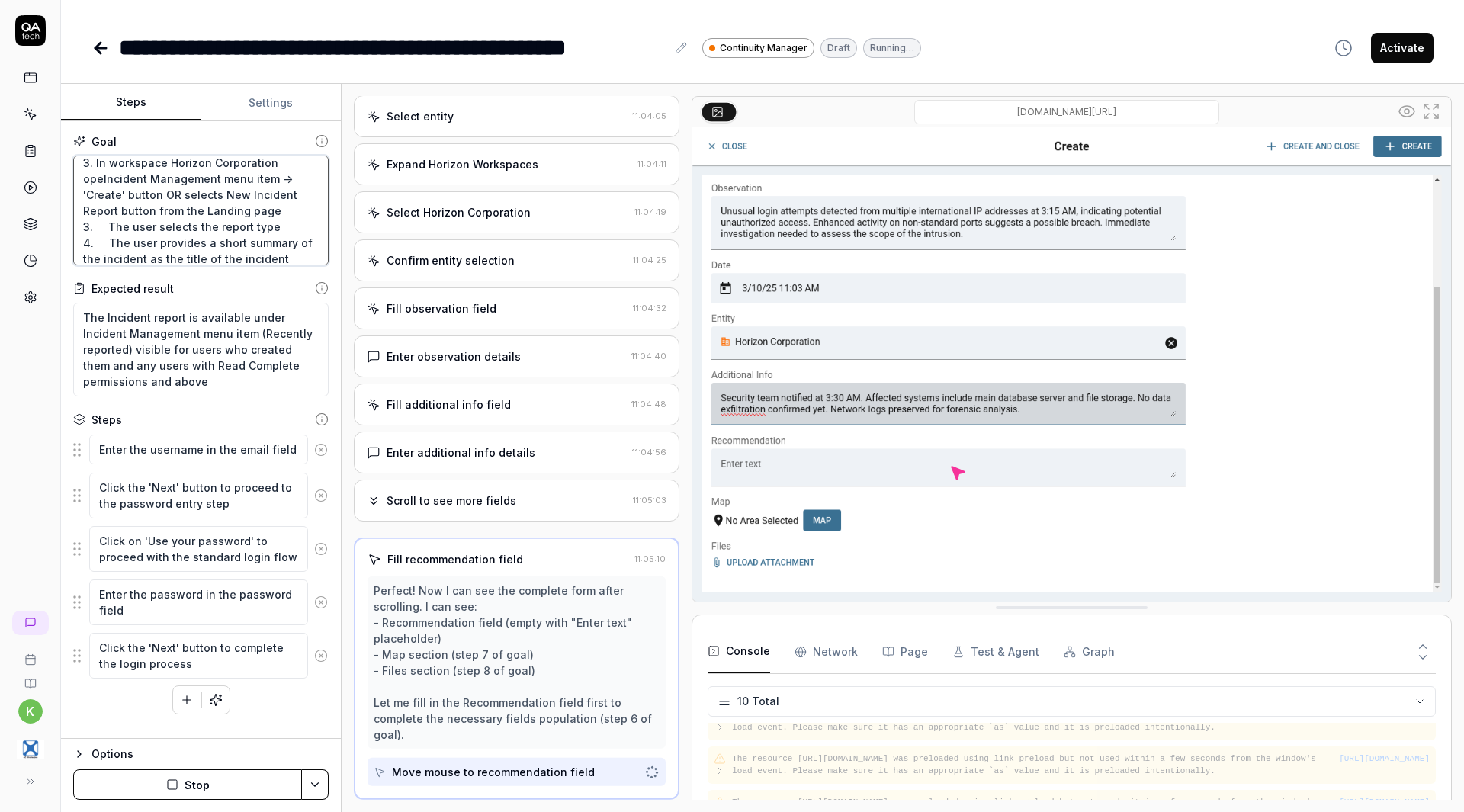
type textarea "*"
type textarea "1. The user logs into the system 2. The user opens the Workspace menu in the le…"
type textarea "*"
type textarea "1. The user logs into the system 2. The user opens the Workspace menu in the le…"
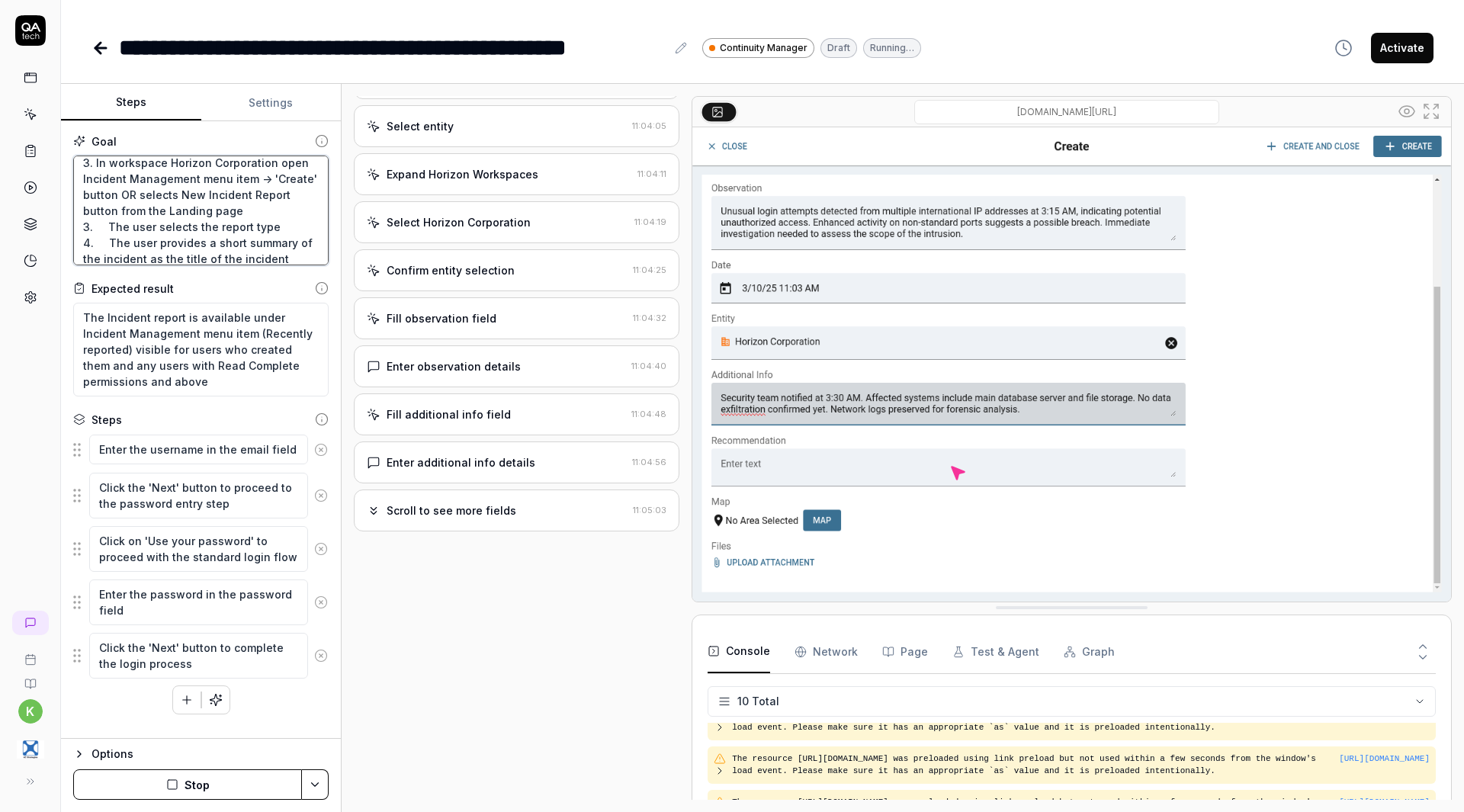
type textarea "*"
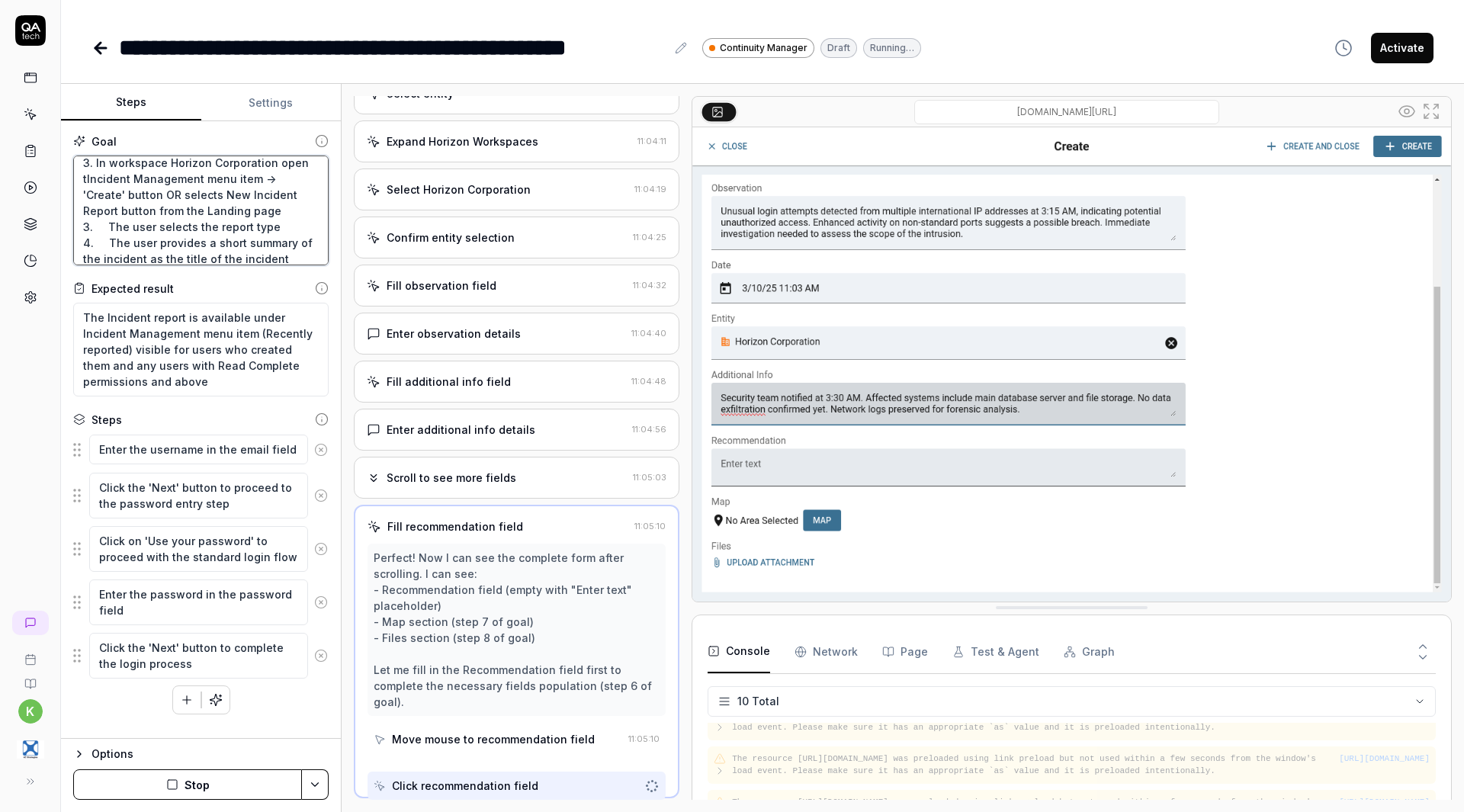
type textarea "1. The user logs into the system 2. The user opens the Workspace menu in the le…"
type textarea "*"
type textarea "1. The user logs into the system 2. The user opens the Workspace menu in the le…"
type textarea "*"
type textarea "1. The user logs into the system 2. The user opens the Workspace menu in the le…"
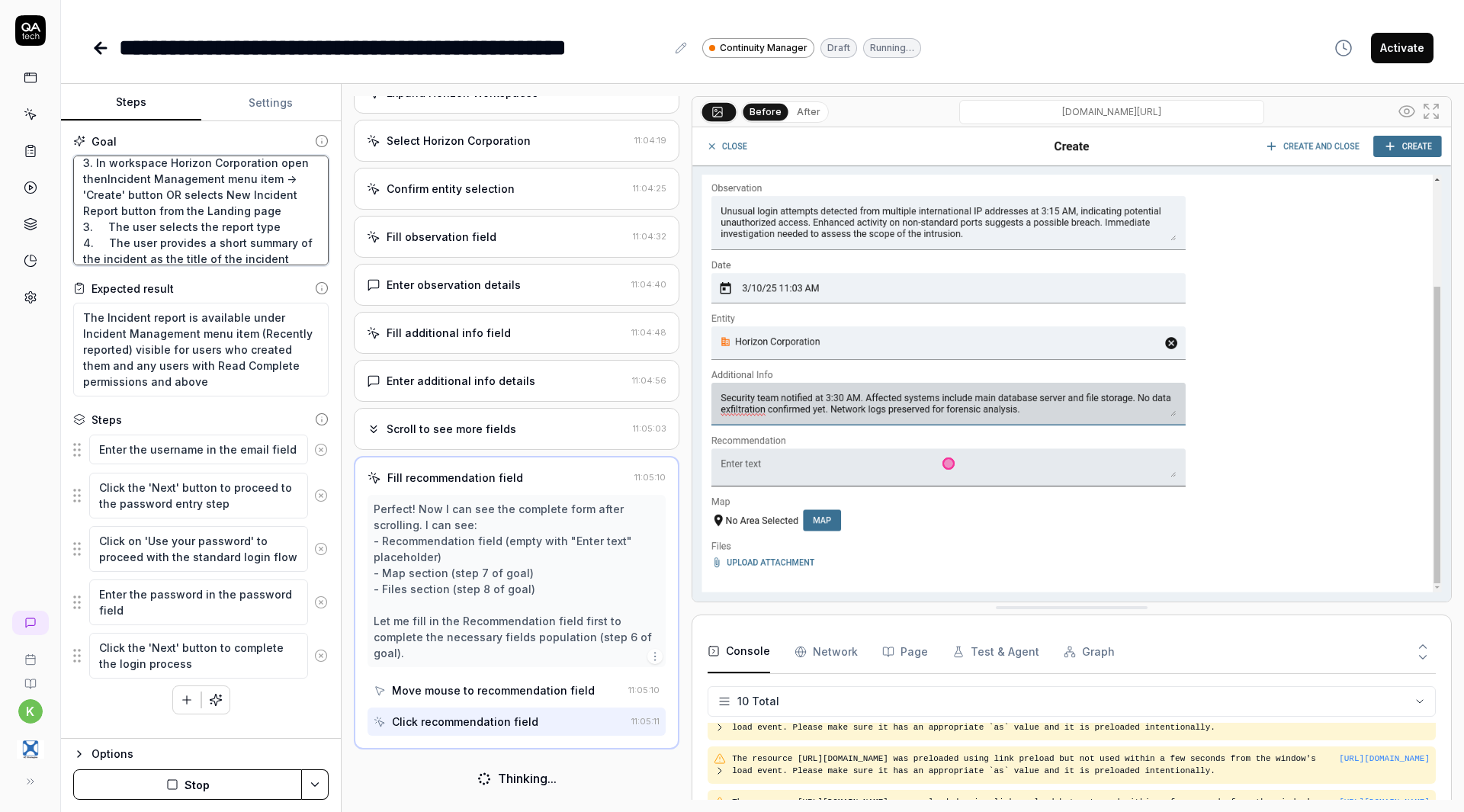
scroll to position [251, 0]
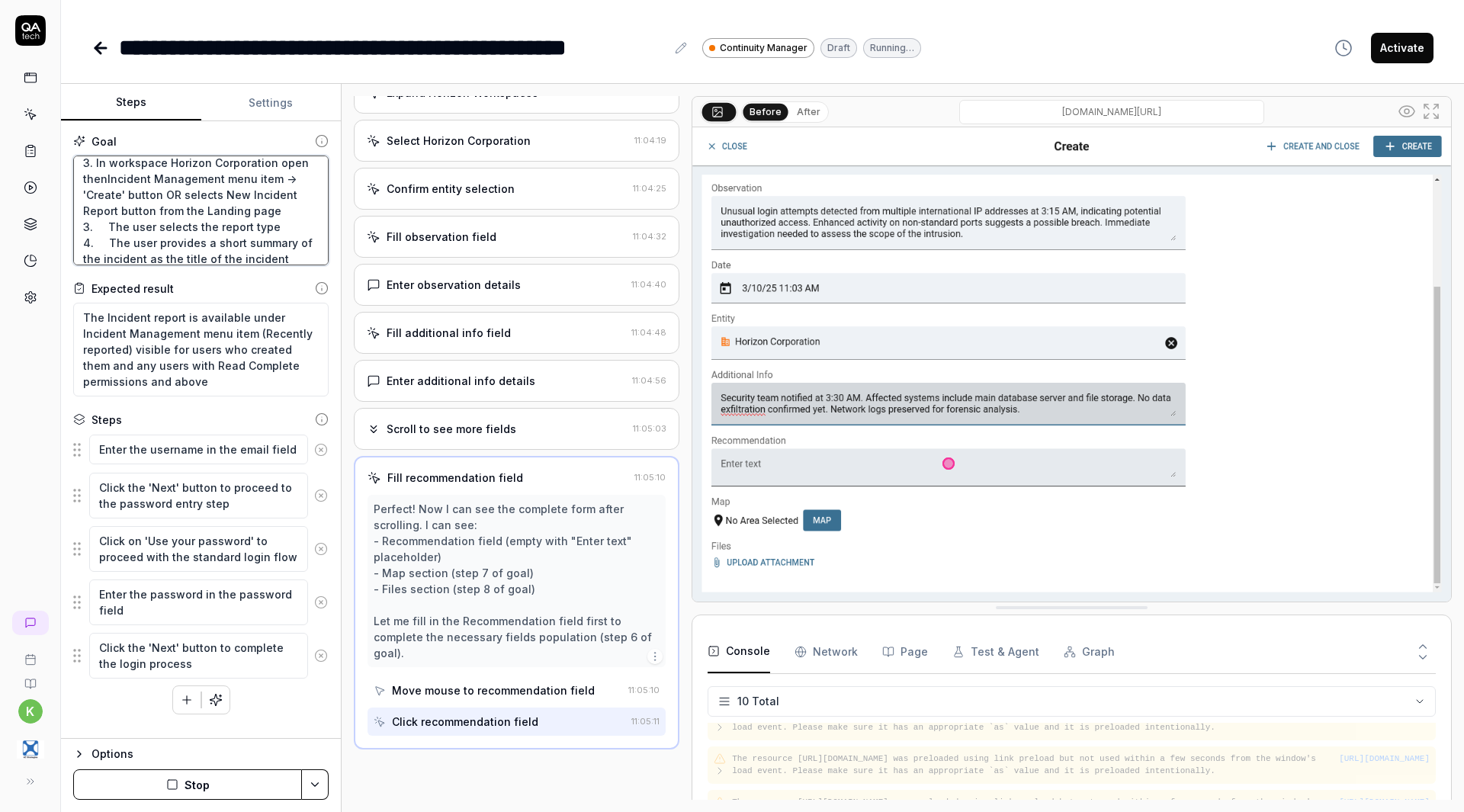
type textarea "*"
type textarea "1. The user logs into the system 2. The user opens the Workspace menu in the le…"
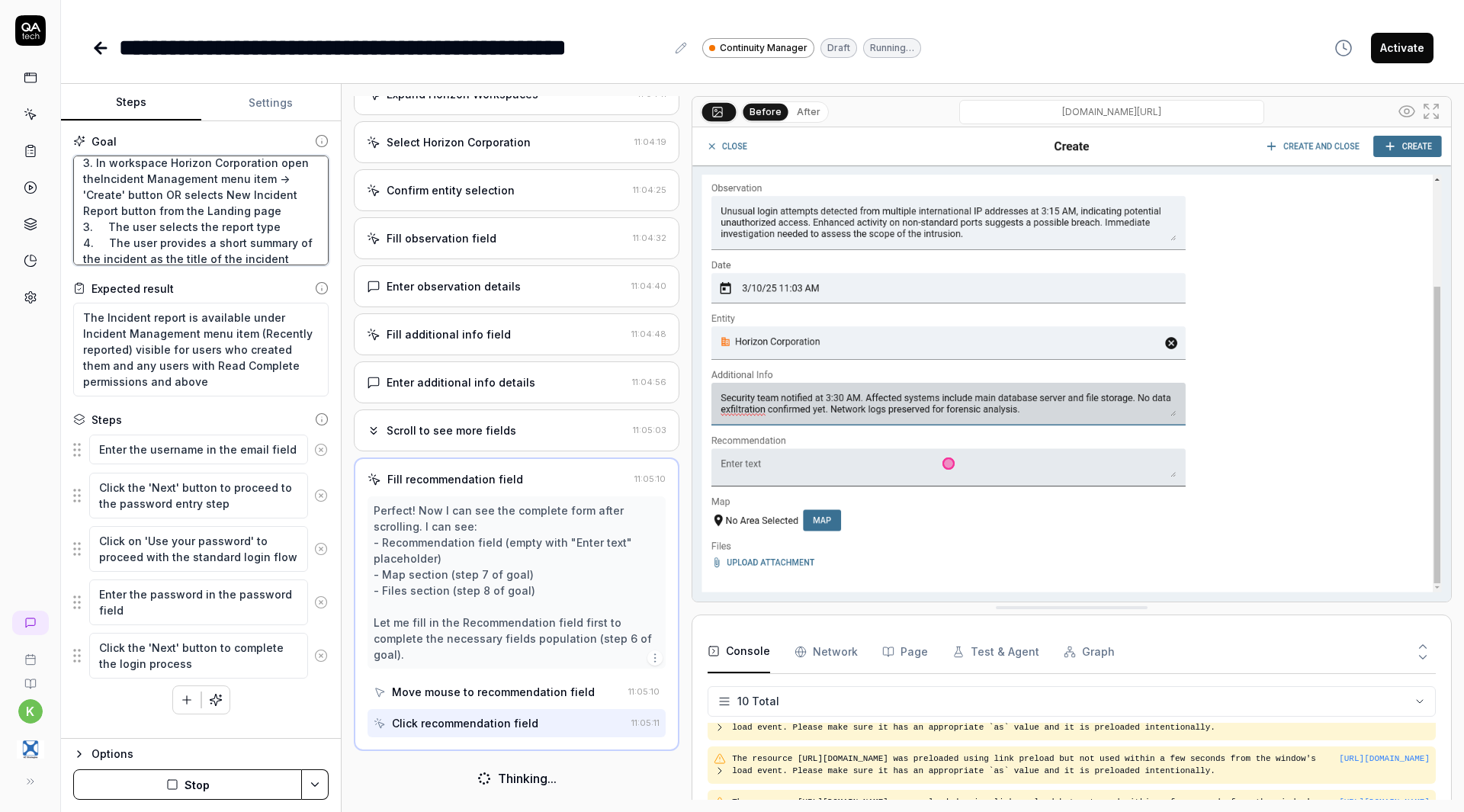
type textarea "*"
type textarea "1. The user logs into the system 2. The user opens the Workspace menu in the le…"
type textarea "*"
type textarea "1. The user logs into the system 2. The user opens the Workspace menu in the le…"
type textarea "*"
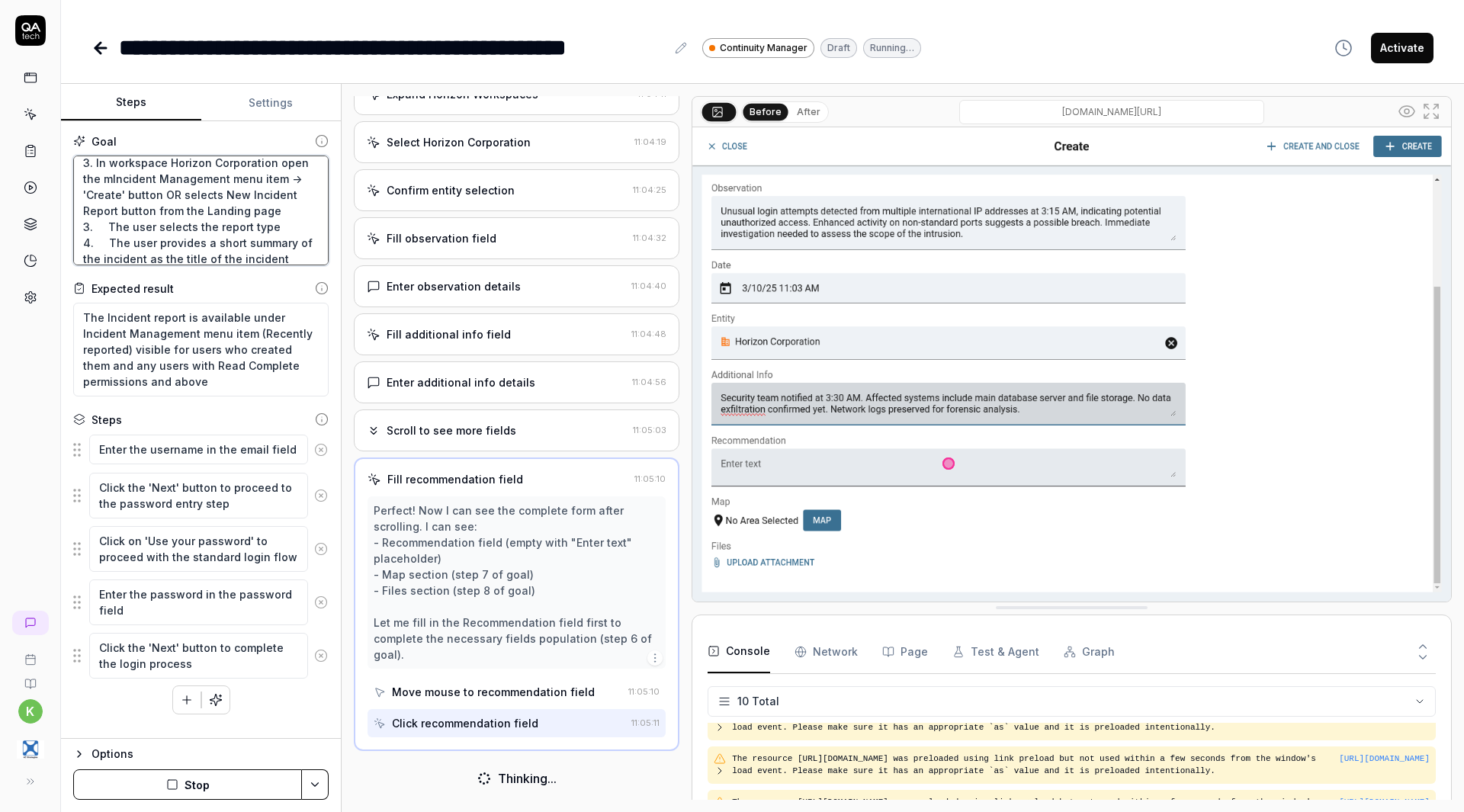
type textarea "1. The user logs into the system 2. The user opens the Workspace menu in the le…"
type textarea "*"
type textarea "1. The user logs into the system 2. The user opens the Workspace menu in the le…"
type textarea "*"
type textarea "1. The user logs into the system 2. The user opens the Workspace menu in the le…"
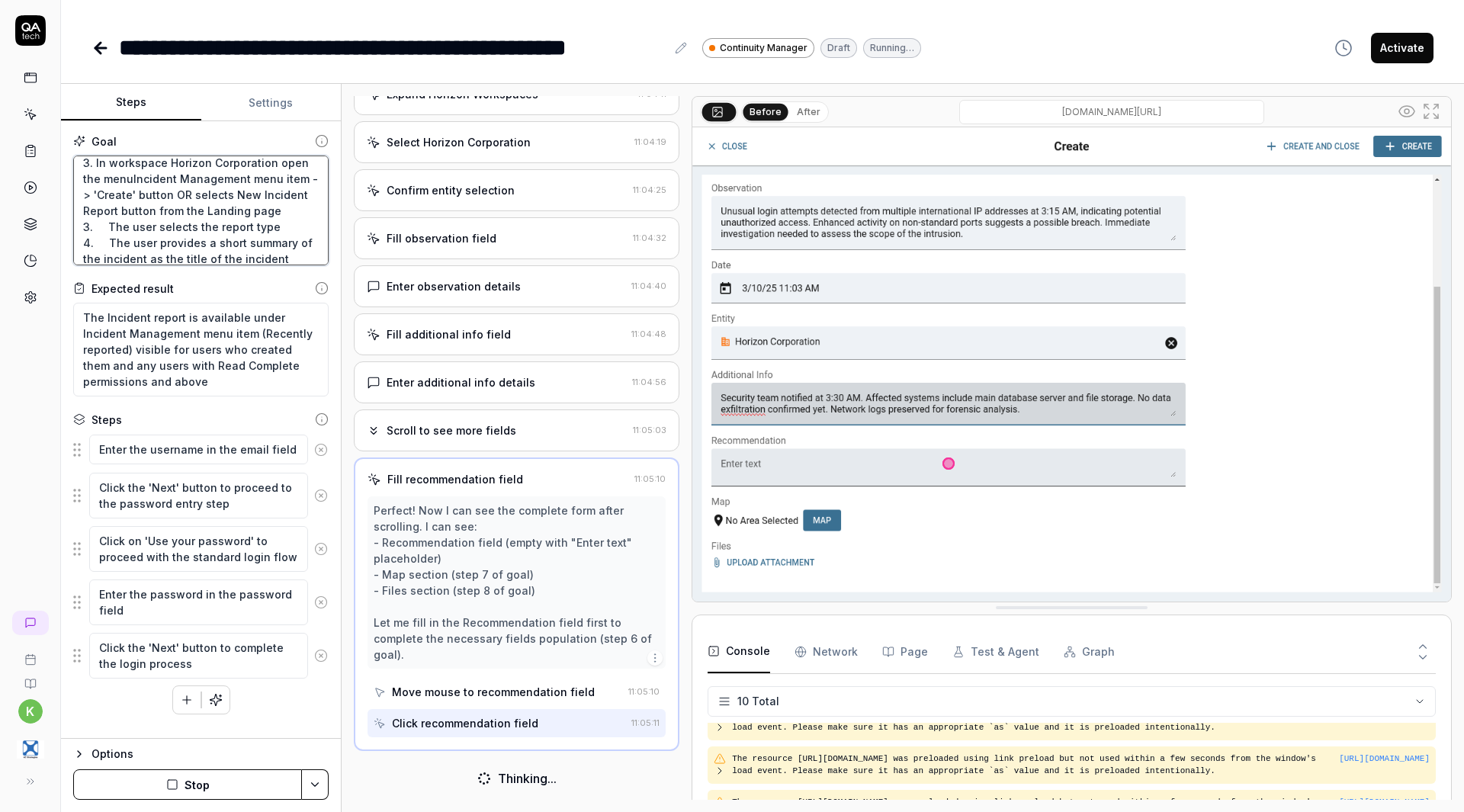
type textarea "*"
type textarea "1. The user logs into the system 2. The user opens the Workspace menu in the le…"
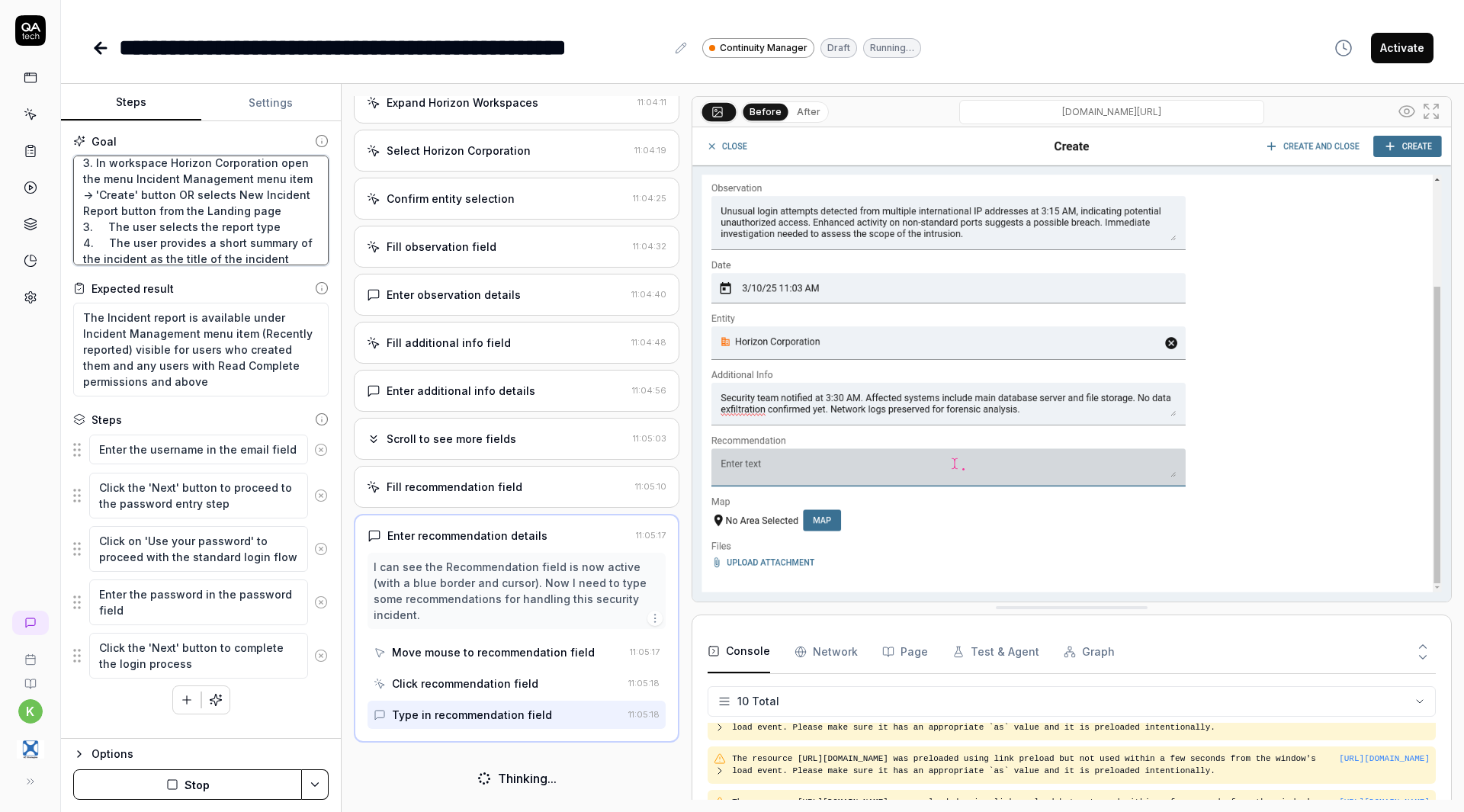
scroll to position [235, 0]
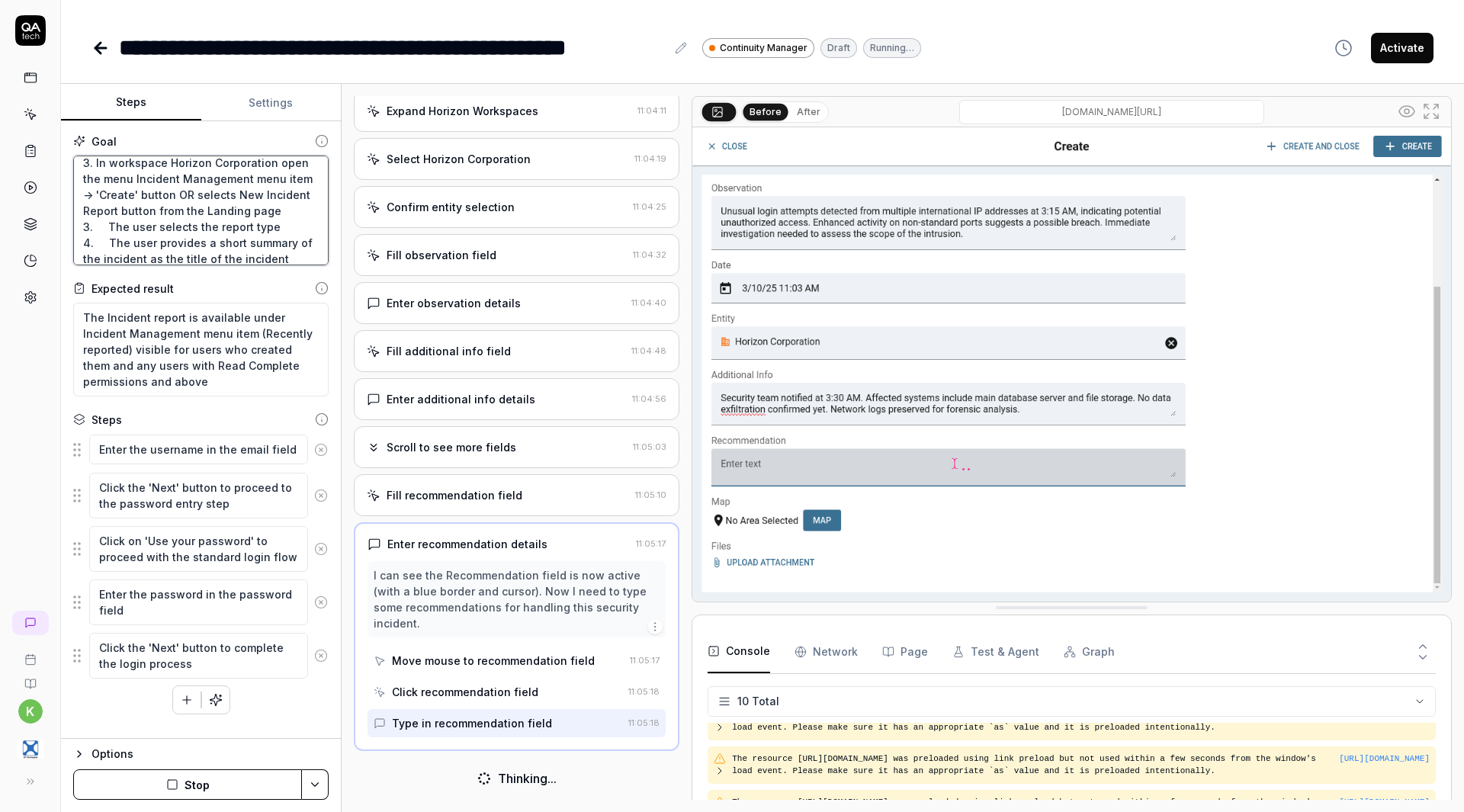
click at [298, 178] on textarea "1. The user logs into the system 2. The user opens the Workspace menu in the le…" at bounding box center [201, 210] width 255 height 110
type textarea "*"
type textarea "1. The user logs into the system 2. The user opens the Workspace menu in the le…"
type textarea "*"
type textarea "1. The user logs into the system 2. The user opens the Workspace menu in the le…"
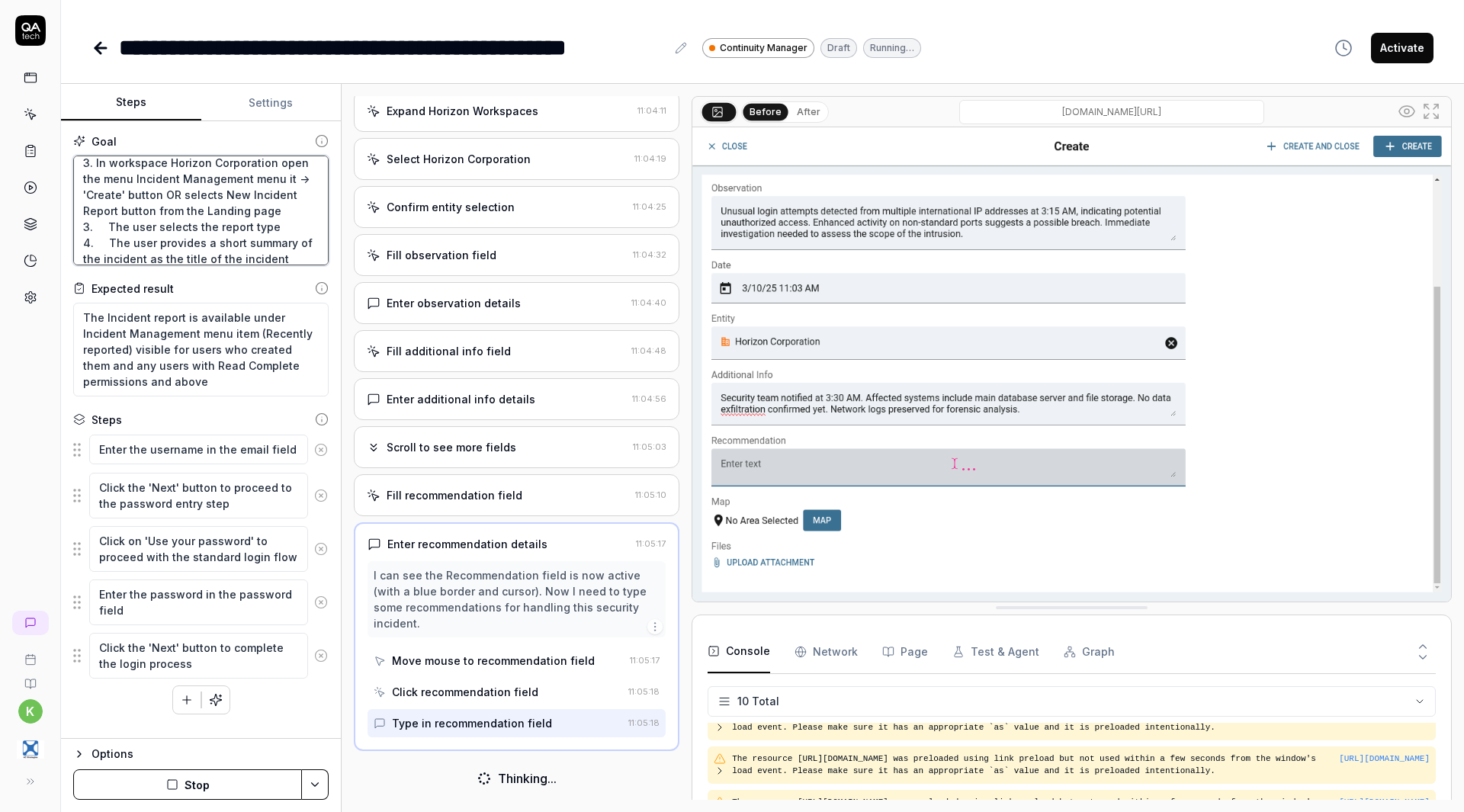
type textarea "*"
type textarea "1. The user logs into the system 2. The user opens the Workspace menu in the le…"
type textarea "*"
type textarea "1. The user logs into the system 2. The user opens the Workspace menu in the le…"
type textarea "*"
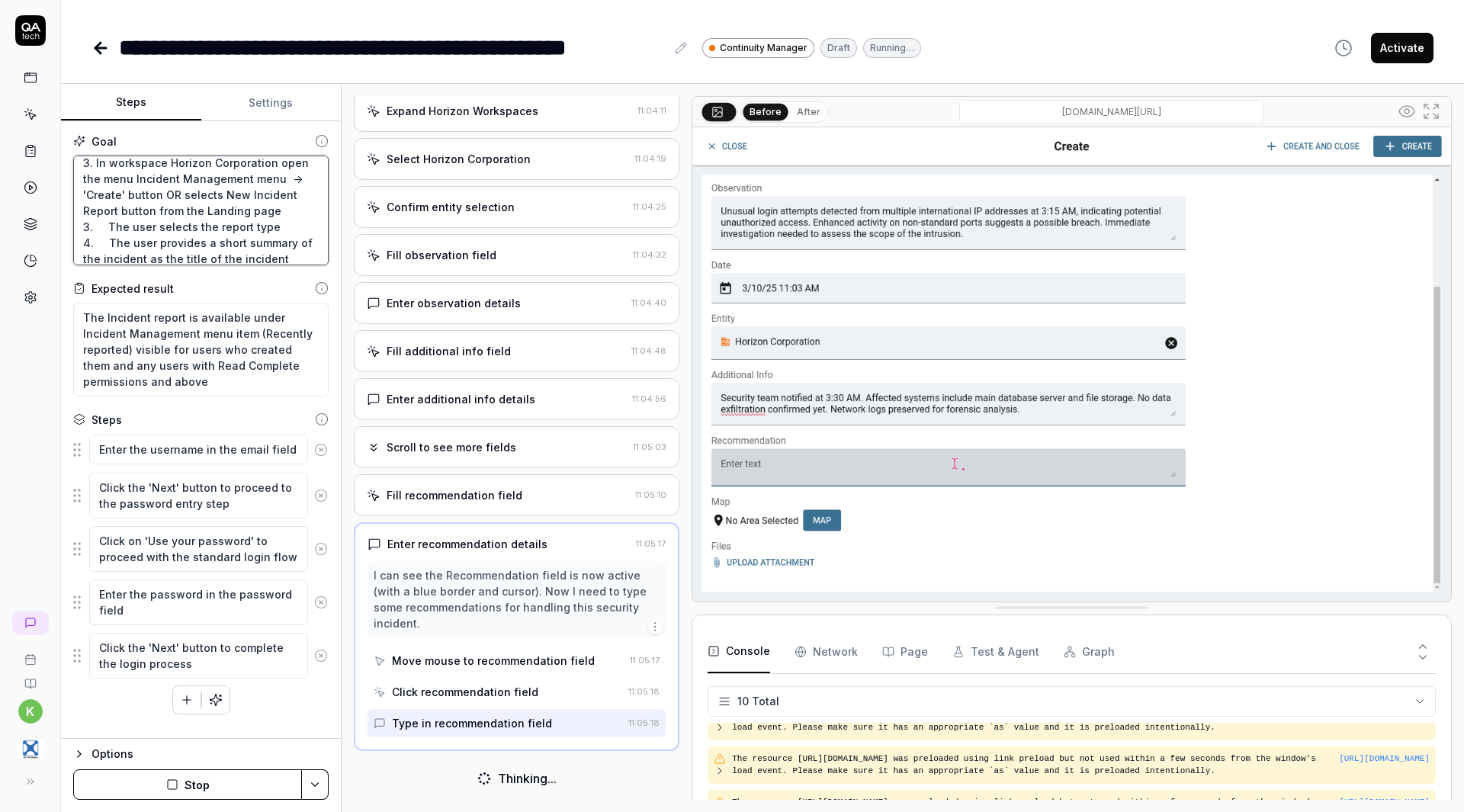
type textarea "1. The user logs into the system 2. The user opens the Workspace menu in the le…"
type textarea "*"
type textarea "1. The user logs into the system 2. The user opens the Workspace menu in the le…"
type textarea "*"
type textarea "1. The user logs into the system 2. The user opens the Workspace menu in the le…"
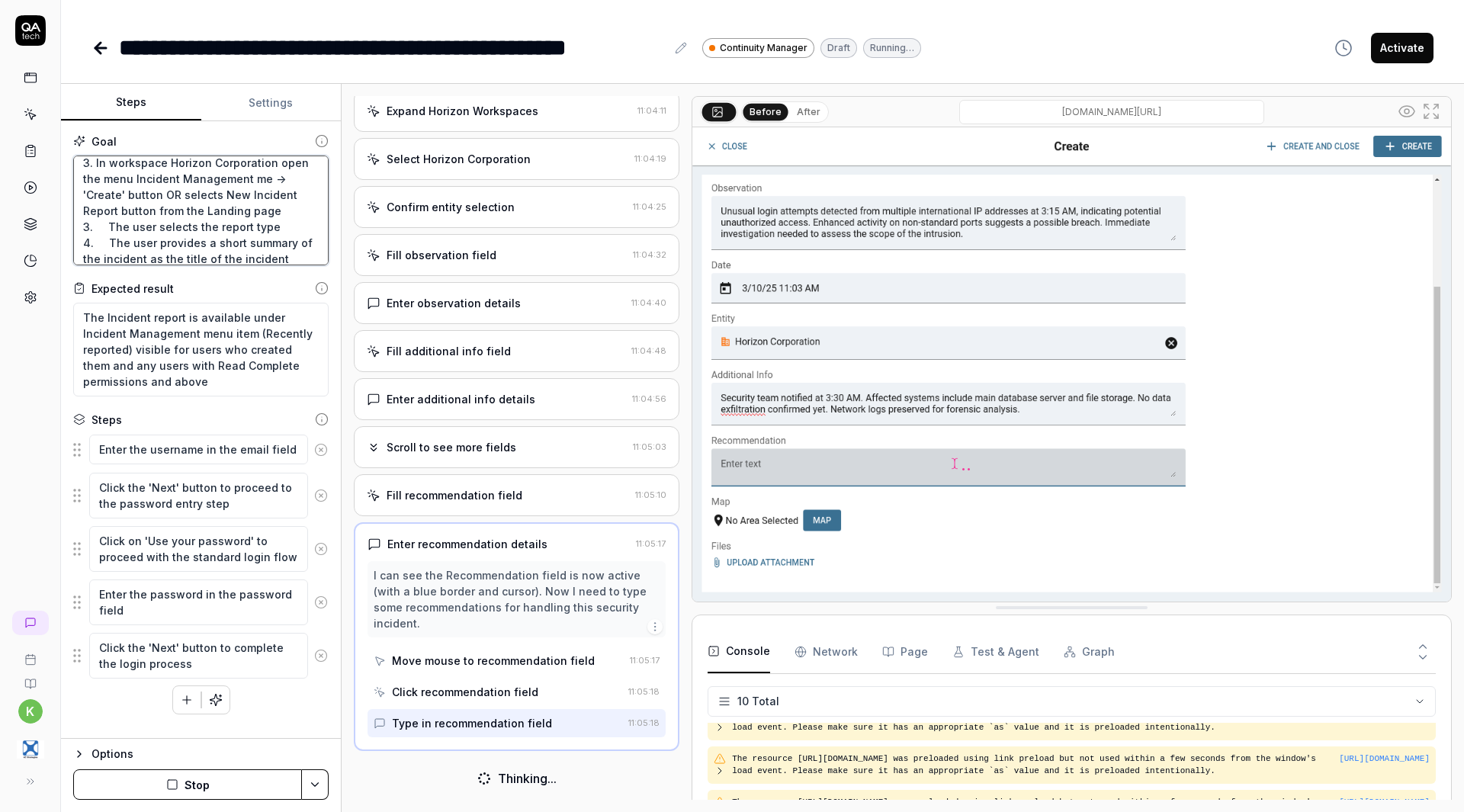
type textarea "*"
type textarea "1. The user logs into the system 2. The user opens the Workspace menu in the le…"
type textarea "*"
type textarea "1. The user logs into the system 2. The user opens the Workspace menu in the le…"
type textarea "*"
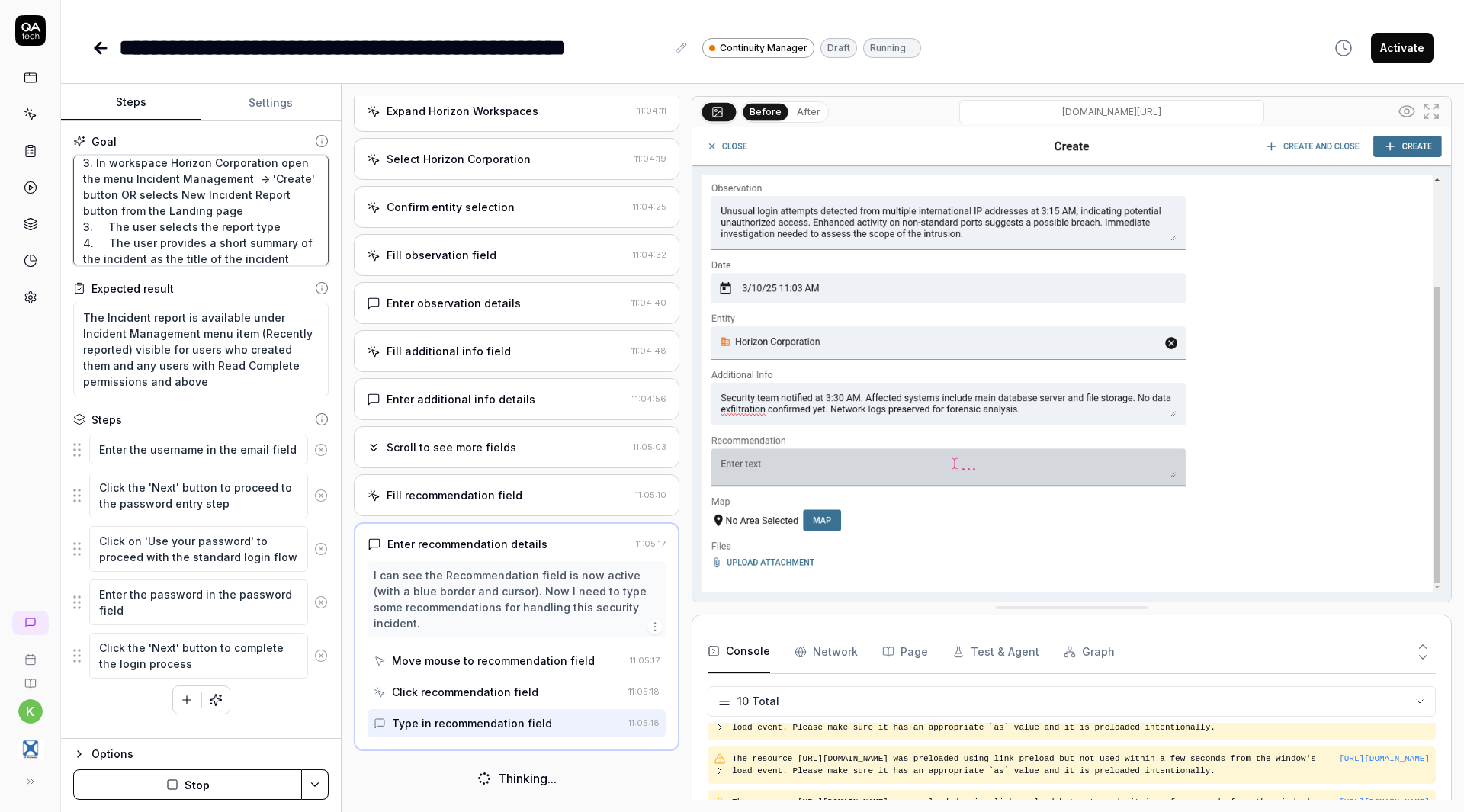
type textarea "1. The user logs into the system 2. The user opens the Workspace menu in the le…"
type textarea "*"
type textarea "1. The user logs into the system 2. The user opens the Workspace menu in the le…"
type textarea "*"
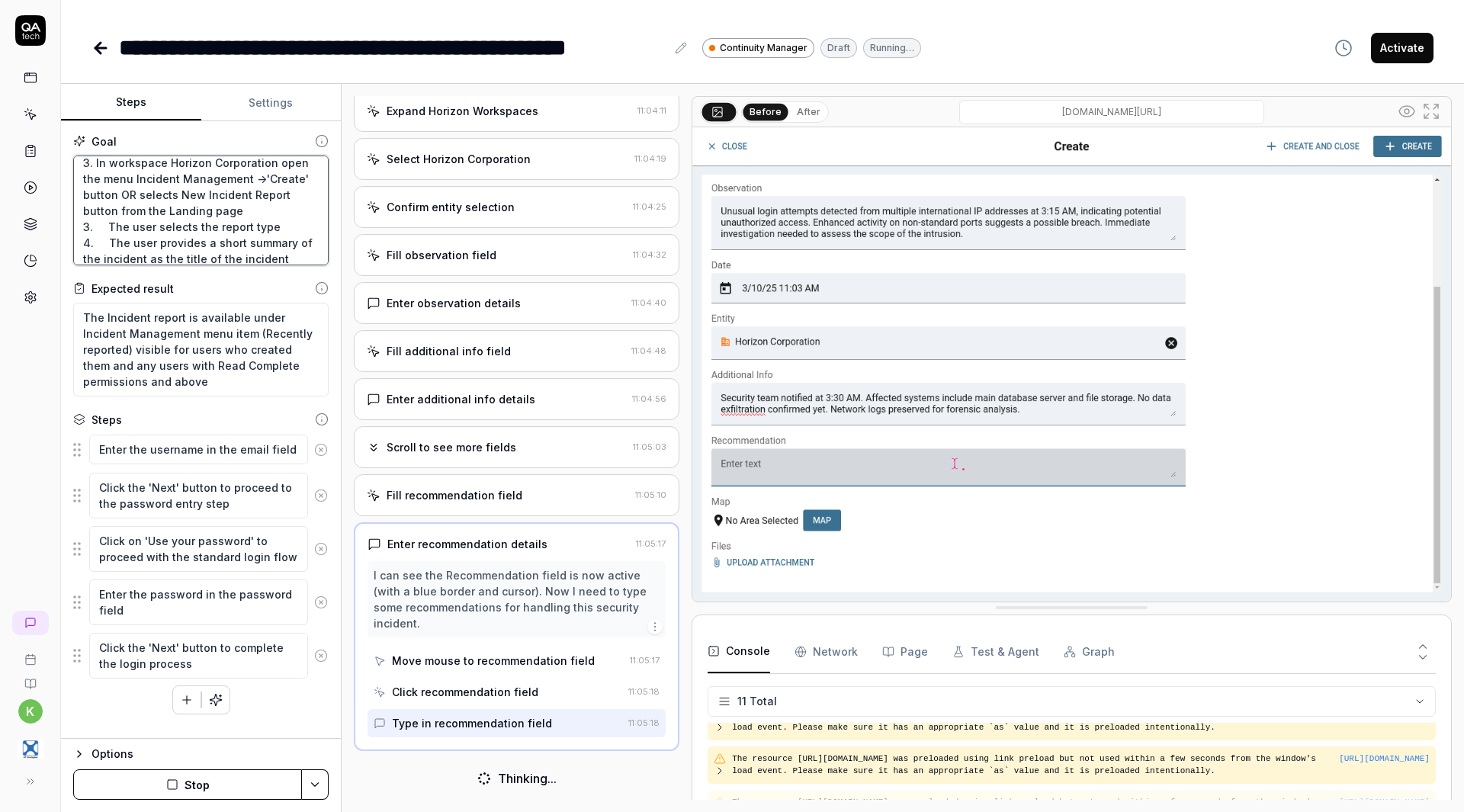
type textarea "1. The user logs into the system 2. The user opens the Workspace menu in the le…"
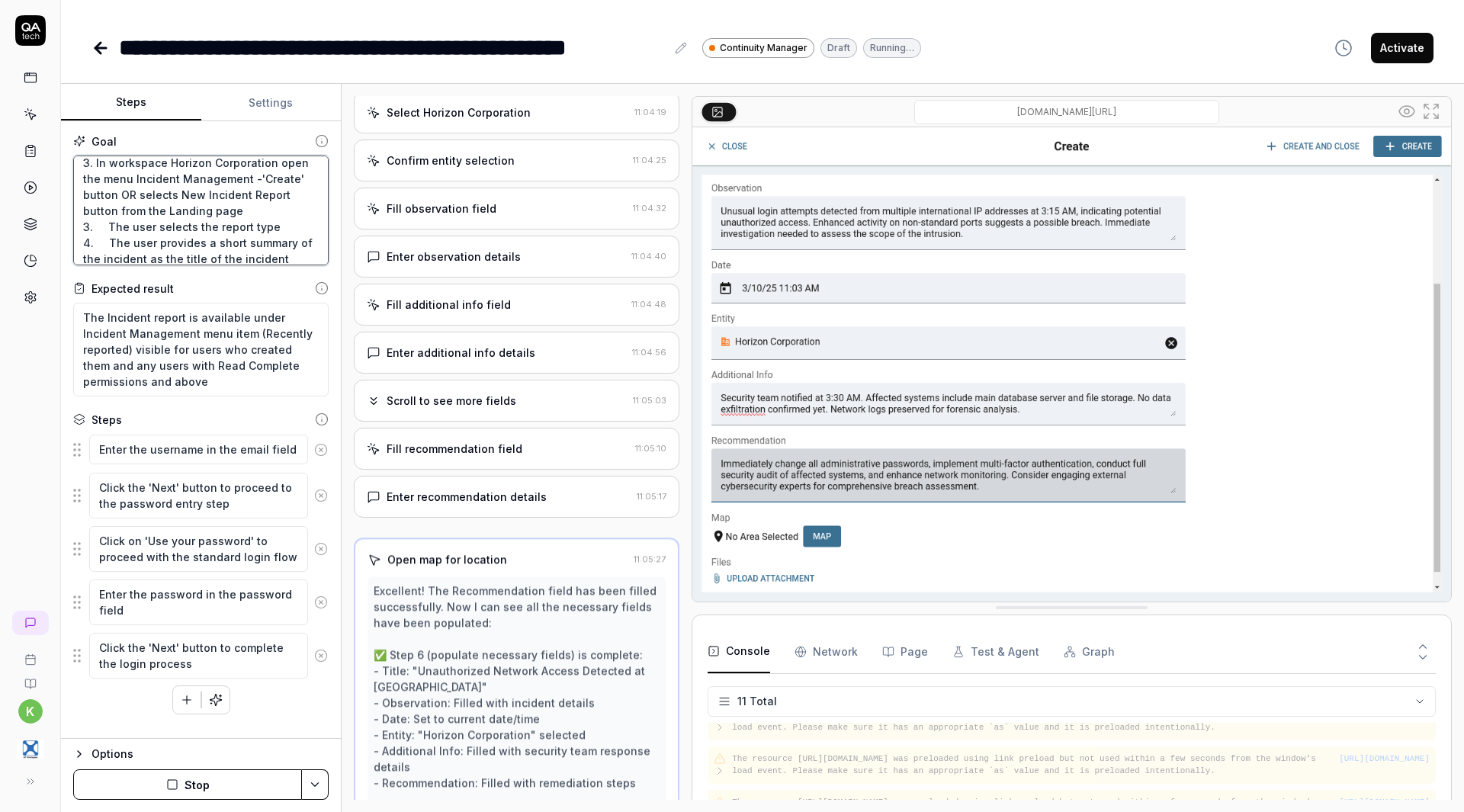
type textarea "*"
type textarea "1. The user logs into the system 2. The user opens the Workspace menu in the le…"
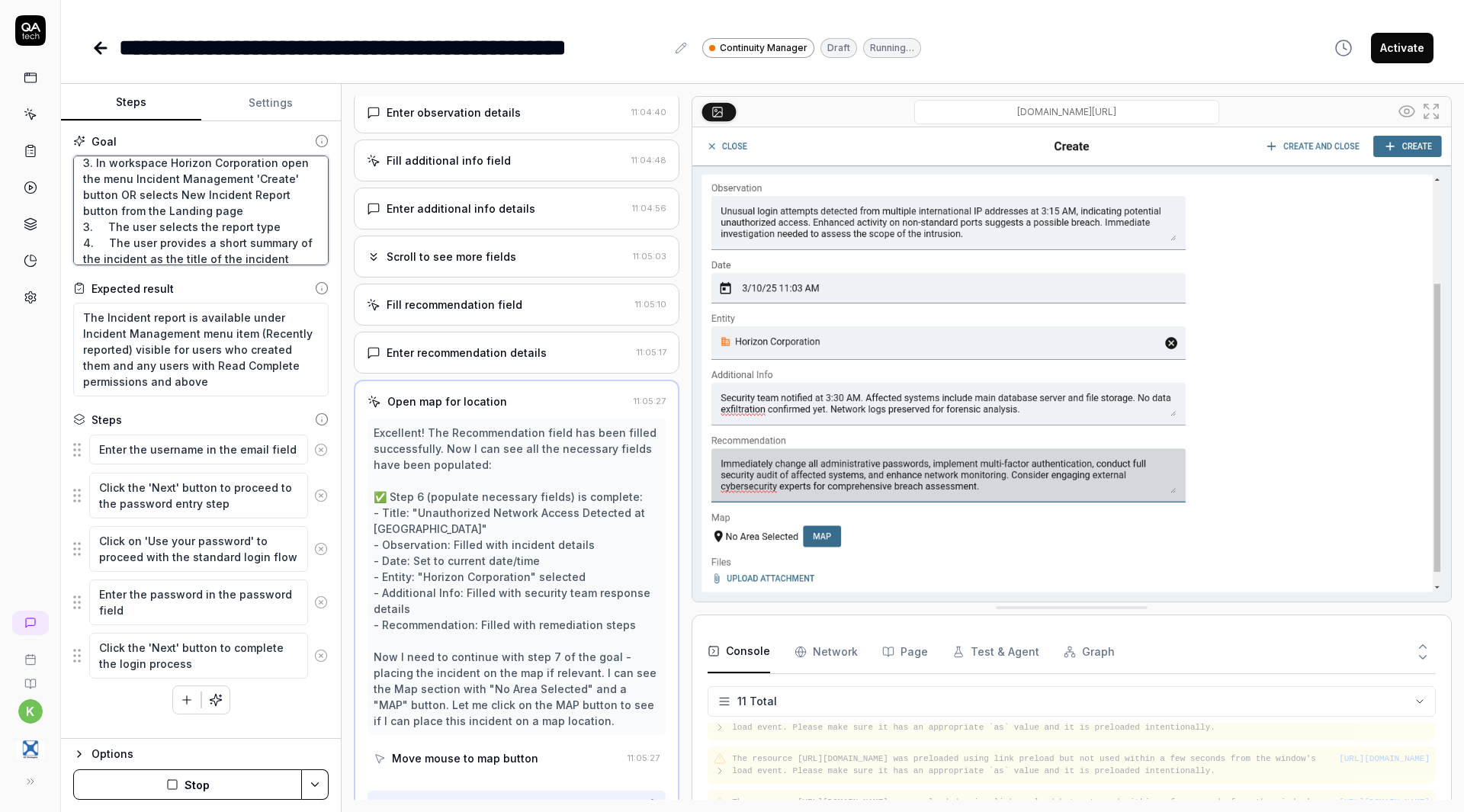
type textarea "*"
type textarea "1. The user logs into the system 2. The user opens the Workspace menu in the le…"
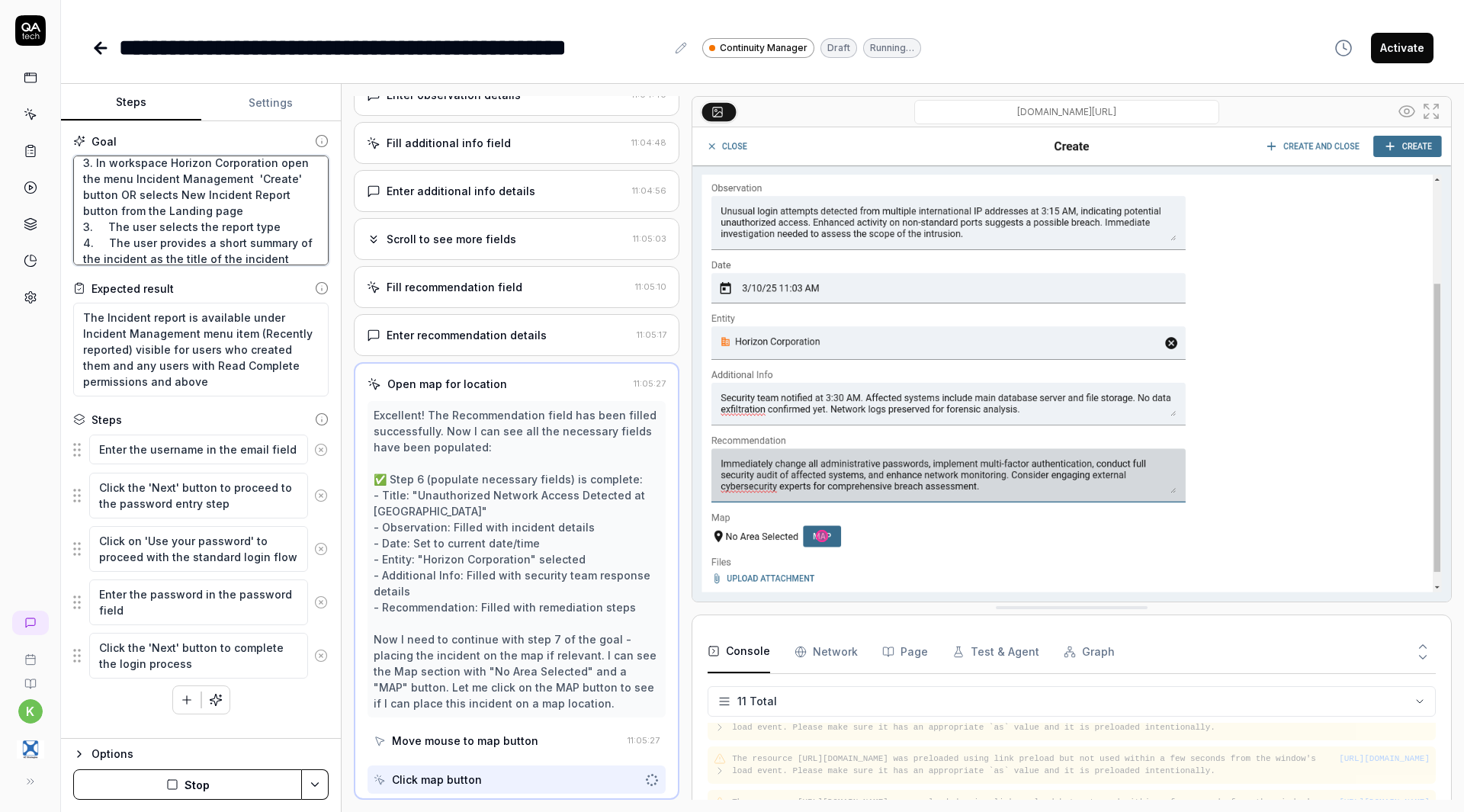
type textarea "*"
type textarea "1. The user logs into the system 2. The user opens the Workspace menu in the le…"
type textarea "*"
type textarea "1. The user logs into the system 2. The user opens the Workspace menu in the le…"
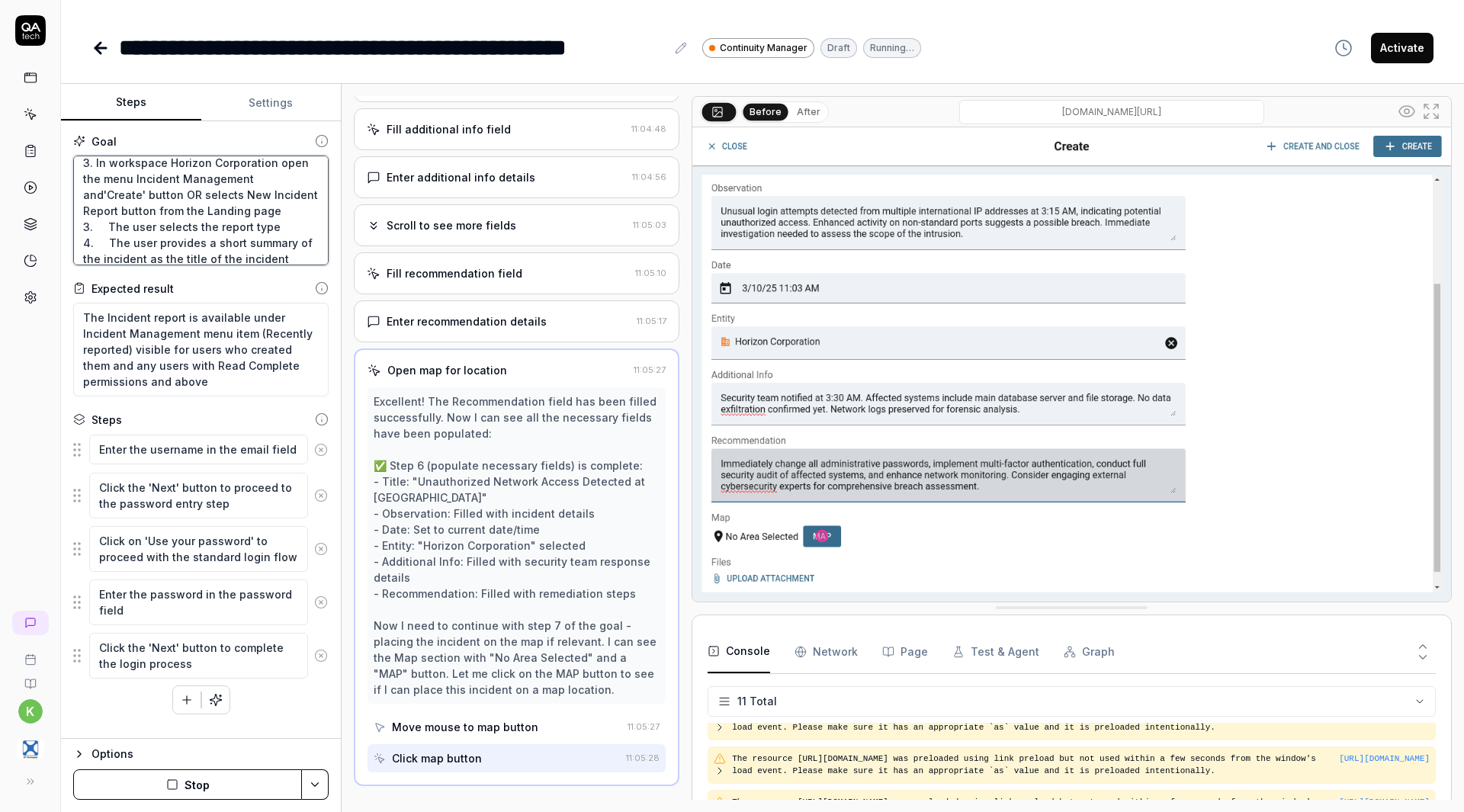
type textarea "*"
type textarea "1. The user logs into the system 2. The user opens the Workspace menu in the le…"
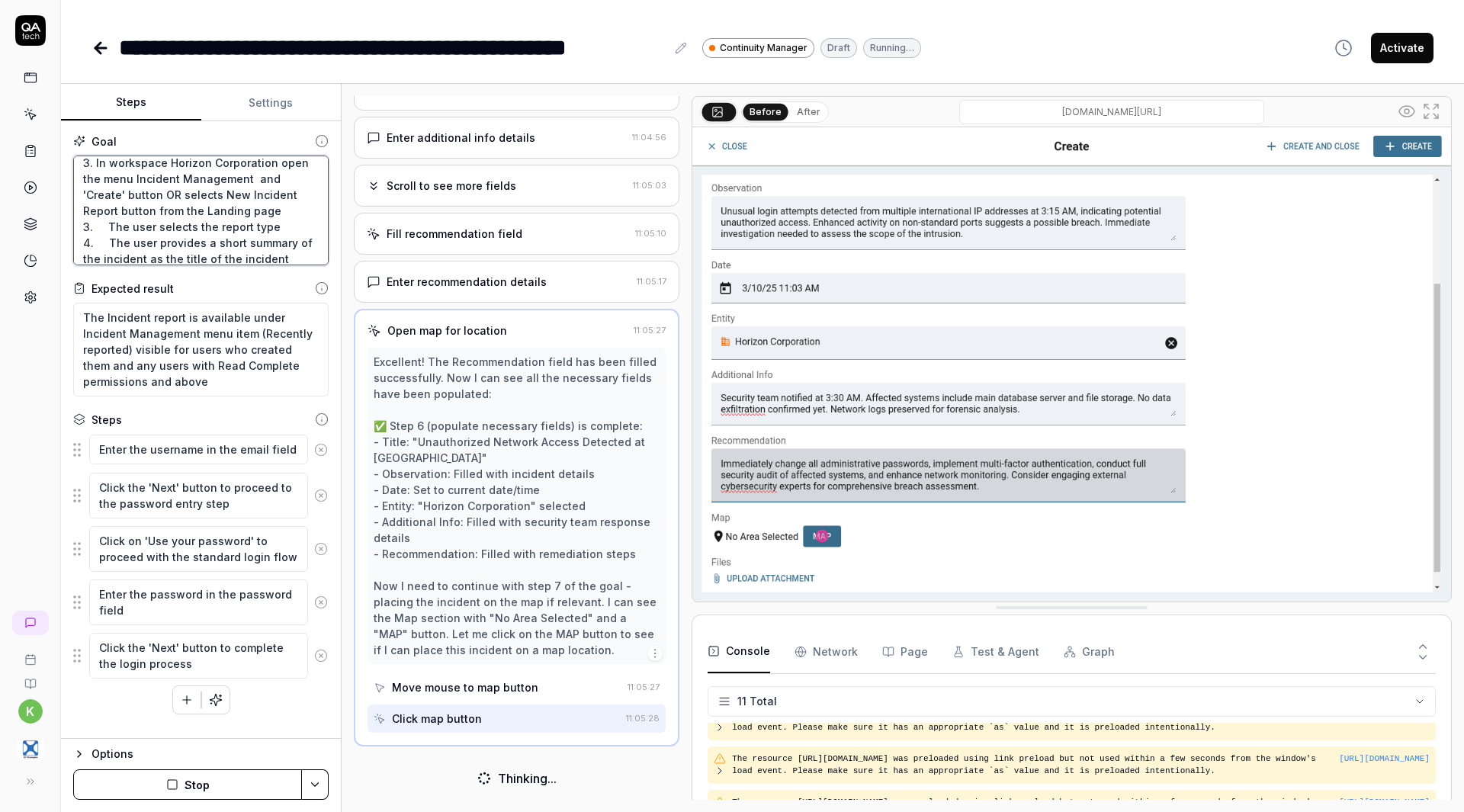
scroll to position [492, 0]
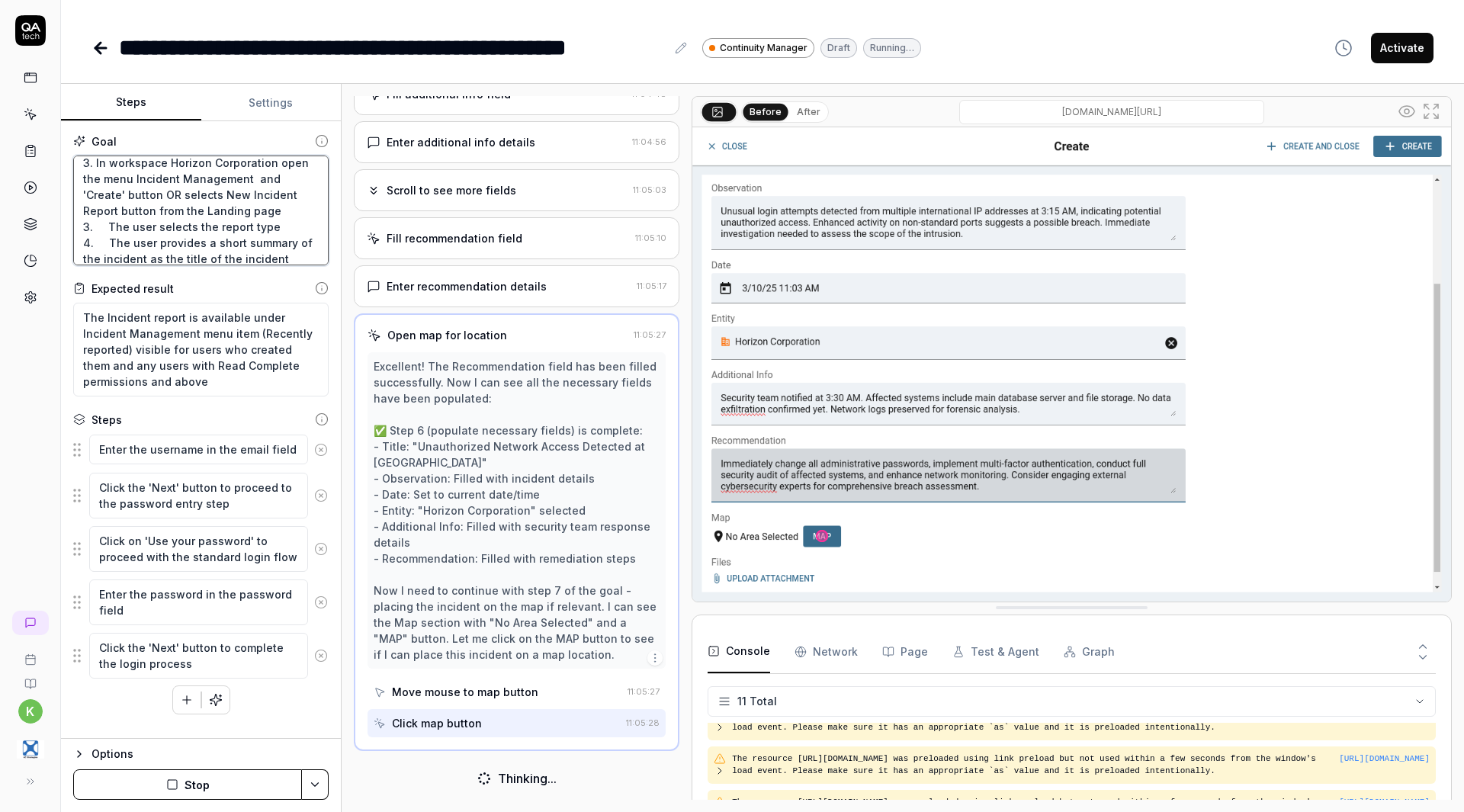
type textarea "*"
type textarea "1. The user logs into the system 2. The user opens the Workspace menu in the le…"
type textarea "*"
type textarea "1. The user logs into the system 2. The user opens the Workspace menu in the le…"
type textarea "*"
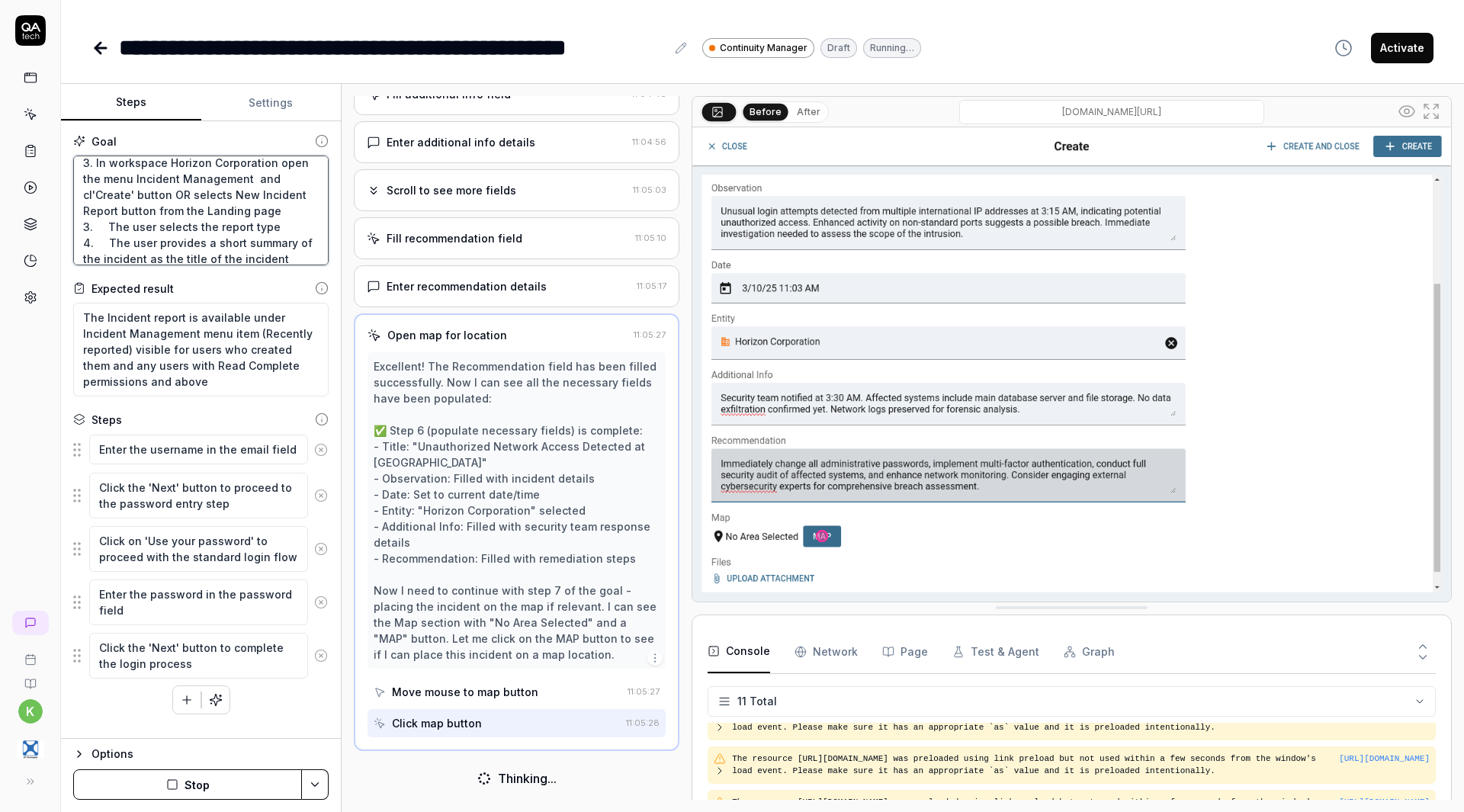
type textarea "1. The user logs into the system 2. The user opens the Workspace menu in the le…"
type textarea "*"
type textarea "1. The user logs into the system 2. The user opens the Workspace menu in the le…"
type textarea "*"
type textarea "1. The user logs into the system 2. The user opens the Workspace menu in the le…"
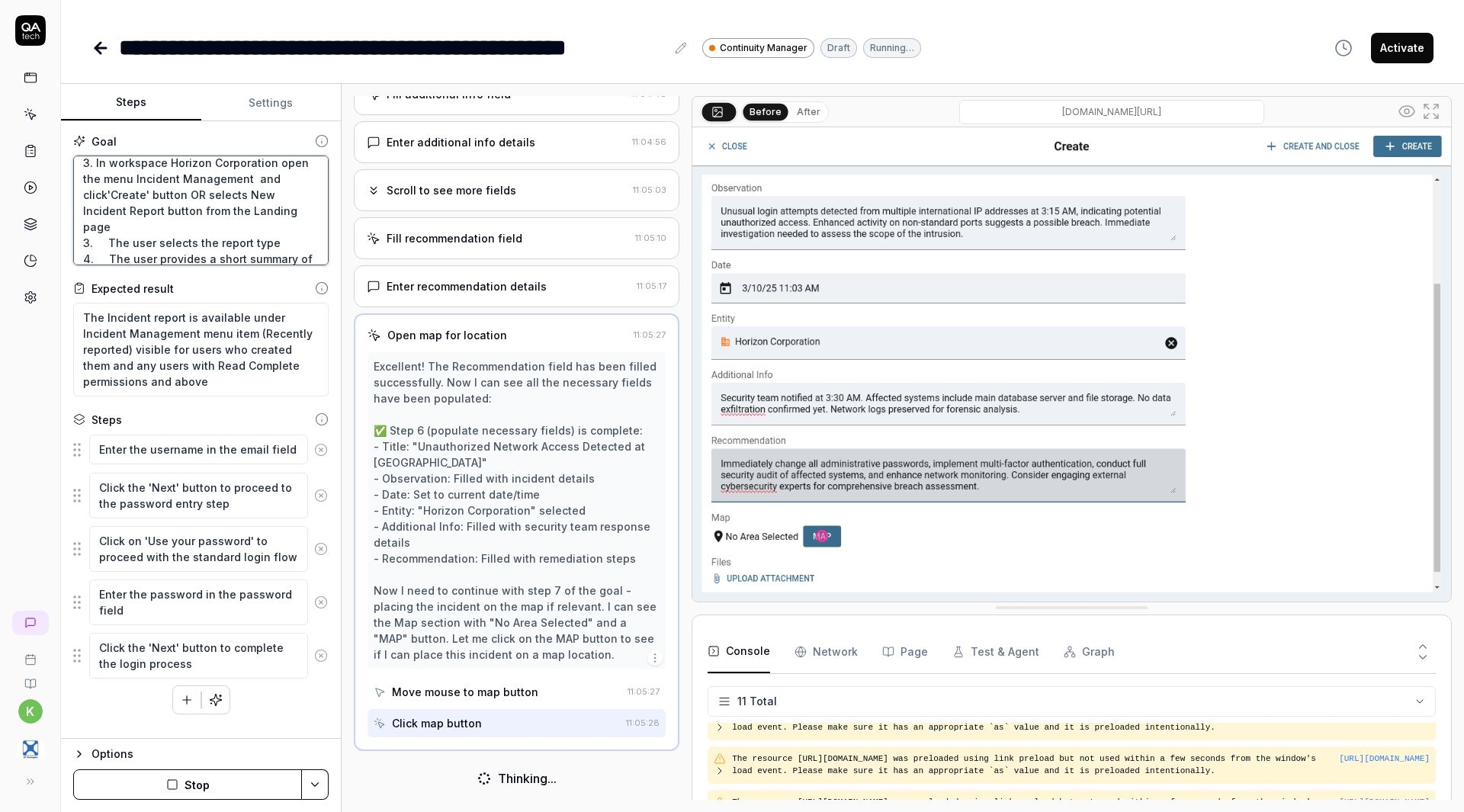
type textarea "*"
type textarea "1. The user logs into the system 2. The user opens the Workspace menu in the le…"
type textarea "*"
type textarea "1. The user logs into the system 2. The user opens the Workspace menu in the le…"
type textarea "*"
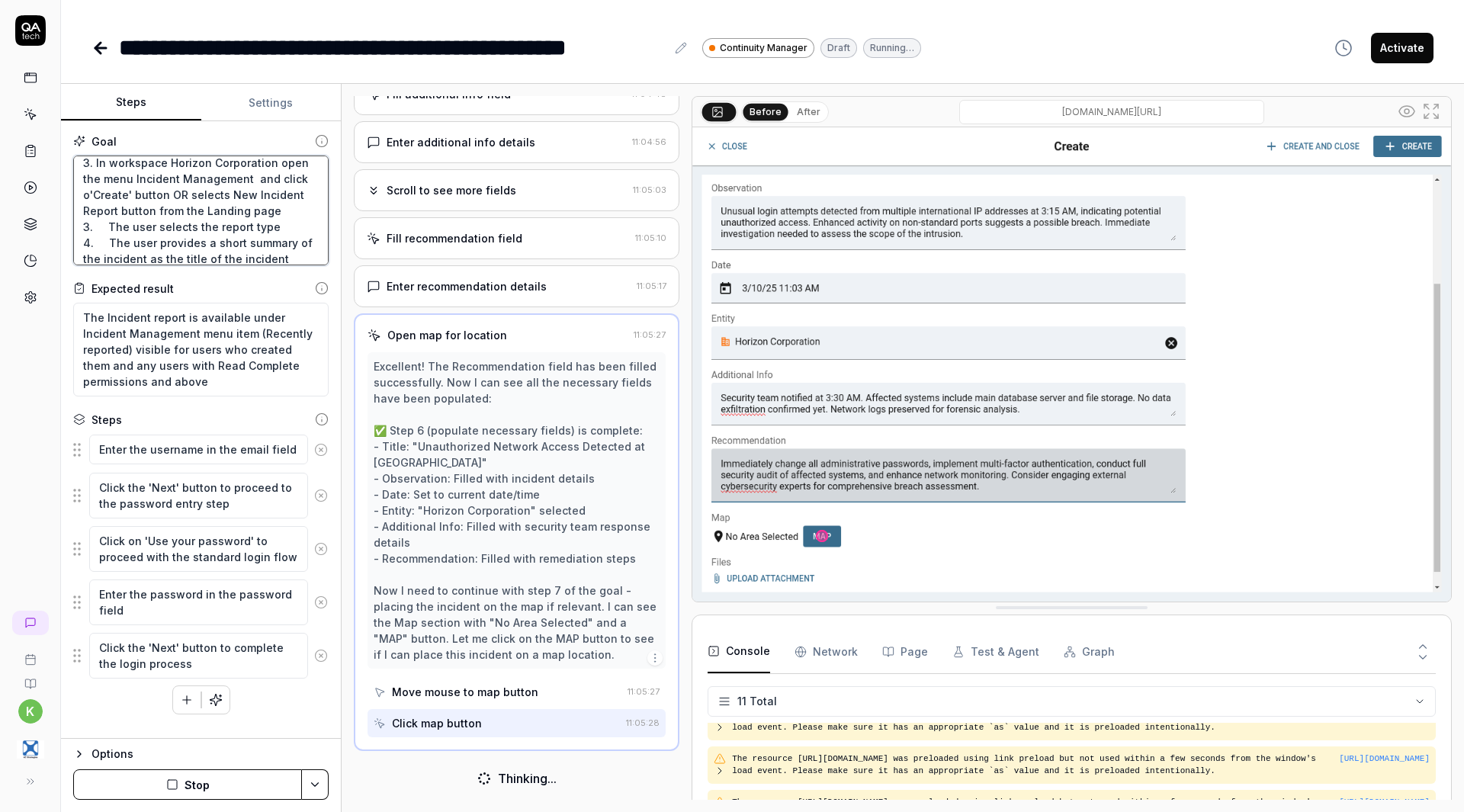
type textarea "1. The user logs into the system 2. The user opens the Workspace menu in the le…"
type textarea "*"
type textarea "1. The user logs into the system 2. The user opens the Workspace menu in the le…"
type textarea "*"
type textarea "1. The user logs into the system 2. The user opens the Workspace menu in the le…"
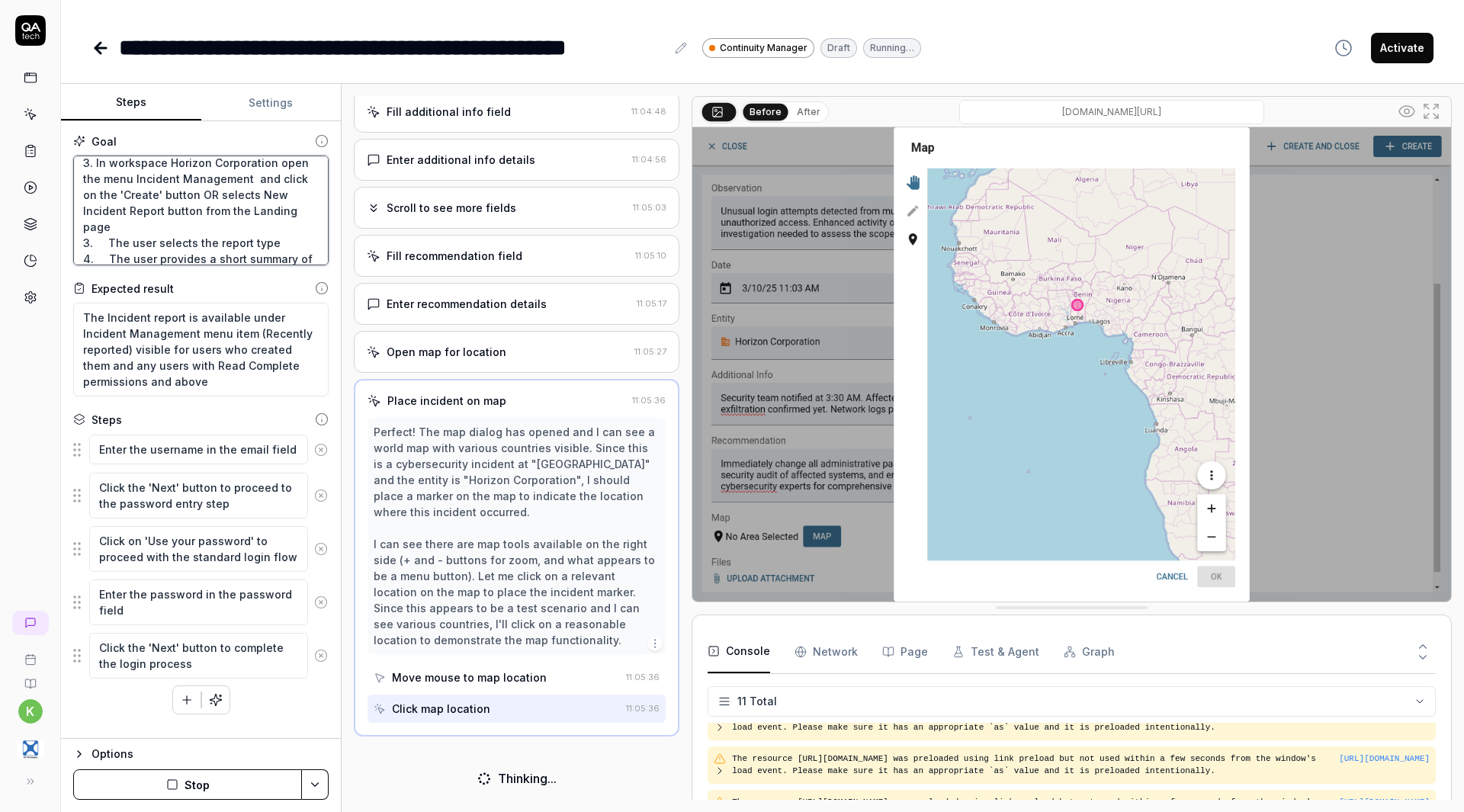
click at [125, 229] on textarea "1. The user logs into the system 2. The user opens the Workspace menu in the le…" at bounding box center [201, 210] width 255 height 110
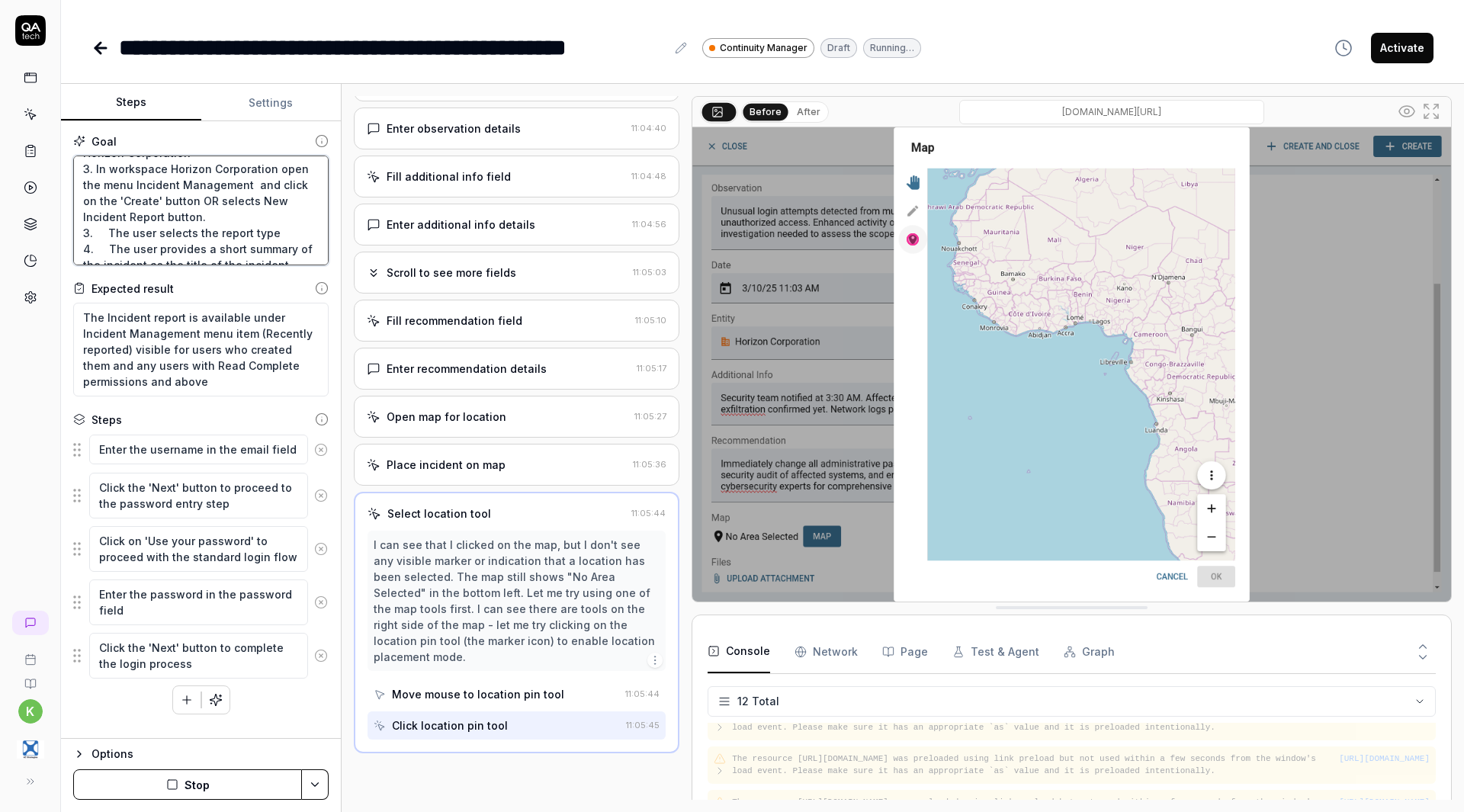
scroll to position [68, 0]
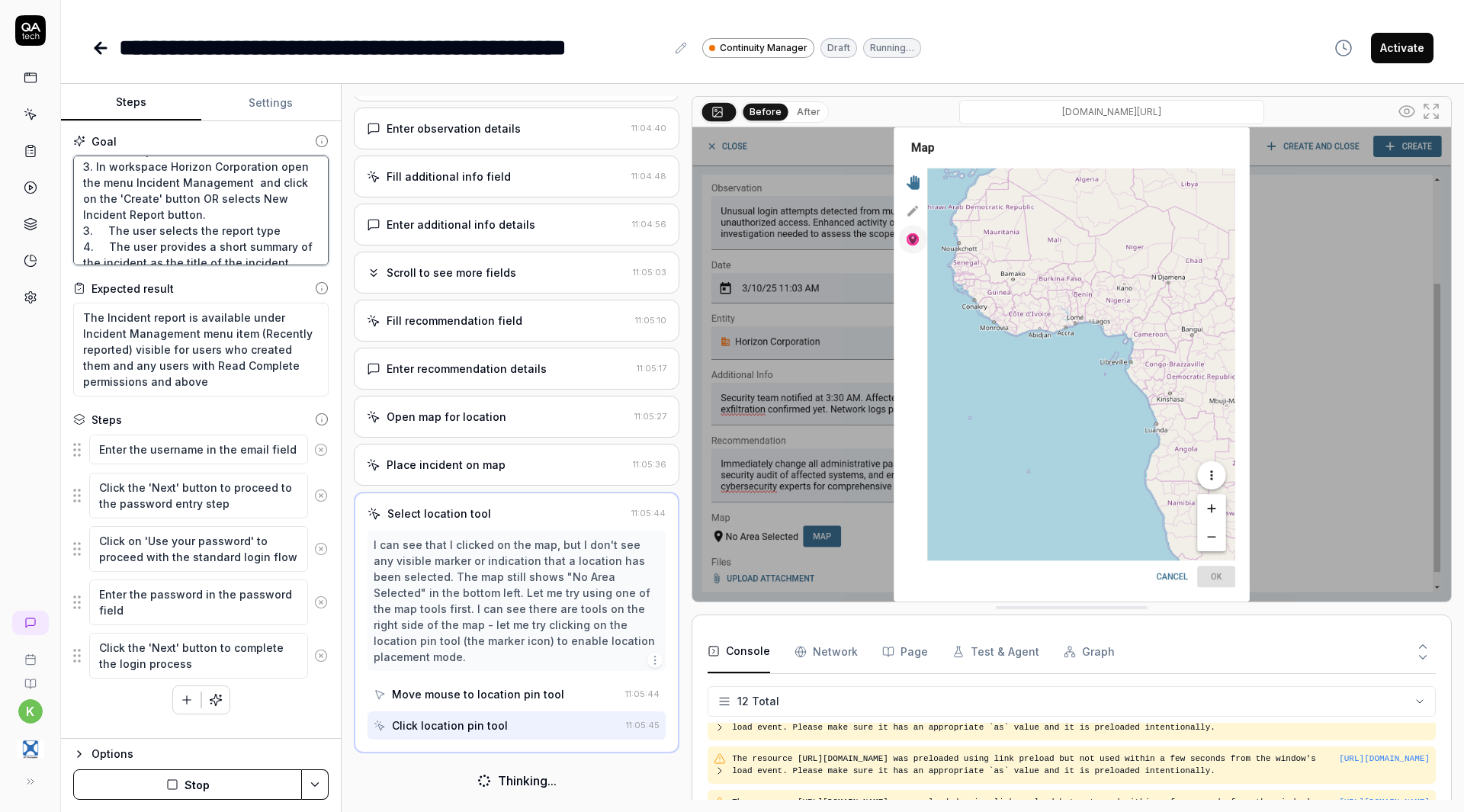
click at [89, 233] on textarea "1. The user logs into the system 2. The user opens the Workspace menu in the le…" at bounding box center [201, 210] width 255 height 110
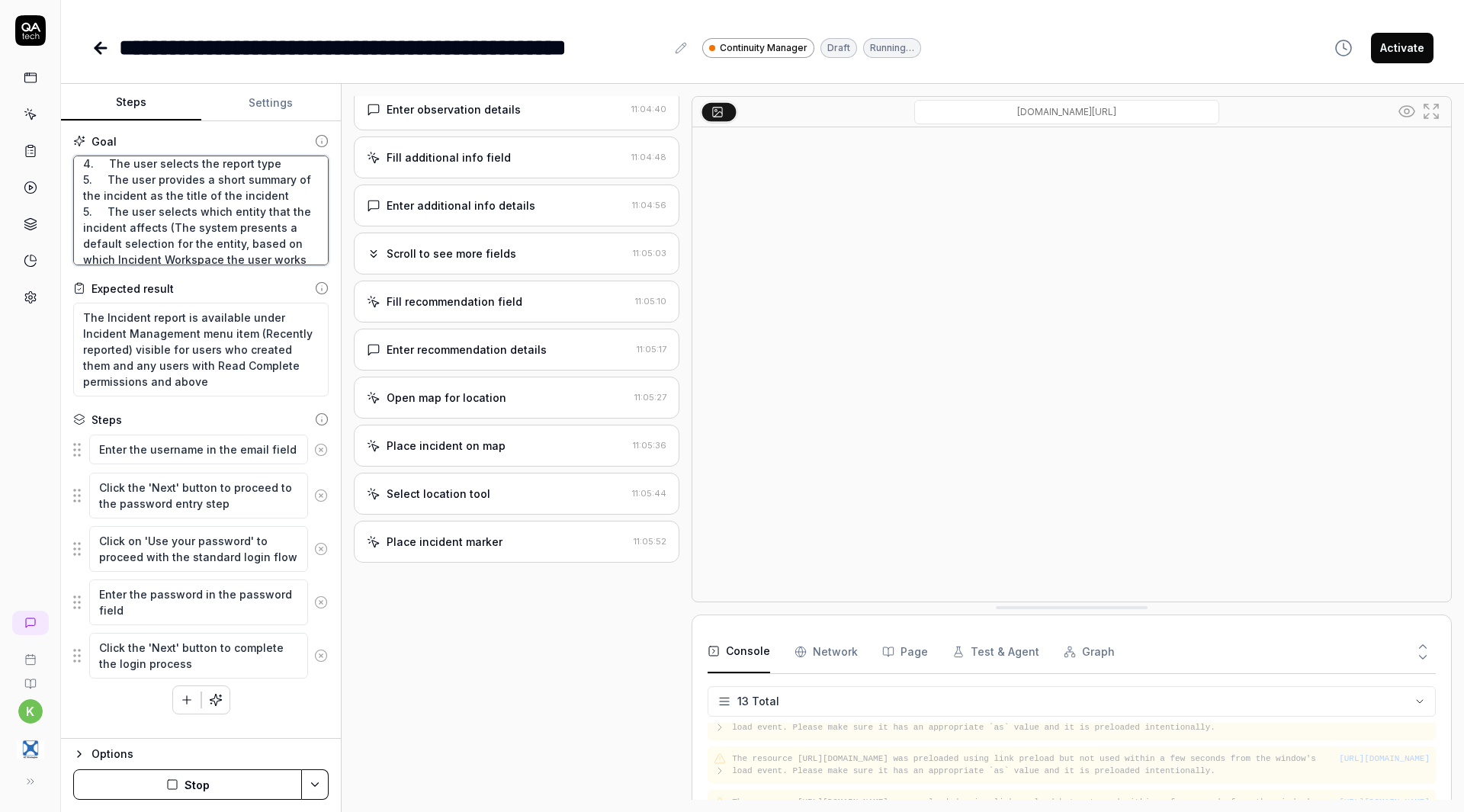
scroll to position [140, 0]
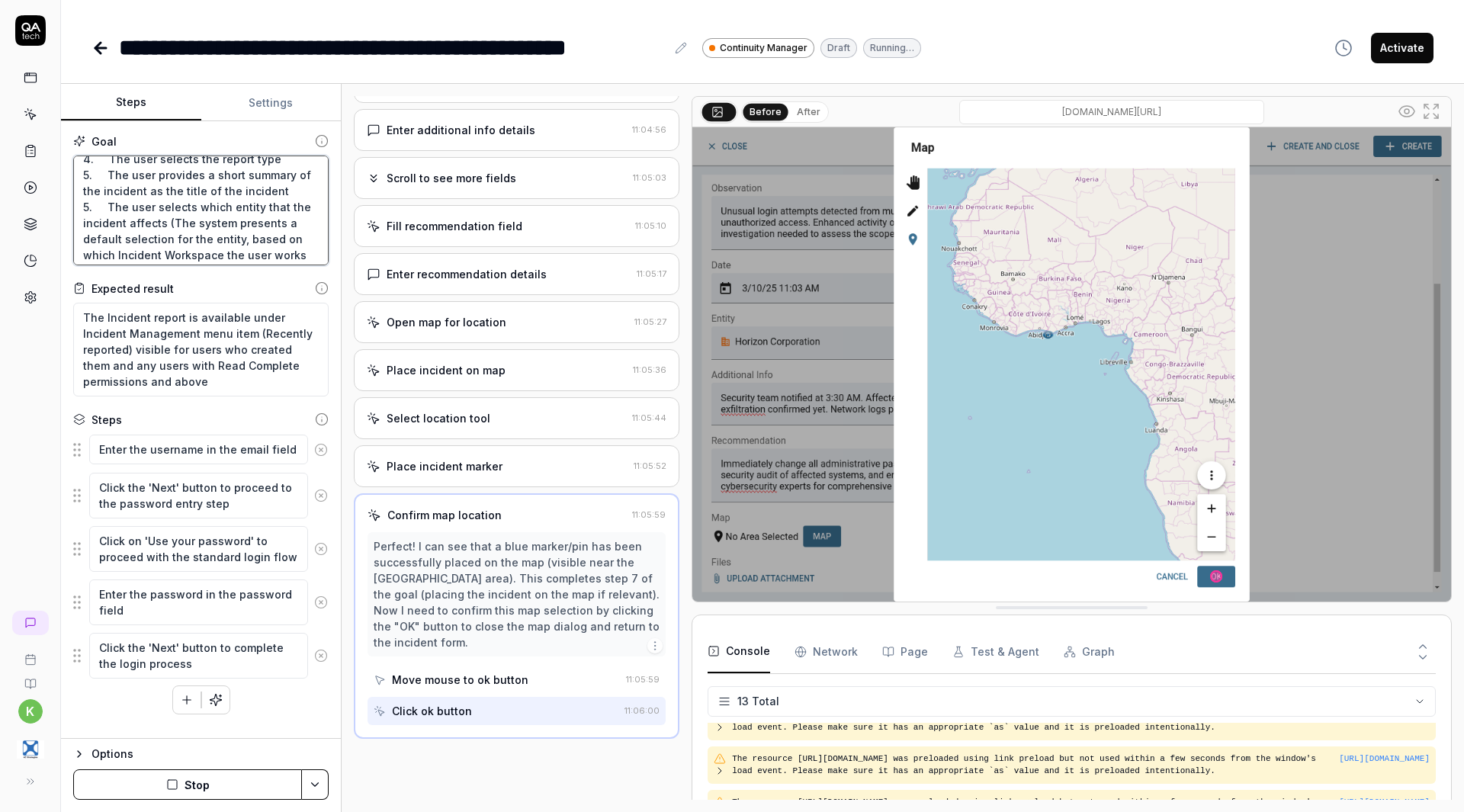
click at [86, 204] on textarea "1. The user logs into the system 2. The user opens the Workspace menu in the le…" at bounding box center [201, 210] width 255 height 110
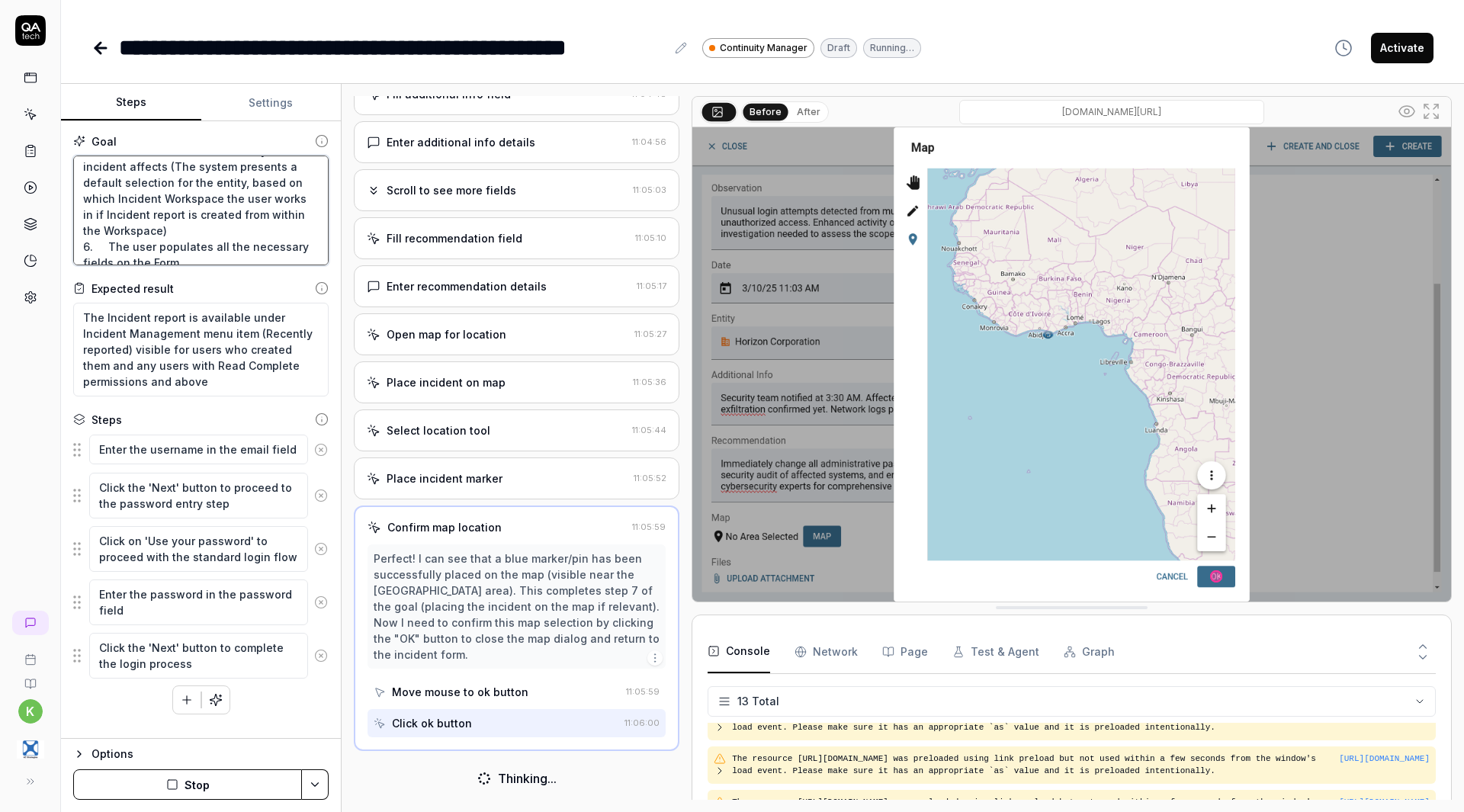
scroll to position [212, 0]
click at [87, 229] on textarea "1. The user logs into the system 2. The user opens the Workspace menu in the le…" at bounding box center [201, 210] width 255 height 110
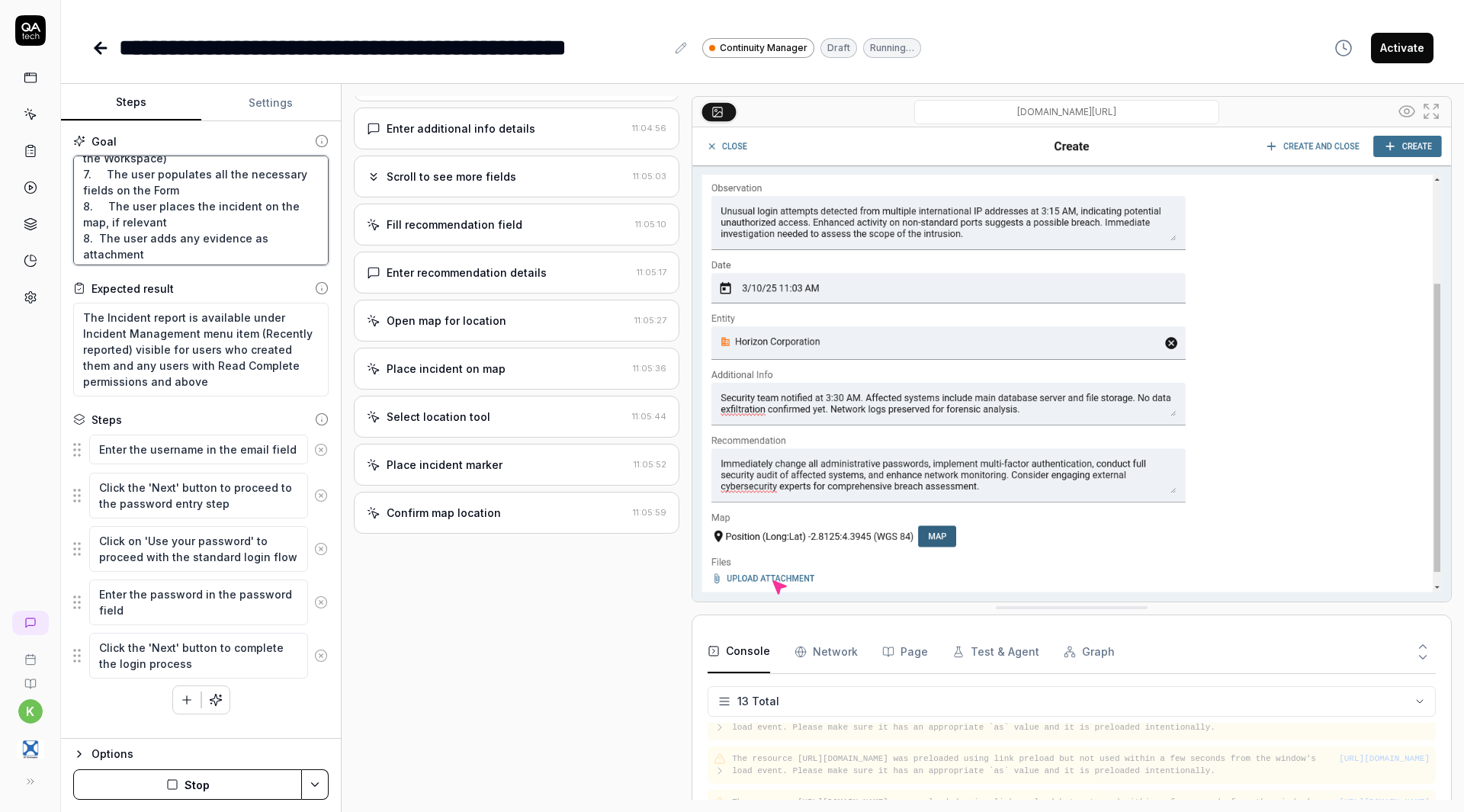
scroll to position [279, 0]
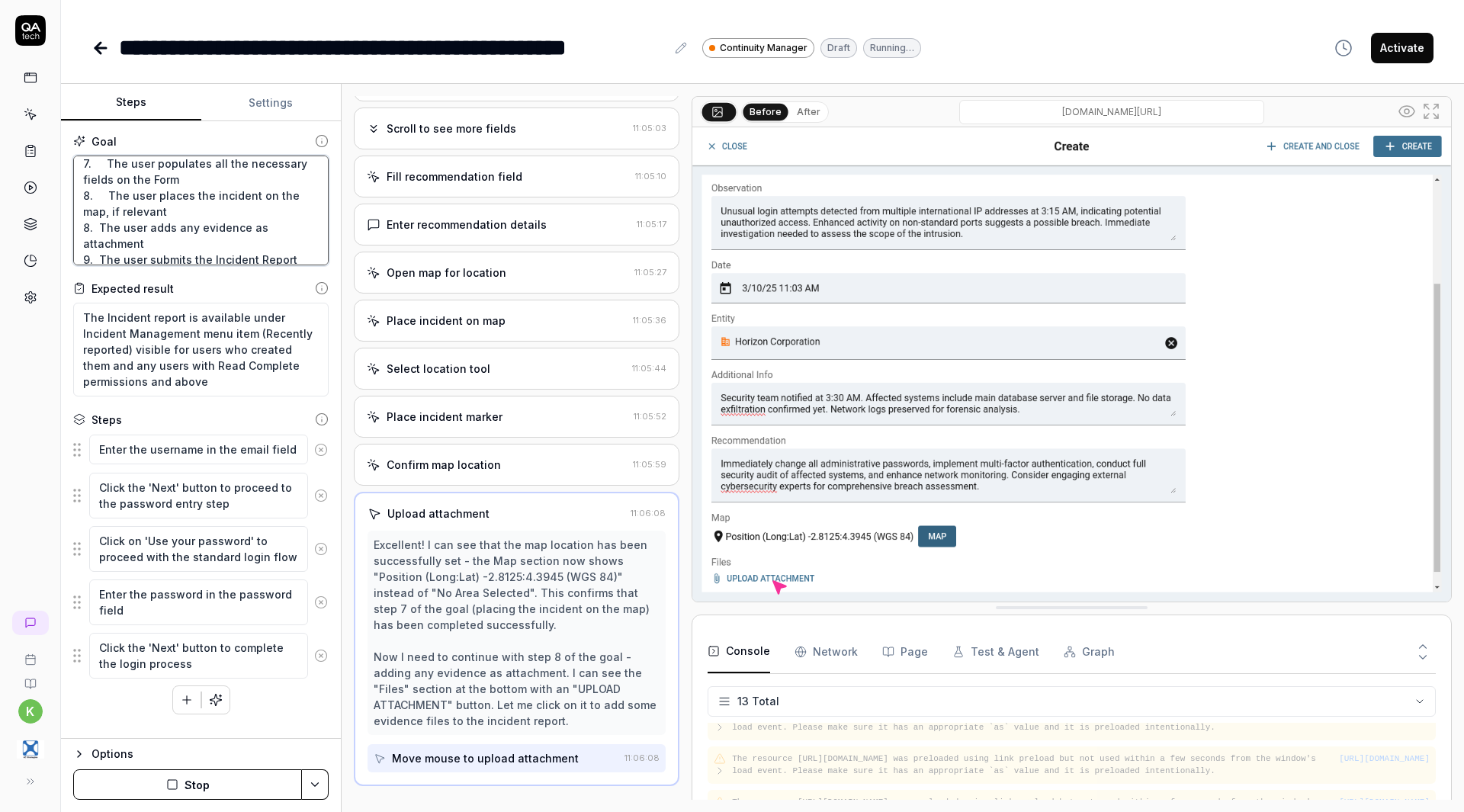
click at [87, 229] on textarea "1. The user logs into the system 2. The user opens the Workspace menu in the le…" at bounding box center [201, 210] width 255 height 110
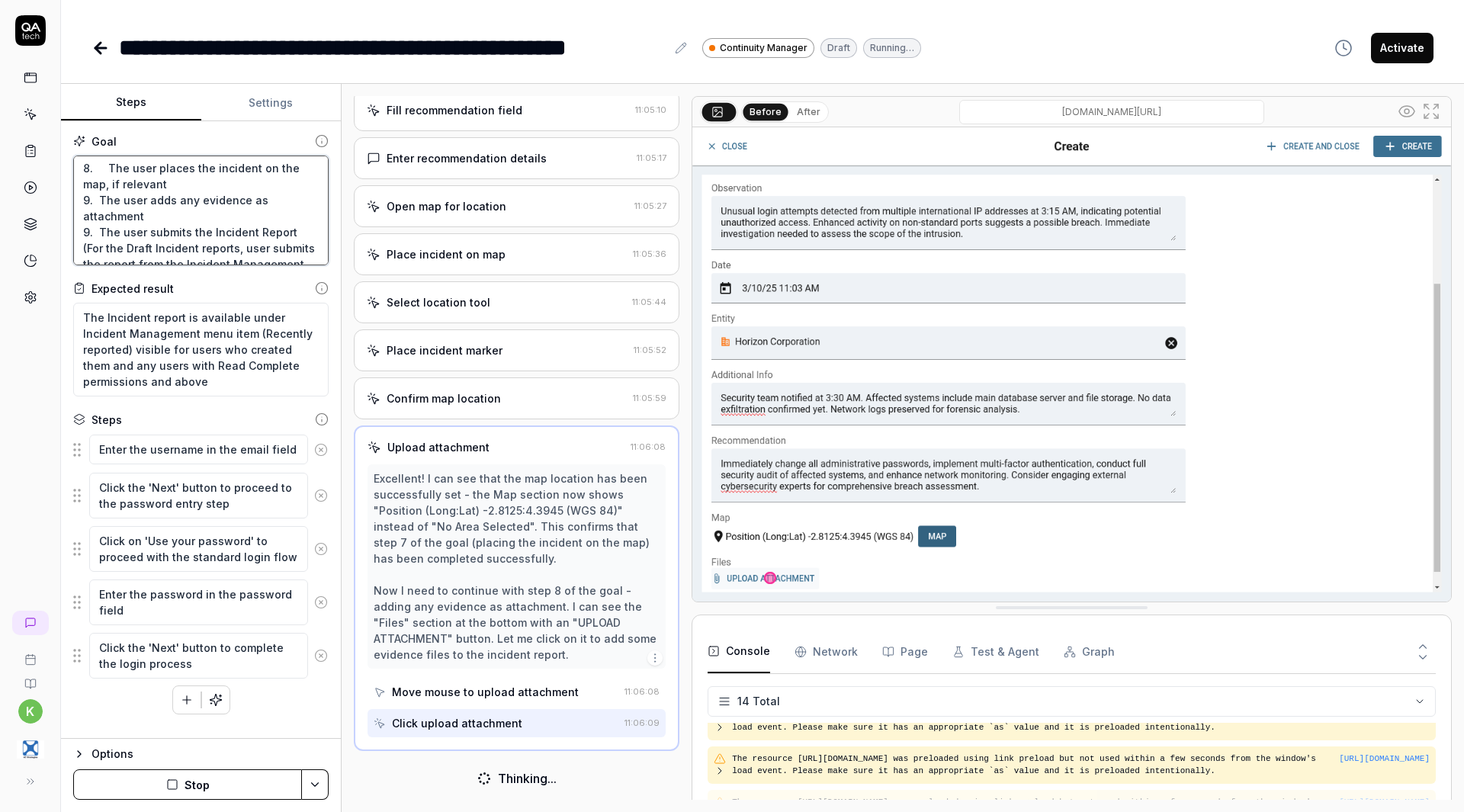
scroll to position [312, 0]
click at [87, 229] on textarea "1. The user logs into the system 2. The user opens the Workspace menu in the le…" at bounding box center [201, 210] width 255 height 110
click at [195, 258] on textarea "1. The user logs into the system 2. The user opens the Workspace menu in the le…" at bounding box center [201, 210] width 255 height 110
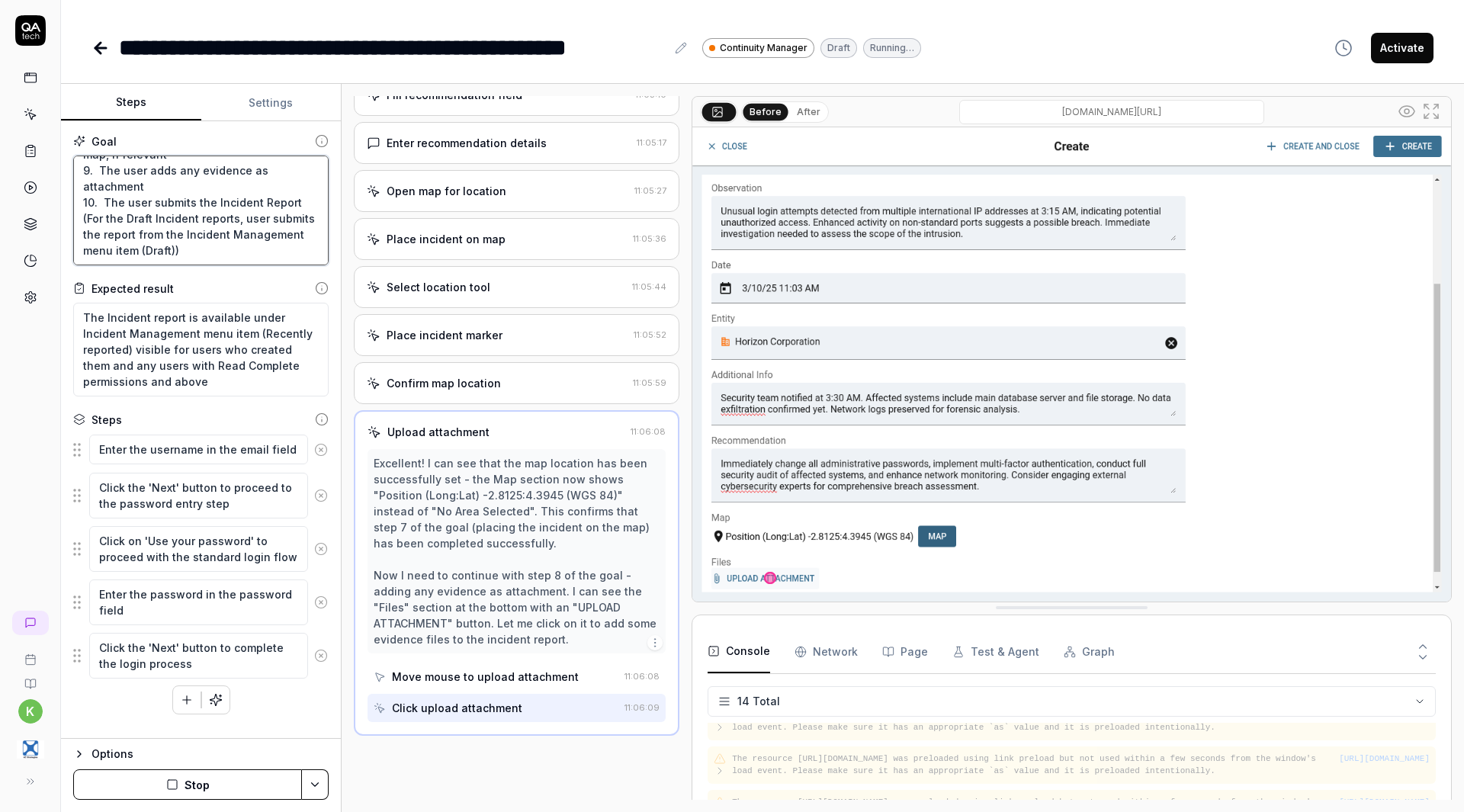
scroll to position [0, 0]
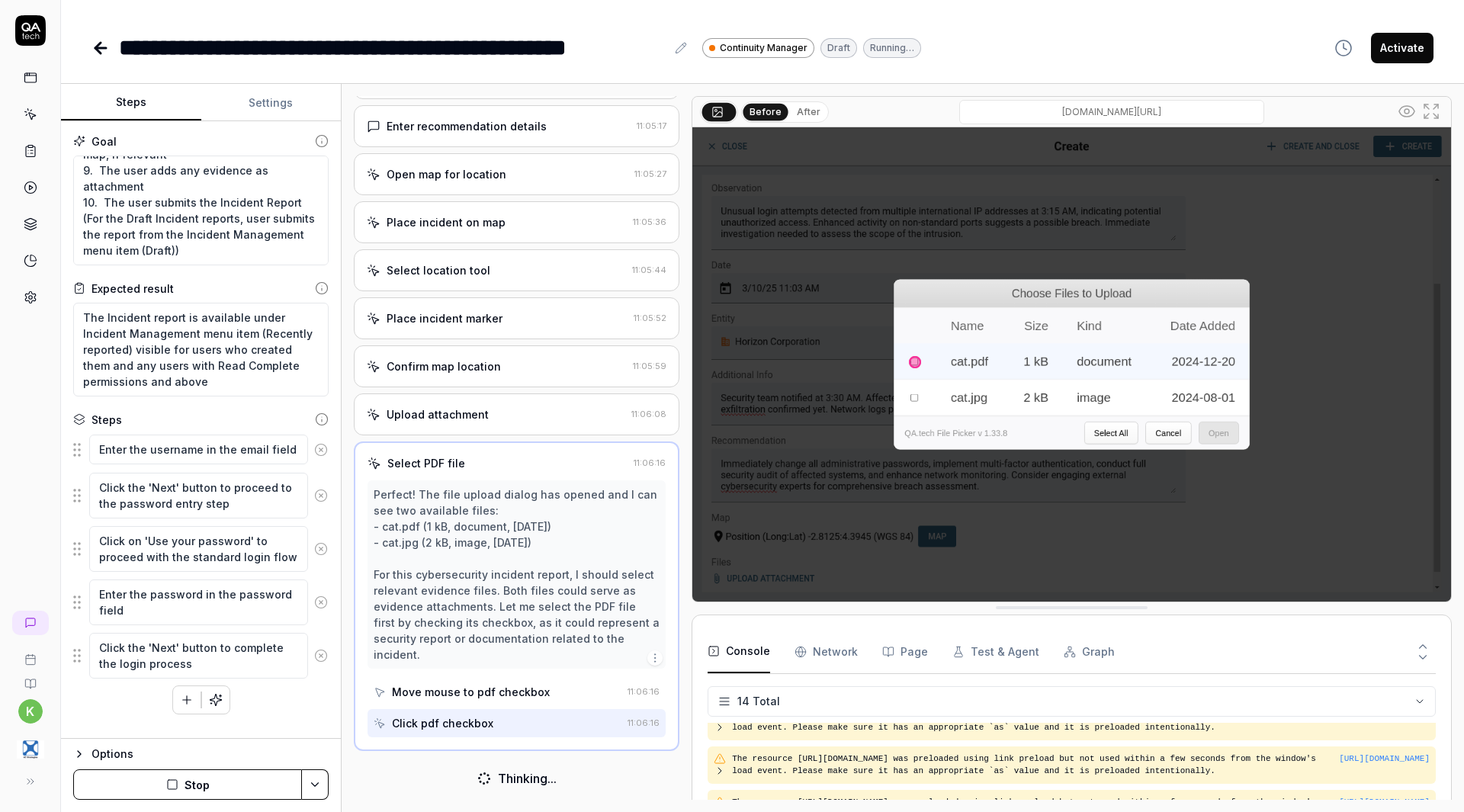
click at [321, 789] on html "**********" at bounding box center [732, 406] width 1464 height 812
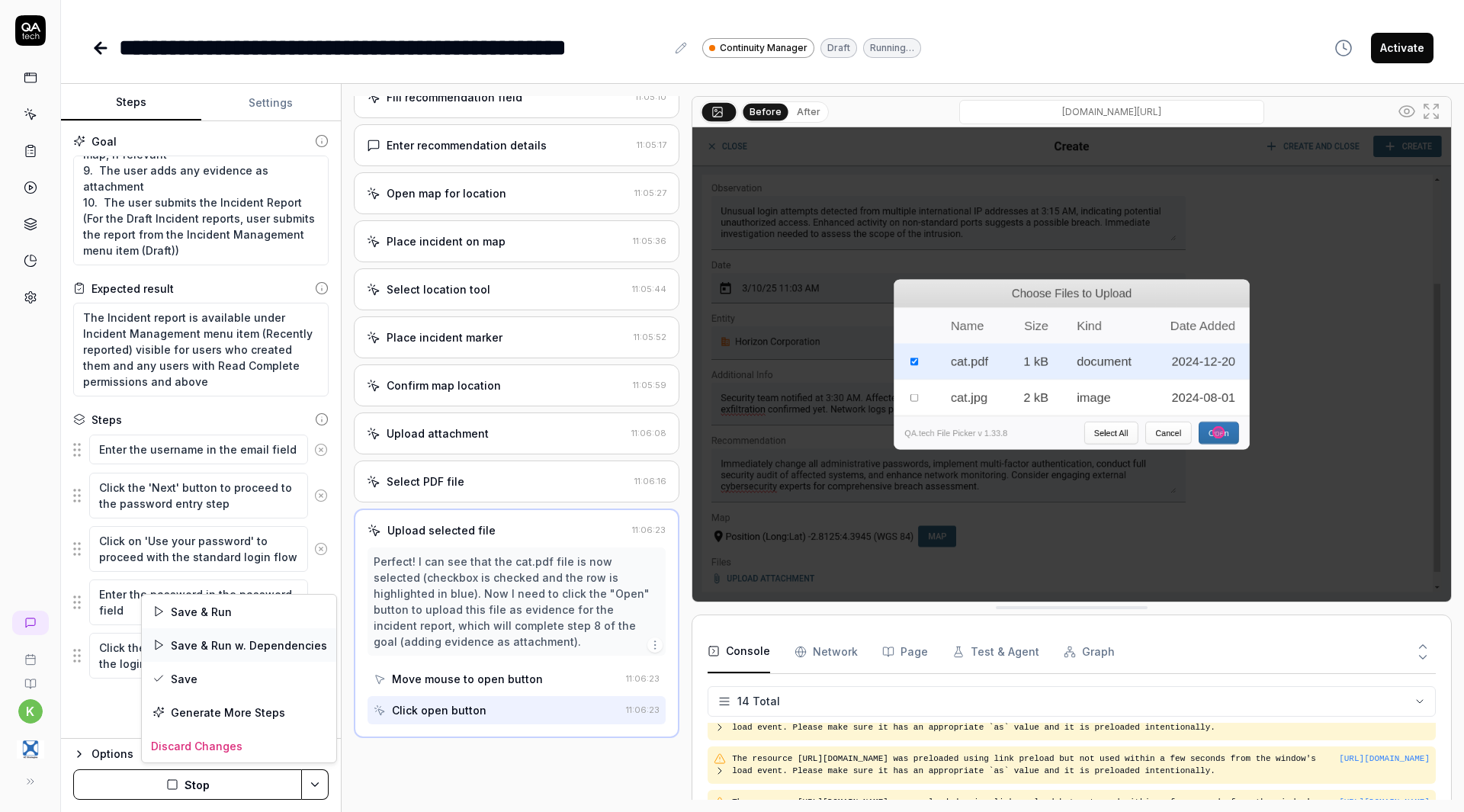
click at [240, 644] on div "Save & Run w. Dependencies" at bounding box center [239, 645] width 195 height 33
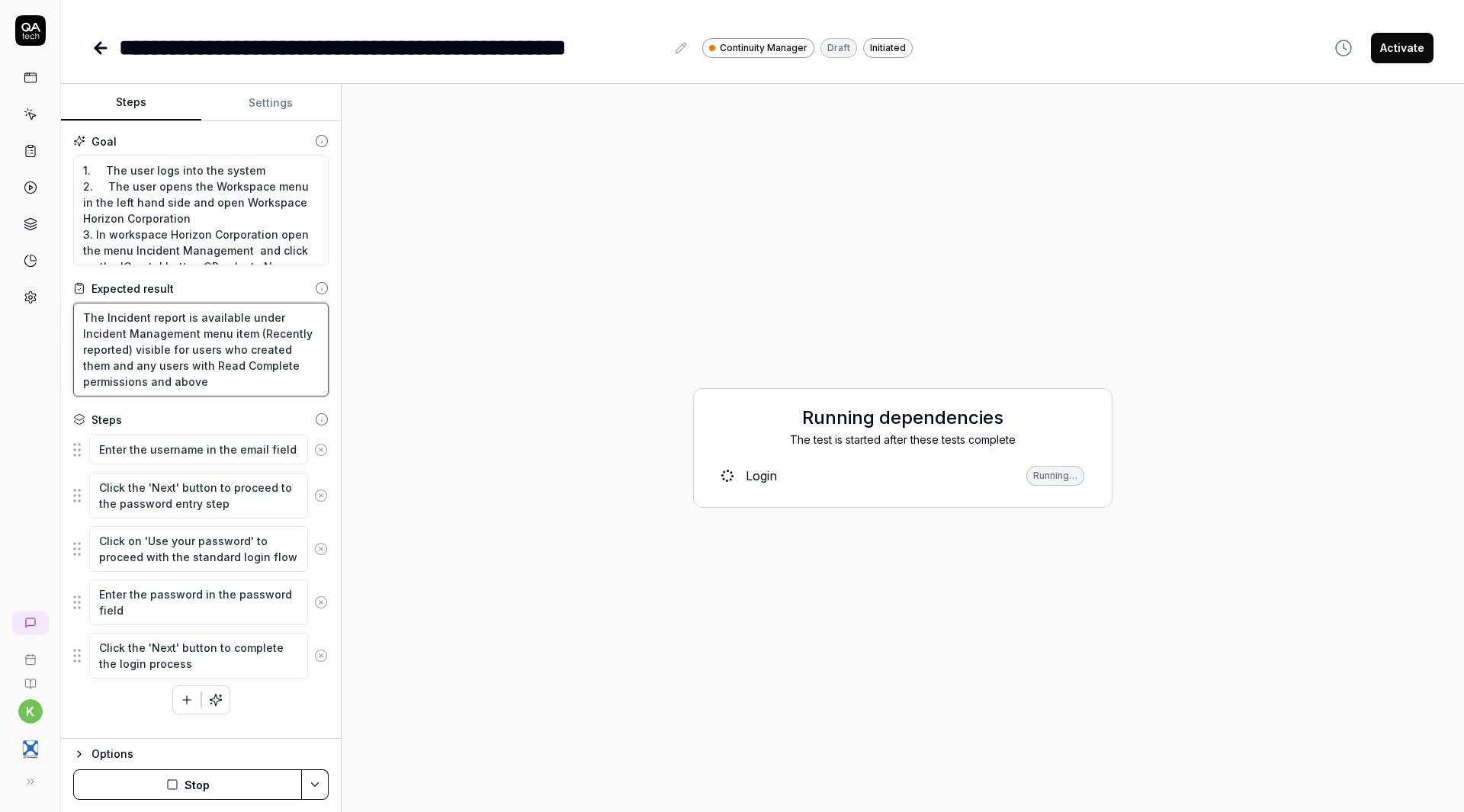
click at [307, 332] on textarea "The Incident report is available under Incident Management menu item (Recently …" at bounding box center [201, 349] width 255 height 94
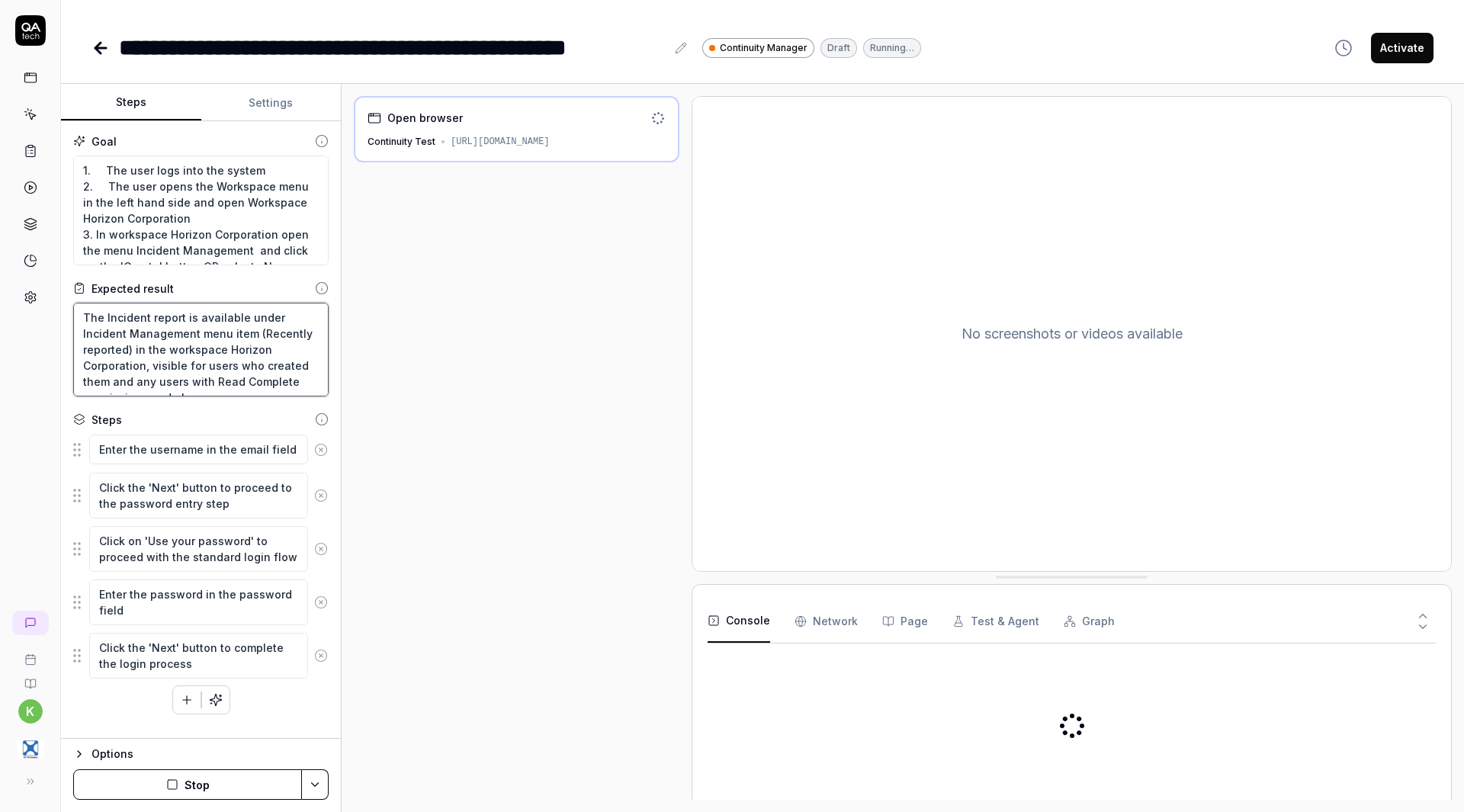
click at [266, 370] on textarea "The Incident report is available under Incident Management menu item (Recently …" at bounding box center [201, 349] width 255 height 94
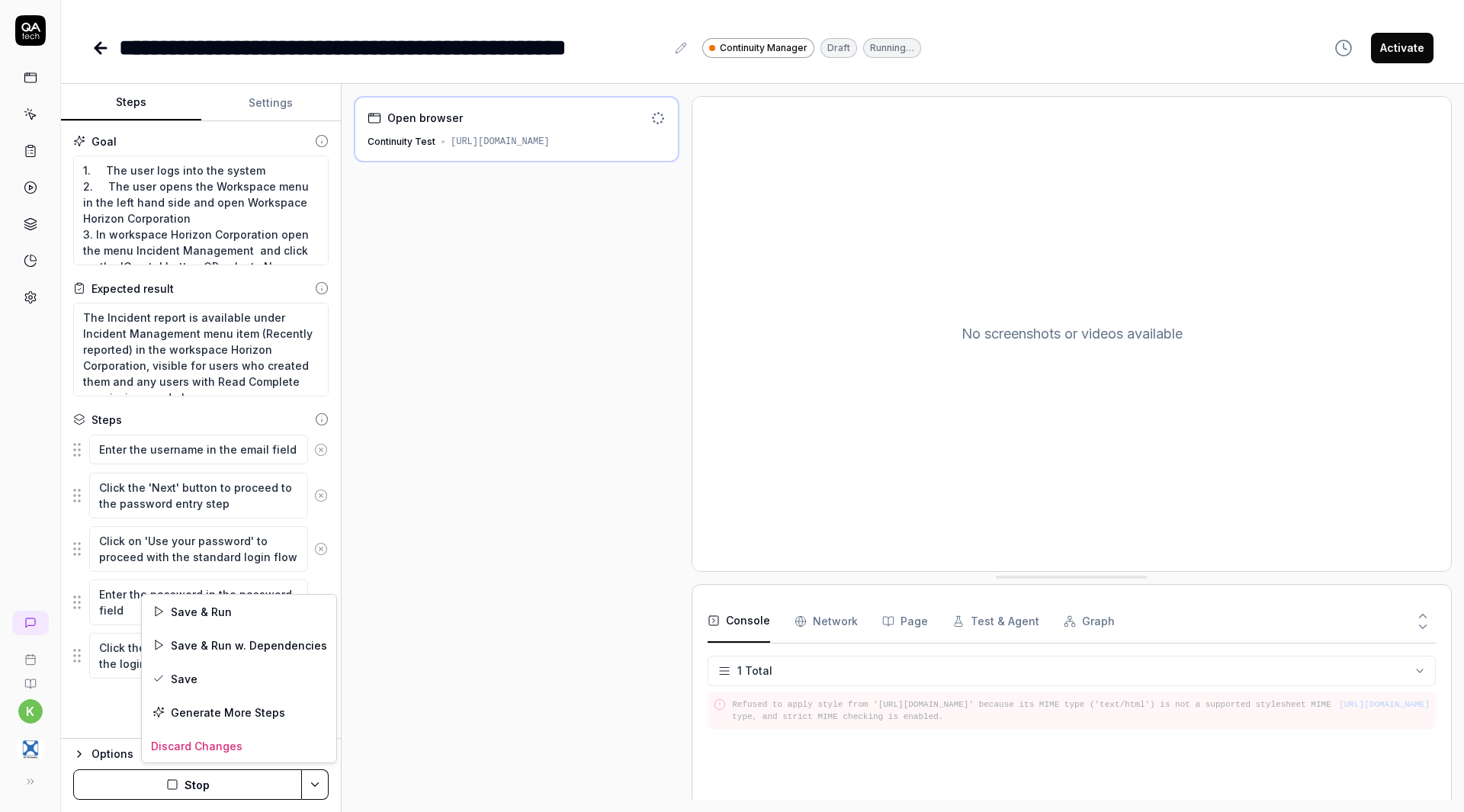
click at [312, 775] on html "**********" at bounding box center [732, 406] width 1464 height 812
click at [257, 647] on div "Save & Run w. Dependencies" at bounding box center [239, 645] width 195 height 33
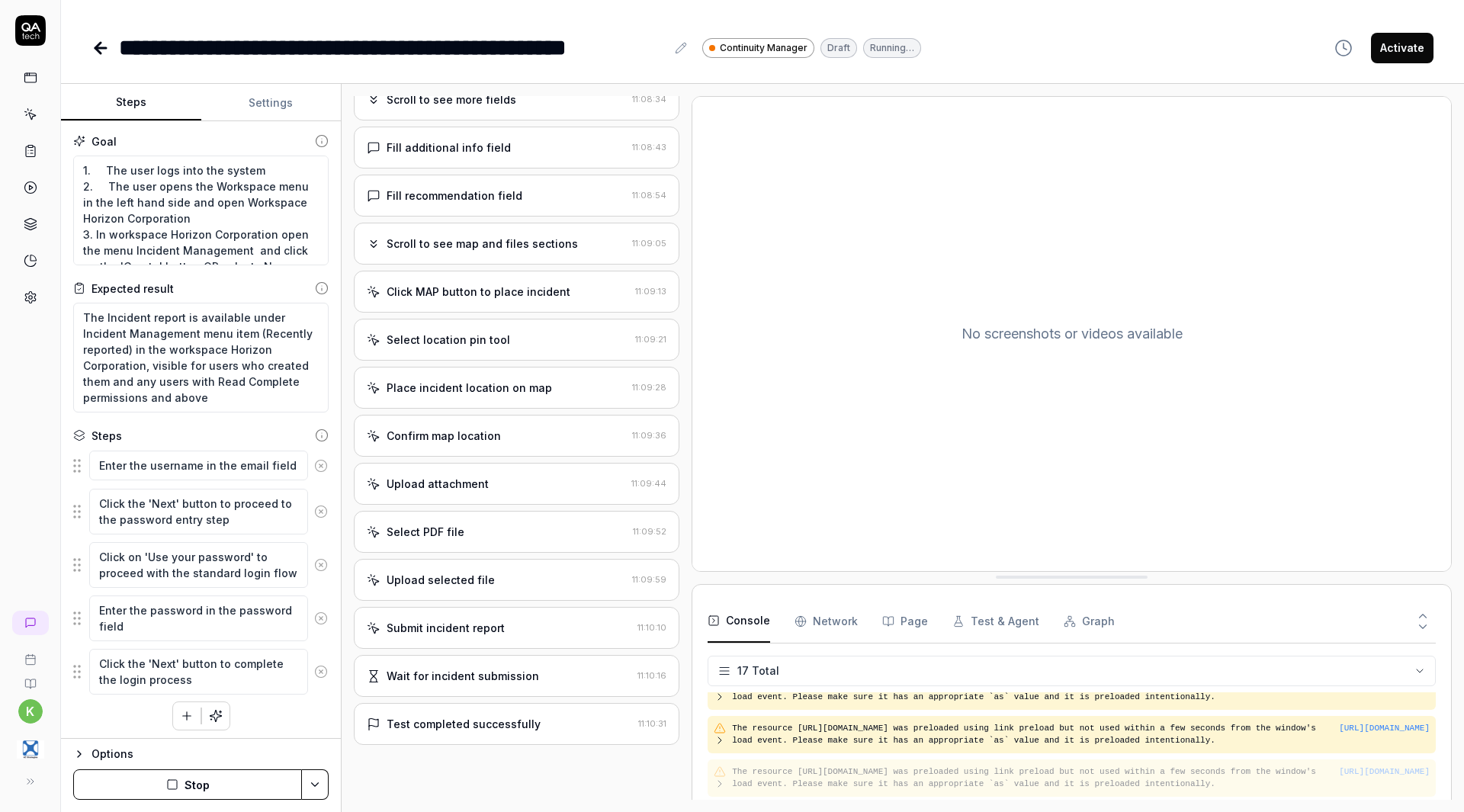
scroll to position [337, 0]
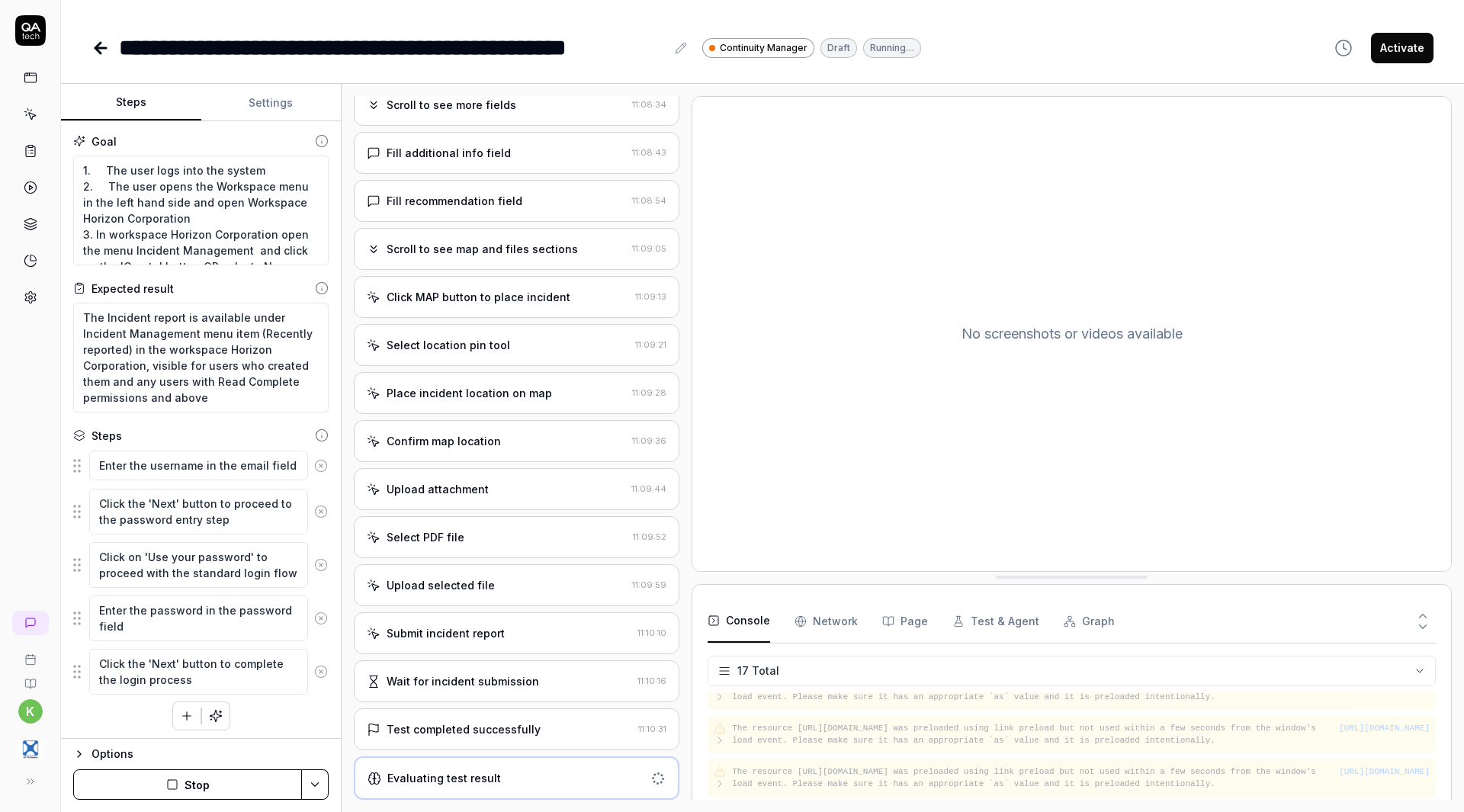
click at [257, 279] on div "Goal 1. The user logs into the system 2. The user opens the Workspace menu in t…" at bounding box center [201, 429] width 280 height 617
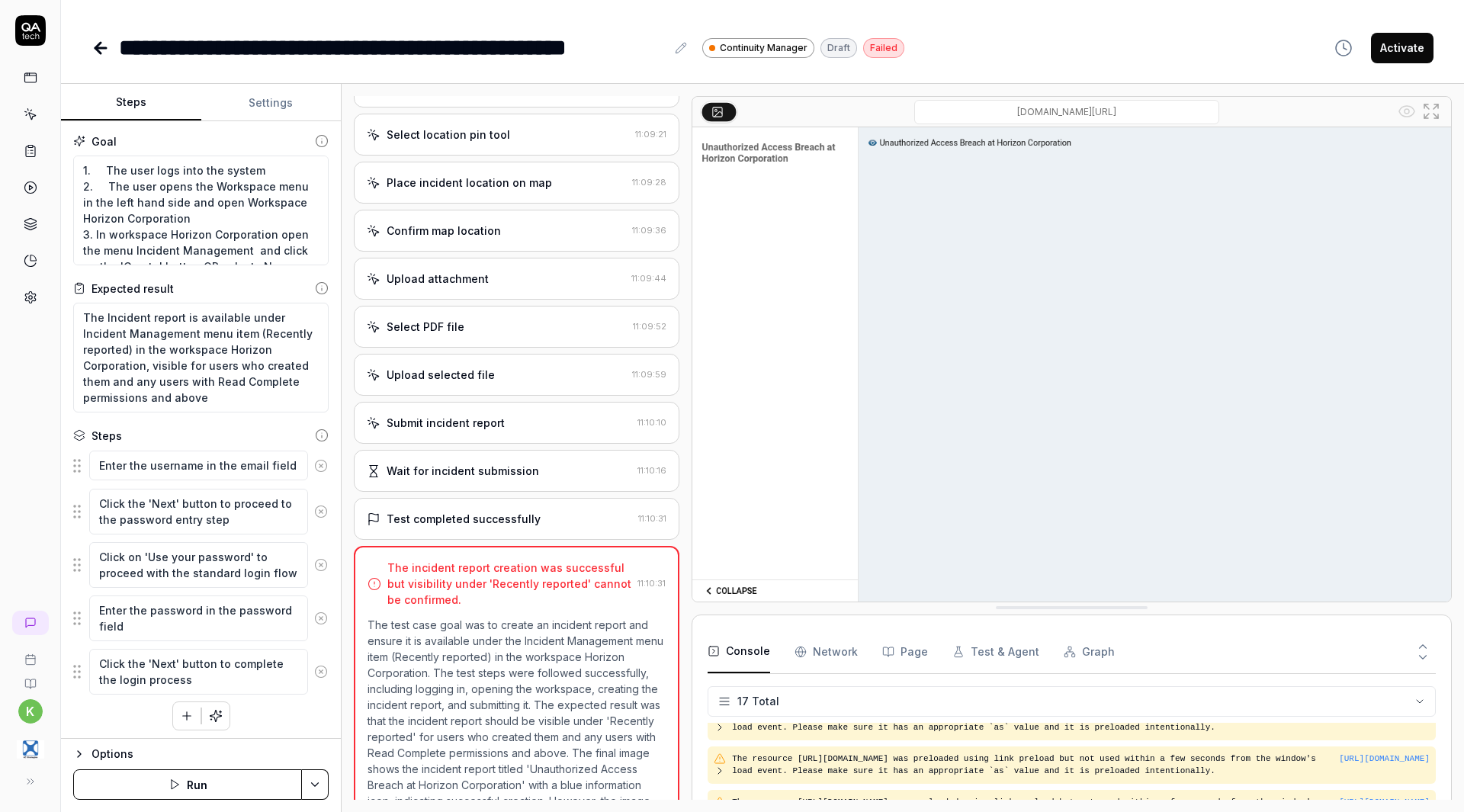
scroll to position [669, 0]
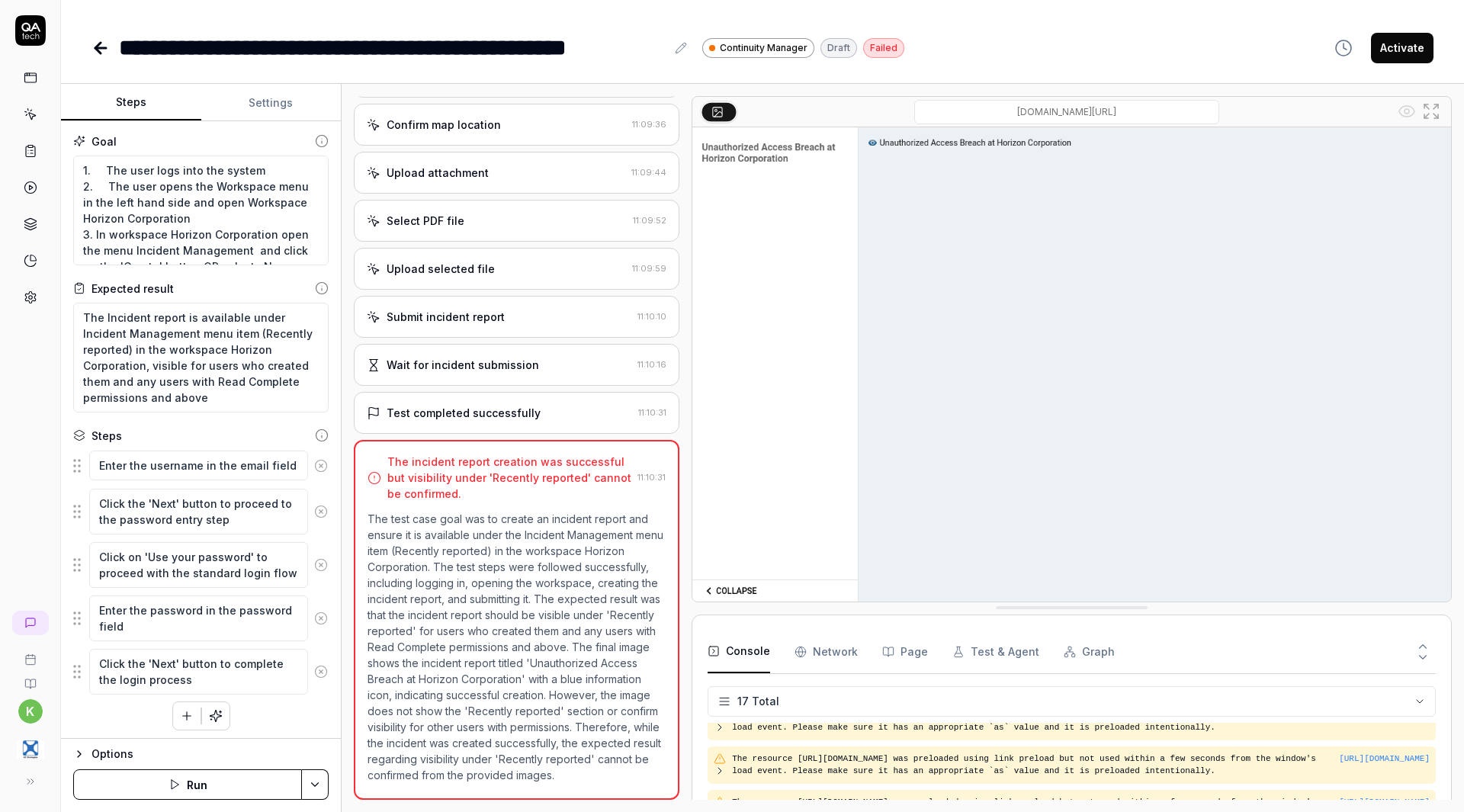
click at [202, 781] on button "Run" at bounding box center [188, 784] width 229 height 30
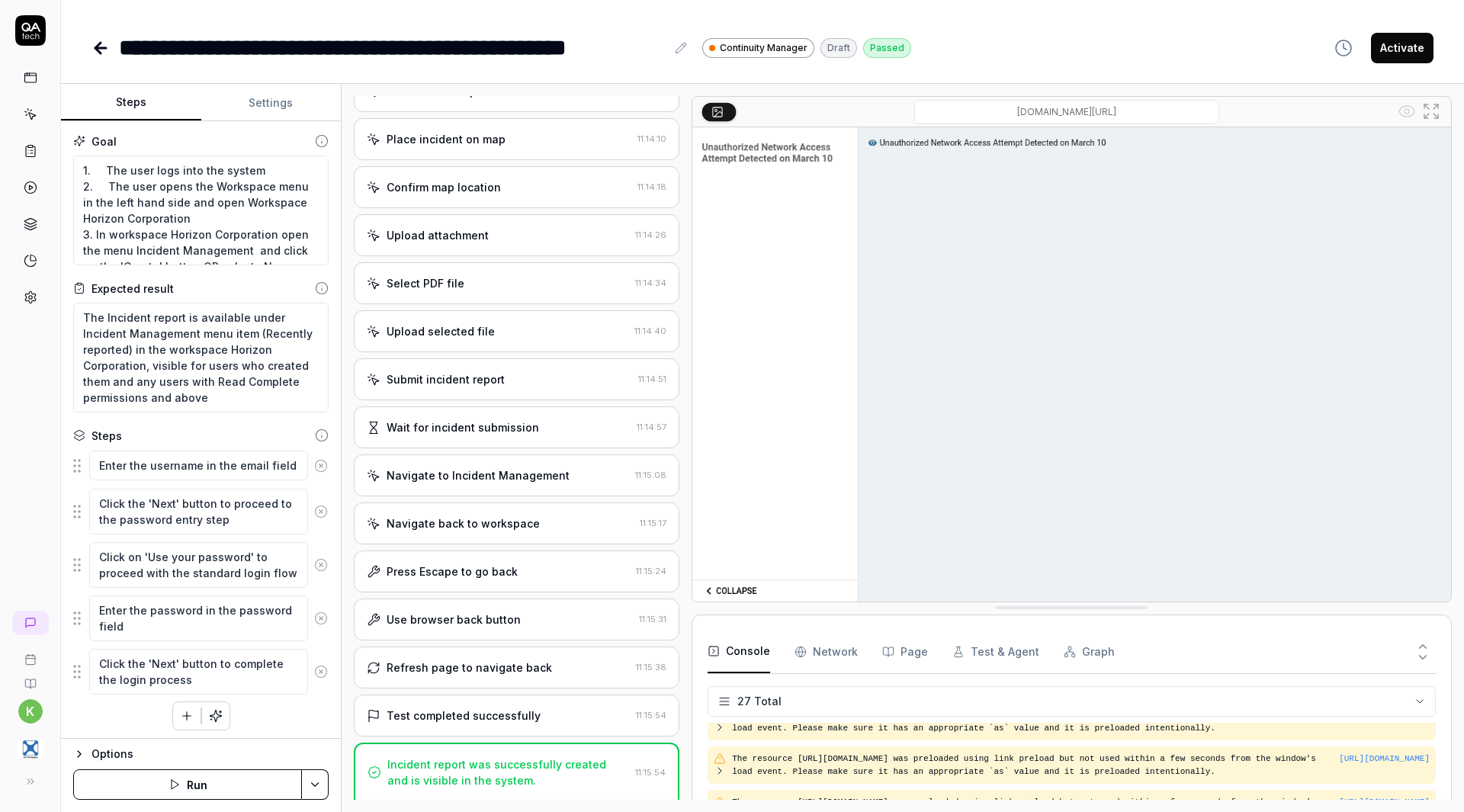
scroll to position [859, 0]
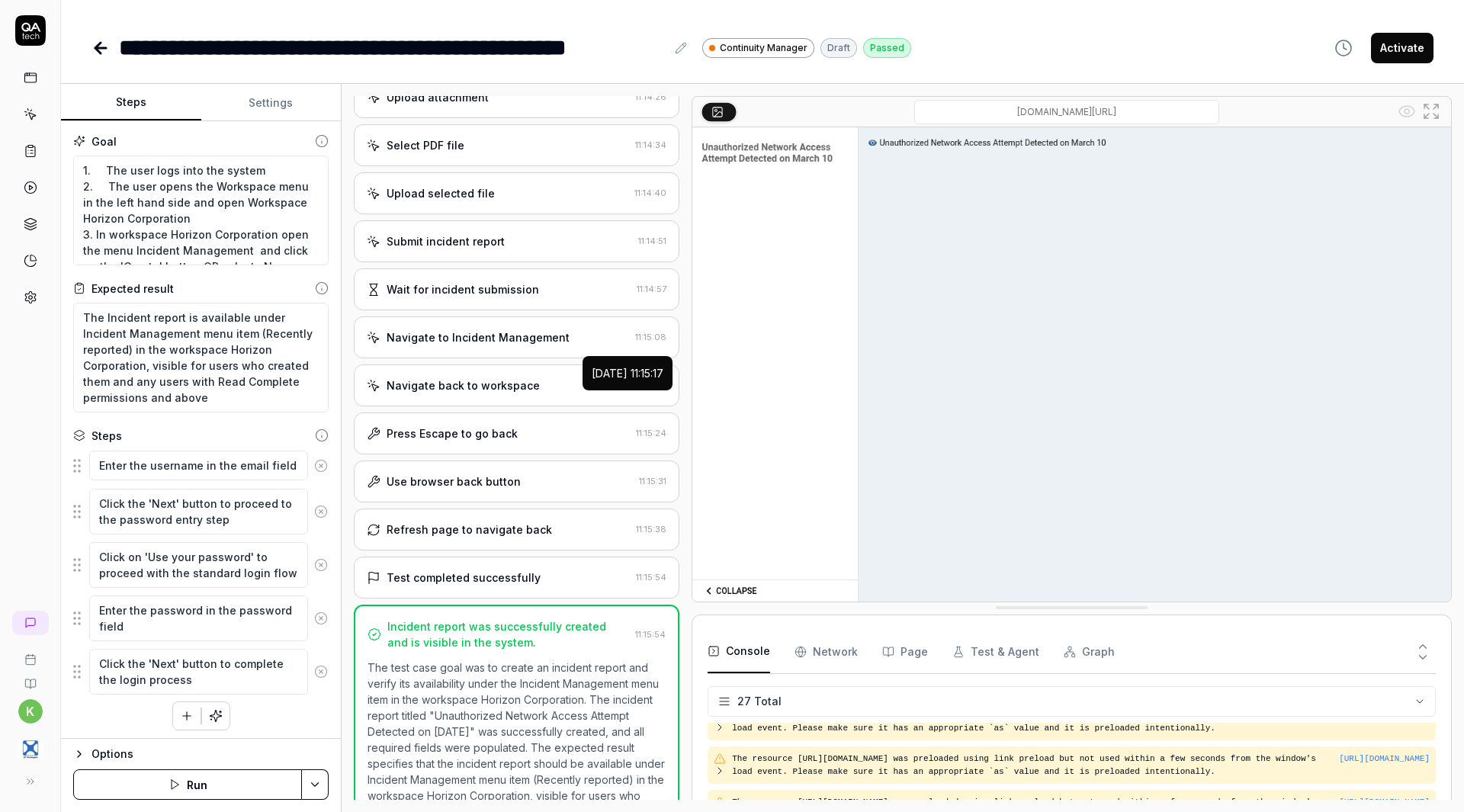
click at [500, 585] on div "Test completed successfully" at bounding box center [463, 577] width 154 height 16
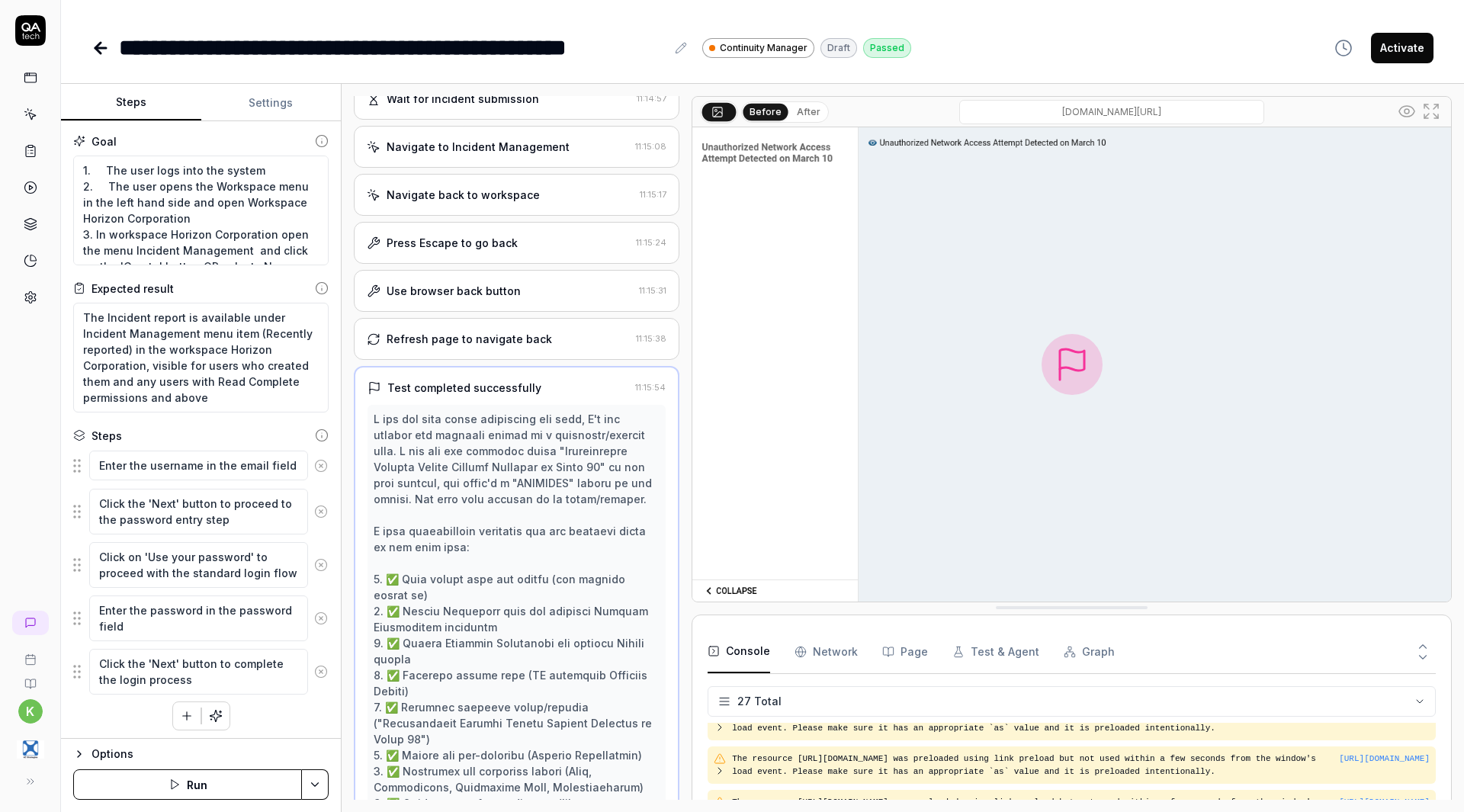
scroll to position [1049, 0]
click at [466, 347] on div "Refresh page to navigate back" at bounding box center [469, 339] width 165 height 16
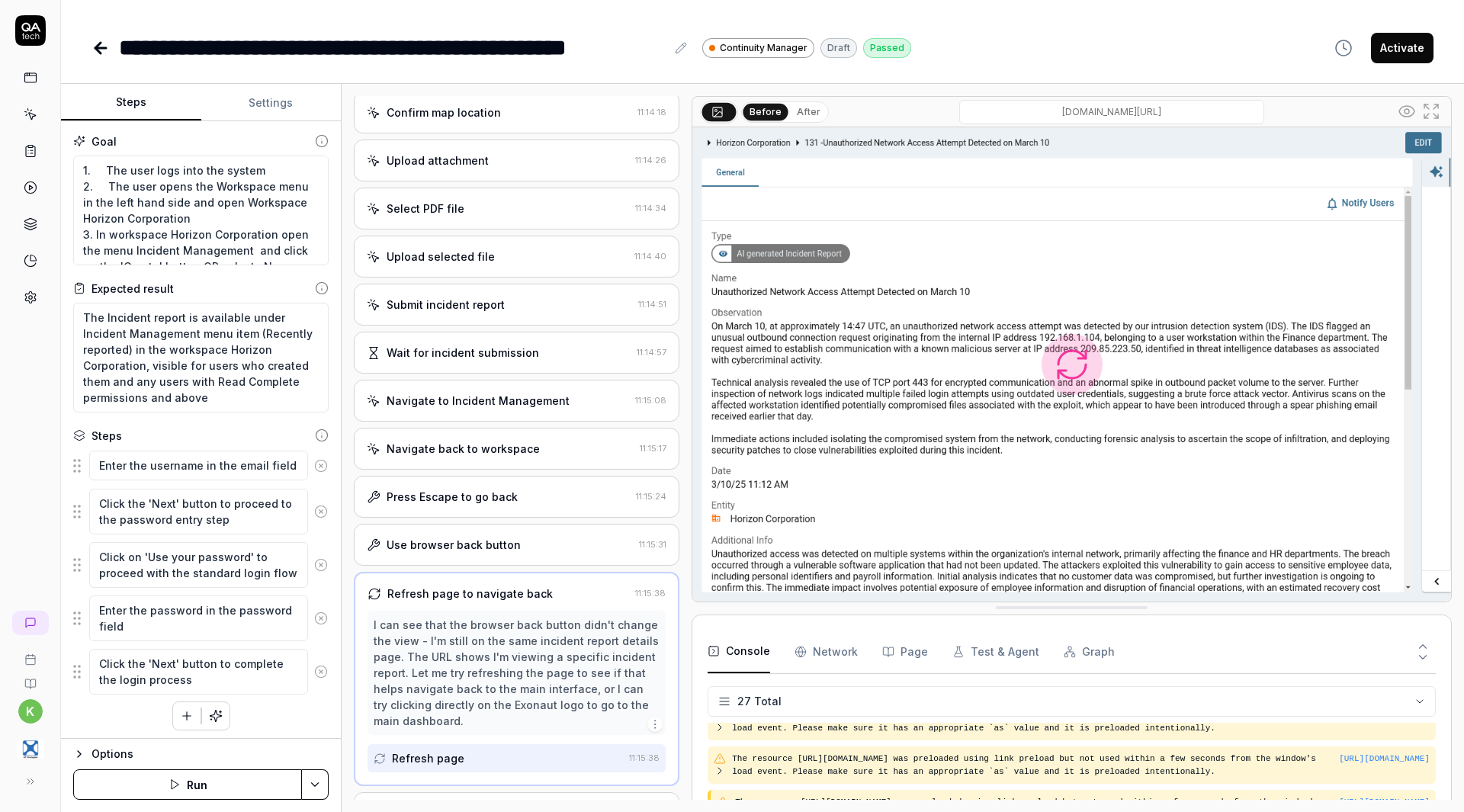
scroll to position [908, 0]
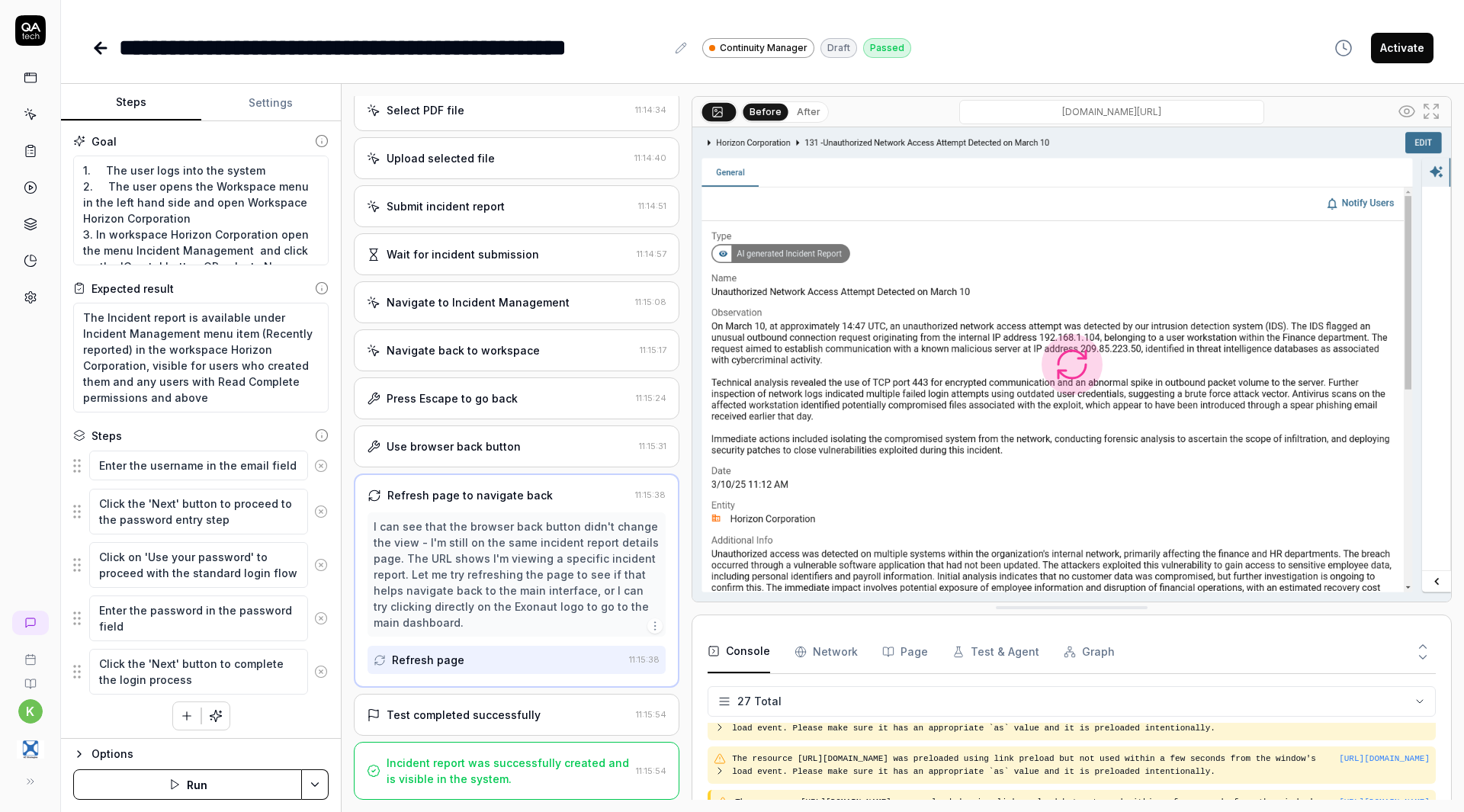
click at [466, 712] on div "Test completed successfully" at bounding box center [463, 714] width 154 height 16
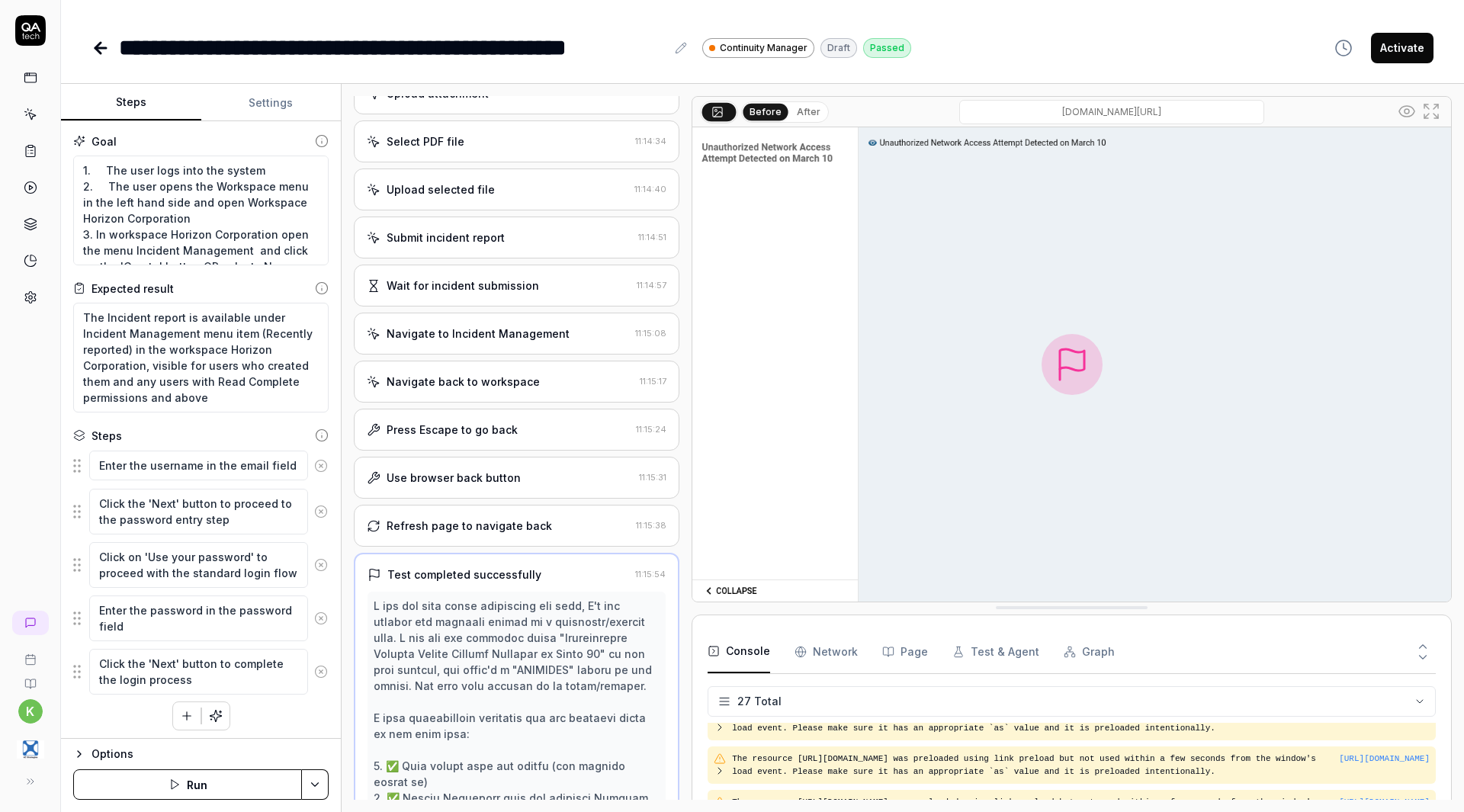
scroll to position [1436, 0]
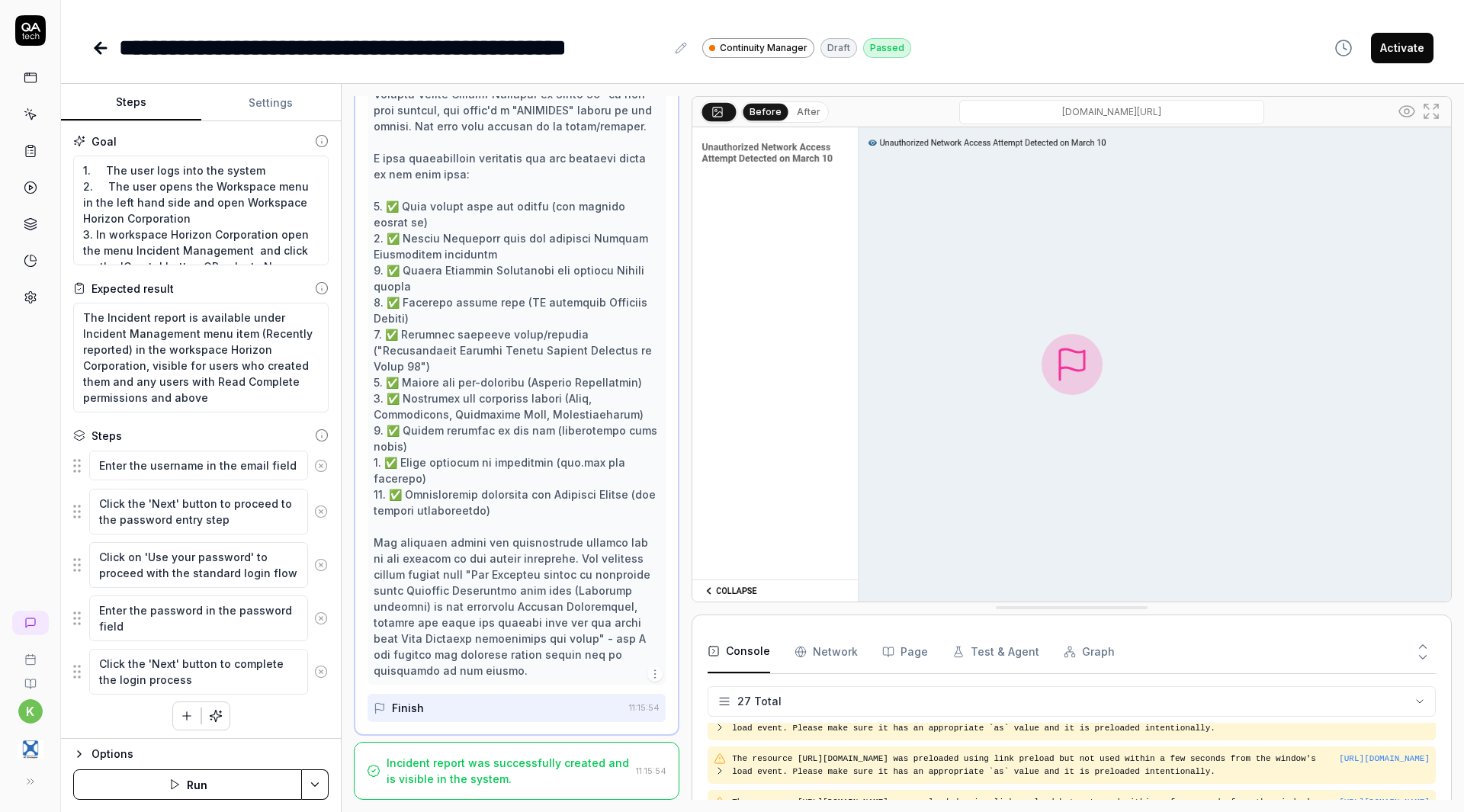
click at [481, 768] on div "Incident report was successfully created and is visible in the system." at bounding box center [508, 770] width 244 height 32
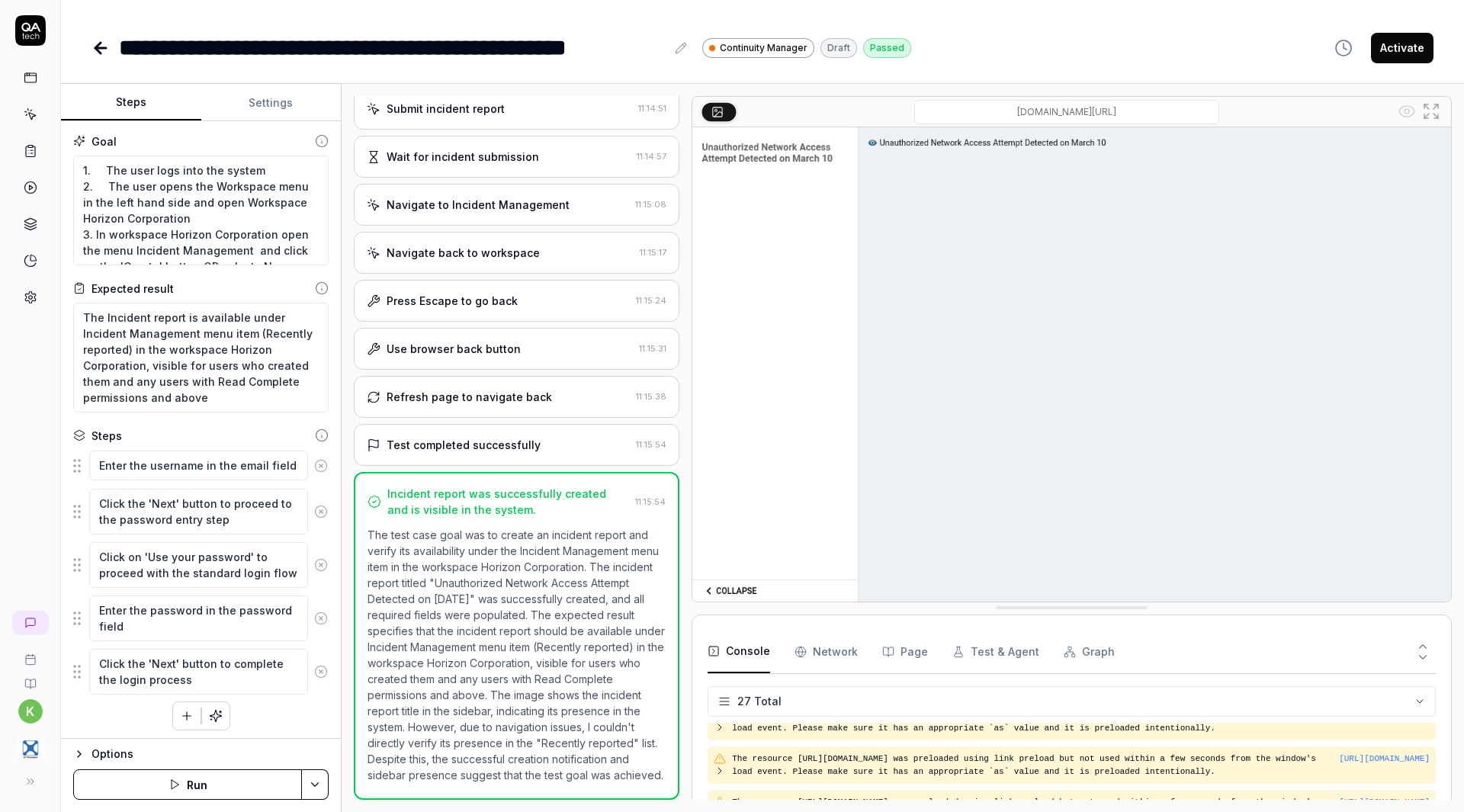
scroll to position [1021, 0]
click at [474, 340] on div "Use browser back button" at bounding box center [453, 348] width 134 height 16
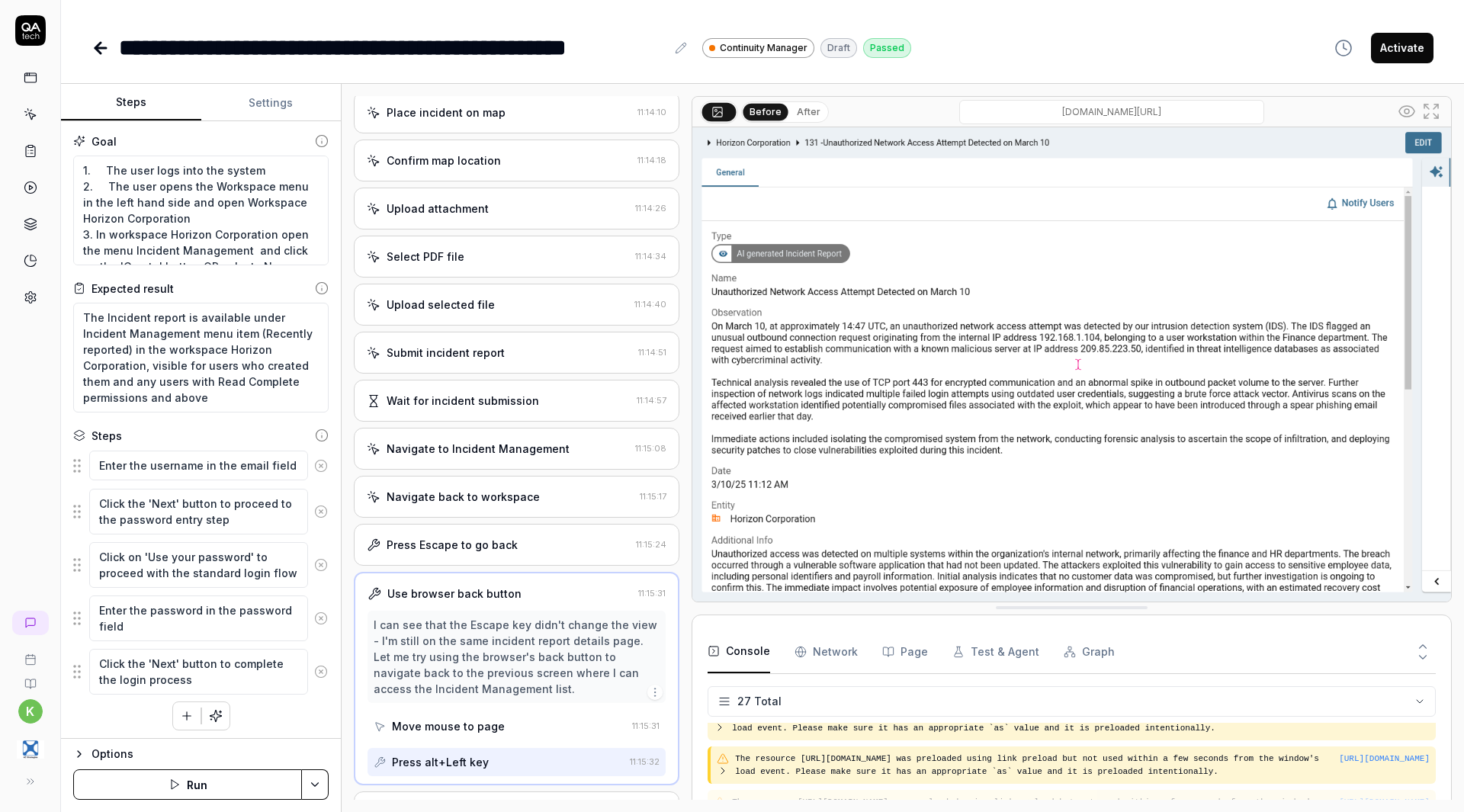
scroll to position [746, 0]
click at [468, 551] on div "Press Escape to go back" at bounding box center [452, 545] width 131 height 16
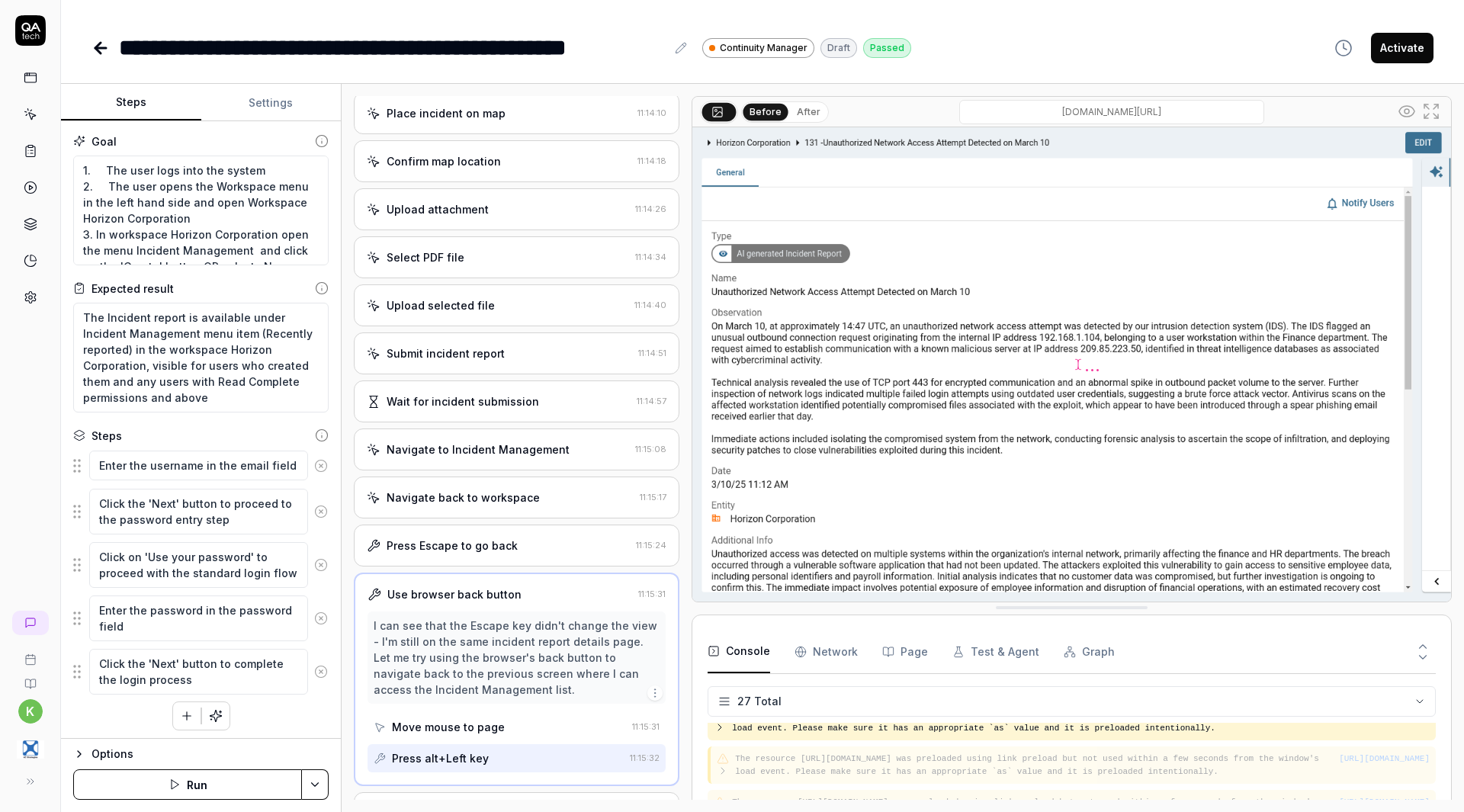
scroll to position [731, 0]
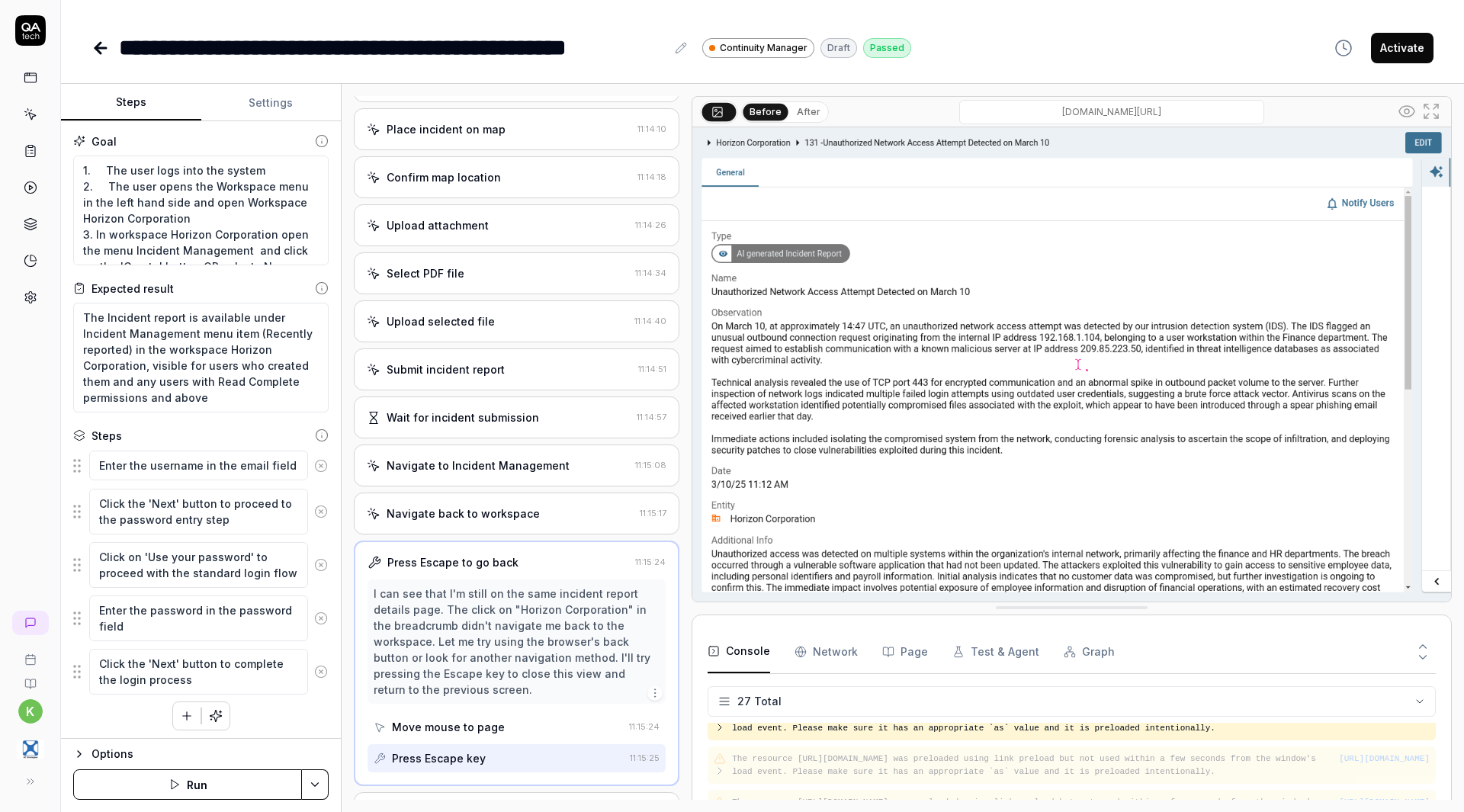
click at [475, 520] on div "Navigate back to workspace" at bounding box center [463, 514] width 154 height 16
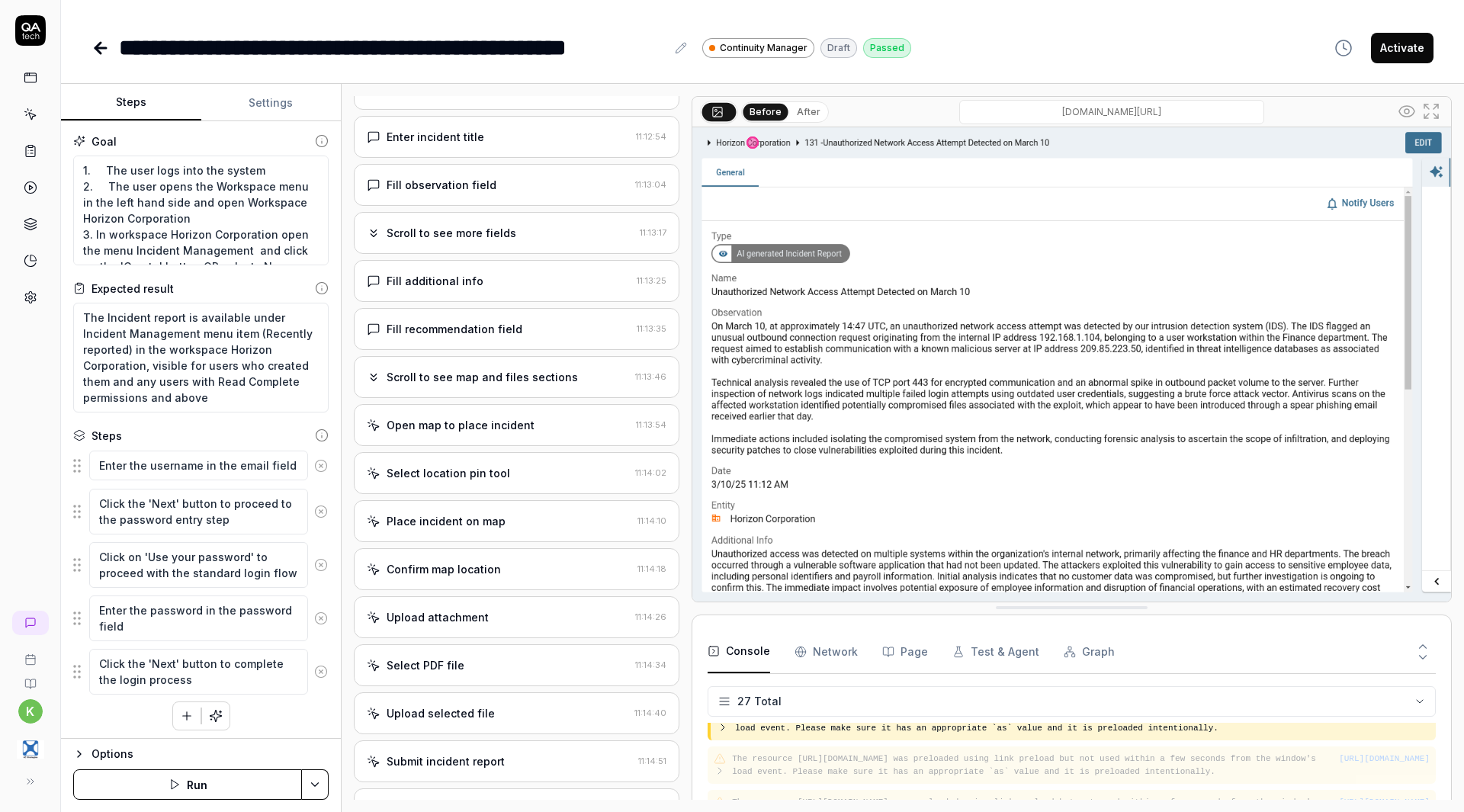
scroll to position [340, 0]
click at [1400, 51] on button "Activate" at bounding box center [1402, 48] width 63 height 30
click at [95, 50] on icon at bounding box center [100, 48] width 19 height 19
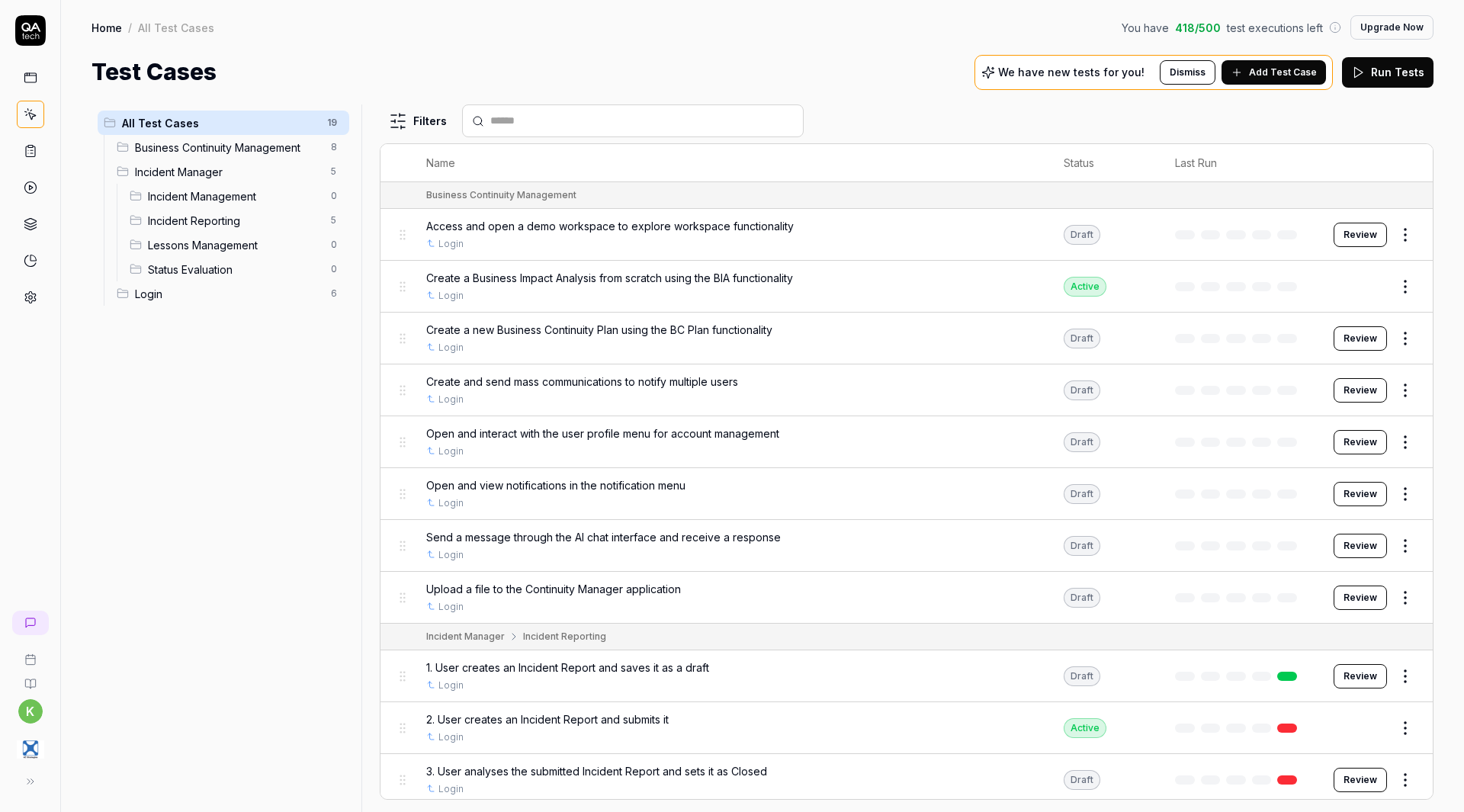
click at [1275, 77] on span "Add Test Case" at bounding box center [1282, 72] width 68 height 14
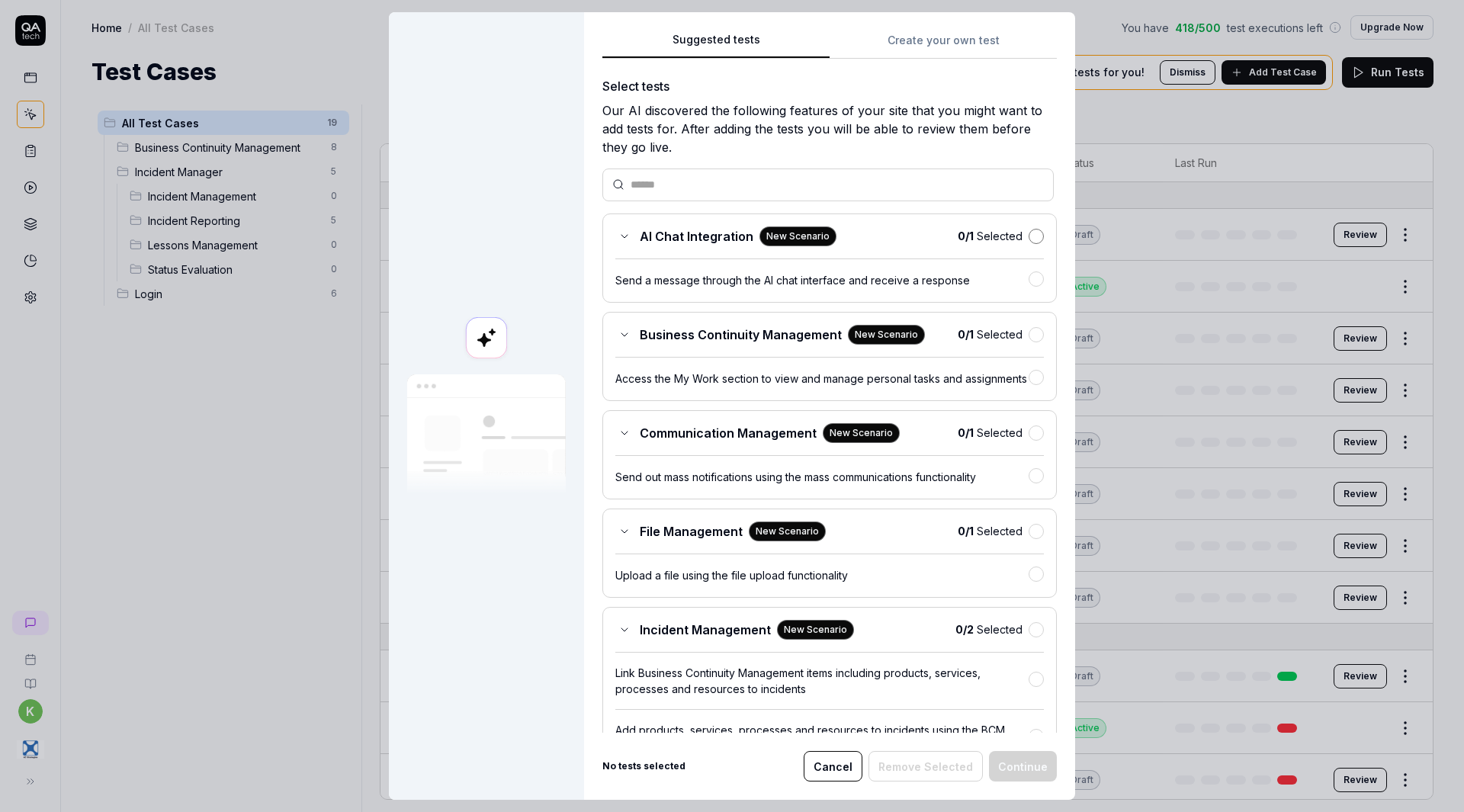
click at [1029, 235] on button "button" at bounding box center [1036, 237] width 16 height 16
click at [1029, 328] on button "button" at bounding box center [1036, 334] width 16 height 16
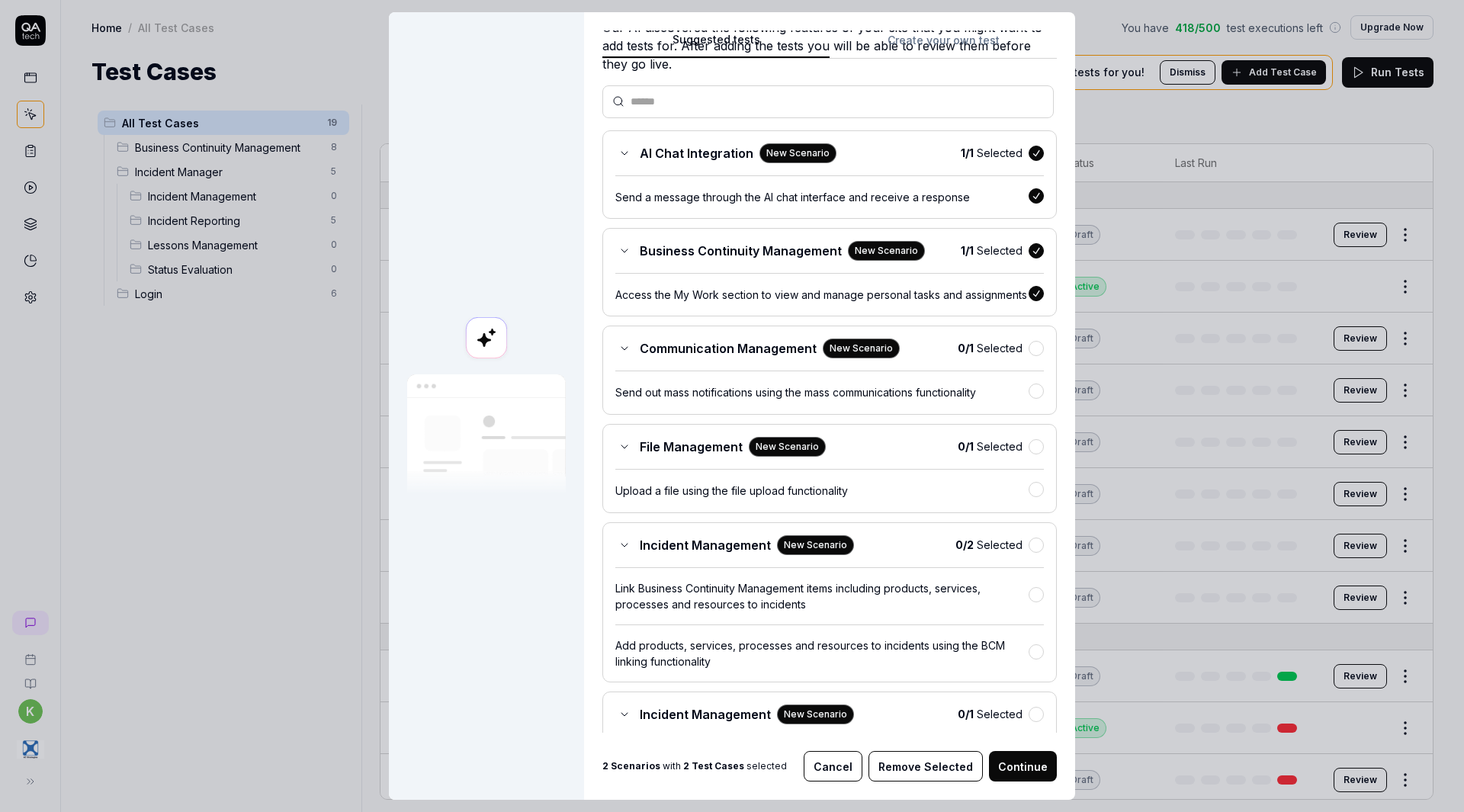
scroll to position [89, 0]
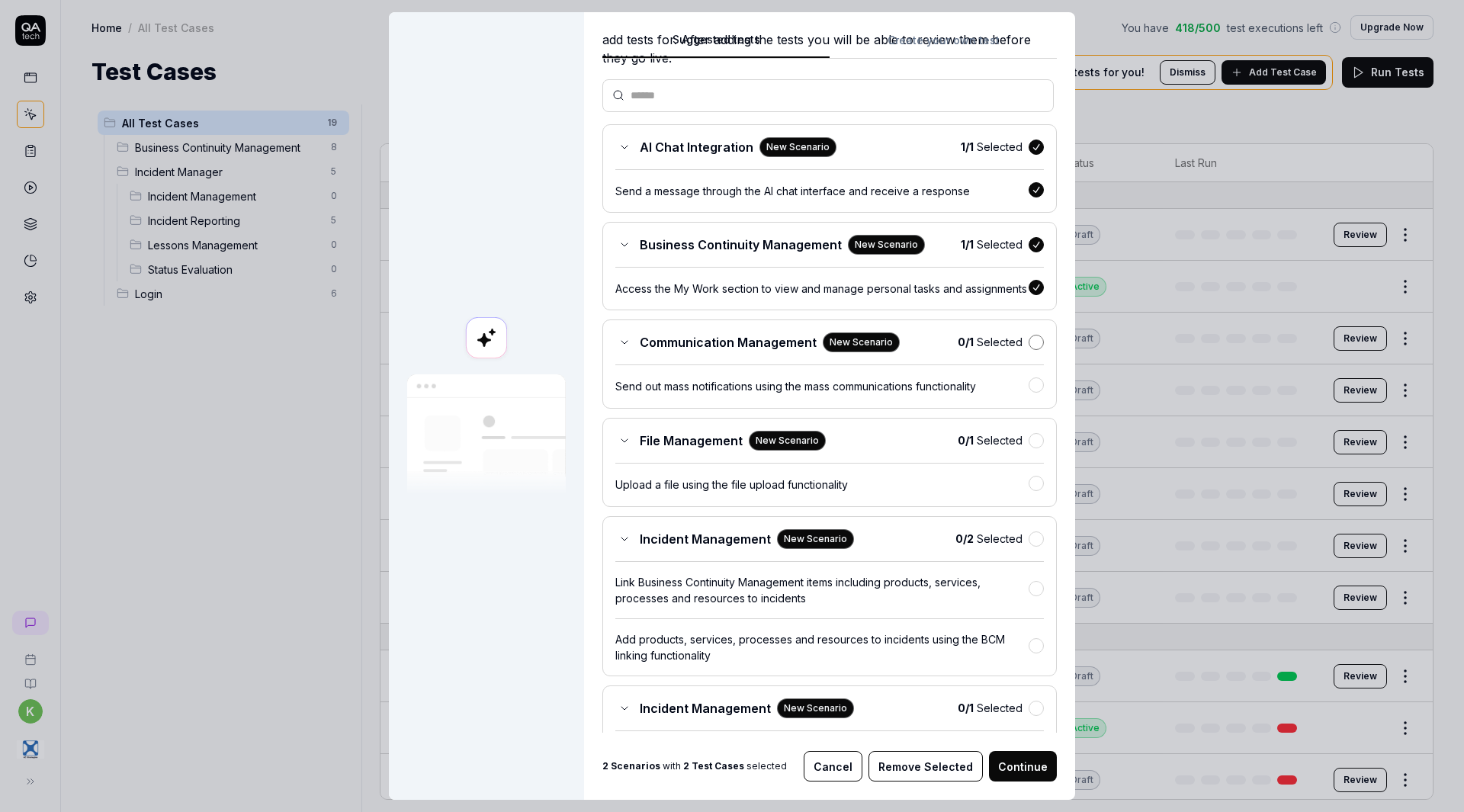
click at [1029, 350] on button "button" at bounding box center [1036, 342] width 16 height 16
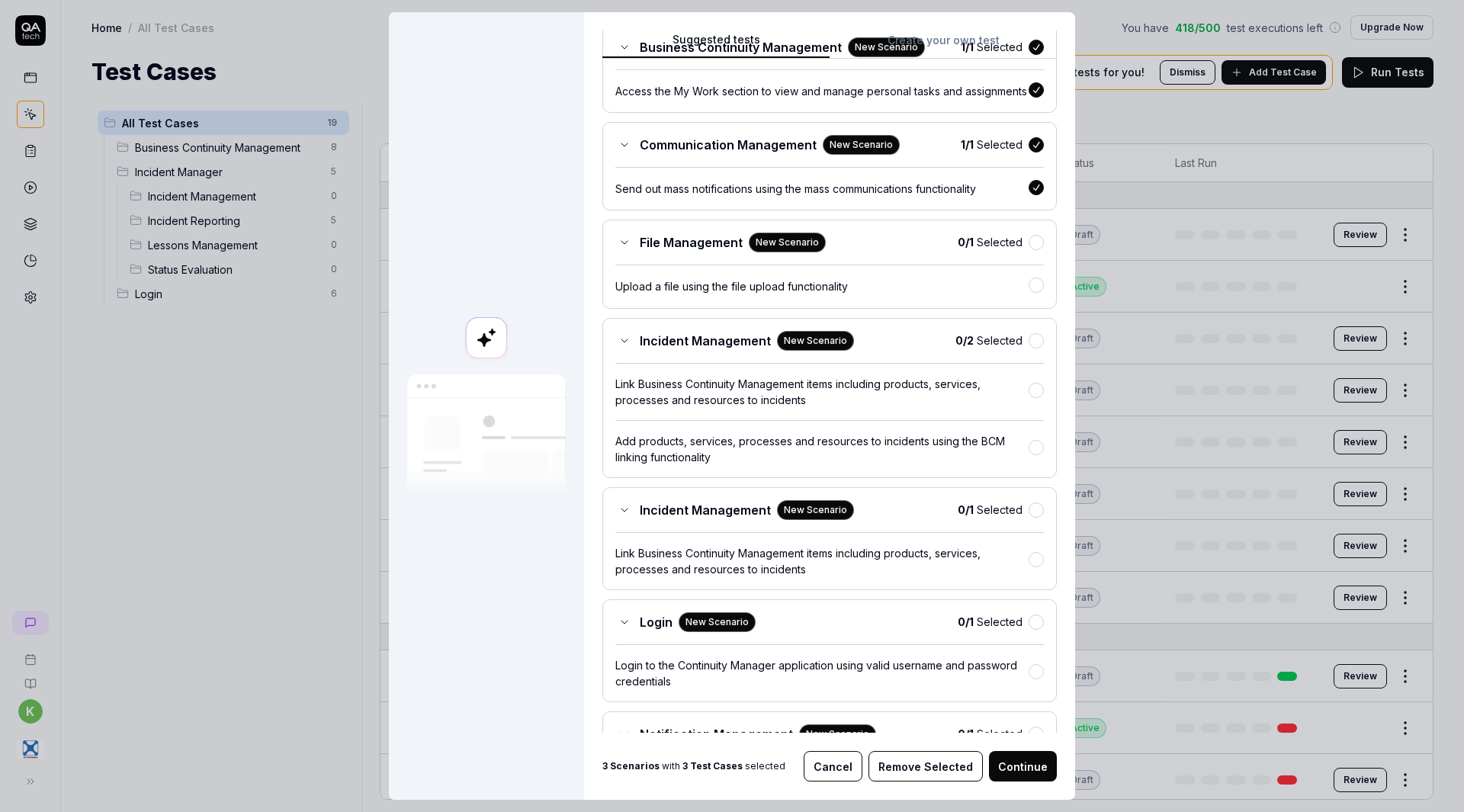
scroll to position [288, 0]
click at [1029, 248] on button "button" at bounding box center [1036, 241] width 16 height 16
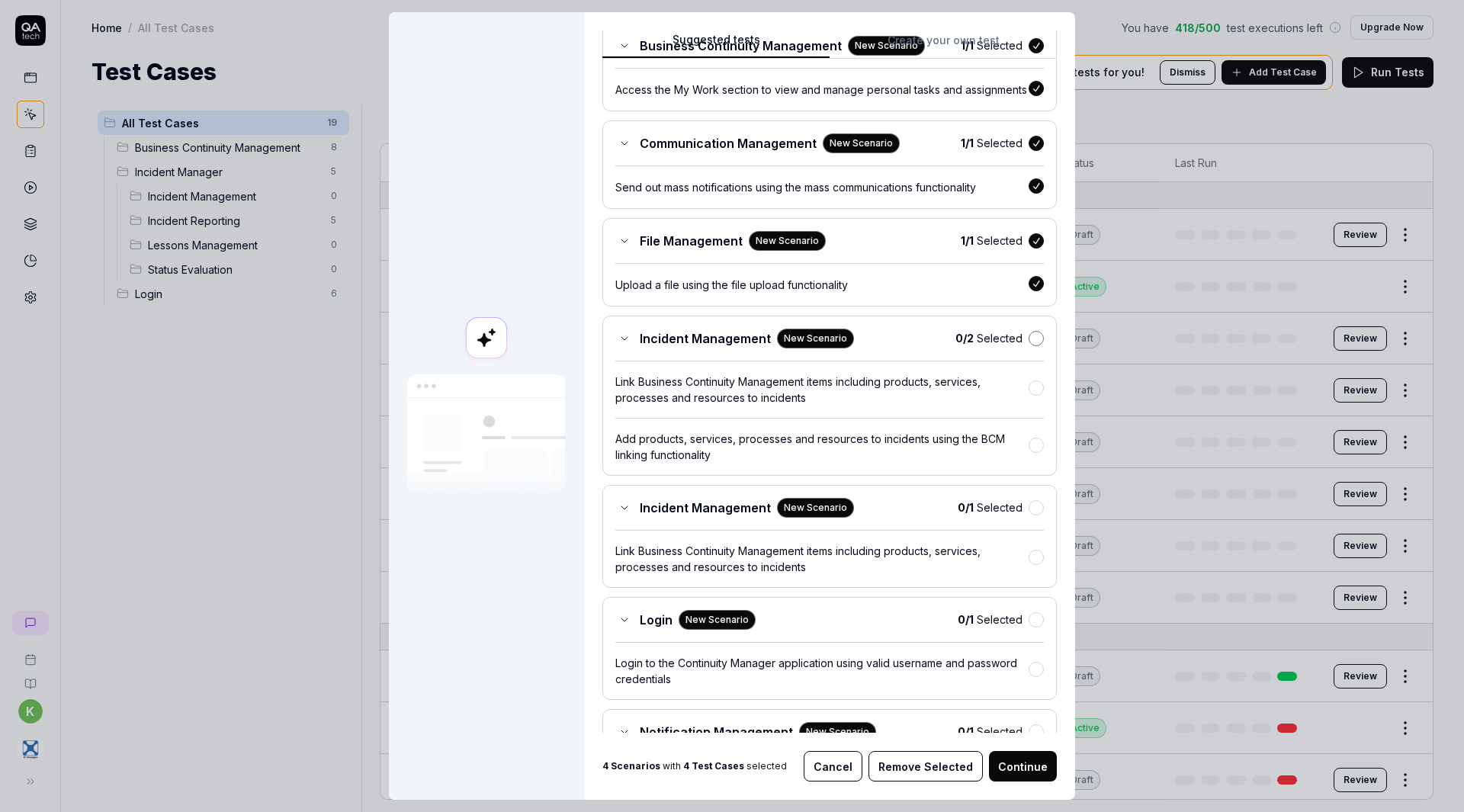
click at [1029, 346] on button "button" at bounding box center [1036, 338] width 16 height 16
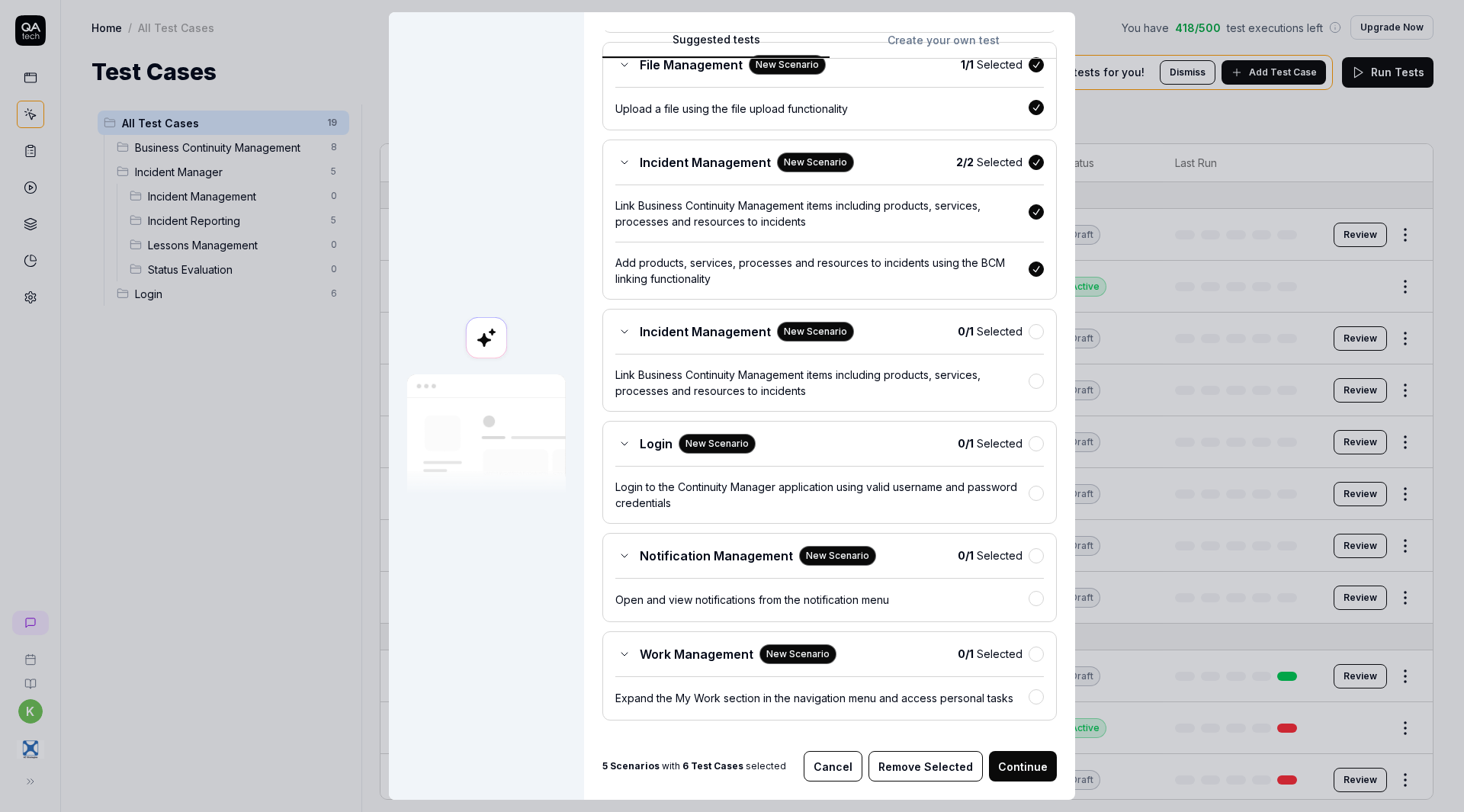
scroll to position [466, 0]
click at [1029, 338] on button "button" at bounding box center [1036, 331] width 16 height 16
click at [1029, 450] on button "button" at bounding box center [1036, 442] width 16 height 16
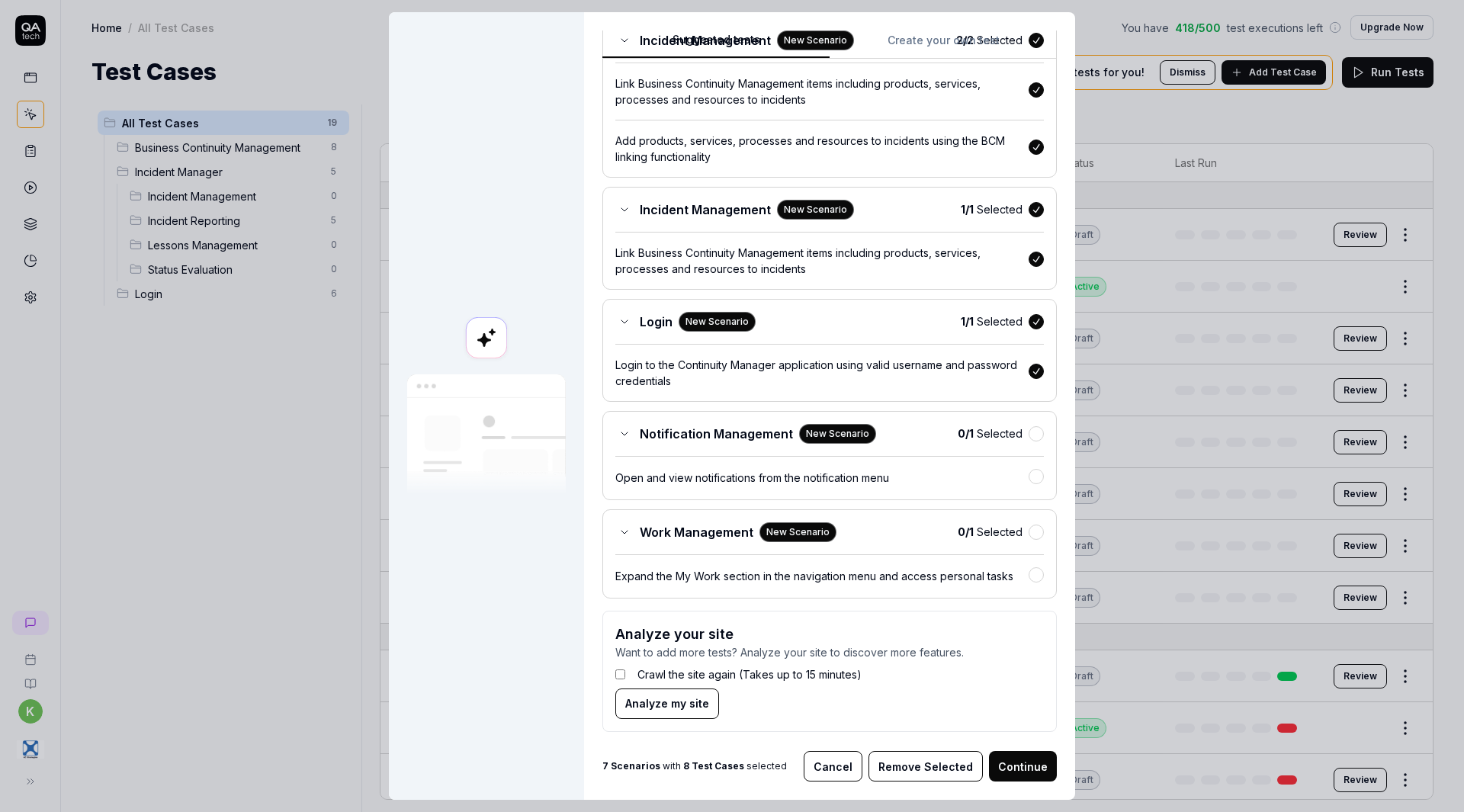
scroll to position [612, 0]
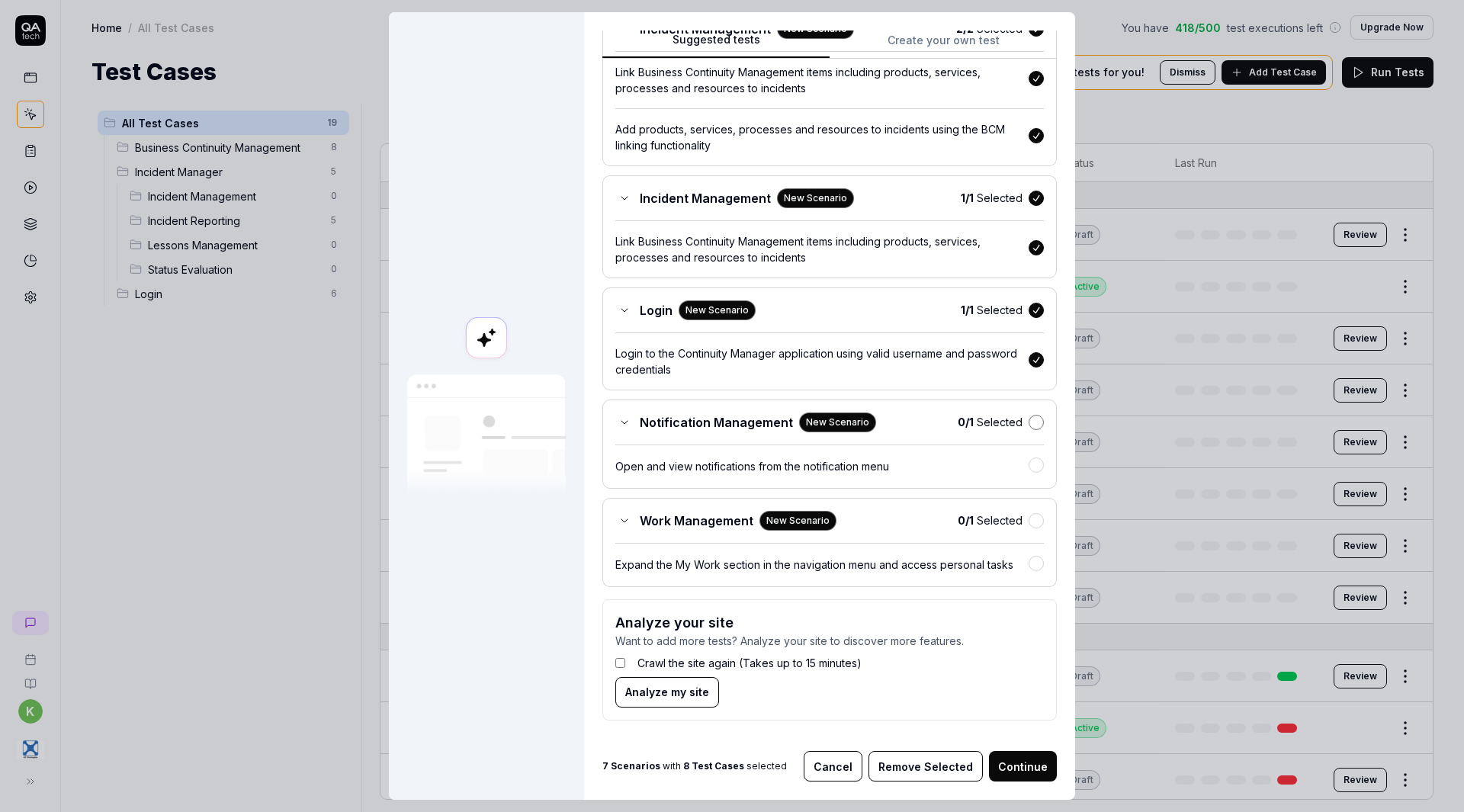
click at [1029, 425] on button "button" at bounding box center [1036, 423] width 16 height 16
click at [1029, 520] on button "button" at bounding box center [1036, 520] width 16 height 16
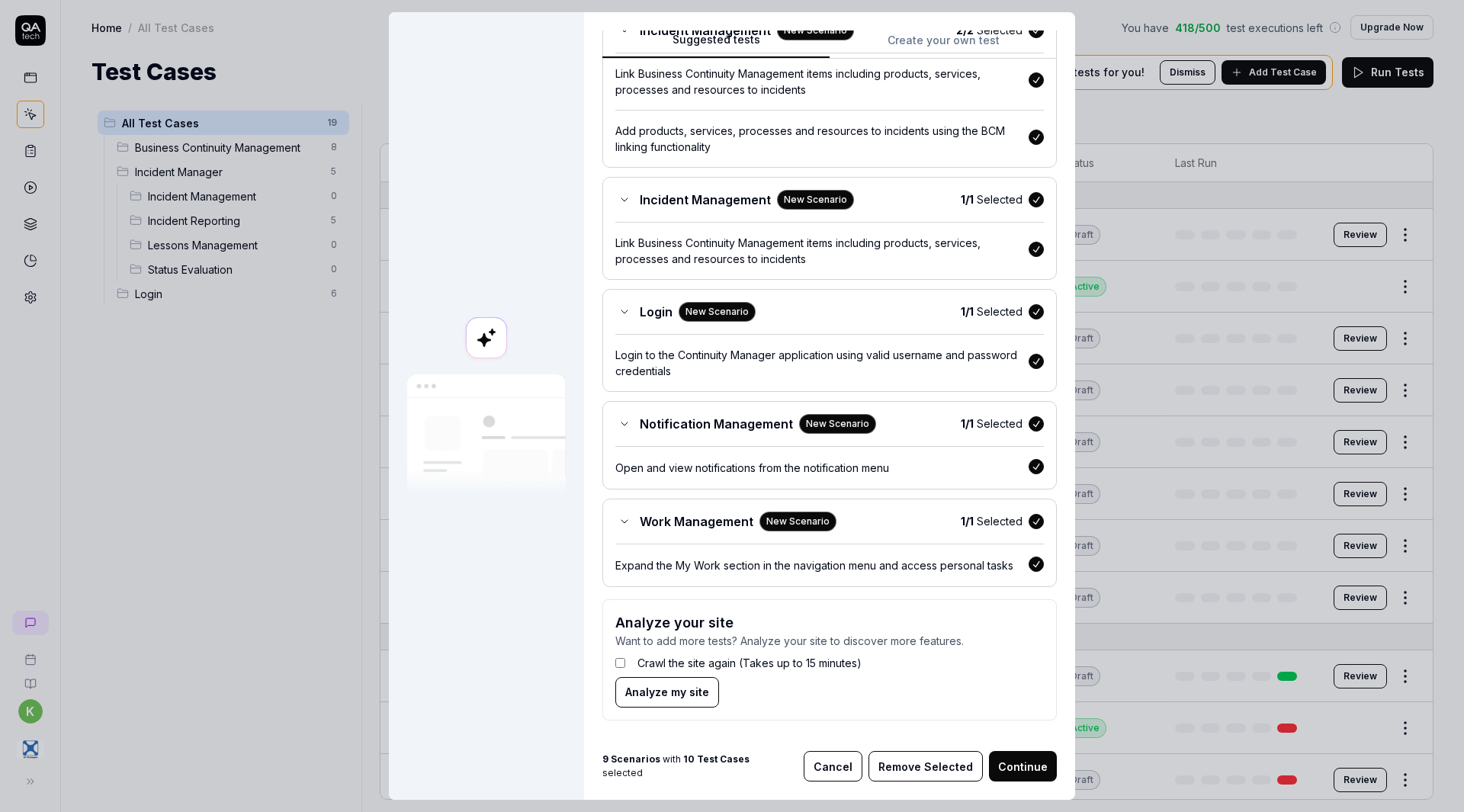
scroll to position [610, 0]
click at [1021, 766] on button "Continue" at bounding box center [1022, 765] width 68 height 30
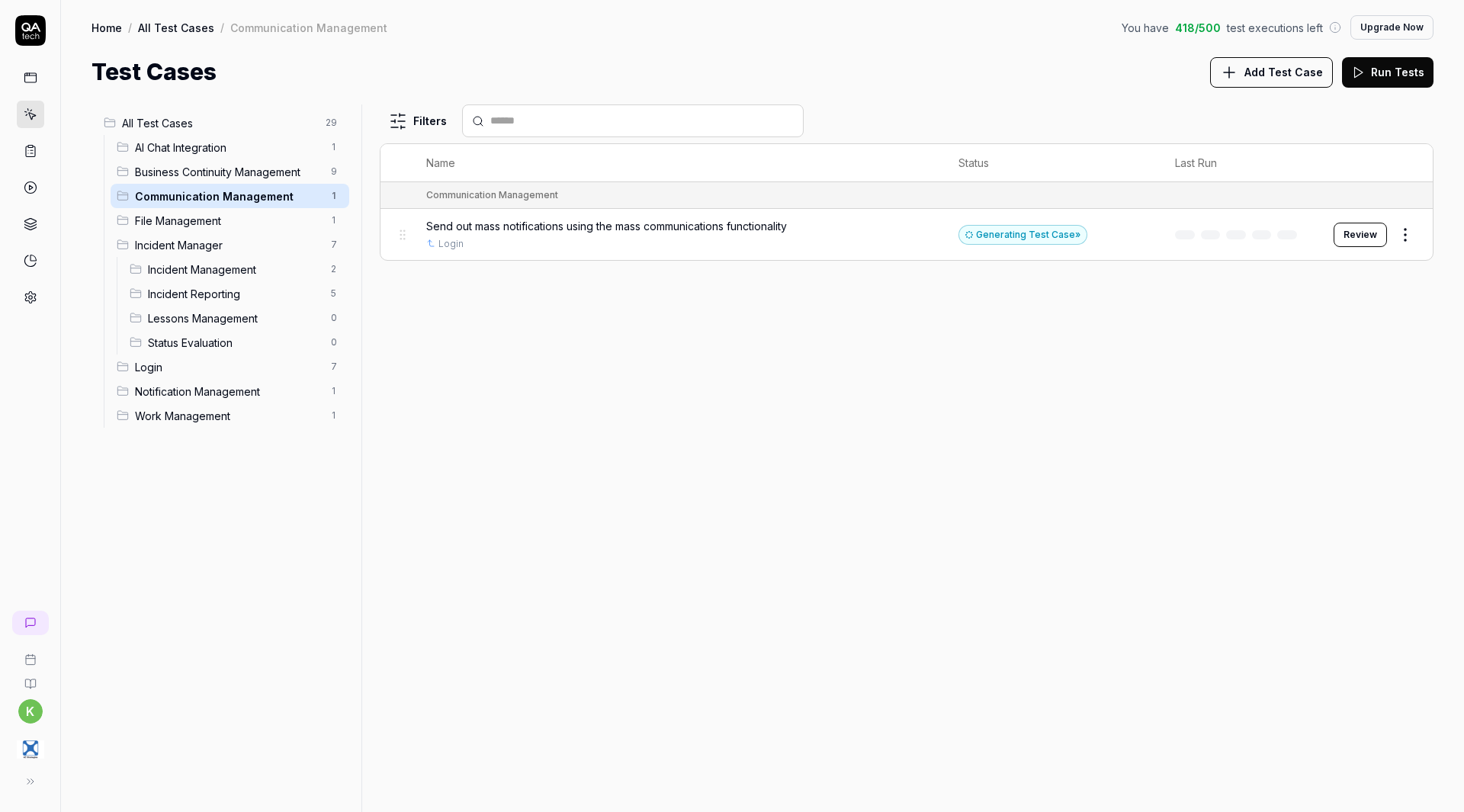
click at [1289, 77] on span "Add Test Case" at bounding box center [1283, 71] width 78 height 16
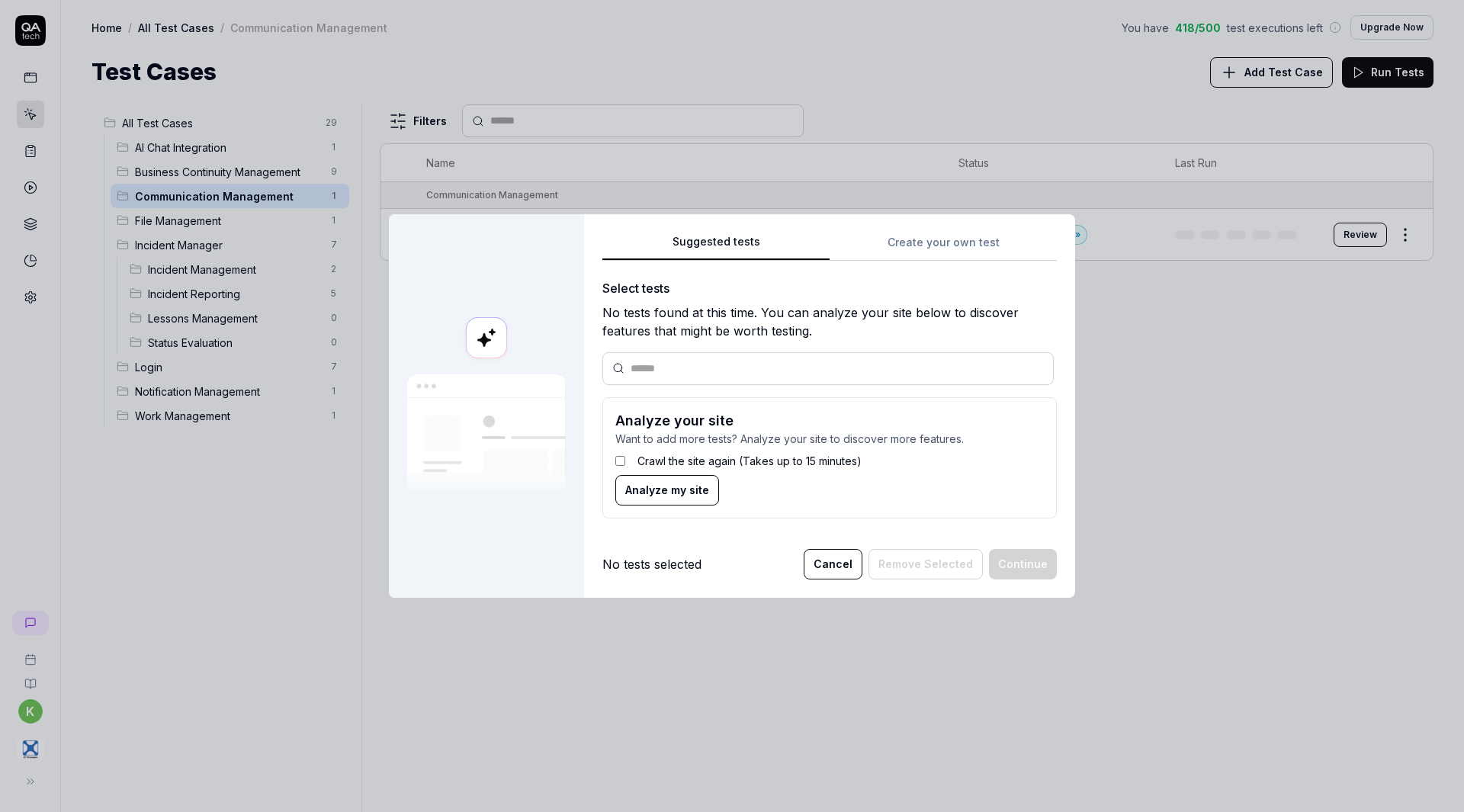
click at [671, 481] on span "Analyze my site" at bounding box center [667, 489] width 84 height 16
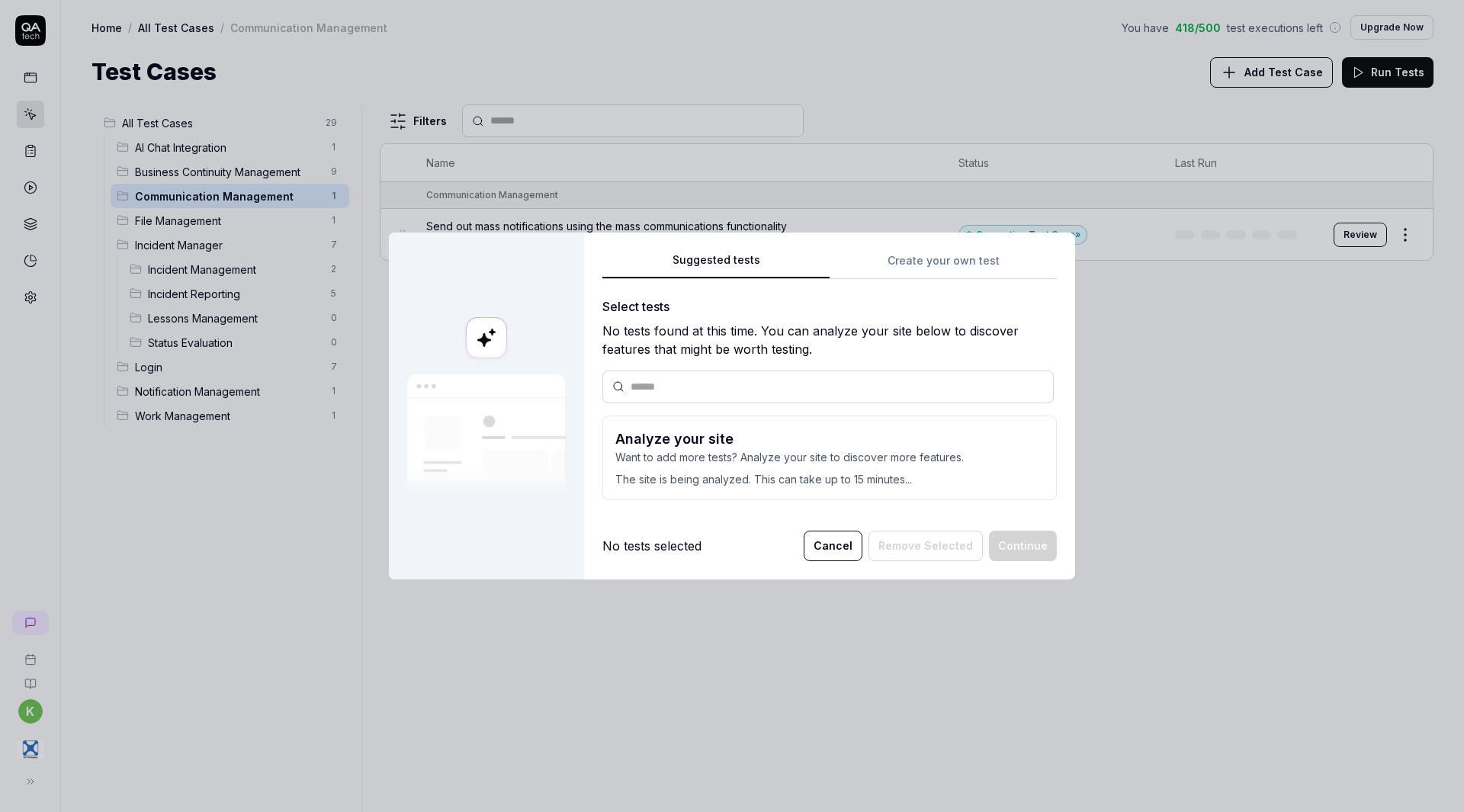
click at [836, 554] on button "Cancel" at bounding box center [833, 545] width 59 height 30
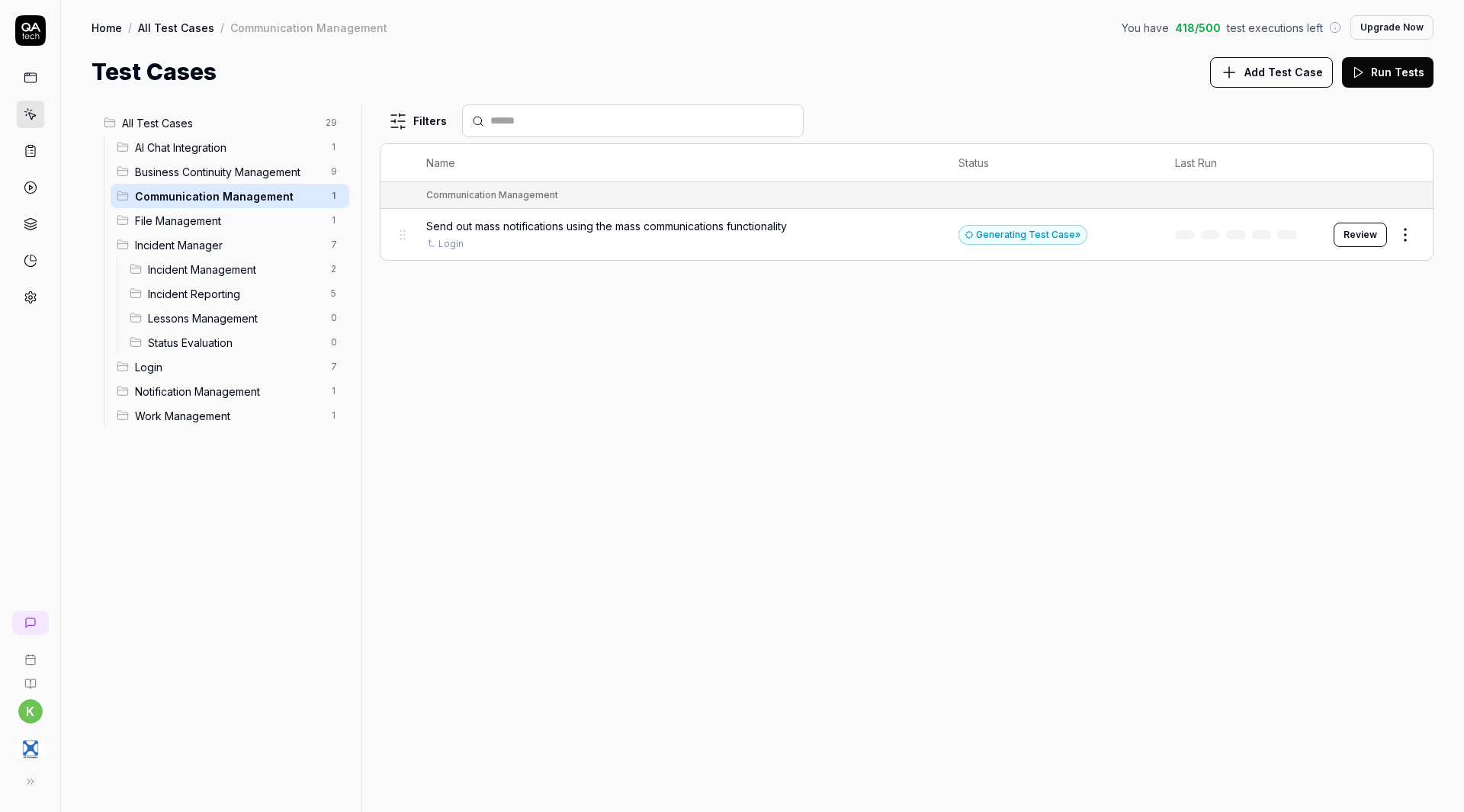
click at [795, 414] on div "Filters Name Status Last Run Communication Management Send out mass notificatio…" at bounding box center [906, 458] width 1054 height 707
click at [536, 64] on div "Test Cases Add Test Case Run Tests" at bounding box center [761, 71] width 1342 height 34
click at [1287, 75] on span "Add Test Case" at bounding box center [1283, 71] width 78 height 16
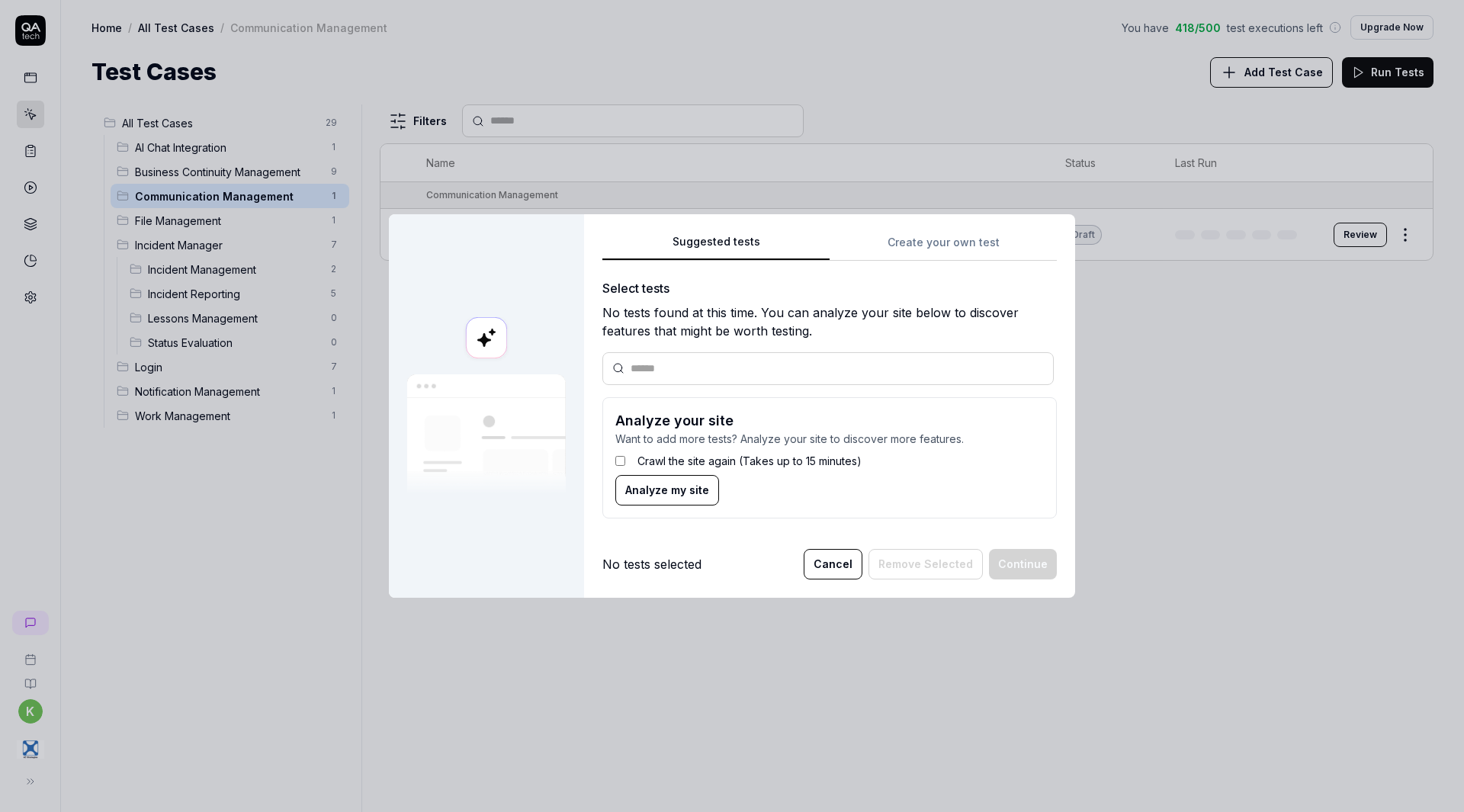
click at [831, 561] on button "Cancel" at bounding box center [833, 564] width 59 height 30
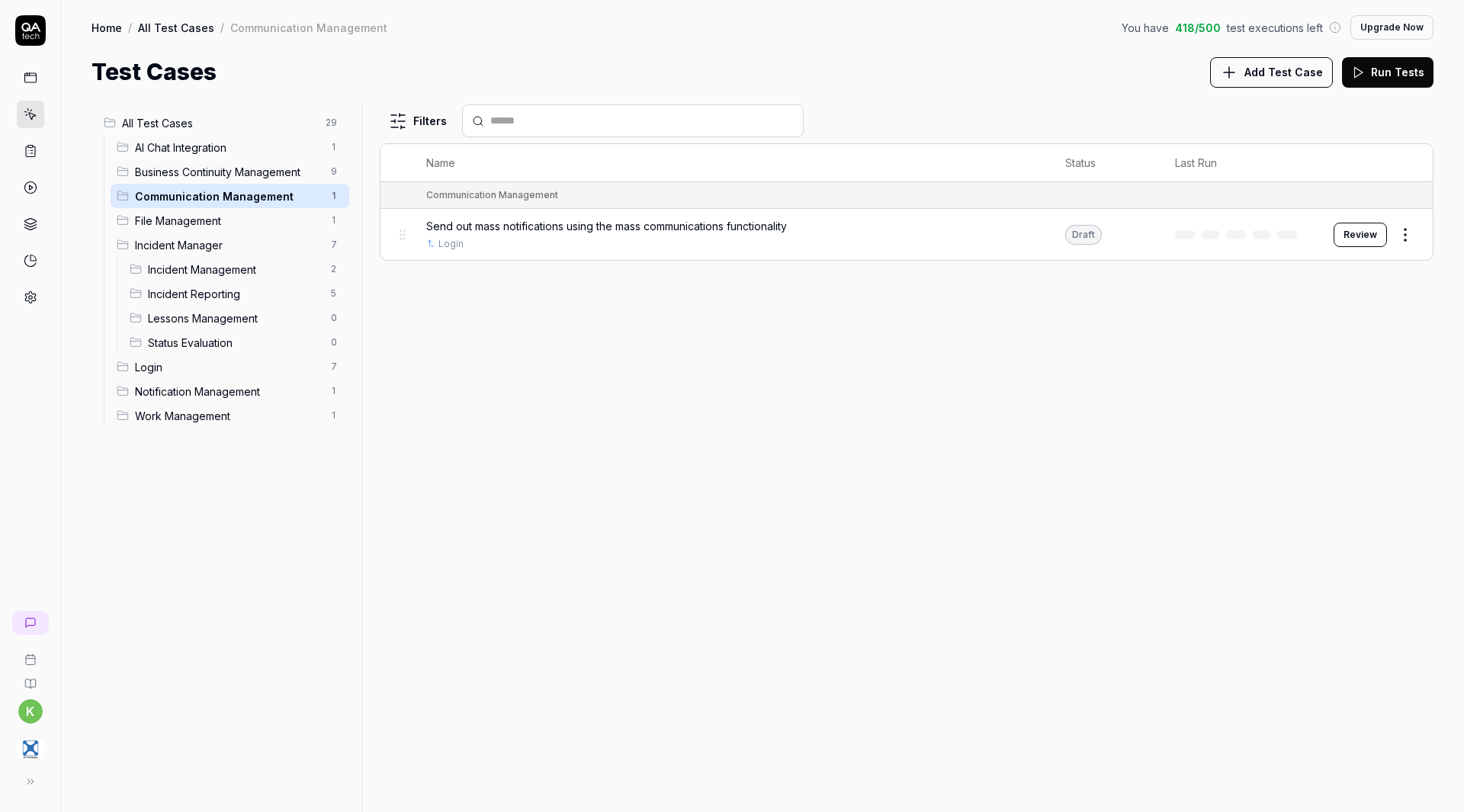
click at [40, 73] on link at bounding box center [30, 77] width 27 height 27
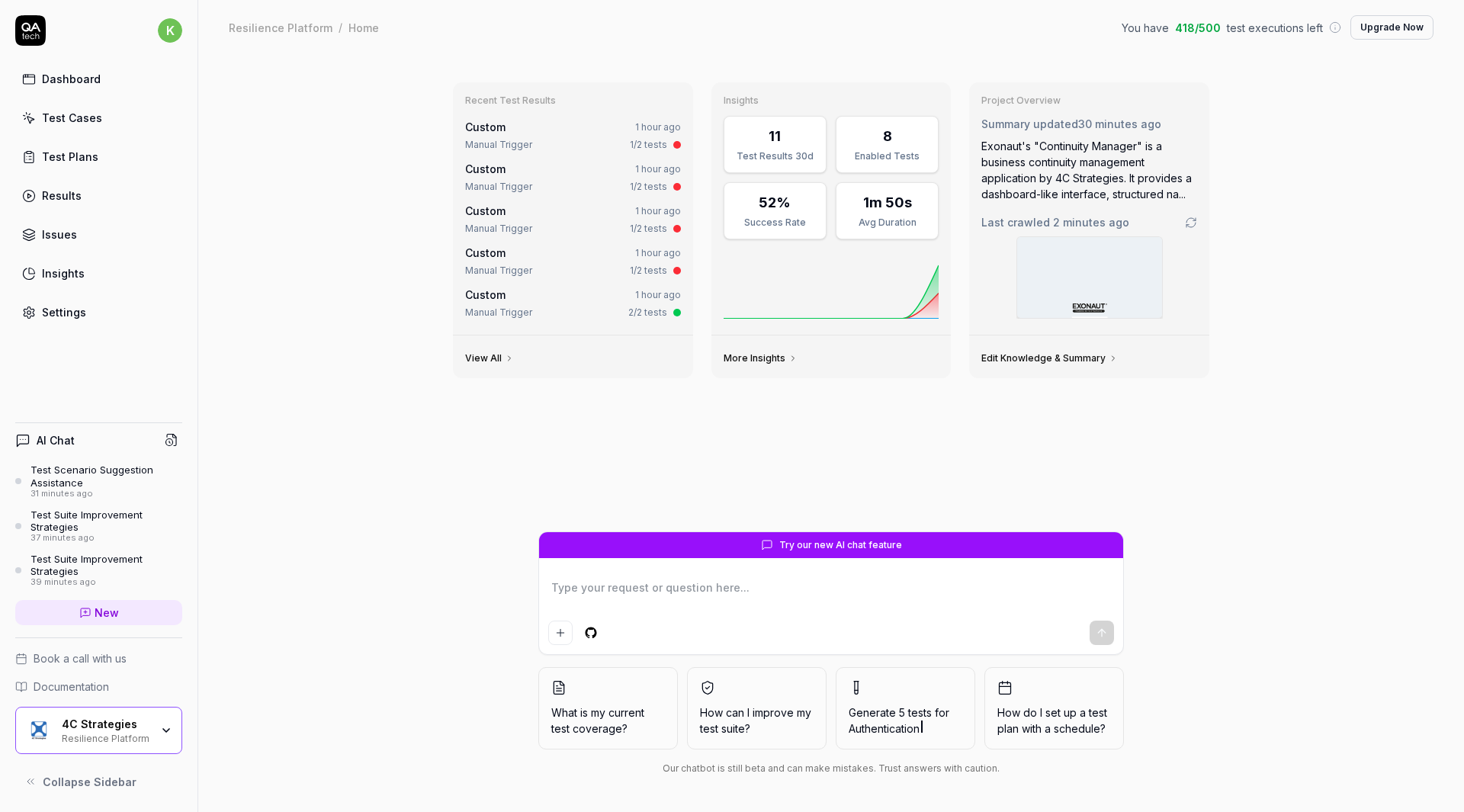
type textarea "*"
click at [93, 161] on div "Test Plans" at bounding box center [70, 157] width 57 height 16
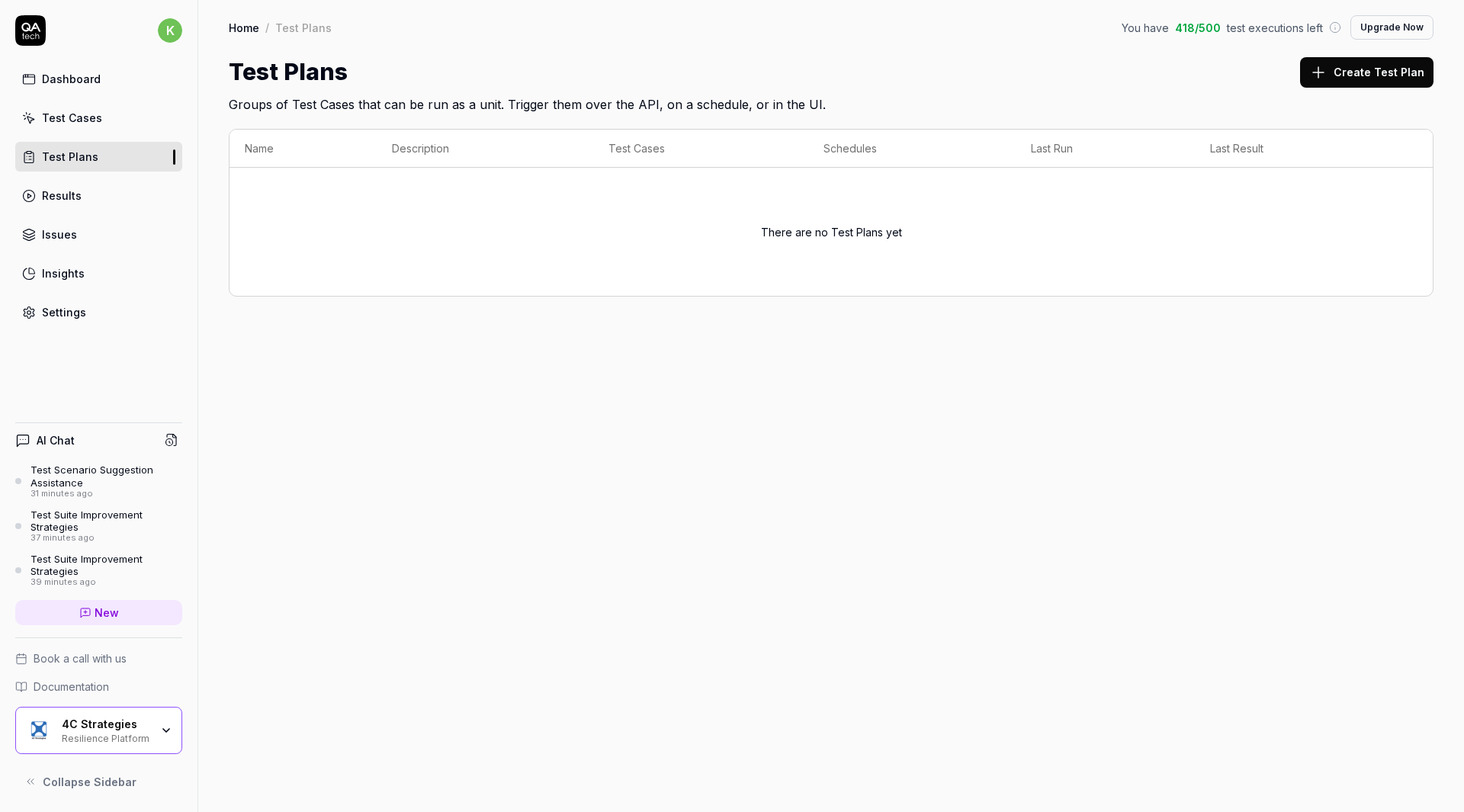
click at [112, 229] on link "Issues" at bounding box center [99, 234] width 167 height 29
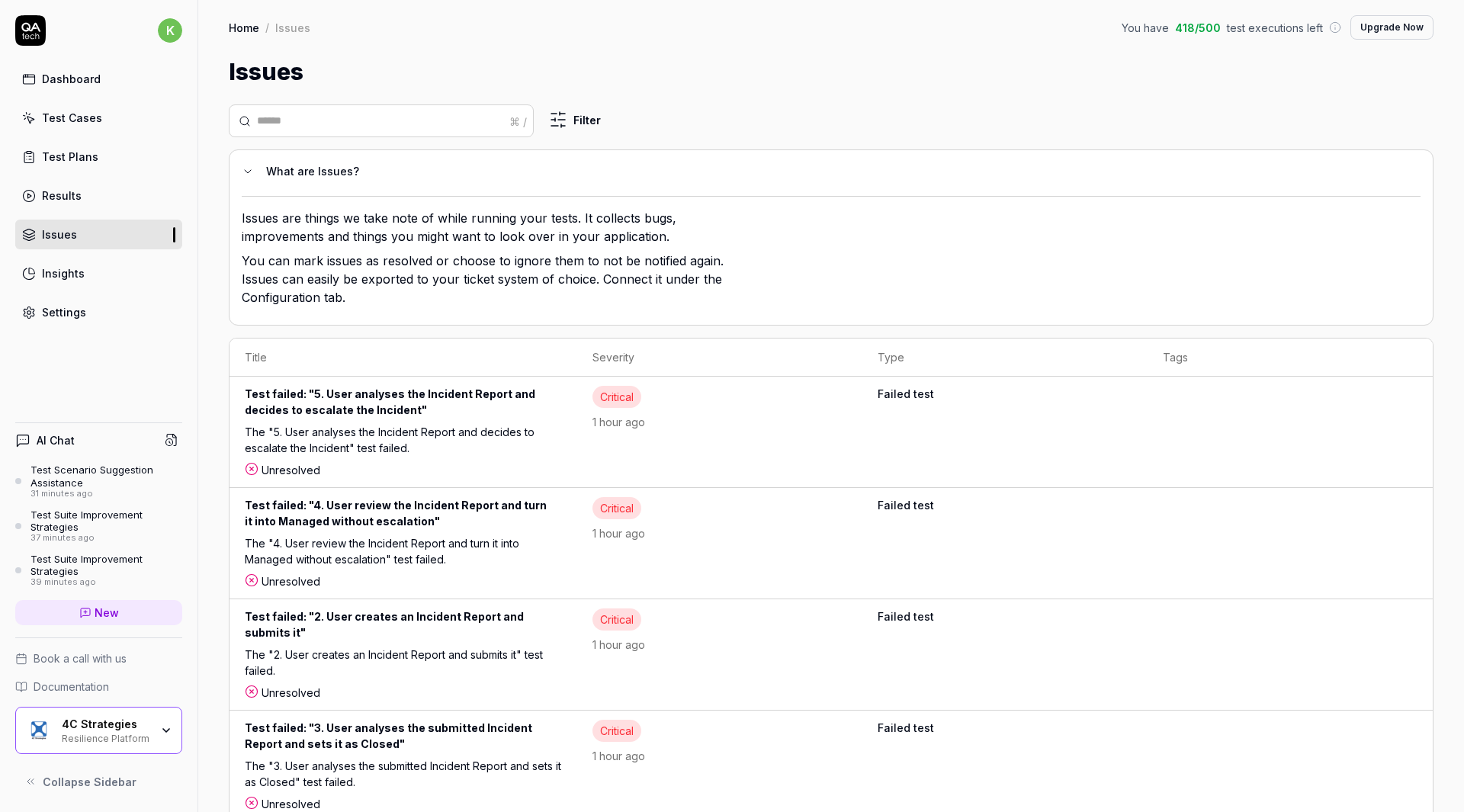
click at [77, 274] on div "Insights" at bounding box center [64, 273] width 43 height 16
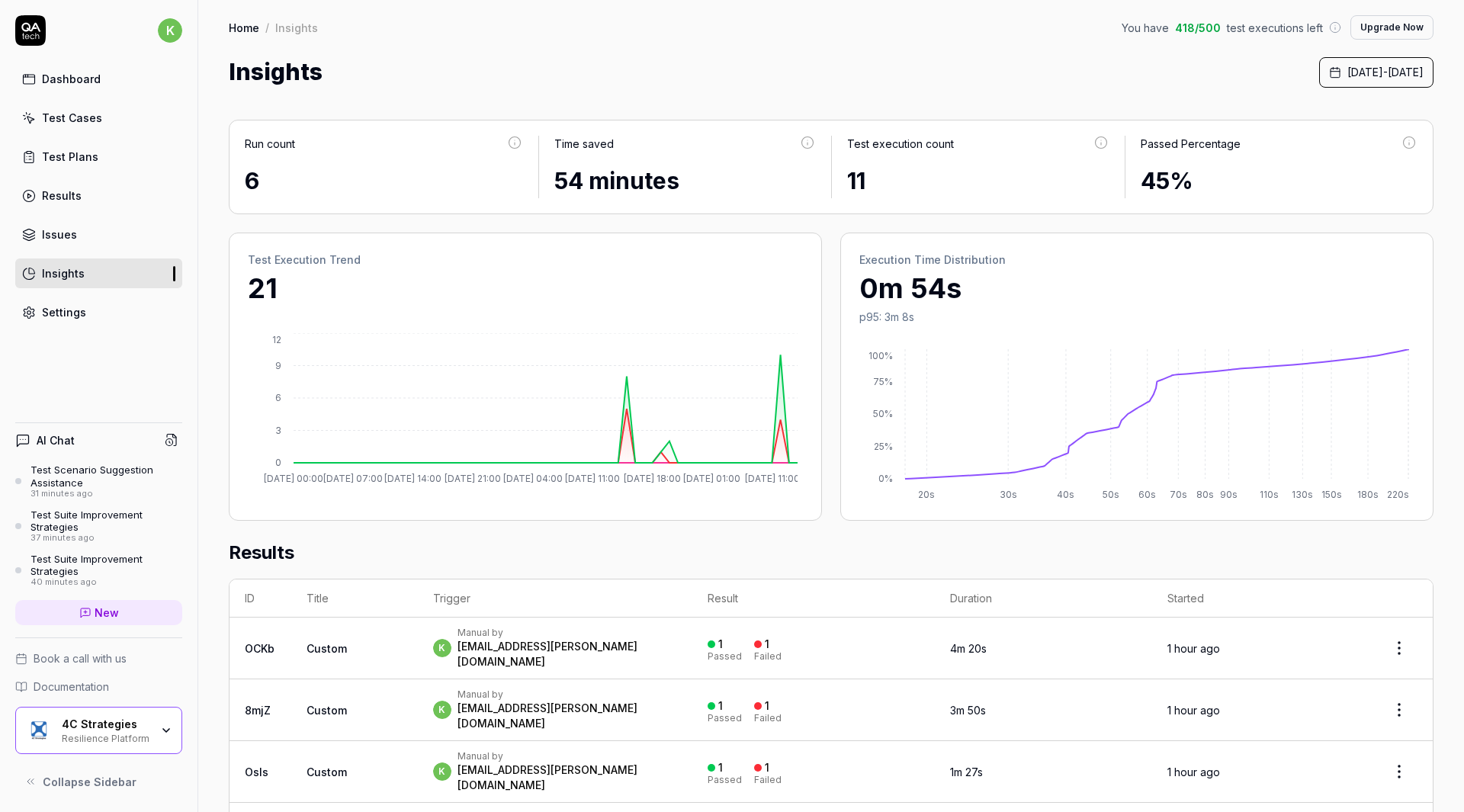
click at [119, 310] on link "Settings" at bounding box center [99, 312] width 167 height 29
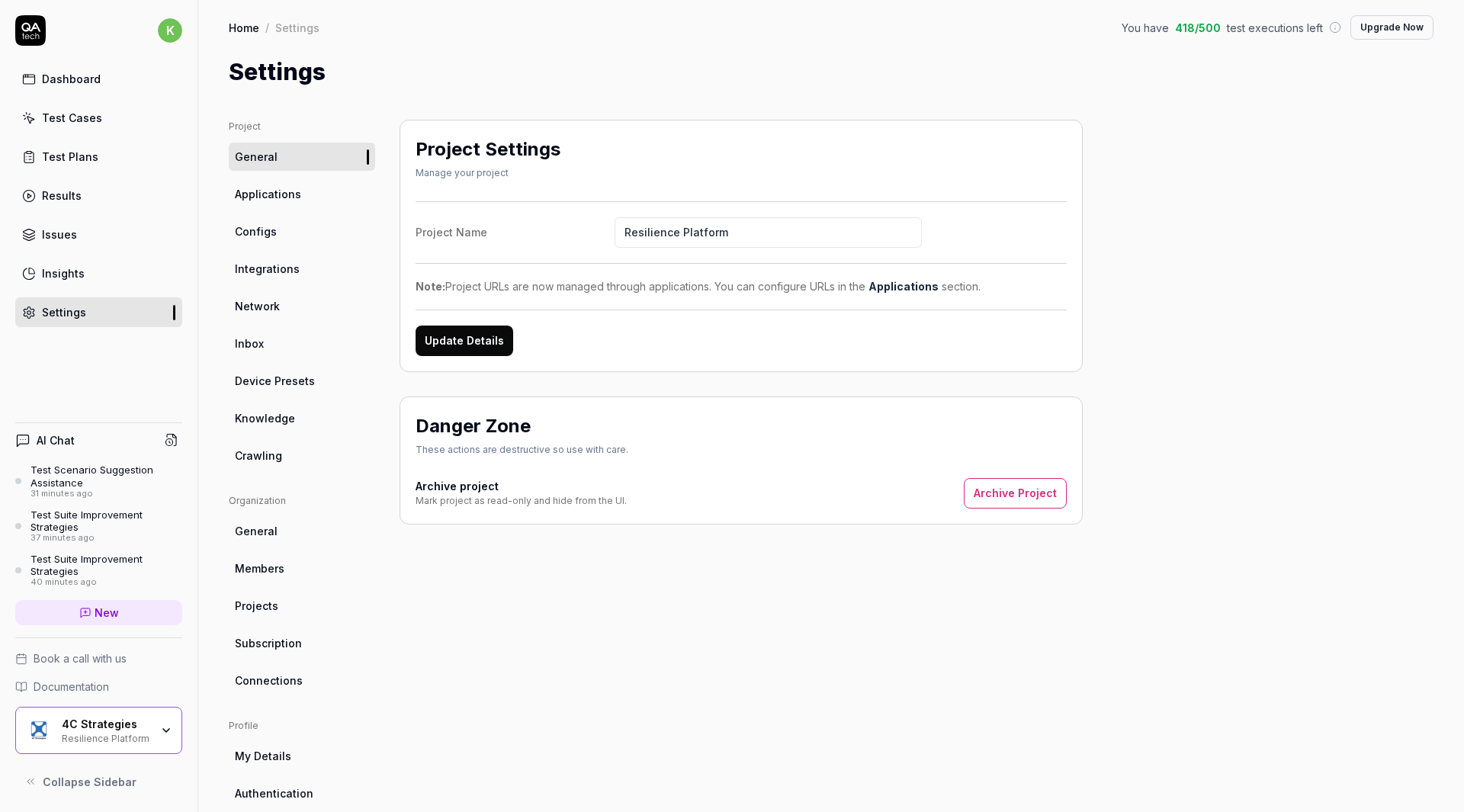
click at [120, 267] on link "Insights" at bounding box center [99, 273] width 167 height 29
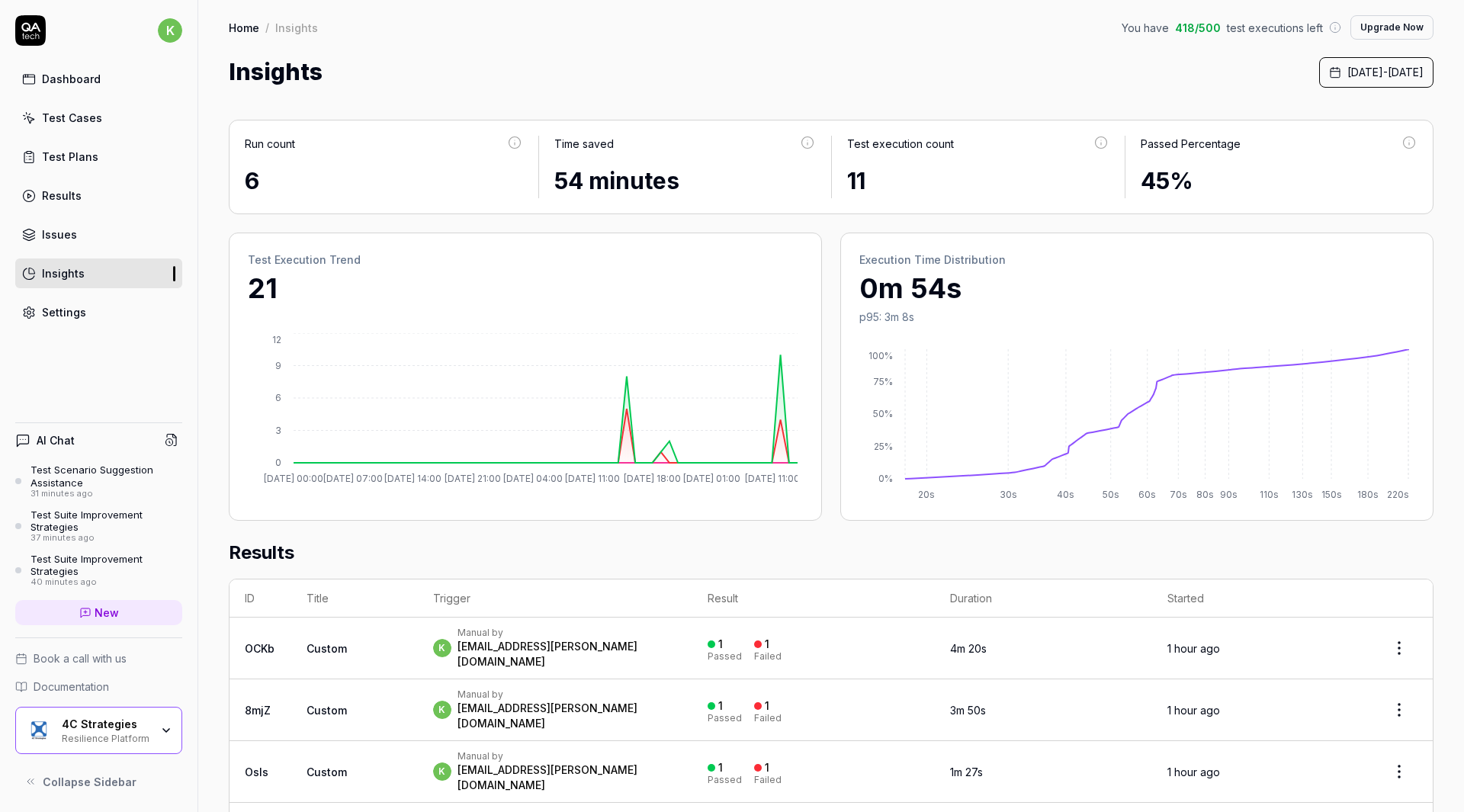
click at [82, 303] on link "Settings" at bounding box center [99, 312] width 167 height 29
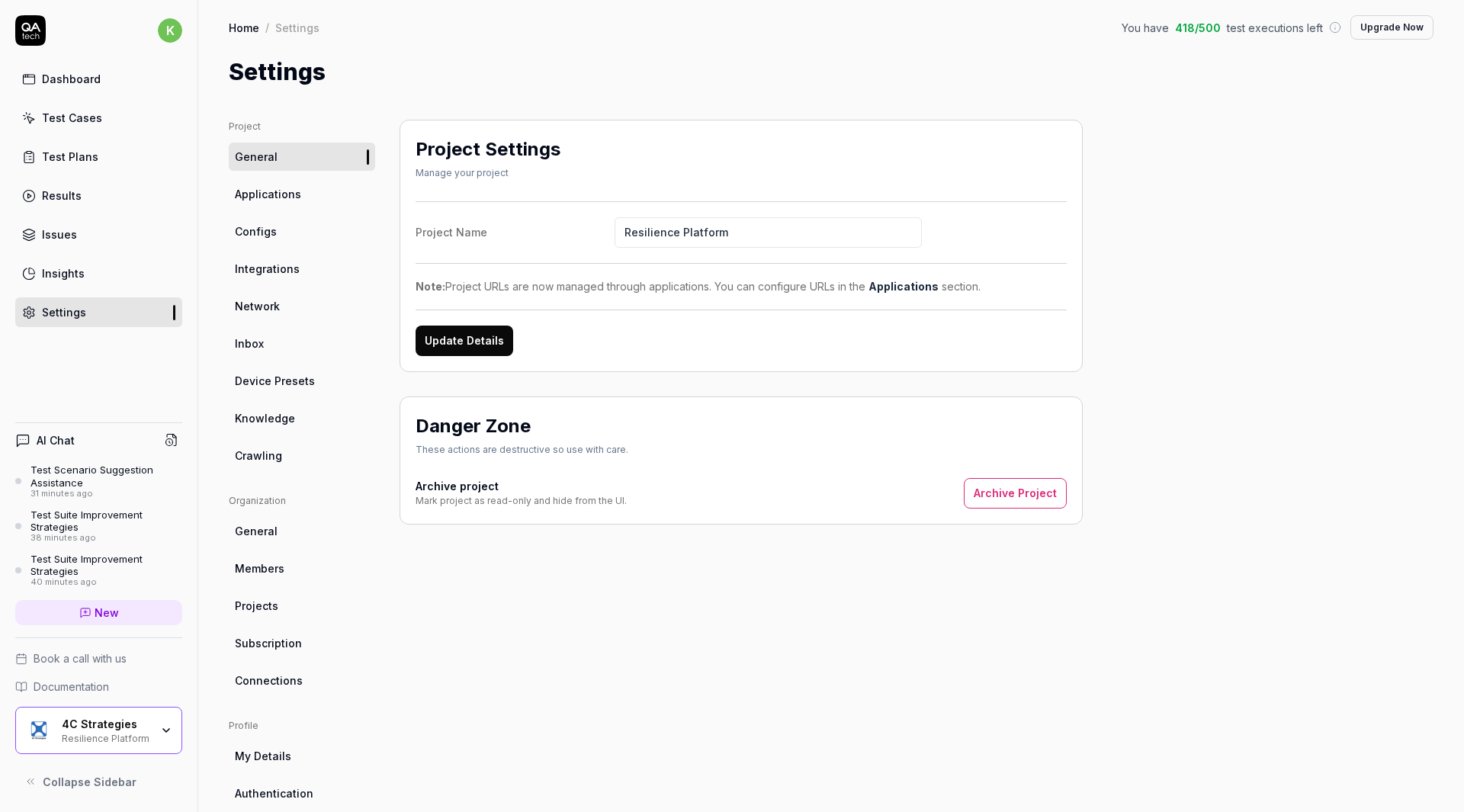
click at [272, 263] on span "Integrations" at bounding box center [267, 268] width 65 height 16
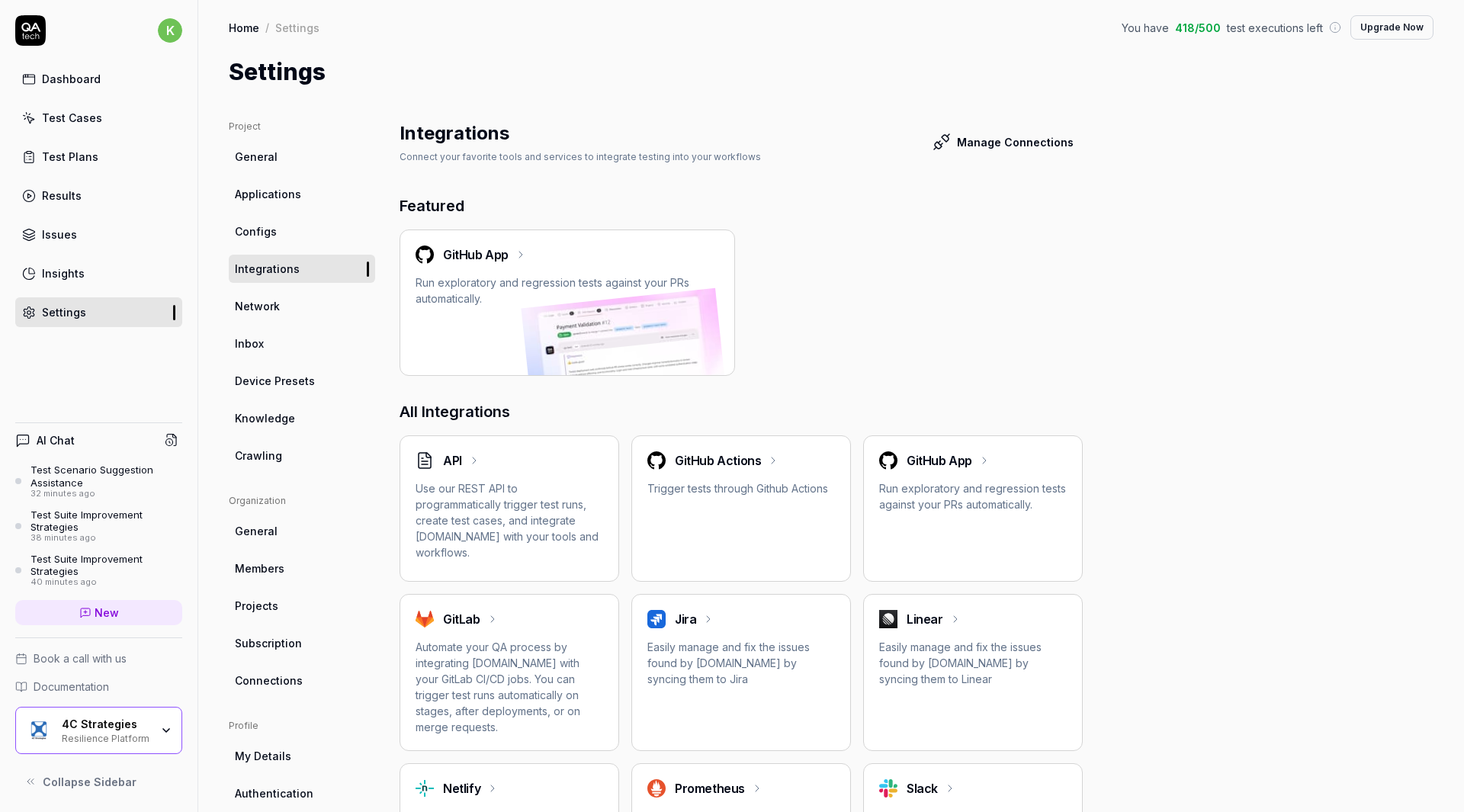
click at [292, 304] on link "Network" at bounding box center [302, 305] width 147 height 28
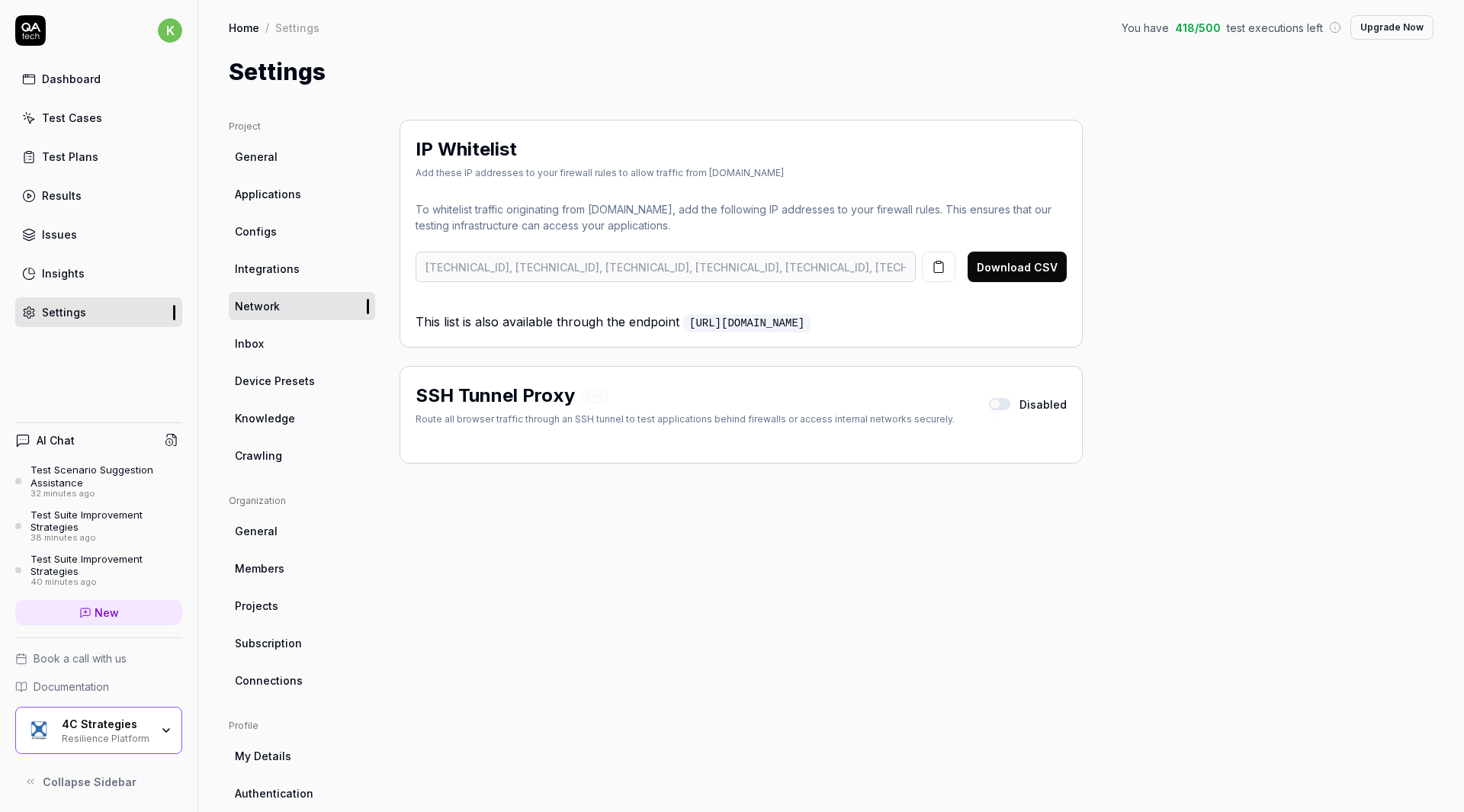
click at [1348, 370] on div "Project General Applications Configs Integrations Network Inbox Device Presets …" at bounding box center [831, 500] width 1205 height 762
click at [943, 273] on icon "button" at bounding box center [938, 267] width 9 height 11
click at [1395, 407] on div "Project General Applications Configs Integrations Network Inbox Device Presets …" at bounding box center [831, 500] width 1205 height 762
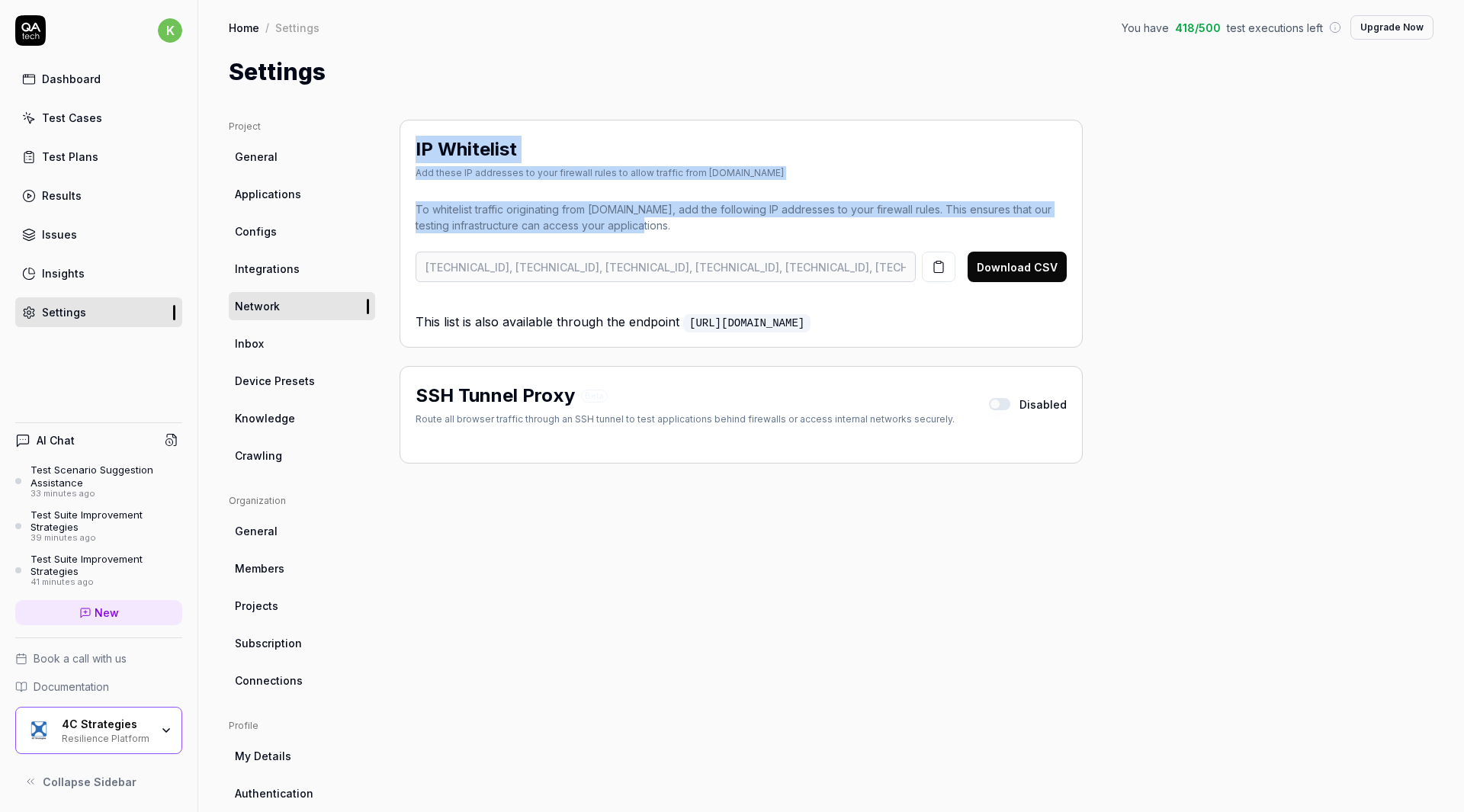
drag, startPoint x: 649, startPoint y: 231, endPoint x: 406, endPoint y: 157, distance: 254.0
click at [406, 157] on div "IP Whitelist Add these IP addresses to your firewall rules to allow traffic fro…" at bounding box center [741, 233] width 683 height 228
copy div "IP Whitelist Add these IP addresses to your firewall rules to allow traffic fro…"
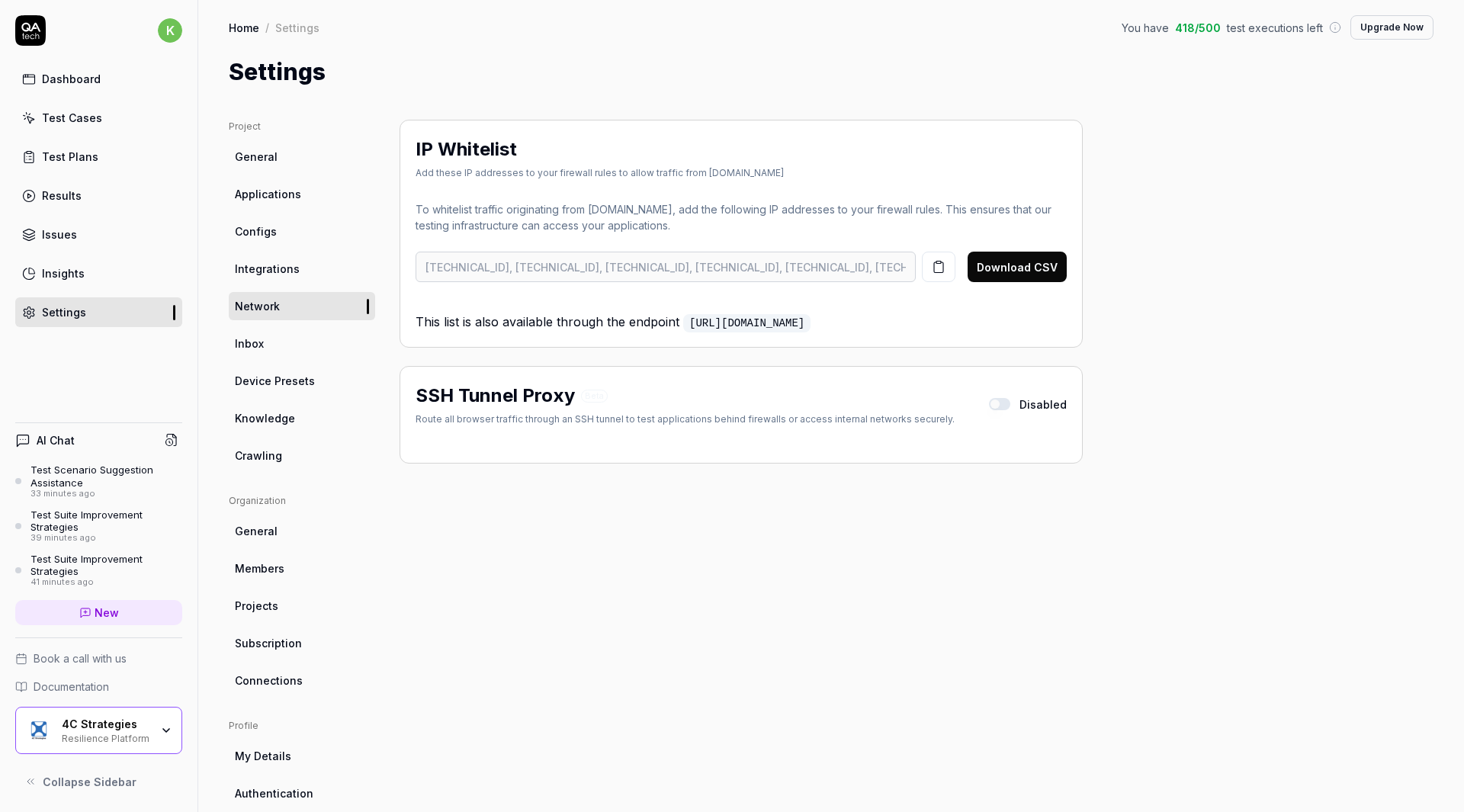
click at [1351, 438] on div "Project General Applications Configs Integrations Network Inbox Device Presets …" at bounding box center [831, 500] width 1205 height 762
click at [1361, 332] on div "Project General Applications Configs Integrations Network Inbox Device Presets …" at bounding box center [831, 500] width 1205 height 762
click at [1074, 218] on div "IP Whitelist Add these IP addresses to your firewall rules to allow traffic fro…" at bounding box center [741, 233] width 683 height 228
click at [1385, 345] on div "Project General Applications Configs Integrations Network Inbox Device Presets …" at bounding box center [831, 500] width 1205 height 762
click at [298, 188] on span "Applications" at bounding box center [268, 194] width 67 height 16
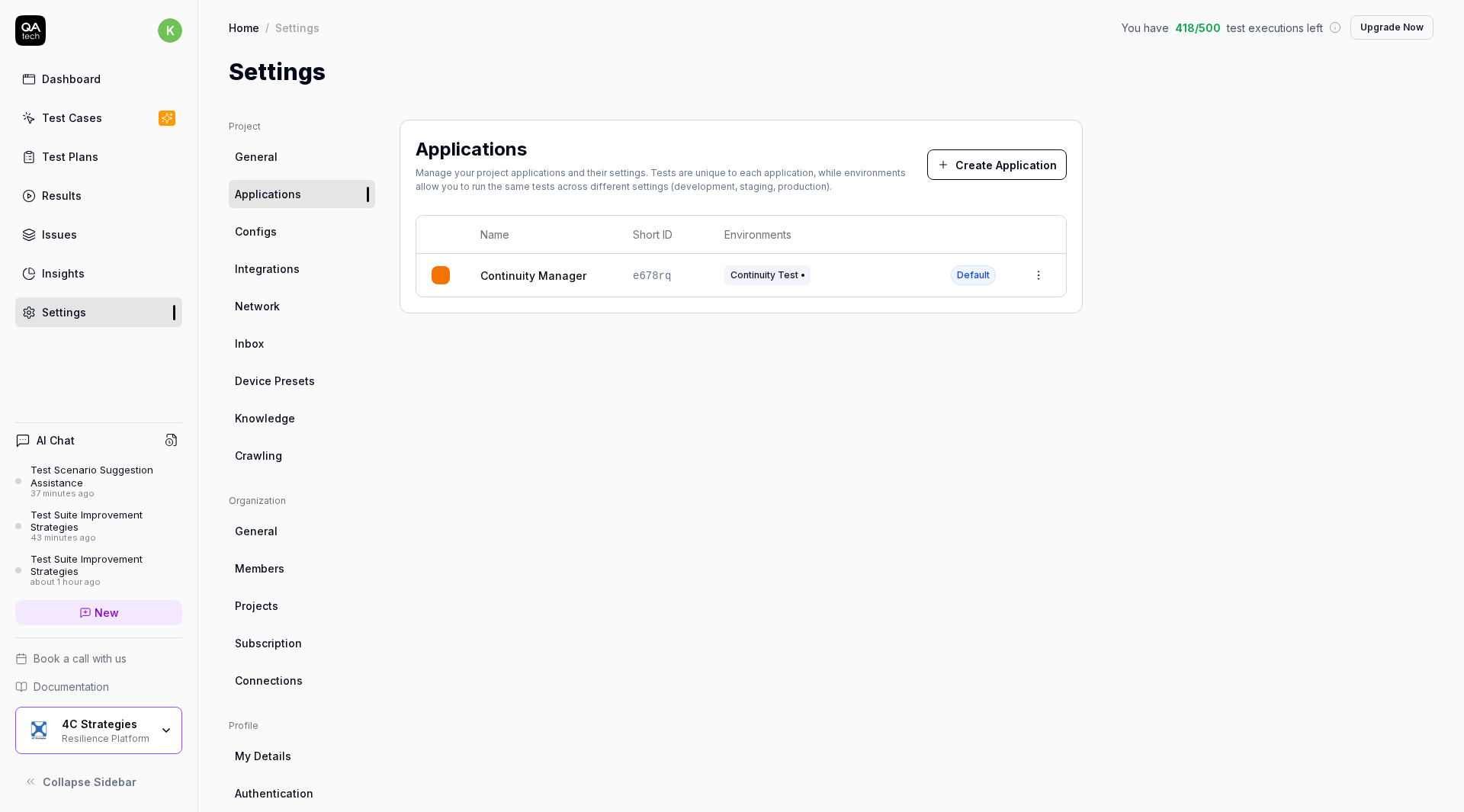
click at [984, 166] on button "Create Application" at bounding box center [996, 164] width 140 height 30
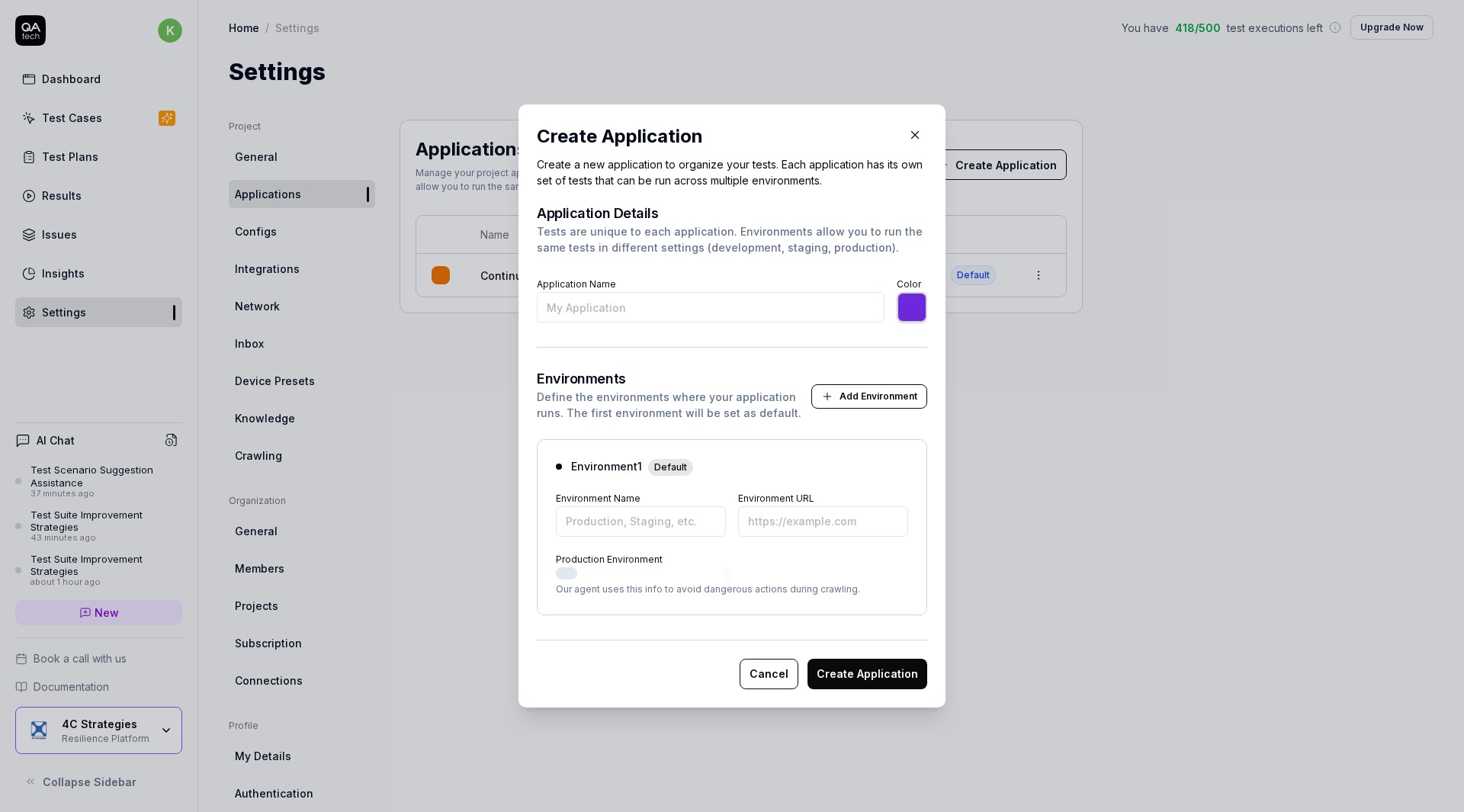
type input "T"
type input "*******"
type input "Tuanoxe - Continuity Manager Test"
click at [809, 359] on form "Application Details Tests are unique to each application. Environments allow yo…" at bounding box center [731, 447] width 390 height 482
click at [847, 393] on button "Add Environment" at bounding box center [869, 396] width 115 height 24
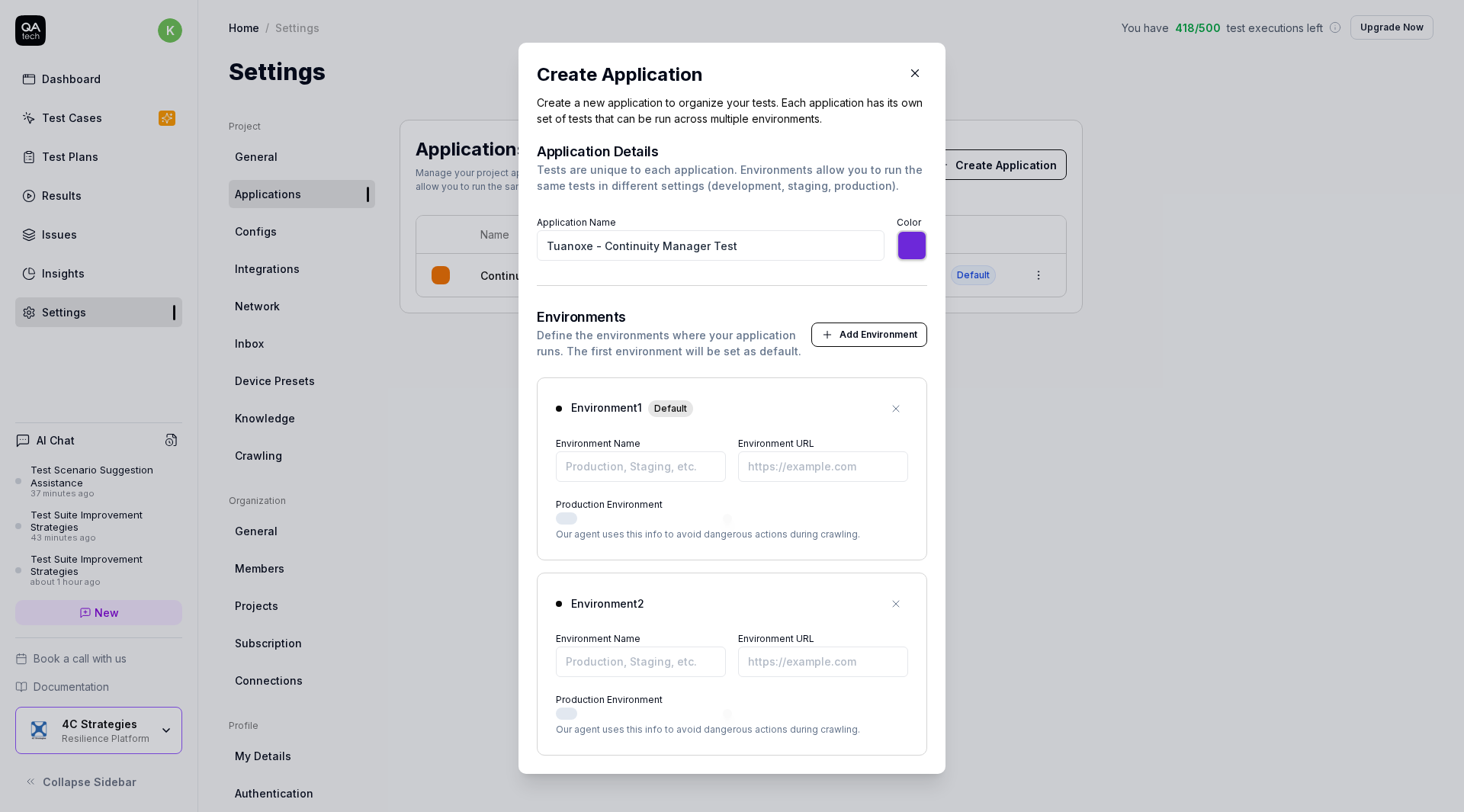
click at [892, 604] on icon "button" at bounding box center [895, 604] width 6 height 6
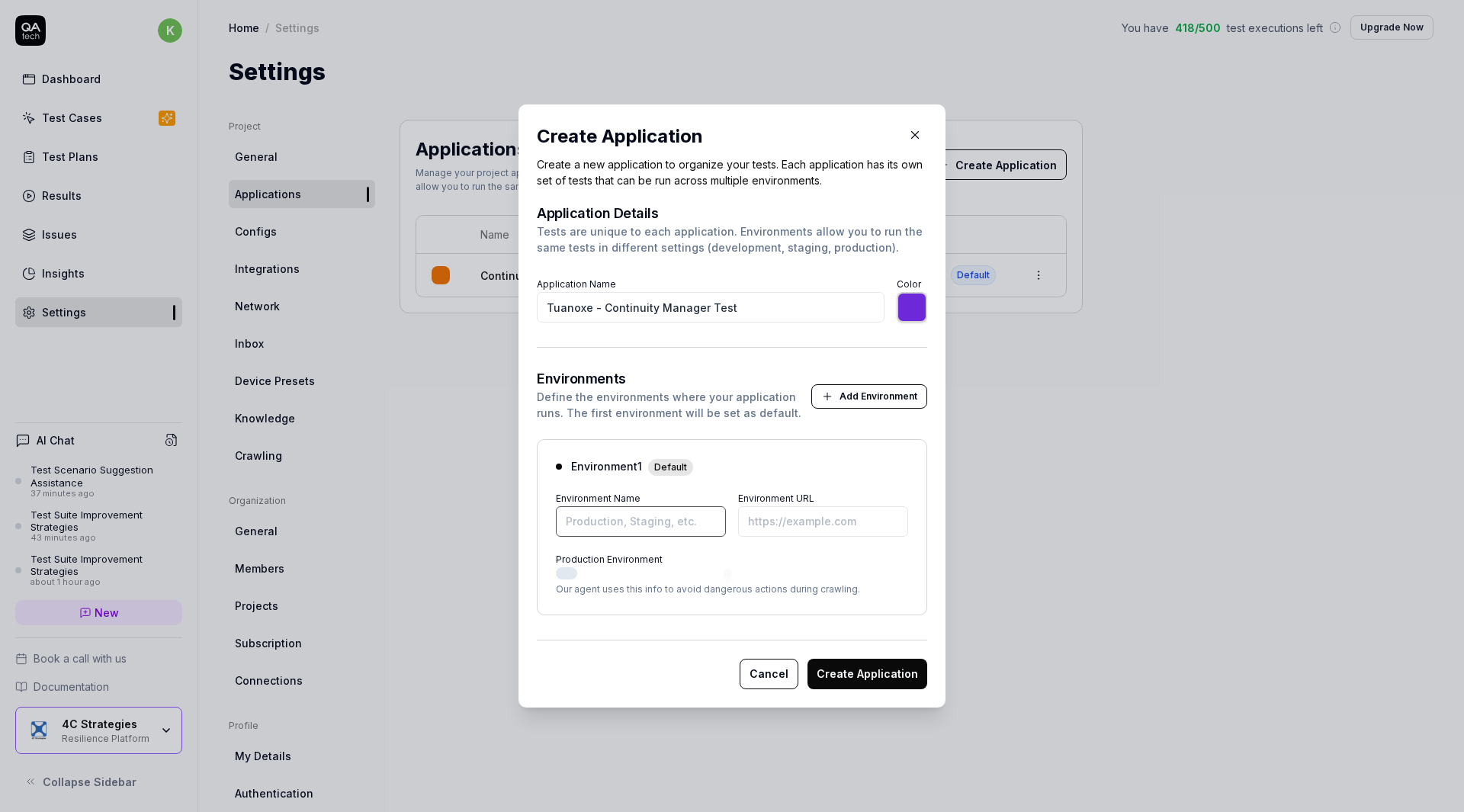
click at [645, 525] on input "Environment Name" at bounding box center [641, 520] width 170 height 30
type input "*******"
type input "Tuanoxe Continuity Test"
click at [798, 515] on input "Environment URL" at bounding box center [823, 520] width 170 height 30
paste input "https://continuitymanager-test.k8s.exonaut.com/exonaut-rdp/"
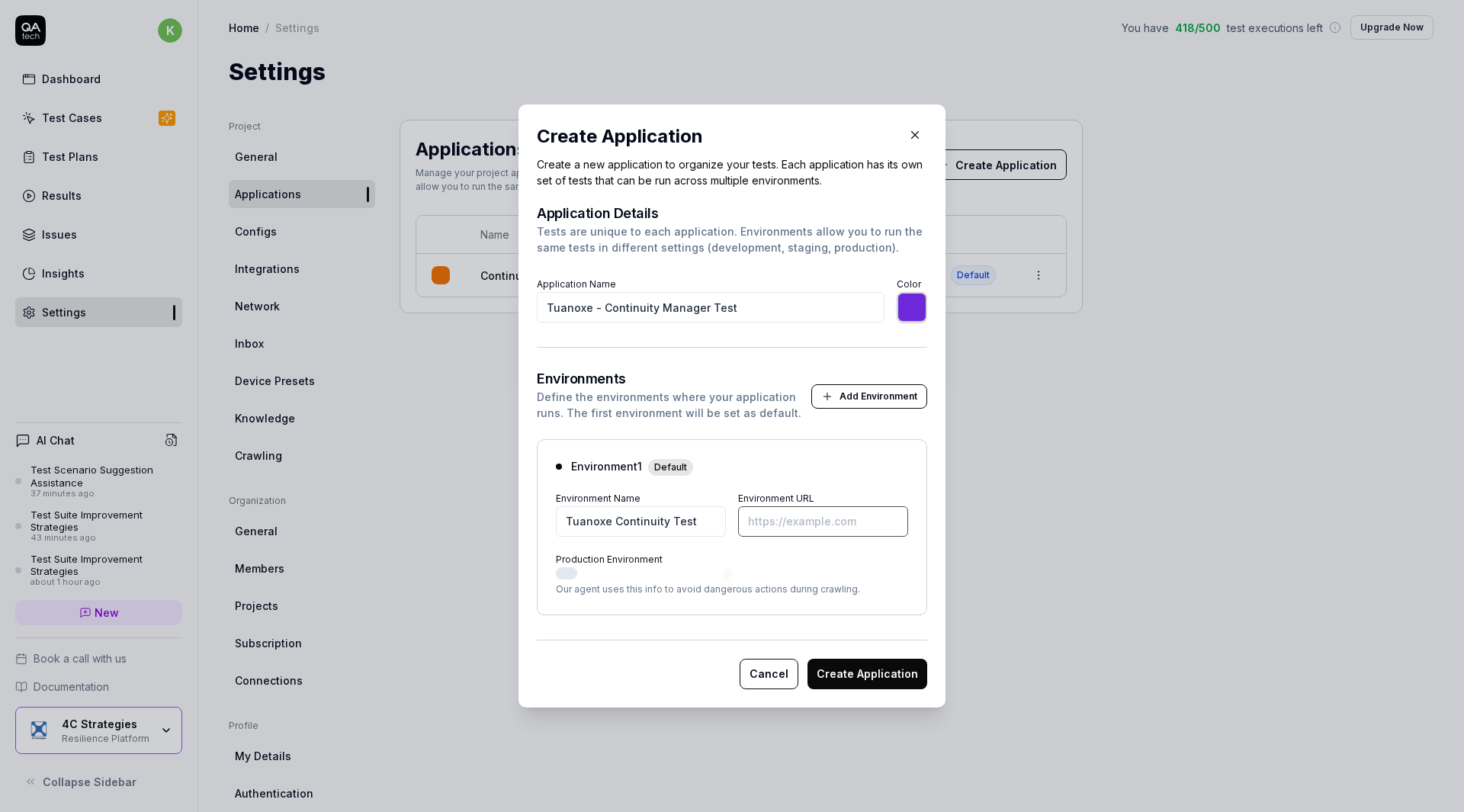
type input "*******"
type input "https://continuitymanager-test.k8s.exonaut.com/exonaut-rdp/"
click at [870, 669] on button "Create Application" at bounding box center [867, 673] width 119 height 30
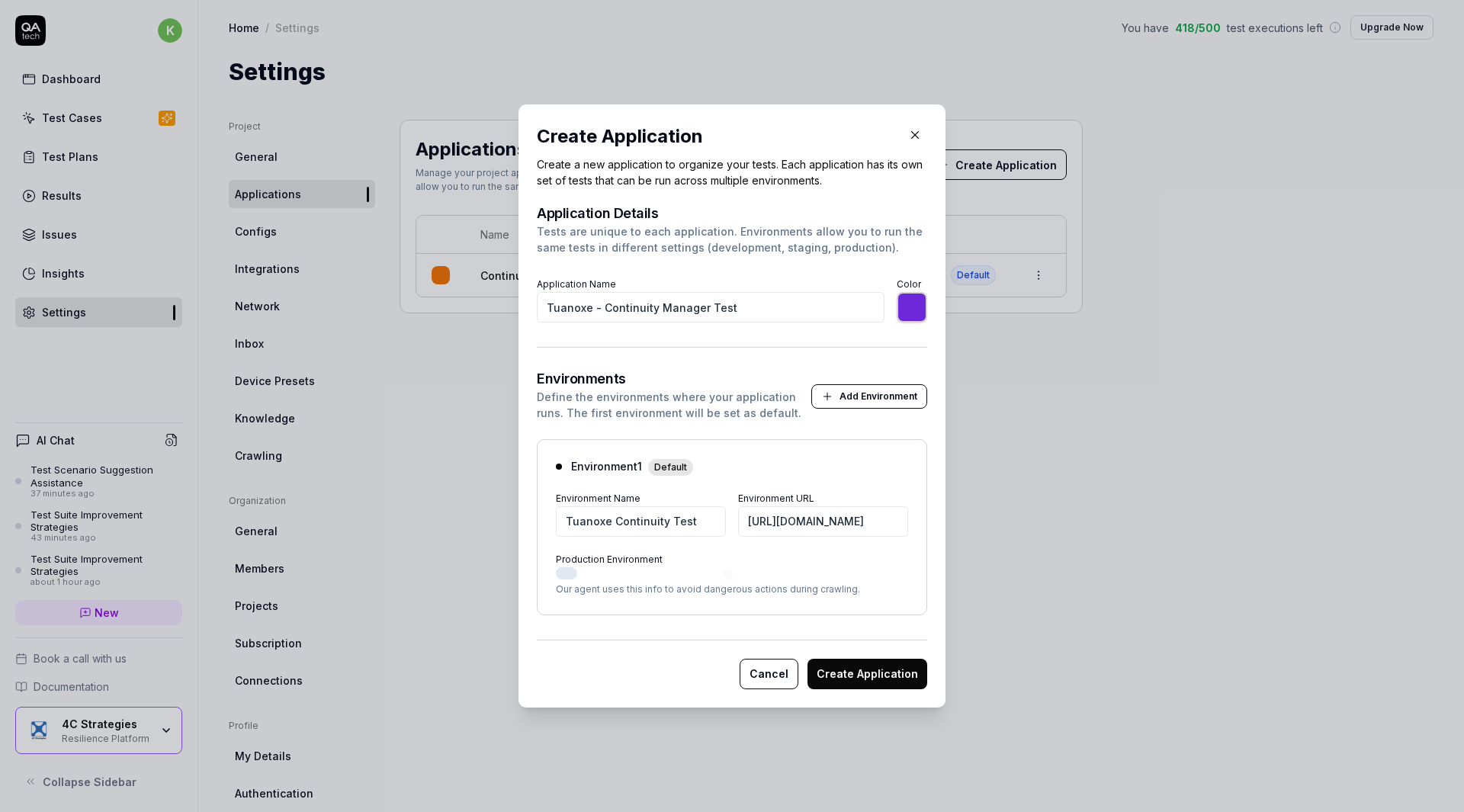
type input "*******"
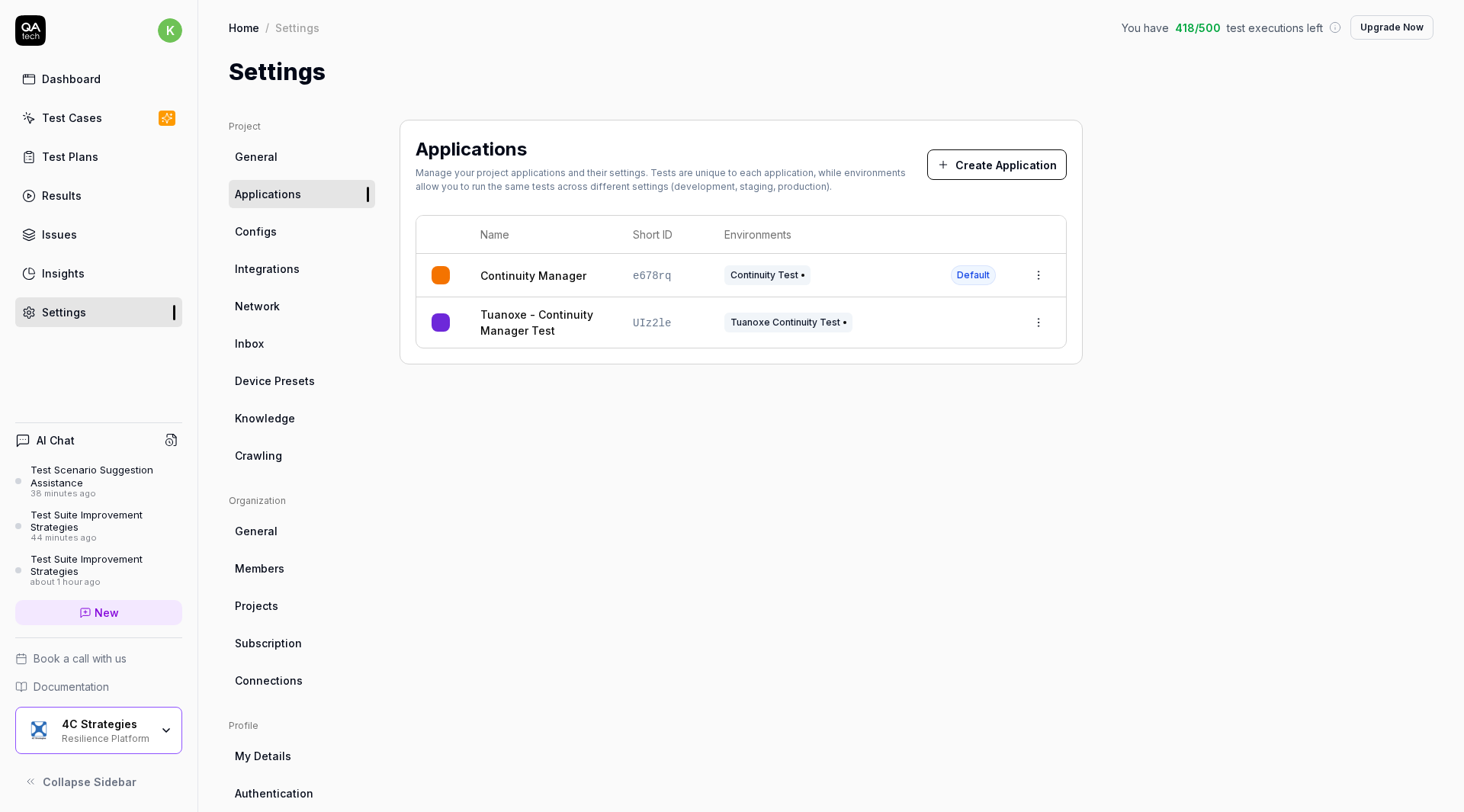
click at [1037, 330] on html "k Dashboard Test Cases Test Plans Results Issues Insights Settings AI Chat Test…" at bounding box center [732, 406] width 1464 height 812
click at [798, 454] on html "k Dashboard Test Cases Test Plans Results Issues Insights Settings AI Chat Test…" at bounding box center [732, 406] width 1464 height 812
click at [285, 381] on span "Device Presets" at bounding box center [275, 381] width 80 height 16
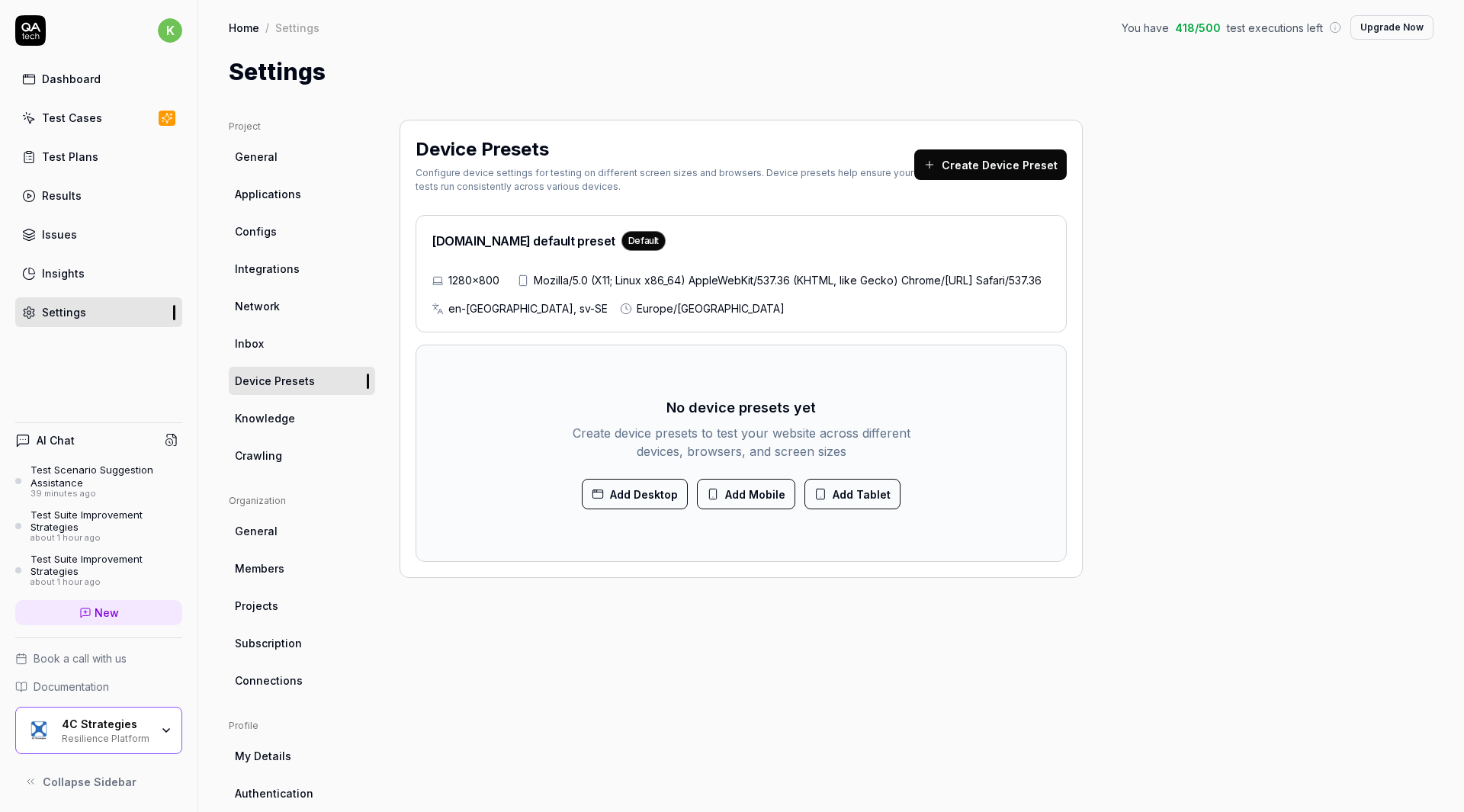
click at [84, 619] on link "New" at bounding box center [99, 612] width 167 height 25
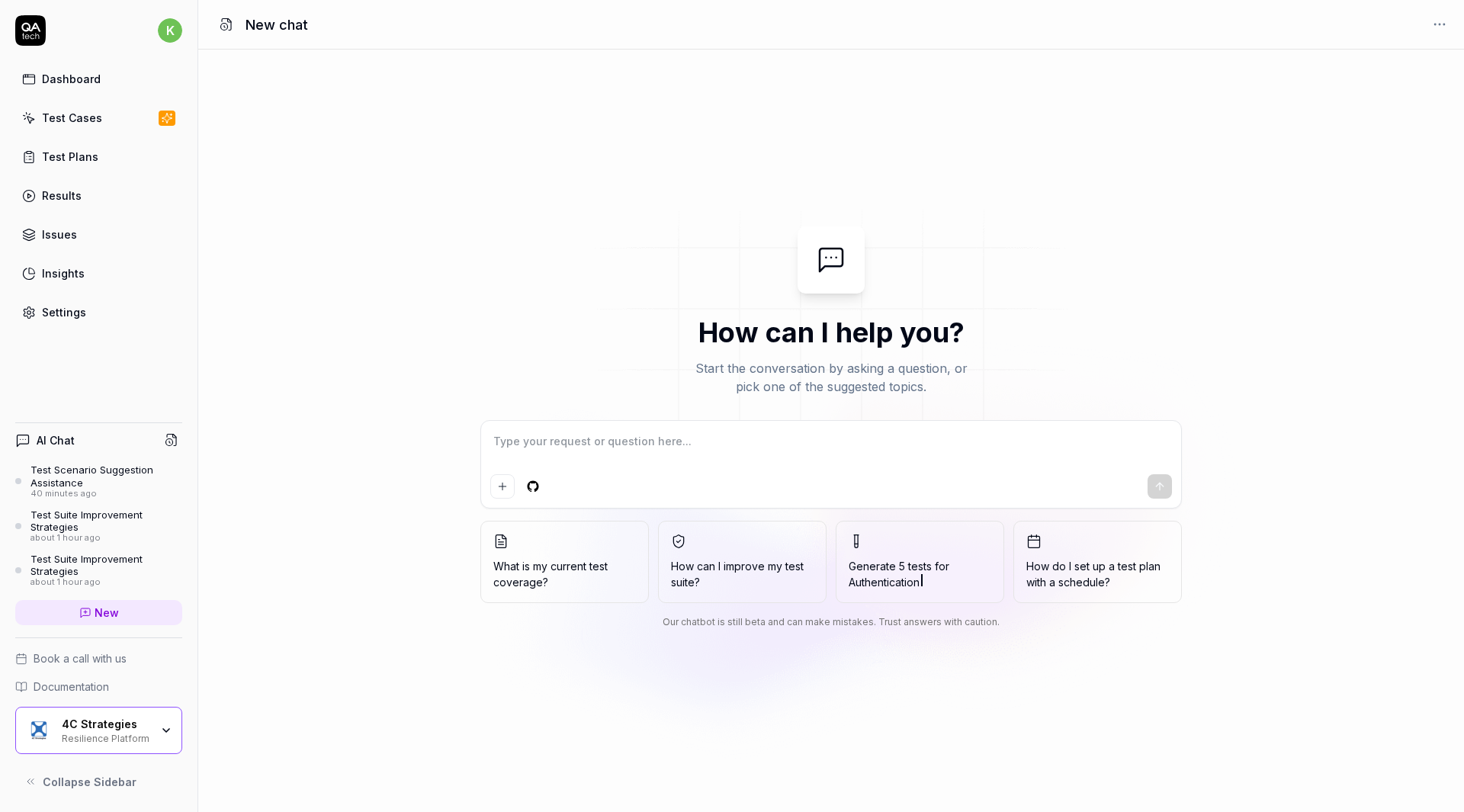
click at [169, 441] on icon at bounding box center [169, 442] width 1 height 2
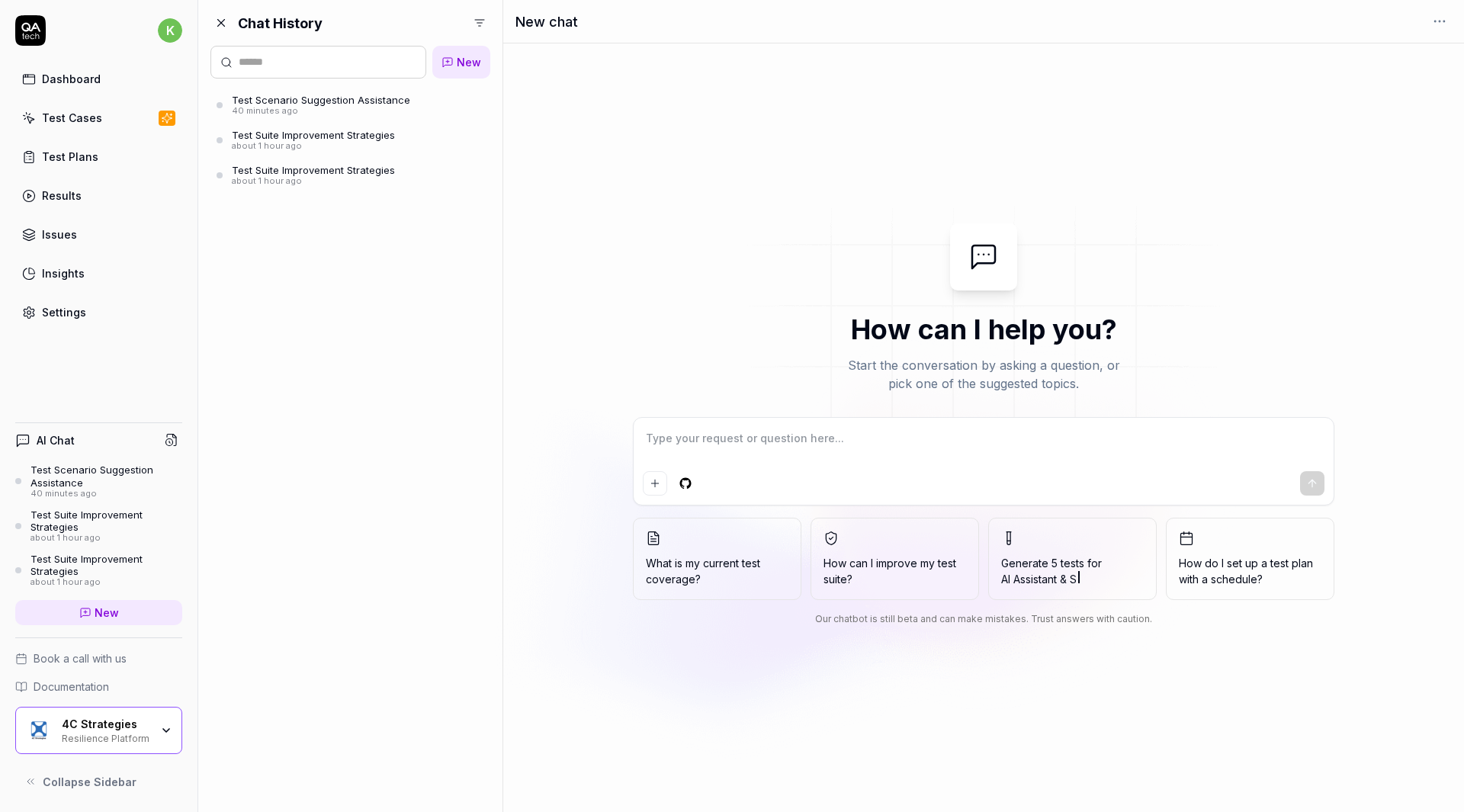
click at [129, 471] on div "Test Scenario Suggestion Assistance" at bounding box center [106, 476] width 152 height 25
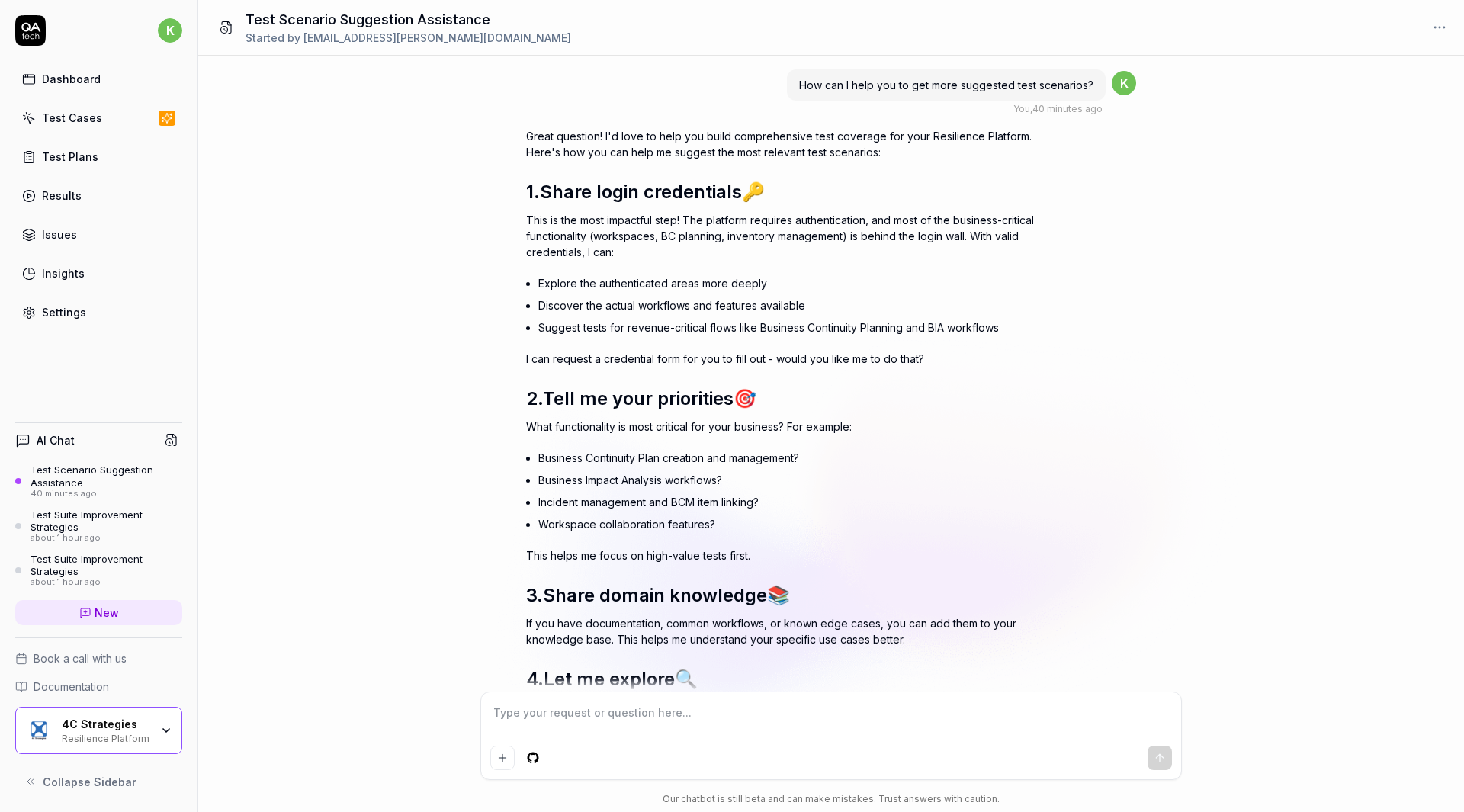
click at [101, 529] on div "Test Suite Improvement Strategies" at bounding box center [106, 521] width 152 height 25
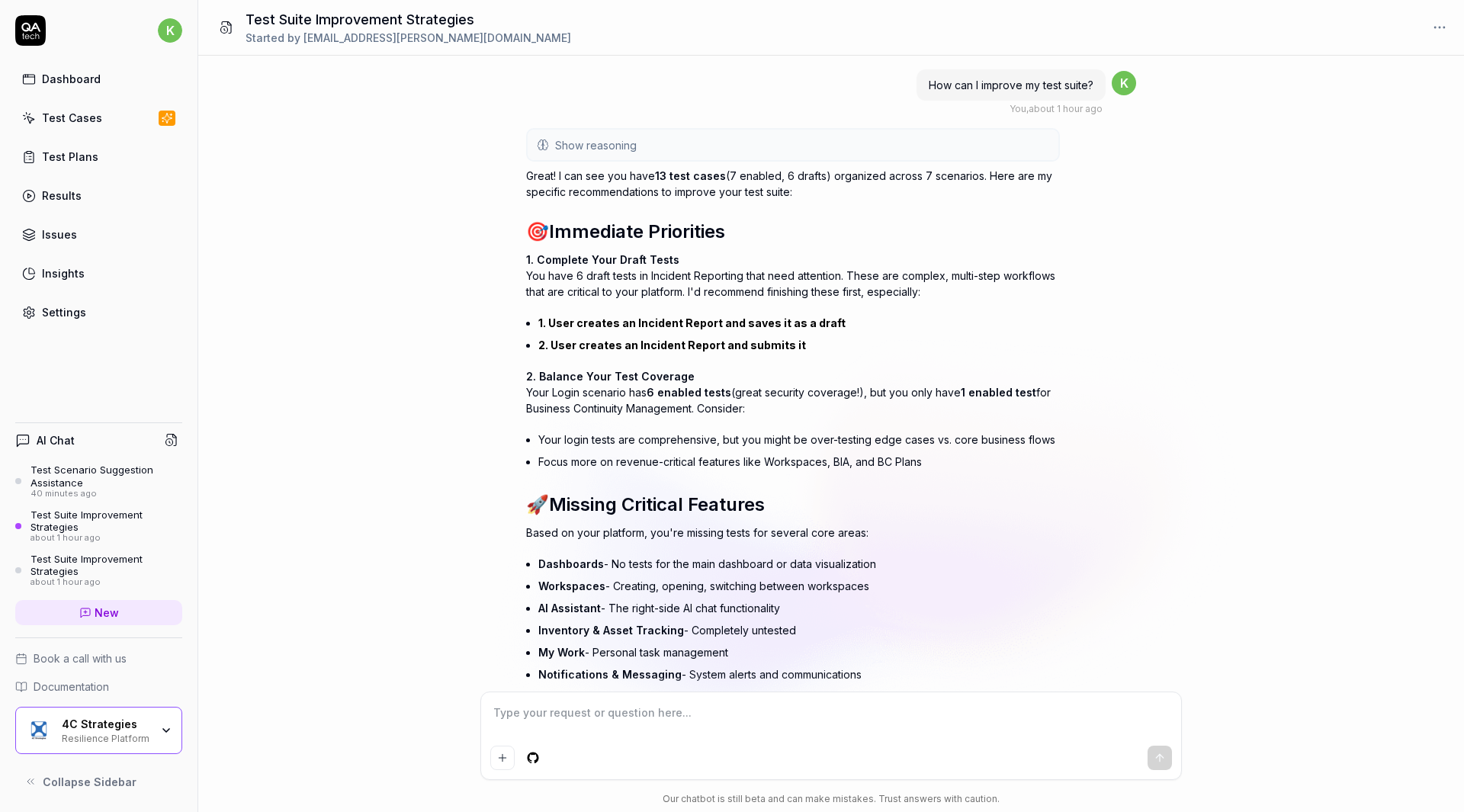
click at [92, 564] on div "Test Suite Improvement Strategies" at bounding box center [106, 565] width 152 height 25
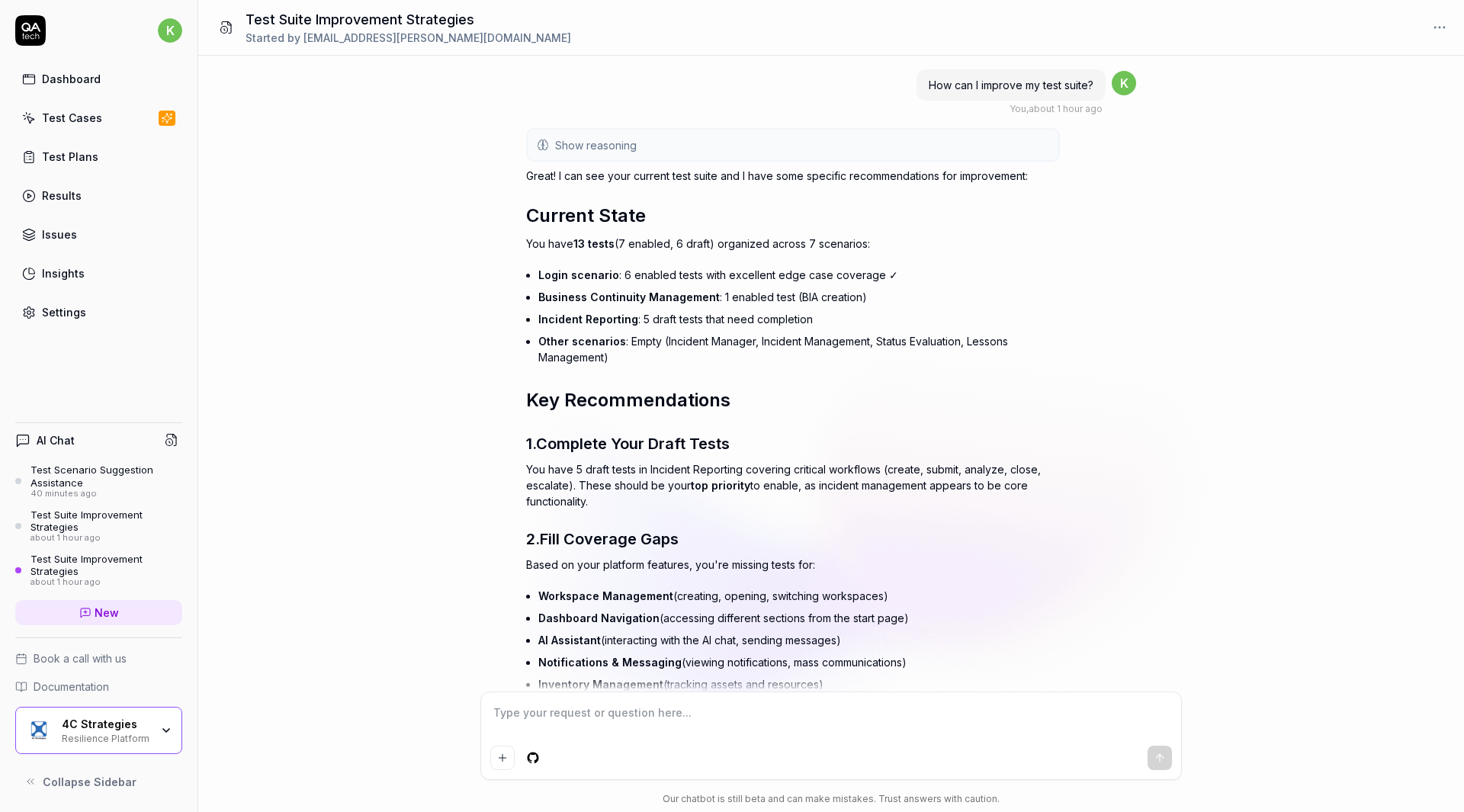
type textarea "*"
click at [105, 122] on link "Test Cases" at bounding box center [99, 117] width 167 height 29
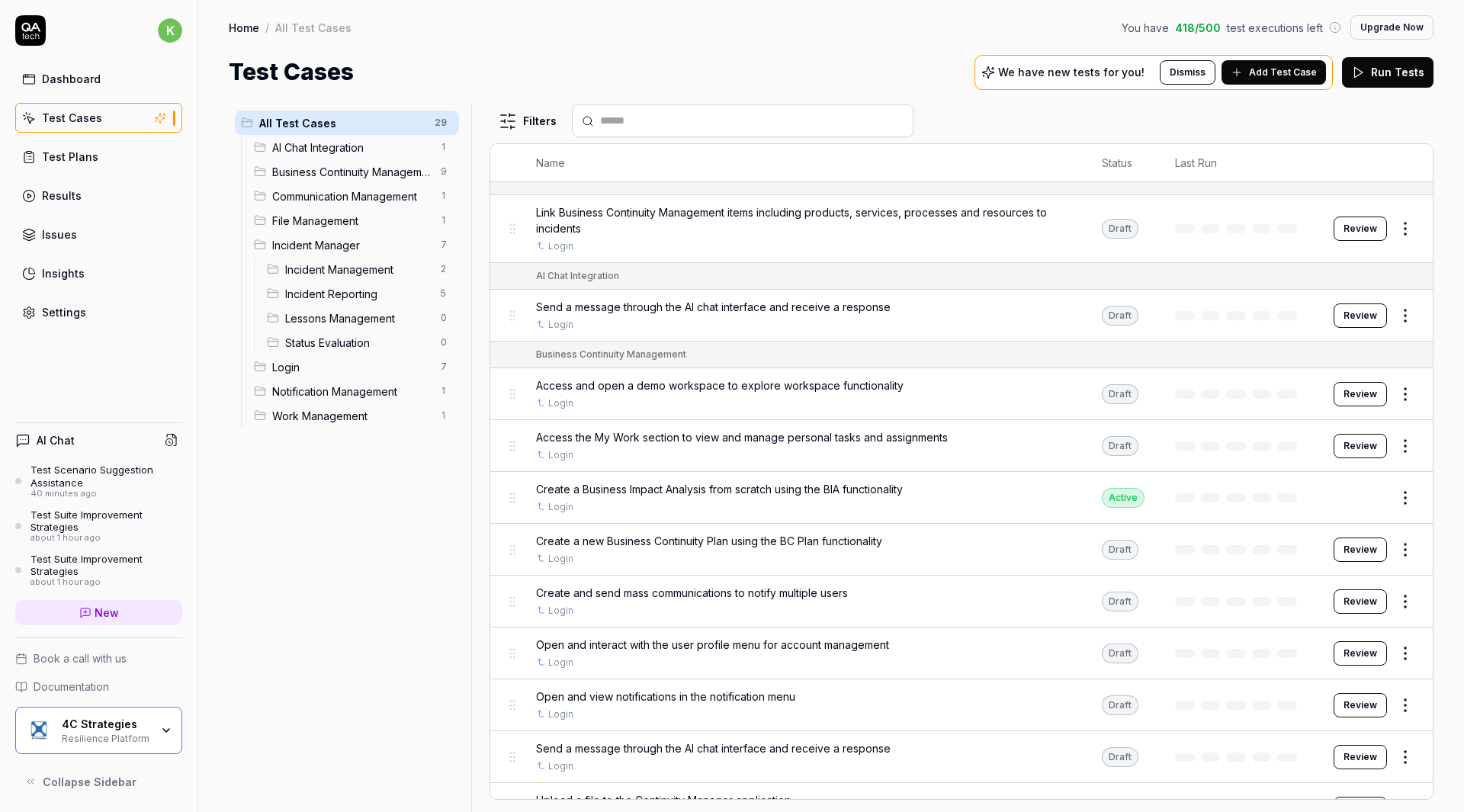
click at [1264, 73] on span "Add Test Case" at bounding box center [1282, 72] width 68 height 14
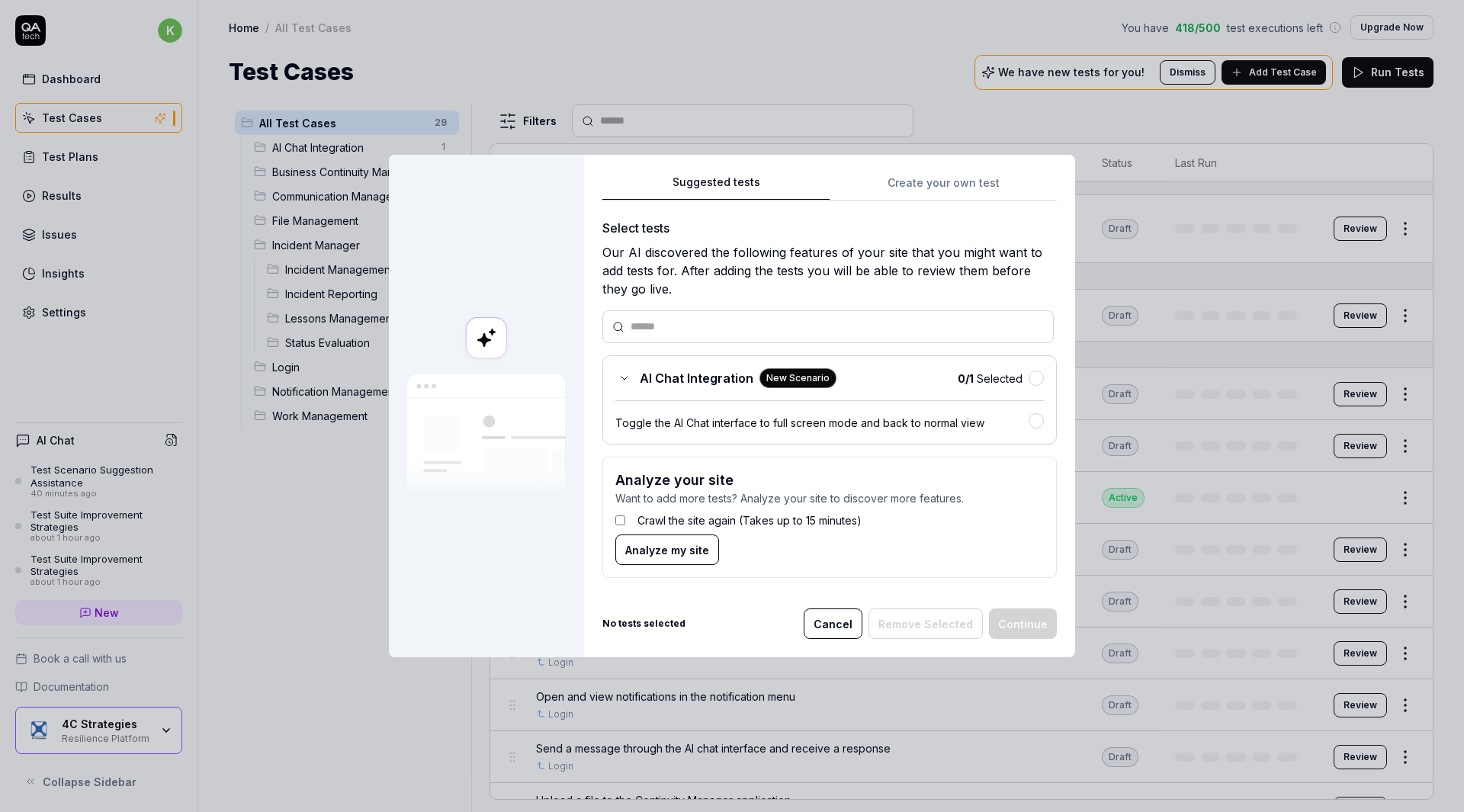
click at [837, 627] on button "Cancel" at bounding box center [833, 623] width 59 height 30
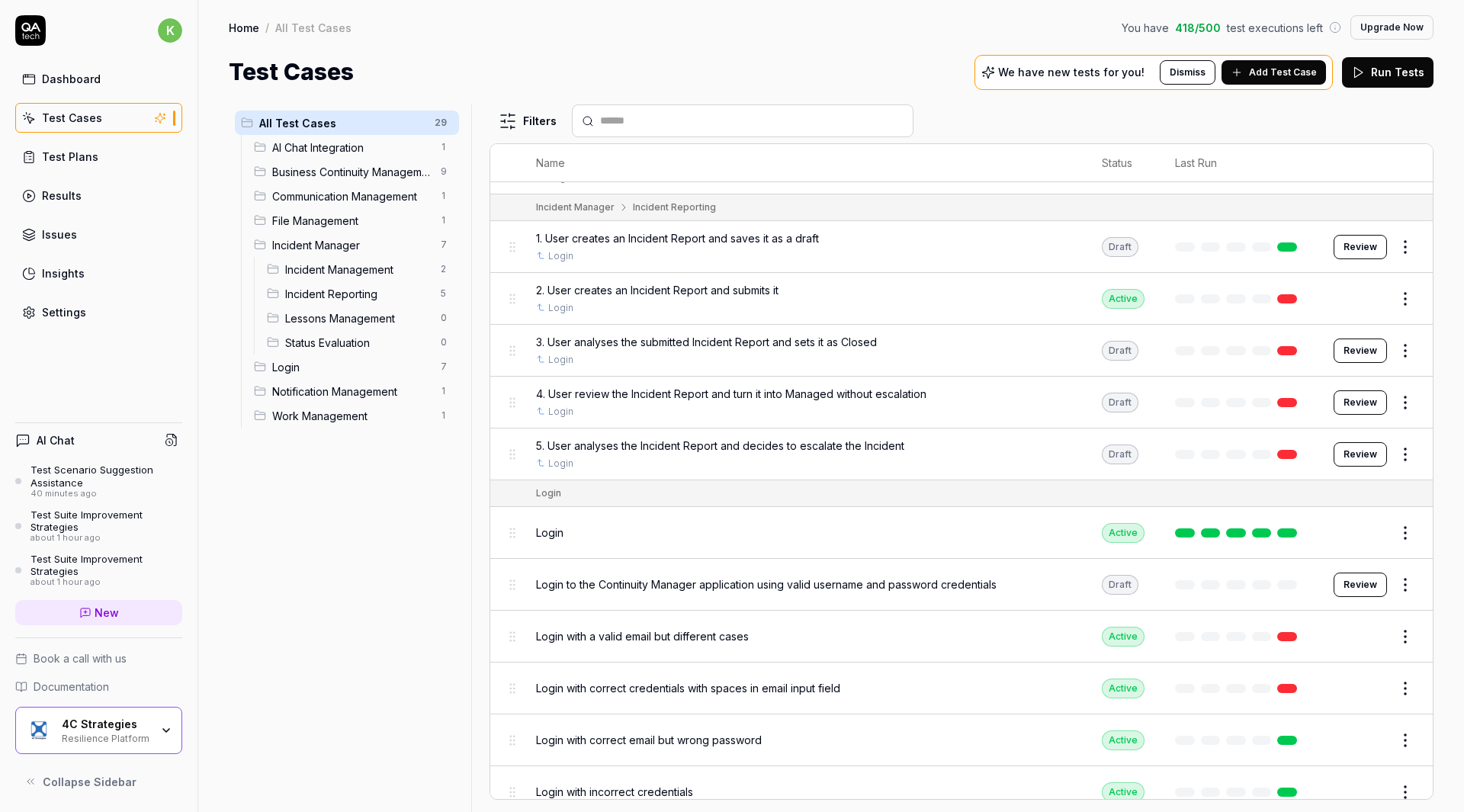
scroll to position [1171, 0]
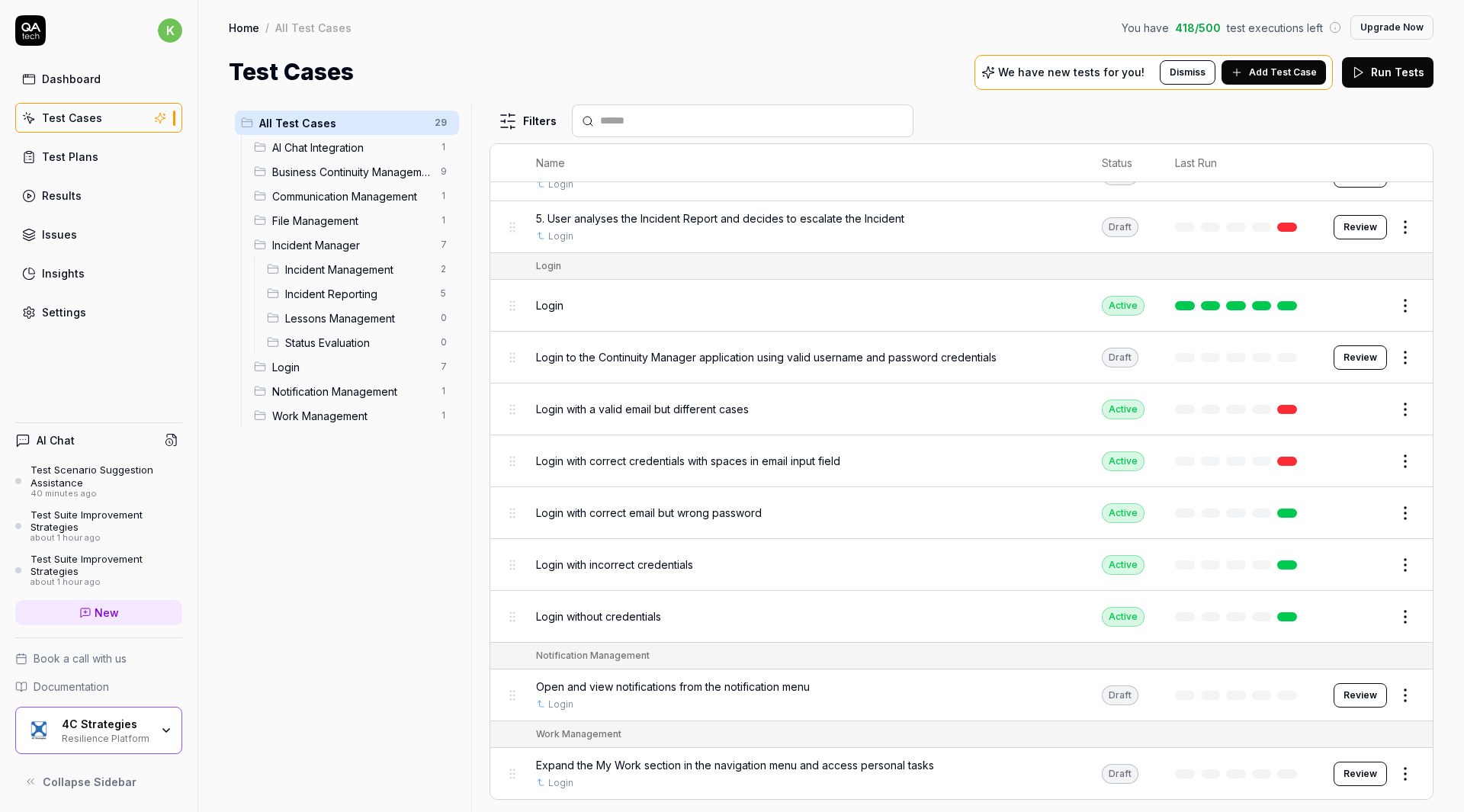
click at [334, 363] on span "Login" at bounding box center [351, 367] width 160 height 16
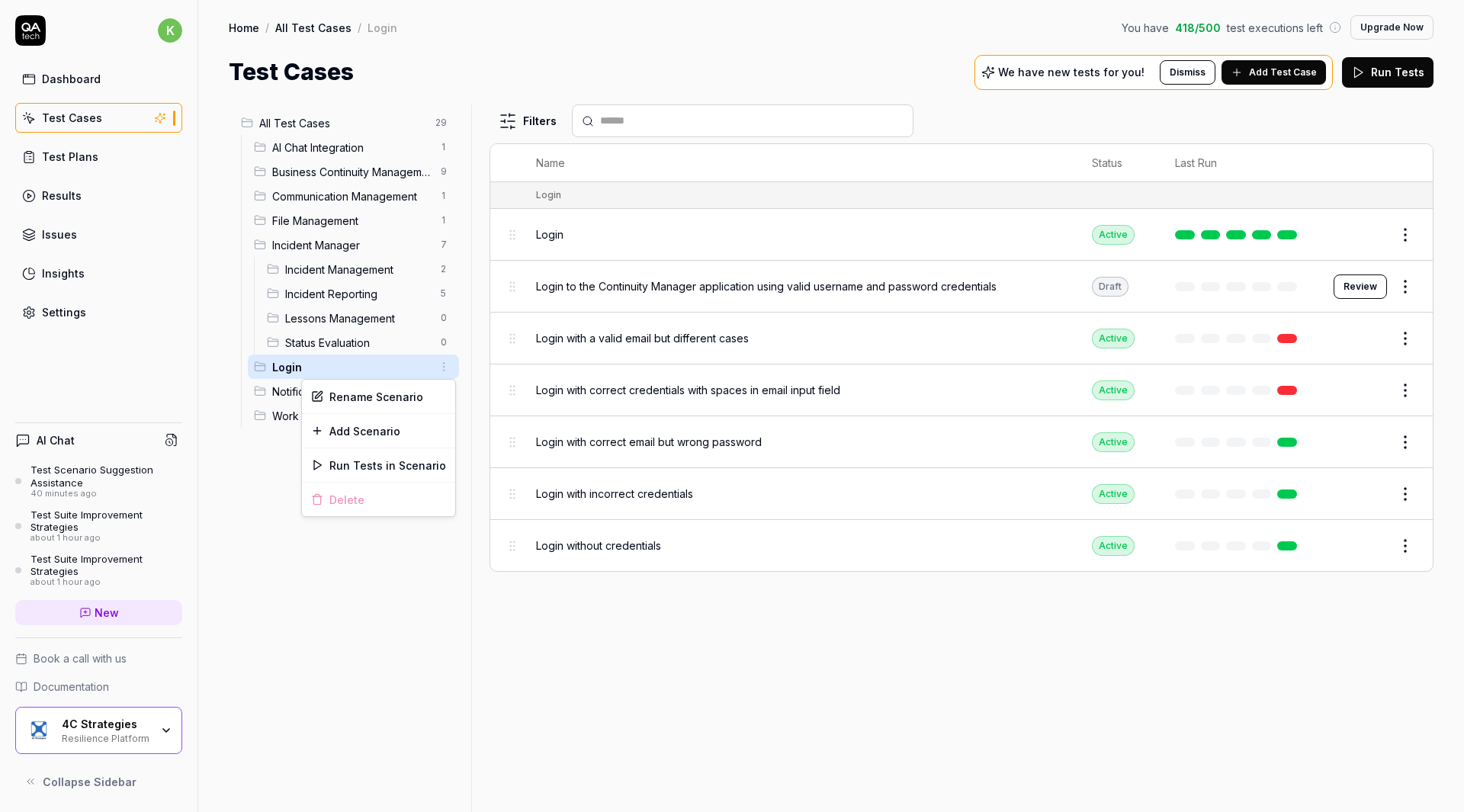
click at [440, 367] on html "k Dashboard Test Cases Test Plans Results Issues Insights Settings AI Chat Test…" at bounding box center [732, 406] width 1464 height 812
click at [386, 396] on div "Rename Scenario" at bounding box center [379, 396] width 154 height 33
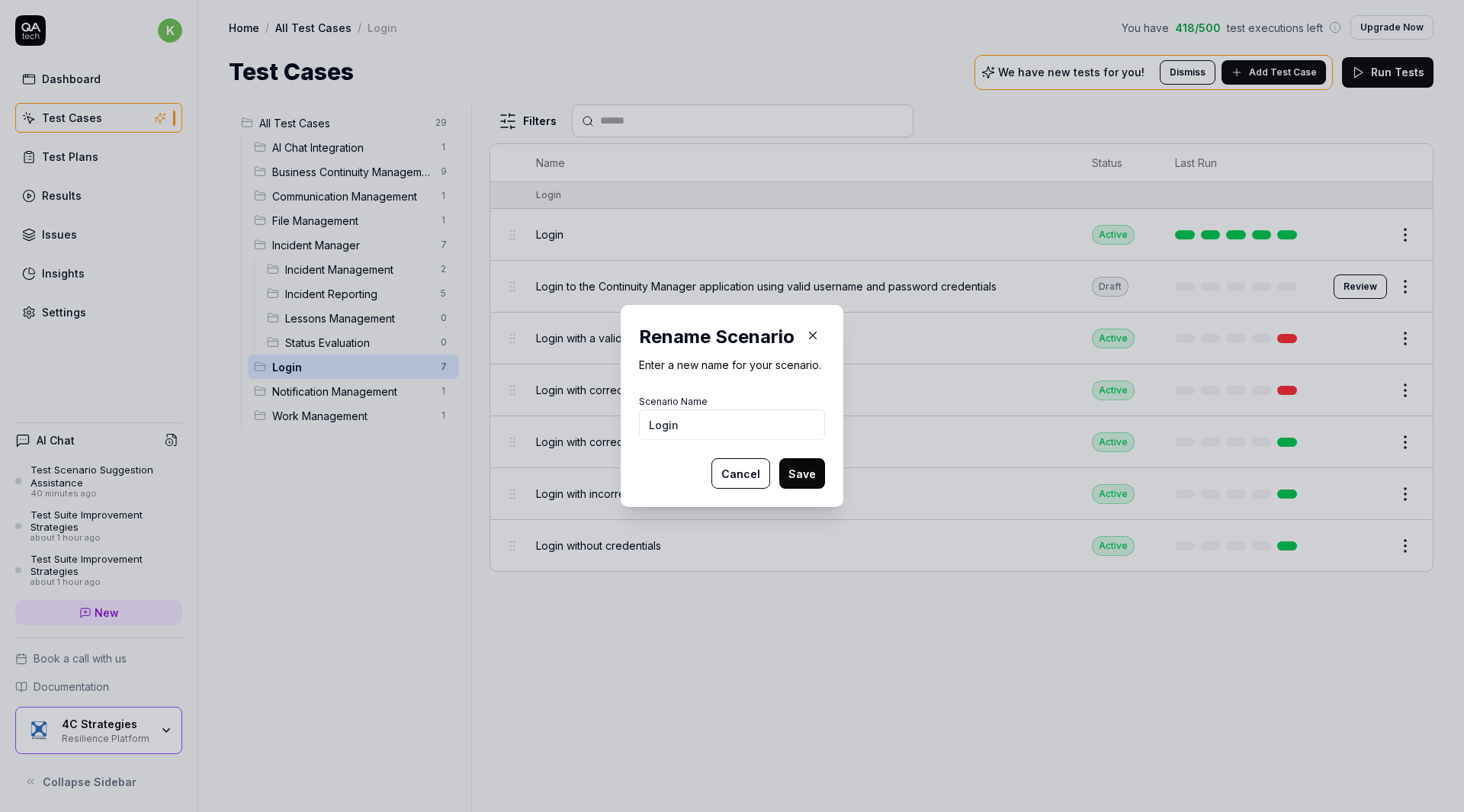
click at [739, 472] on button "Cancel" at bounding box center [741, 473] width 59 height 30
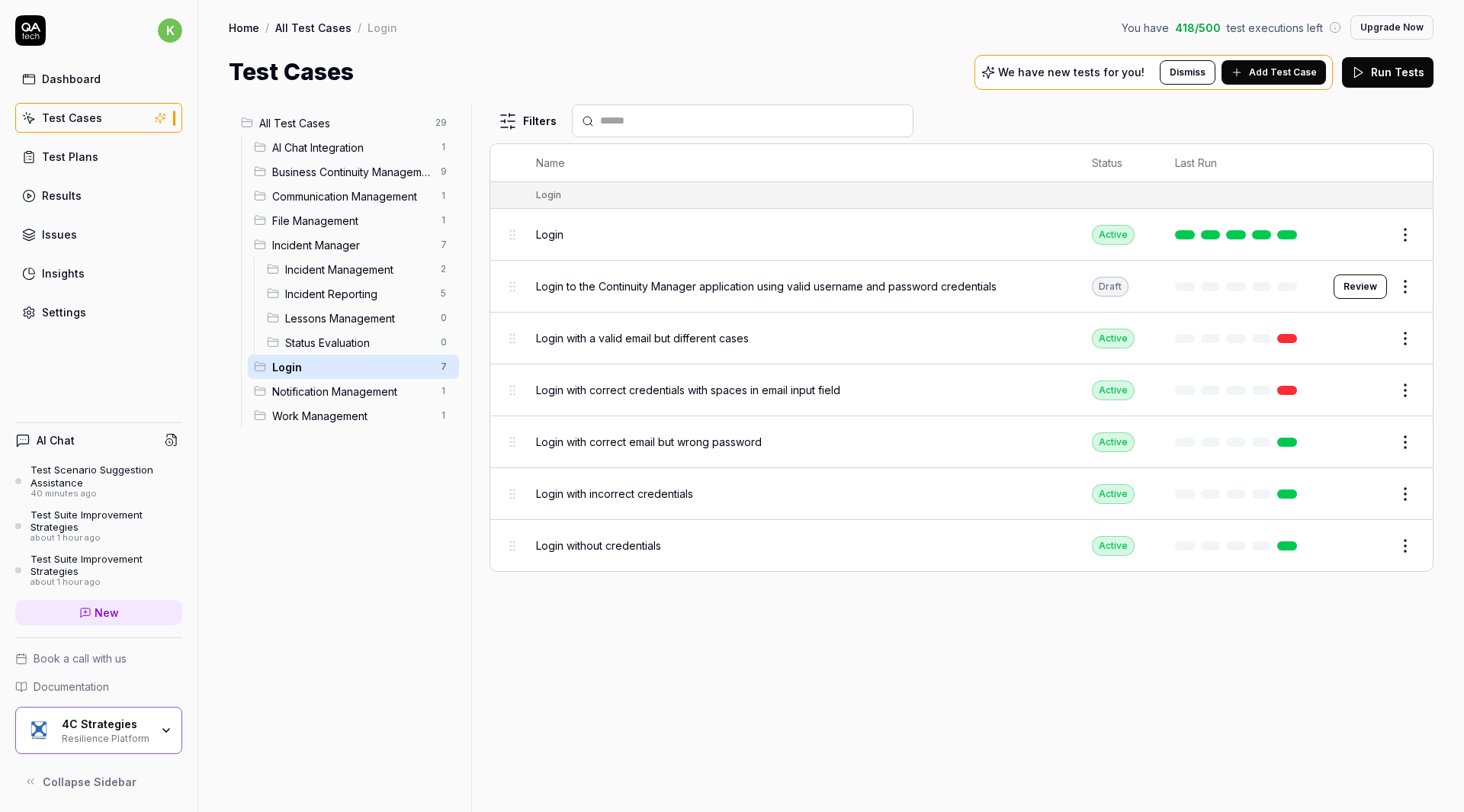
click at [114, 158] on link "Test Plans" at bounding box center [99, 157] width 167 height 29
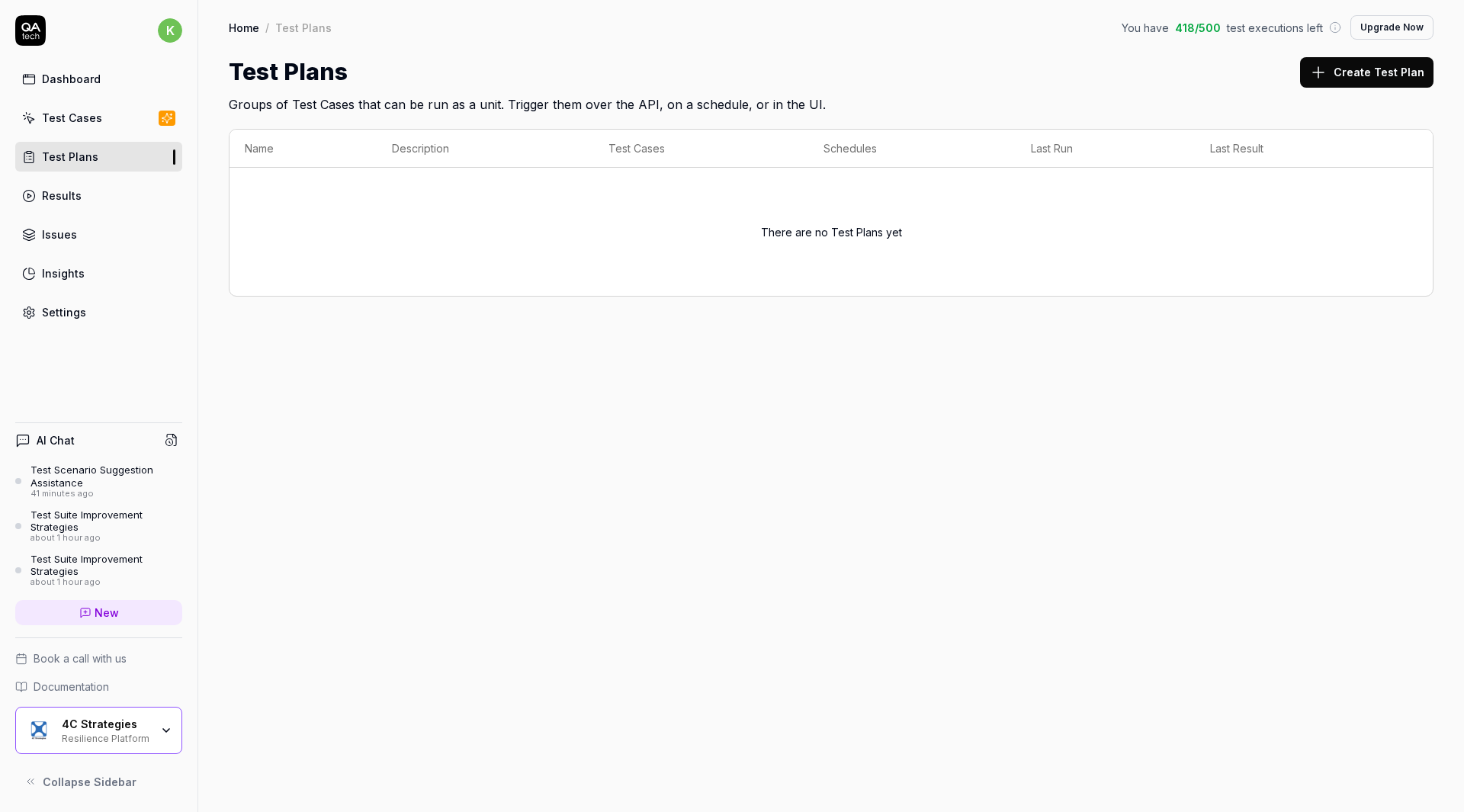
click at [1372, 75] on button "Create Test Plan" at bounding box center [1366, 71] width 133 height 30
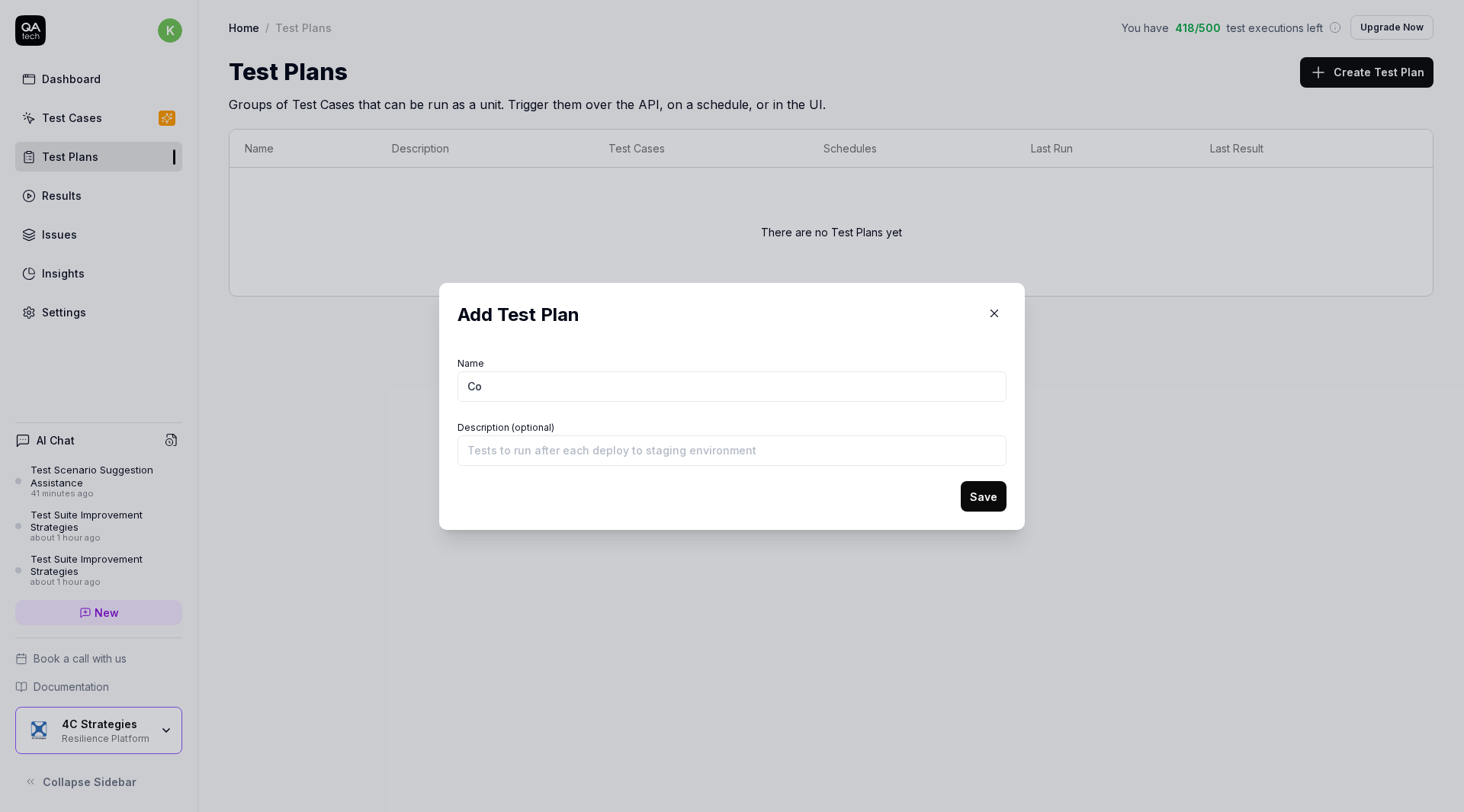
type input "C"
type input "Tuanoxe - Continuity Manager Test"
click at [738, 417] on div "Description (optional)" at bounding box center [731, 441] width 549 height 49
click at [675, 452] on input "Description (optional)" at bounding box center [731, 450] width 549 height 30
type input "Test to run in our development environment"
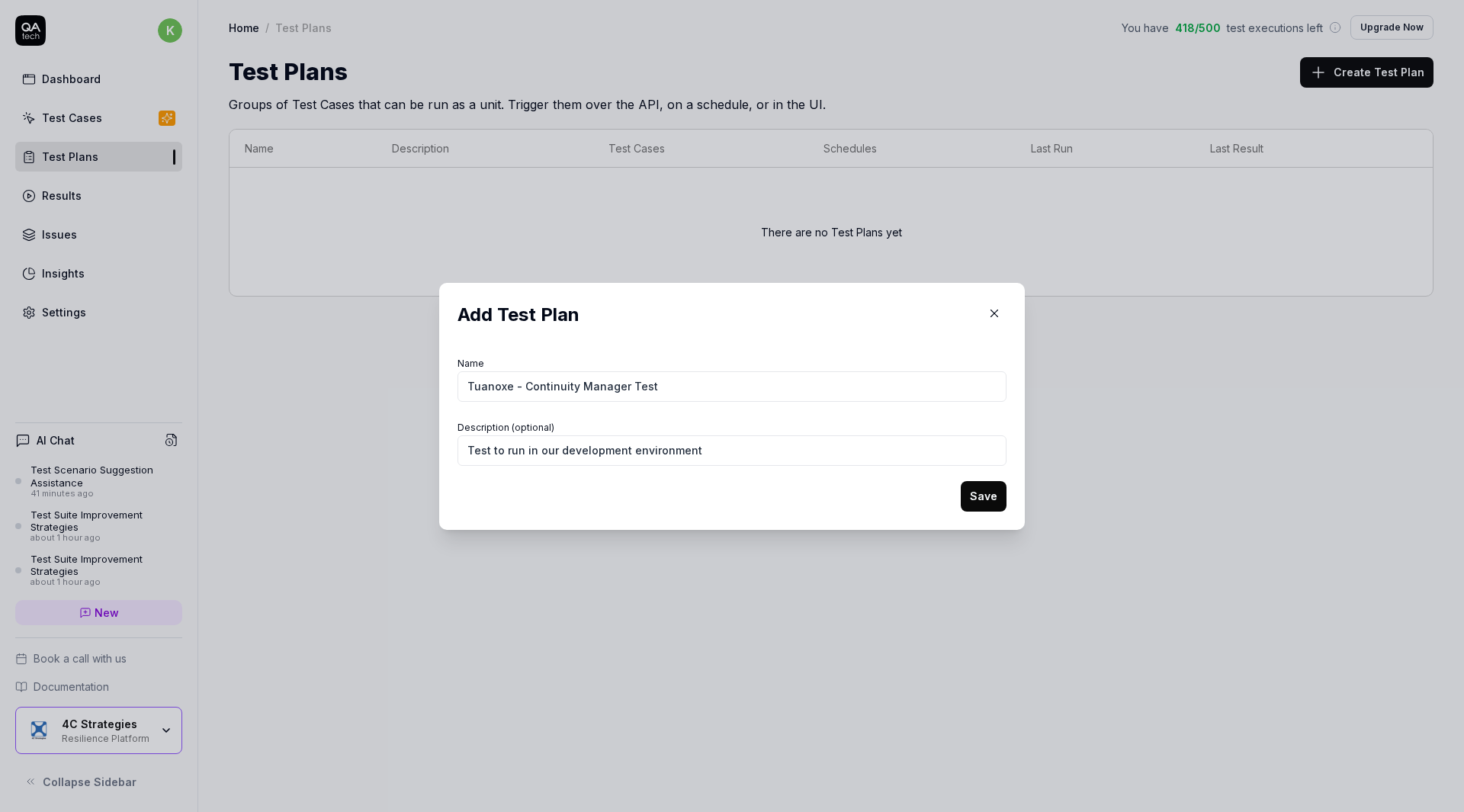
click at [981, 494] on button "Save" at bounding box center [984, 496] width 46 height 30
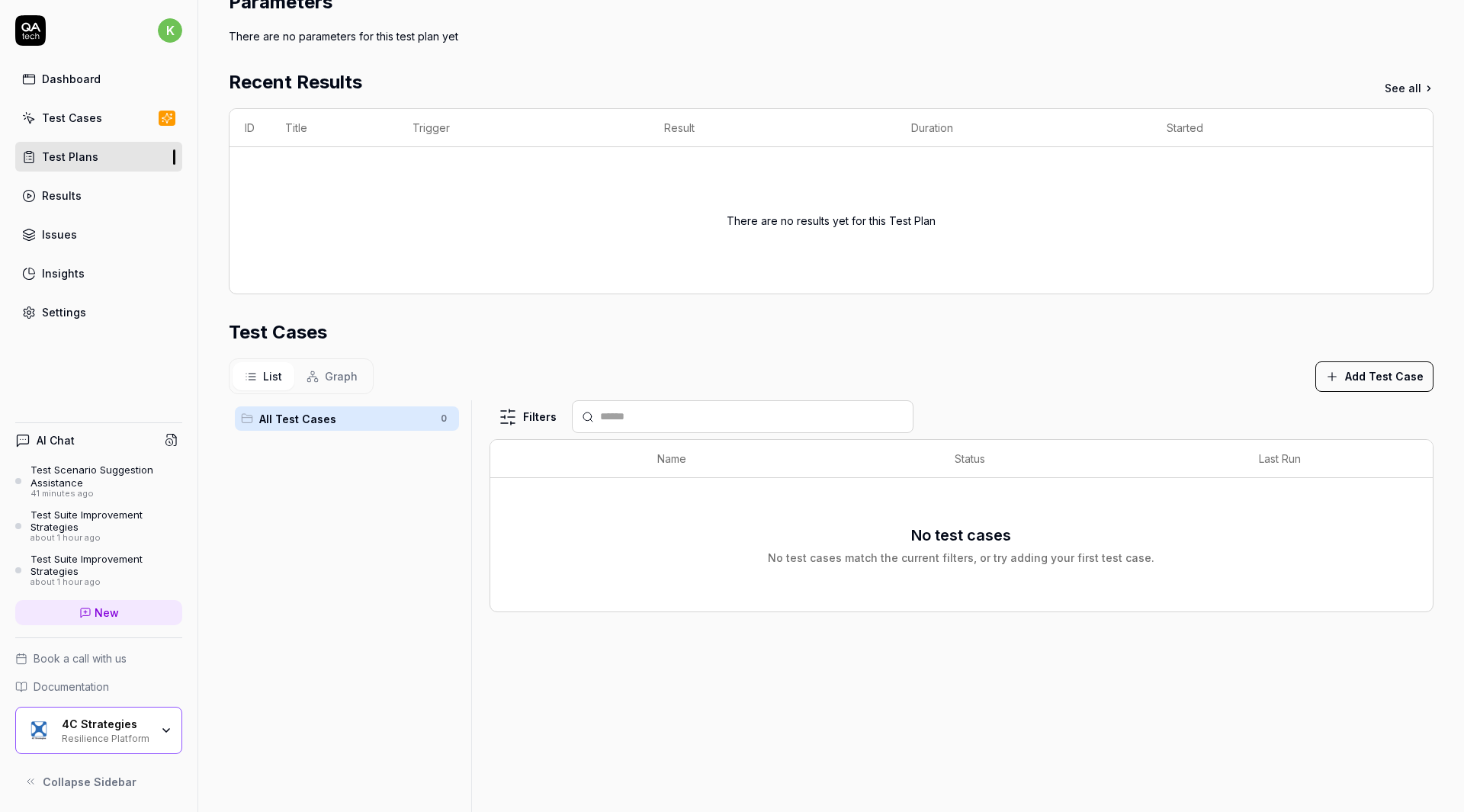
scroll to position [158, 0]
click at [1338, 373] on button "Add Test Case" at bounding box center [1374, 377] width 118 height 30
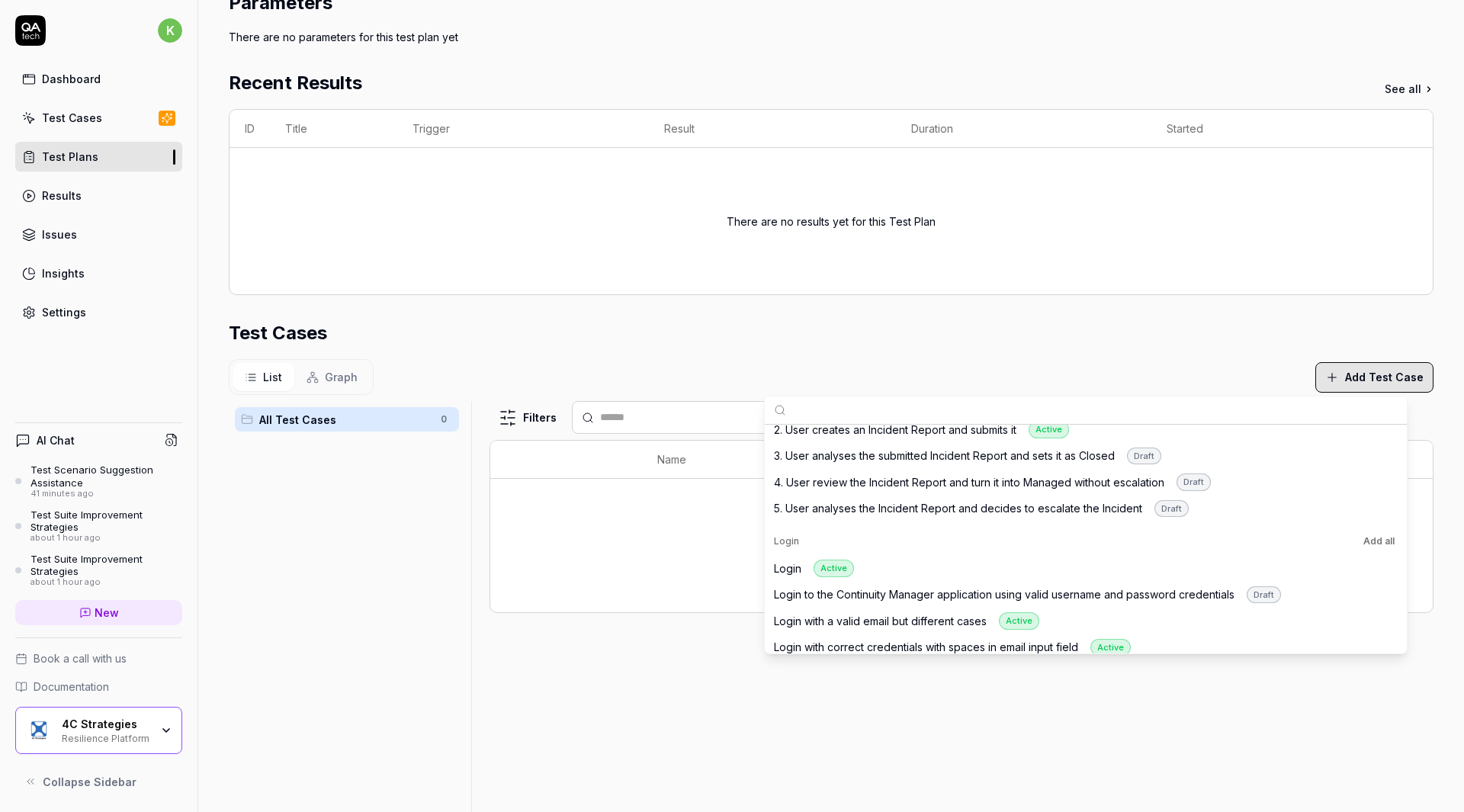
scroll to position [628, 0]
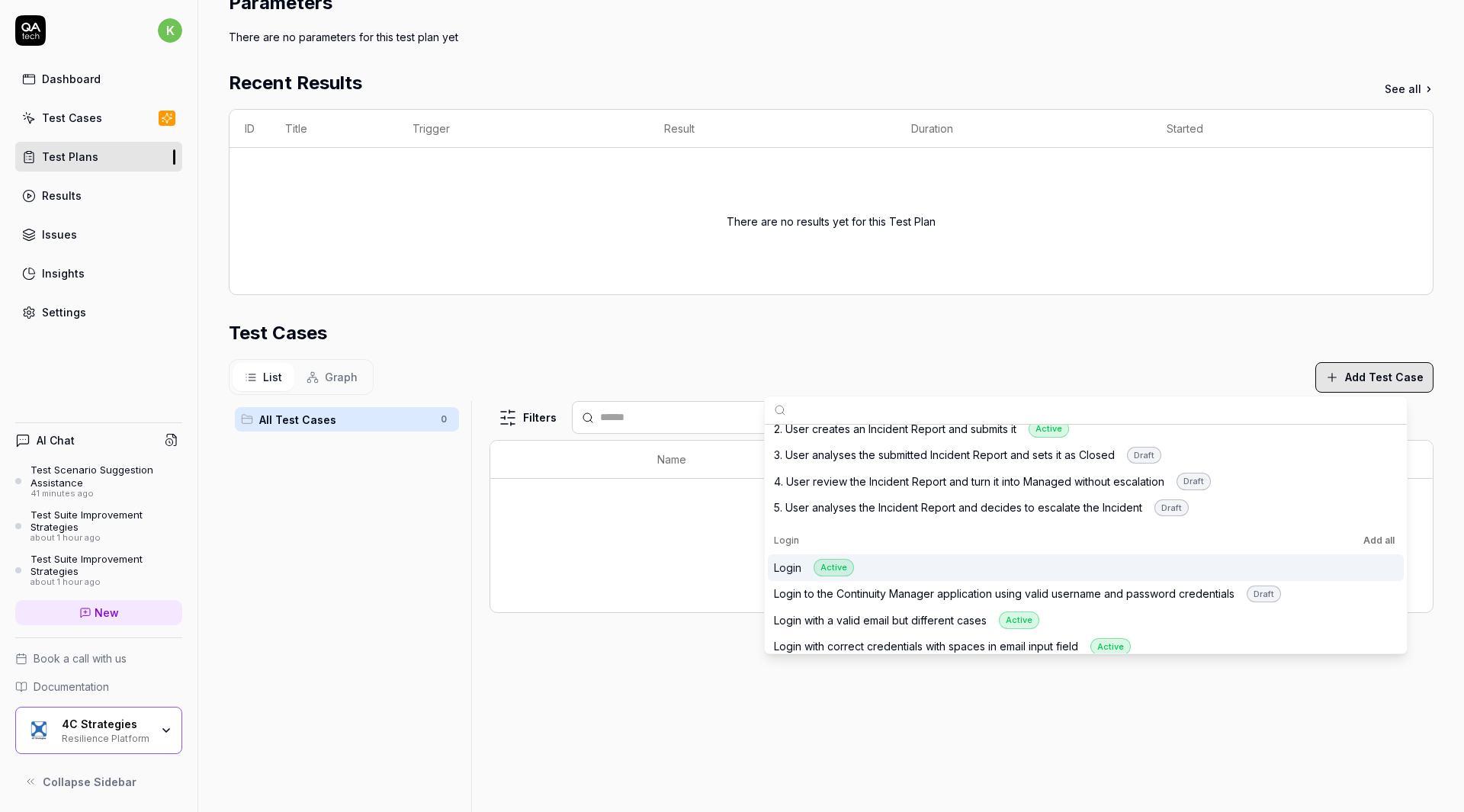
click at [881, 565] on div "Login Active" at bounding box center [1086, 566] width 636 height 26
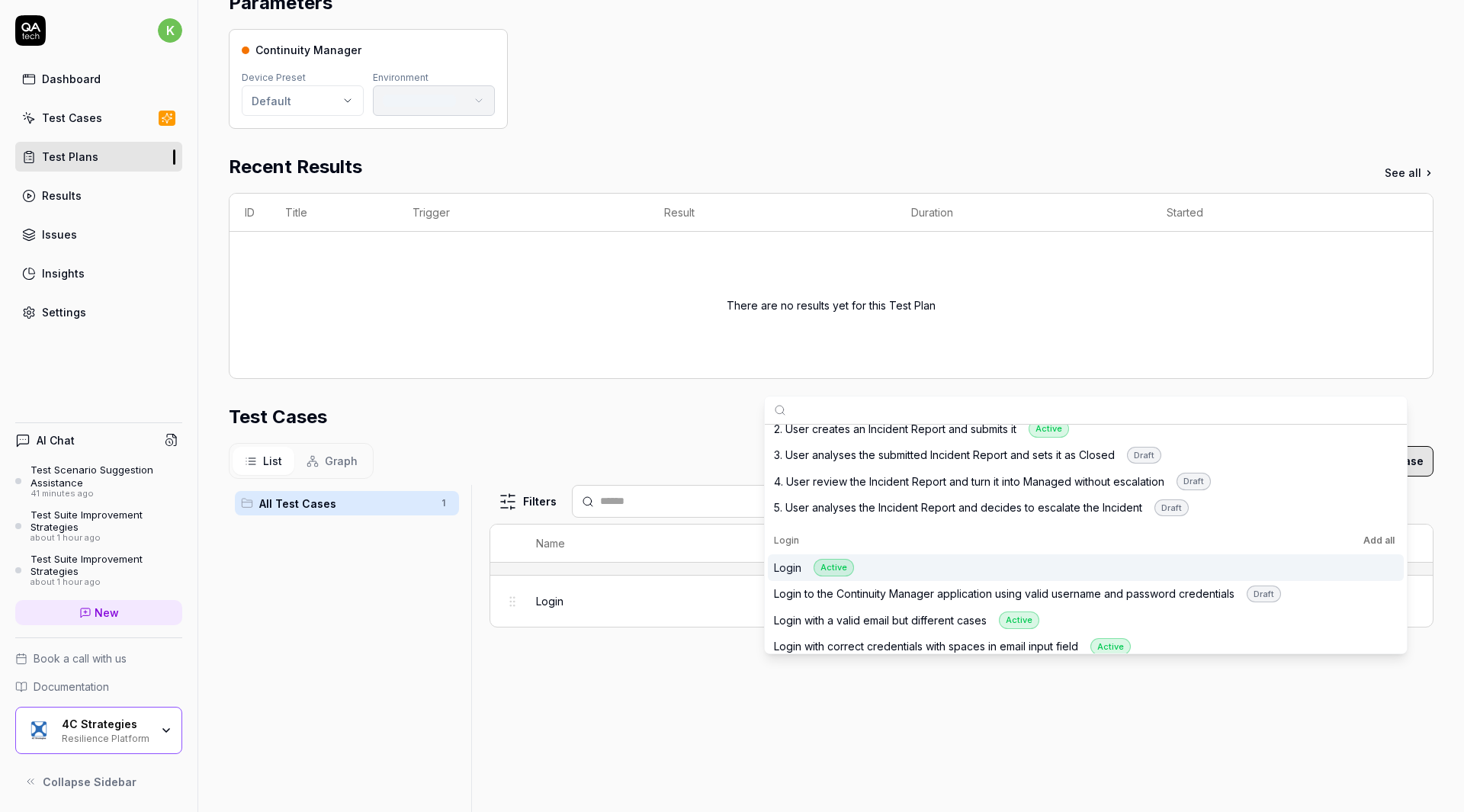
scroll to position [242, 0]
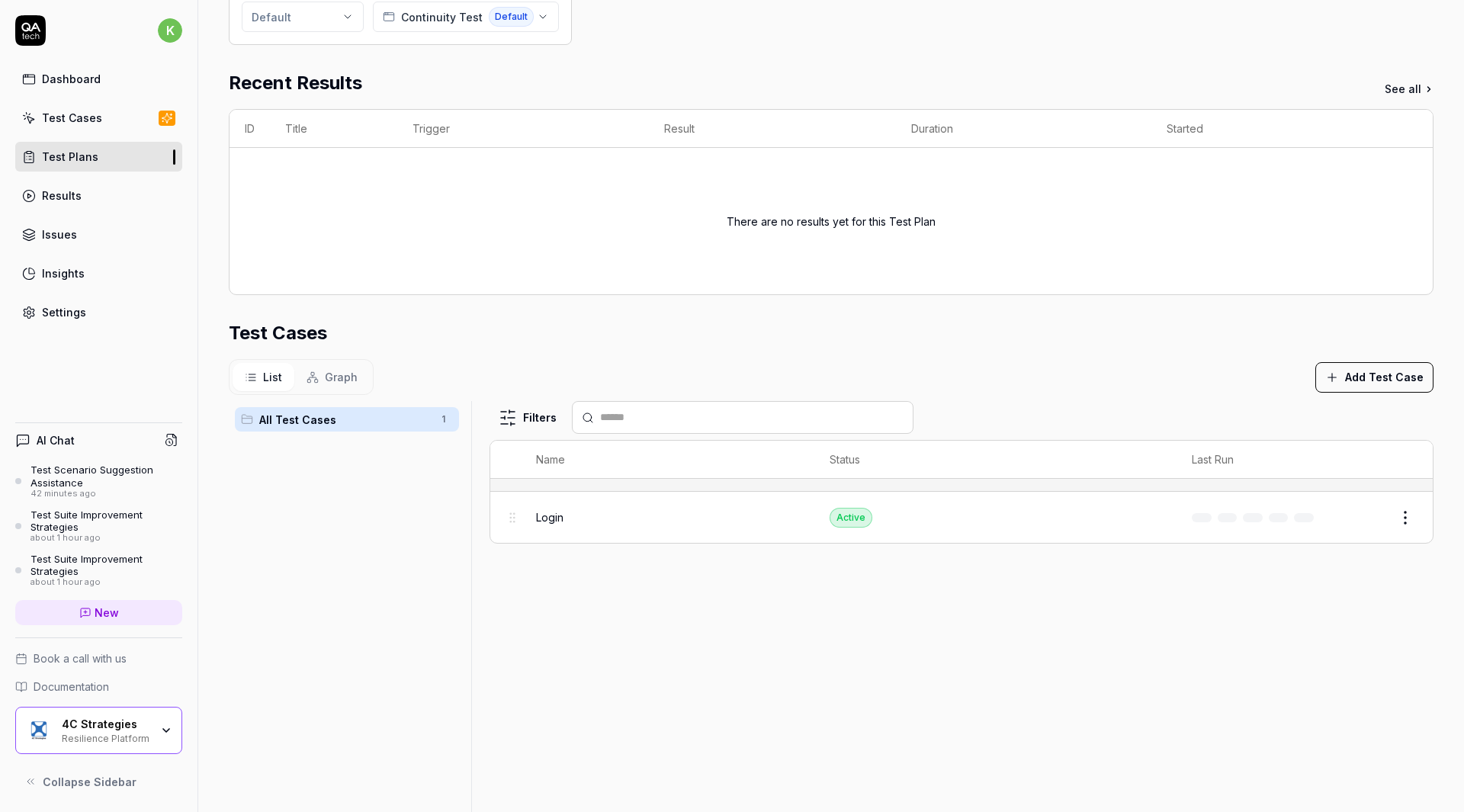
click at [624, 565] on div "Filters Name Status Last Run Login Active Edit" at bounding box center [961, 654] width 943 height 507
click at [1360, 516] on button "Edit" at bounding box center [1368, 518] width 36 height 24
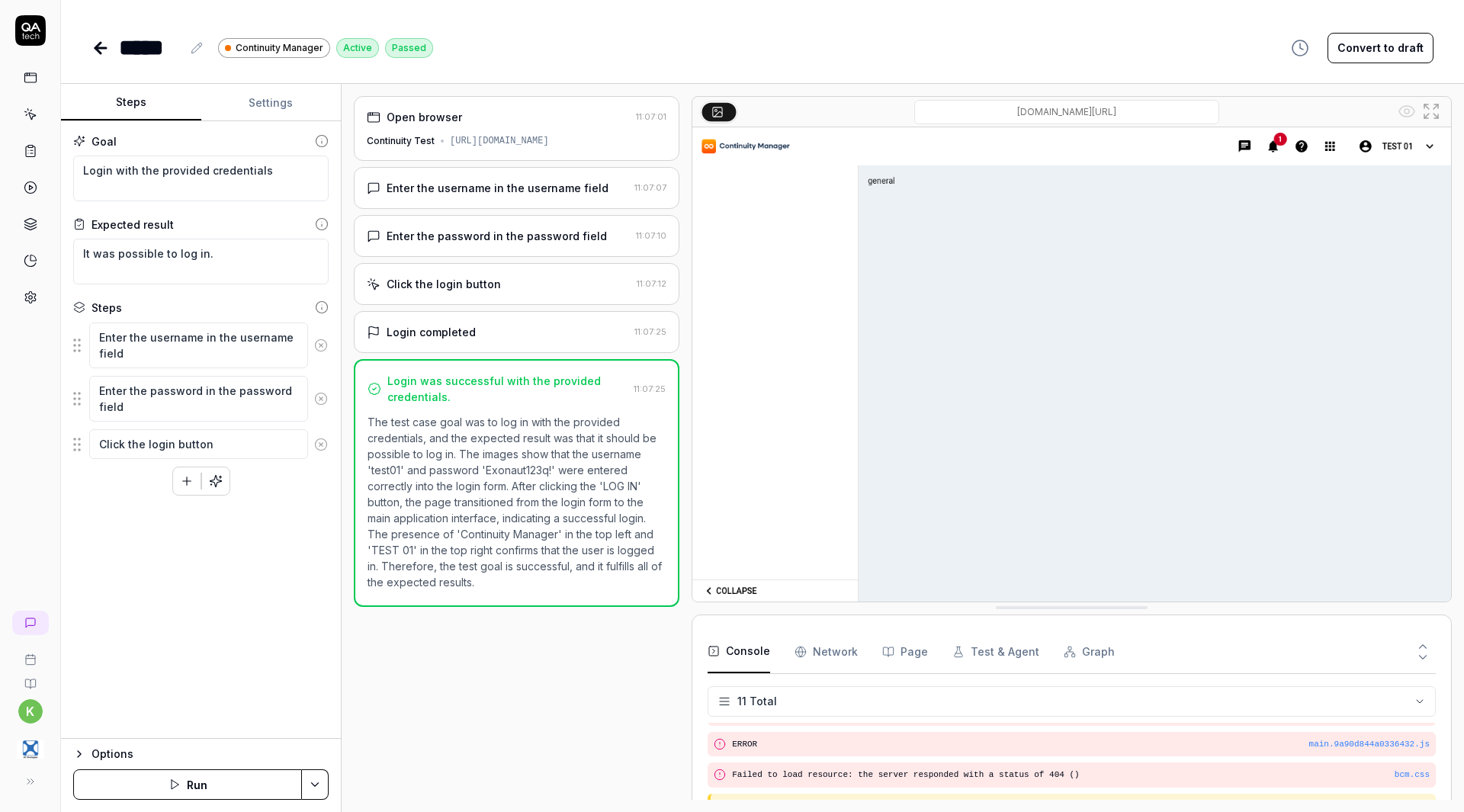
scroll to position [267, 0]
type textarea "*"
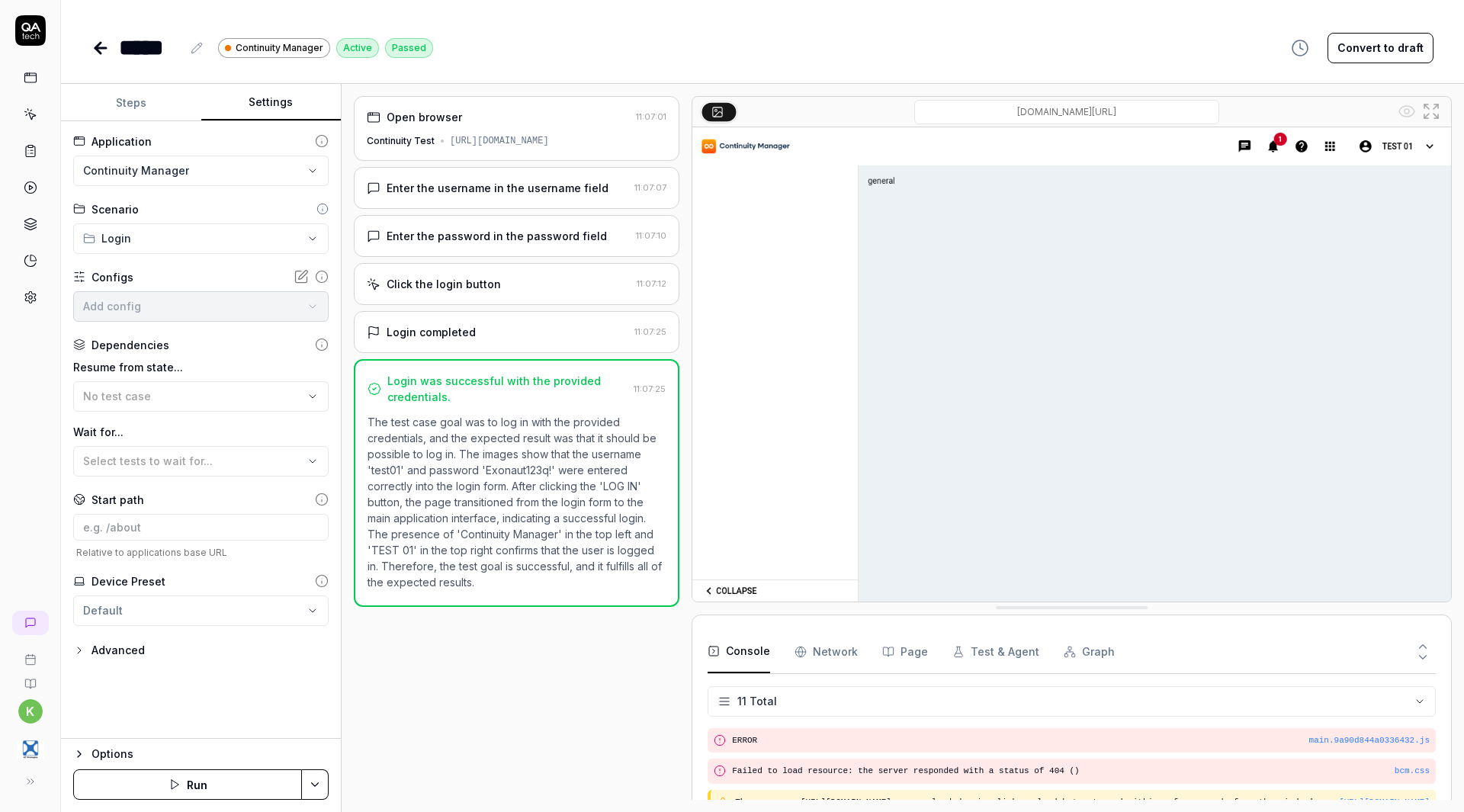
click at [259, 106] on button "Settings" at bounding box center [271, 102] width 140 height 36
